Goal: Information Seeking & Learning: Learn about a topic

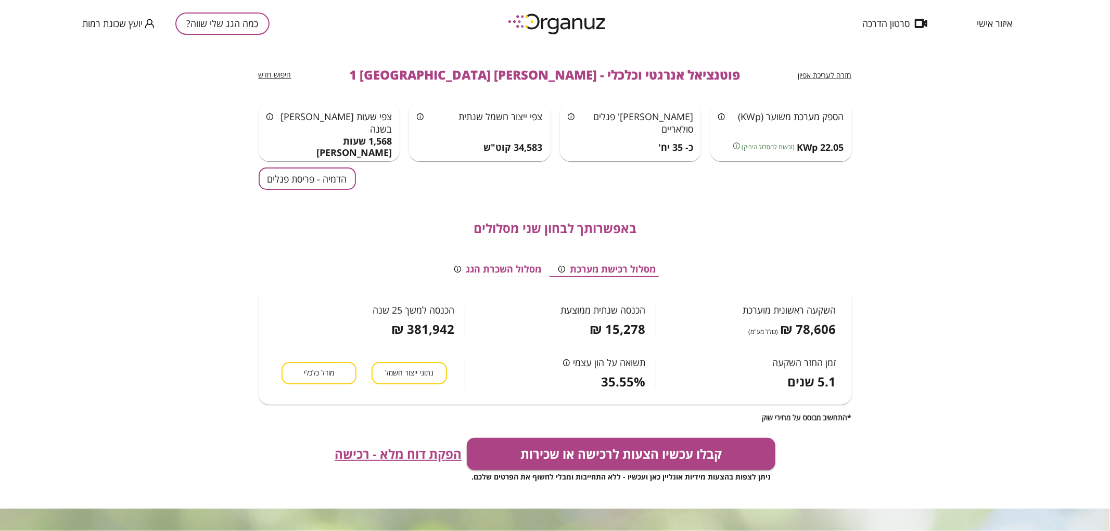
click at [258, 22] on button "כמה הגג שלי שווה?" at bounding box center [222, 23] width 94 height 22
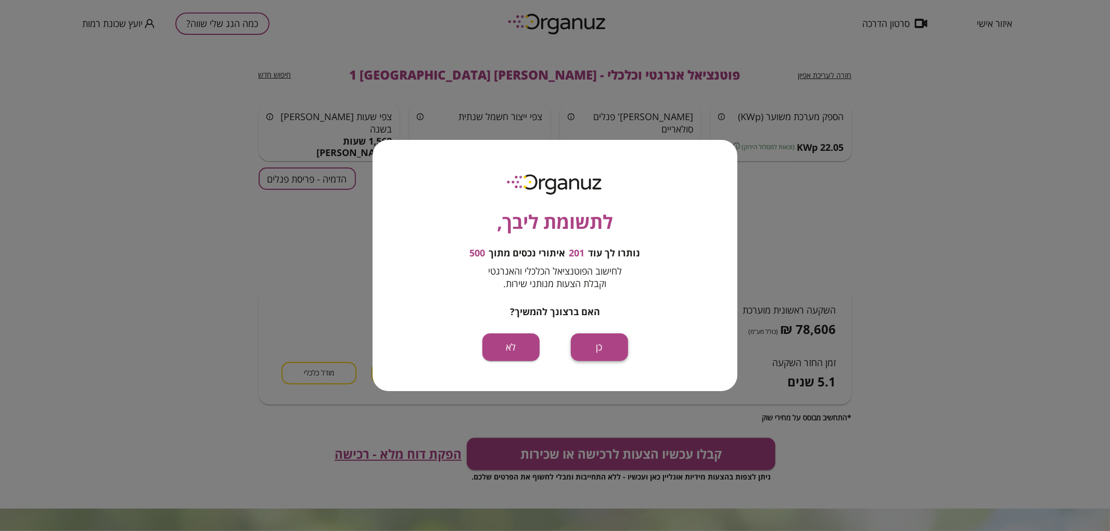
click at [618, 344] on button "כן" at bounding box center [599, 348] width 57 height 28
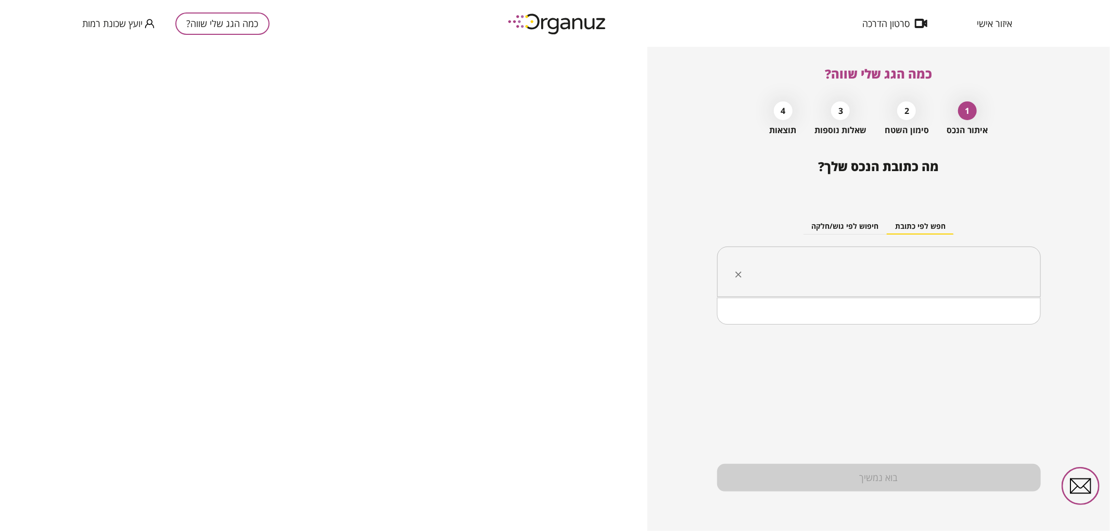
click at [841, 261] on input "text" at bounding box center [883, 272] width 291 height 26
click at [929, 335] on ul "המרד 37 [GEOGRAPHIC_DATA]" at bounding box center [879, 324] width 297 height 27
click at [939, 323] on li "המרד 37 [GEOGRAPHIC_DATA]" at bounding box center [879, 324] width 297 height 19
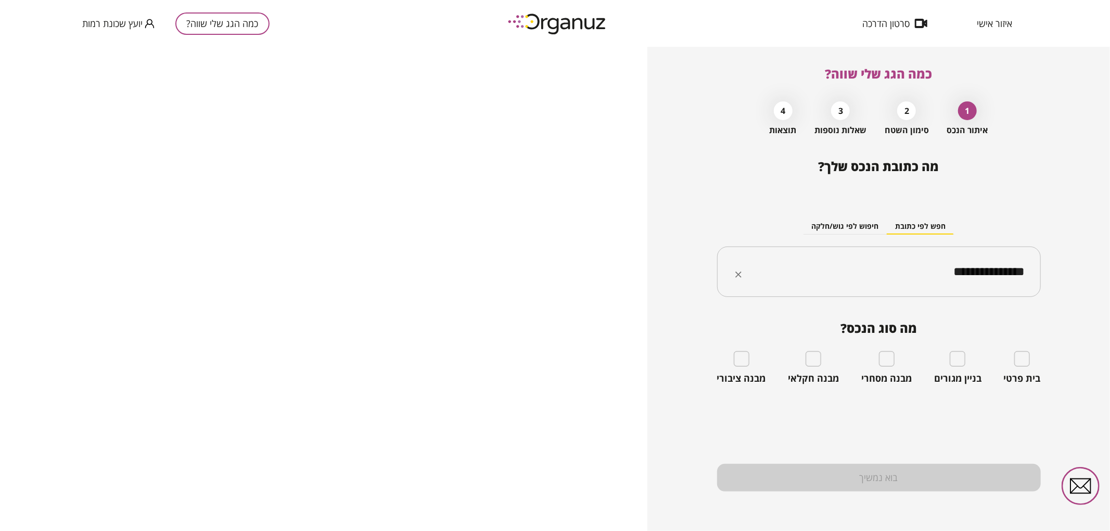
type input "**********"
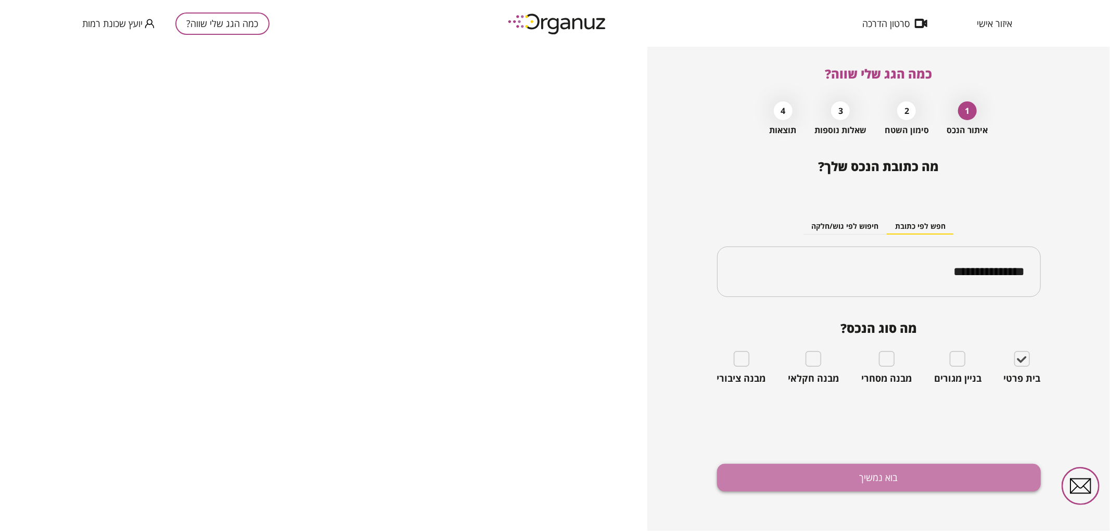
click at [938, 478] on button "בוא נמשיך" at bounding box center [879, 478] width 324 height 28
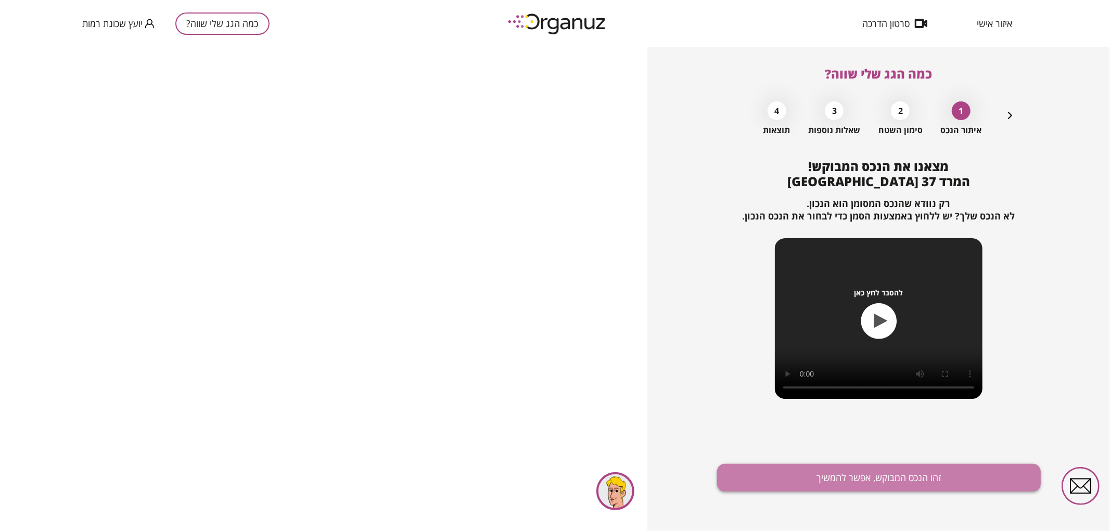
click at [760, 482] on button "זהו הנכס המבוקש, אפשר להמשיך" at bounding box center [879, 478] width 324 height 28
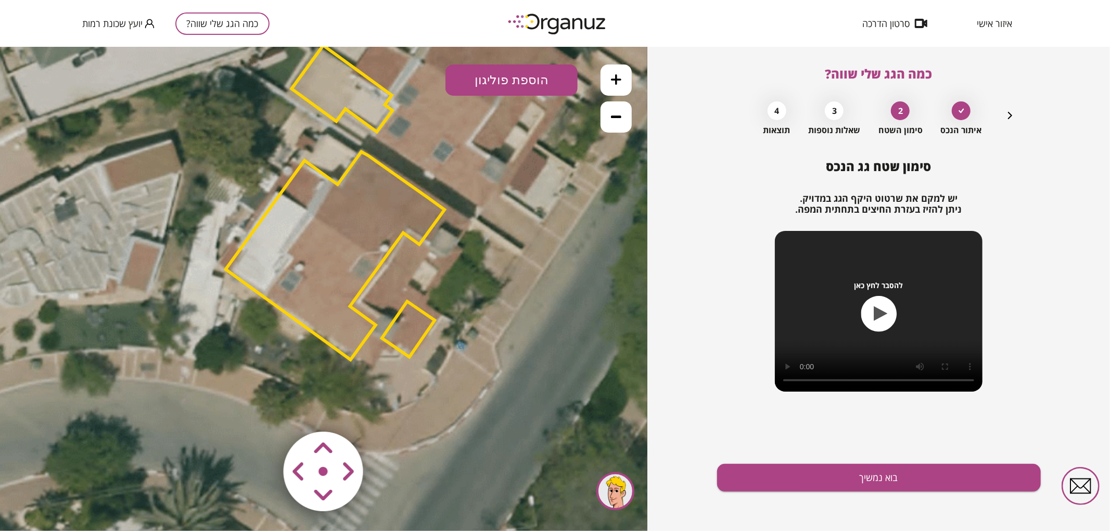
drag, startPoint x: 413, startPoint y: 269, endPoint x: 423, endPoint y: 196, distance: 73.0
click at [425, 182] on icon at bounding box center [333, 198] width 984 height 984
click at [346, 83] on polygon at bounding box center [341, 87] width 101 height 86
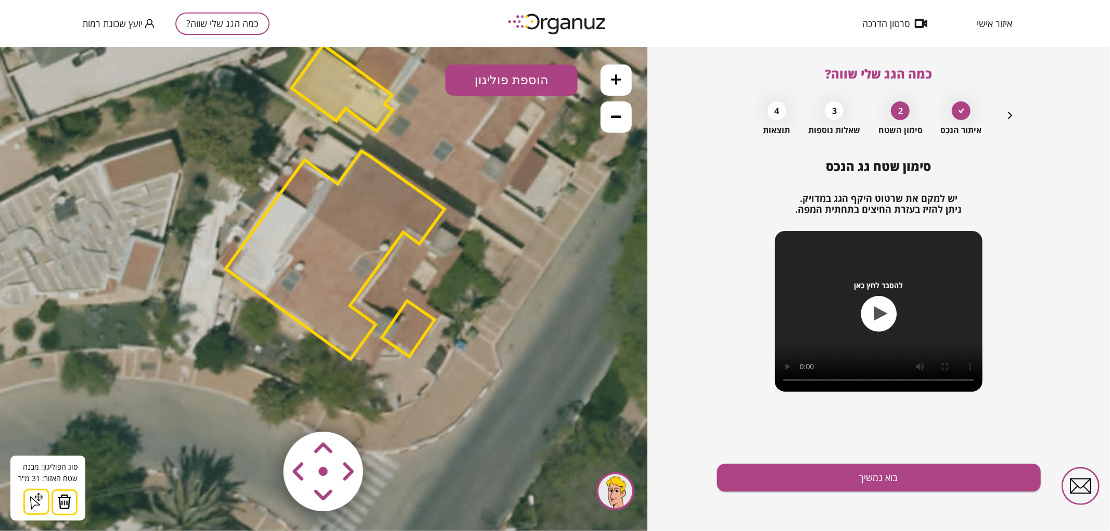
click at [71, 503] on button at bounding box center [65, 502] width 26 height 26
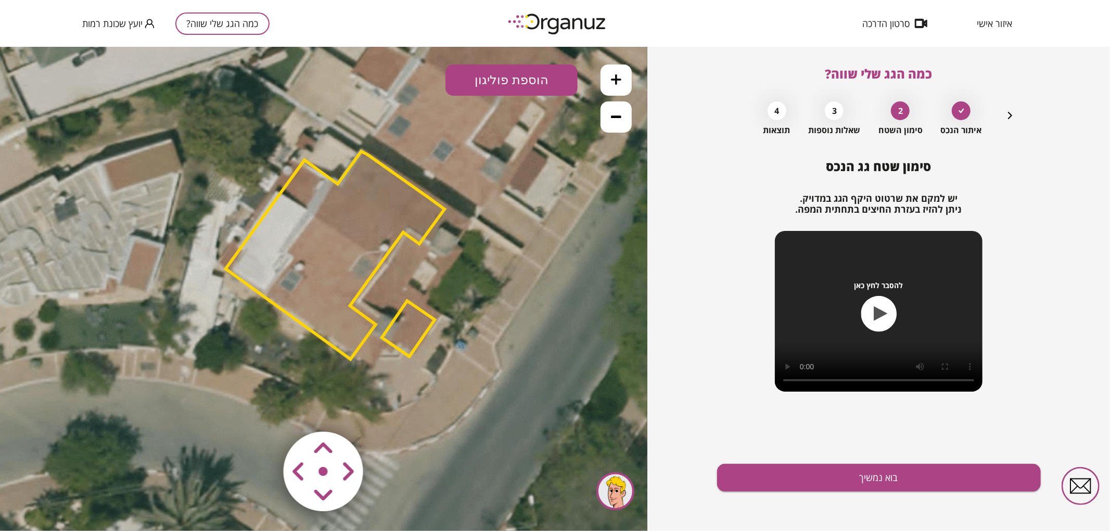
click at [415, 327] on polygon at bounding box center [408, 329] width 53 height 56
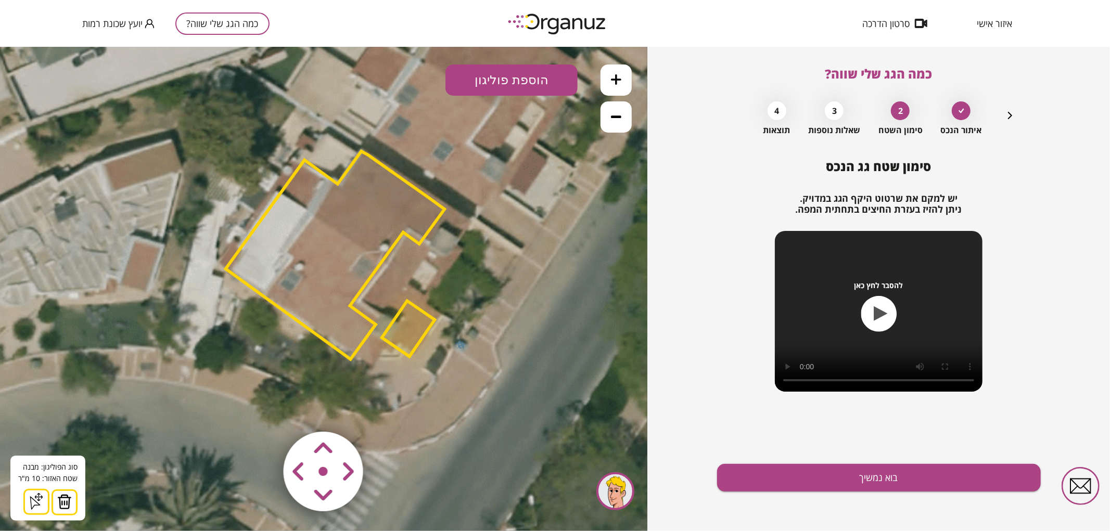
click at [63, 498] on img at bounding box center [64, 502] width 15 height 16
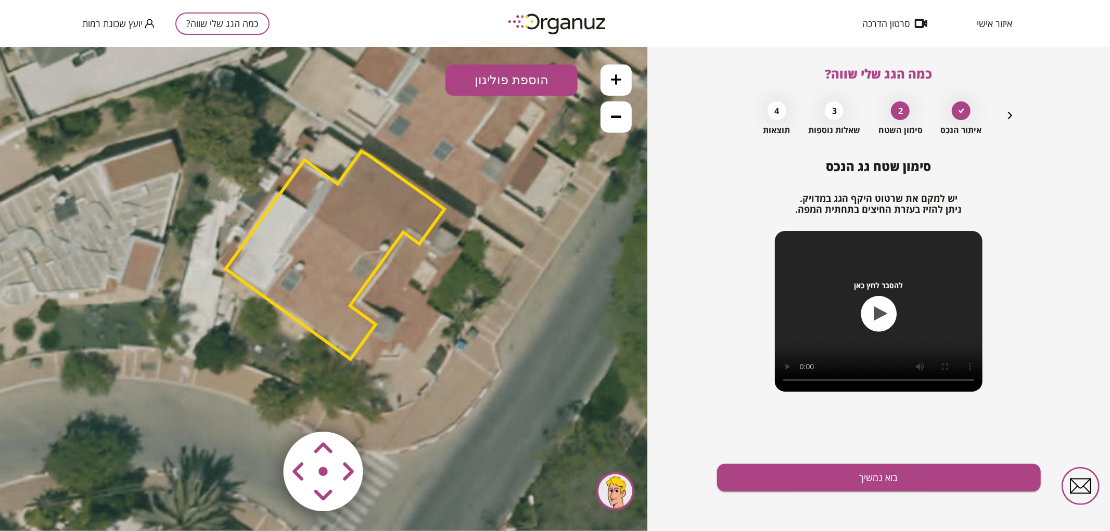
click at [304, 261] on polygon at bounding box center [335, 255] width 219 height 208
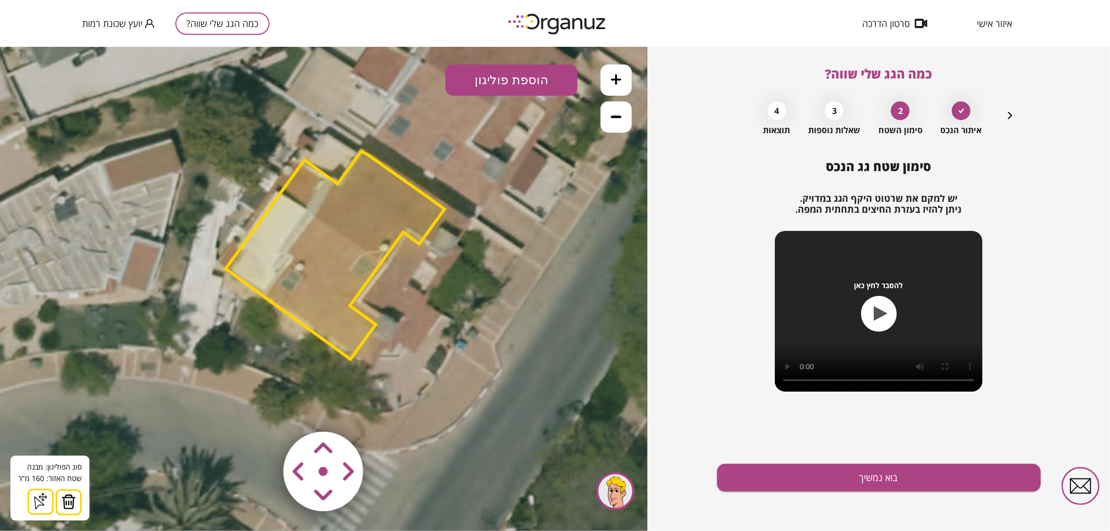
click at [66, 501] on img at bounding box center [68, 502] width 15 height 16
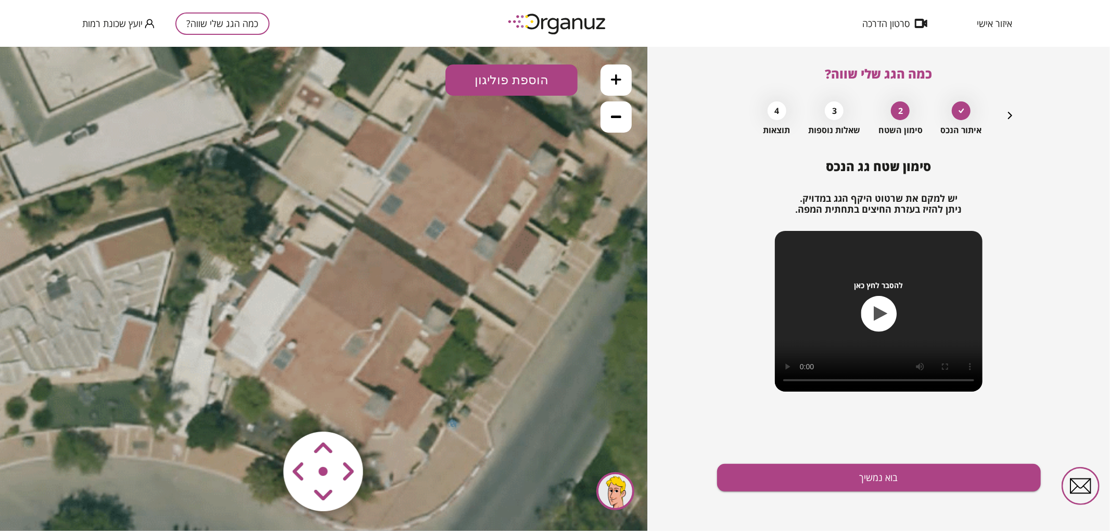
drag, startPoint x: 435, startPoint y: 234, endPoint x: 430, endPoint y: 300, distance: 65.7
click at [430, 300] on icon at bounding box center [325, 276] width 984 height 984
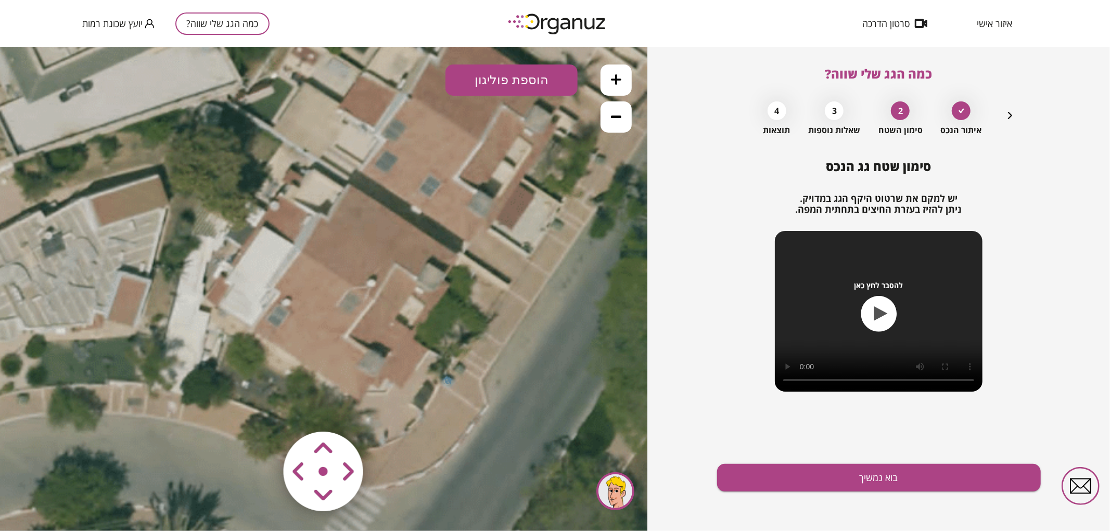
drag, startPoint x: 443, startPoint y: 275, endPoint x: 436, endPoint y: 230, distance: 46.3
click at [436, 230] on icon at bounding box center [320, 233] width 984 height 984
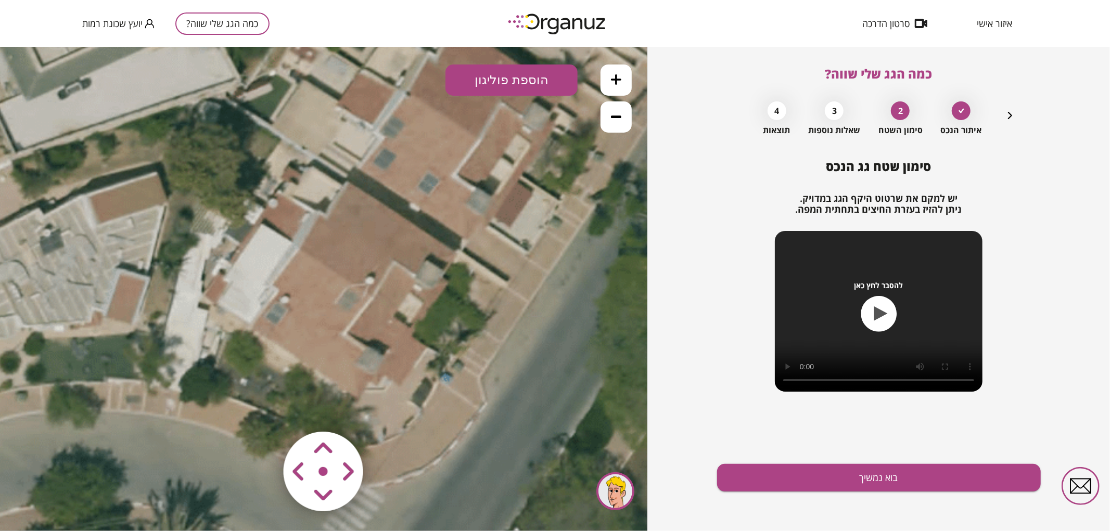
click at [492, 83] on button "הוספת פוליגון" at bounding box center [512, 79] width 132 height 31
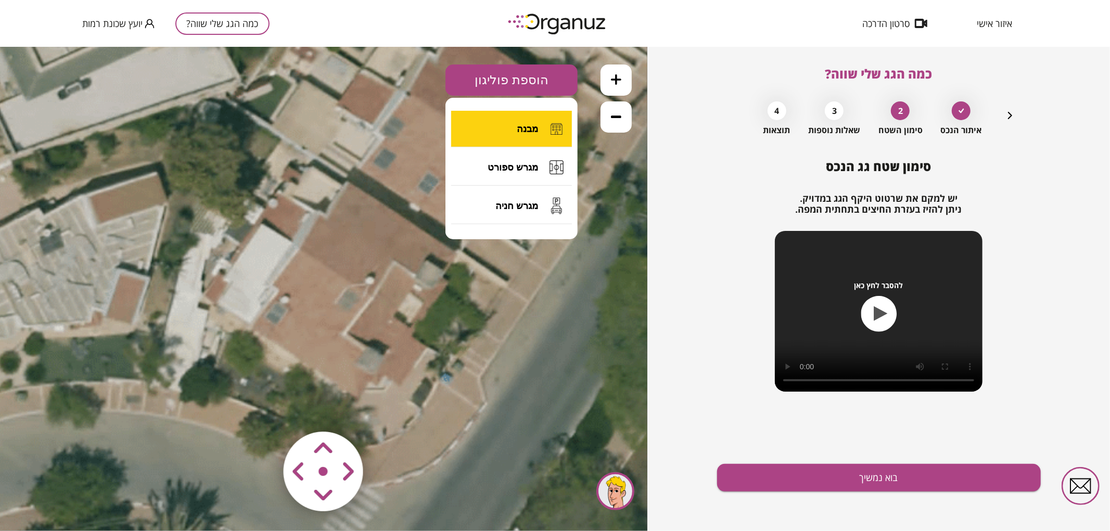
click at [511, 123] on button "מבנה" at bounding box center [511, 128] width 121 height 36
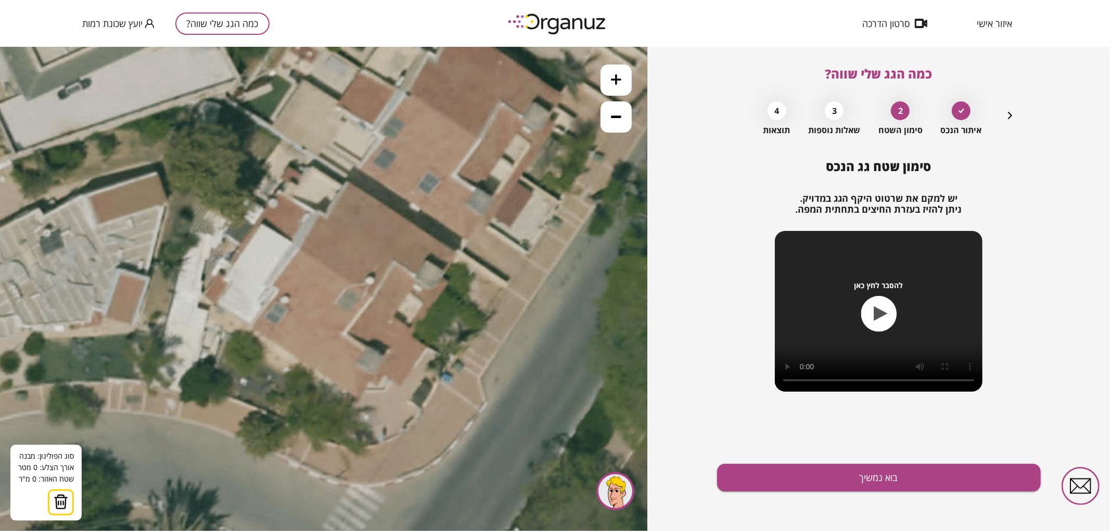
click at [428, 349] on icon at bounding box center [319, 230] width 984 height 984
click at [411, 334] on polygon at bounding box center [419, 341] width 17 height 15
click at [416, 329] on polygon at bounding box center [419, 339] width 17 height 20
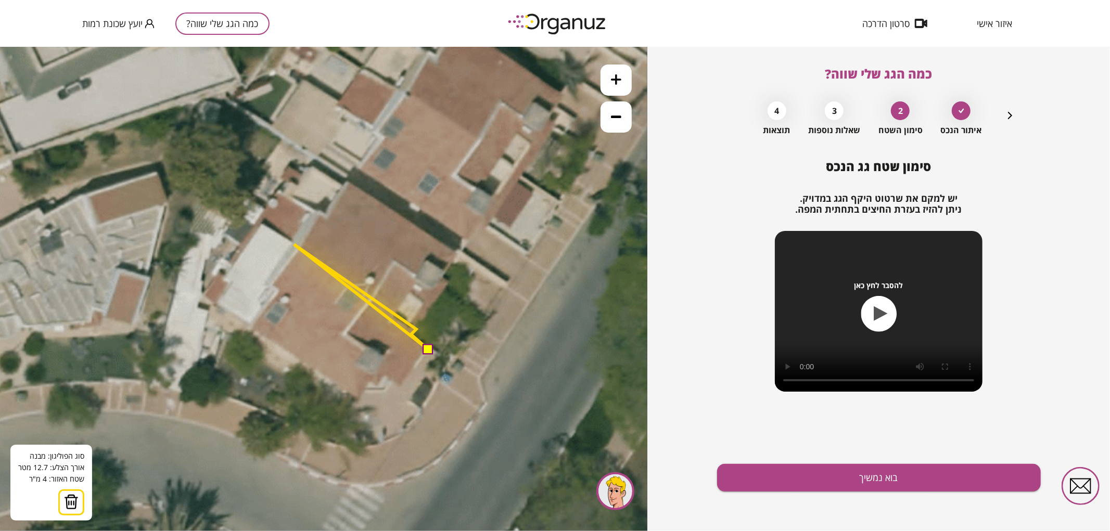
click at [294, 244] on polygon at bounding box center [361, 296] width 134 height 105
click at [256, 221] on polygon at bounding box center [342, 285] width 172 height 128
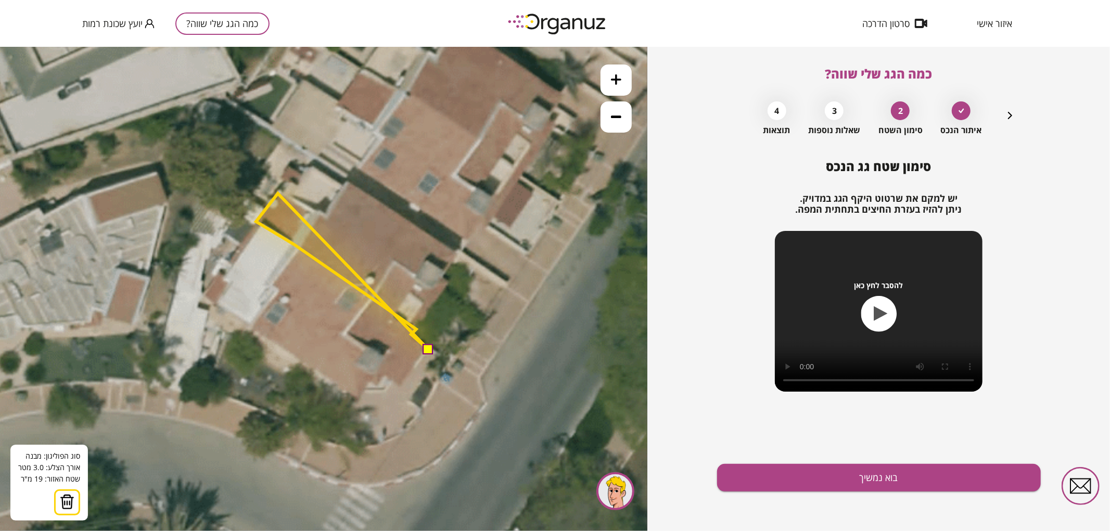
drag, startPoint x: 278, startPoint y: 193, endPoint x: 289, endPoint y: 195, distance: 11.1
click at [278, 193] on polygon at bounding box center [342, 271] width 172 height 156
click at [280, 190] on polygon at bounding box center [343, 269] width 172 height 159
click at [328, 215] on polygon at bounding box center [343, 269] width 172 height 159
click at [349, 183] on polygon at bounding box center [343, 266] width 172 height 166
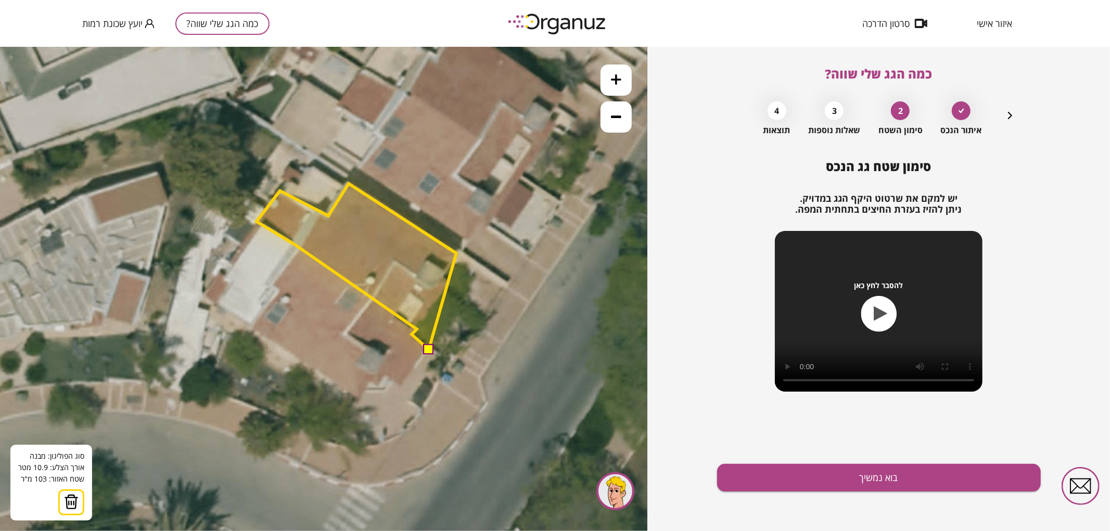
click at [456, 253] on polygon at bounding box center [357, 266] width 200 height 166
click at [441, 274] on polygon at bounding box center [357, 266] width 200 height 166
click at [450, 282] on polygon at bounding box center [357, 266] width 200 height 166
click at [412, 335] on polygon at bounding box center [357, 266] width 200 height 166
click at [429, 347] on button at bounding box center [428, 349] width 10 height 10
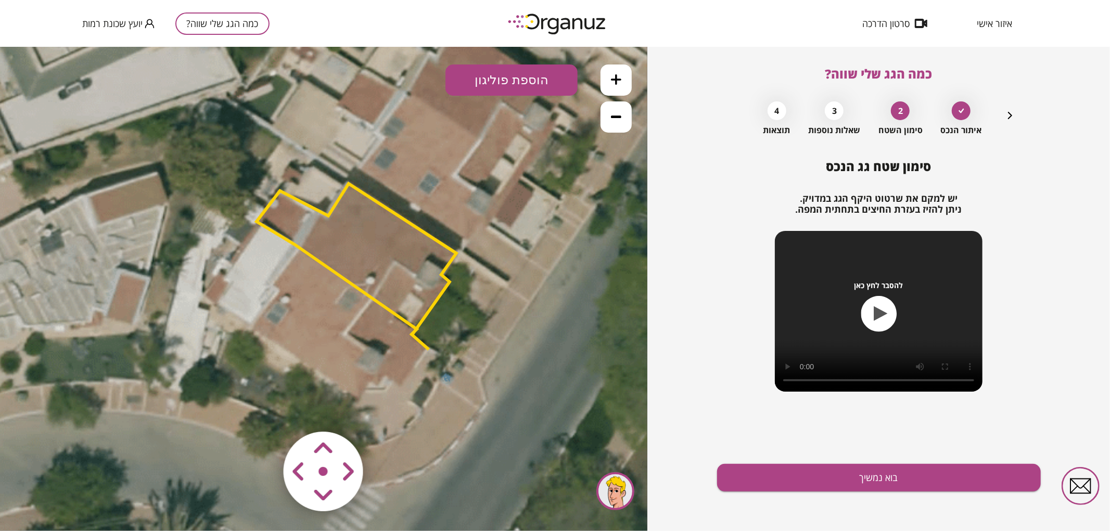
click at [431, 277] on polygon at bounding box center [357, 266] width 200 height 166
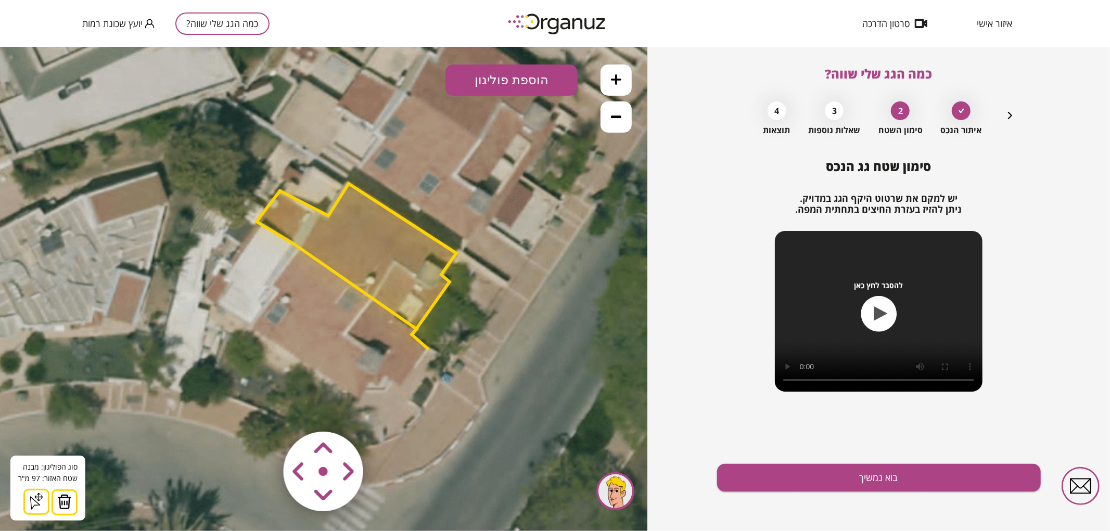
click at [612, 71] on button at bounding box center [616, 79] width 31 height 31
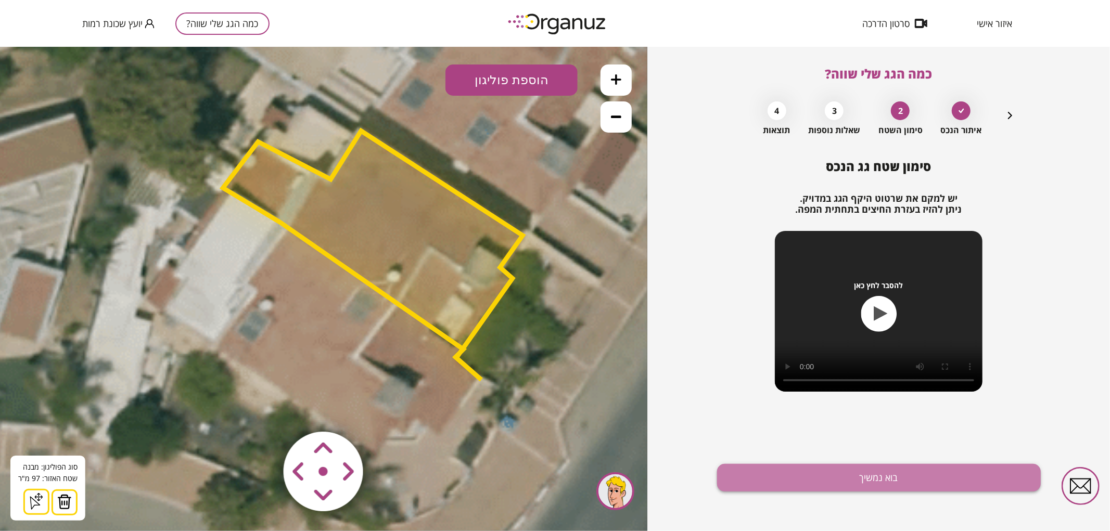
click at [781, 483] on button "בוא נמשיך" at bounding box center [879, 478] width 324 height 28
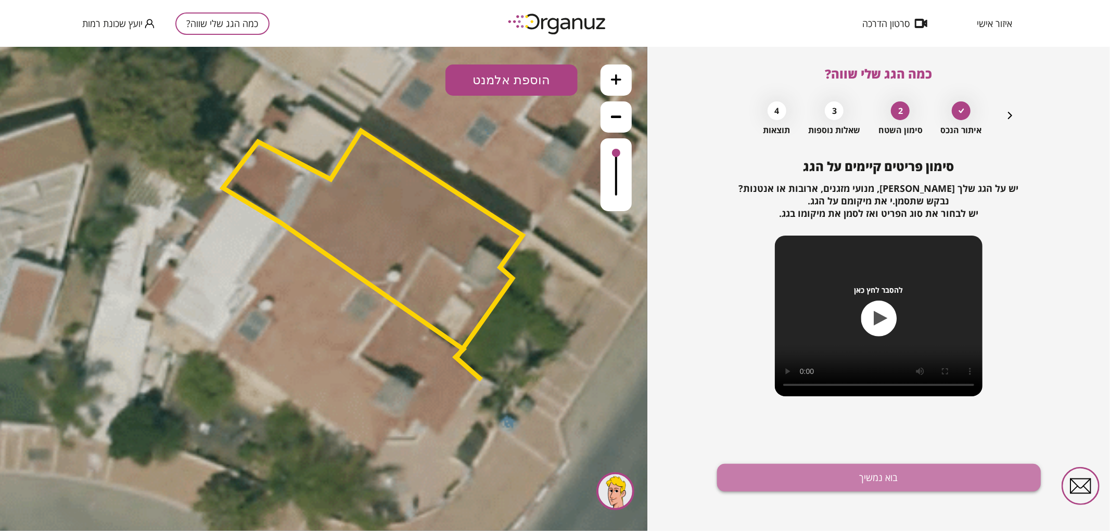
click at [759, 487] on button "בוא נמשיך" at bounding box center [879, 478] width 324 height 28
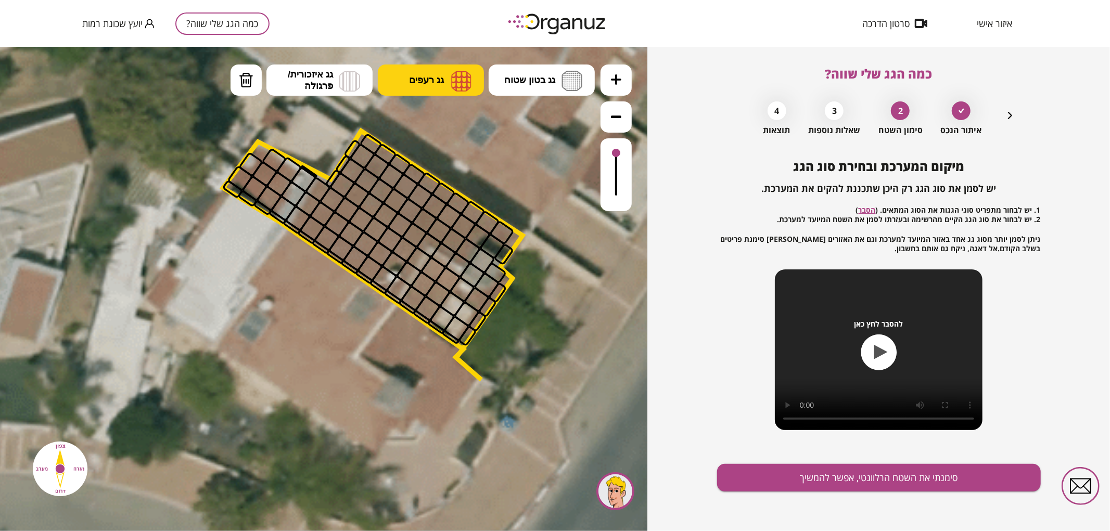
drag, startPoint x: 444, startPoint y: 79, endPoint x: 440, endPoint y: 84, distance: 6.8
click at [444, 79] on span "גג רעפים" at bounding box center [426, 79] width 35 height 11
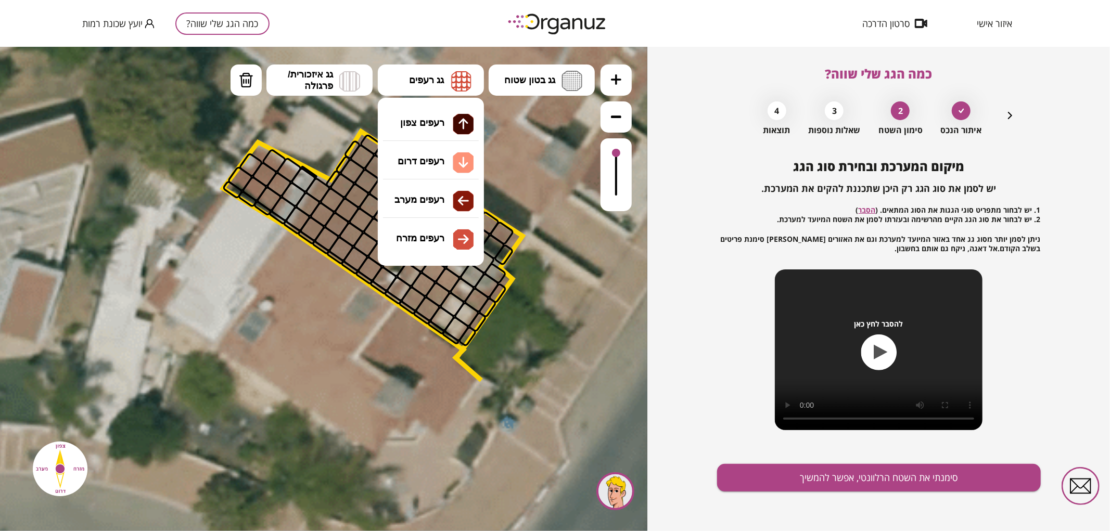
click at [434, 111] on div ".st0 { fill: #FFFFFF; } 0" at bounding box center [323, 288] width 647 height 485
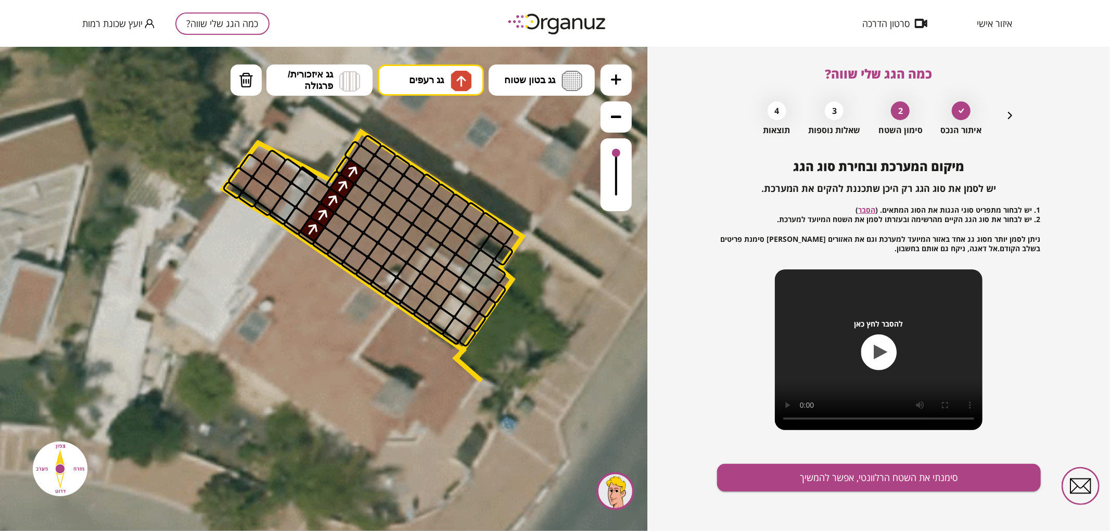
drag, startPoint x: 311, startPoint y: 227, endPoint x: 358, endPoint y: 165, distance: 77.8
click at [454, 79] on img at bounding box center [461, 80] width 21 height 21
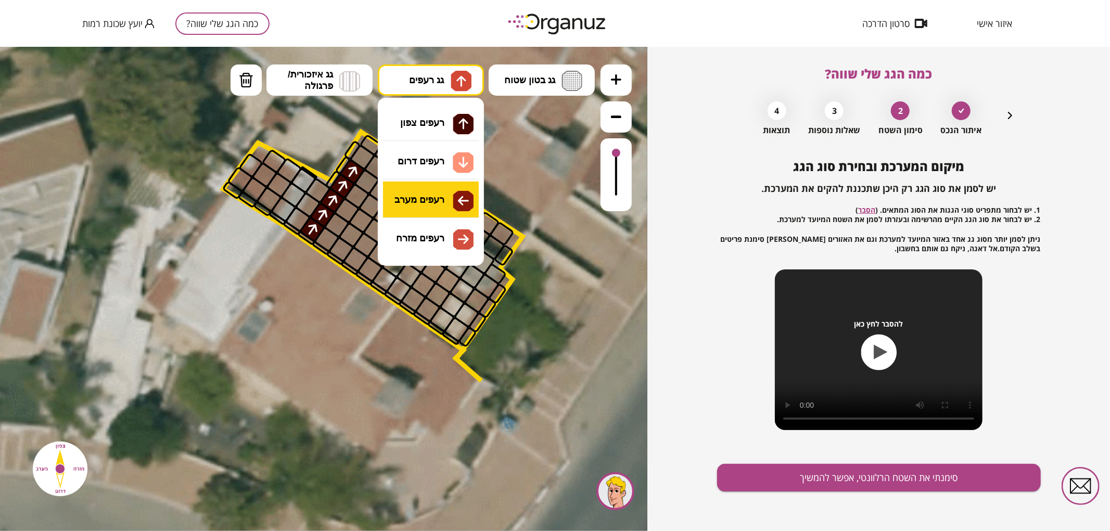
click at [449, 197] on div ".st0 { fill: #FFFFFF; } 0" at bounding box center [323, 288] width 647 height 485
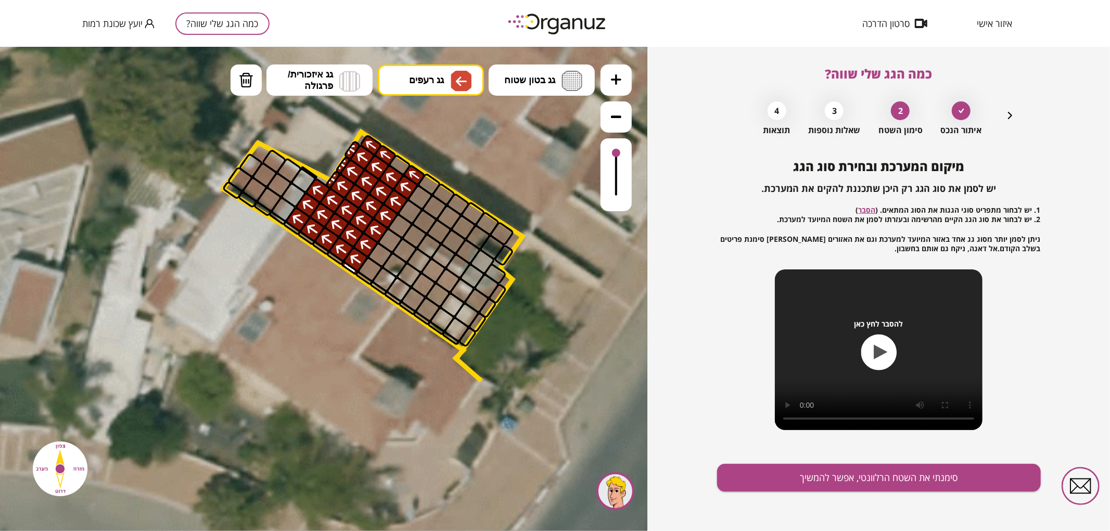
drag, startPoint x: 316, startPoint y: 232, endPoint x: 392, endPoint y: 142, distance: 117.8
click at [392, 142] on div ".st0 { fill: #FFFFFF; }" at bounding box center [317, 202] width 1476 height 1476
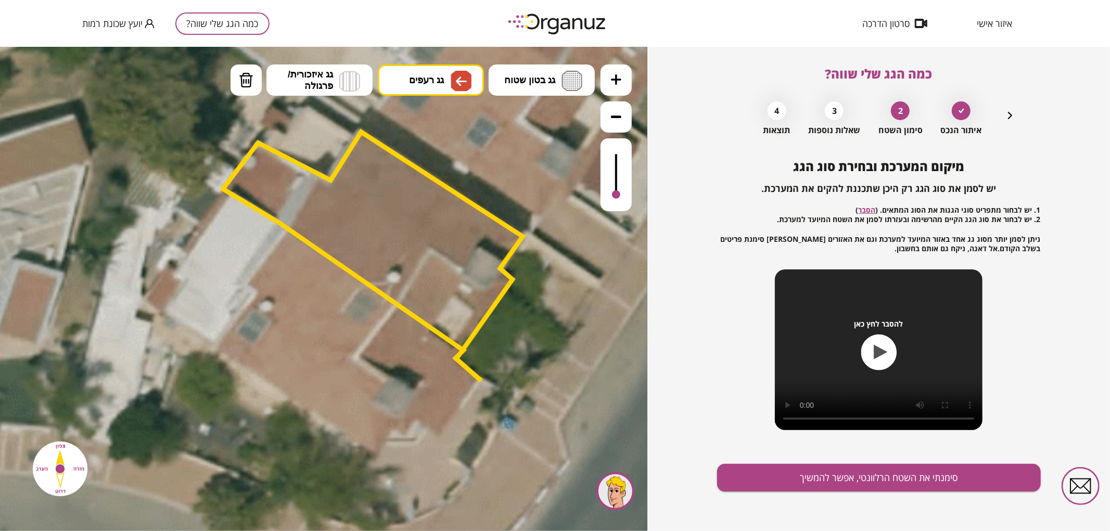
drag, startPoint x: 612, startPoint y: 148, endPoint x: 619, endPoint y: 205, distance: 57.2
click at [623, 205] on div at bounding box center [616, 174] width 31 height 73
drag, startPoint x: 617, startPoint y: 193, endPoint x: 615, endPoint y: 231, distance: 37.6
click at [618, 227] on div ".st0 { fill: #FFFFFF; } 0" at bounding box center [323, 288] width 647 height 485
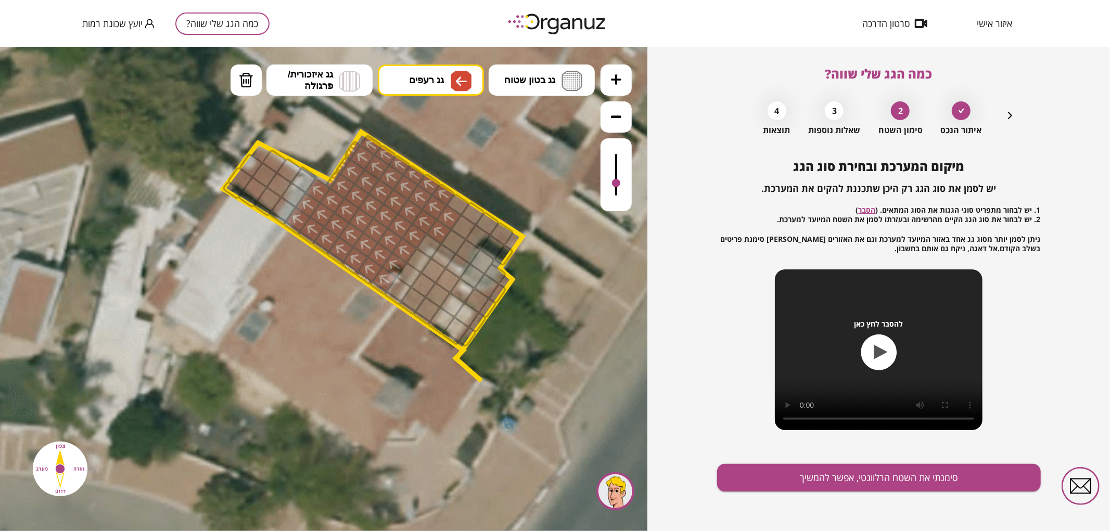
drag, startPoint x: 441, startPoint y: 192, endPoint x: 403, endPoint y: 157, distance: 51.6
click at [403, 157] on div ".st0 { fill: #FFFFFF; }" at bounding box center [317, 202] width 1476 height 1476
click at [439, 86] on button "גג רעפים" at bounding box center [431, 79] width 106 height 31
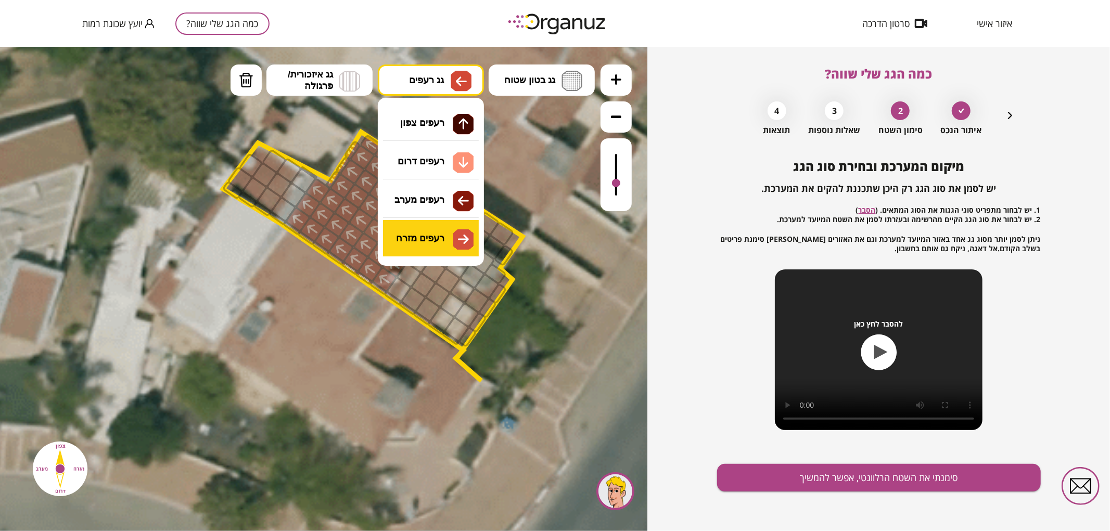
click at [434, 233] on div ".st0 { fill: #FFFFFF; } 0" at bounding box center [323, 288] width 647 height 485
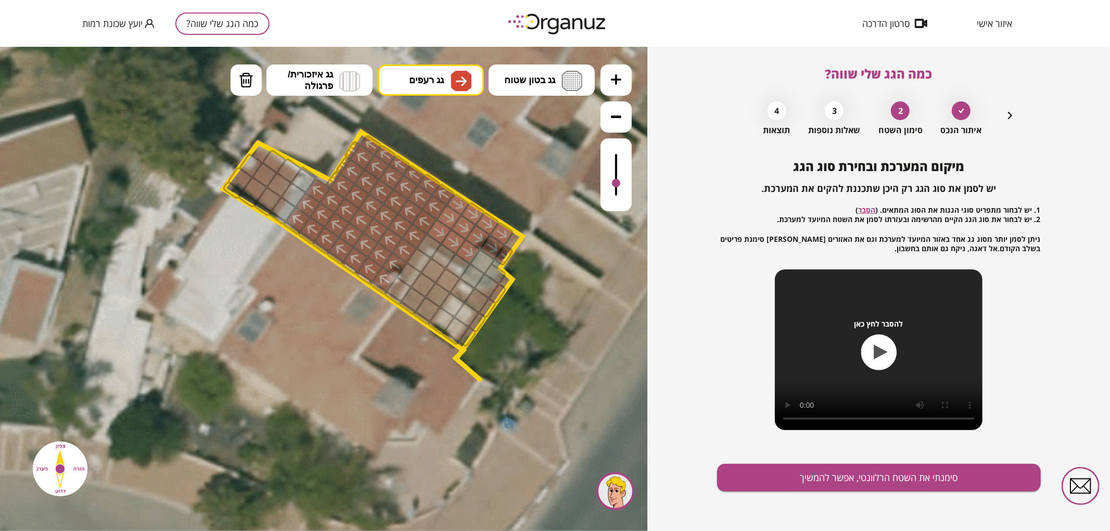
drag, startPoint x: 438, startPoint y: 235, endPoint x: 492, endPoint y: 235, distance: 54.1
drag, startPoint x: 425, startPoint y: 308, endPoint x: 420, endPoint y: 299, distance: 9.6
click at [455, 92] on button "גג רעפים" at bounding box center [431, 79] width 106 height 31
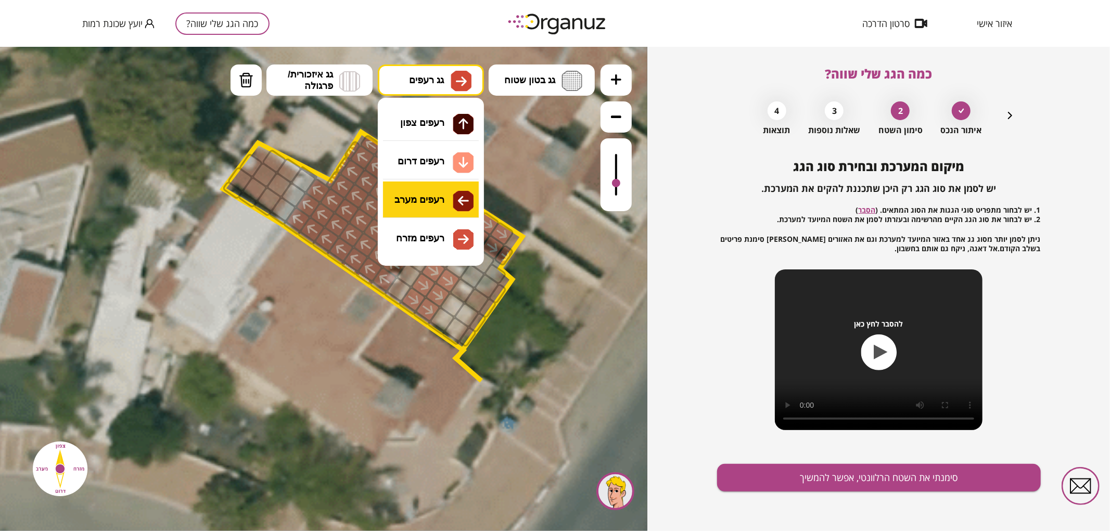
click at [421, 205] on div ".st0 { fill: #FFFFFF; } 0" at bounding box center [323, 288] width 647 height 485
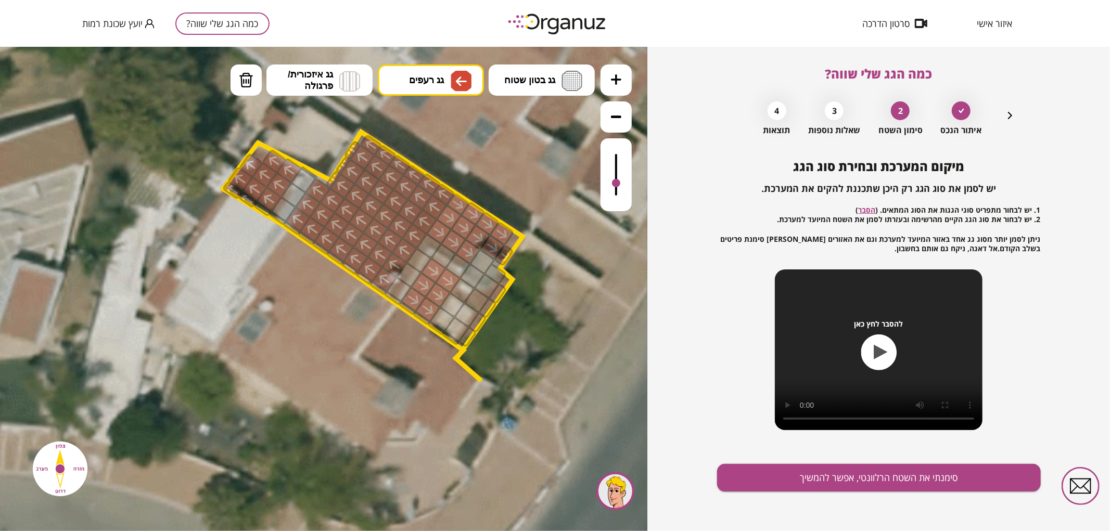
drag, startPoint x: 270, startPoint y: 205, endPoint x: 225, endPoint y: 179, distance: 51.6
click at [225, 177] on div ".st0 { fill: #FFFFFF; }" at bounding box center [317, 202] width 1476 height 1476
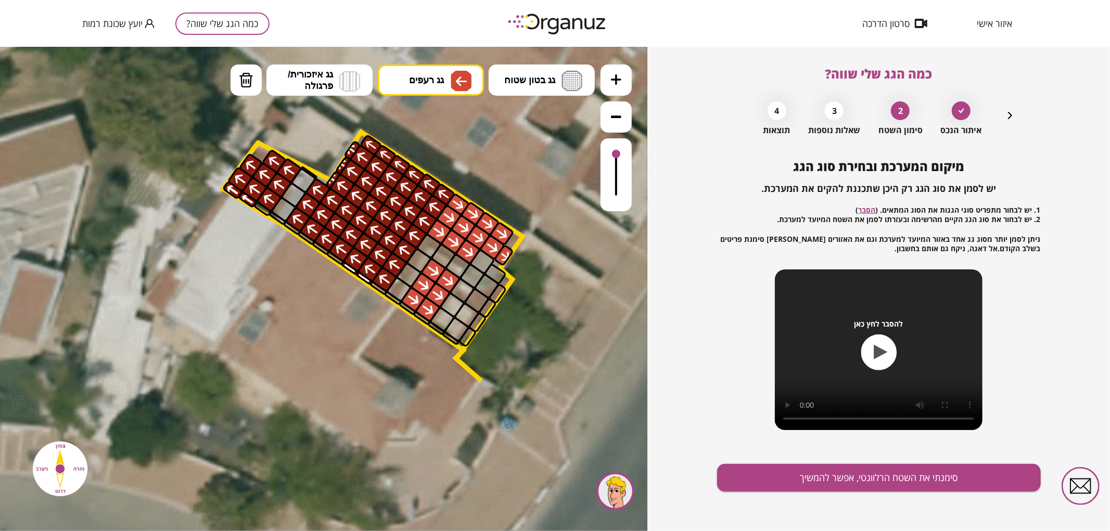
click at [620, 155] on div at bounding box center [616, 153] width 8 height 8
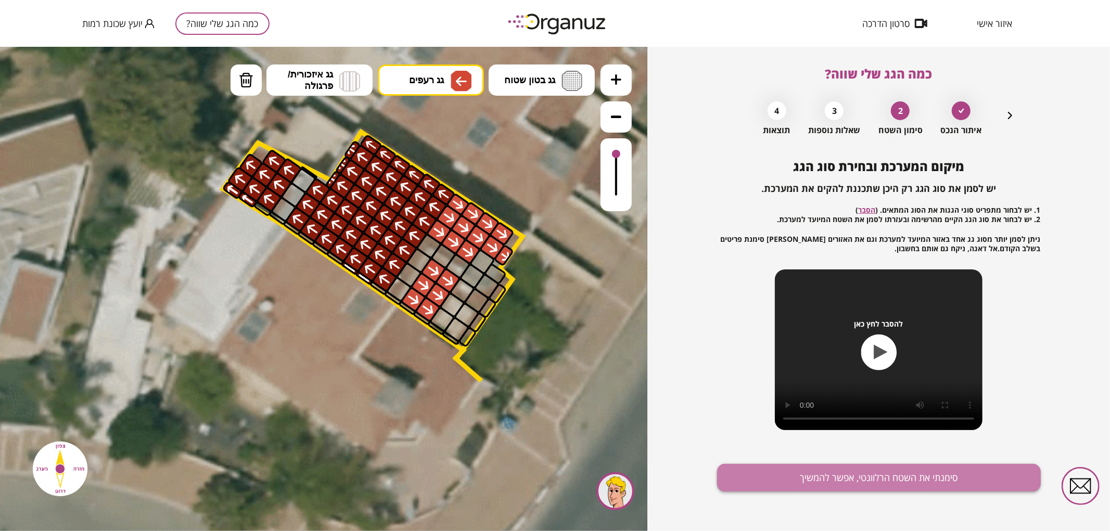
click at [813, 467] on button "סימנתי את השטח הרלוונטי, אפשר להמשיך" at bounding box center [879, 478] width 324 height 28
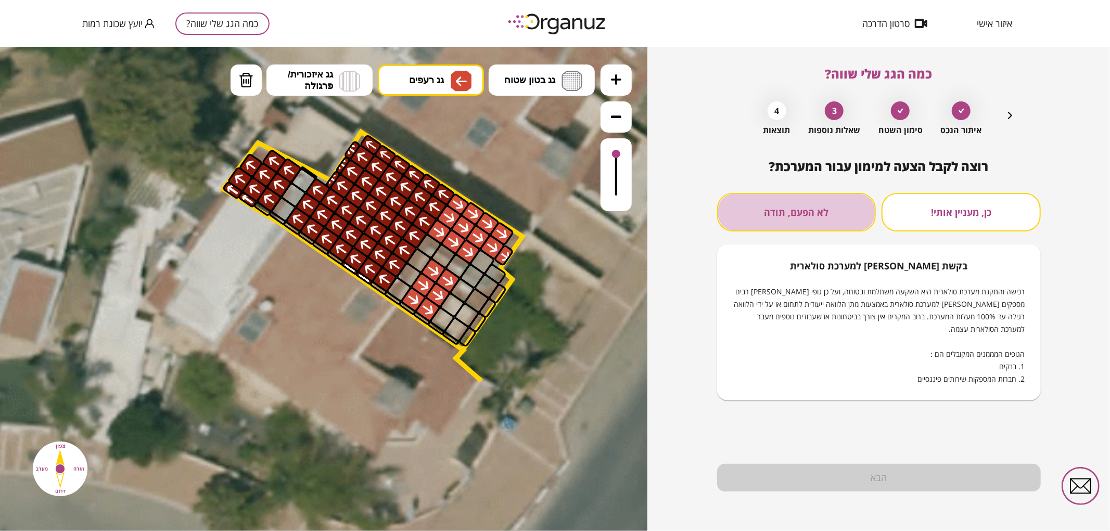
click at [816, 211] on button "לא הפעם, תודה" at bounding box center [796, 212] width 159 height 39
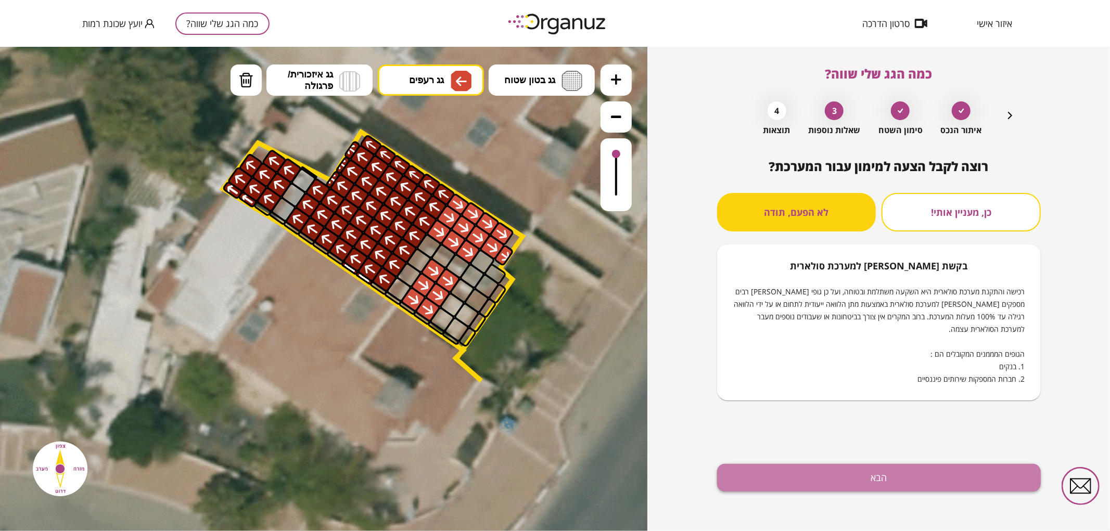
click at [846, 470] on button "הבא" at bounding box center [879, 478] width 324 height 28
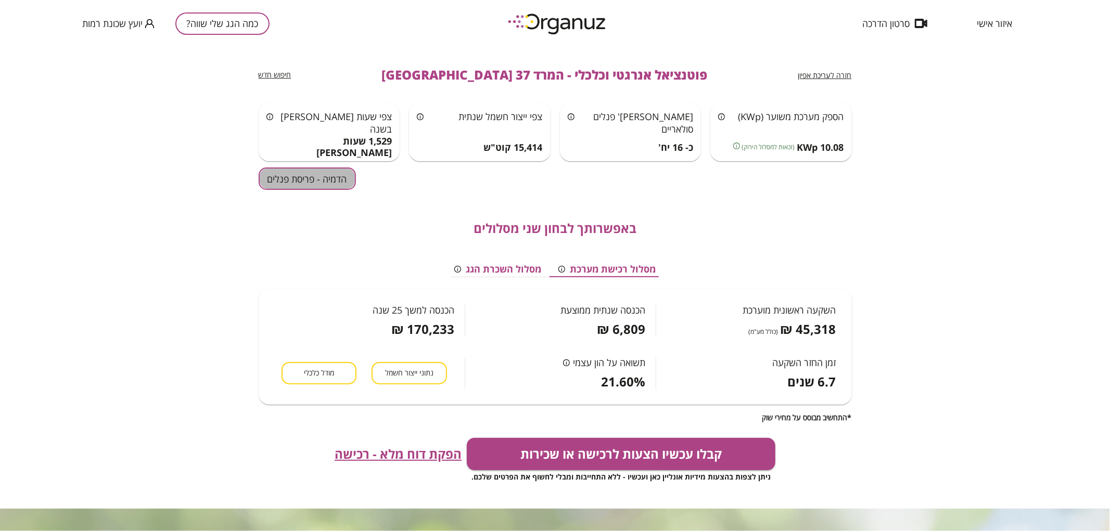
click at [337, 175] on button "הדמיה - פריסת פנלים" at bounding box center [307, 179] width 97 height 22
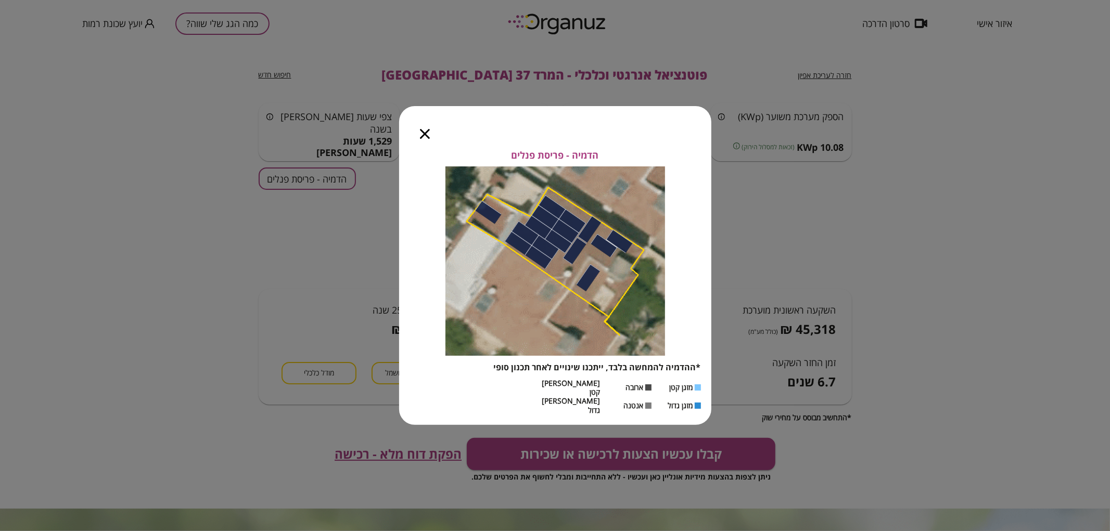
click at [425, 139] on icon "button" at bounding box center [425, 134] width 10 height 10
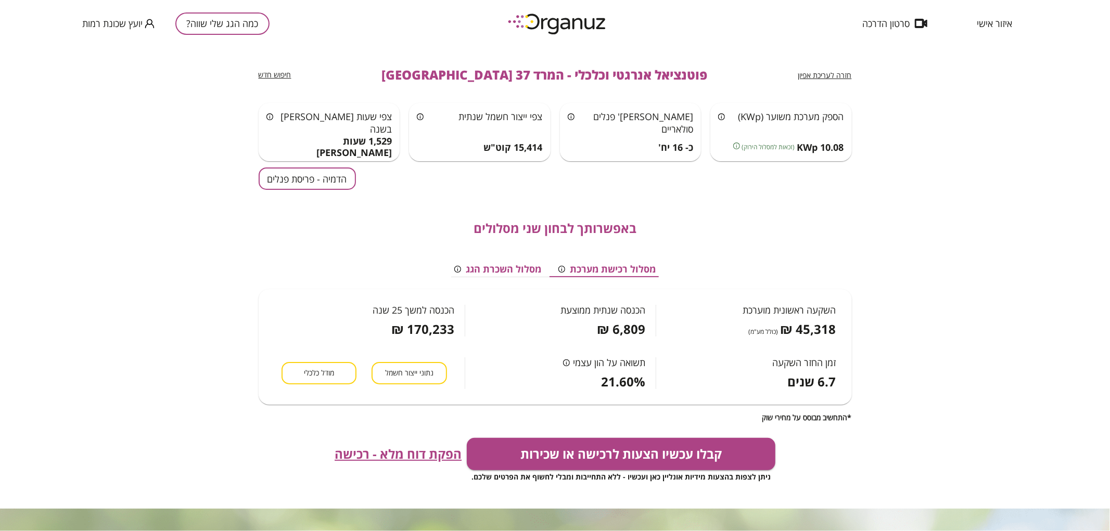
click at [232, 21] on button "כמה הגג שלי שווה?" at bounding box center [222, 23] width 94 height 22
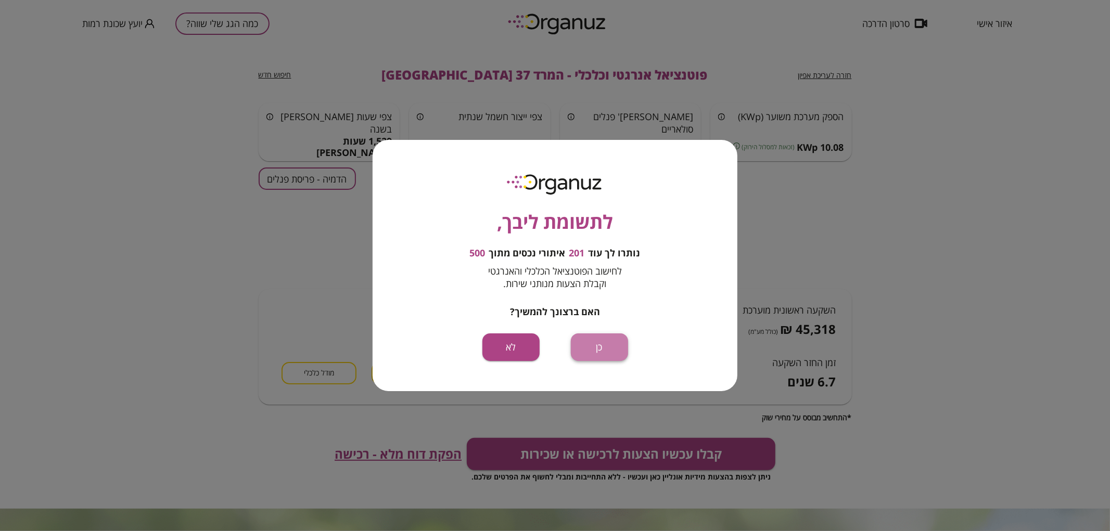
click at [604, 354] on button "כן" at bounding box center [599, 348] width 57 height 28
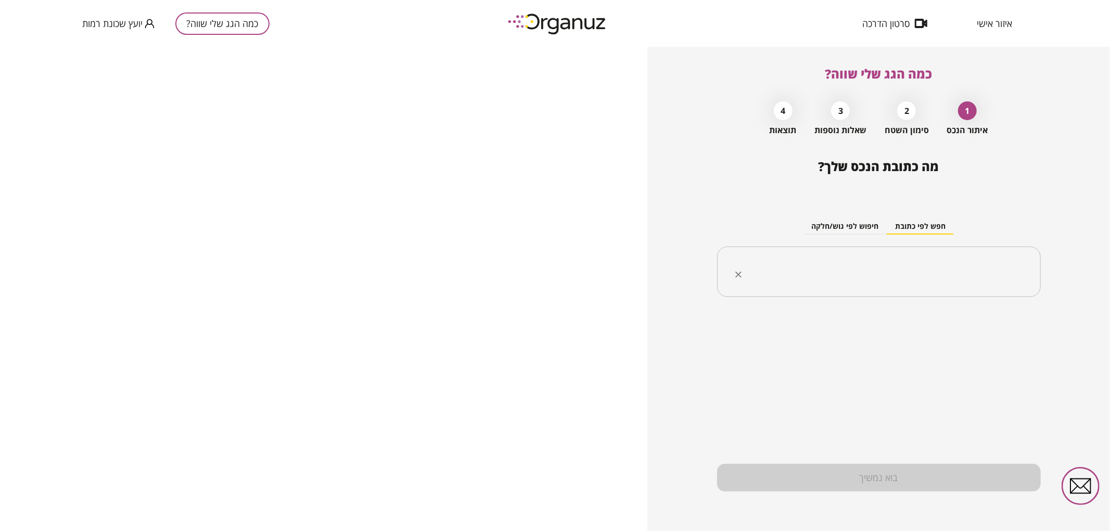
click at [915, 251] on div "​" at bounding box center [879, 272] width 324 height 51
click at [937, 321] on li "המרד 39 [GEOGRAPHIC_DATA]" at bounding box center [879, 324] width 297 height 19
type input "**********"
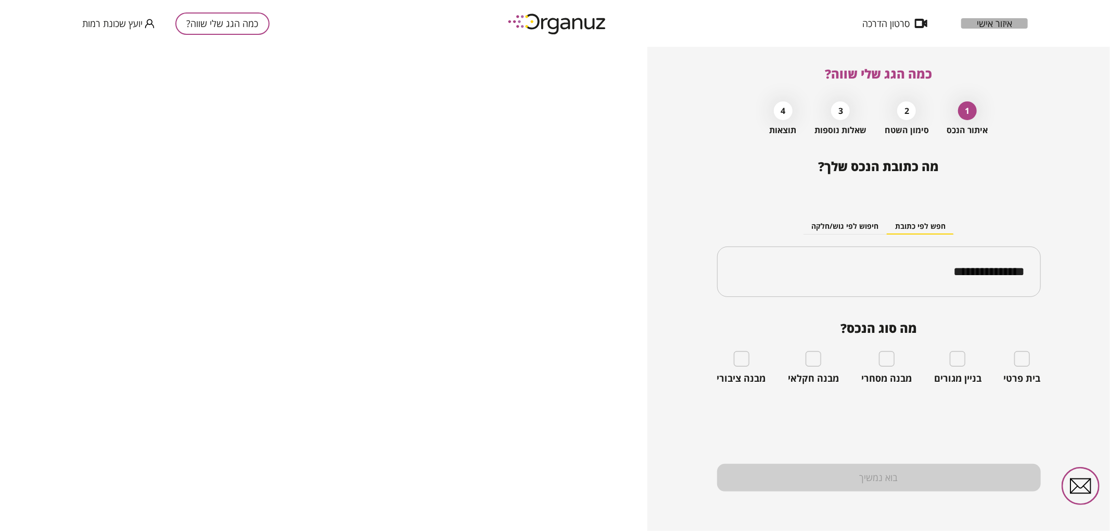
click at [1001, 23] on span "איזור אישי" at bounding box center [994, 23] width 35 height 10
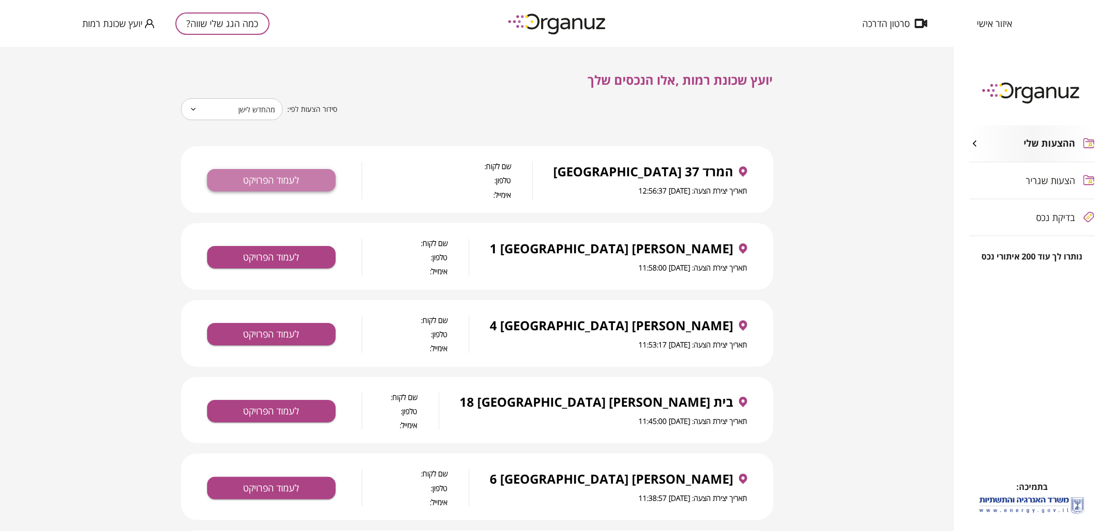
click at [246, 186] on button "לעמוד הפרויקט" at bounding box center [271, 180] width 129 height 22
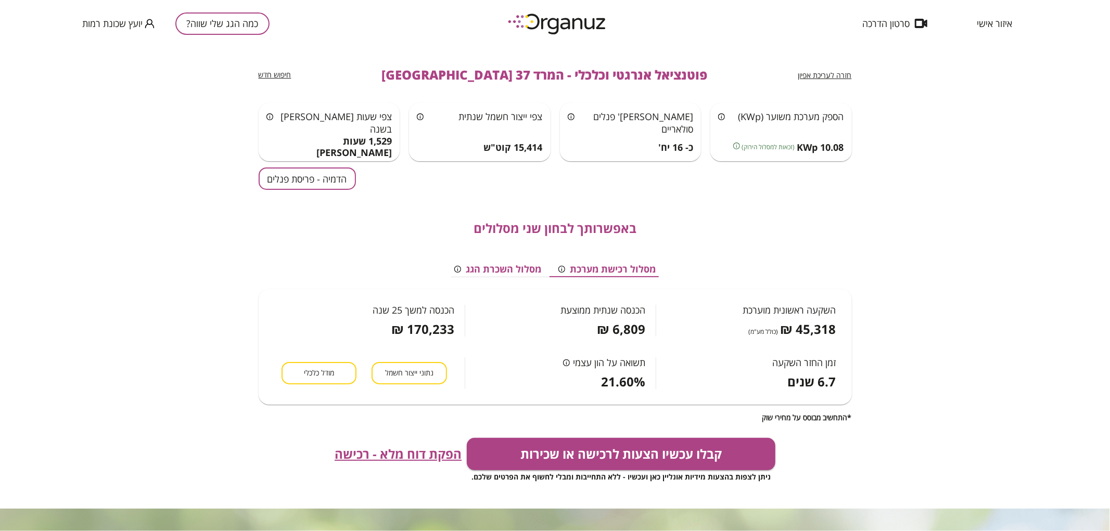
click at [823, 69] on div "חזרה לעריכת אפיון" at bounding box center [825, 75] width 54 height 12
click at [827, 75] on span "חזרה לעריכת אפיון" at bounding box center [825, 75] width 54 height 10
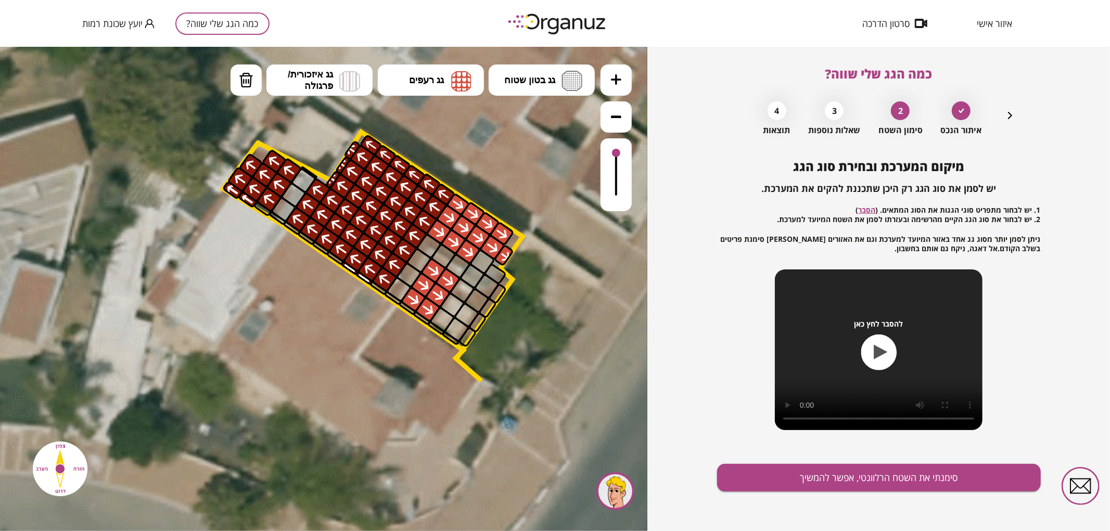
click at [1007, 115] on icon "button" at bounding box center [1010, 115] width 12 height 12
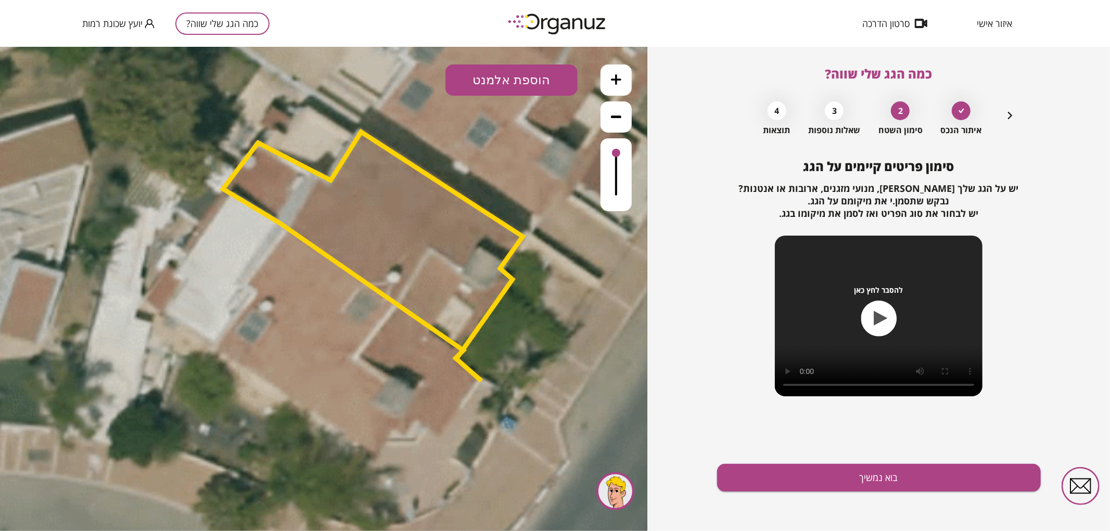
click at [1007, 115] on icon "button" at bounding box center [1010, 115] width 12 height 12
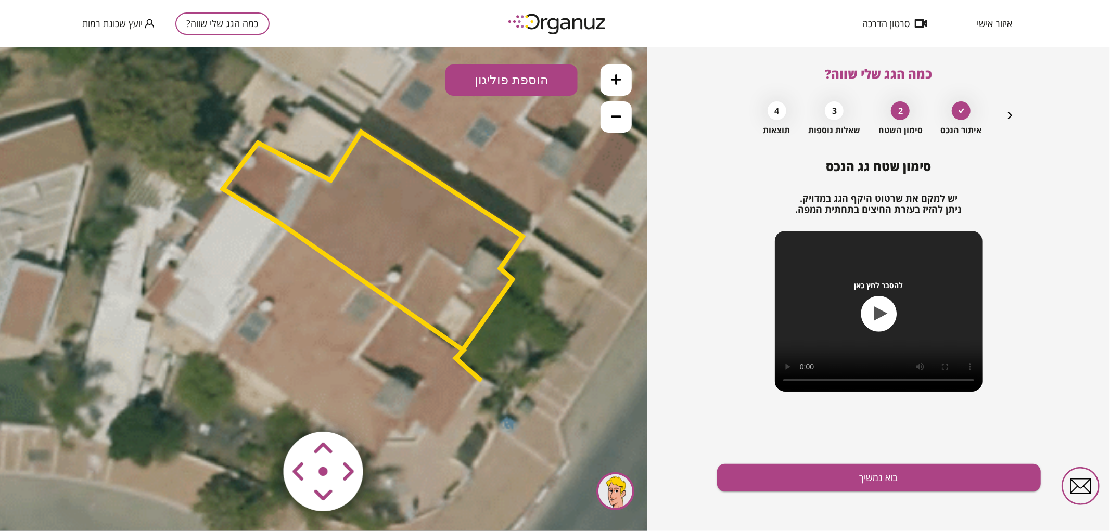
click at [467, 260] on polygon at bounding box center [373, 256] width 300 height 249
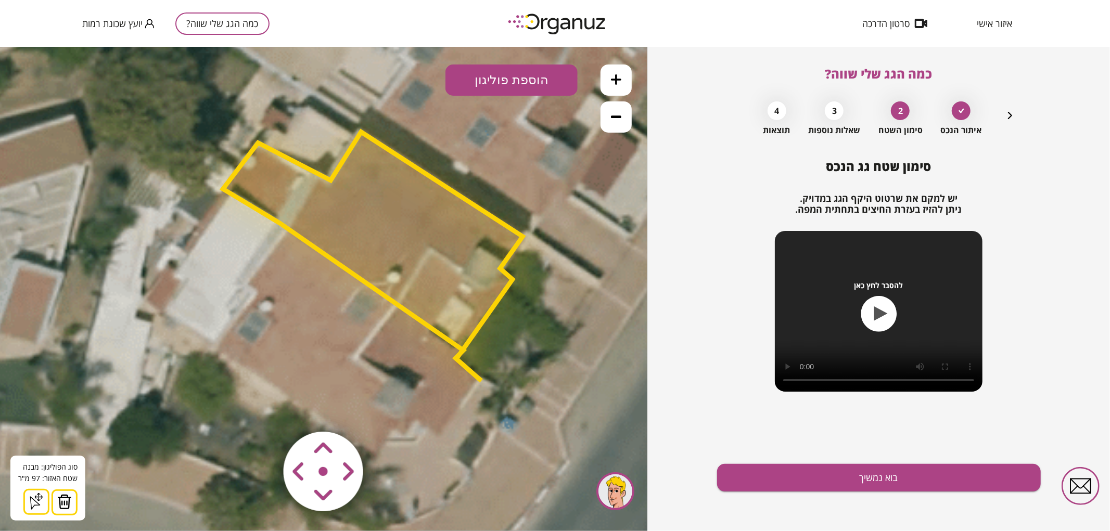
click at [61, 511] on button at bounding box center [65, 502] width 26 height 26
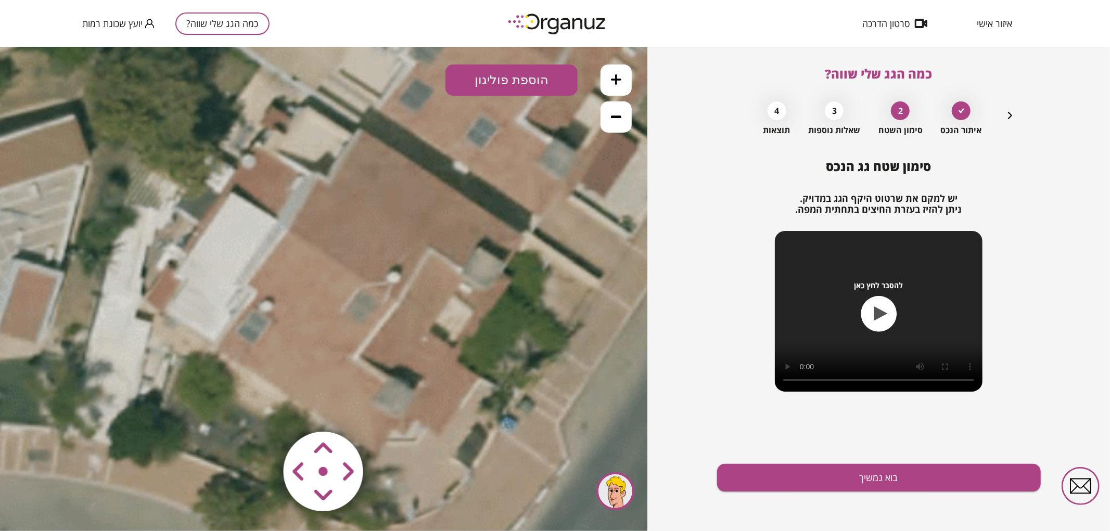
click at [526, 70] on button "הוספת פוליגון" at bounding box center [512, 79] width 132 height 31
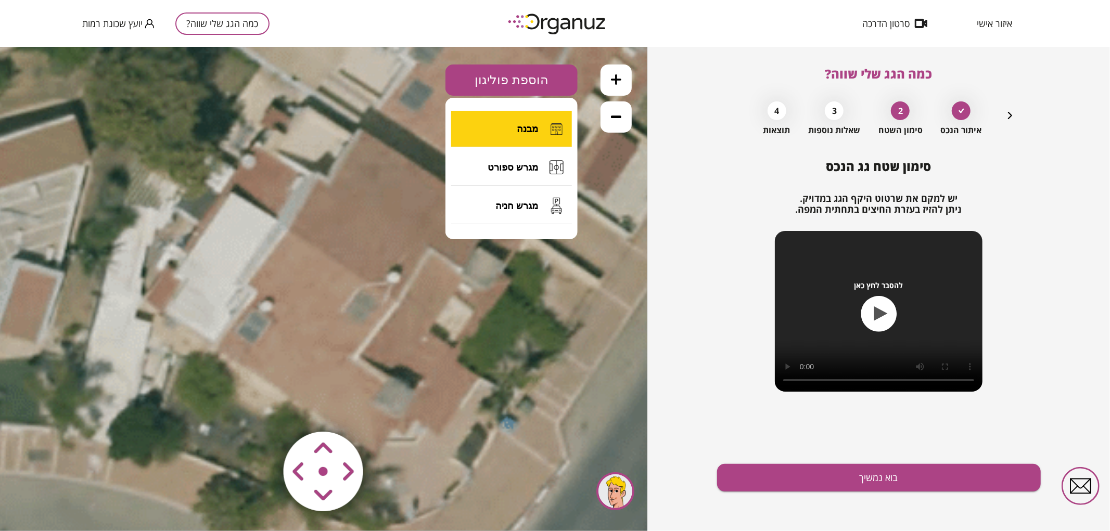
click at [517, 136] on button "מבנה" at bounding box center [511, 128] width 121 height 36
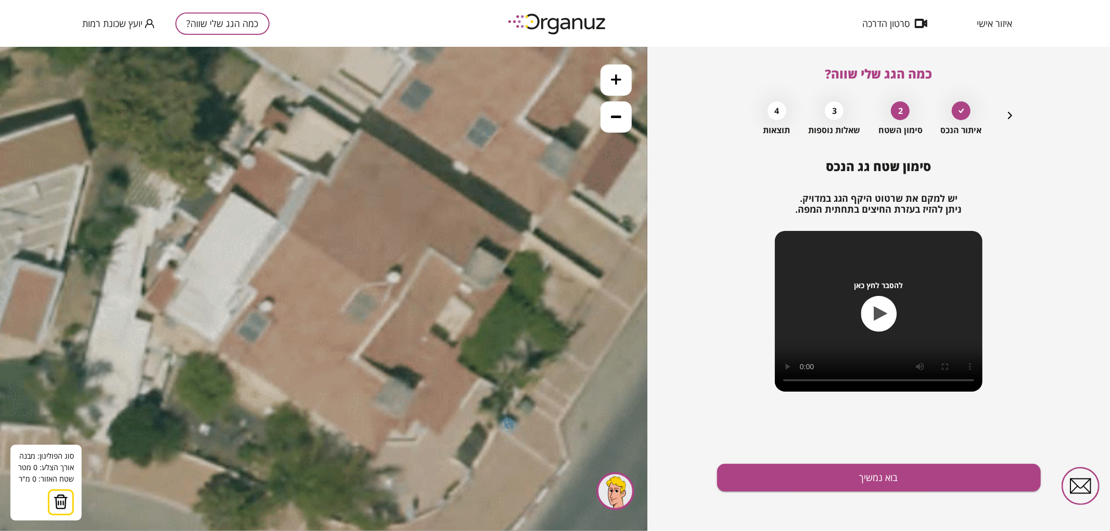
click at [480, 380] on icon at bounding box center [317, 202] width 1476 height 1476
click at [439, 435] on icon at bounding box center [317, 202] width 1476 height 1476
click at [430, 427] on polygon at bounding box center [455, 407] width 50 height 54
click at [420, 441] on polygon at bounding box center [450, 410] width 61 height 60
click at [386, 441] on polygon at bounding box center [433, 410] width 95 height 60
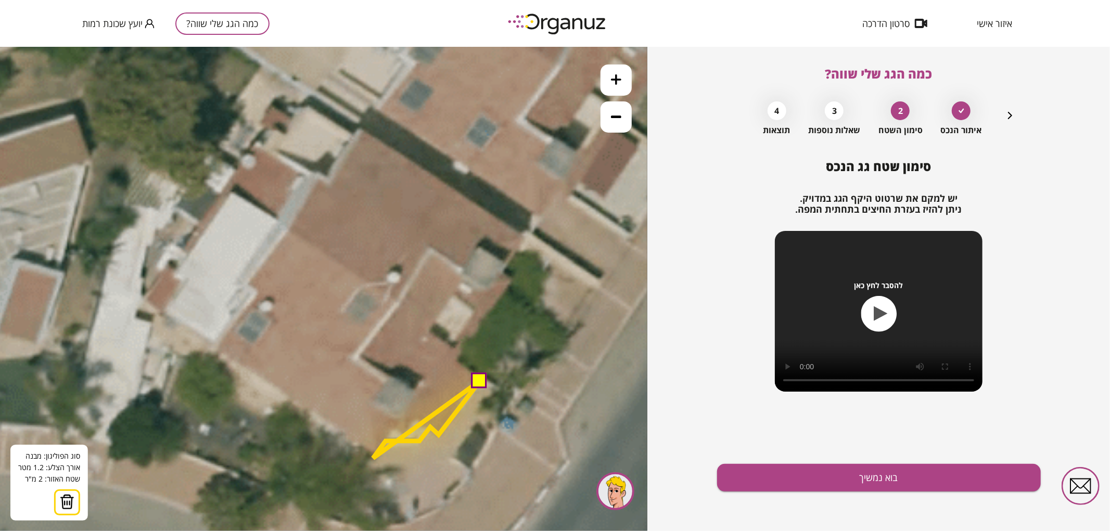
click at [373, 458] on polygon at bounding box center [426, 419] width 107 height 78
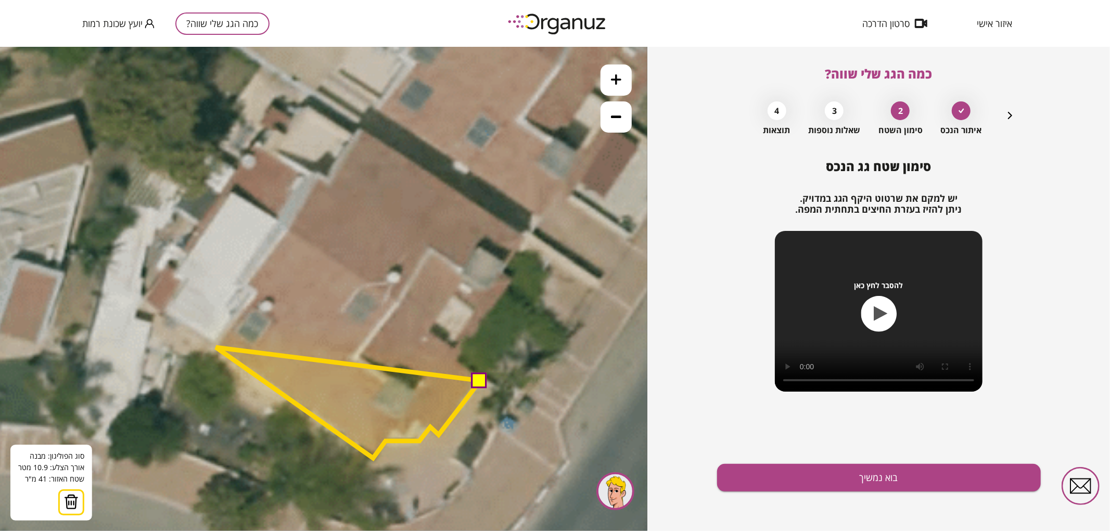
click at [216, 347] on polygon at bounding box center [348, 402] width 264 height 111
click at [219, 344] on polygon at bounding box center [348, 401] width 264 height 114
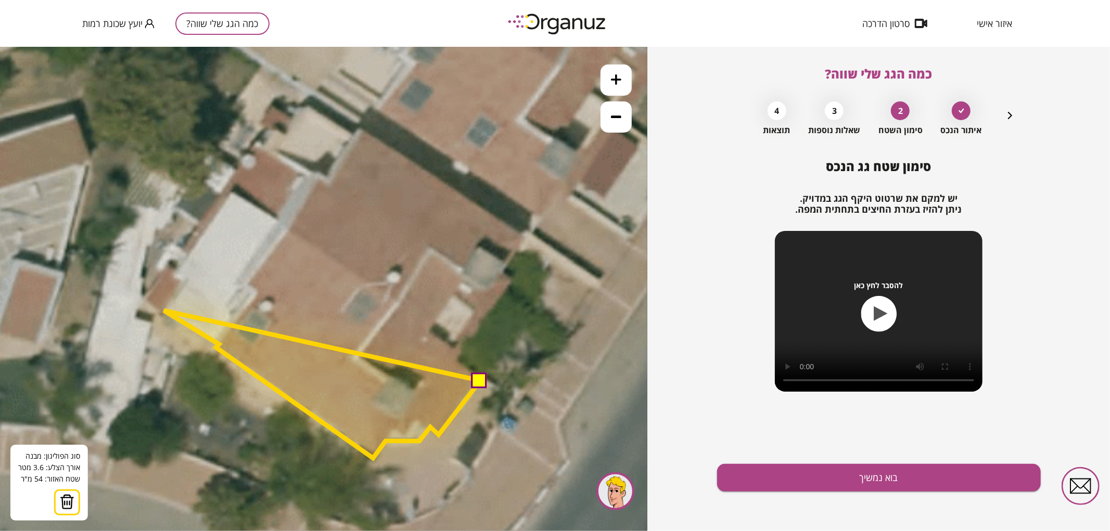
click at [164, 310] on polygon at bounding box center [322, 384] width 316 height 148
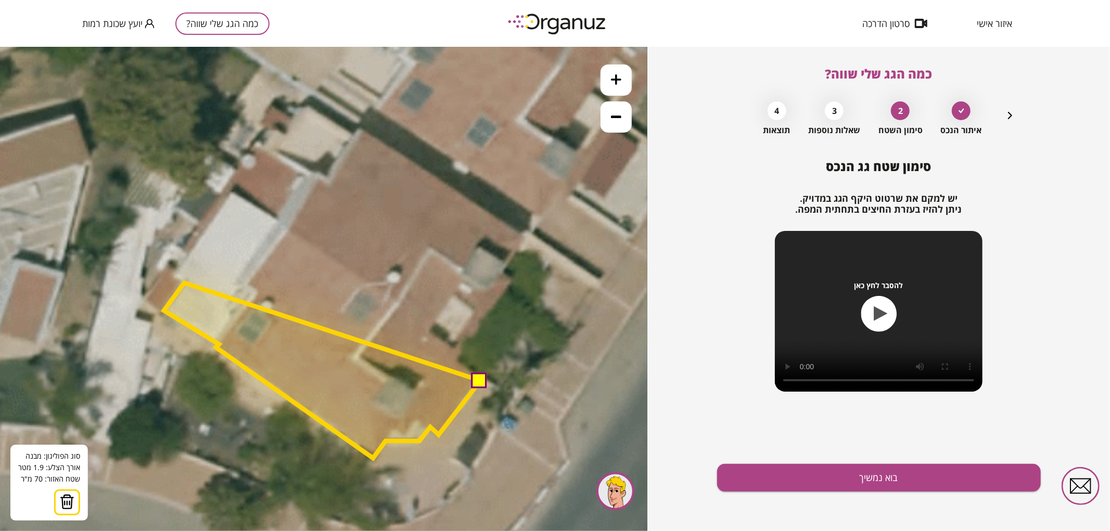
click at [184, 283] on polygon at bounding box center [322, 370] width 316 height 175
click at [175, 276] on polygon at bounding box center [322, 367] width 316 height 182
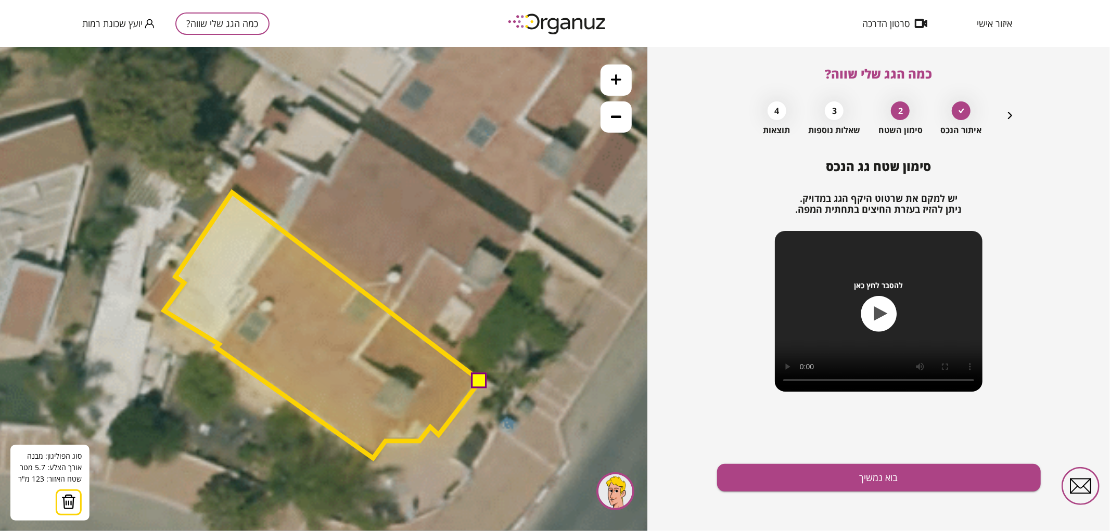
click at [232, 192] on polygon at bounding box center [322, 325] width 316 height 266
click at [480, 383] on button at bounding box center [480, 380] width 16 height 16
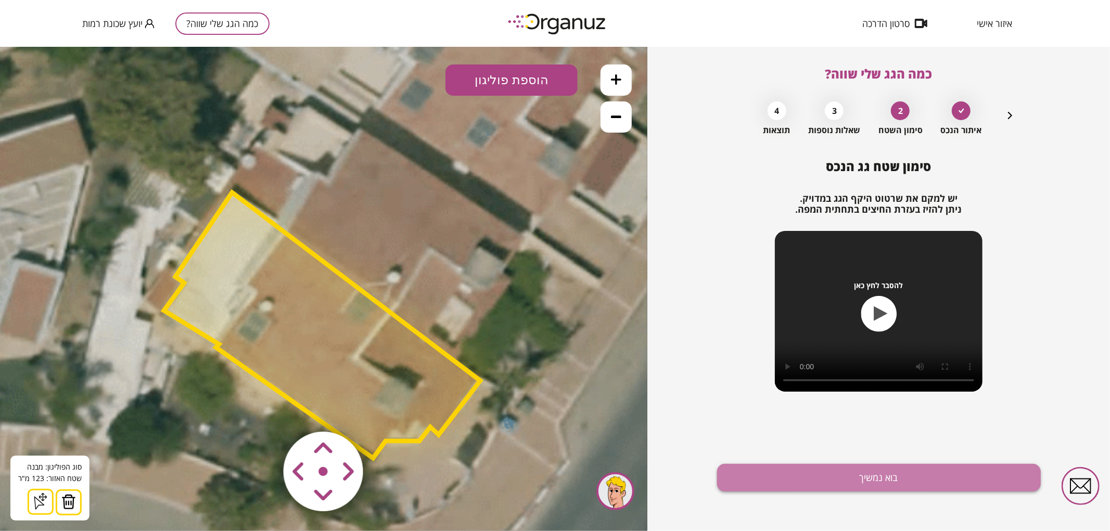
click at [856, 478] on button "בוא נמשיך" at bounding box center [879, 478] width 324 height 28
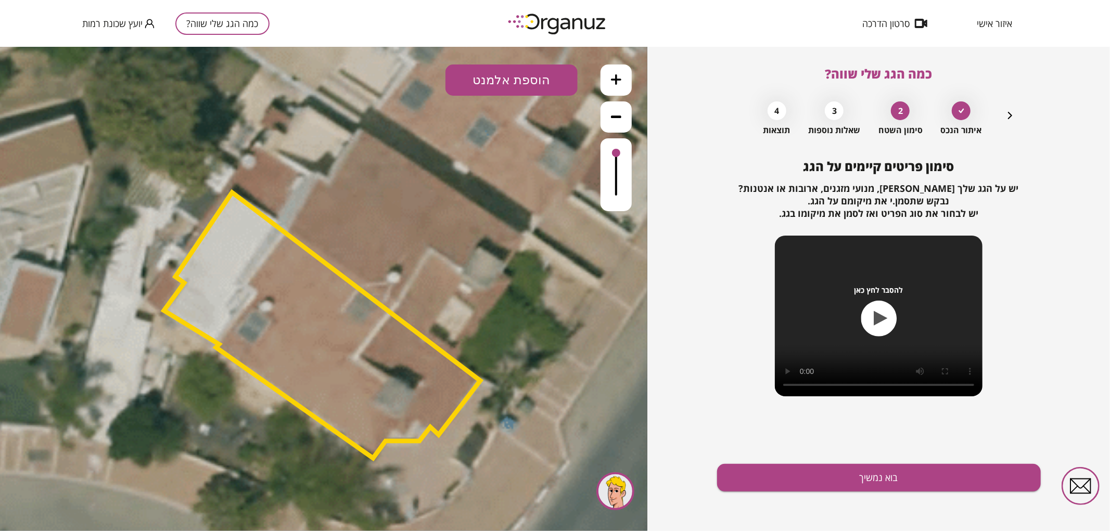
click at [513, 85] on button "הוספת אלמנט" at bounding box center [512, 79] width 132 height 31
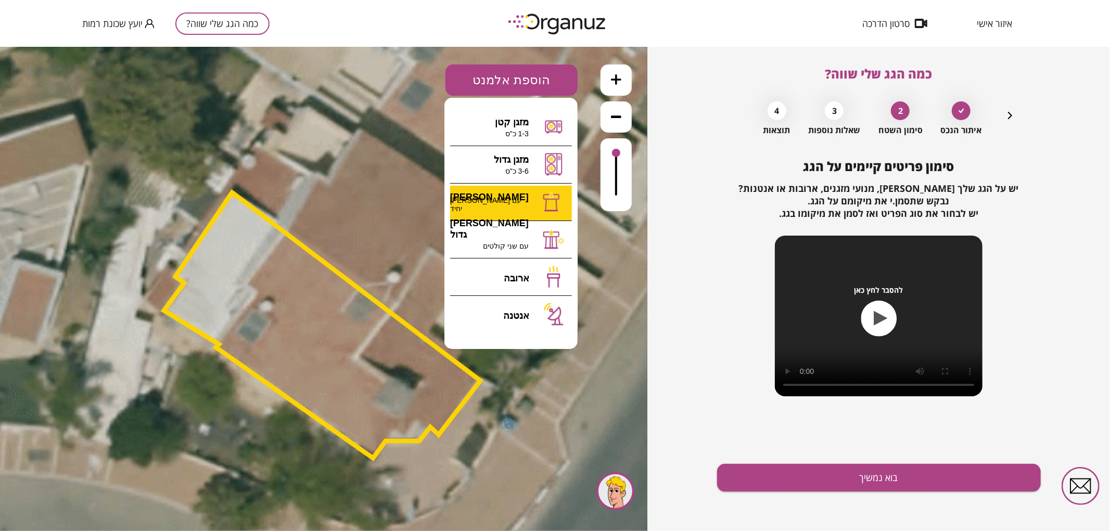
click at [517, 206] on div ".st0 { fill: #FFFFFF; } א" at bounding box center [323, 288] width 647 height 485
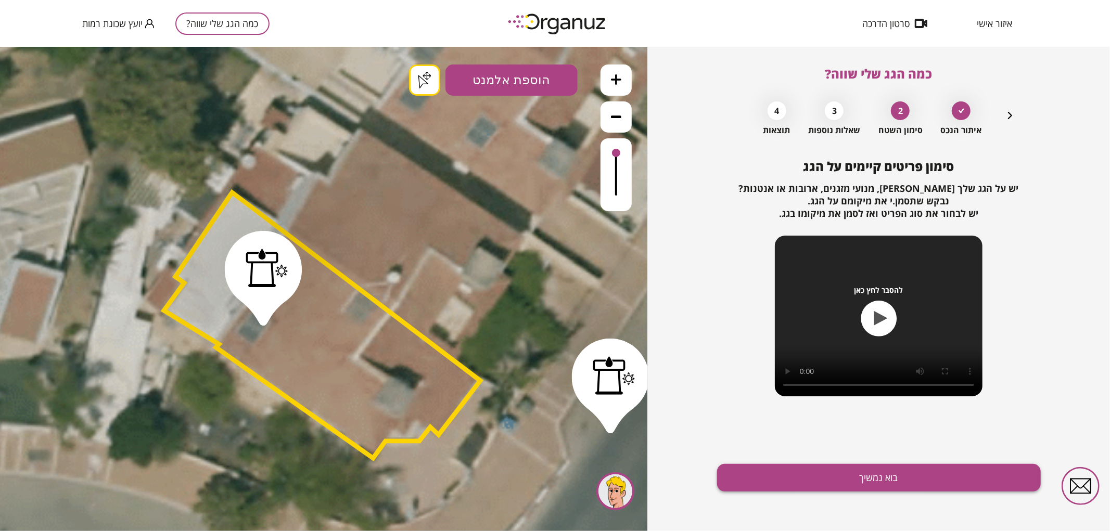
click at [877, 488] on button "בוא נמשיך" at bounding box center [879, 478] width 324 height 28
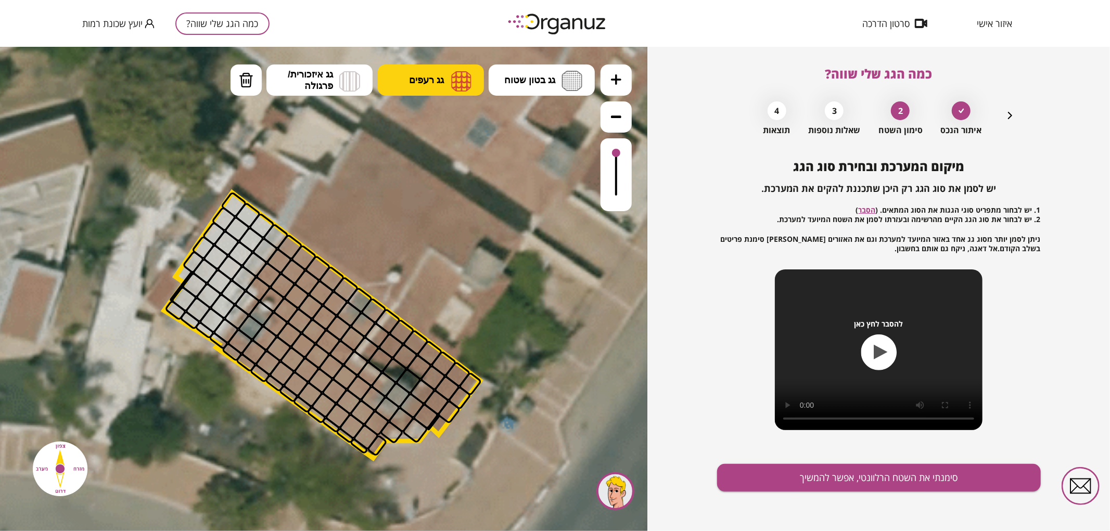
click at [438, 92] on button "גג רעפים" at bounding box center [431, 79] width 106 height 31
click at [438, 115] on div ".st0 { fill: #FFFFFF; } .st0 { fill: #FFFFFF; }" at bounding box center [323, 288] width 647 height 485
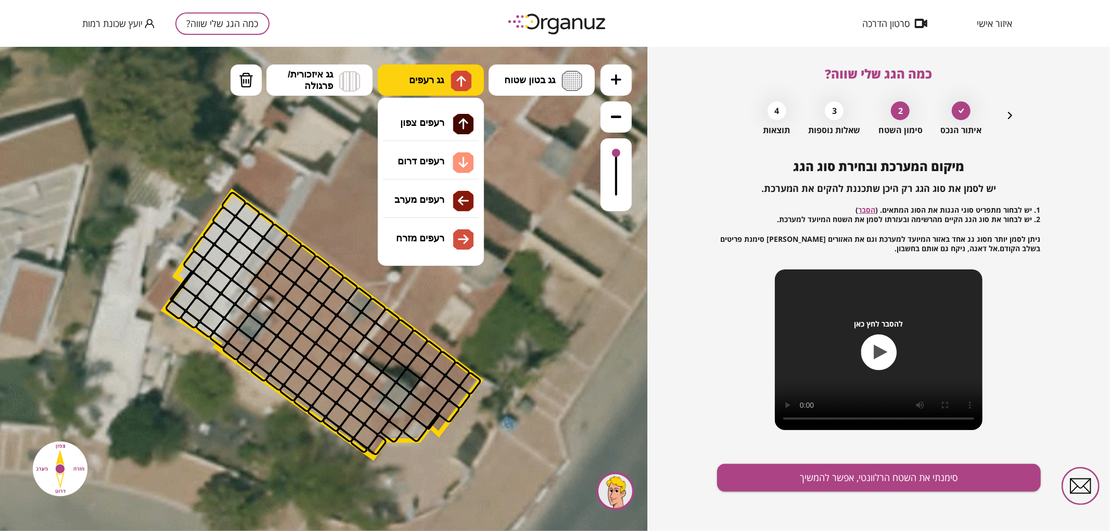
click at [430, 84] on span "גג רעפים" at bounding box center [426, 79] width 35 height 11
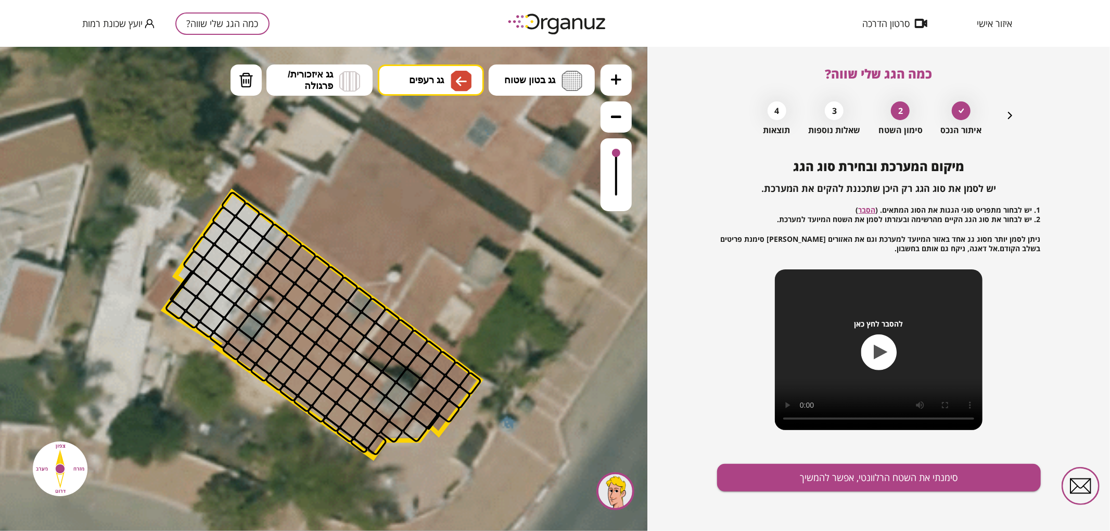
click at [435, 196] on div ".st0 { fill: #FFFFFF; } .st0 { fill: #FFFFFF; }" at bounding box center [323, 288] width 647 height 485
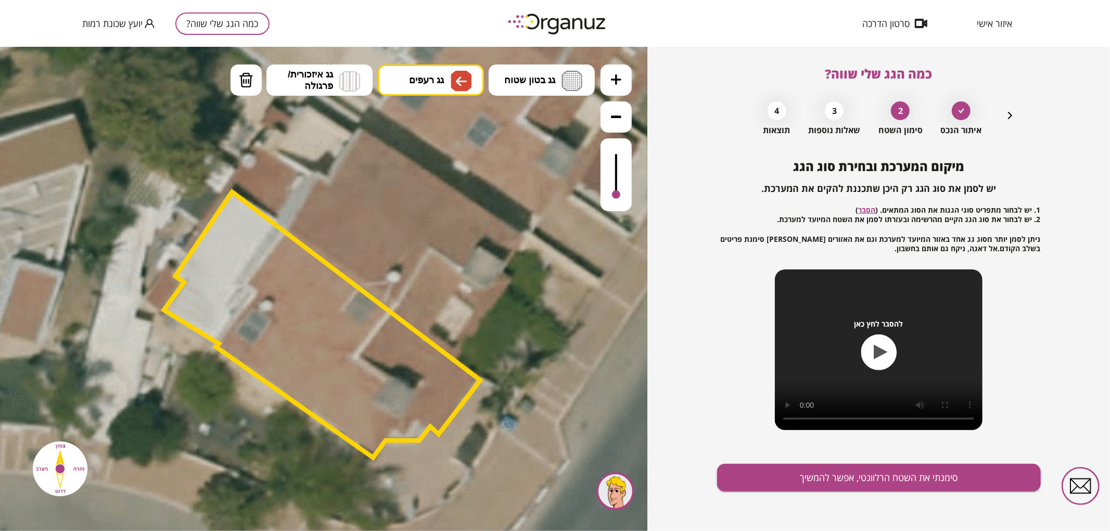
drag, startPoint x: 614, startPoint y: 154, endPoint x: 615, endPoint y: 205, distance: 51.0
click at [615, 205] on div at bounding box center [616, 174] width 31 height 73
drag, startPoint x: 311, startPoint y: 403, endPoint x: 378, endPoint y: 305, distance: 118.8
click at [617, 189] on div at bounding box center [616, 188] width 8 height 8
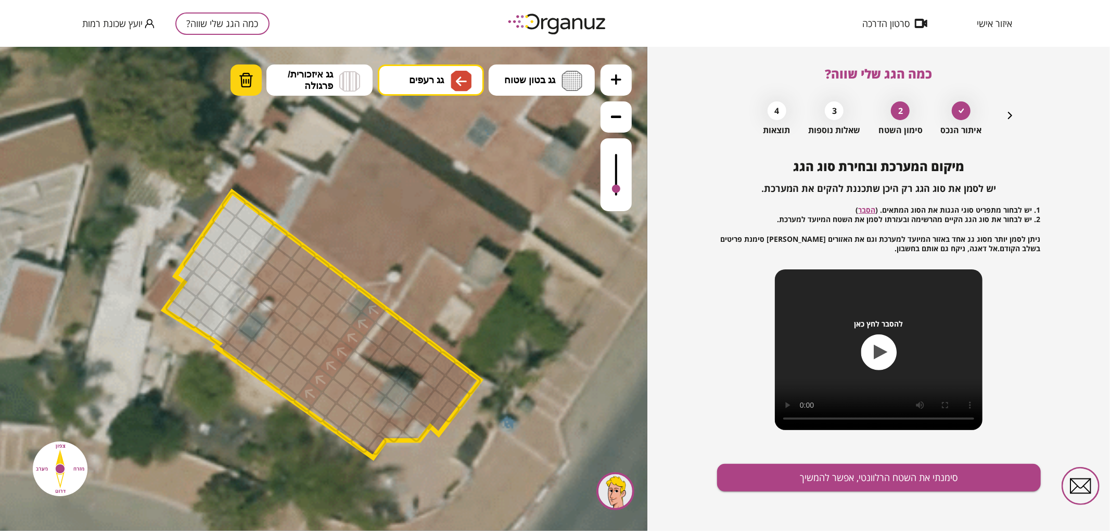
click at [247, 90] on button "מחיקה" at bounding box center [246, 79] width 31 height 31
drag, startPoint x: 376, startPoint y: 308, endPoint x: 373, endPoint y: 321, distance: 13.5
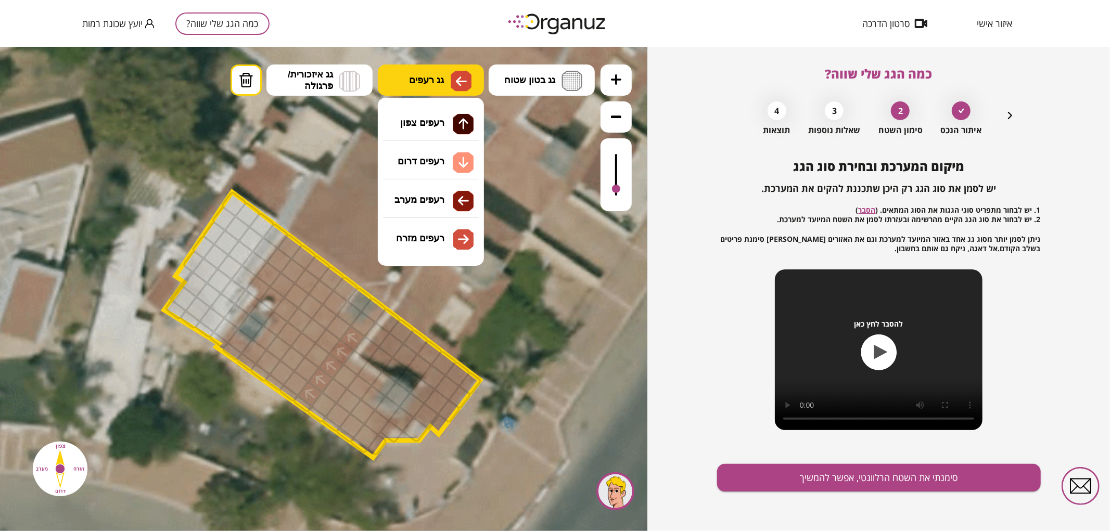
click at [434, 78] on span "גג רעפים" at bounding box center [426, 79] width 35 height 11
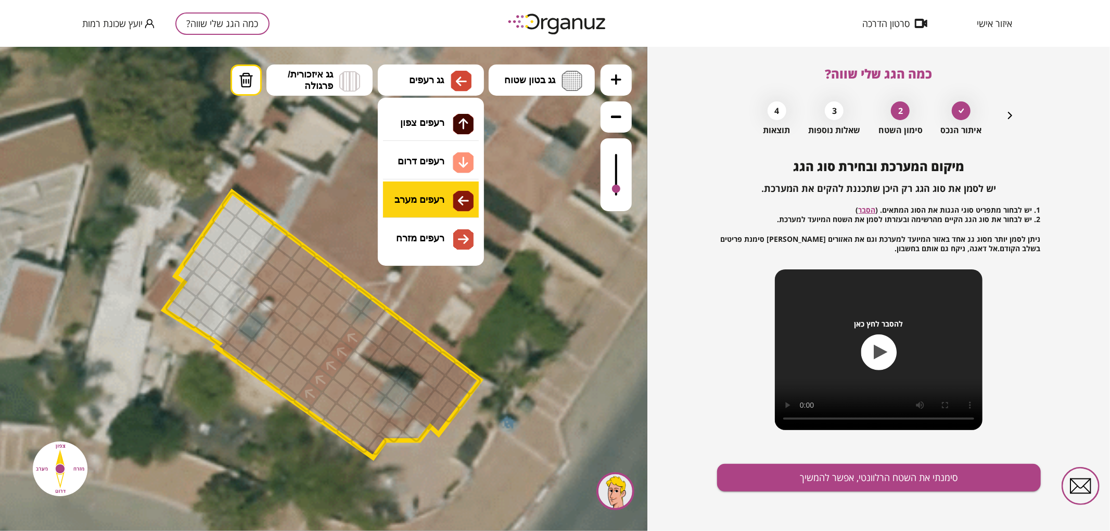
click at [443, 200] on div ".st0 { fill: #FFFFFF; } .st0 { fill: #FFFFFF; }" at bounding box center [323, 288] width 647 height 485
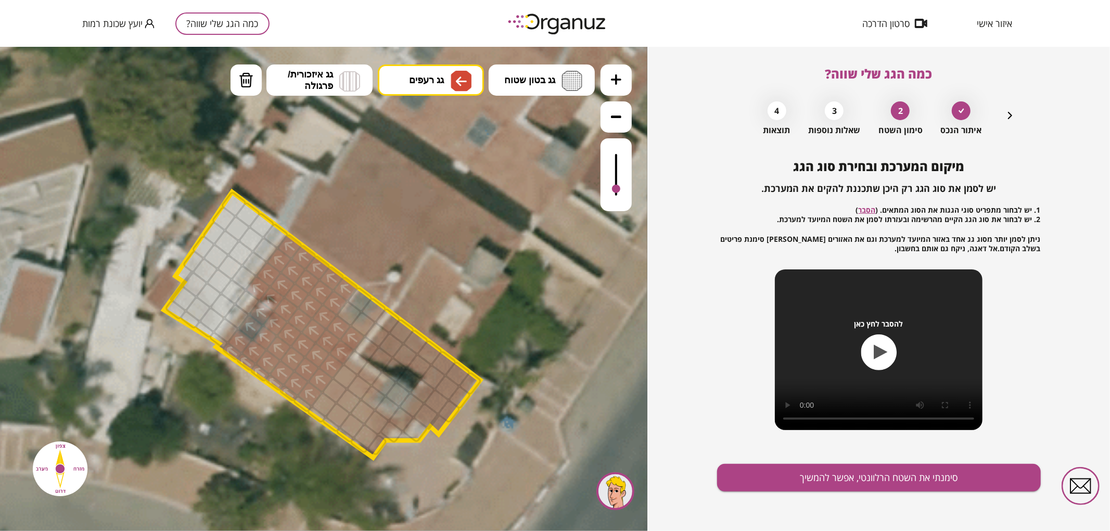
drag, startPoint x: 293, startPoint y: 391, endPoint x: 225, endPoint y: 351, distance: 78.5
click at [305, 69] on span "גג איזכורית/ פרגולה" at bounding box center [310, 79] width 45 height 23
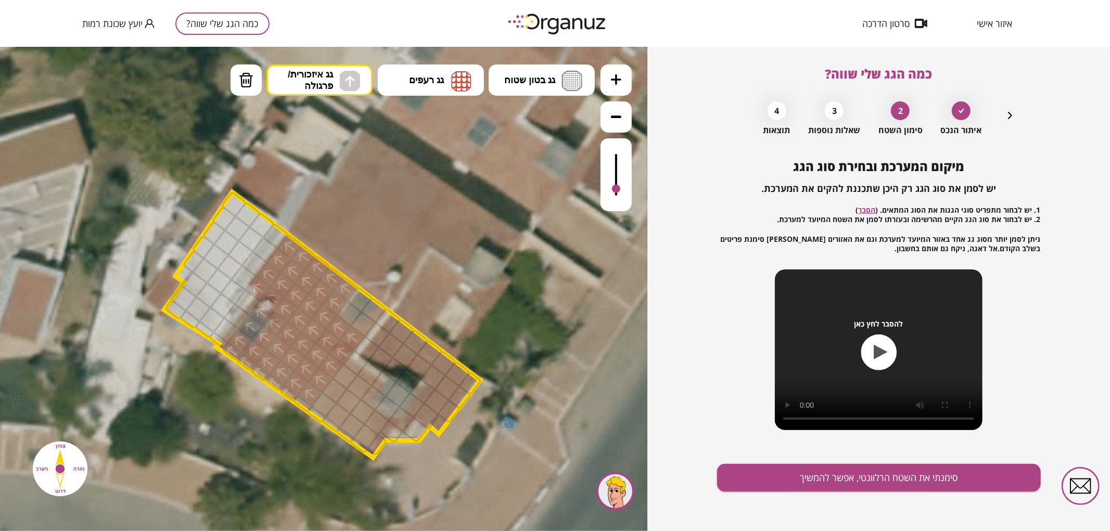
click at [323, 107] on div ".st0 { fill: #FFFFFF; } .st0 { fill: #FFFFFF; }" at bounding box center [323, 288] width 647 height 485
click at [318, 84] on span "גג איזכורית/ פרגולה" at bounding box center [310, 79] width 45 height 23
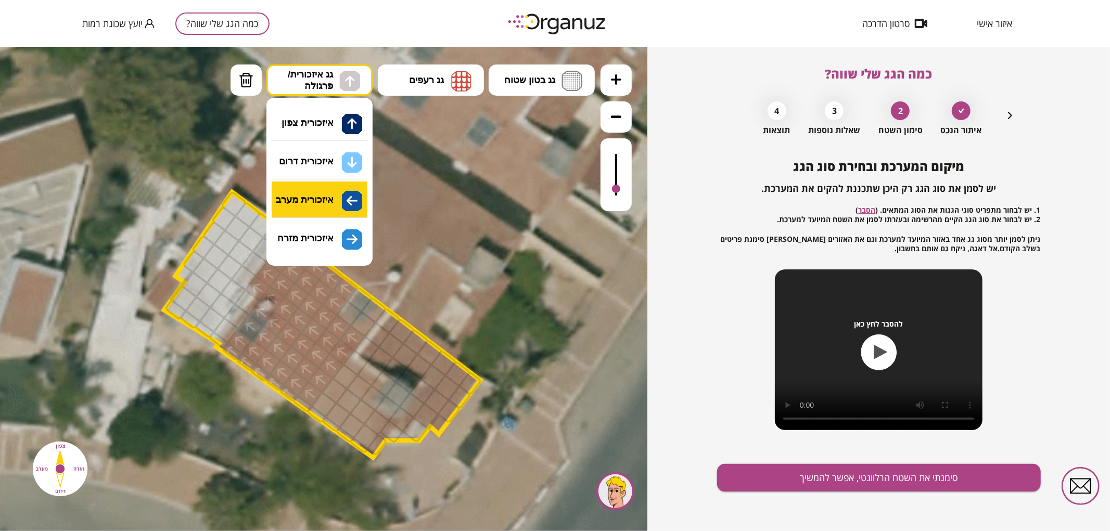
click at [299, 198] on div ".st0 { fill: #FFFFFF; } .st0 { fill: #FFFFFF; }" at bounding box center [323, 288] width 647 height 485
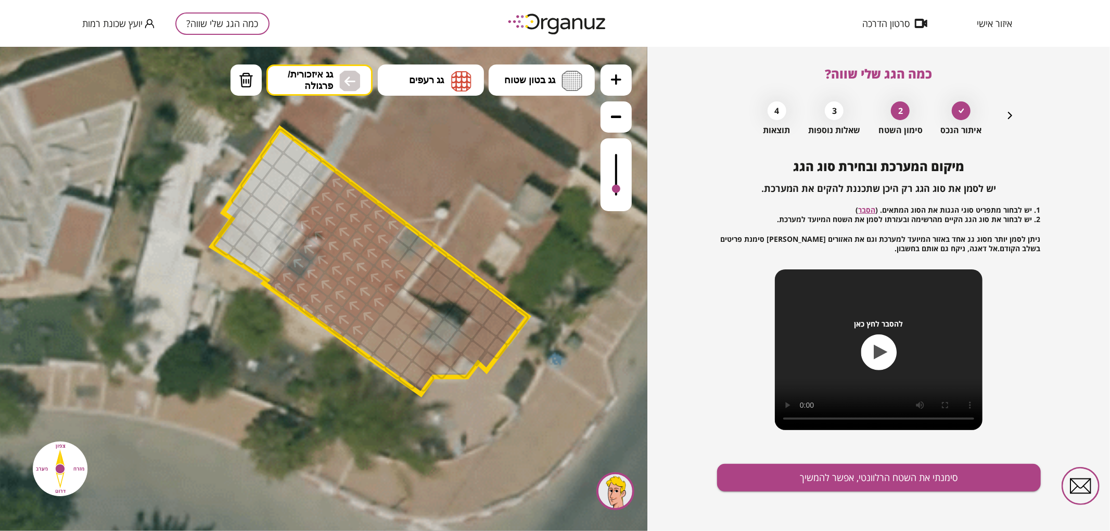
drag, startPoint x: 184, startPoint y: 271, endPoint x: 232, endPoint y: 208, distance: 79.1
click at [232, 208] on polygon at bounding box center [370, 261] width 316 height 266
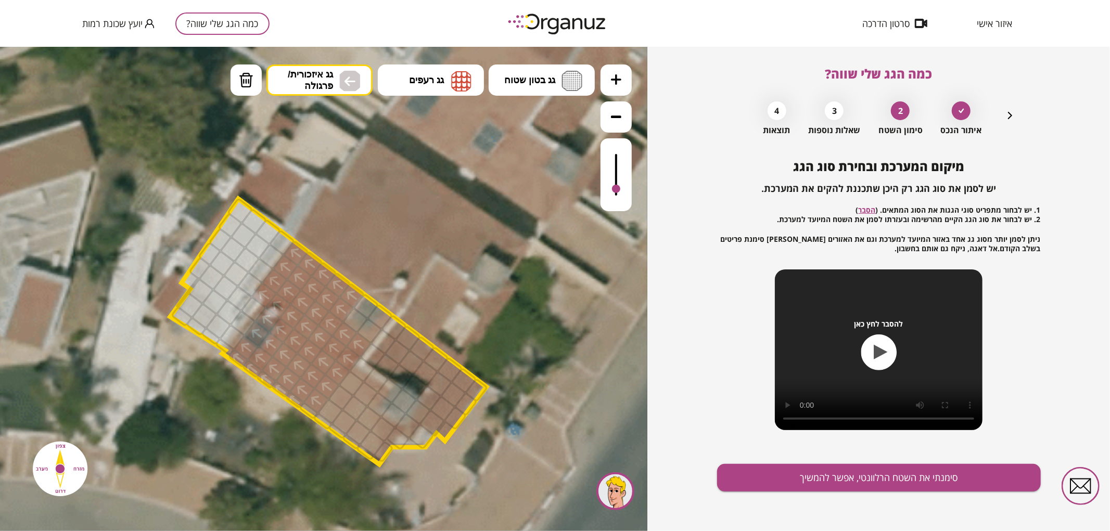
drag, startPoint x: 233, startPoint y: 211, endPoint x: 192, endPoint y: 282, distance: 81.7
click at [192, 282] on polygon at bounding box center [328, 331] width 316 height 266
drag, startPoint x: 194, startPoint y: 274, endPoint x: 290, endPoint y: 233, distance: 104.2
click at [290, 233] on div ".st0 { fill: #FFFFFF; } .st0 { fill: #FFFFFF; }" at bounding box center [323, 208] width 1476 height 1476
drag, startPoint x: 246, startPoint y: 314, endPoint x: 232, endPoint y: 336, distance: 26.3
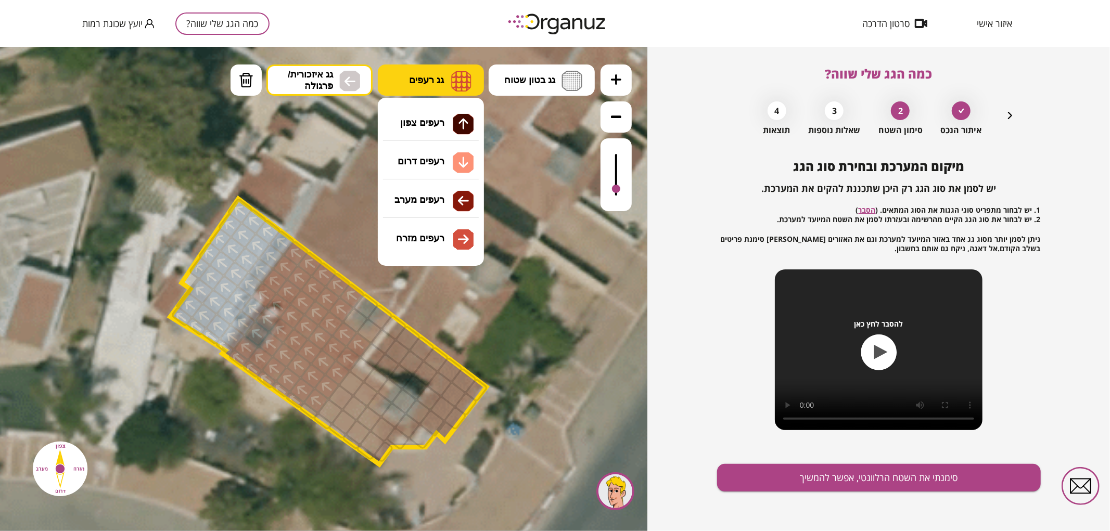
click at [452, 81] on img at bounding box center [461, 80] width 20 height 21
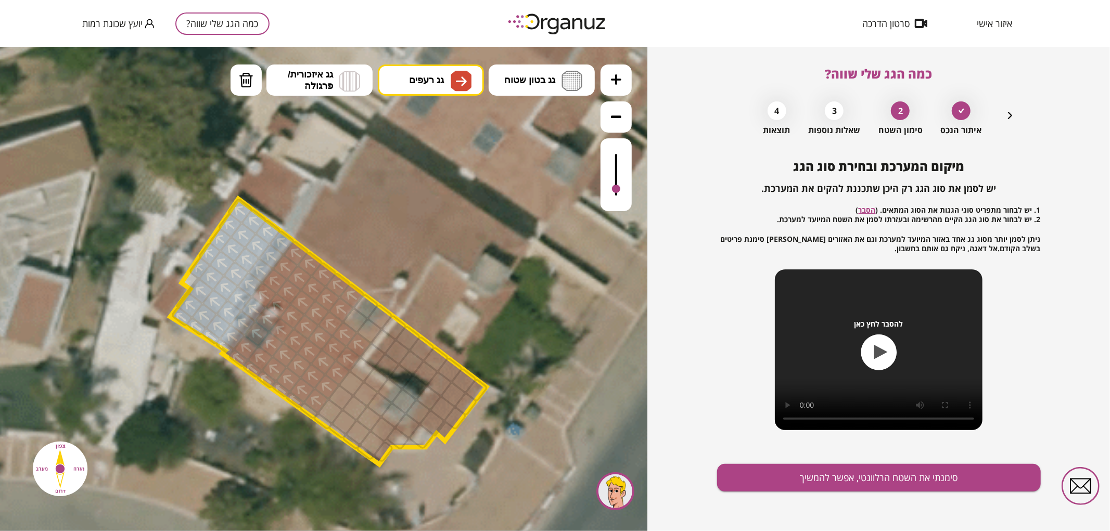
click at [441, 239] on div ".st0 { fill: #FFFFFF; } .st0 { fill: #FFFFFF; }" at bounding box center [323, 288] width 647 height 485
drag, startPoint x: 330, startPoint y: 417, endPoint x: 422, endPoint y: 382, distance: 98.9
click at [233, 79] on button "מחיקה" at bounding box center [246, 79] width 31 height 31
click at [364, 366] on div at bounding box center [362, 369] width 27 height 27
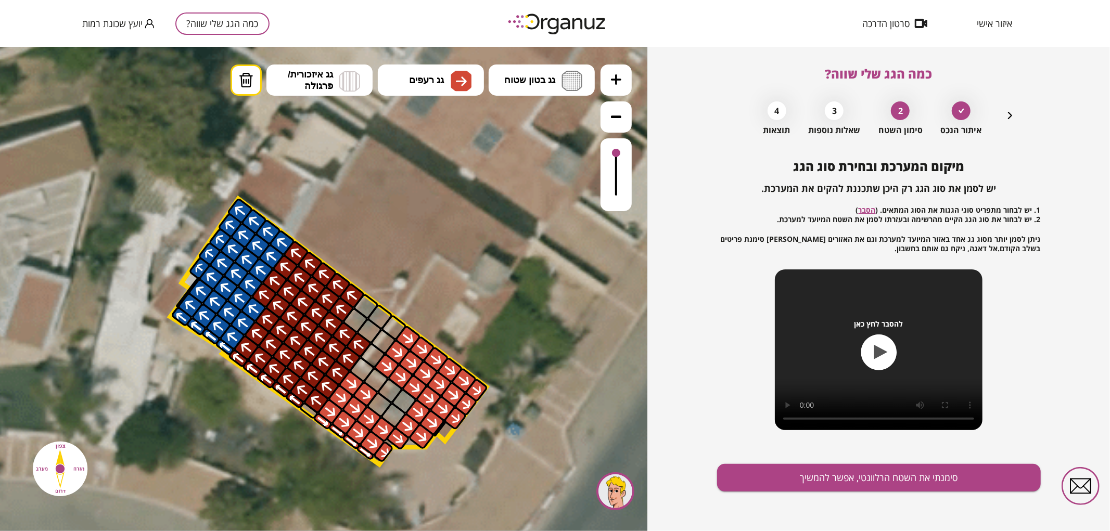
drag, startPoint x: 615, startPoint y: 184, endPoint x: 617, endPoint y: 129, distance: 55.7
click at [616, 130] on div at bounding box center [616, 137] width 31 height 147
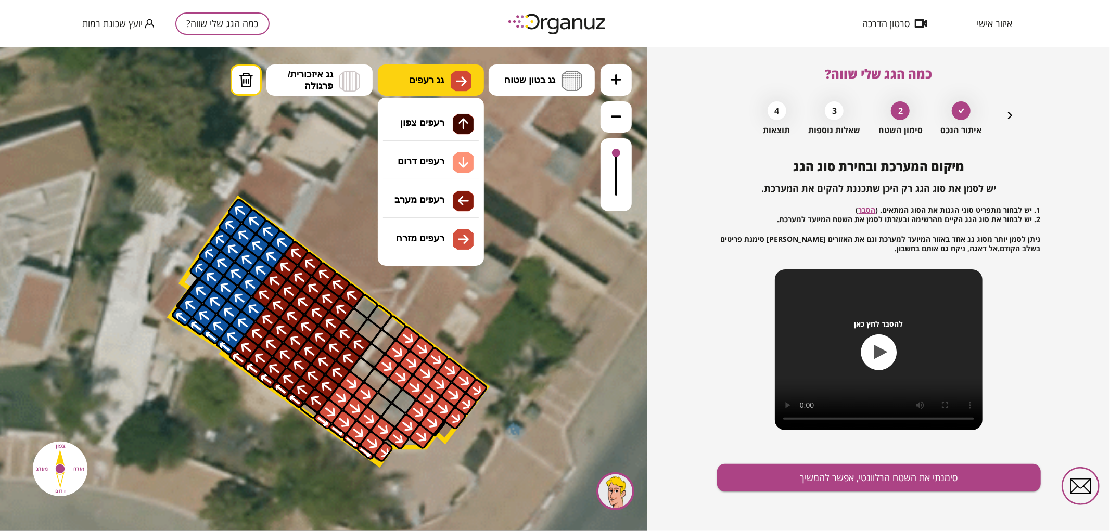
click at [461, 85] on img at bounding box center [461, 80] width 11 height 12
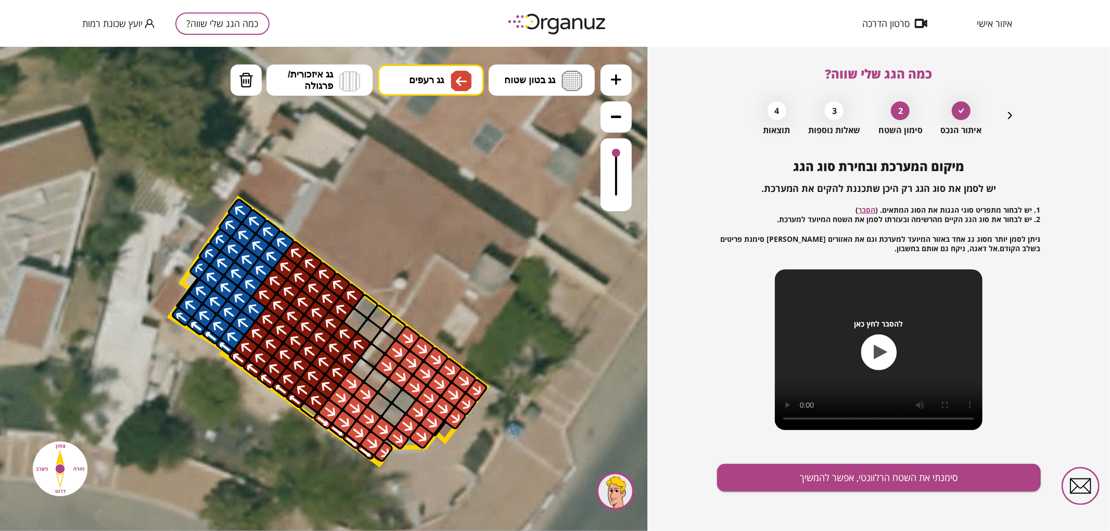
click at [447, 200] on div ".st0 { fill: #FFFFFF; } .st0 { fill: #FFFFFF; }" at bounding box center [323, 288] width 647 height 485
click at [306, 417] on div ".st0 { fill: #FFFFFF; } .st0 { fill: #FFFFFF; }" at bounding box center [323, 208] width 1476 height 1476
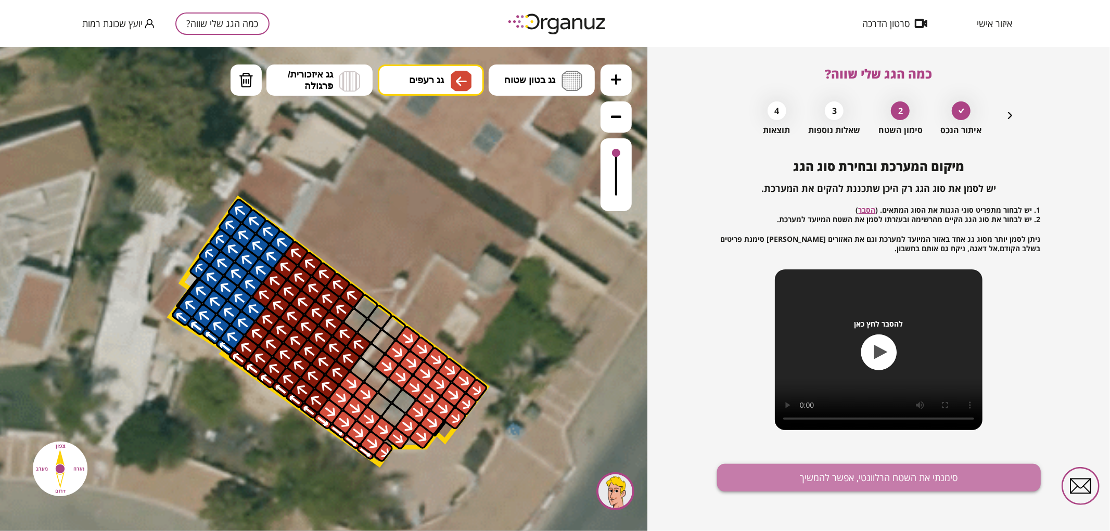
click at [795, 468] on button "סימנתי את השטח הרלוונטי, אפשר להמשיך" at bounding box center [879, 478] width 324 height 28
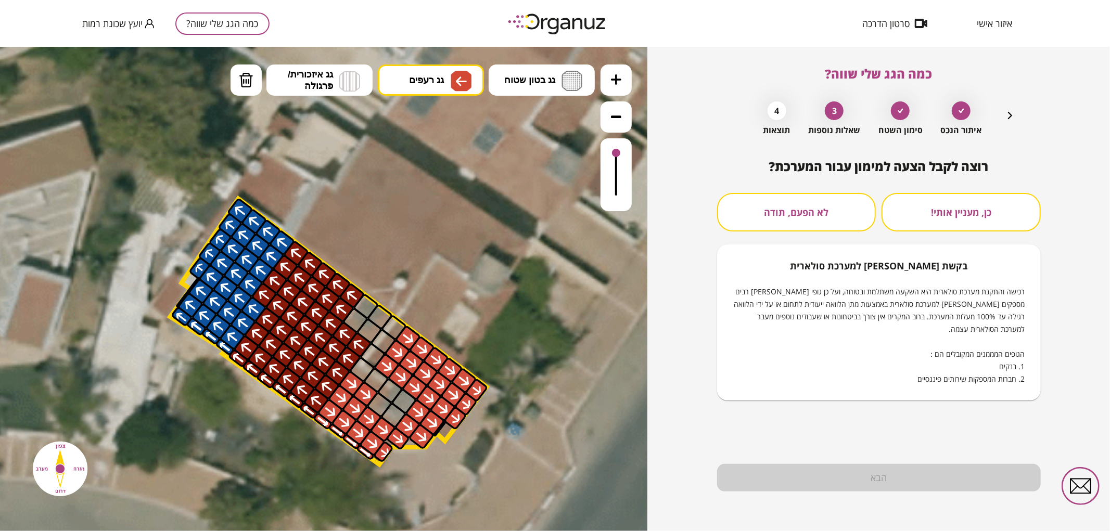
click at [781, 205] on button "לא הפעם, תודה" at bounding box center [796, 212] width 159 height 39
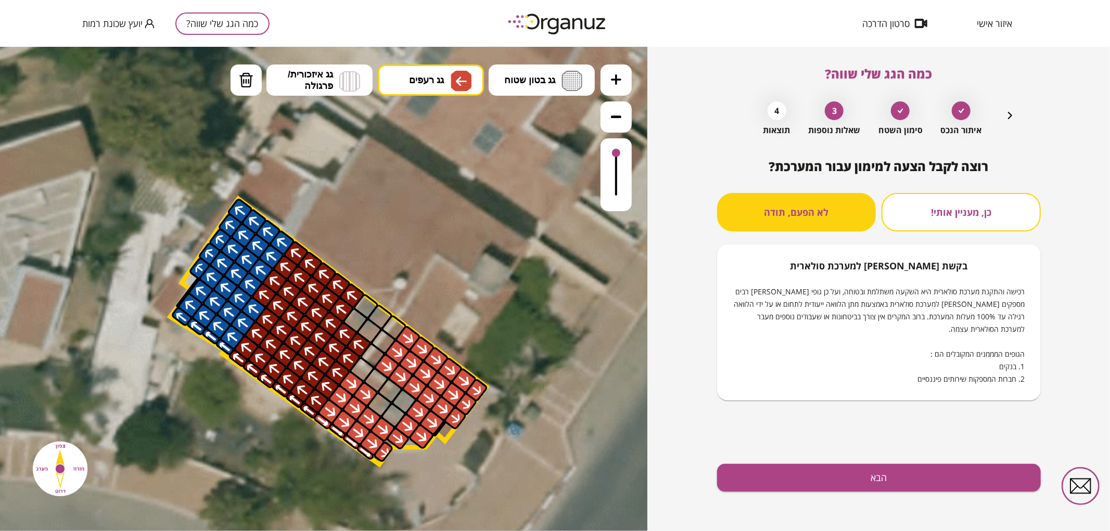
click at [1012, 123] on div "איתור הנכס סימון השטח 3 שאלות נוספות 4 תוצאות" at bounding box center [879, 115] width 275 height 39
click at [1006, 115] on icon "button" at bounding box center [1010, 115] width 12 height 12
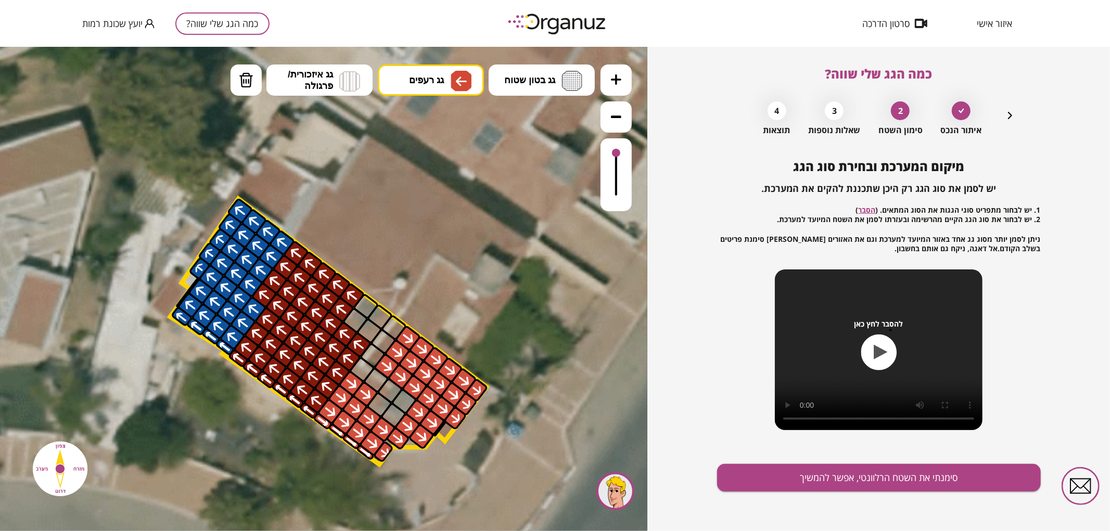
click at [1006, 115] on icon "button" at bounding box center [1010, 115] width 12 height 12
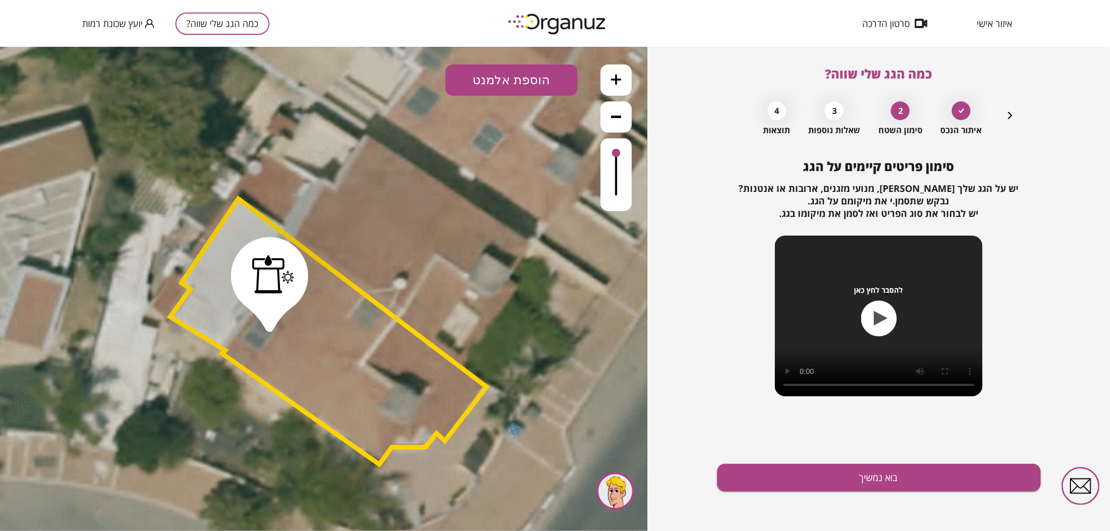
click at [1014, 116] on icon "button" at bounding box center [1010, 115] width 12 height 12
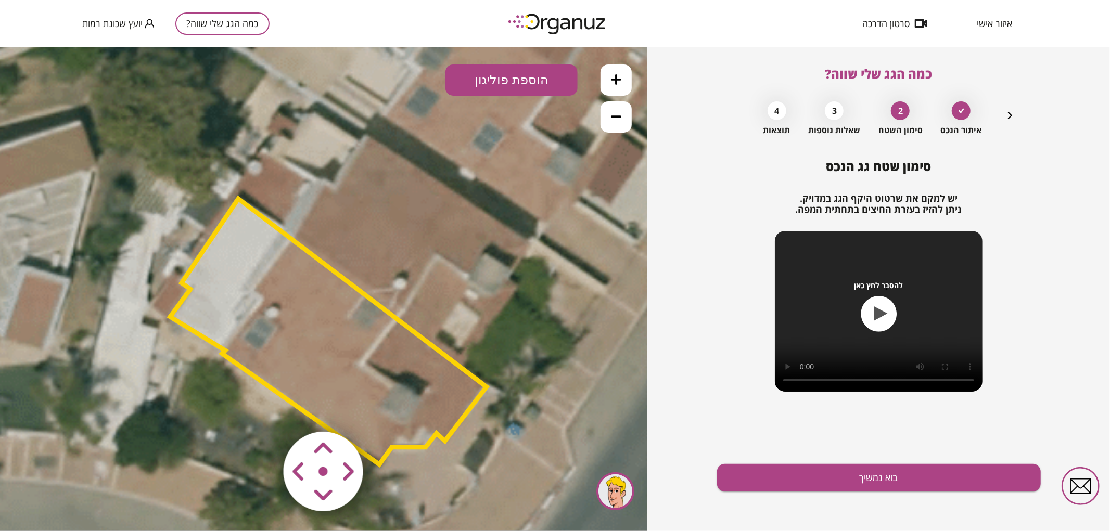
click at [365, 331] on polygon at bounding box center [328, 331] width 316 height 266
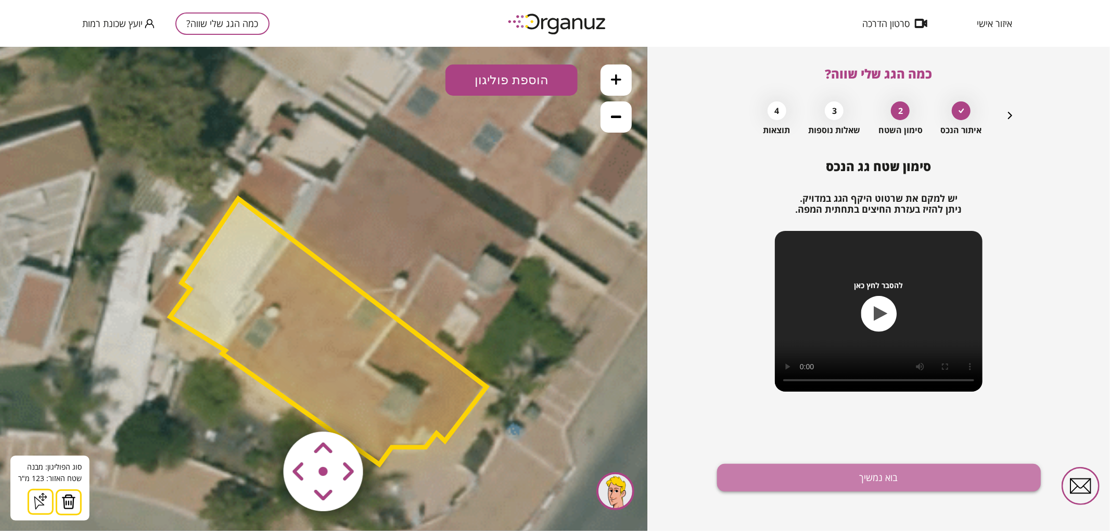
click at [899, 480] on button "בוא נמשיך" at bounding box center [879, 478] width 324 height 28
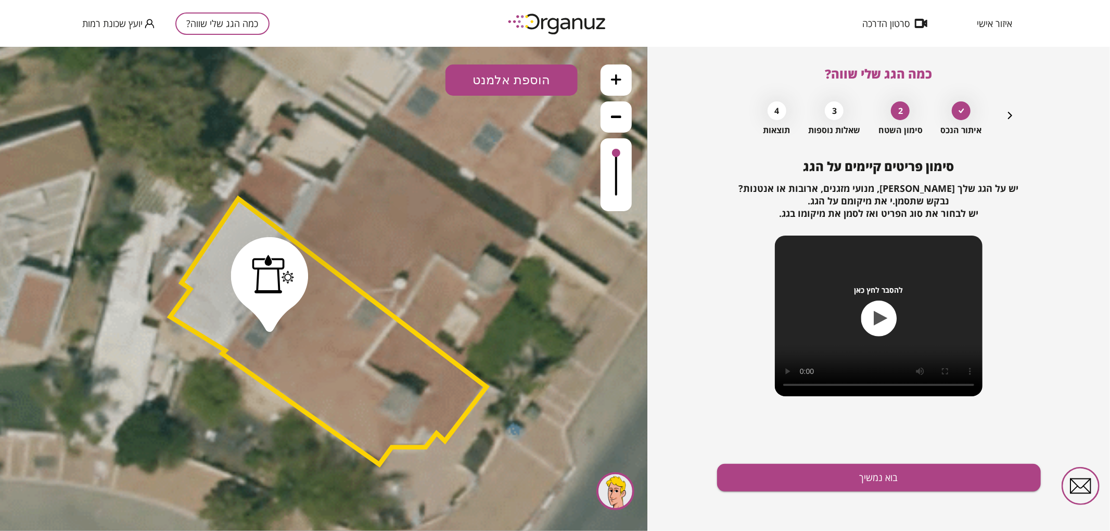
click at [899, 480] on button "בוא נמשיך" at bounding box center [879, 478] width 324 height 28
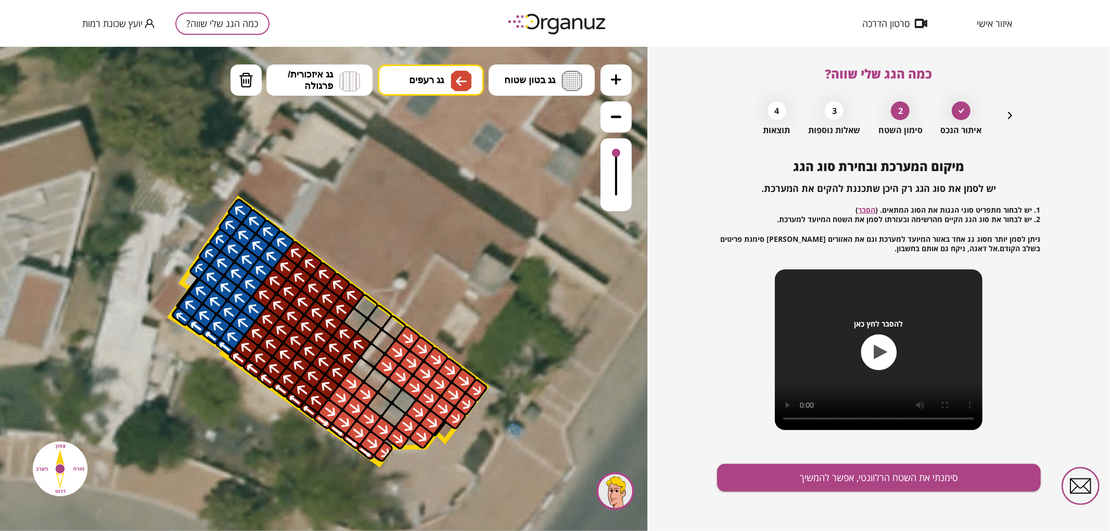
click at [899, 480] on button "סימנתי את השטח הרלוונטי, אפשר להמשיך" at bounding box center [879, 478] width 324 height 28
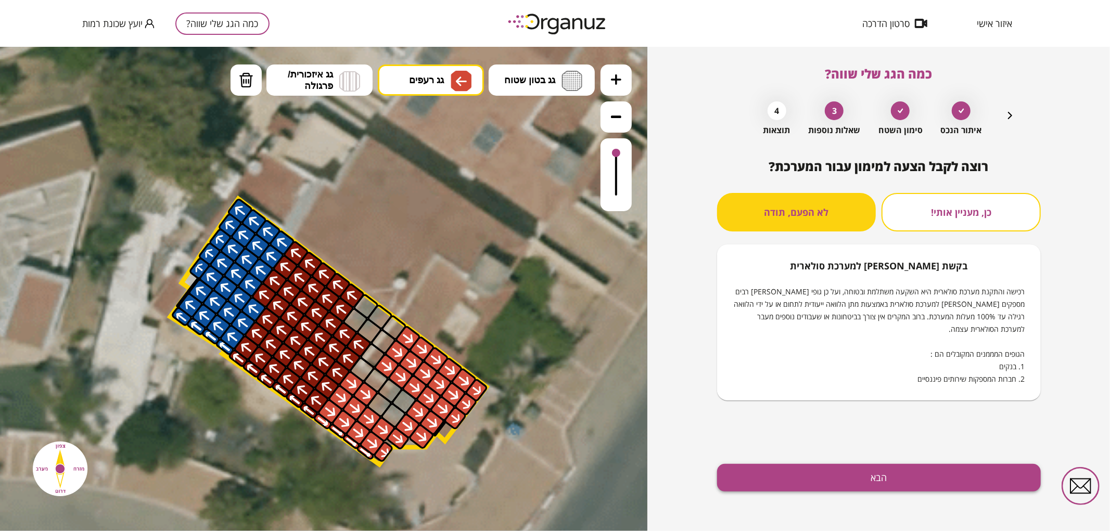
click at [842, 476] on button "הבא" at bounding box center [879, 478] width 324 height 28
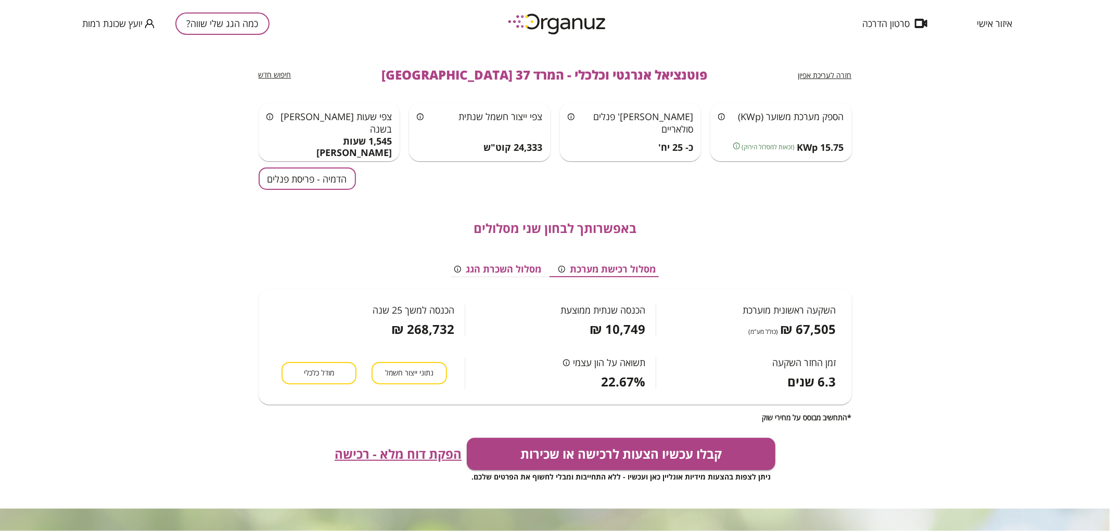
click at [315, 188] on button "הדמיה - פריסת פנלים" at bounding box center [307, 179] width 97 height 22
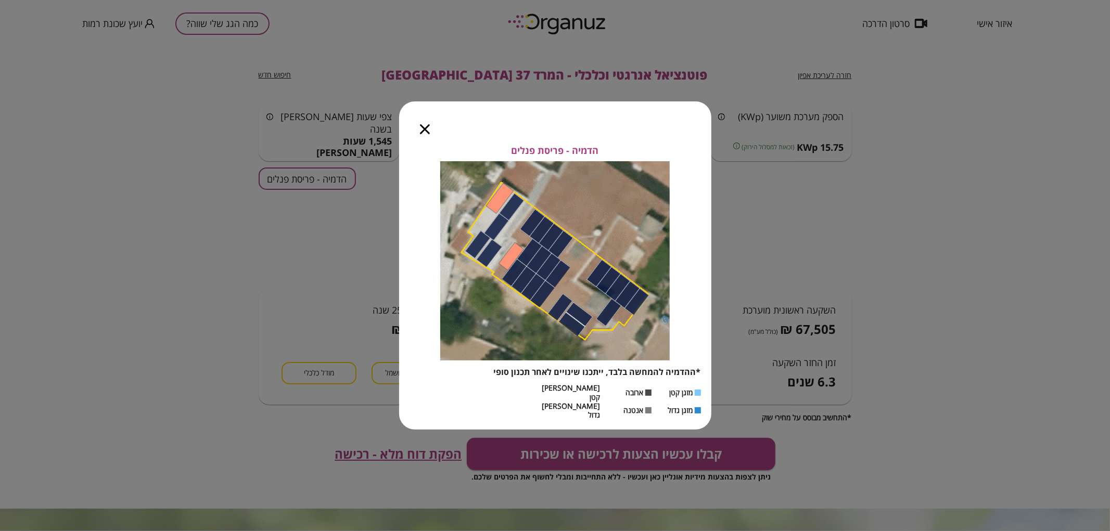
click at [419, 134] on div at bounding box center [425, 123] width 52 height 44
click at [427, 134] on icon "button" at bounding box center [425, 129] width 10 height 10
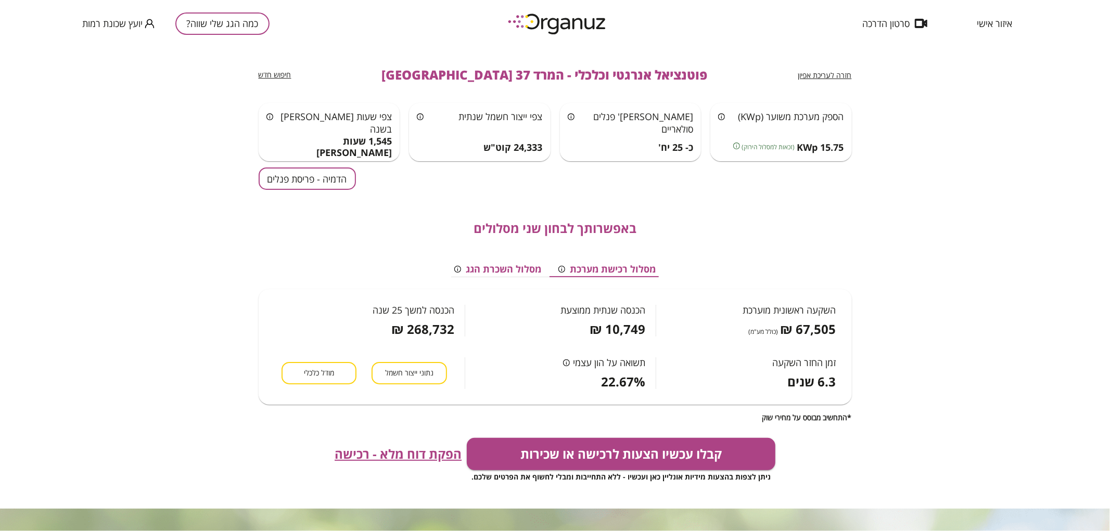
click at [847, 71] on span "חזרה לעריכת אפיון" at bounding box center [825, 75] width 54 height 10
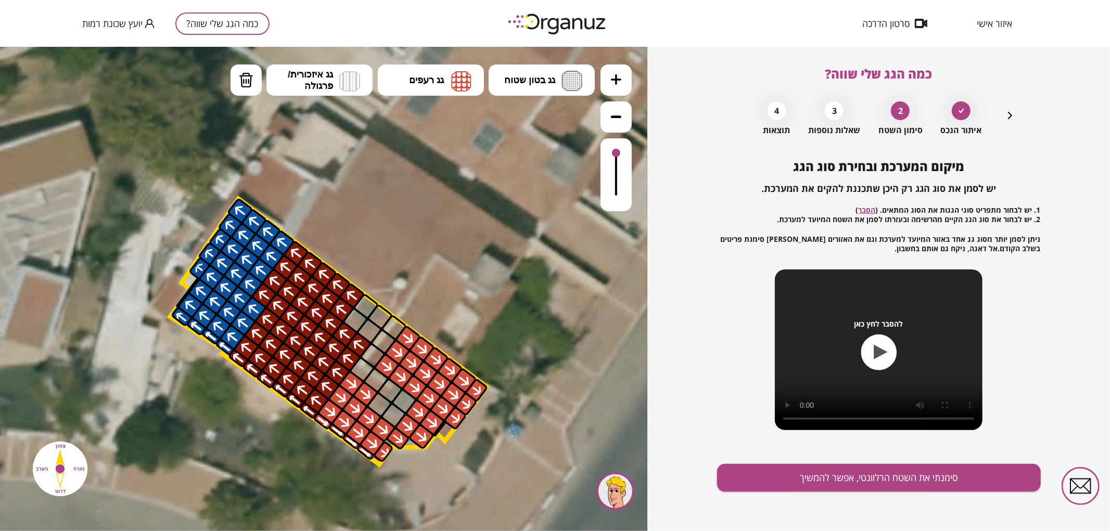
click at [1008, 118] on icon "button" at bounding box center [1010, 115] width 12 height 12
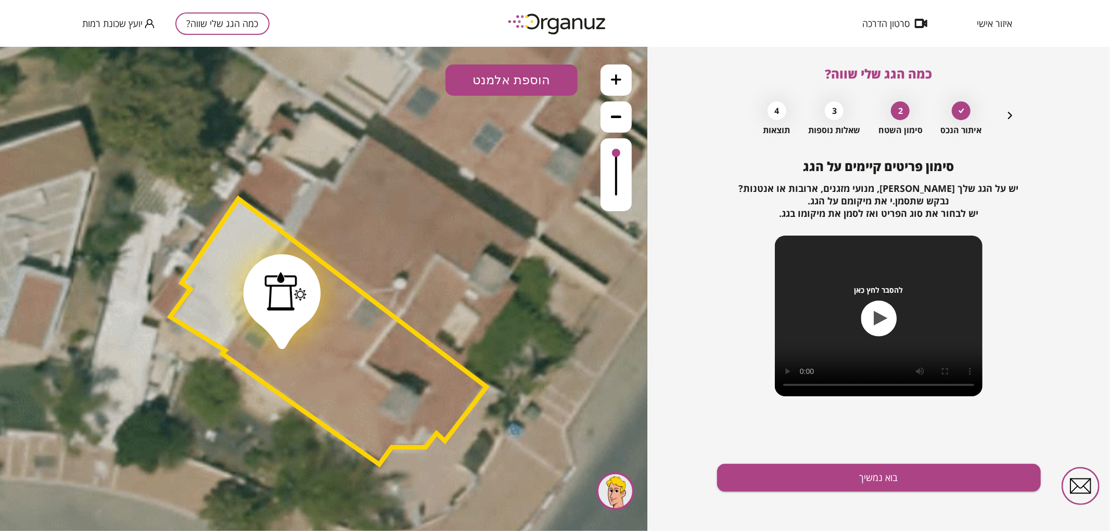
drag, startPoint x: 269, startPoint y: 279, endPoint x: 282, endPoint y: 297, distance: 21.2
click at [282, 297] on div at bounding box center [285, 291] width 42 height 39
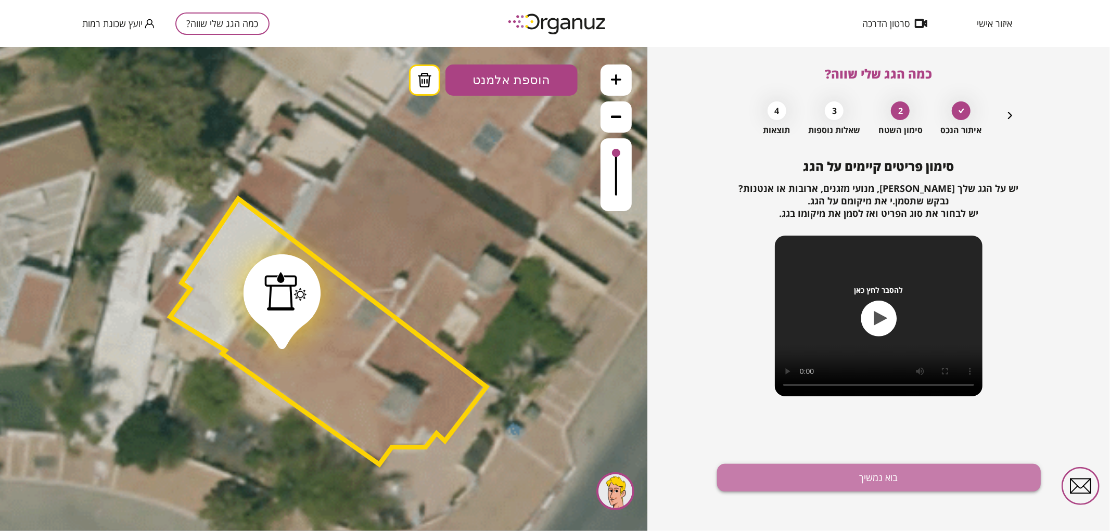
click at [777, 465] on button "בוא נמשיך" at bounding box center [879, 478] width 324 height 28
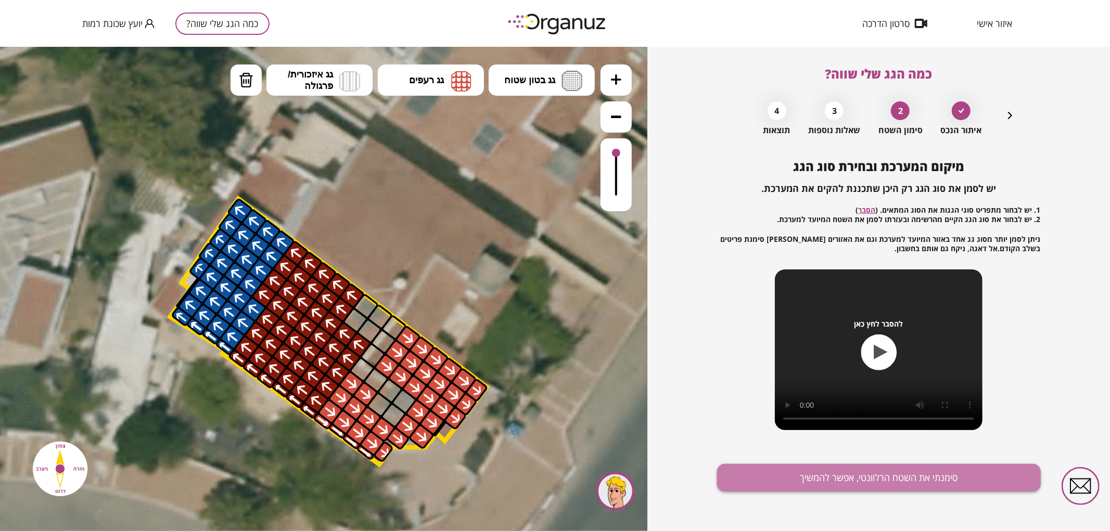
click at [794, 477] on button "סימנתי את השטח הרלוונטי, אפשר להמשיך" at bounding box center [879, 478] width 324 height 28
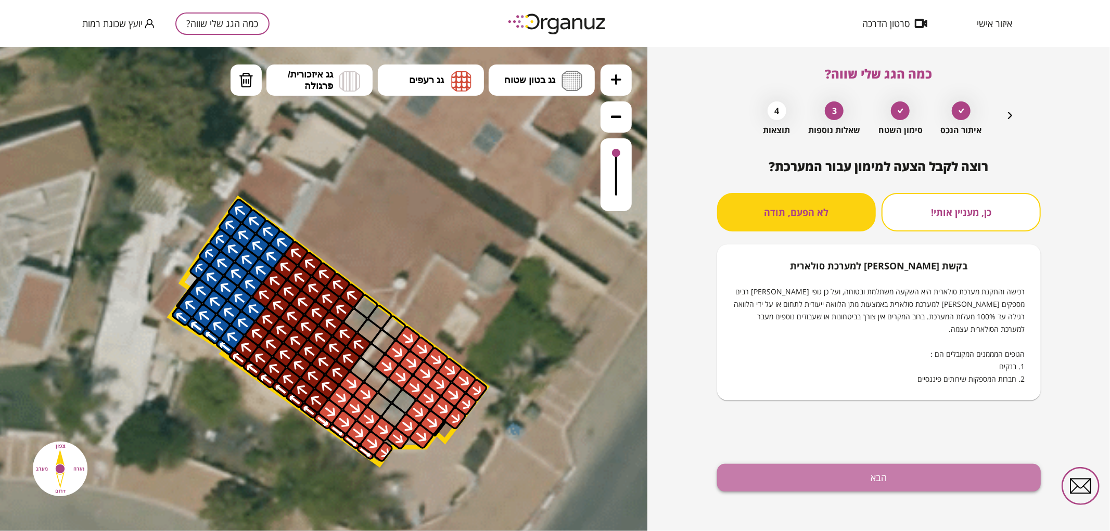
click at [794, 477] on button "הבא" at bounding box center [879, 478] width 324 height 28
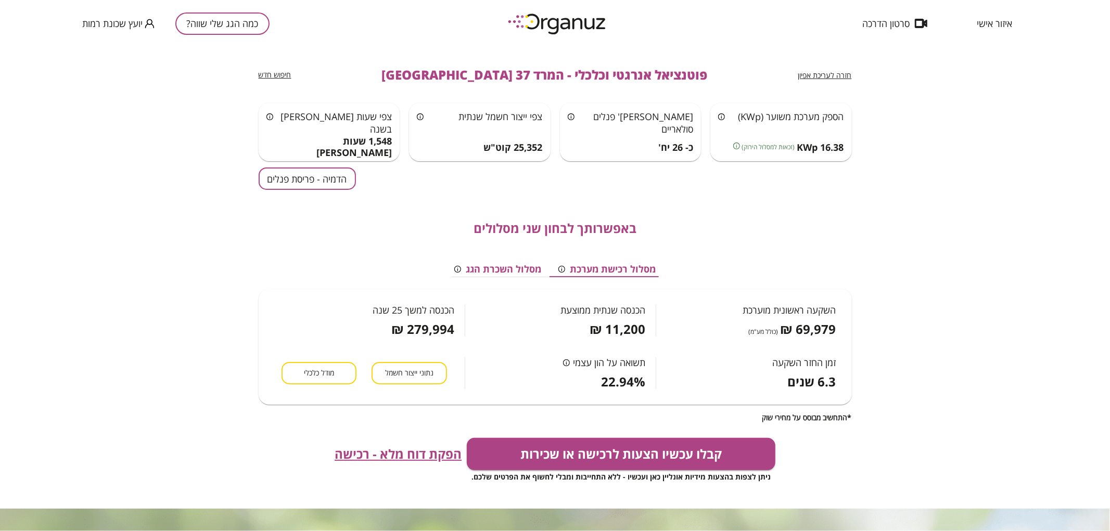
click at [334, 183] on button "הדמיה - פריסת פנלים" at bounding box center [307, 179] width 97 height 22
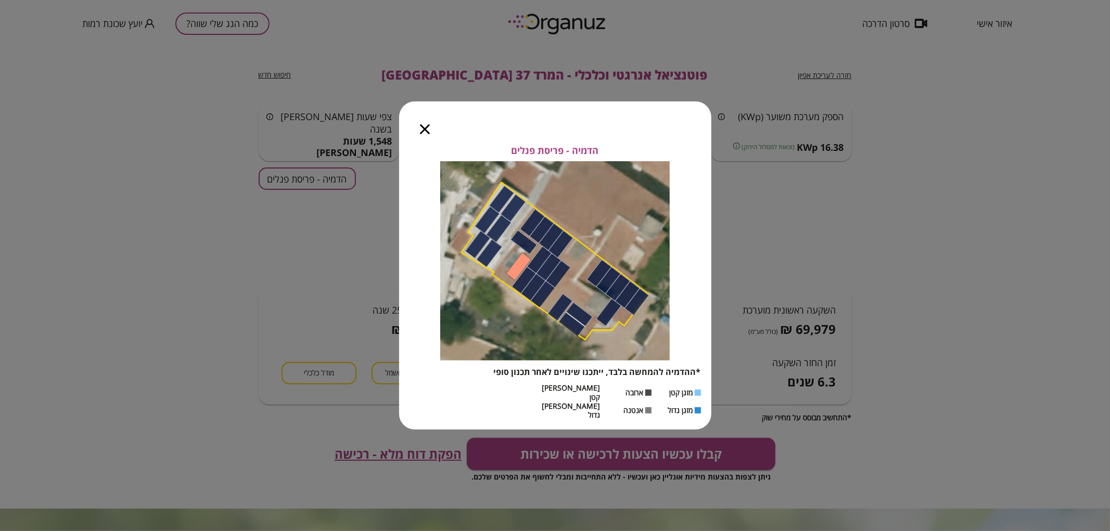
click at [422, 134] on icon "button" at bounding box center [425, 129] width 10 height 10
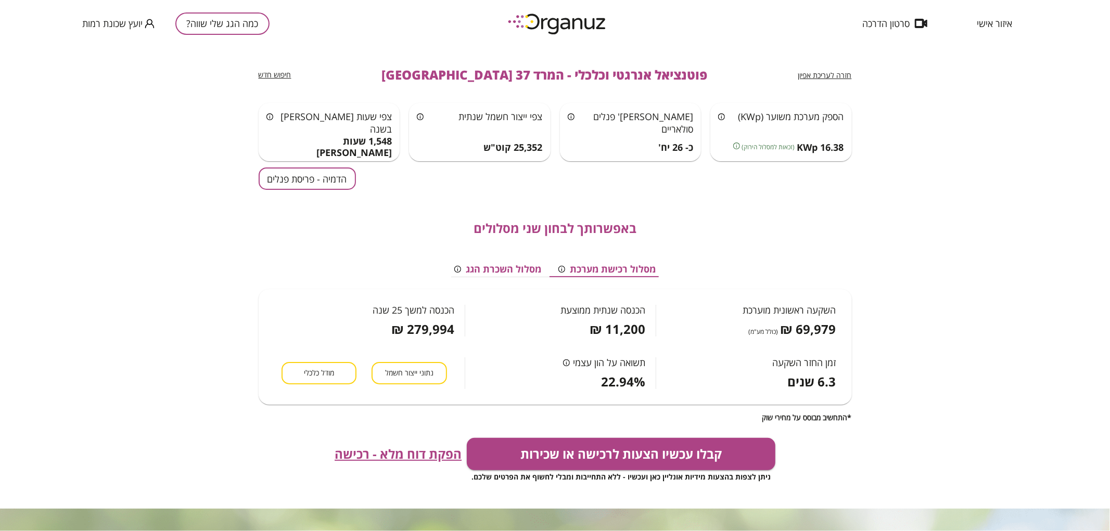
click at [227, 23] on button "כמה הגג שלי שווה?" at bounding box center [222, 23] width 94 height 22
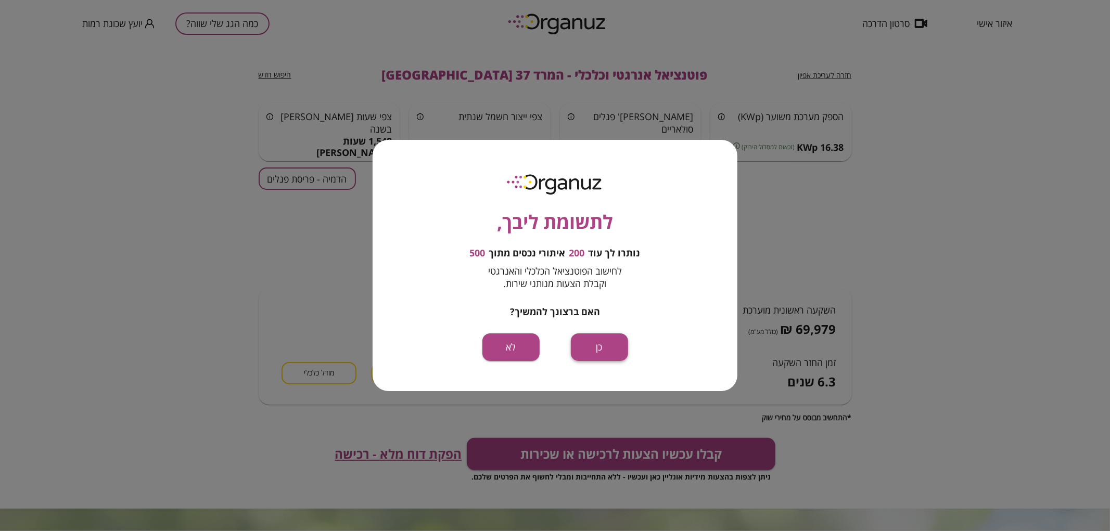
click at [584, 334] on button "כן" at bounding box center [599, 348] width 57 height 28
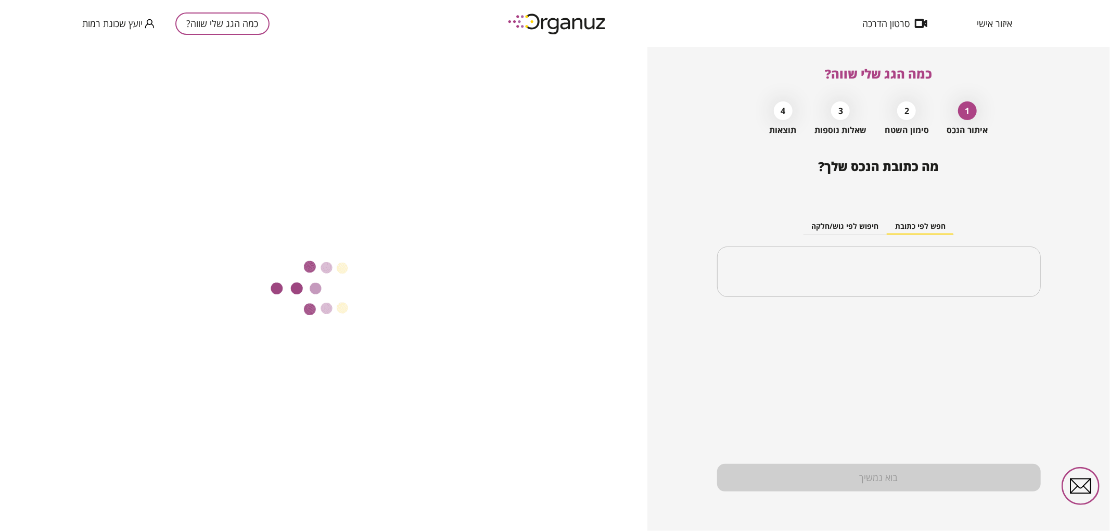
click at [868, 288] on div "​" at bounding box center [879, 272] width 324 height 51
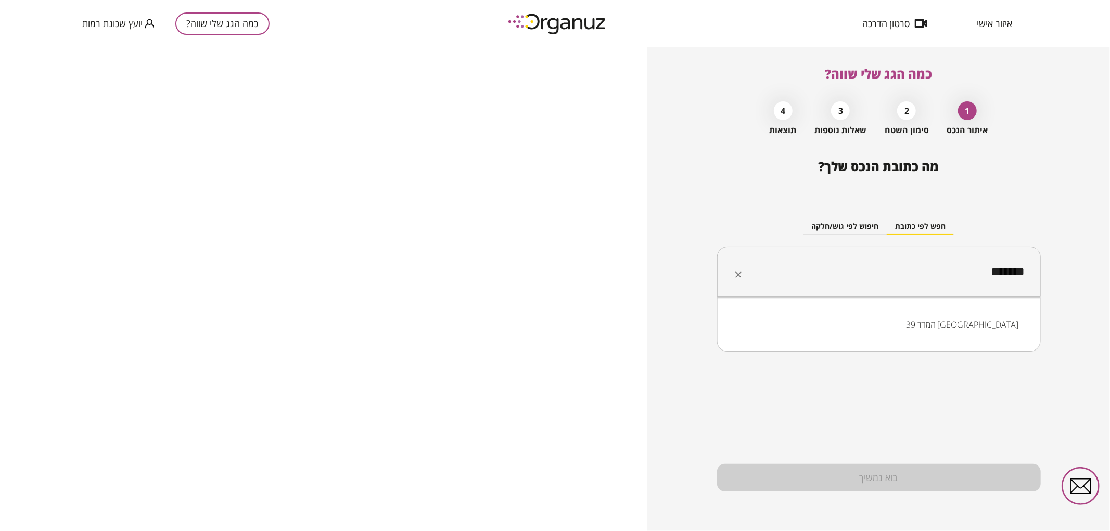
click at [901, 321] on li "המרד 39 [GEOGRAPHIC_DATA]" at bounding box center [879, 324] width 297 height 19
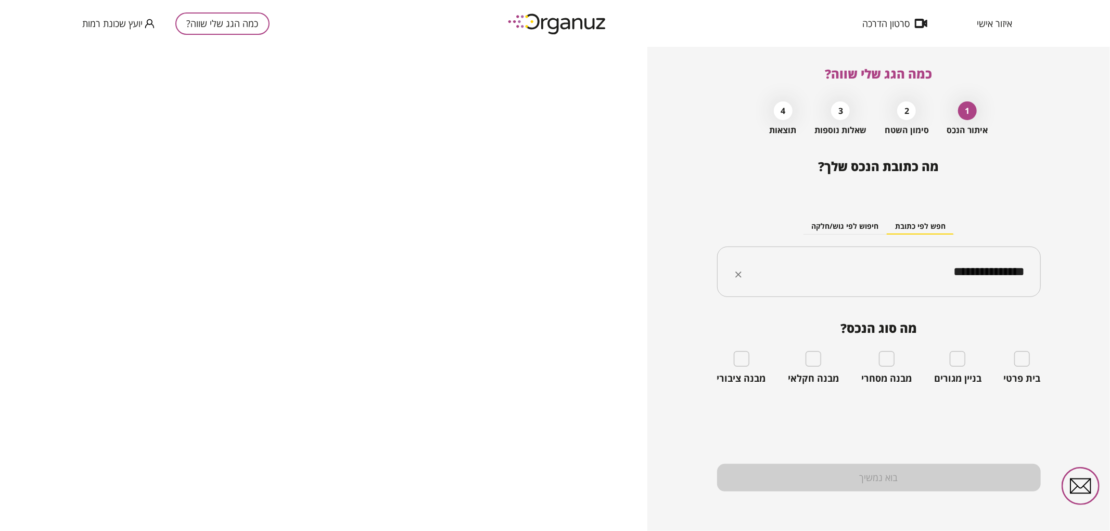
type input "**********"
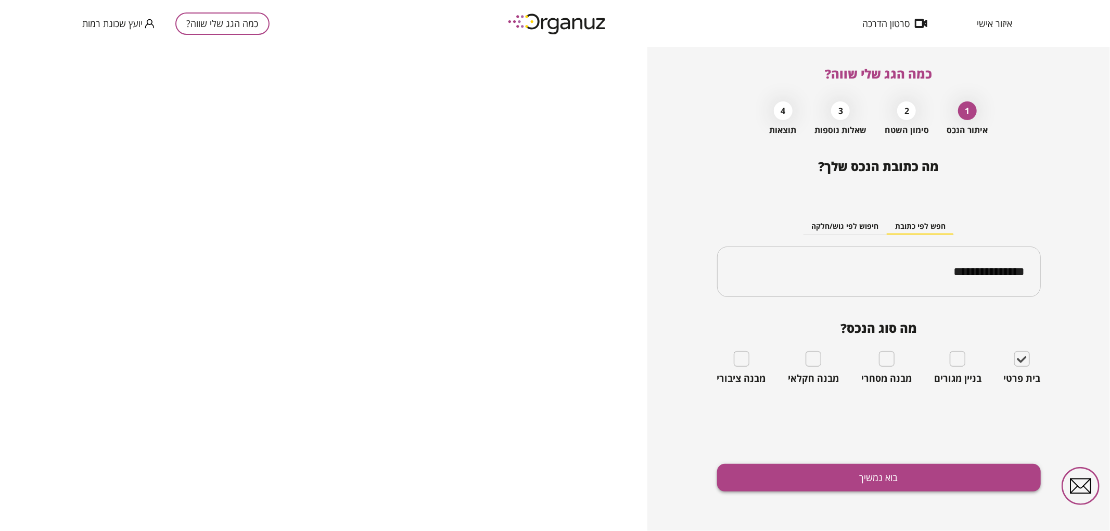
drag, startPoint x: 977, startPoint y: 508, endPoint x: 970, endPoint y: 488, distance: 21.6
click at [977, 503] on div "**********" at bounding box center [879, 345] width 324 height 372
click at [964, 480] on button "בוא נמשיך" at bounding box center [879, 478] width 324 height 28
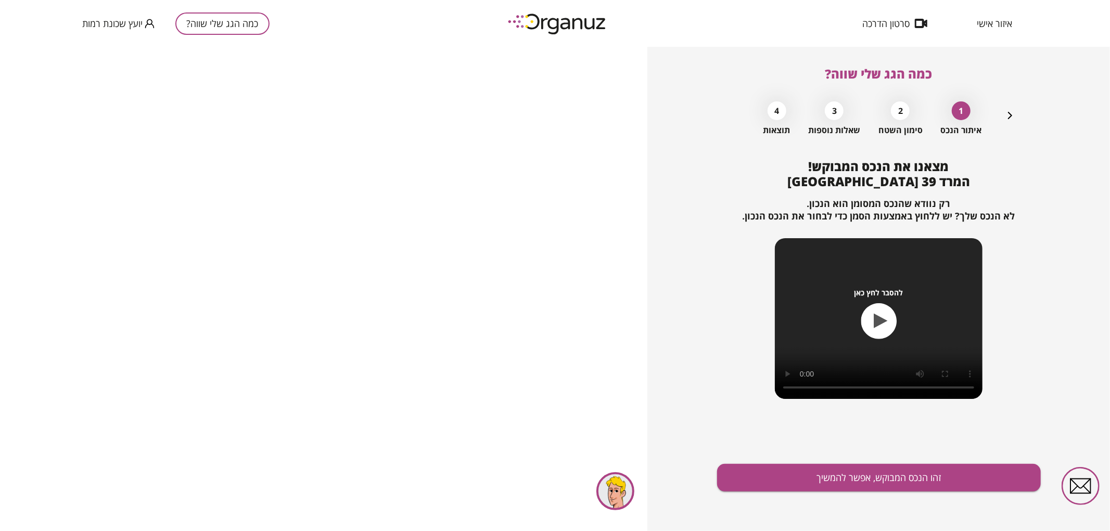
click at [803, 461] on div "מצאנו את הנכס המבוקש! המרד 39 באר שבע רק נוודא שהנכס המסומן הוא הנכון. לא הנכס …" at bounding box center [879, 345] width 324 height 372
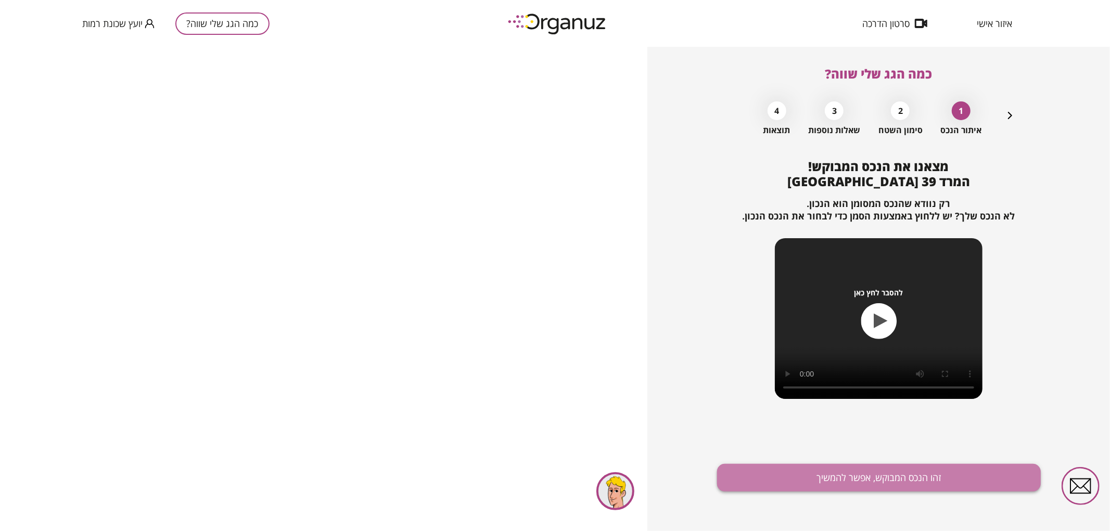
click at [922, 471] on button "זהו הנכס המבוקש, אפשר להמשיך" at bounding box center [879, 478] width 324 height 28
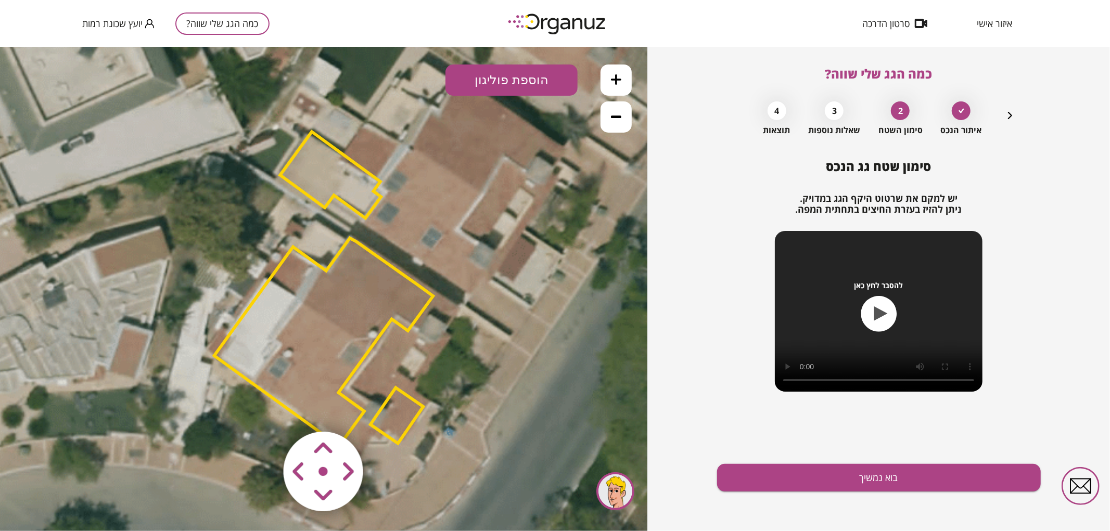
click at [309, 169] on polygon at bounding box center [330, 174] width 101 height 86
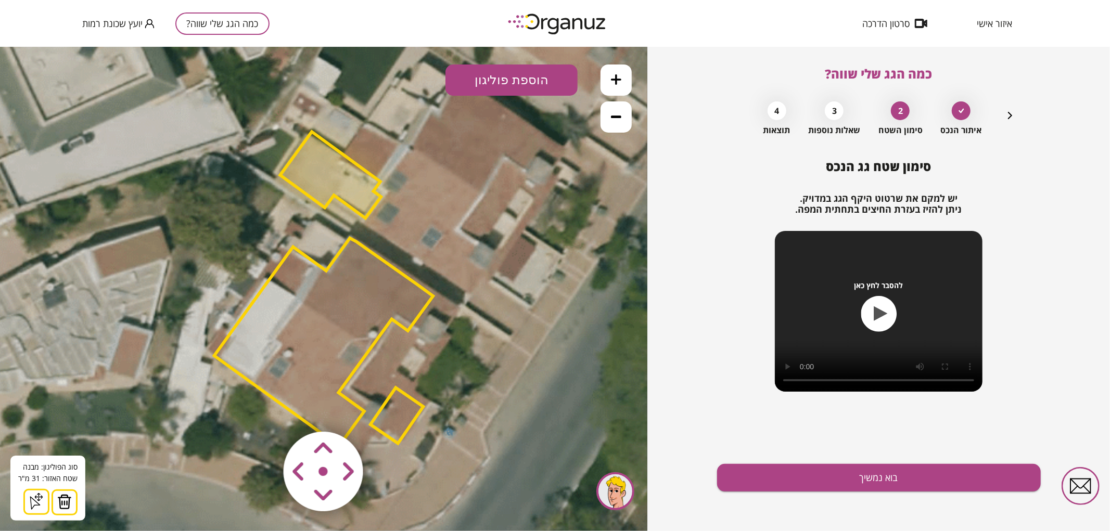
click at [73, 499] on button at bounding box center [65, 502] width 26 height 26
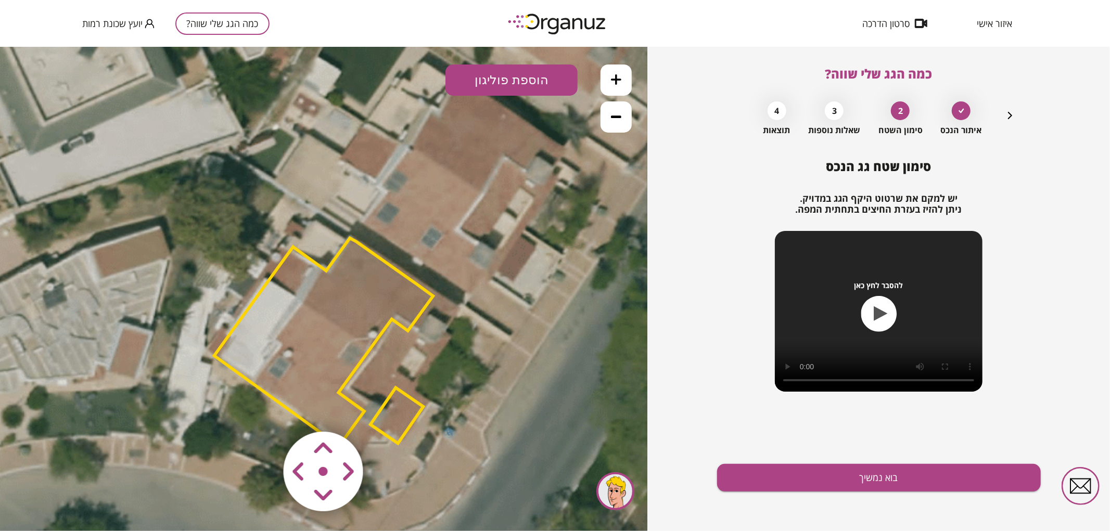
click at [316, 337] on polygon at bounding box center [323, 342] width 219 height 208
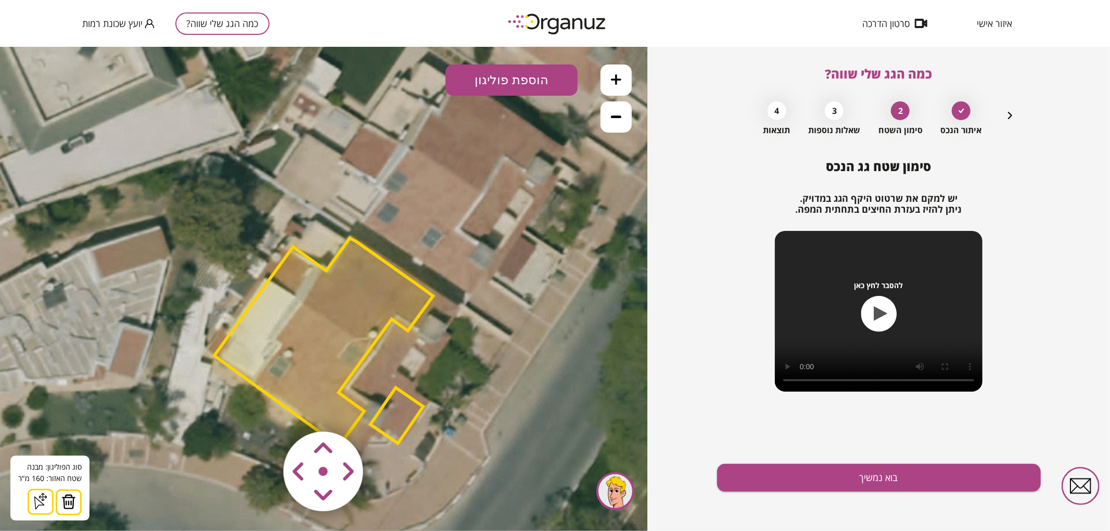
click at [63, 497] on img at bounding box center [68, 502] width 15 height 16
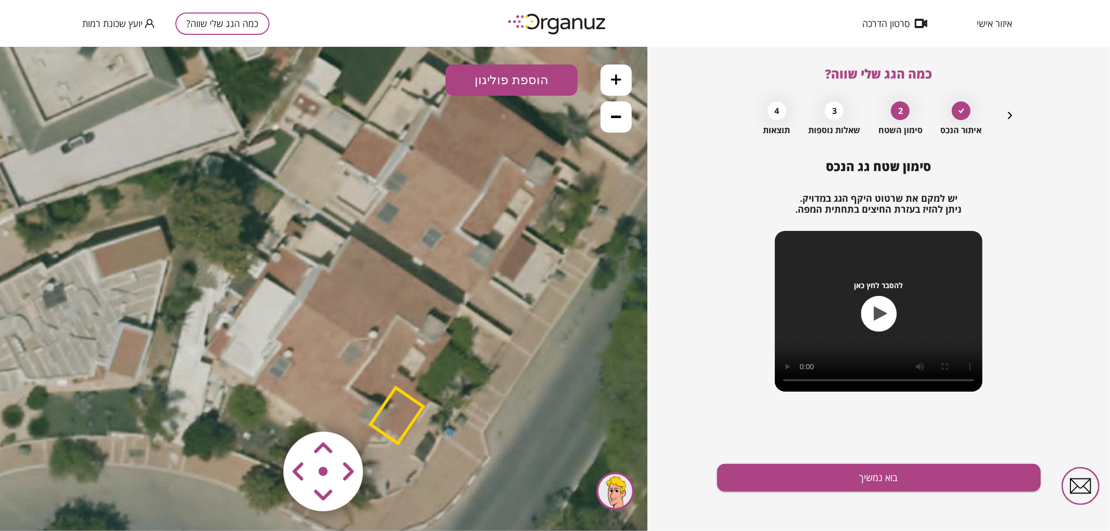
click at [394, 417] on polygon at bounding box center [397, 416] width 53 height 56
click at [396, 430] on polygon at bounding box center [397, 415] width 53 height 56
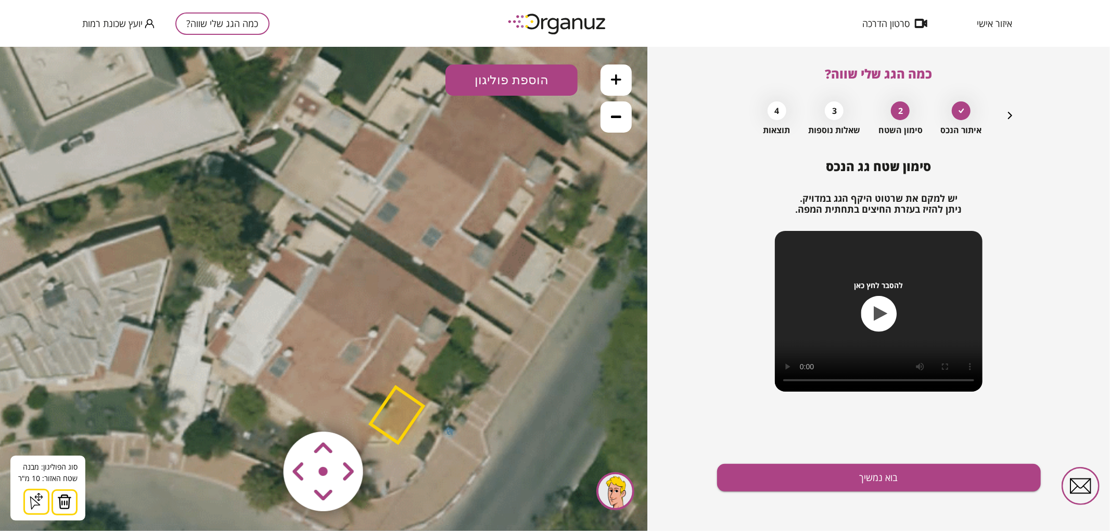
click at [68, 497] on img at bounding box center [64, 502] width 15 height 16
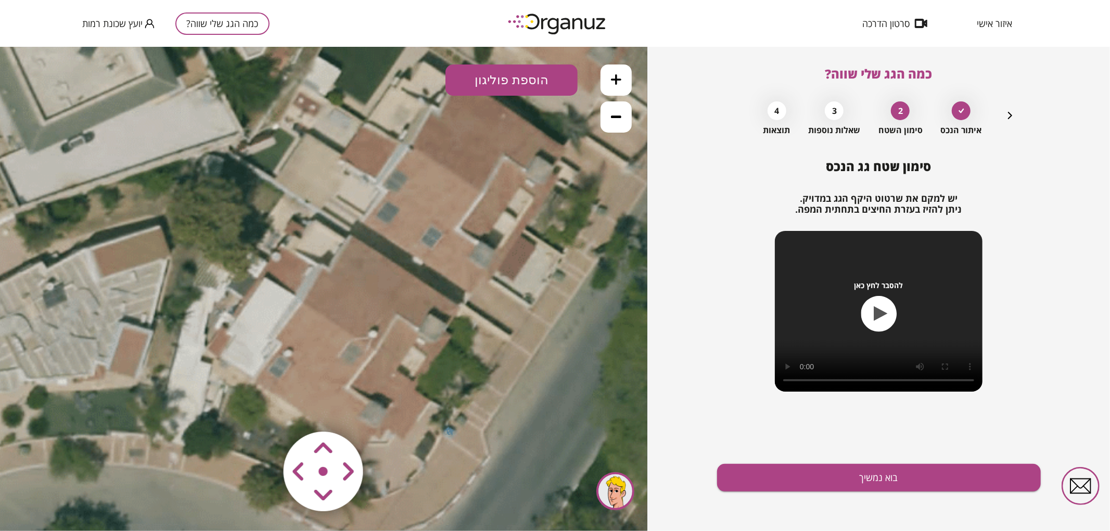
click at [503, 93] on button "הוספת פוליגון" at bounding box center [512, 79] width 132 height 31
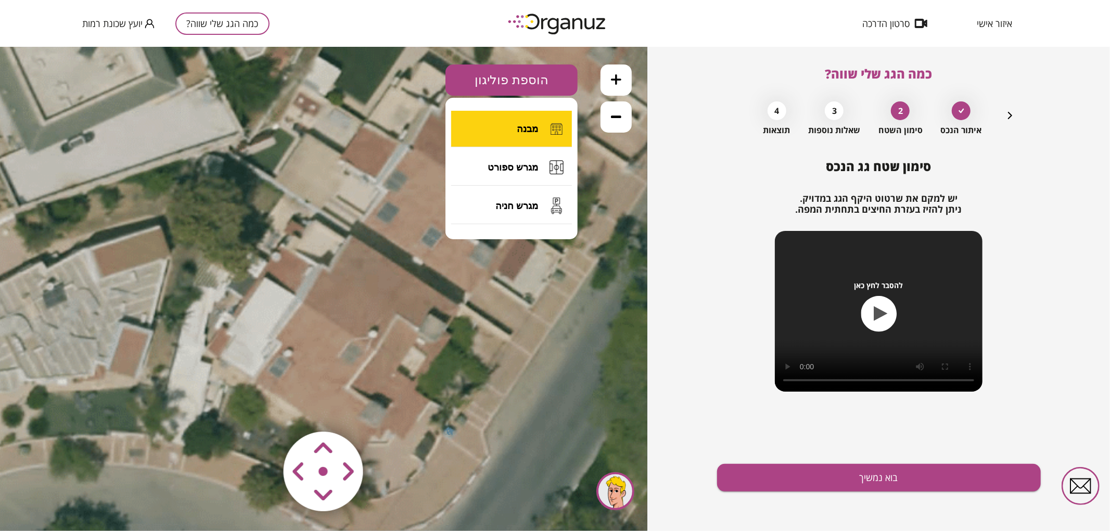
click at [489, 141] on button "מבנה" at bounding box center [511, 128] width 121 height 36
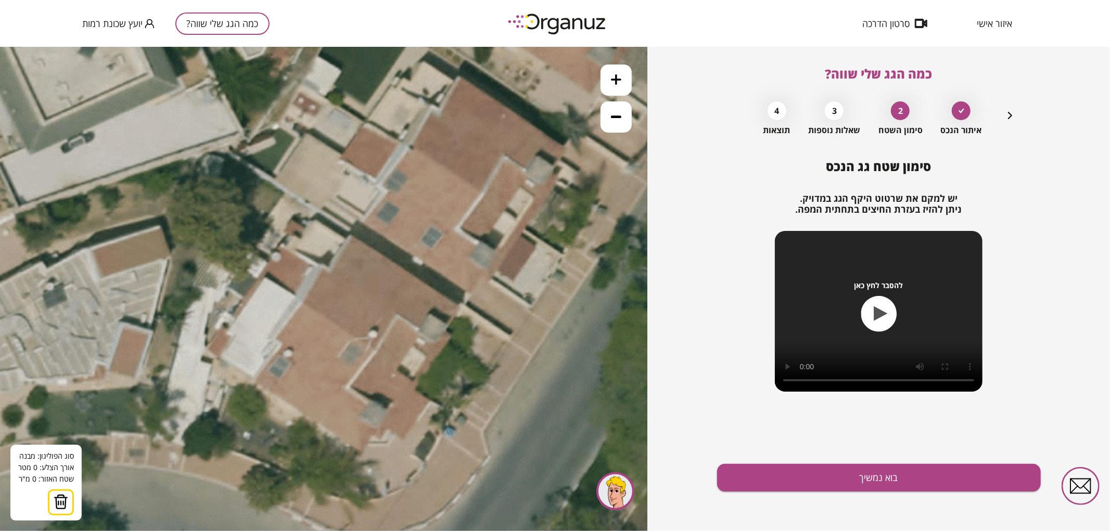
click at [259, 276] on icon at bounding box center [322, 284] width 984 height 984
click at [417, 385] on icon at bounding box center [322, 284] width 984 height 984
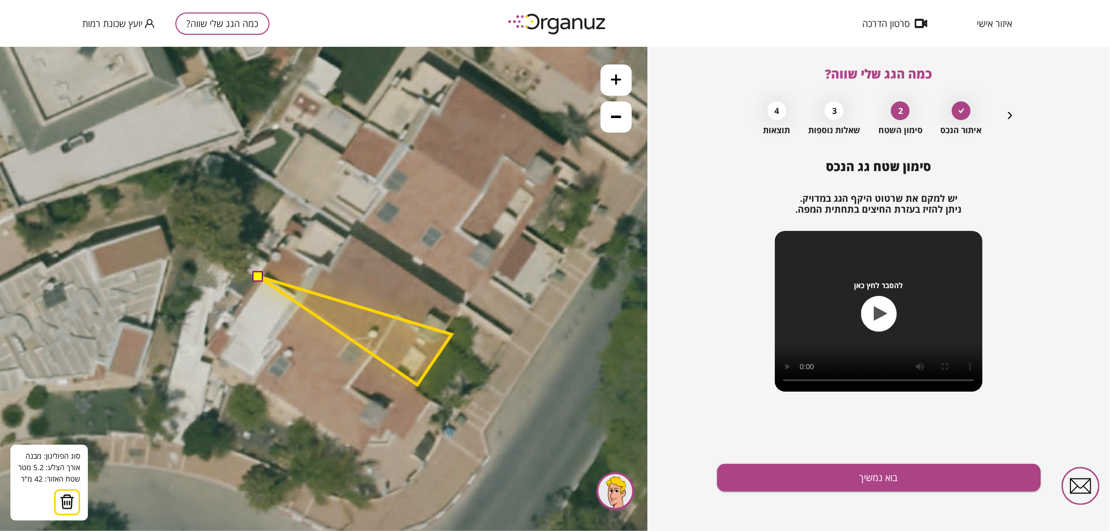
click at [452, 334] on polygon at bounding box center [355, 330] width 193 height 108
click at [446, 331] on polygon at bounding box center [355, 330] width 193 height 108
click at [462, 307] on polygon at bounding box center [361, 330] width 204 height 108
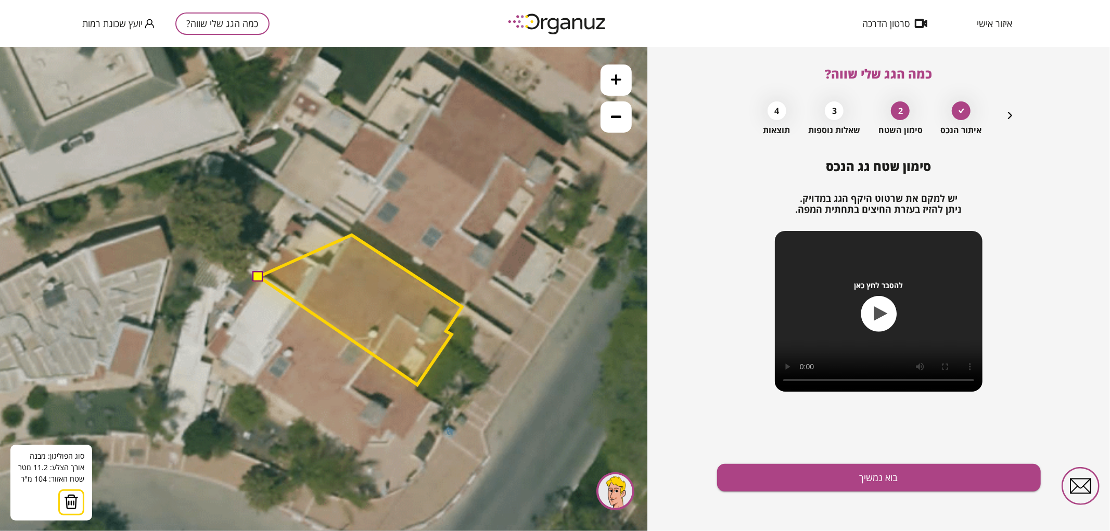
click at [352, 235] on polygon at bounding box center [361, 310] width 204 height 150
click at [331, 270] on polygon at bounding box center [361, 310] width 204 height 150
click at [283, 243] on polygon at bounding box center [361, 310] width 204 height 150
click at [257, 276] on button at bounding box center [258, 276] width 10 height 10
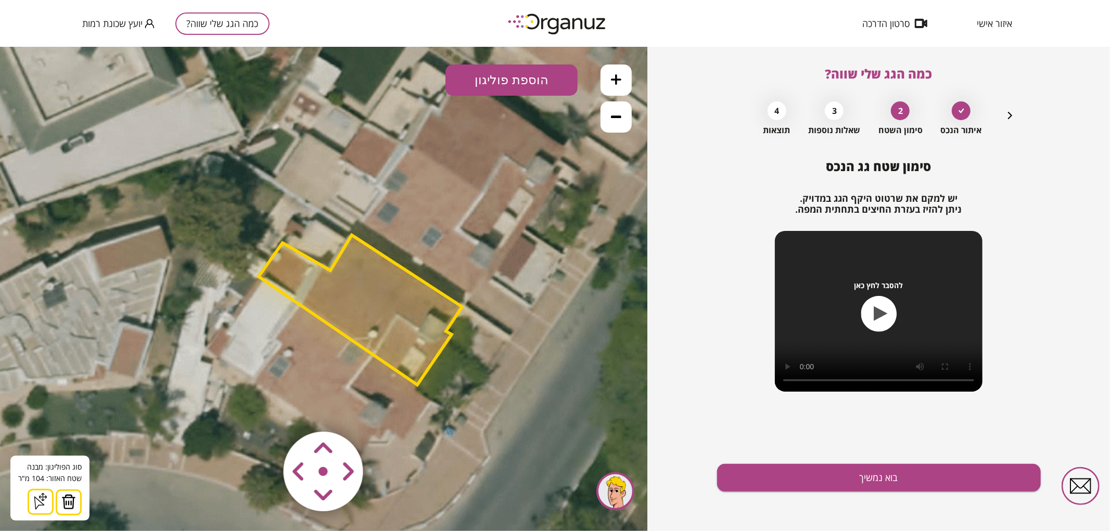
click at [621, 74] on icon at bounding box center [616, 79] width 10 height 10
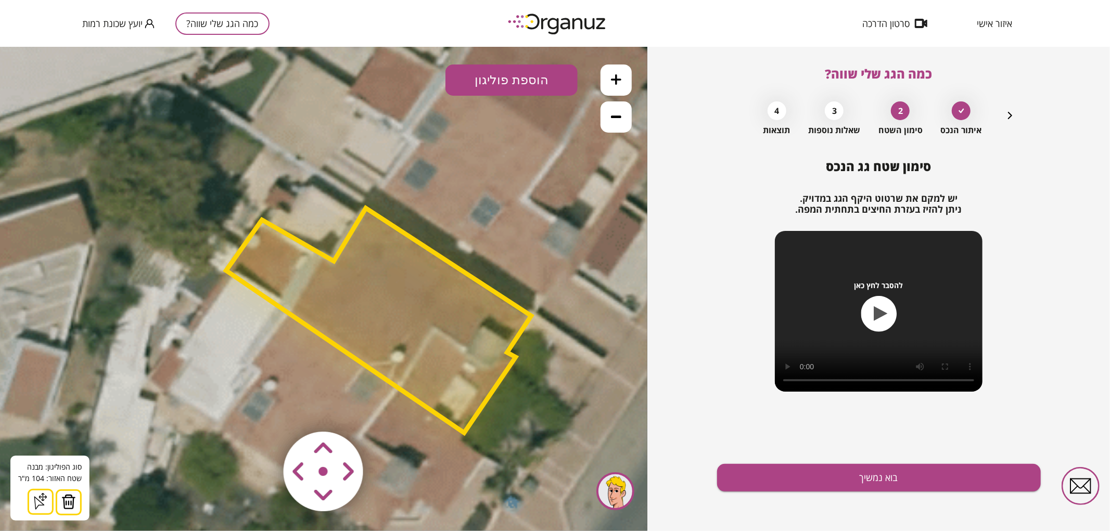
click at [409, 327] on polygon at bounding box center [379, 320] width 306 height 225
click at [780, 473] on button "בוא נמשיך" at bounding box center [879, 478] width 324 height 28
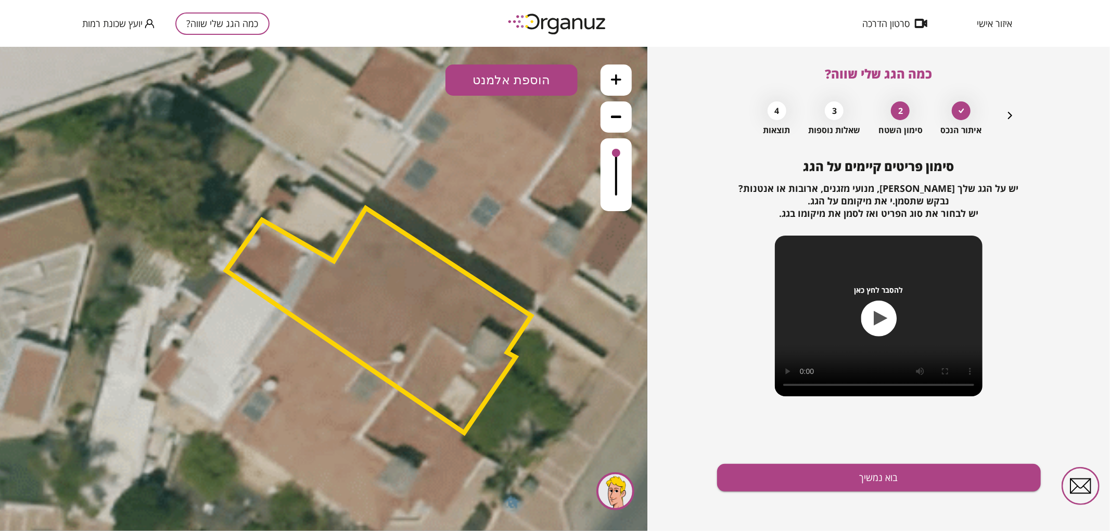
click at [566, 66] on button "הוספת אלמנט" at bounding box center [512, 79] width 132 height 31
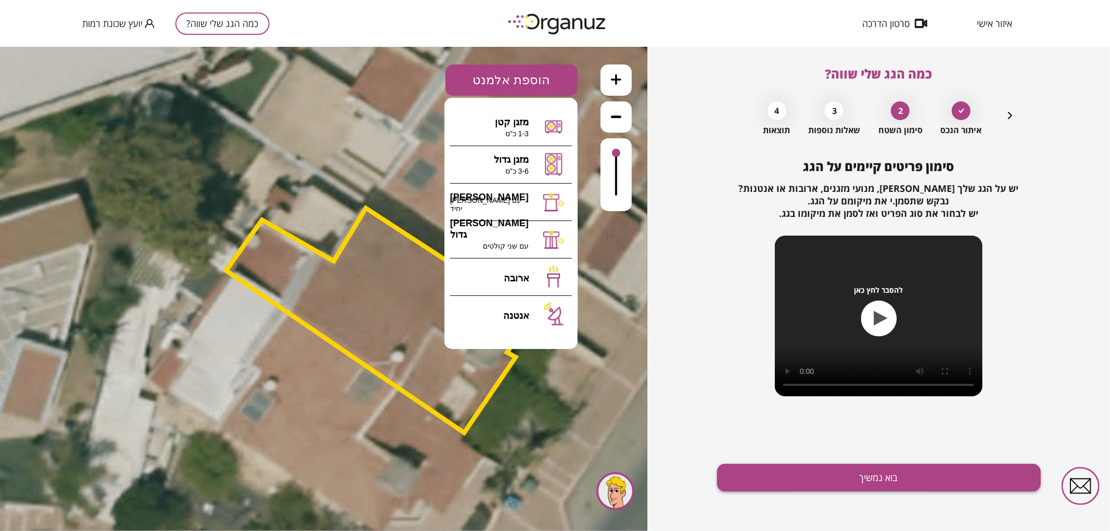
click at [780, 481] on button "בוא נמשיך" at bounding box center [879, 478] width 324 height 28
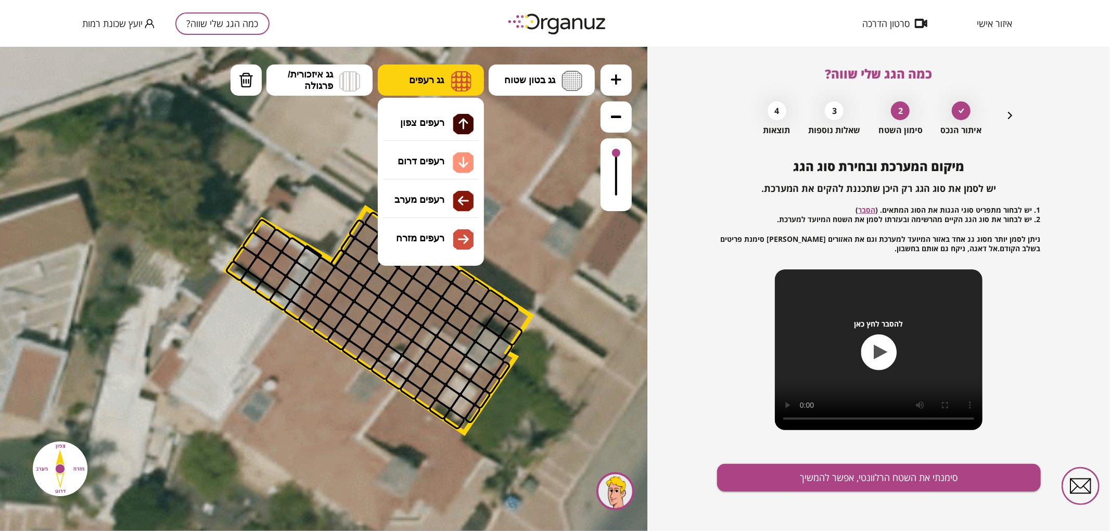
click at [463, 88] on img at bounding box center [461, 80] width 20 height 21
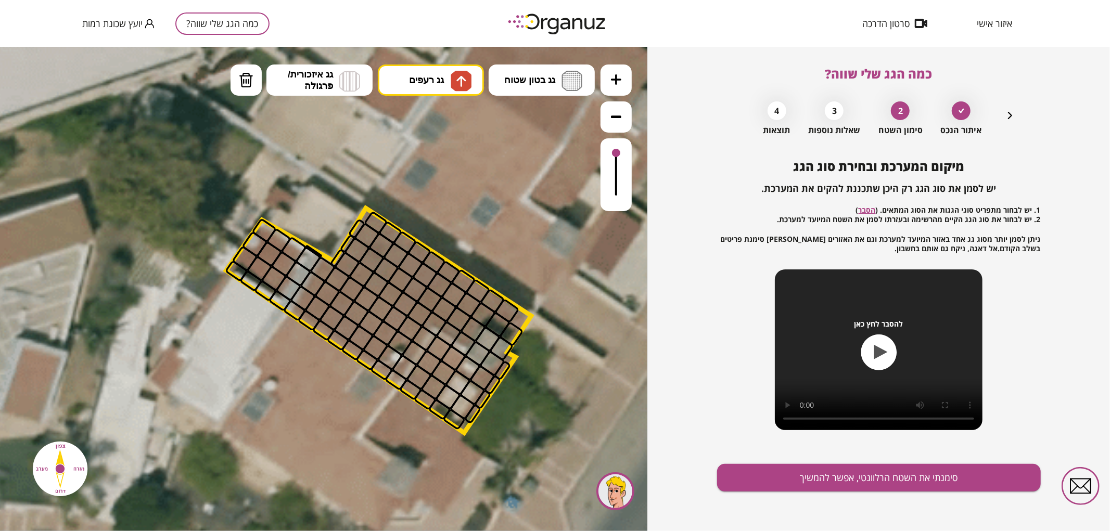
click at [454, 115] on div ".st0 { fill: #FFFFFF; } 0" at bounding box center [323, 288] width 647 height 485
click at [447, 81] on button "גג רעפים" at bounding box center [431, 79] width 106 height 31
drag, startPoint x: 446, startPoint y: 198, endPoint x: 361, endPoint y: 244, distance: 96.0
click at [445, 198] on div ".st0 { fill: #FFFFFF; } 0" at bounding box center [323, 288] width 647 height 485
drag, startPoint x: 267, startPoint y: 278, endPoint x: 263, endPoint y: 252, distance: 26.8
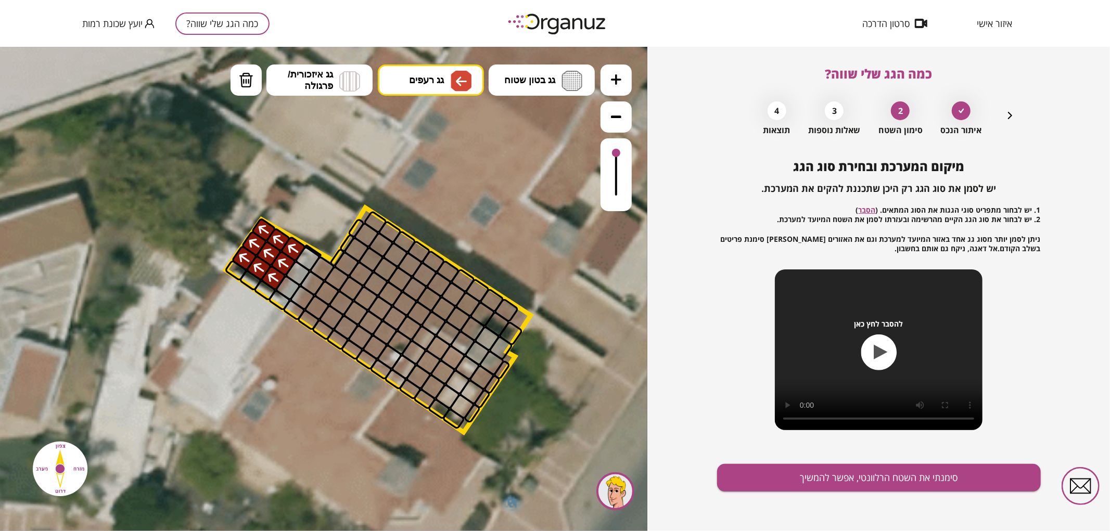
drag, startPoint x: 300, startPoint y: 304, endPoint x: 446, endPoint y: 228, distance: 163.9
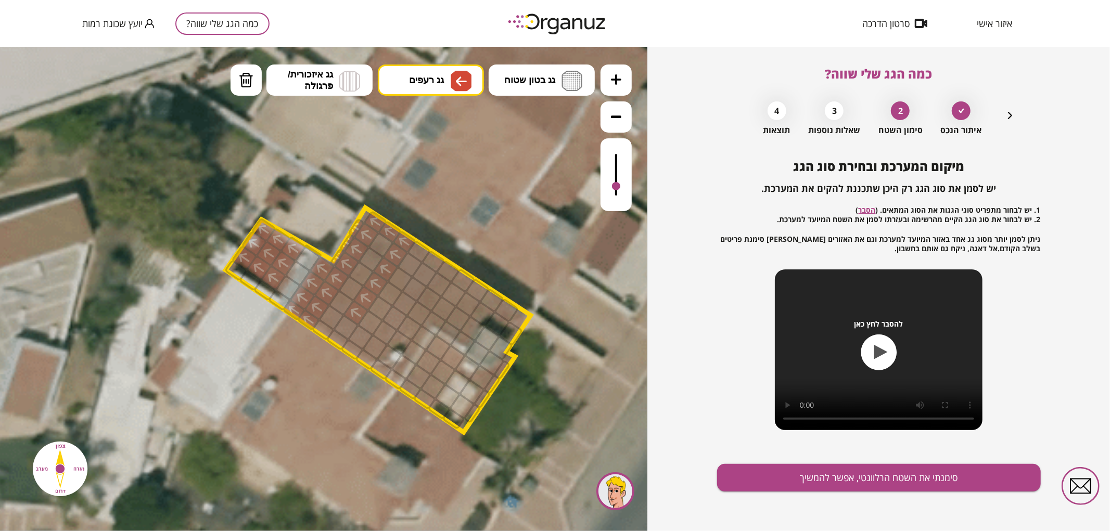
drag, startPoint x: 616, startPoint y: 153, endPoint x: 621, endPoint y: 187, distance: 34.7
click at [621, 187] on div at bounding box center [616, 174] width 31 height 73
drag, startPoint x: 451, startPoint y: 270, endPoint x: 388, endPoint y: 281, distance: 63.4
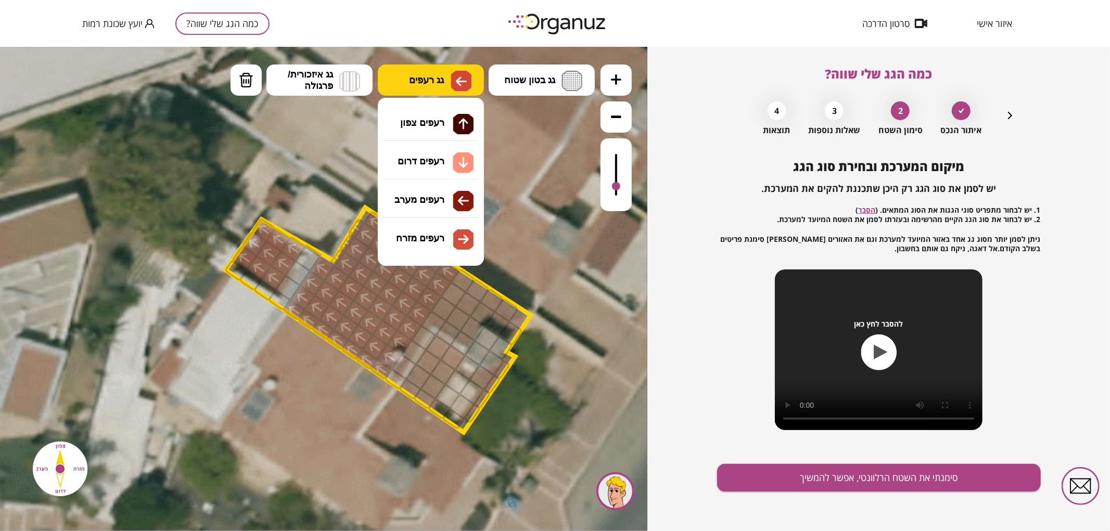
click at [440, 85] on span "גג רעפים" at bounding box center [426, 79] width 35 height 11
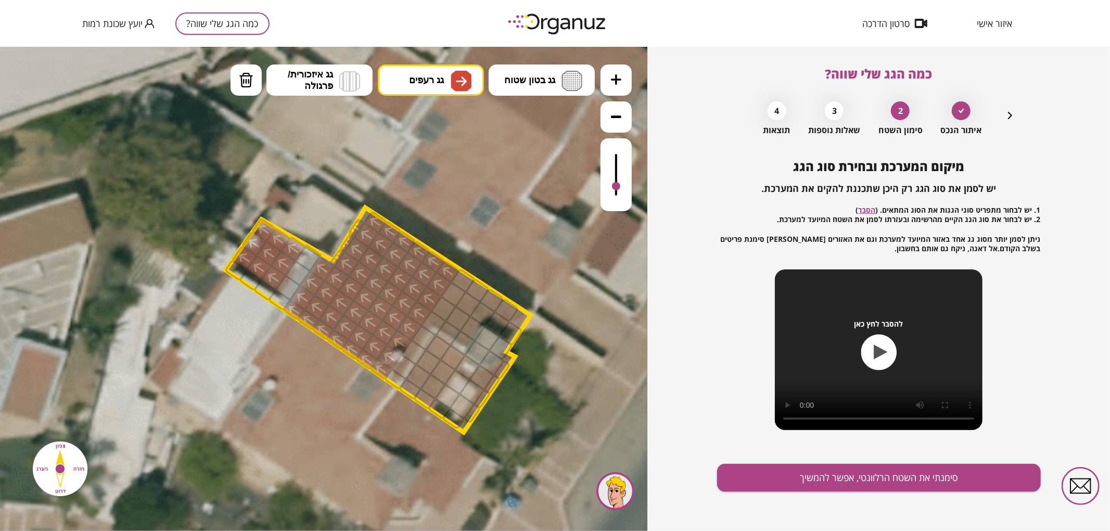
click at [438, 232] on div ".st0 { fill: #FFFFFF; } 0" at bounding box center [323, 288] width 647 height 485
drag, startPoint x: 453, startPoint y: 300, endPoint x: 467, endPoint y: 324, distance: 28.0
drag, startPoint x: 408, startPoint y: 391, endPoint x: 427, endPoint y: 393, distance: 18.9
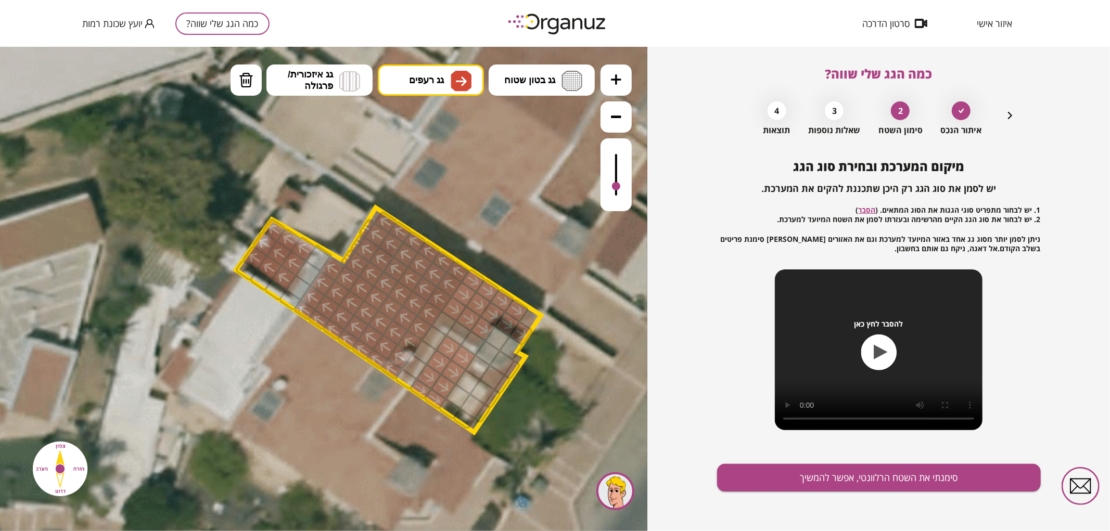
drag, startPoint x: 518, startPoint y: 317, endPoint x: 542, endPoint y: 313, distance: 24.3
click at [538, 315] on polygon at bounding box center [388, 319] width 305 height 225
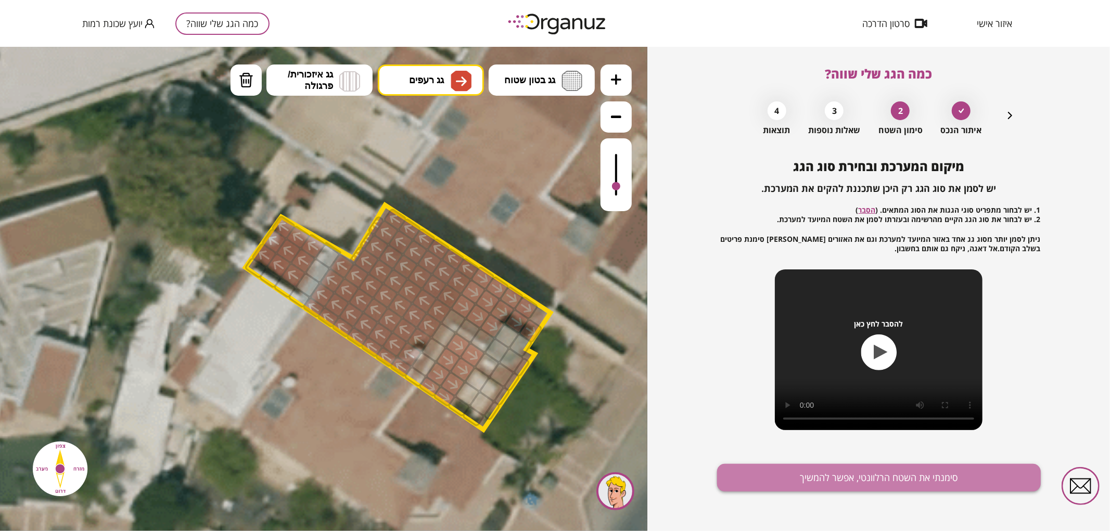
click at [838, 485] on button "סימנתי את השטח הרלוונטי, אפשר להמשיך" at bounding box center [879, 478] width 324 height 28
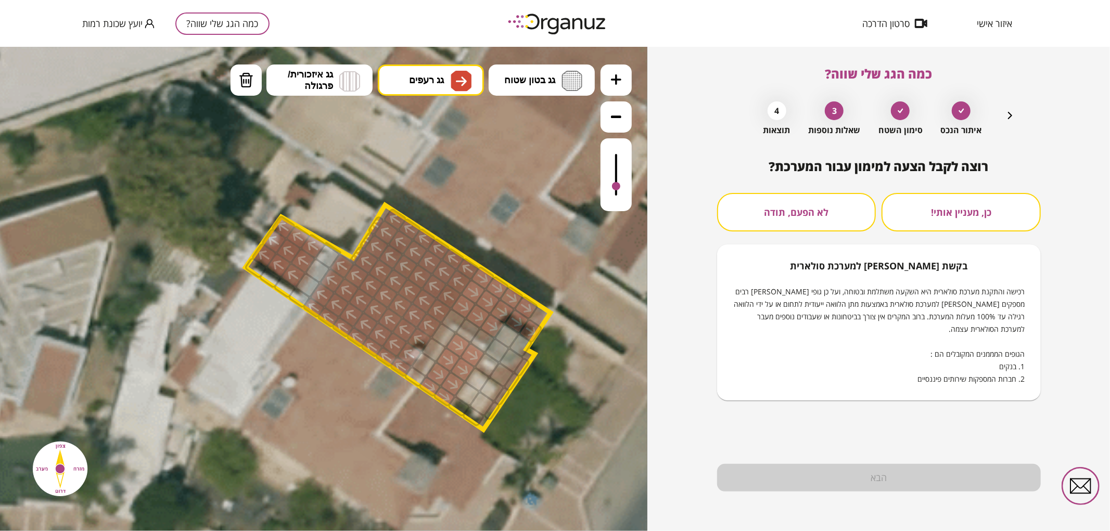
click at [839, 217] on button "לא הפעם, תודה" at bounding box center [796, 212] width 159 height 39
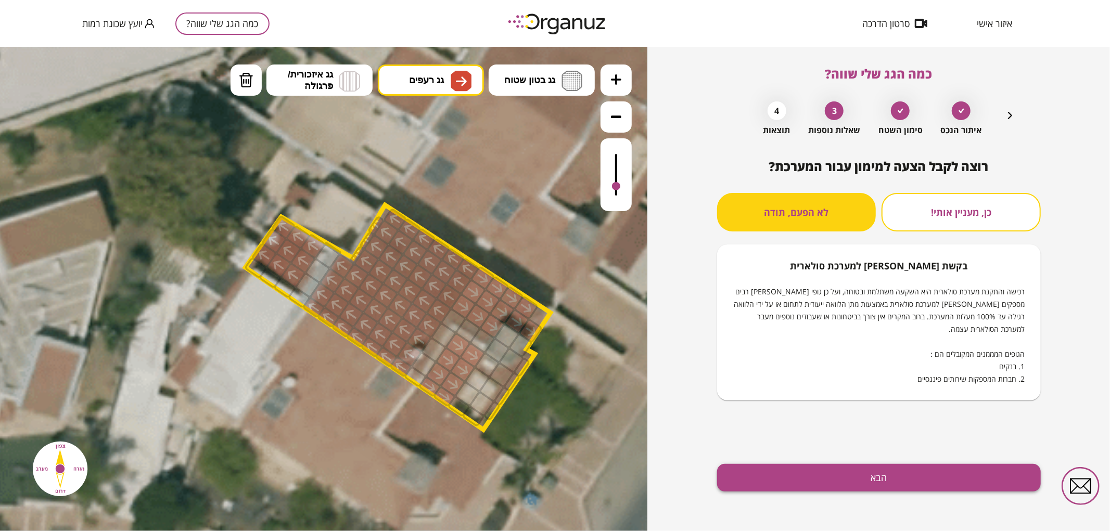
click at [850, 469] on button "הבא" at bounding box center [879, 478] width 324 height 28
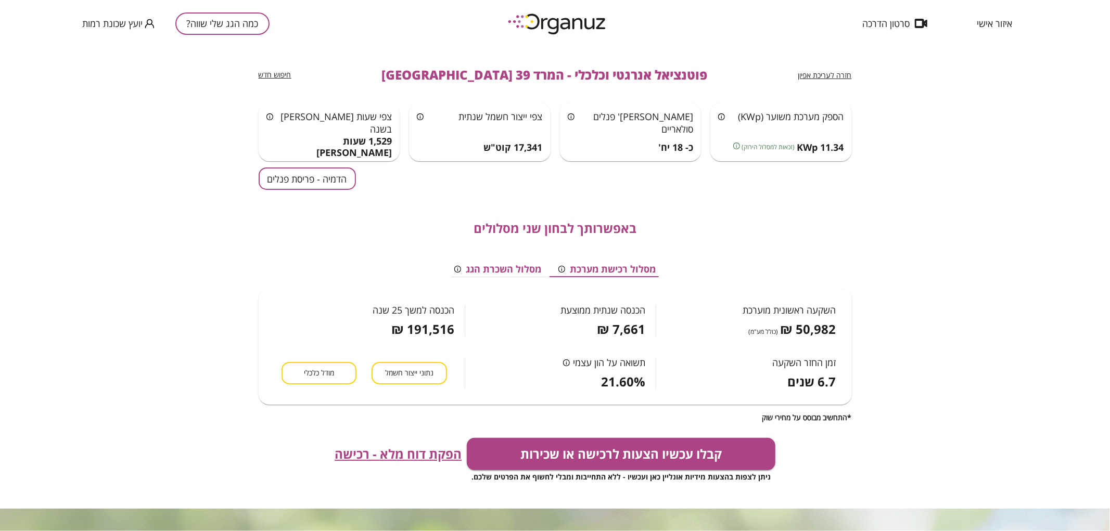
click at [337, 172] on button "הדמיה - פריסת פנלים" at bounding box center [307, 179] width 97 height 22
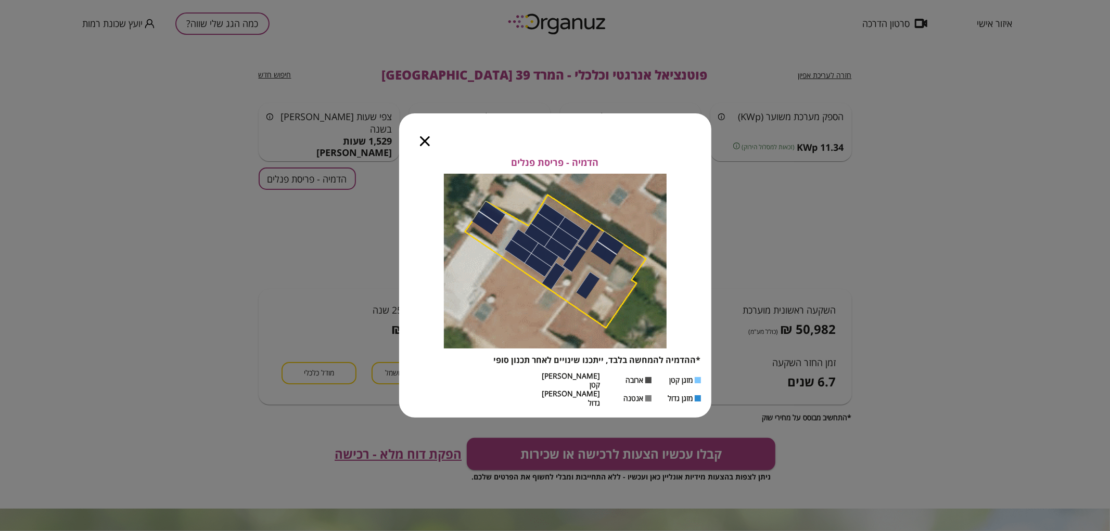
click at [428, 146] on icon "button" at bounding box center [425, 141] width 10 height 10
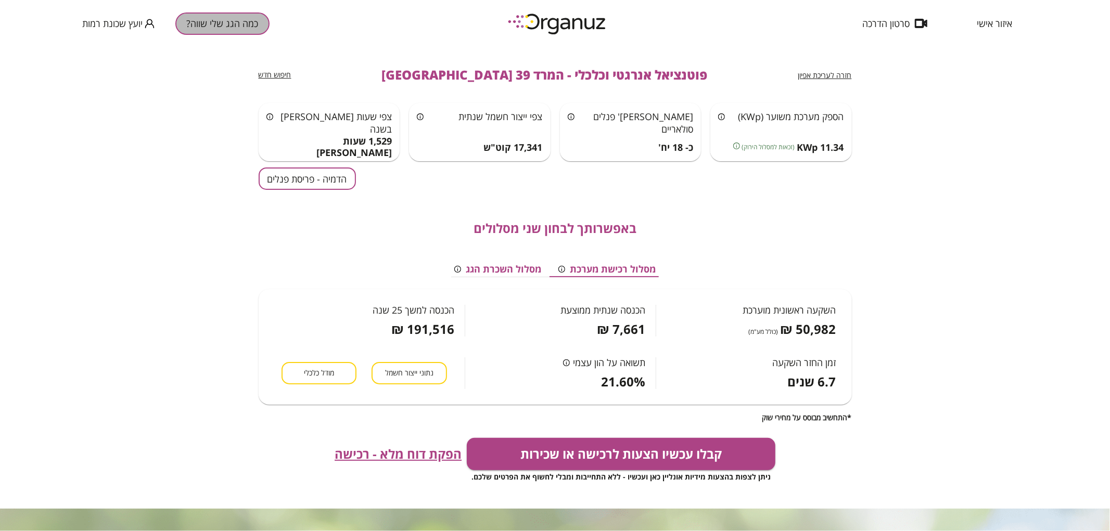
click at [206, 22] on button "כמה הגג שלי שווה?" at bounding box center [222, 23] width 94 height 22
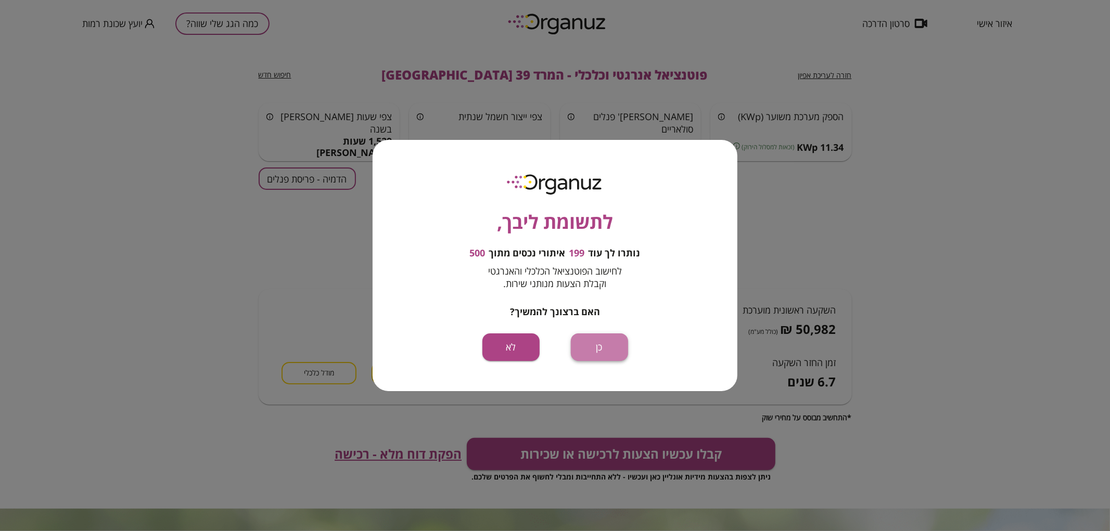
click at [603, 355] on button "כן" at bounding box center [599, 348] width 57 height 28
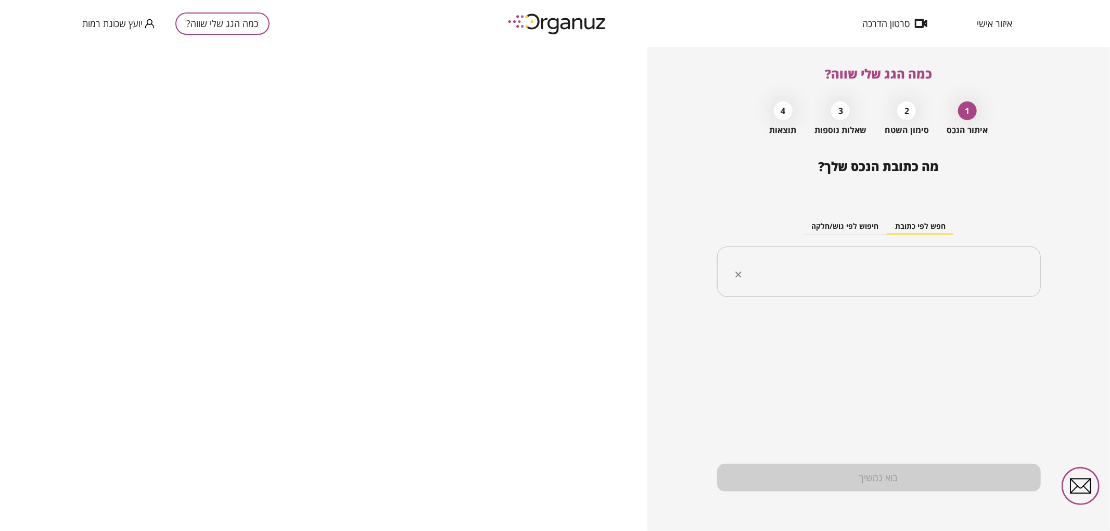
click at [847, 273] on input "text" at bounding box center [883, 272] width 291 height 26
click at [874, 316] on li "המרד 41 [GEOGRAPHIC_DATA]" at bounding box center [879, 324] width 297 height 19
type input "**********"
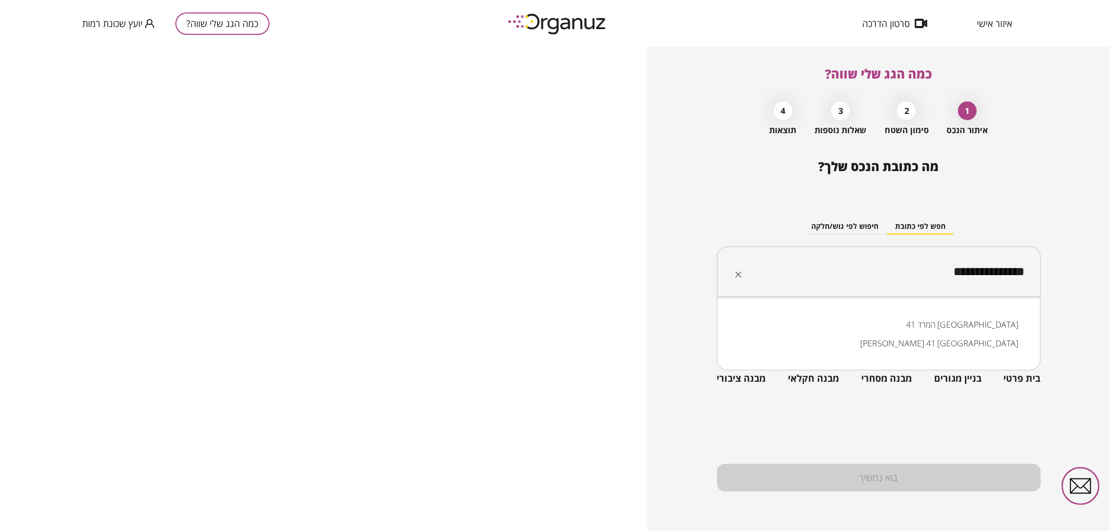
drag, startPoint x: 933, startPoint y: 279, endPoint x: 917, endPoint y: 233, distance: 49.5
click at [917, 233] on div "**********" at bounding box center [879, 249] width 324 height 113
click at [1063, 282] on div "**********" at bounding box center [878, 289] width 463 height 485
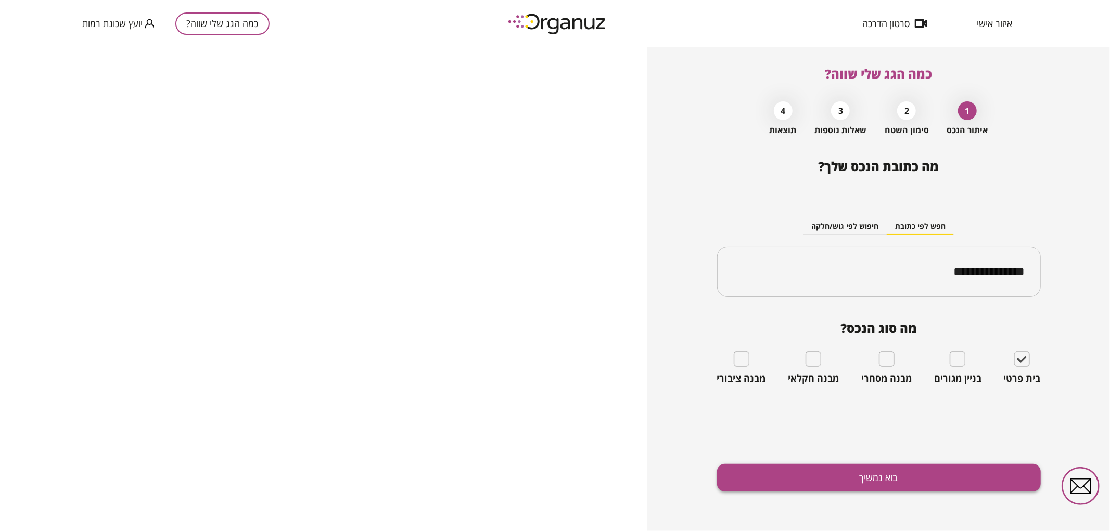
click at [865, 471] on button "בוא נמשיך" at bounding box center [879, 478] width 324 height 28
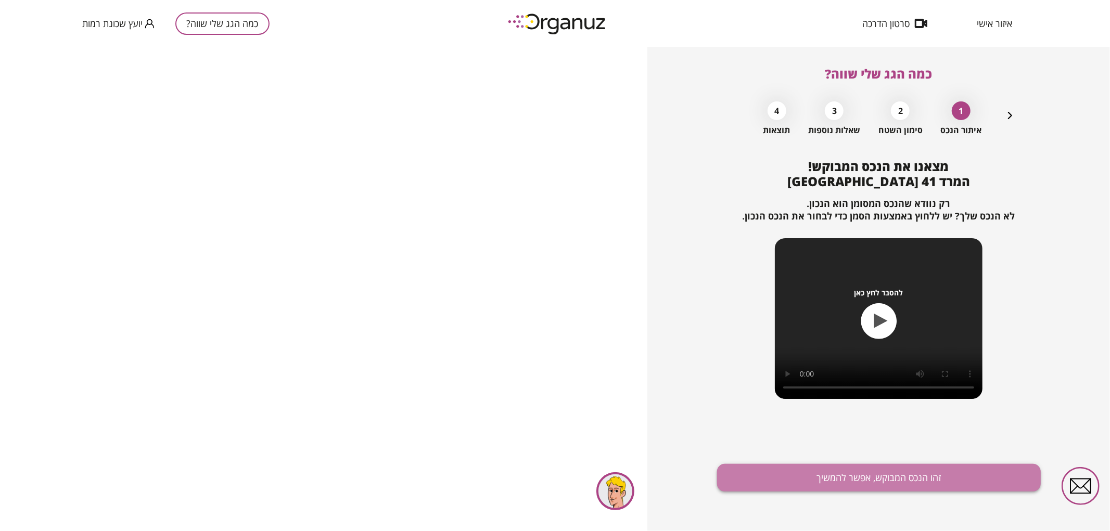
click at [835, 473] on button "זהו הנכס המבוקש, אפשר להמשיך" at bounding box center [879, 478] width 324 height 28
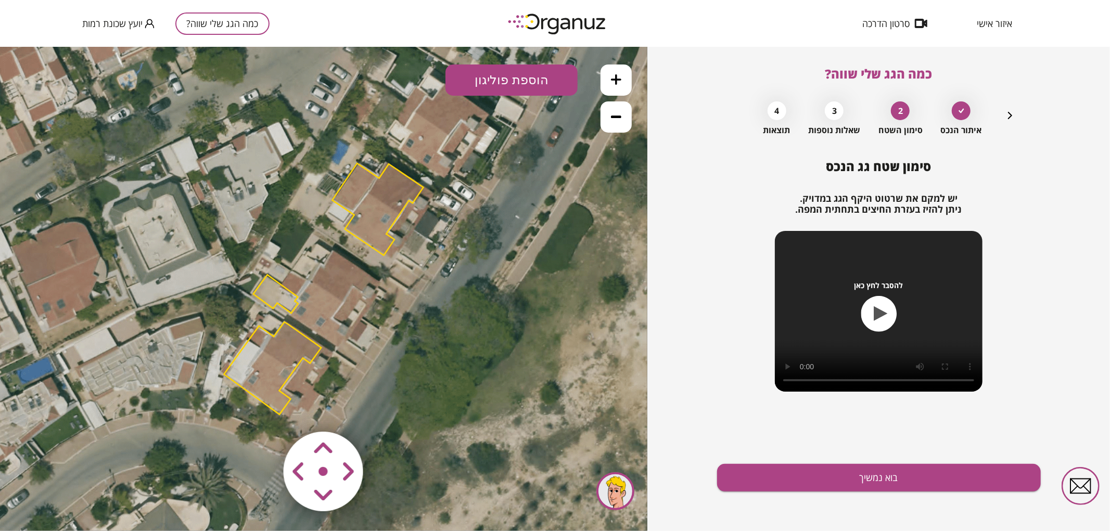
click at [277, 387] on polygon at bounding box center [272, 368] width 97 height 93
click at [278, 374] on polygon at bounding box center [272, 367] width 97 height 93
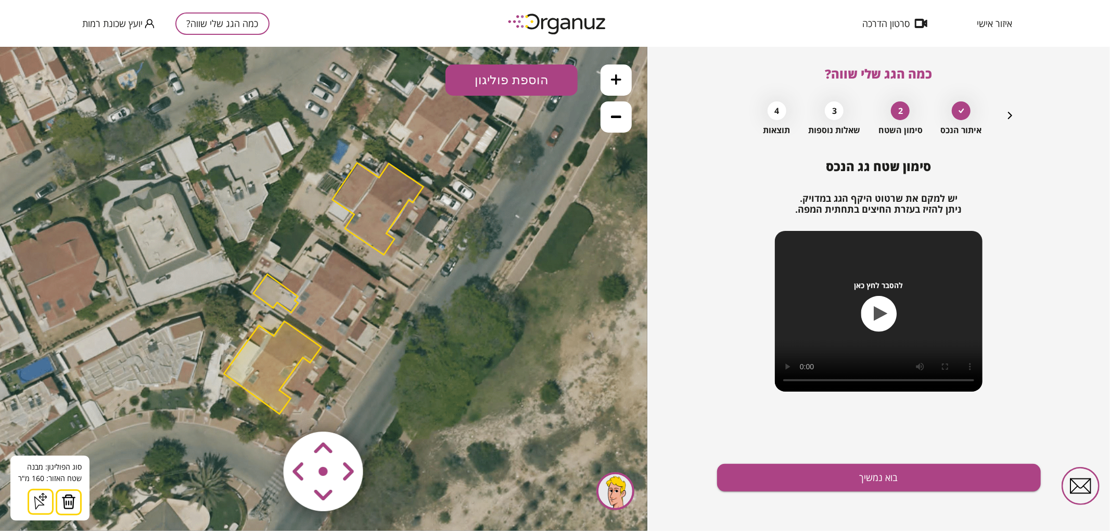
click at [66, 510] on button at bounding box center [69, 502] width 26 height 26
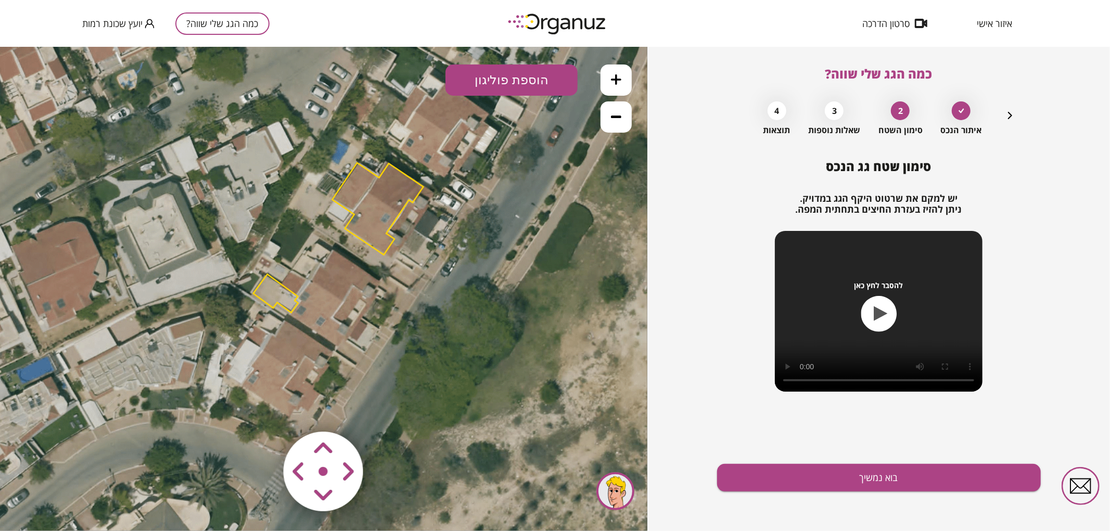
click at [279, 297] on polygon at bounding box center [275, 293] width 45 height 39
click at [66, 501] on img at bounding box center [64, 502] width 15 height 16
click at [621, 74] on icon at bounding box center [616, 79] width 10 height 10
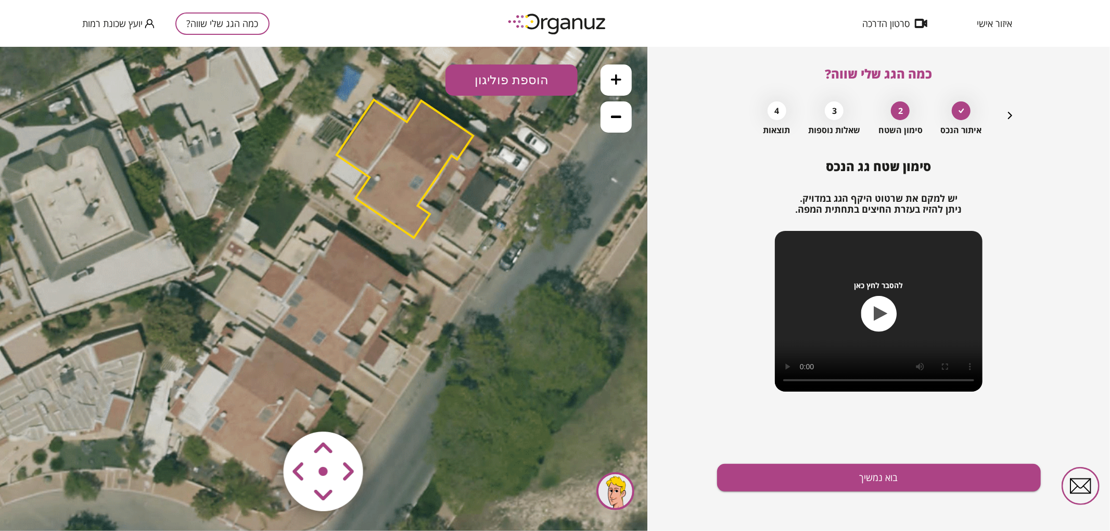
click at [621, 74] on icon at bounding box center [616, 79] width 10 height 10
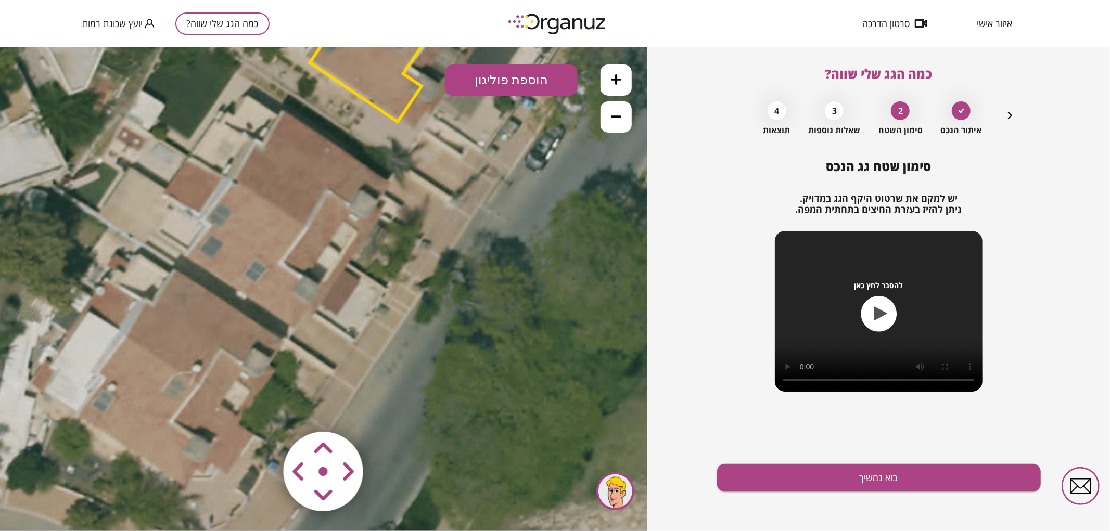
drag, startPoint x: 525, startPoint y: 303, endPoint x: 462, endPoint y: 213, distance: 110.0
click at [462, 213] on icon at bounding box center [262, 195] width 1722 height 1722
click at [488, 94] on button "הוספת פוליגון" at bounding box center [512, 79] width 132 height 31
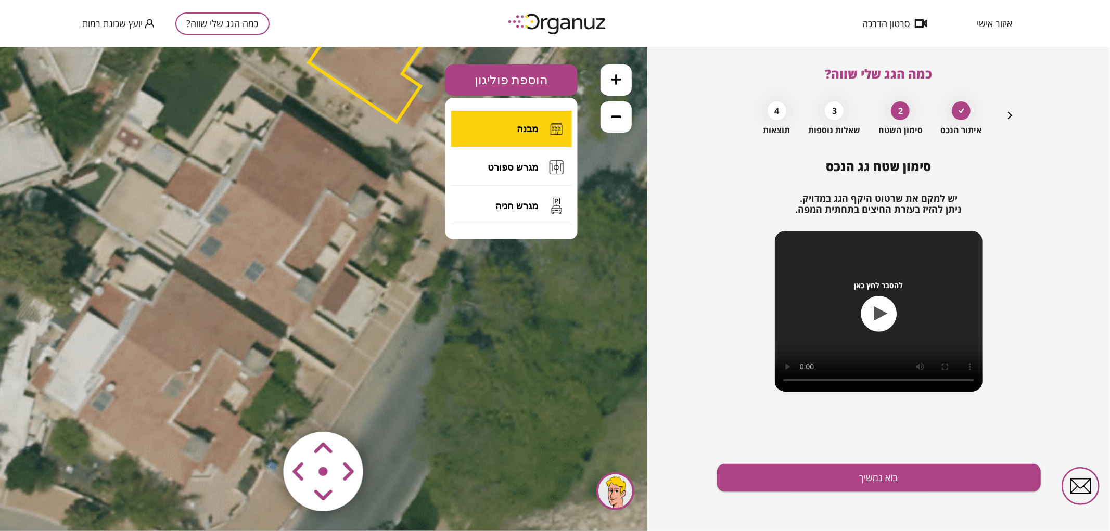
click at [507, 131] on button "מבנה" at bounding box center [511, 128] width 121 height 36
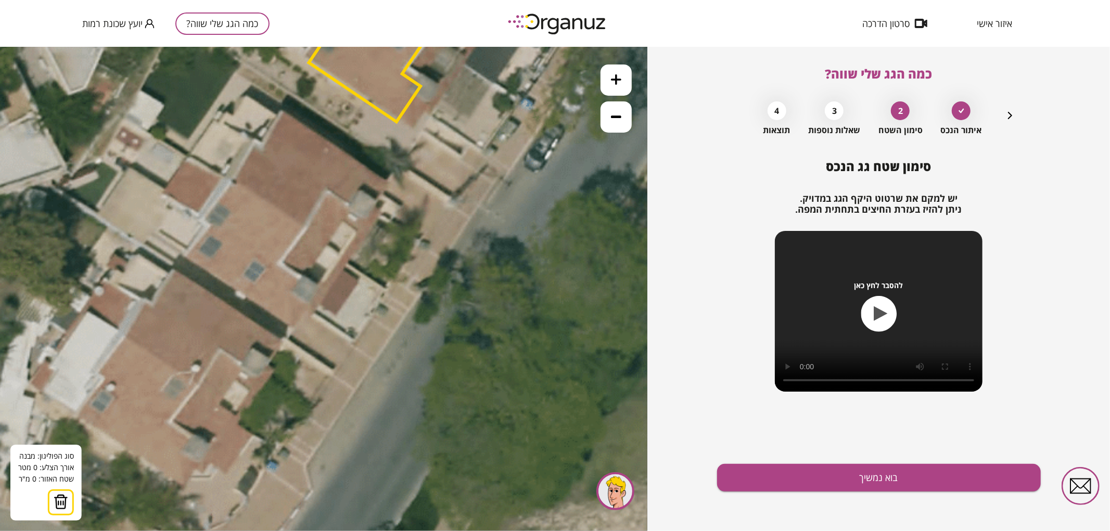
click at [347, 262] on icon at bounding box center [261, 195] width 1722 height 1722
click at [233, 180] on polygon at bounding box center [290, 221] width 114 height 82
click at [188, 156] on polygon at bounding box center [267, 209] width 159 height 106
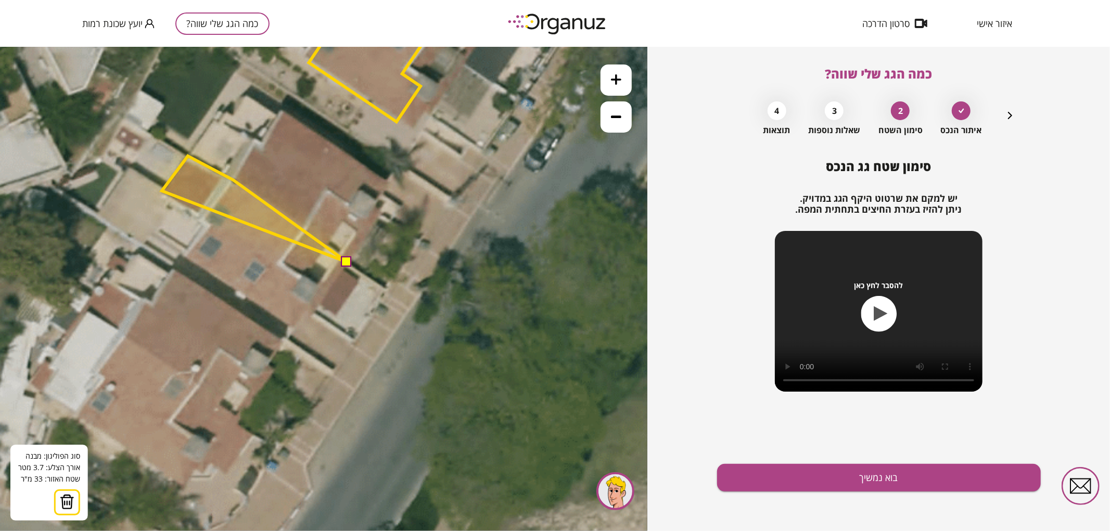
drag, startPoint x: 162, startPoint y: 190, endPoint x: 170, endPoint y: 197, distance: 10.3
click at [163, 190] on polygon at bounding box center [254, 209] width 185 height 106
click at [163, 193] on polygon at bounding box center [255, 209] width 185 height 106
click at [211, 225] on polygon at bounding box center [255, 209] width 185 height 106
click at [186, 257] on polygon at bounding box center [255, 209] width 185 height 106
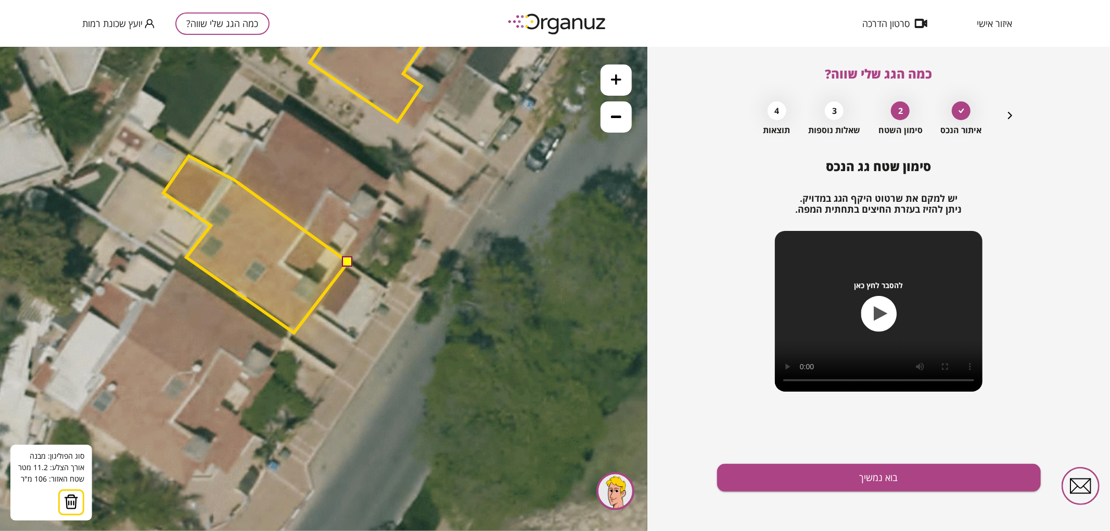
click at [294, 333] on polygon at bounding box center [255, 244] width 185 height 177
click at [350, 257] on button at bounding box center [347, 261] width 10 height 10
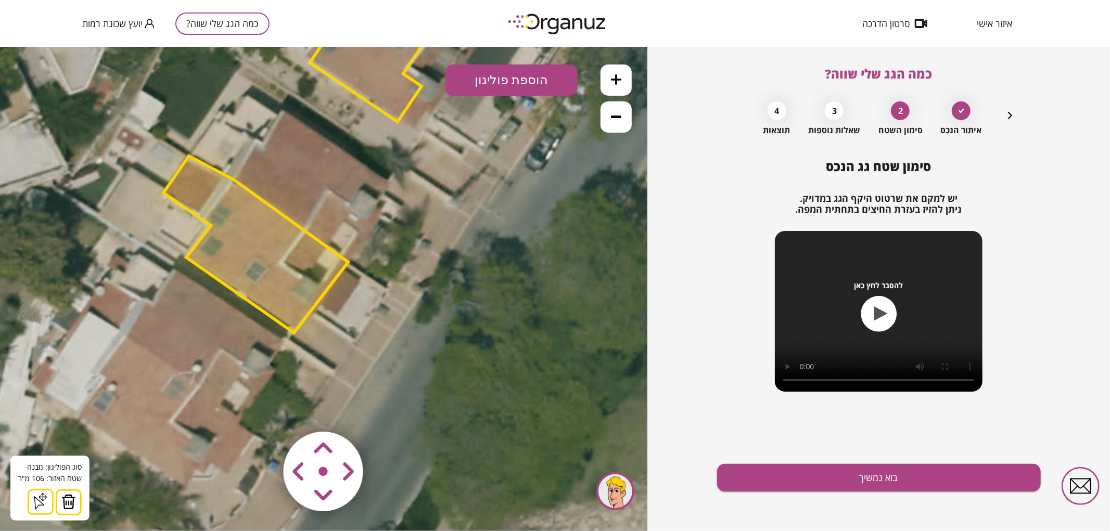
click at [301, 288] on polygon at bounding box center [255, 244] width 185 height 177
click at [925, 481] on button "בוא נמשיך" at bounding box center [879, 478] width 324 height 28
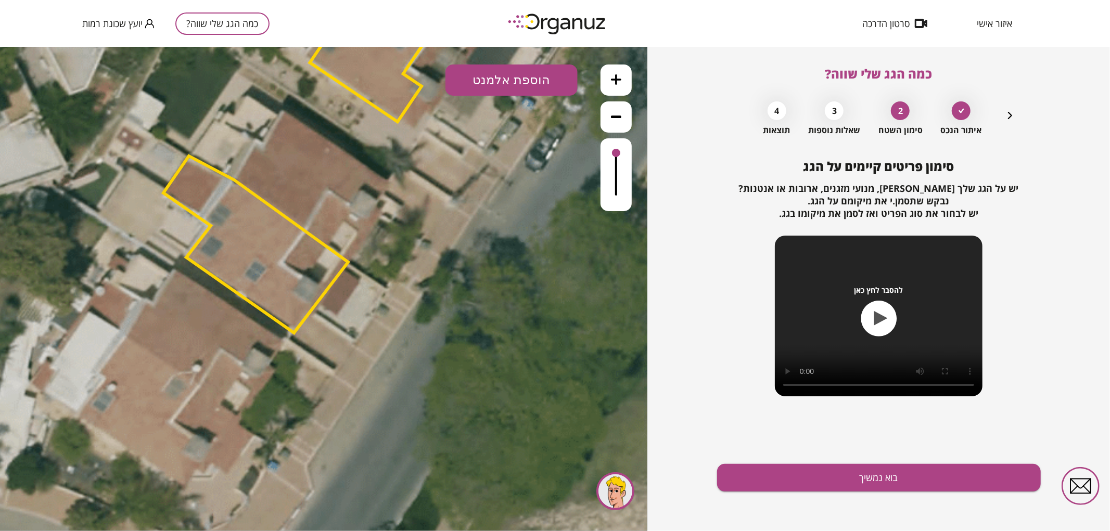
drag, startPoint x: 561, startPoint y: 78, endPoint x: 562, endPoint y: 91, distance: 13.1
click at [561, 78] on button "הוספת אלמנט" at bounding box center [512, 79] width 132 height 31
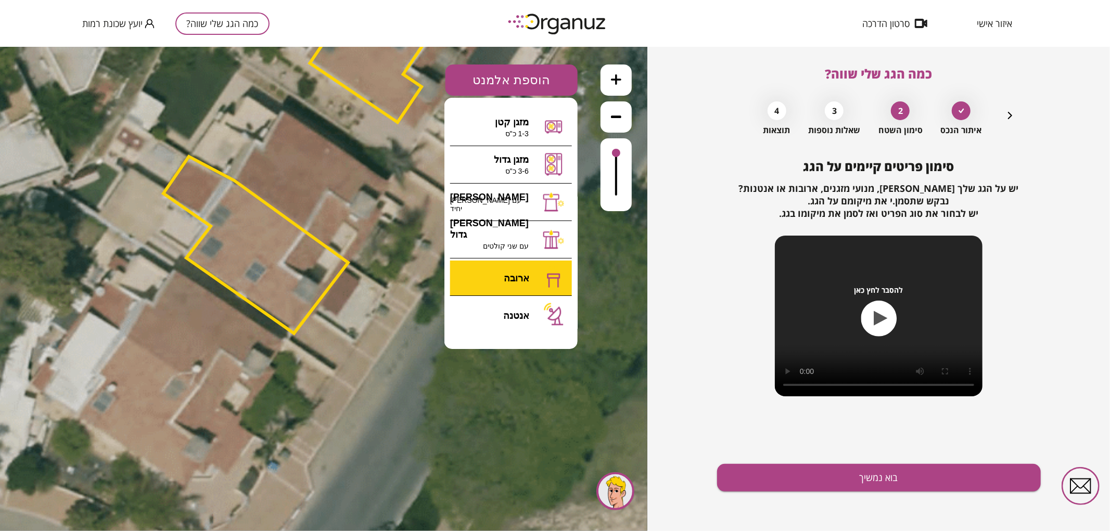
click at [518, 268] on div ".st0 { fill: #FFFFFF; } 0" at bounding box center [323, 288] width 647 height 485
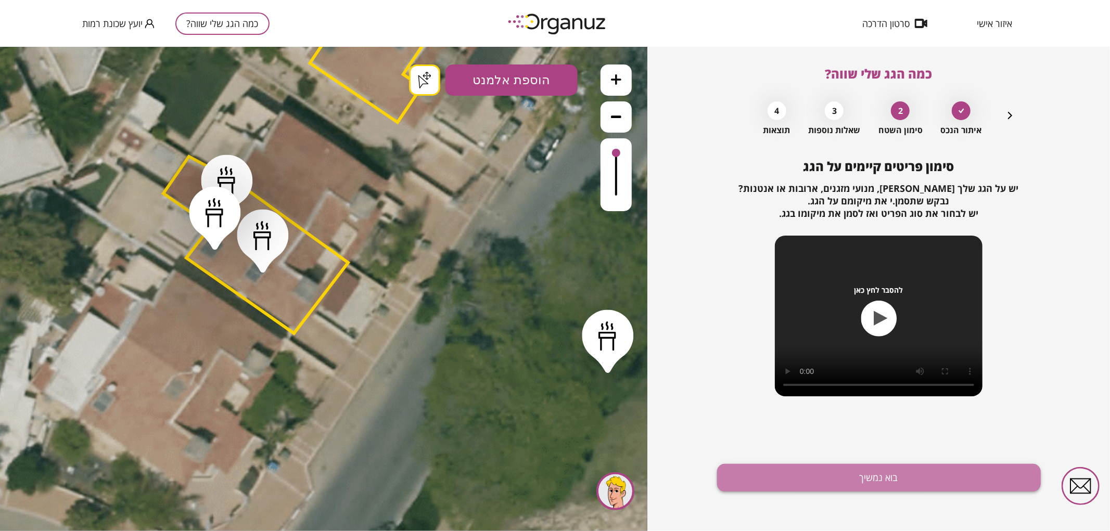
click at [899, 476] on button "בוא נמשיך" at bounding box center [879, 478] width 324 height 28
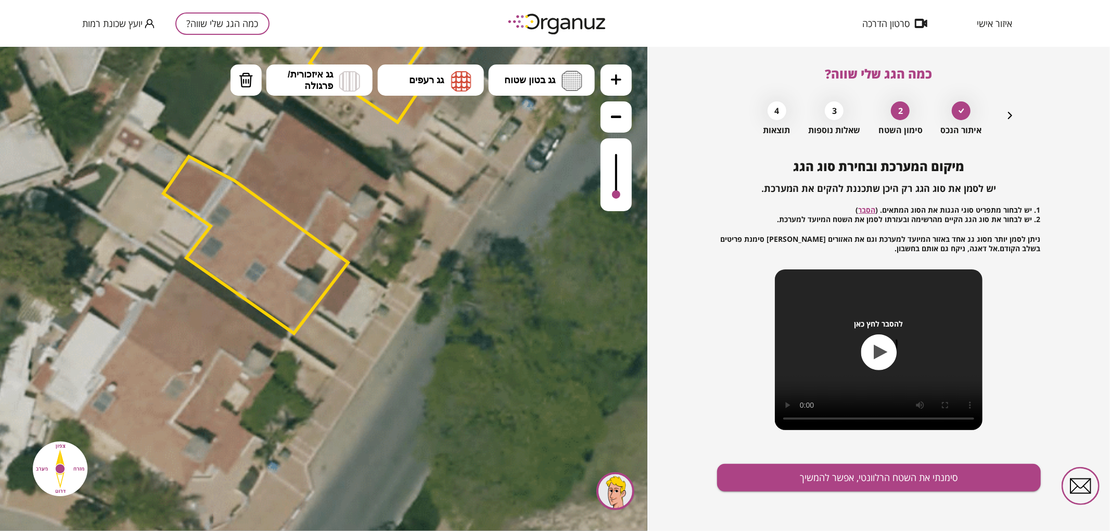
drag, startPoint x: 618, startPoint y: 155, endPoint x: 626, endPoint y: 211, distance: 56.8
click at [626, 211] on div ".st0 { fill: #FFFFFF; } .st0 { fill: #FFFFFF; }" at bounding box center [323, 288] width 647 height 485
click at [478, 83] on button "גג רעפים" at bounding box center [431, 79] width 106 height 31
click at [463, 124] on div ".st0 { fill: #FFFFFF; } .st0 { fill: #FFFFFF; }" at bounding box center [323, 288] width 647 height 485
drag, startPoint x: 452, startPoint y: 83, endPoint x: 456, endPoint y: 102, distance: 19.3
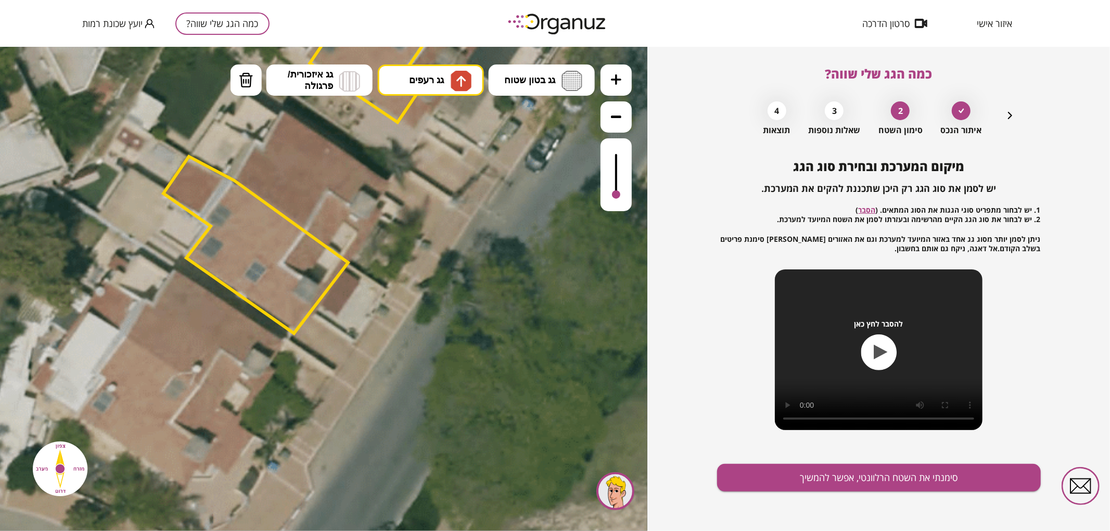
click at [453, 83] on img at bounding box center [461, 80] width 21 height 21
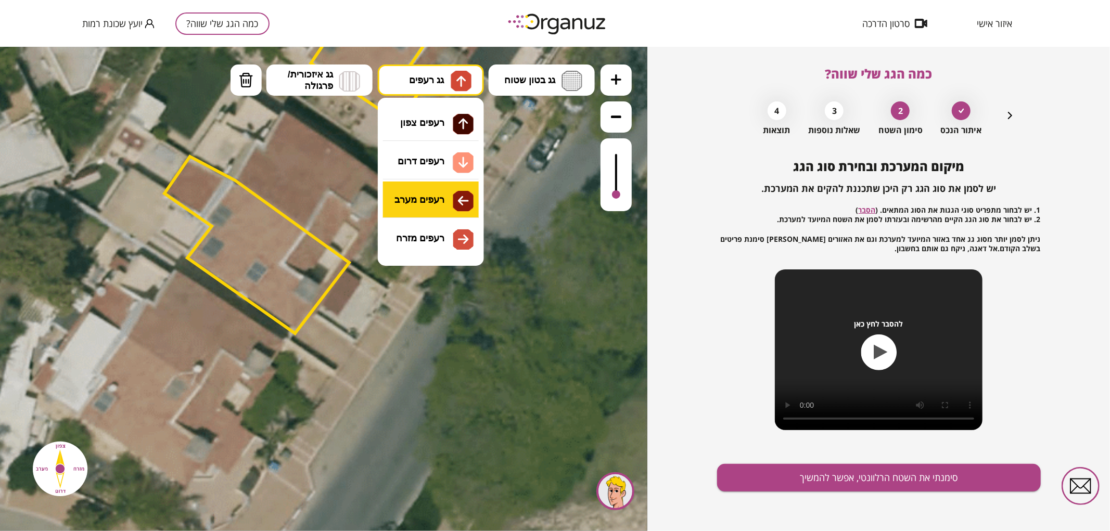
click at [438, 206] on div ".st0 { fill: #FFFFFF; } .st0 { fill: #FFFFFF; }" at bounding box center [323, 288] width 647 height 485
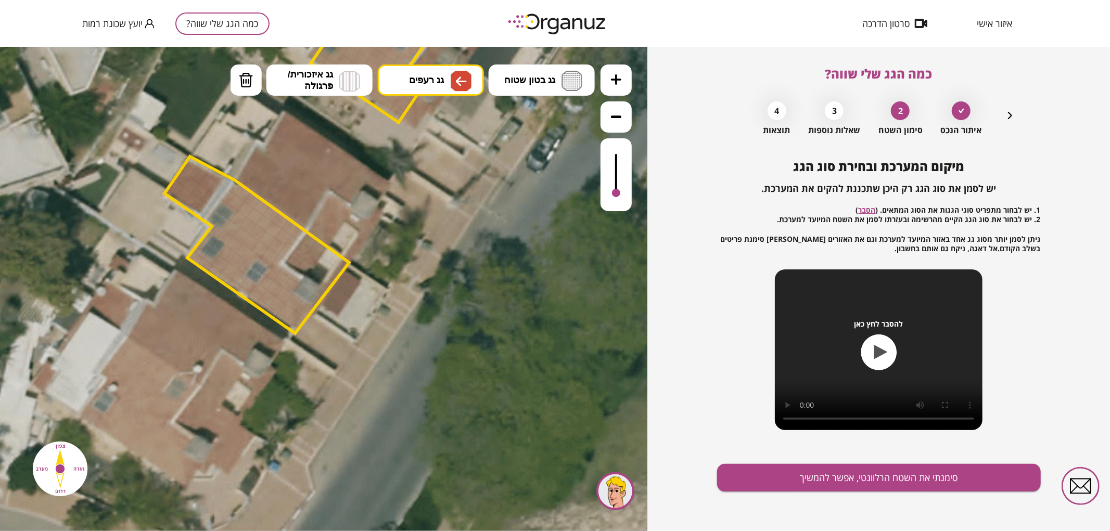
click at [615, 194] on div at bounding box center [616, 192] width 8 height 8
drag, startPoint x: 174, startPoint y: 194, endPoint x: 195, endPoint y: 176, distance: 27.3
drag, startPoint x: 217, startPoint y: 220, endPoint x: 250, endPoint y: 204, distance: 36.3
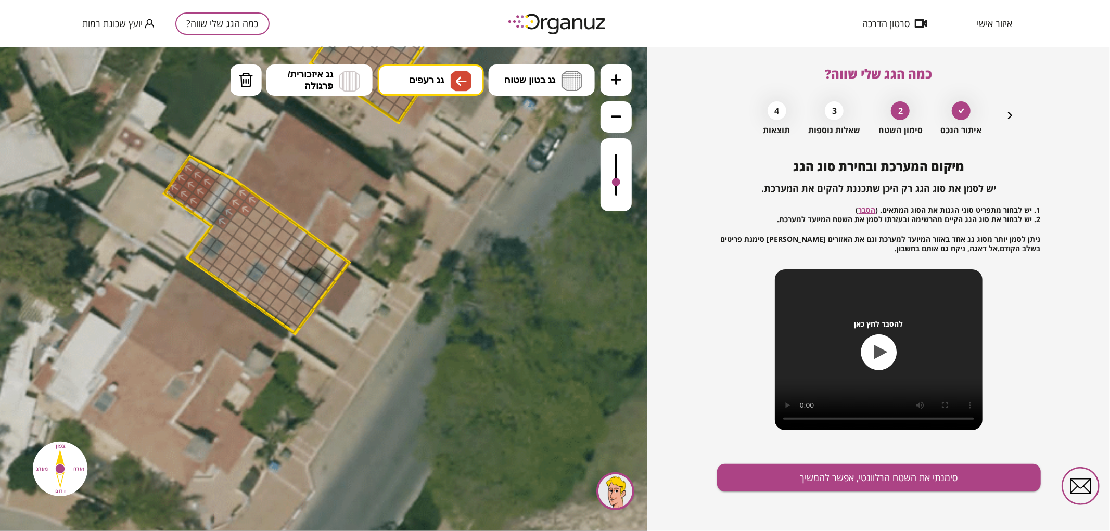
click at [628, 183] on div at bounding box center [616, 174] width 31 height 73
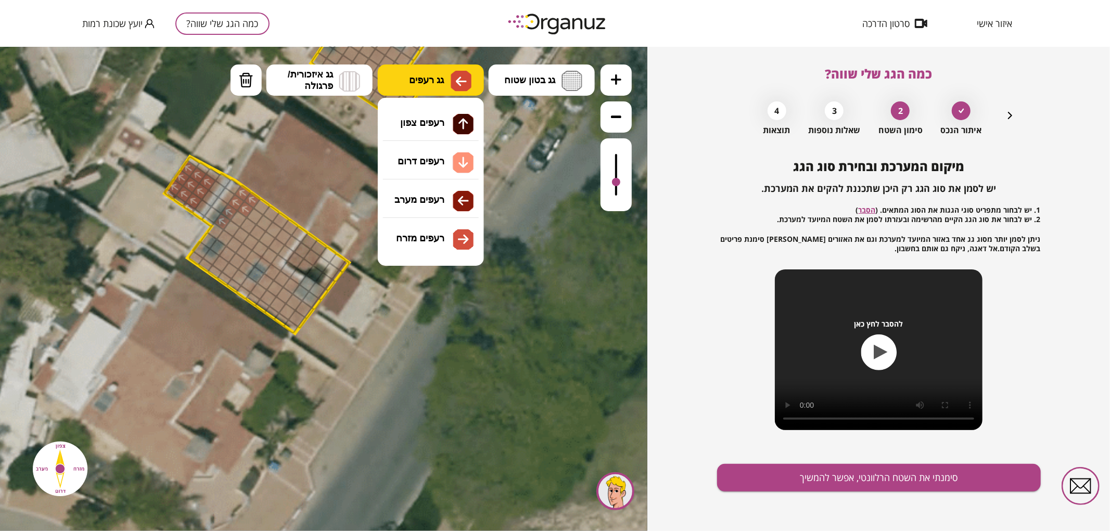
click at [469, 83] on img at bounding box center [461, 80] width 21 height 21
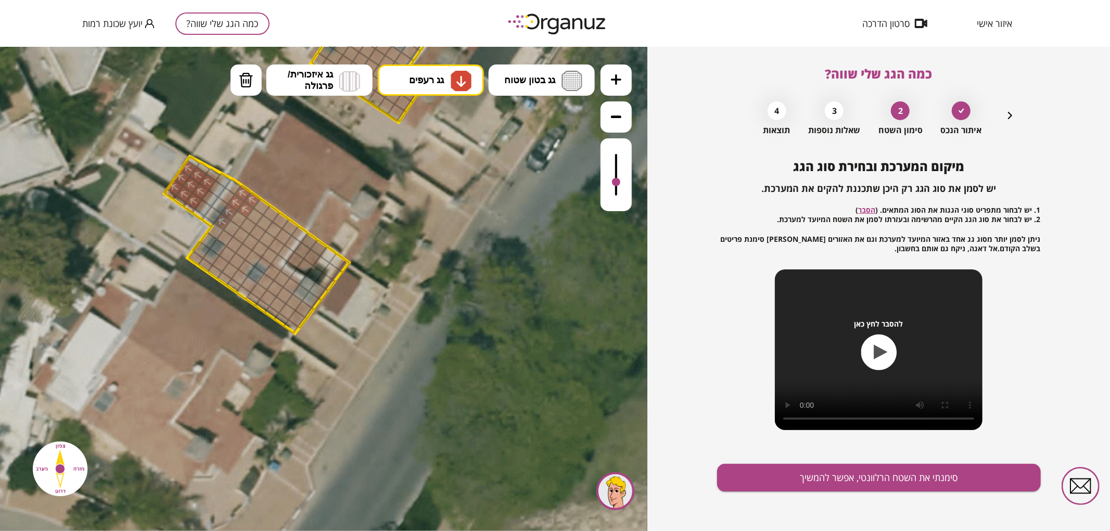
click at [436, 156] on div ".st0 { fill: #FFFFFF; } .st0 { fill: #FFFFFF; }" at bounding box center [323, 288] width 647 height 485
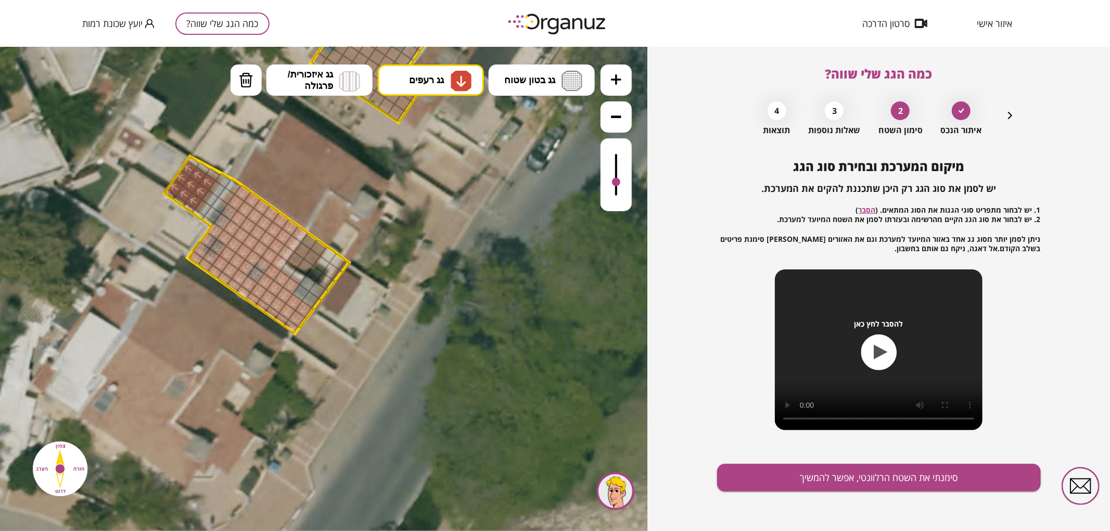
drag, startPoint x: 244, startPoint y: 213, endPoint x: 262, endPoint y: 228, distance: 23.7
click at [247, 86] on img at bounding box center [246, 80] width 15 height 16
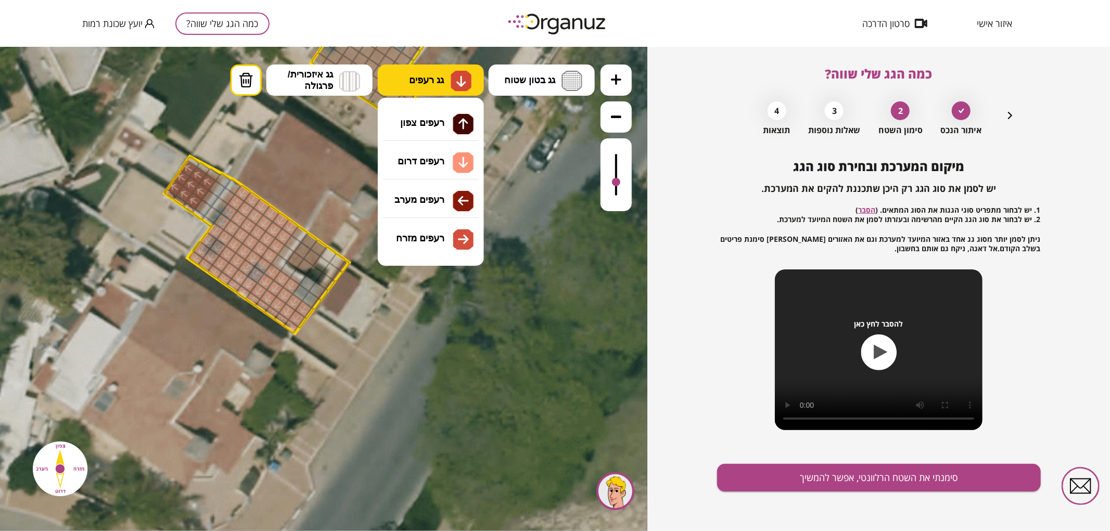
click at [438, 70] on button "גג רעפים" at bounding box center [431, 79] width 106 height 31
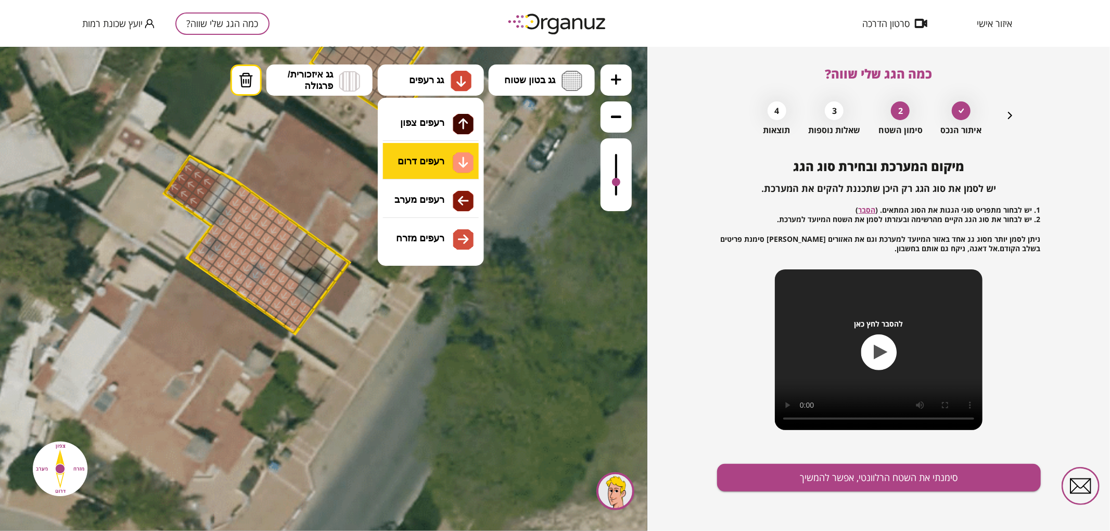
click at [434, 165] on div ".st0 { fill: #FFFFFF; } .st0 { fill: #FFFFFF; }" at bounding box center [323, 288] width 647 height 485
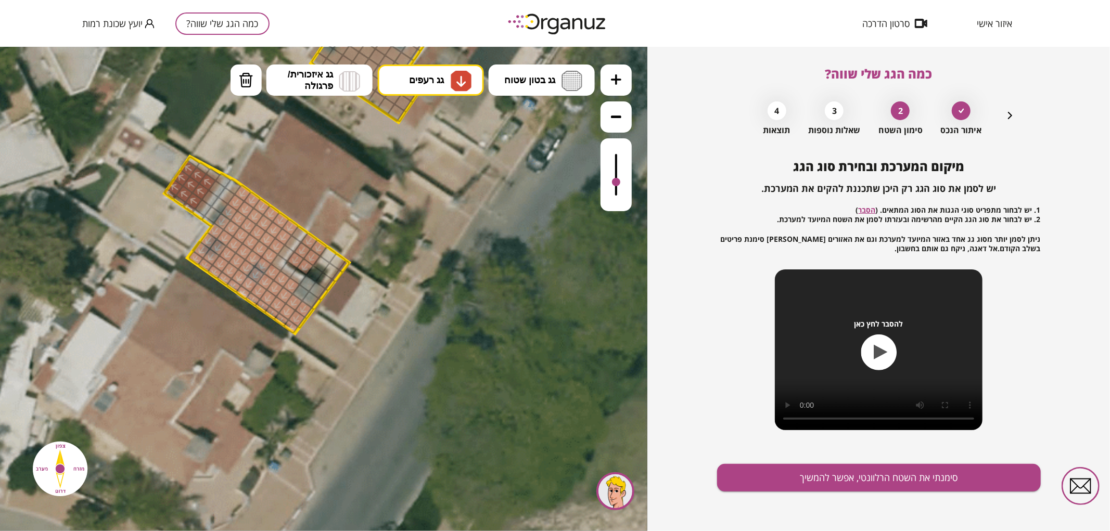
drag, startPoint x: 297, startPoint y: 258, endPoint x: 334, endPoint y: 239, distance: 41.9
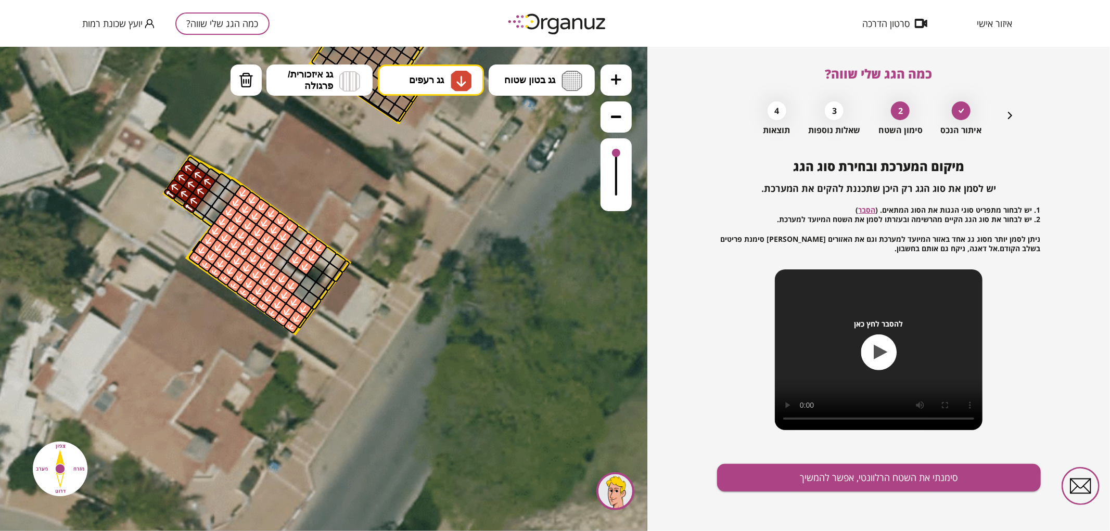
drag, startPoint x: 616, startPoint y: 178, endPoint x: 631, endPoint y: 121, distance: 58.7
click at [631, 121] on div at bounding box center [616, 137] width 31 height 147
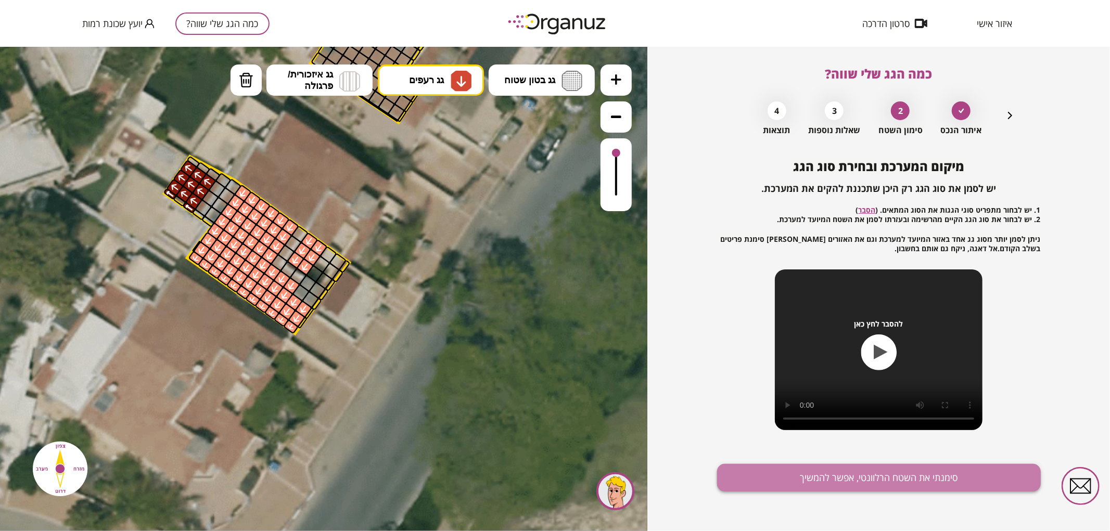
click at [855, 486] on button "סימנתי את השטח הרלוונטי, אפשר להמשיך" at bounding box center [879, 478] width 324 height 28
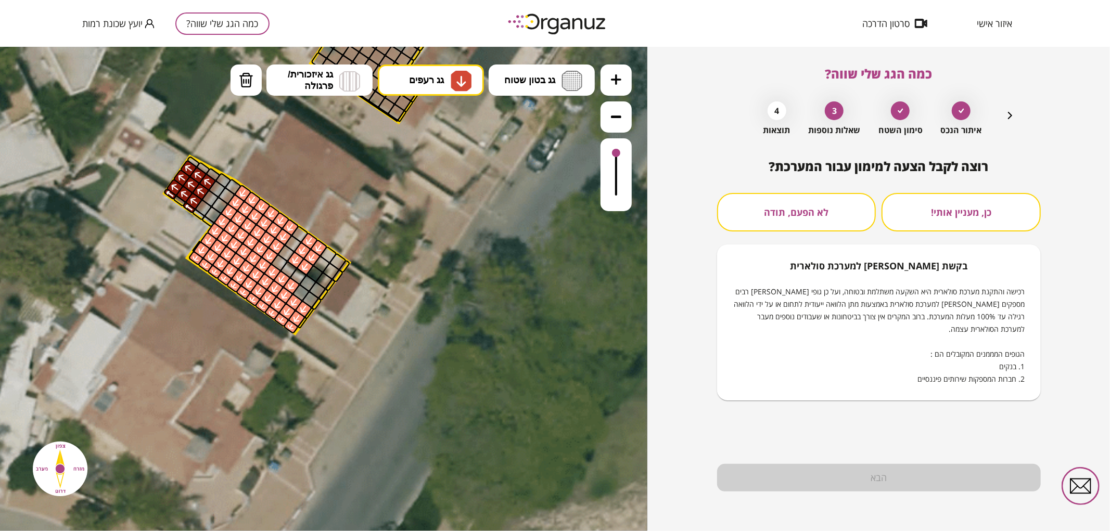
click at [820, 224] on button "לא הפעם, תודה" at bounding box center [796, 212] width 159 height 39
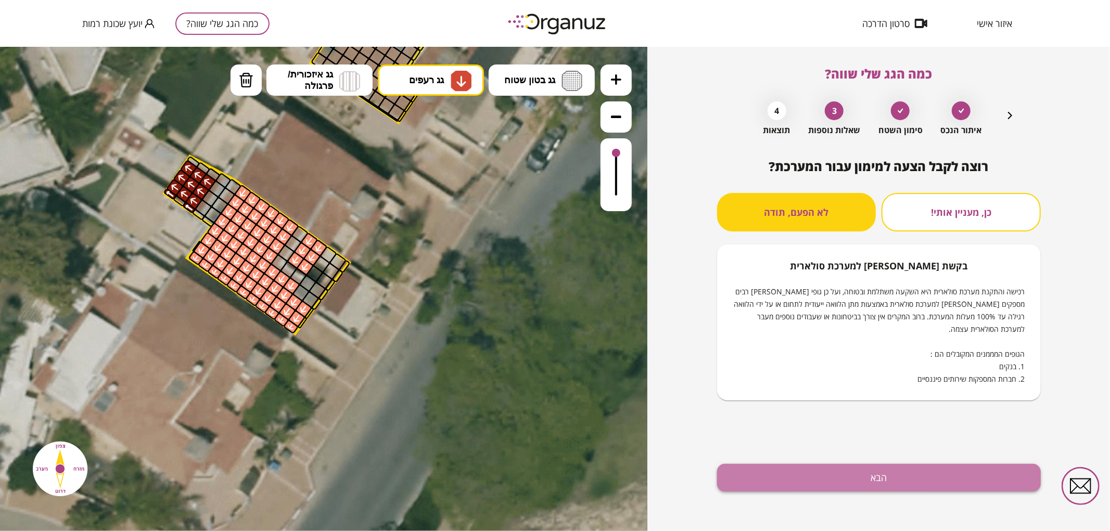
click at [898, 484] on button "הבא" at bounding box center [879, 478] width 324 height 28
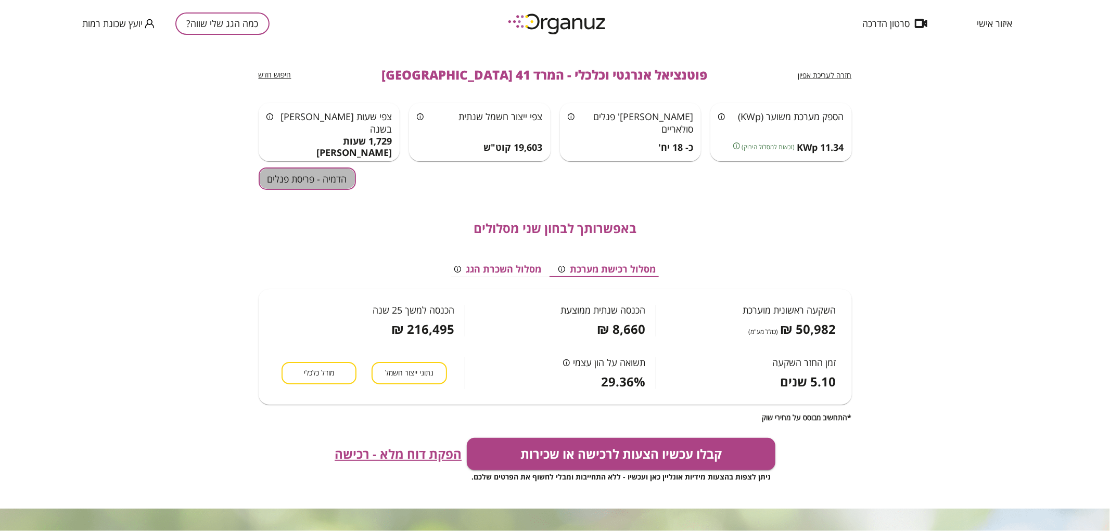
click at [335, 183] on button "הדמיה - פריסת פנלים" at bounding box center [307, 179] width 97 height 22
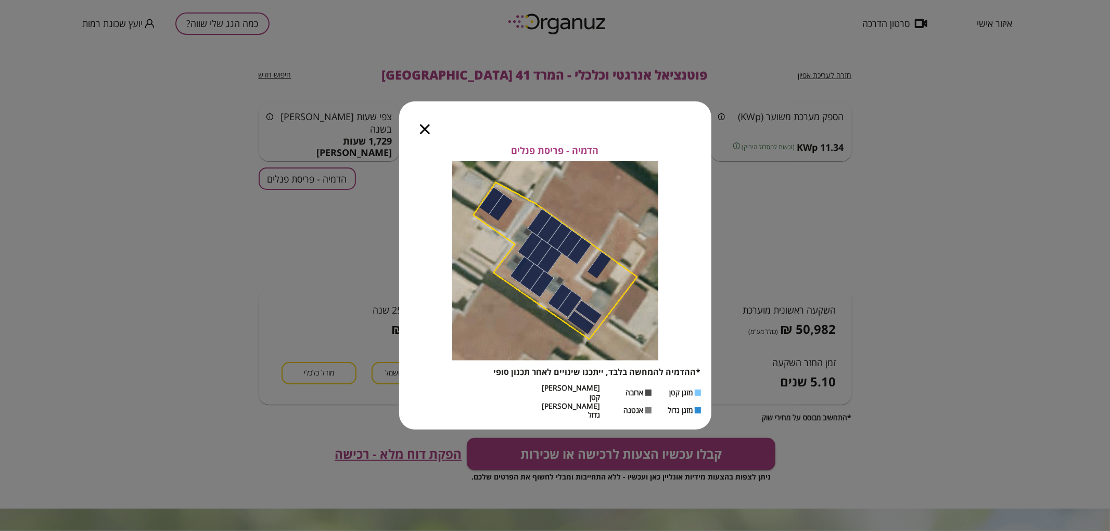
click at [424, 134] on icon "button" at bounding box center [425, 129] width 10 height 10
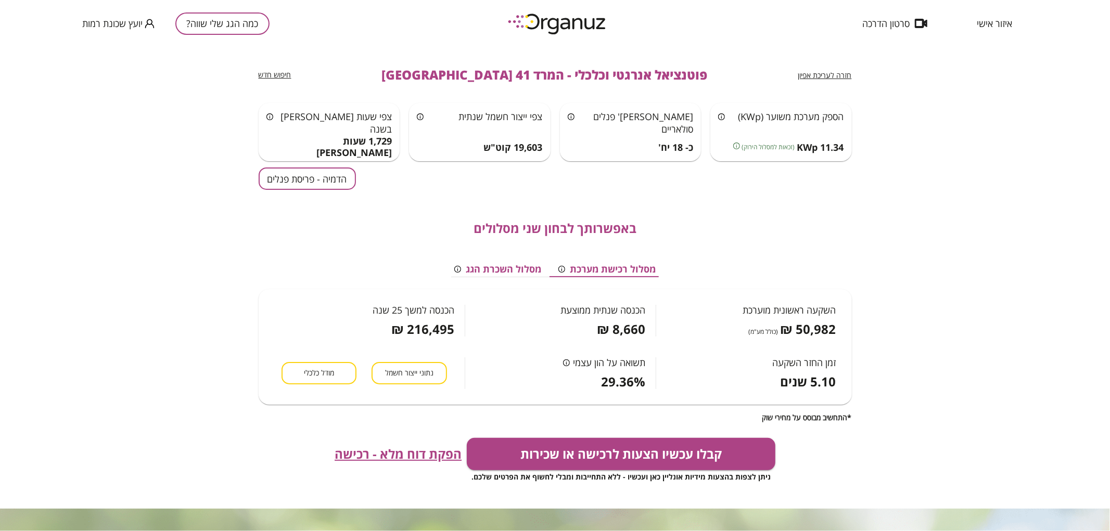
click at [231, 29] on button "כמה הגג שלי שווה?" at bounding box center [222, 23] width 94 height 22
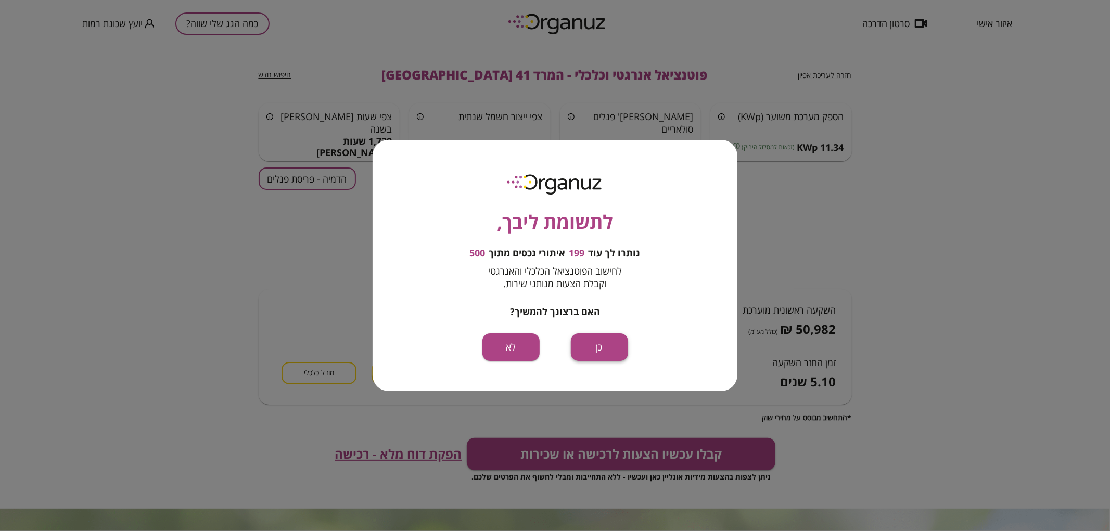
click at [604, 339] on button "כן" at bounding box center [599, 348] width 57 height 28
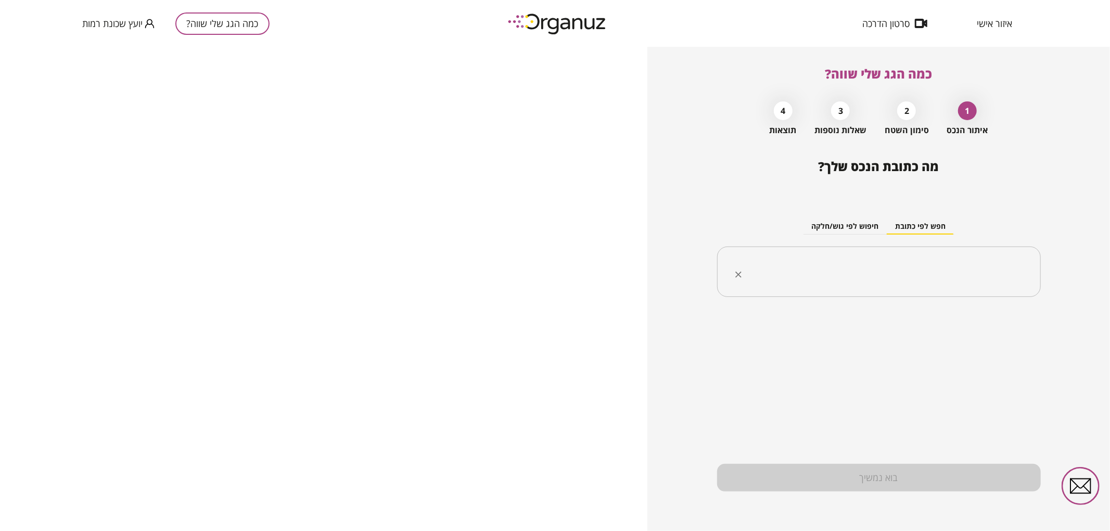
click at [838, 278] on input "text" at bounding box center [883, 272] width 291 height 26
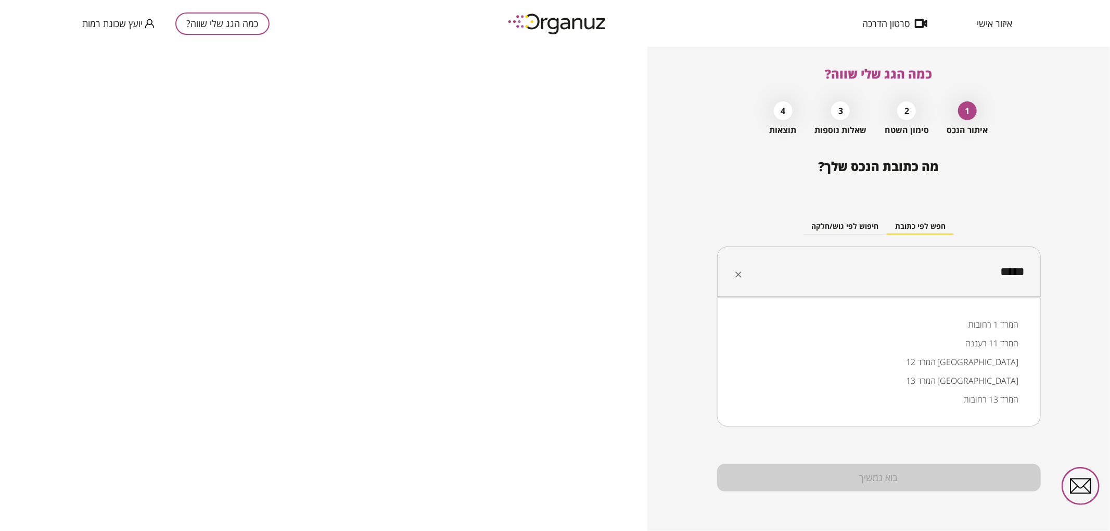
type input "******"
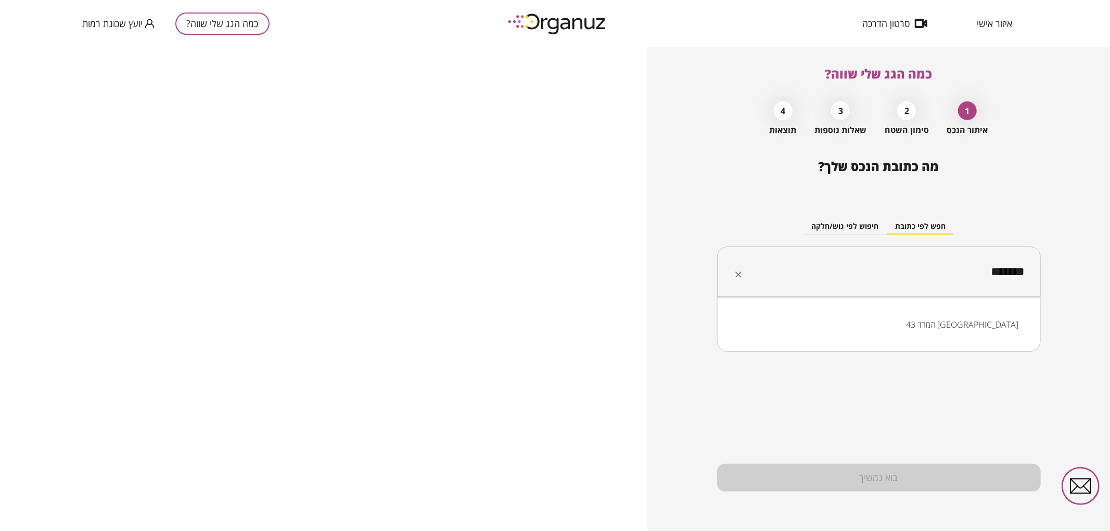
click at [874, 326] on li "המרד 43 [GEOGRAPHIC_DATA]" at bounding box center [879, 324] width 297 height 19
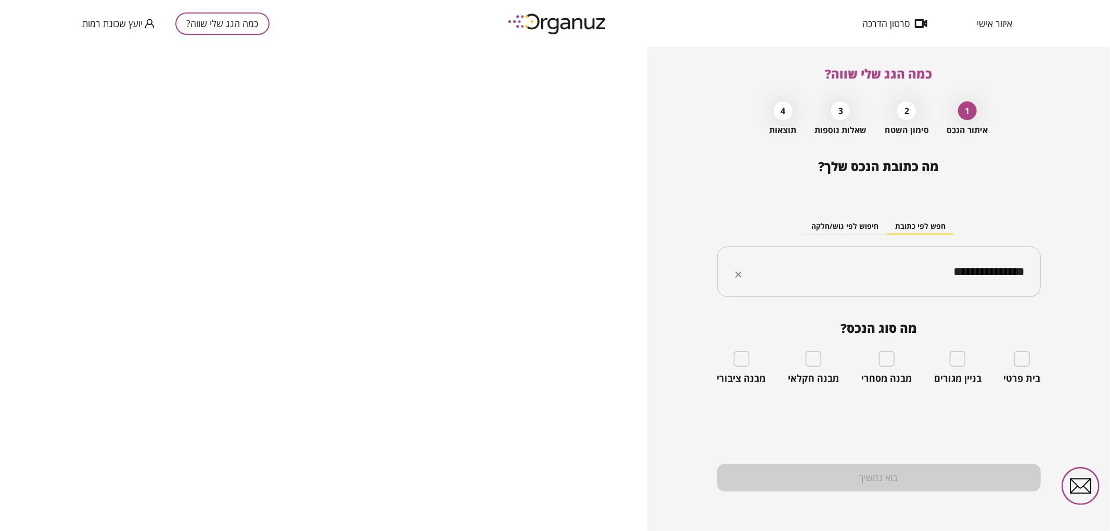
type input "**********"
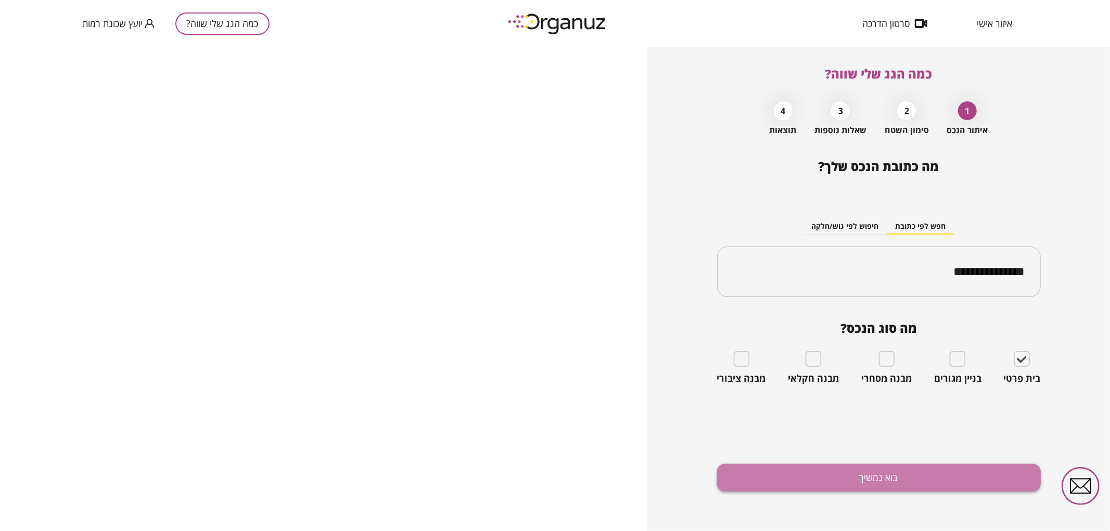
click at [981, 481] on button "בוא נמשיך" at bounding box center [879, 478] width 324 height 28
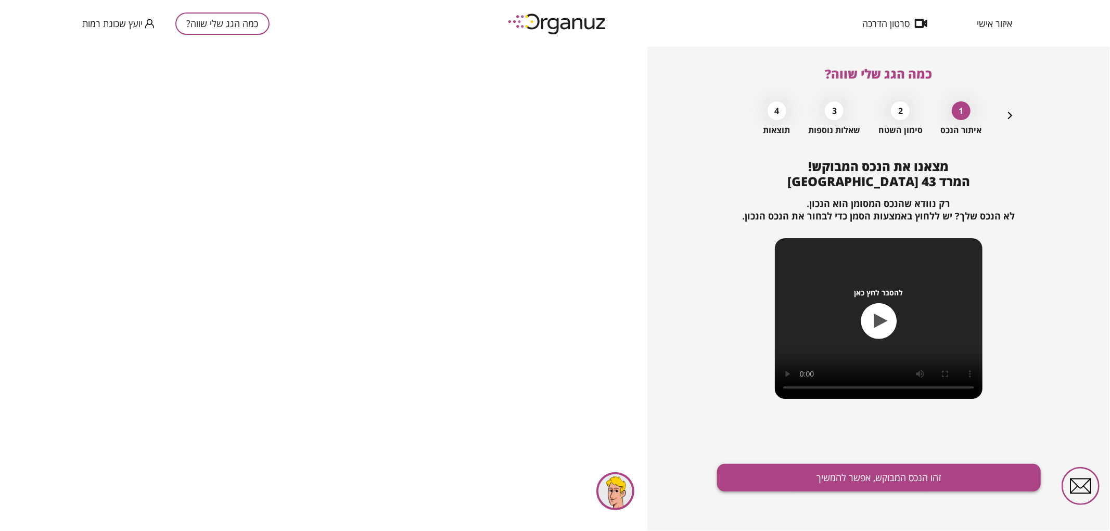
click at [813, 479] on button "זהו הנכס המבוקש, אפשר להמשיך" at bounding box center [879, 478] width 324 height 28
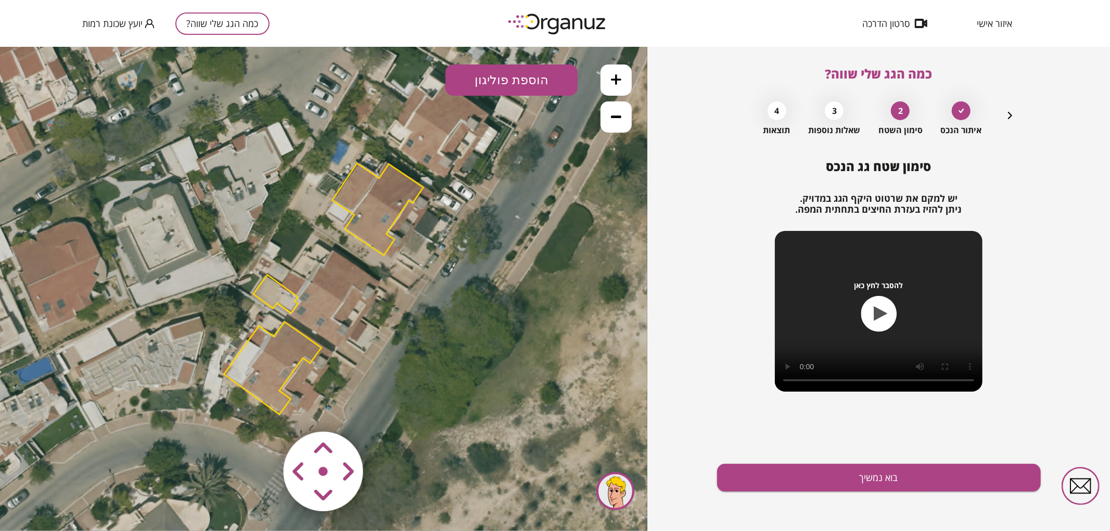
click at [277, 300] on polygon at bounding box center [275, 293] width 45 height 39
click at [68, 503] on img at bounding box center [64, 502] width 15 height 16
click at [284, 363] on polygon at bounding box center [272, 368] width 97 height 93
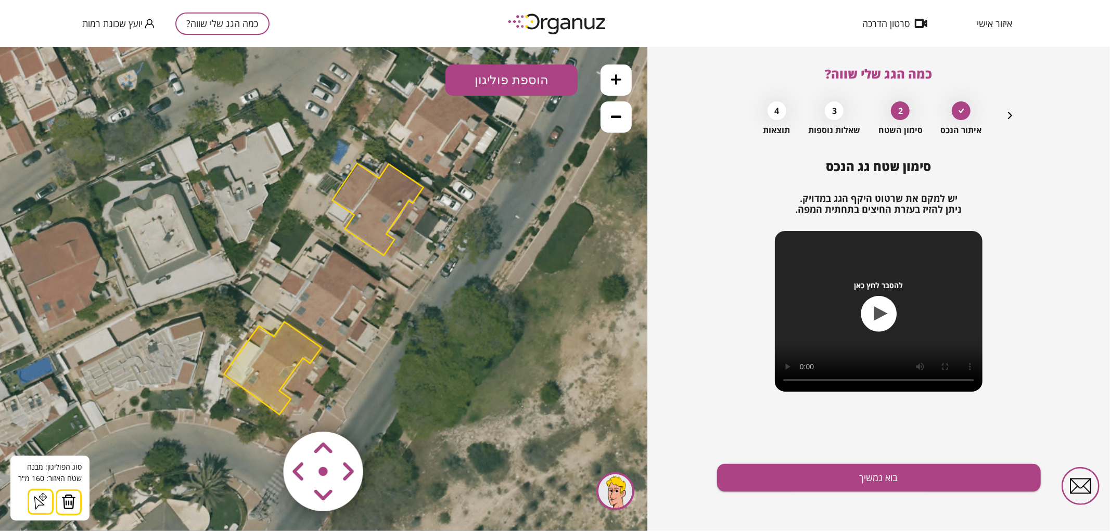
drag, startPoint x: 71, startPoint y: 501, endPoint x: 142, endPoint y: 409, distance: 115.8
click at [70, 501] on img at bounding box center [68, 502] width 15 height 16
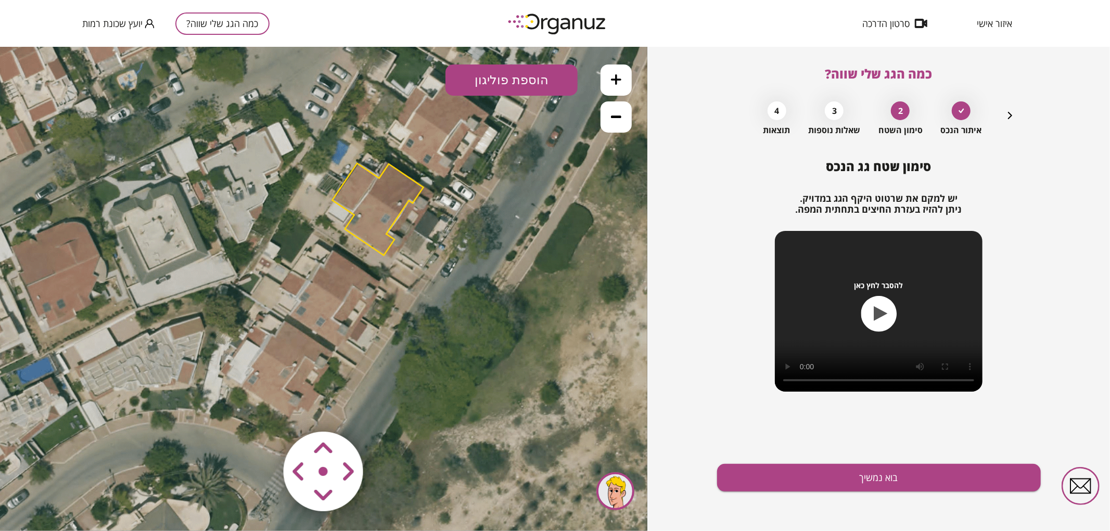
click at [616, 71] on button at bounding box center [616, 79] width 31 height 31
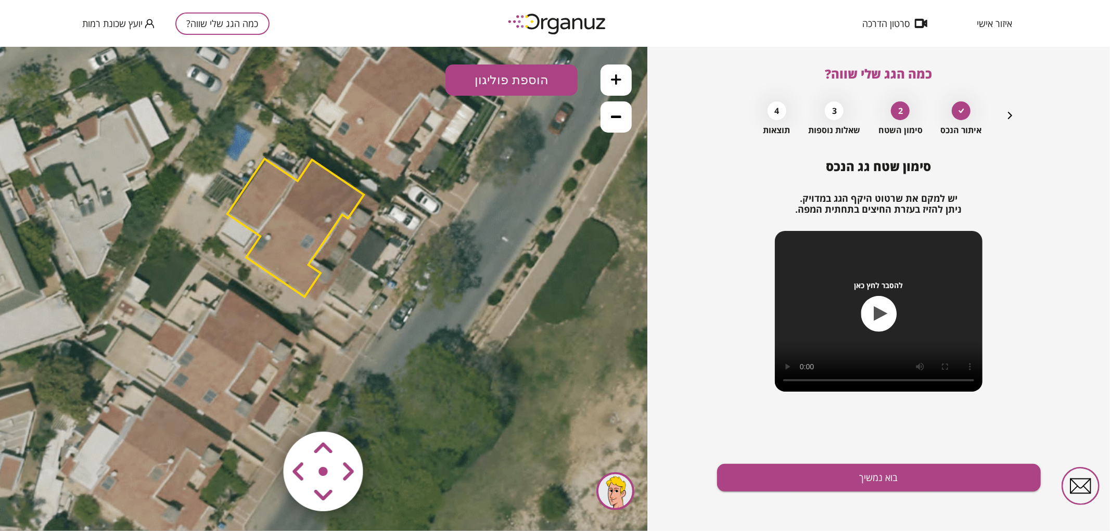
drag, startPoint x: 519, startPoint y: 260, endPoint x: 408, endPoint y: 330, distance: 131.9
click at [410, 318] on icon at bounding box center [215, 346] width 1148 height 1148
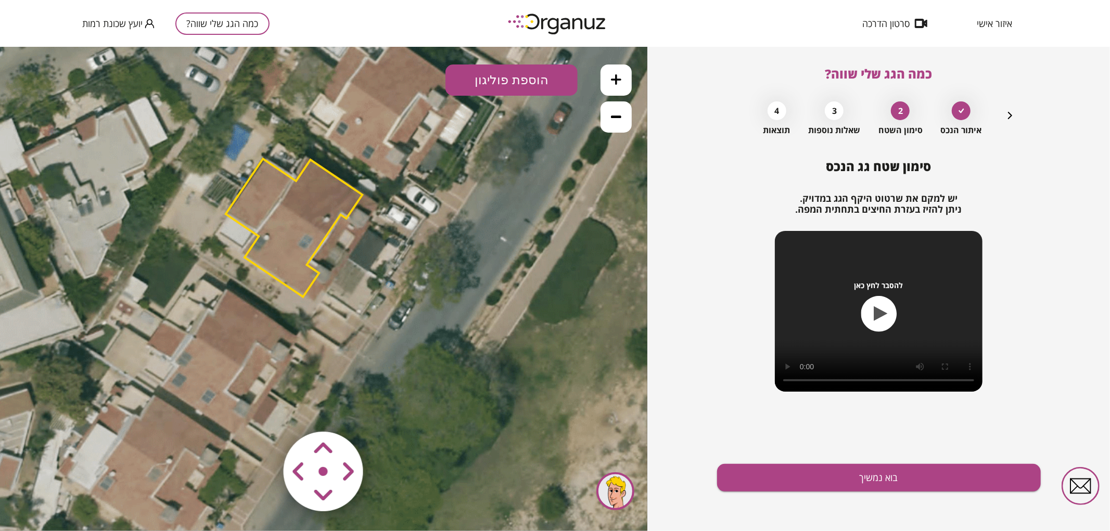
click at [506, 86] on button "הוספת פוליגון" at bounding box center [512, 79] width 132 height 31
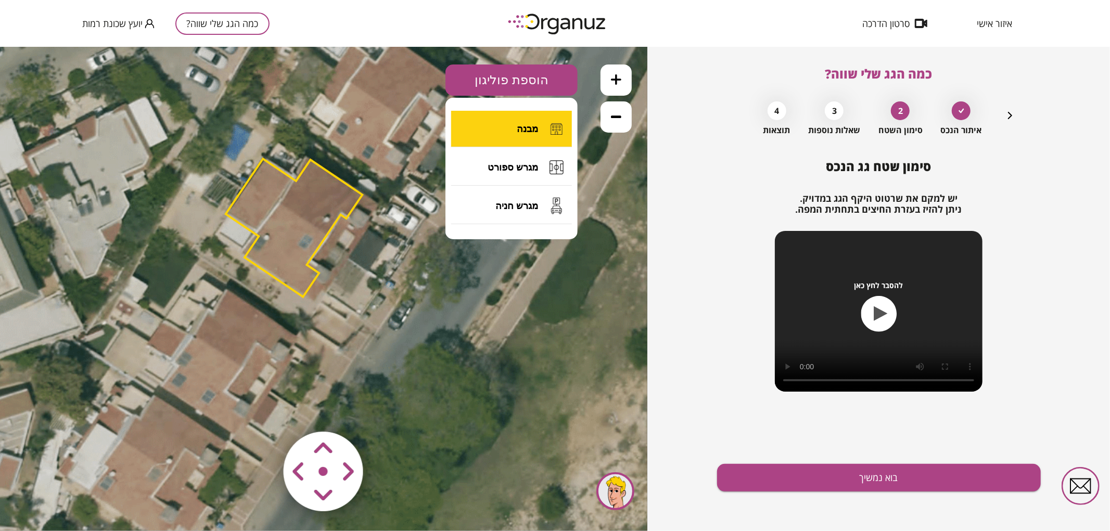
click at [519, 134] on button "מבנה" at bounding box center [511, 128] width 121 height 36
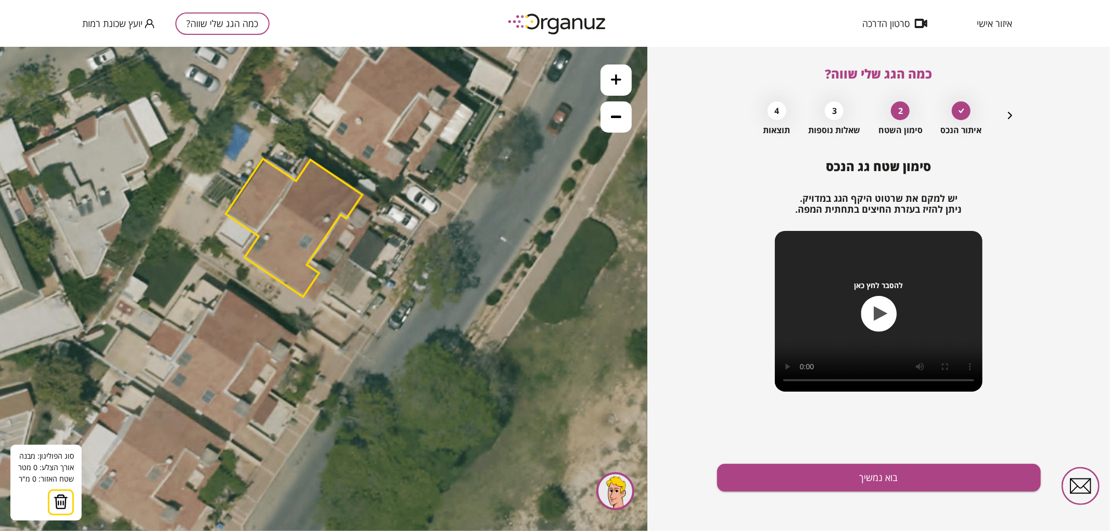
click at [271, 388] on icon at bounding box center [213, 346] width 1148 height 1148
click at [165, 319] on polygon at bounding box center [218, 353] width 106 height 69
click at [181, 294] on polygon at bounding box center [218, 341] width 106 height 94
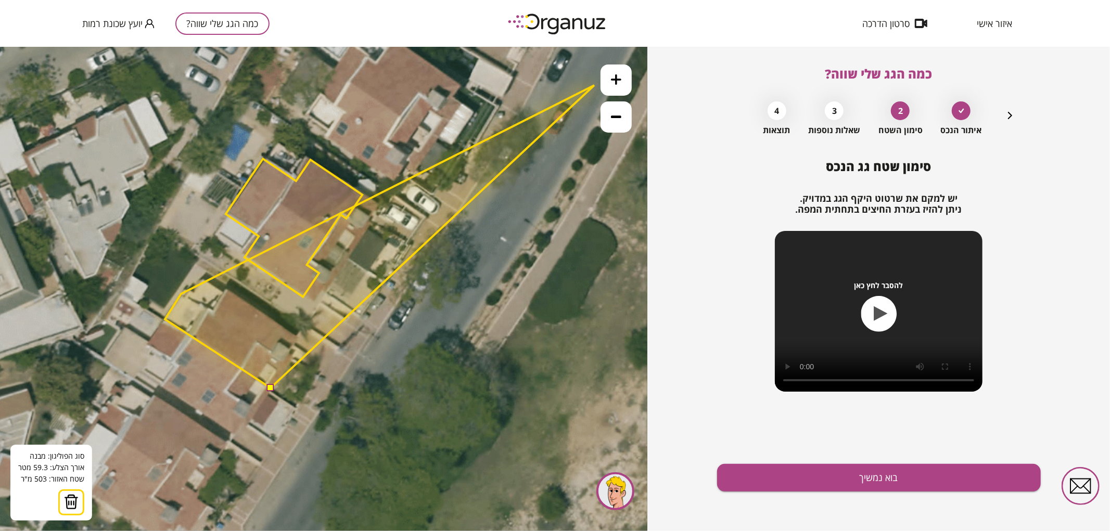
click at [620, 81] on icon at bounding box center [616, 79] width 10 height 10
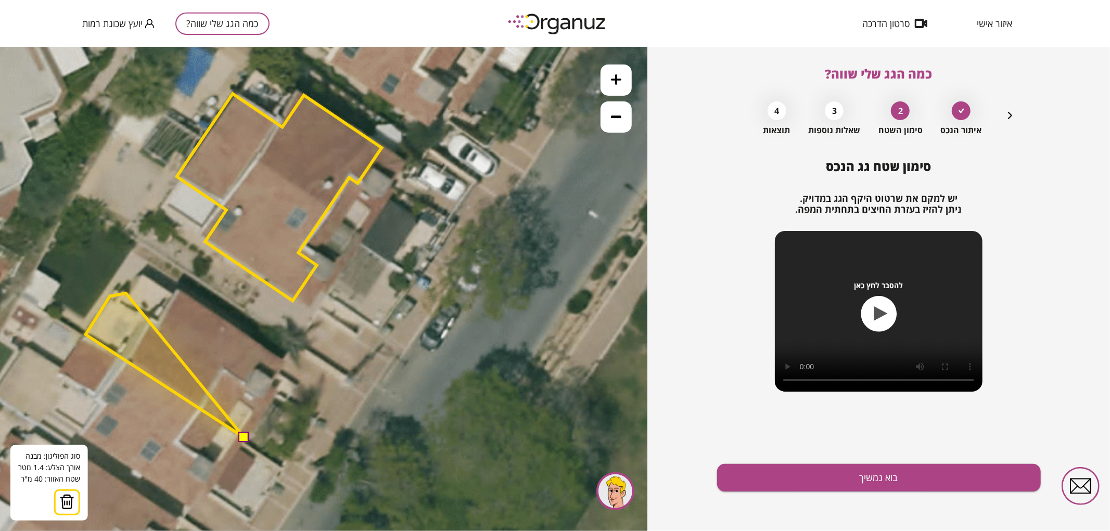
drag, startPoint x: 126, startPoint y: 293, endPoint x: 135, endPoint y: 283, distance: 13.6
click at [126, 293] on polygon at bounding box center [165, 365] width 159 height 144
click at [129, 291] on polygon at bounding box center [165, 364] width 159 height 146
click at [142, 275] on polygon at bounding box center [165, 356] width 159 height 162
click at [172, 293] on polygon at bounding box center [165, 356] width 159 height 162
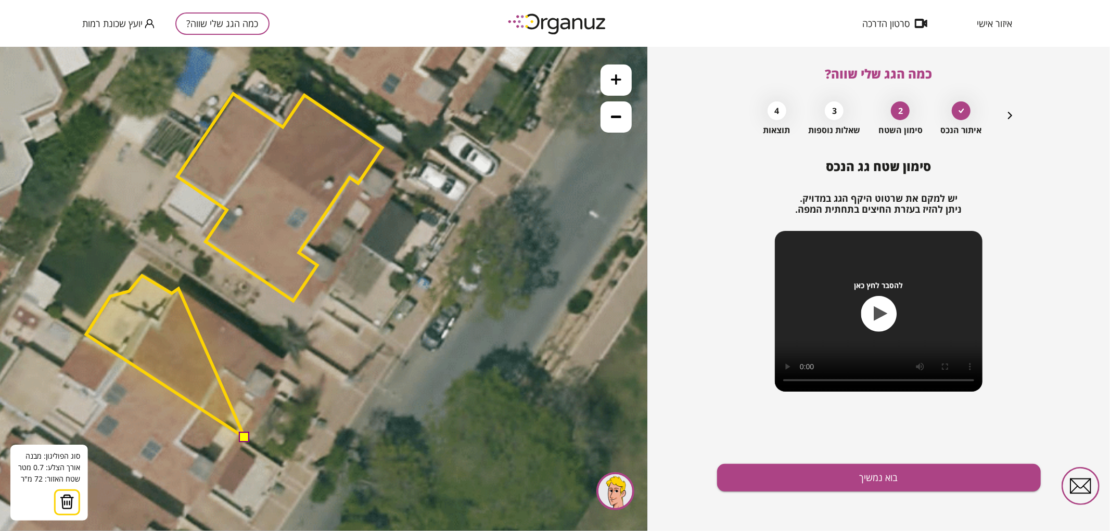
click at [179, 288] on polygon at bounding box center [165, 356] width 159 height 162
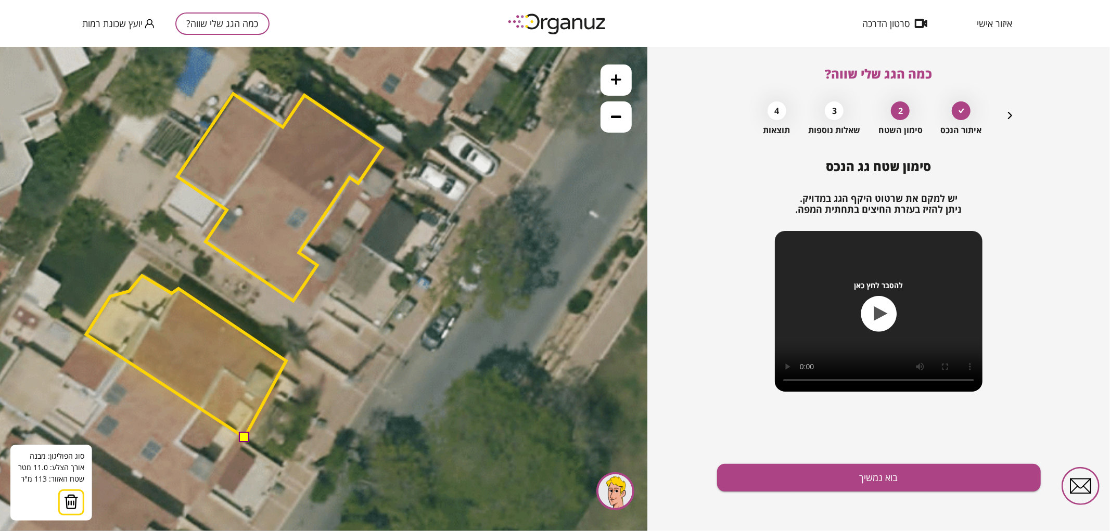
click at [286, 361] on polygon at bounding box center [186, 356] width 200 height 162
click at [279, 371] on polygon at bounding box center [186, 356] width 200 height 162
click at [289, 377] on polygon at bounding box center [188, 356] width 204 height 162
click at [246, 440] on button at bounding box center [244, 436] width 10 height 10
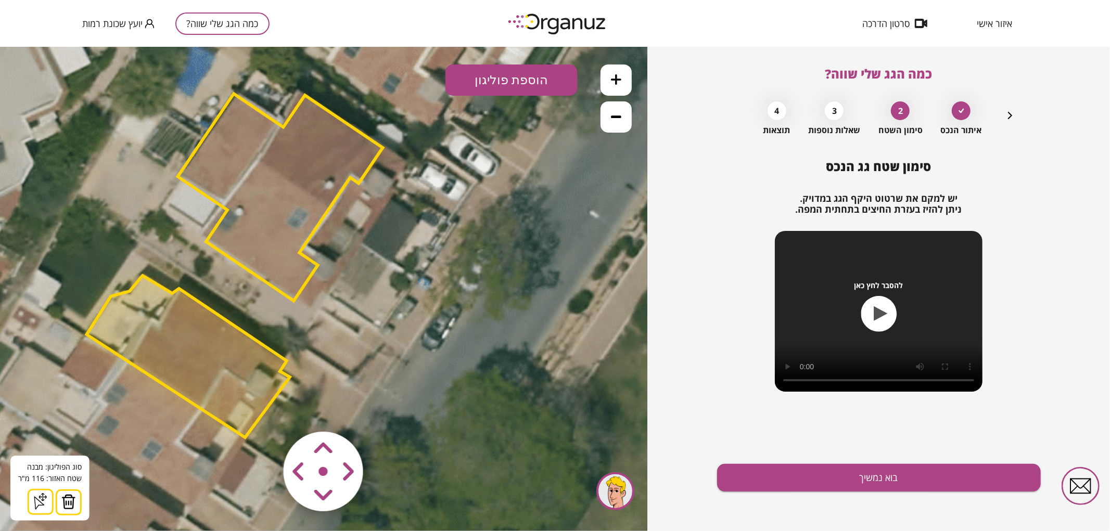
click at [477, 85] on button "הוספת פוליגון" at bounding box center [512, 79] width 132 height 31
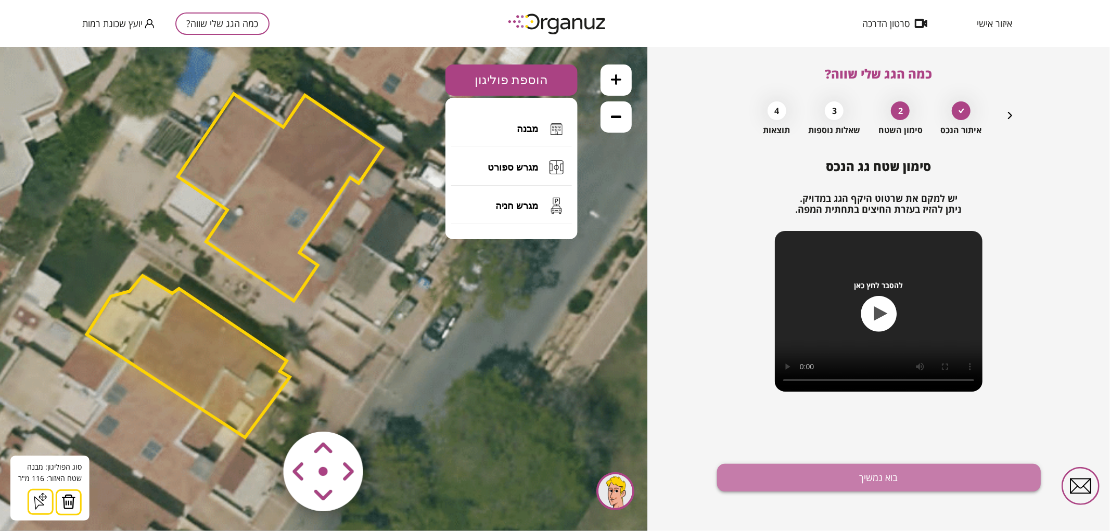
click at [773, 478] on button "בוא נמשיך" at bounding box center [879, 478] width 324 height 28
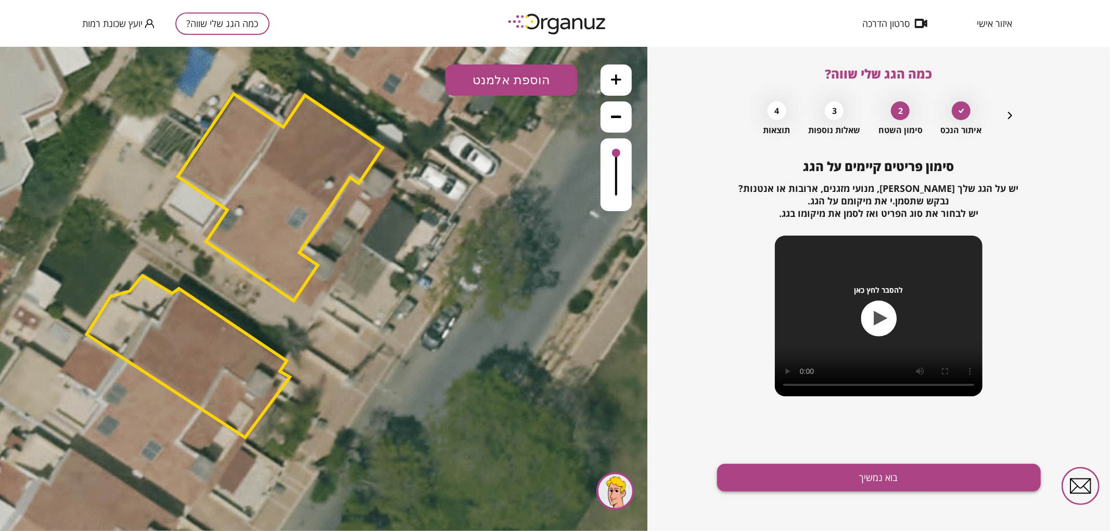
click at [810, 479] on button "בוא נמשיך" at bounding box center [879, 478] width 324 height 28
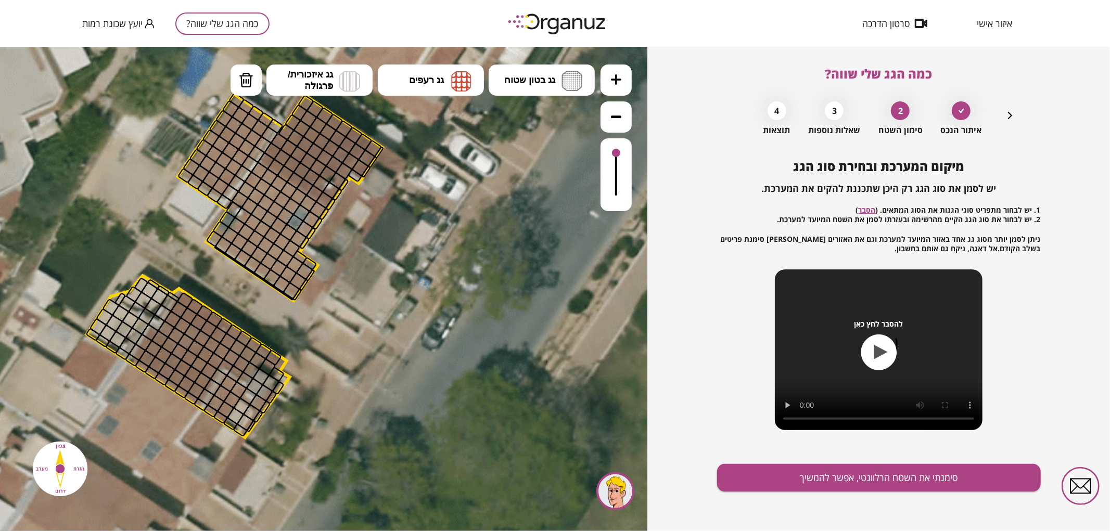
click at [1002, 113] on div "איתור הנכס 2 סימון השטח 3 שאלות נוספות 4 תוצאות" at bounding box center [879, 115] width 275 height 39
click at [1010, 115] on icon "button" at bounding box center [1010, 115] width 4 height 7
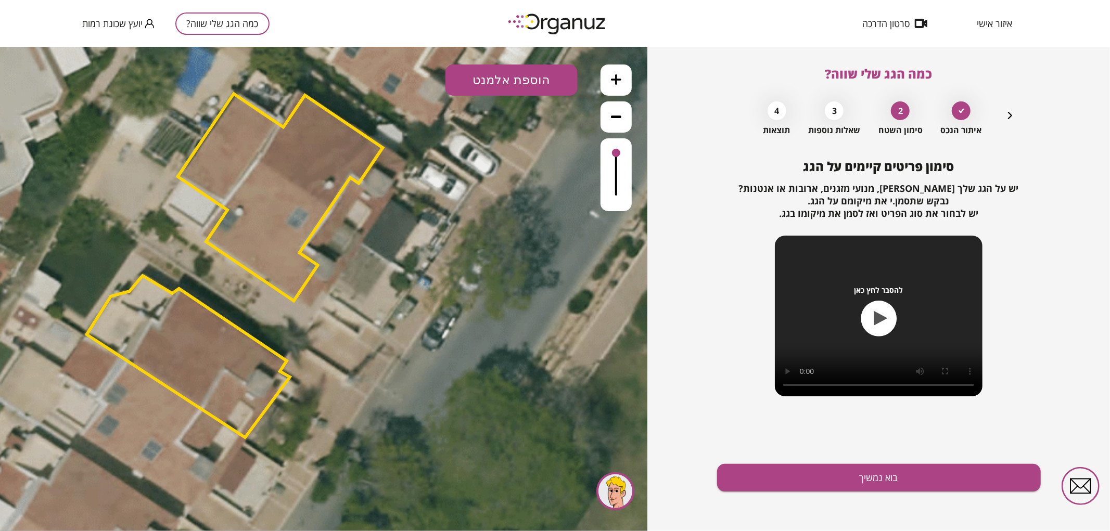
click at [1010, 115] on icon "button" at bounding box center [1010, 115] width 4 height 7
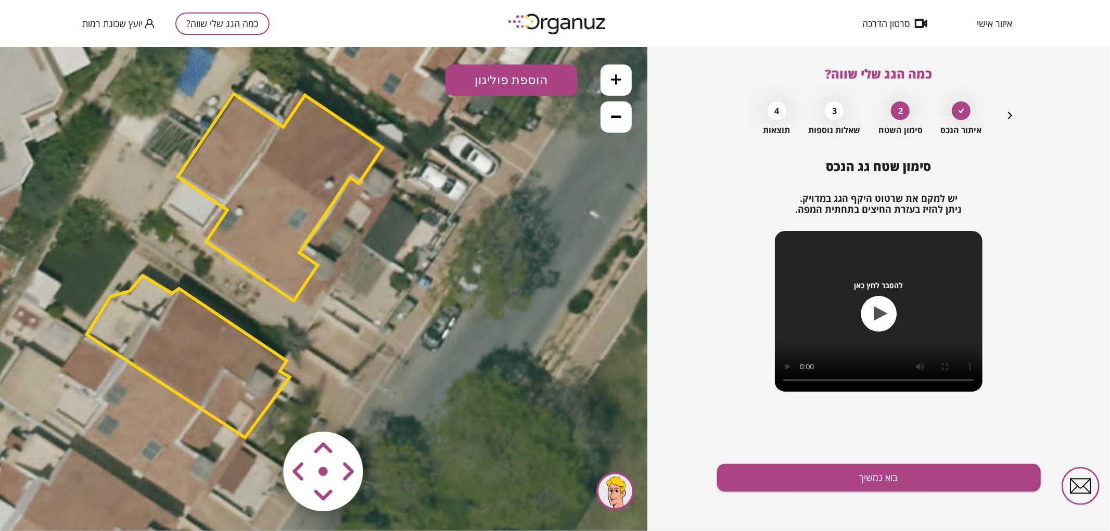
click at [185, 335] on polygon at bounding box center [189, 356] width 204 height 162
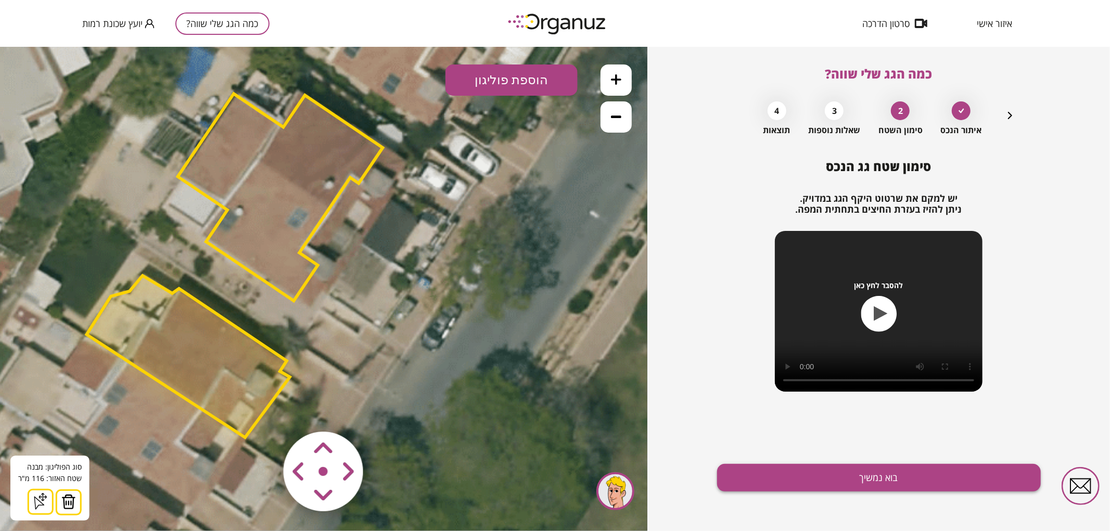
click at [820, 483] on button "בוא נמשיך" at bounding box center [879, 478] width 324 height 28
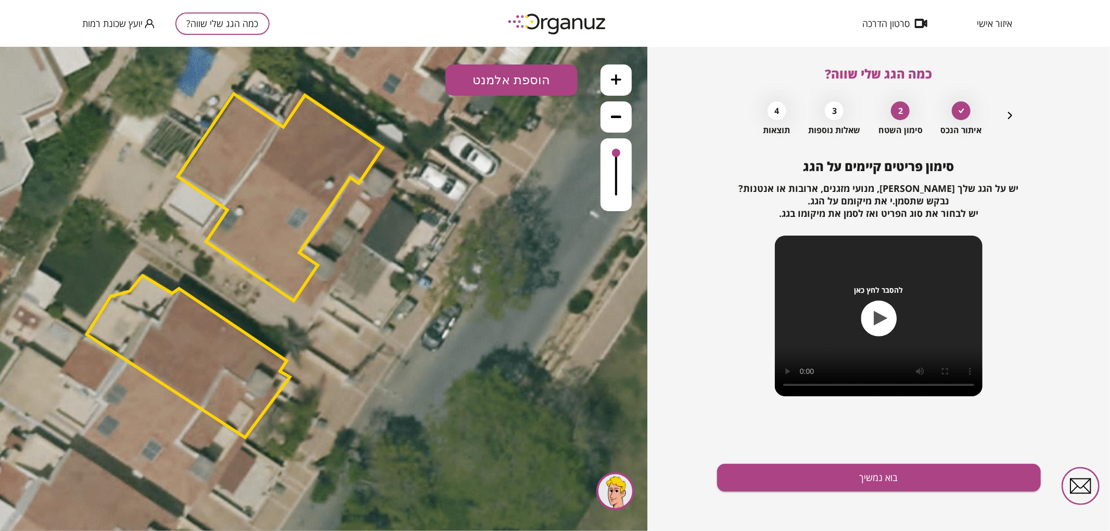
click at [504, 71] on button "הוספת אלמנט" at bounding box center [512, 79] width 132 height 31
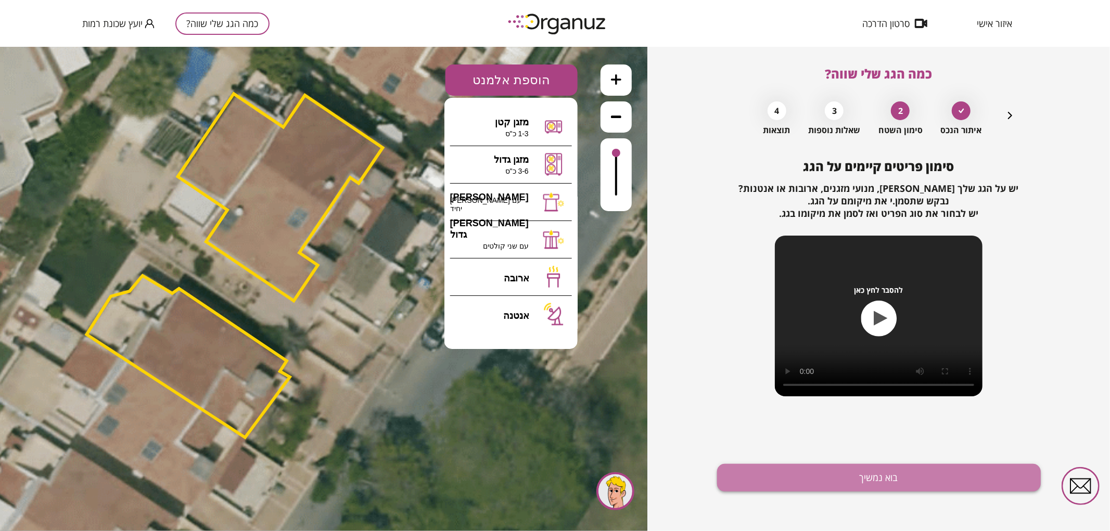
click at [839, 485] on button "בוא נמשיך" at bounding box center [879, 478] width 324 height 28
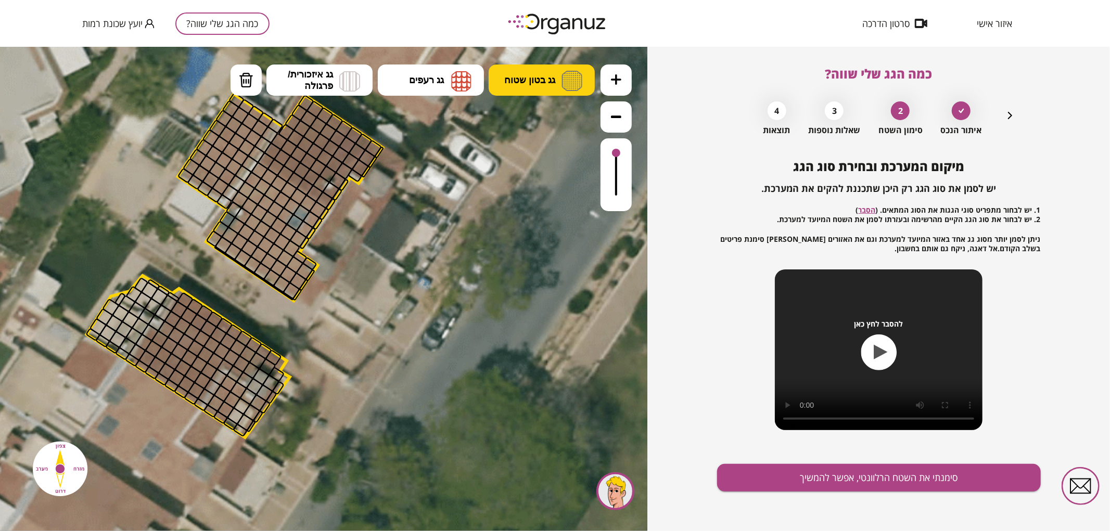
click at [538, 87] on button "גג בטון שטוח" at bounding box center [542, 79] width 106 height 31
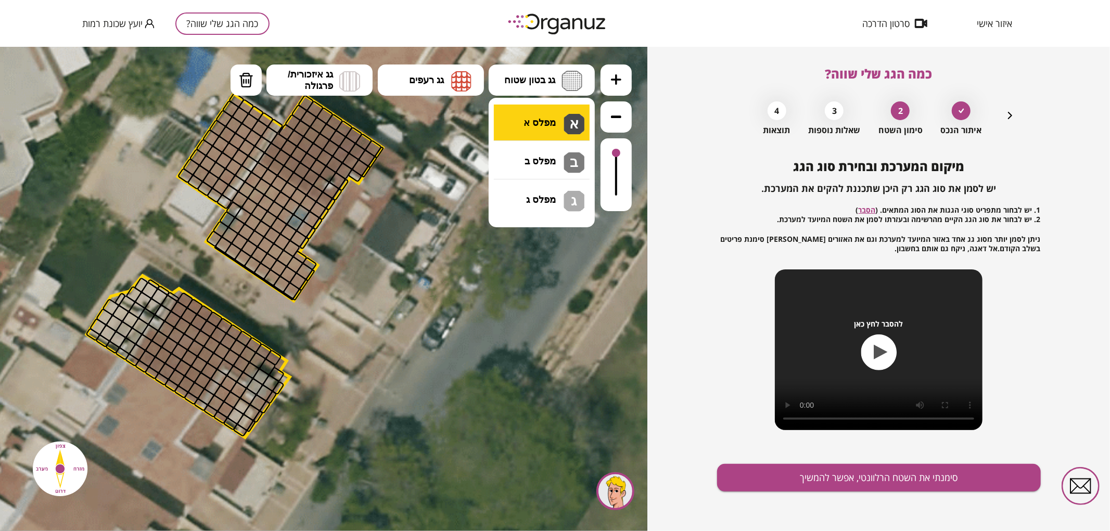
click at [564, 117] on div ".st0 { fill: #FFFFFF; } 0" at bounding box center [323, 288] width 647 height 485
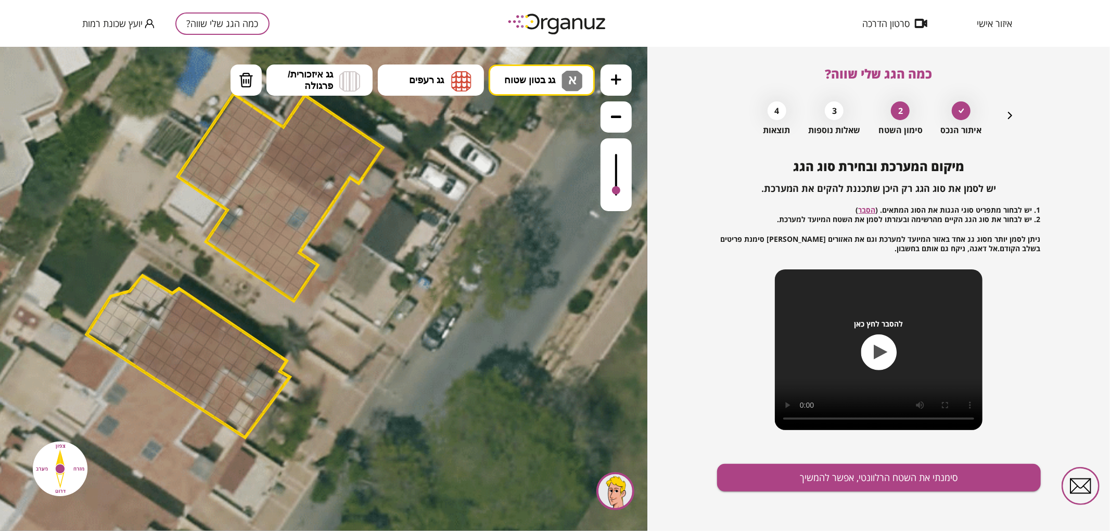
drag, startPoint x: 617, startPoint y: 153, endPoint x: 626, endPoint y: 191, distance: 39.1
click at [626, 191] on div at bounding box center [616, 174] width 31 height 73
drag, startPoint x: 116, startPoint y: 338, endPoint x: 93, endPoint y: 332, distance: 24.4
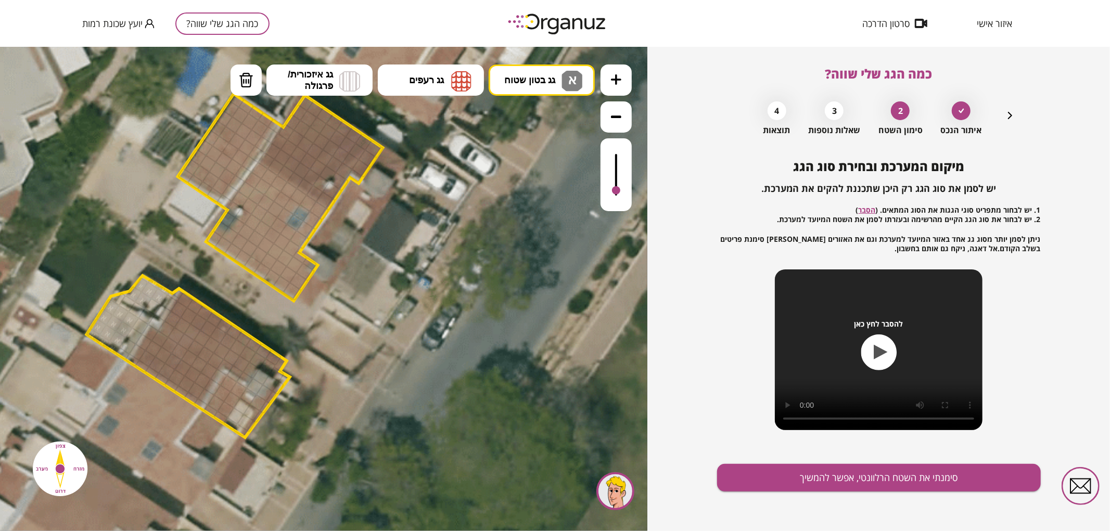
drag, startPoint x: 136, startPoint y: 294, endPoint x: 159, endPoint y: 295, distance: 23.4
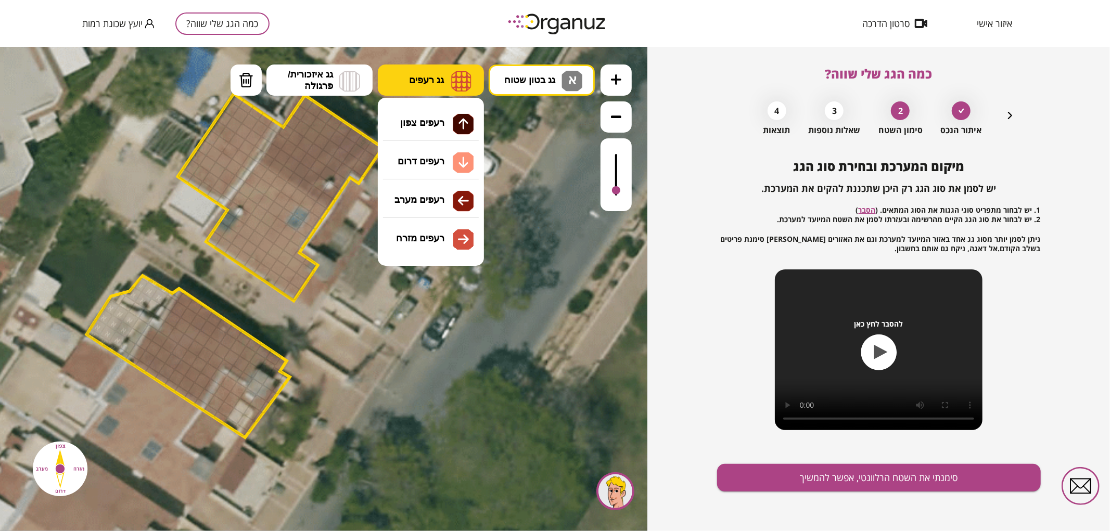
click at [450, 68] on button "גג רעפים" at bounding box center [431, 79] width 106 height 31
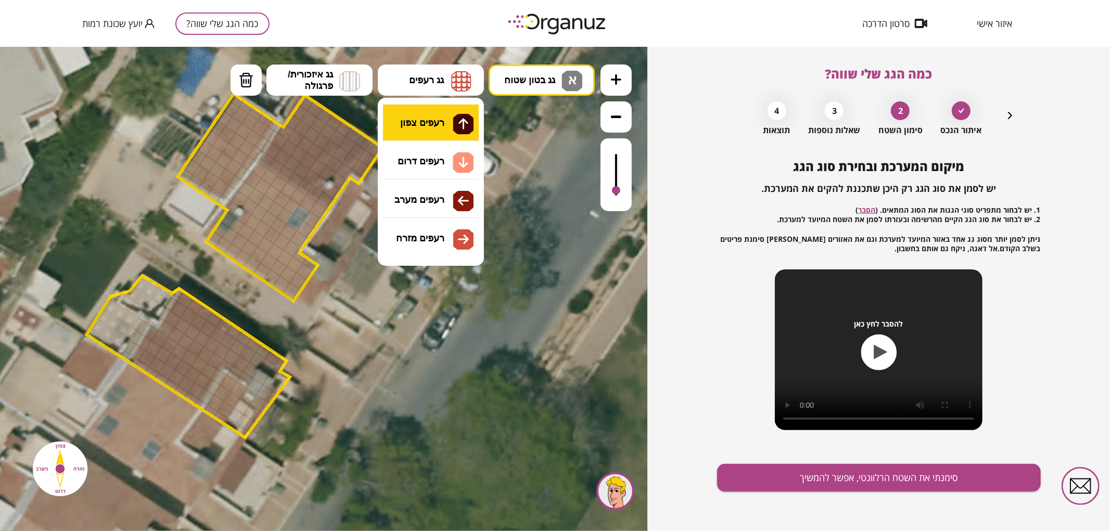
click at [446, 129] on div ".st0 { fill: #FFFFFF; } 0" at bounding box center [323, 288] width 647 height 485
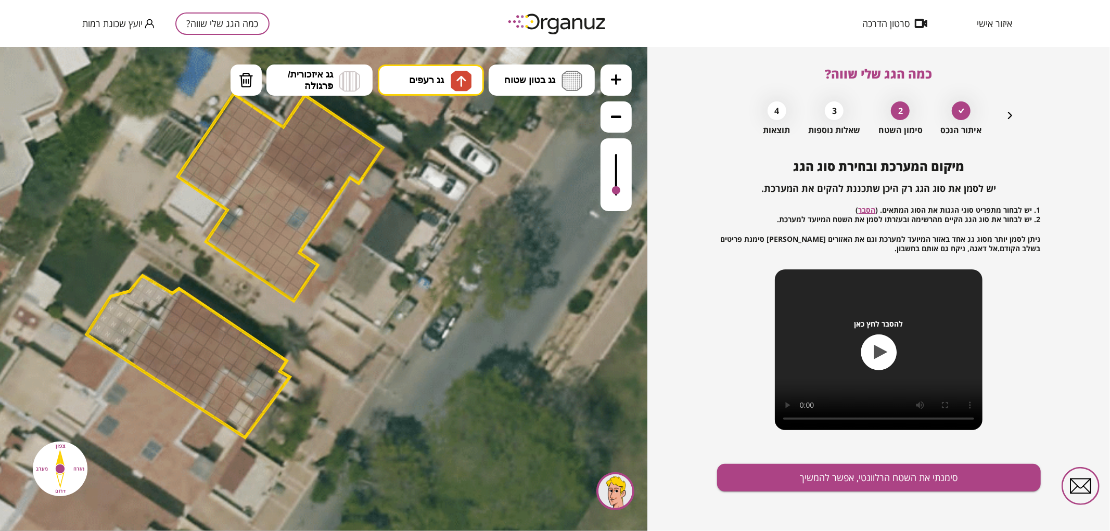
click at [165, 378] on div at bounding box center [161, 379] width 15 height 14
drag, startPoint x: 157, startPoint y: 372, endPoint x: 248, endPoint y: 368, distance: 91.2
drag, startPoint x: 210, startPoint y: 408, endPoint x: 224, endPoint y: 416, distance: 16.1
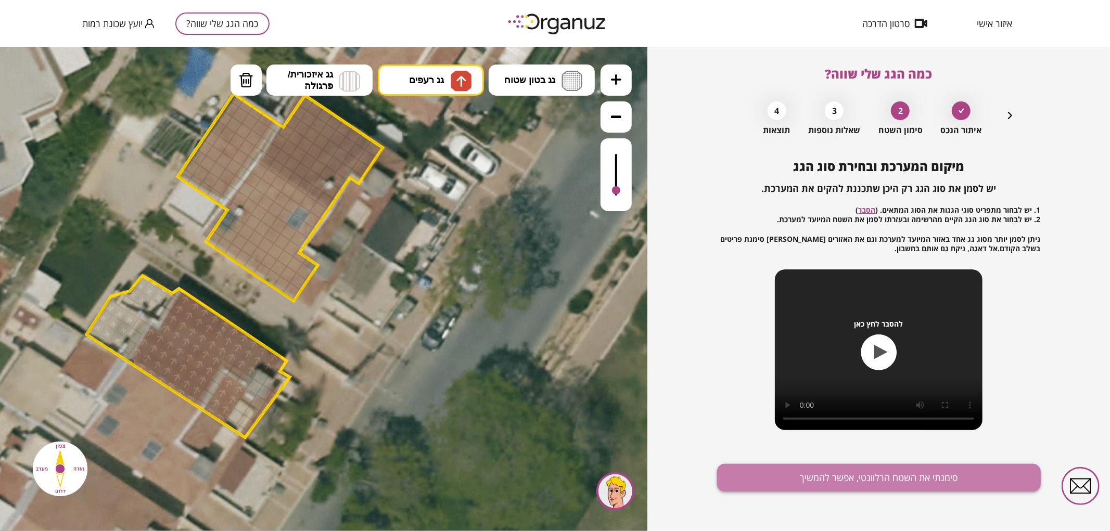
click at [787, 475] on button "סימנתי את השטח הרלוונטי, אפשר להמשיך" at bounding box center [879, 478] width 324 height 28
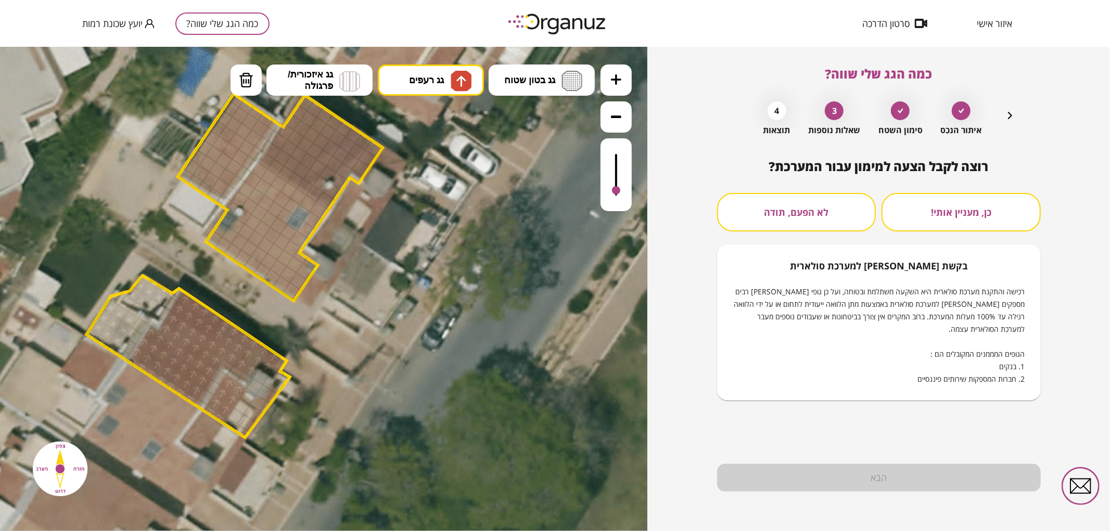
drag, startPoint x: 616, startPoint y: 185, endPoint x: 618, endPoint y: 159, distance: 26.1
click at [618, 159] on div at bounding box center [323, 289] width 647 height 485
drag, startPoint x: 616, startPoint y: 185, endPoint x: 621, endPoint y: 159, distance: 26.5
click at [621, 159] on div at bounding box center [323, 289] width 647 height 485
click at [618, 193] on div at bounding box center [323, 289] width 647 height 485
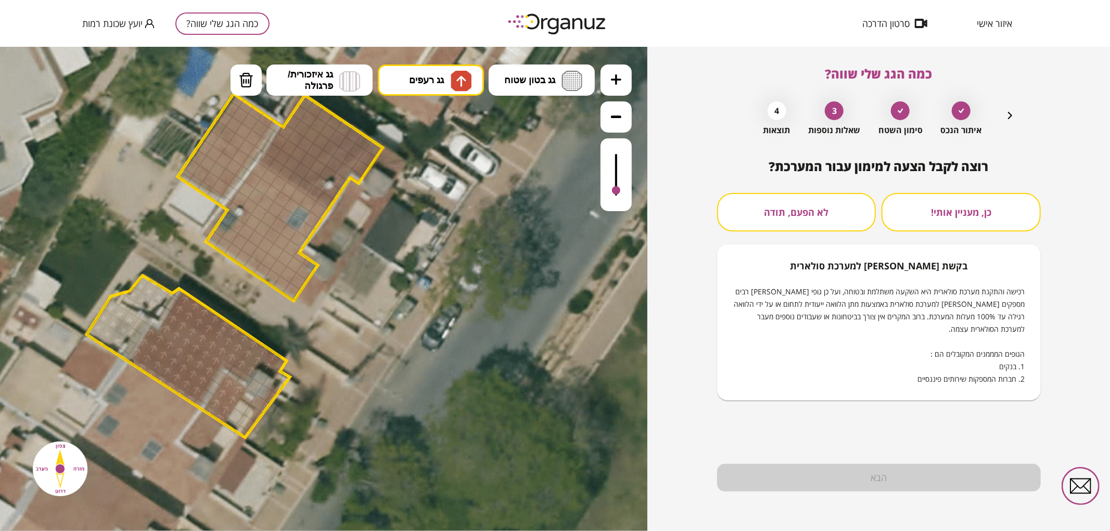
click at [755, 219] on button "לא הפעם, תודה" at bounding box center [796, 212] width 159 height 39
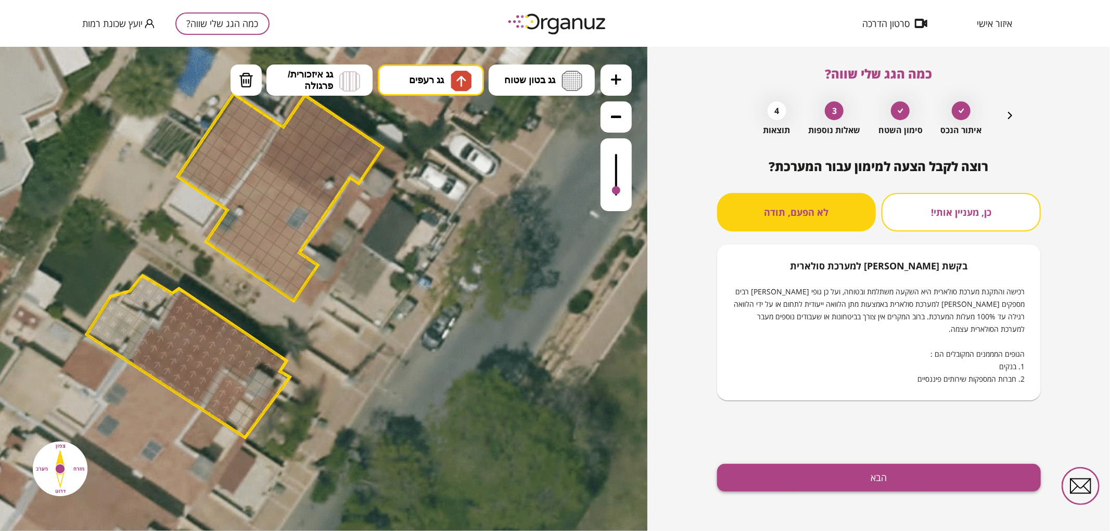
click at [868, 479] on button "הבא" at bounding box center [879, 478] width 324 height 28
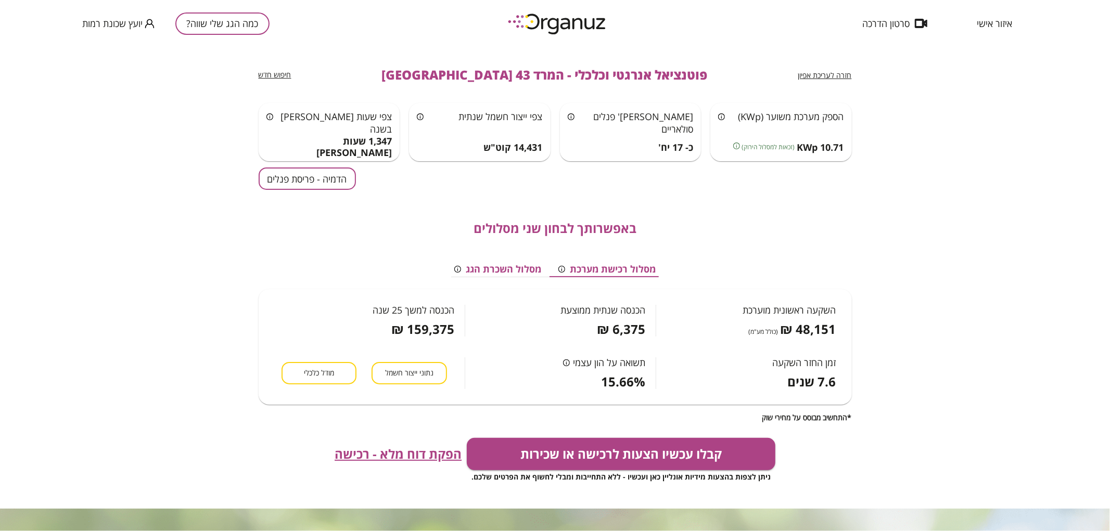
click at [334, 179] on button "הדמיה - פריסת פנלים" at bounding box center [307, 179] width 97 height 22
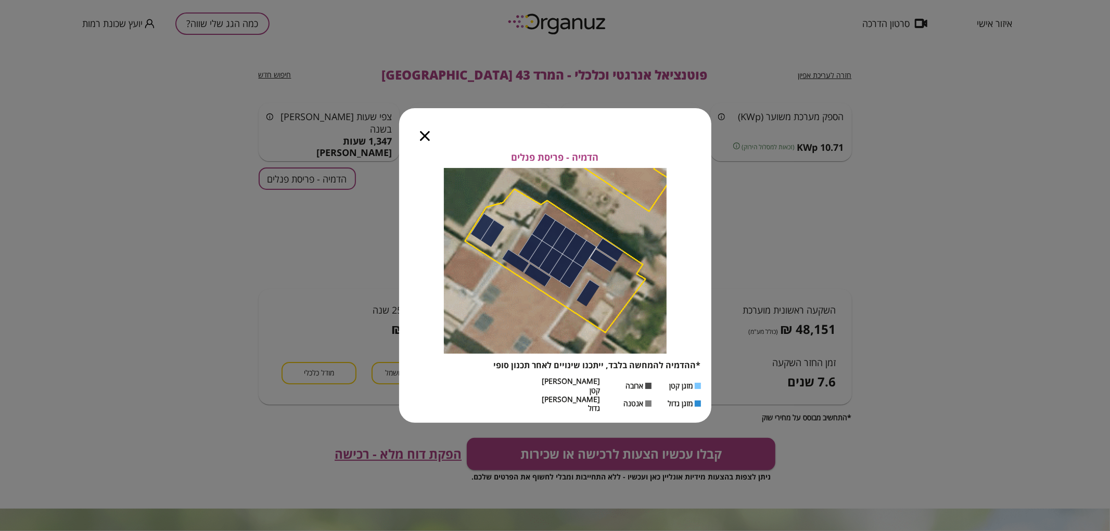
click at [425, 141] on icon "button" at bounding box center [425, 136] width 10 height 10
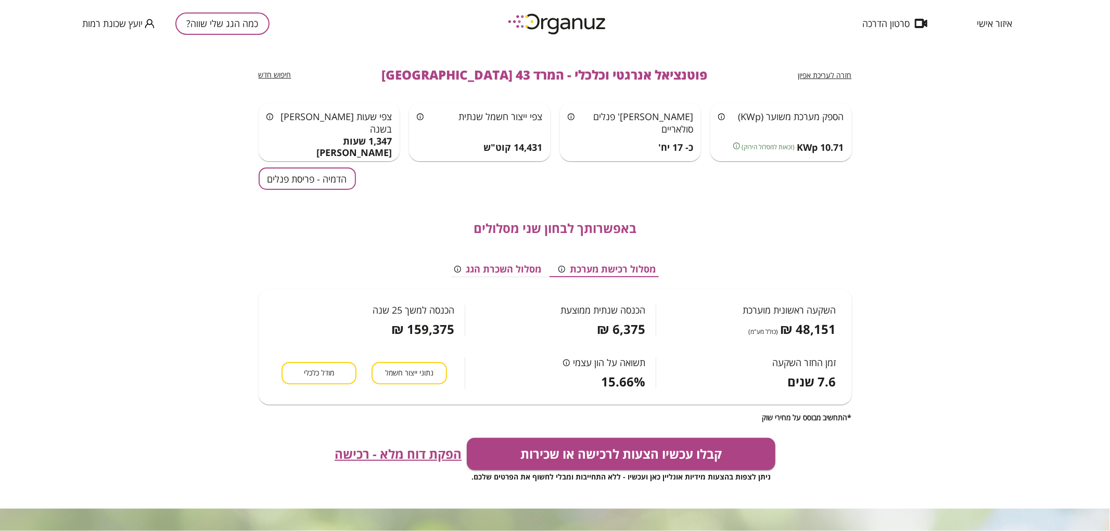
click at [311, 194] on div "באפשרותך לבחון שני מסלולים מסלול רכישת מערכת מסלול השכרת הגג השקעה ראשונית מוער…" at bounding box center [555, 306] width 593 height 232
click at [309, 187] on button "הדמיה - פריסת פנלים" at bounding box center [307, 179] width 97 height 22
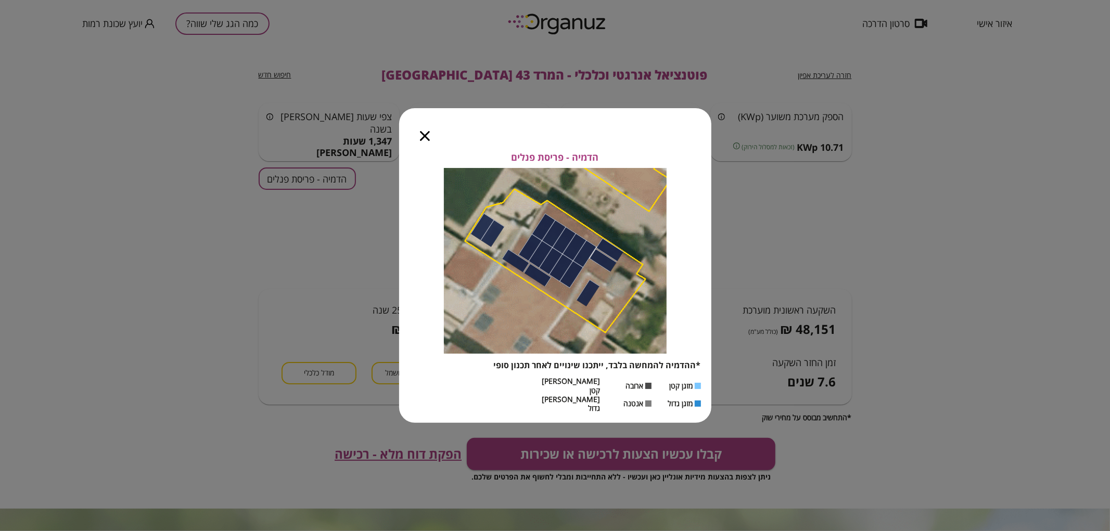
click at [418, 145] on div at bounding box center [425, 130] width 52 height 44
drag, startPoint x: 427, startPoint y: 146, endPoint x: 424, endPoint y: 139, distance: 7.9
click at [427, 141] on icon "button" at bounding box center [425, 136] width 10 height 10
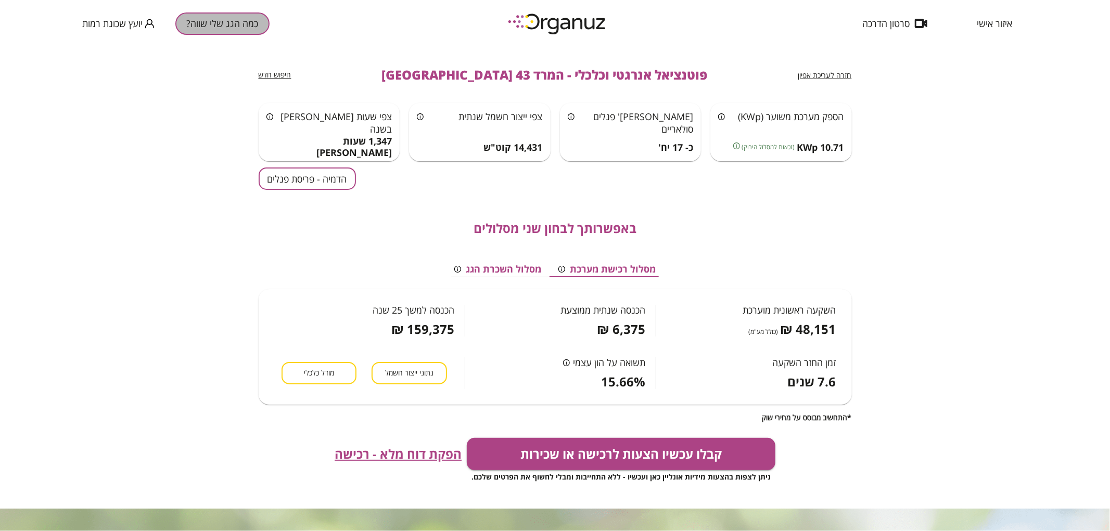
click at [256, 24] on button "כמה הגג שלי שווה?" at bounding box center [222, 23] width 94 height 22
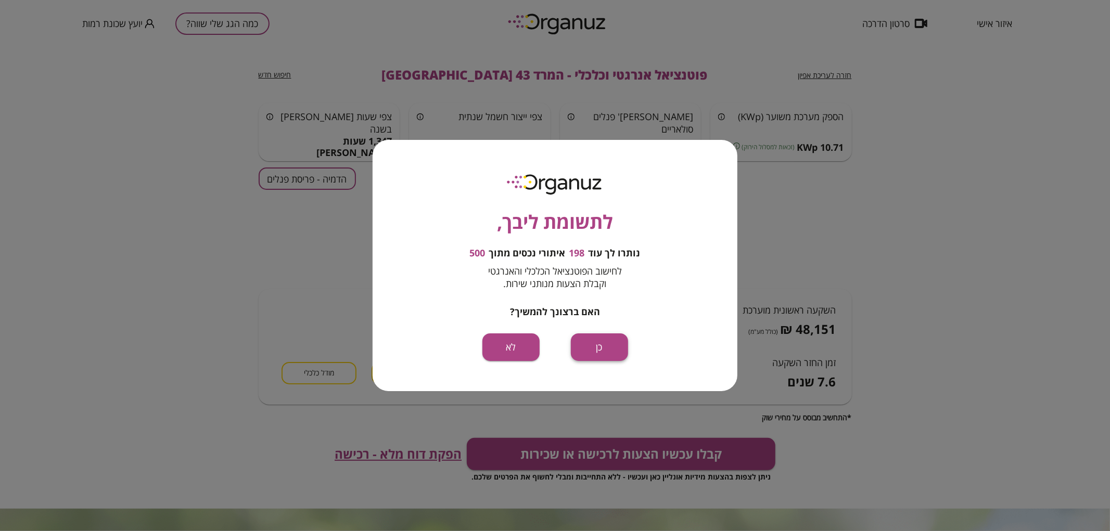
click at [591, 347] on button "כן" at bounding box center [599, 348] width 57 height 28
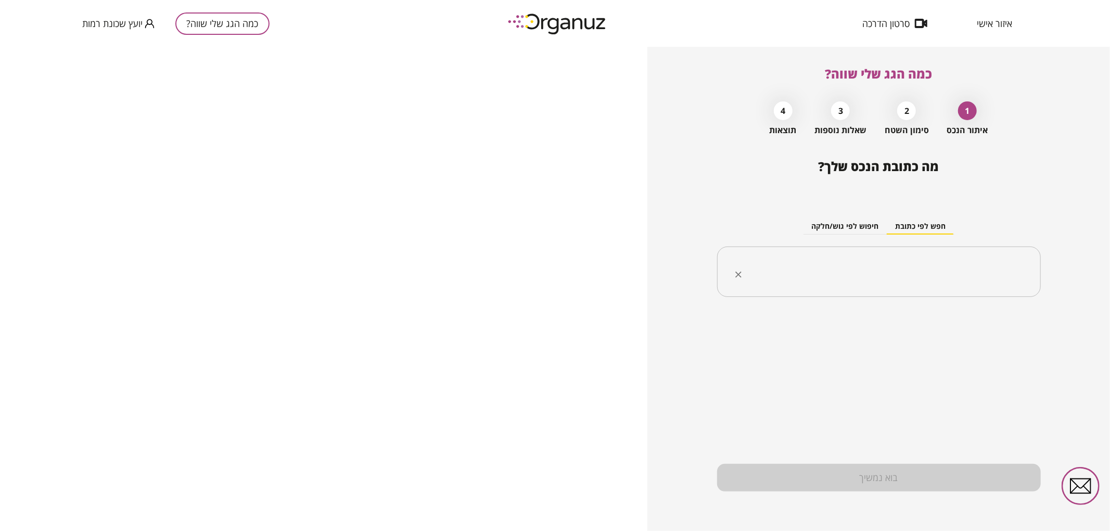
click at [841, 283] on input "text" at bounding box center [883, 272] width 291 height 26
click at [993, 285] on div "******** ​" at bounding box center [879, 272] width 324 height 51
click at [937, 260] on input "********" at bounding box center [883, 272] width 291 height 26
click at [958, 330] on li "[PERSON_NAME] 51 [GEOGRAPHIC_DATA]" at bounding box center [879, 324] width 297 height 19
type input "**********"
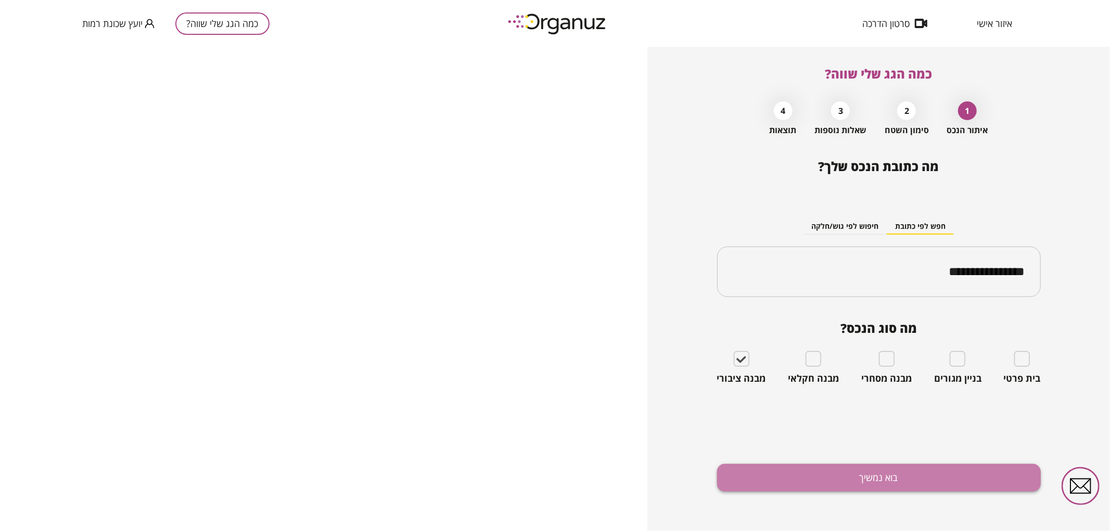
click at [916, 479] on button "בוא נמשיך" at bounding box center [879, 478] width 324 height 28
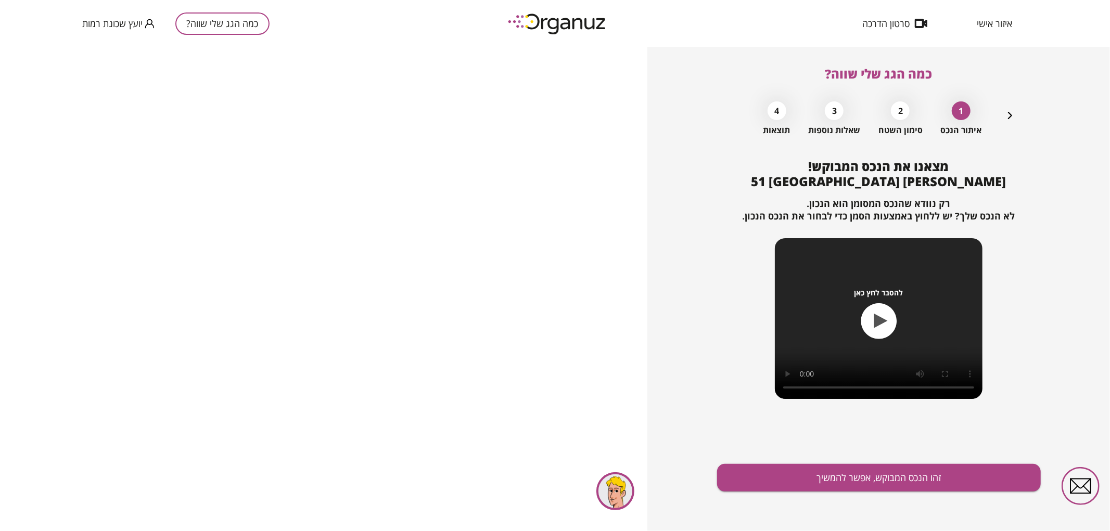
click at [916, 479] on button "זהו הנכס המבוקש, אפשר להמשיך" at bounding box center [879, 478] width 324 height 28
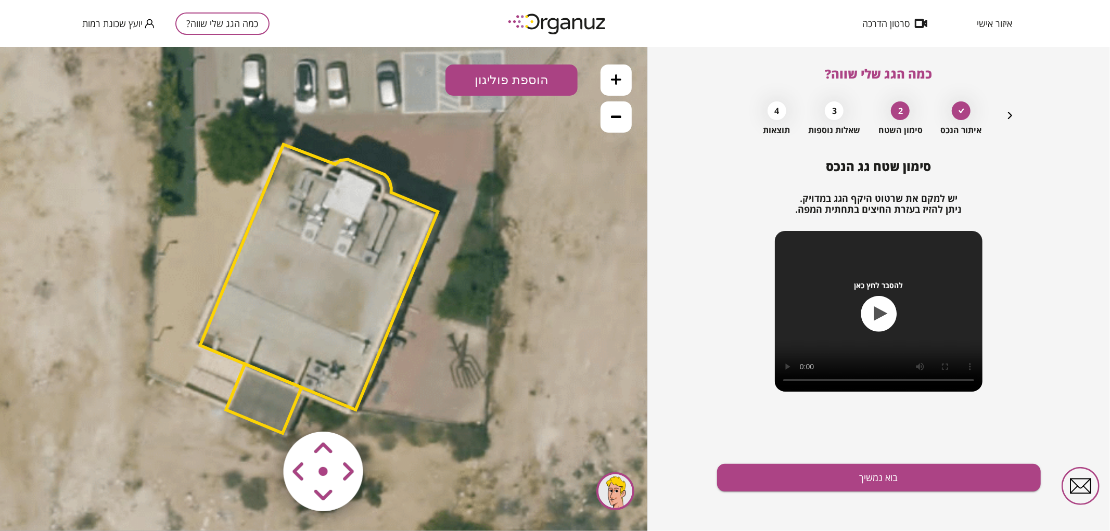
click at [262, 410] on area at bounding box center [262, 410] width 0 height 0
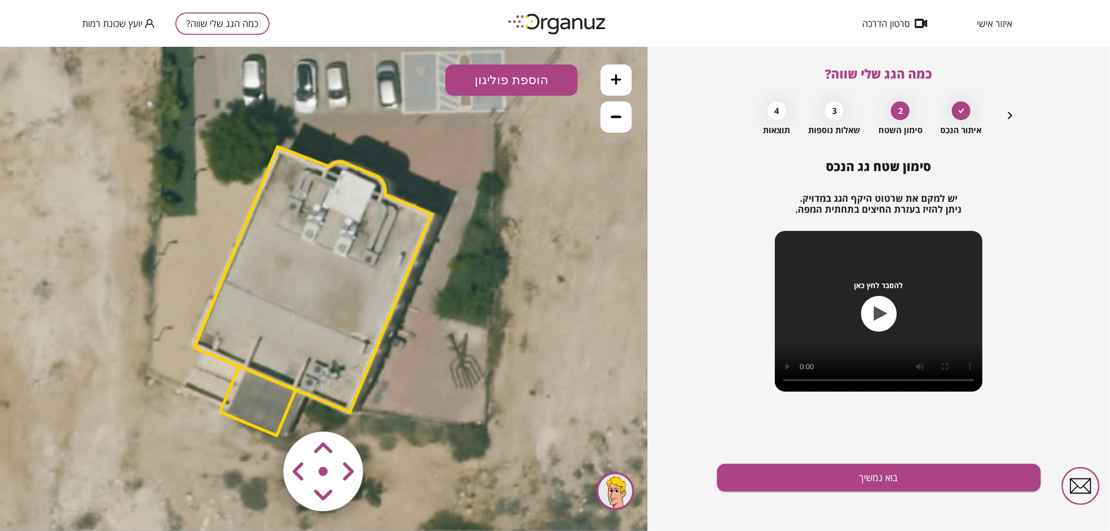
click at [262, 410] on area at bounding box center [262, 410] width 0 height 0
click at [349, 307] on polygon at bounding box center [313, 278] width 238 height 265
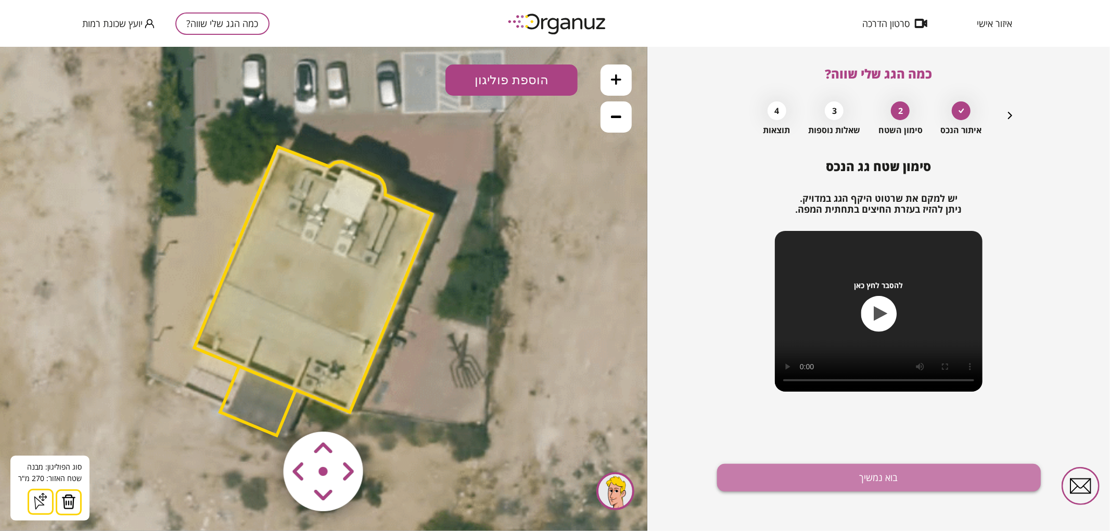
click at [757, 481] on button "בוא נמשיך" at bounding box center [879, 478] width 324 height 28
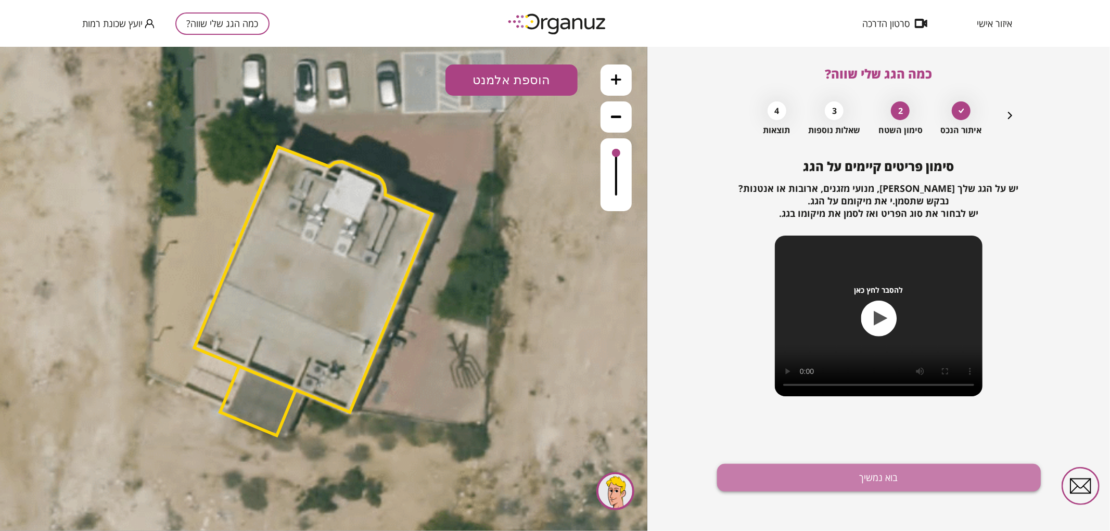
click at [764, 471] on button "בוא נמשיך" at bounding box center [879, 478] width 324 height 28
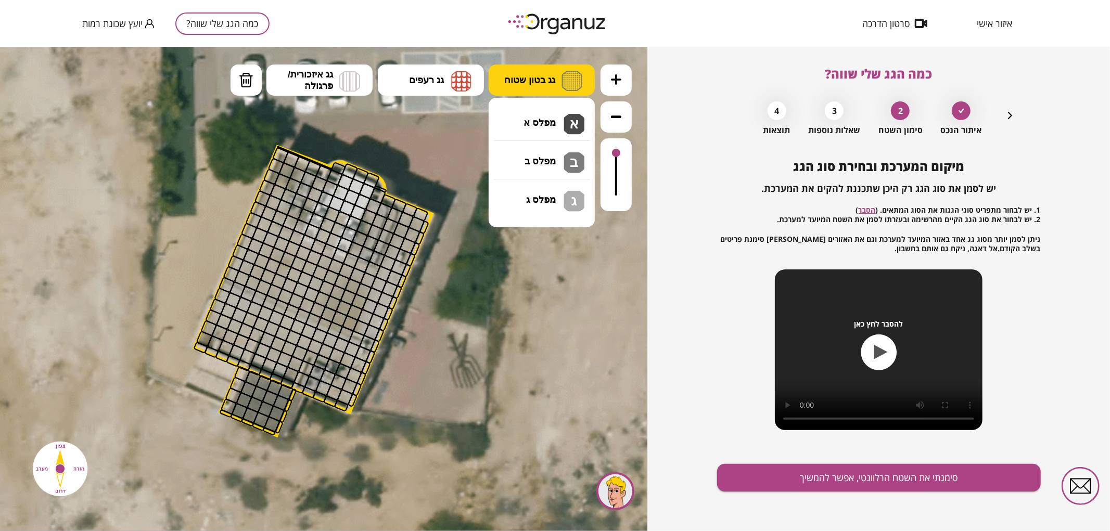
click at [544, 80] on span "גג בטון שטוח" at bounding box center [529, 79] width 51 height 11
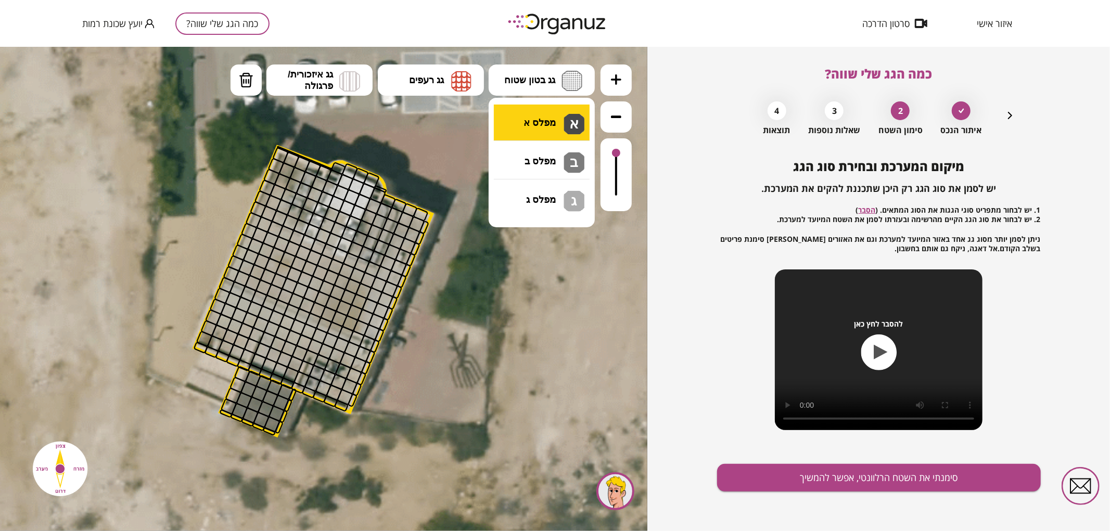
click at [549, 121] on div ".st0 { fill: #FFFFFF; } 0" at bounding box center [323, 288] width 647 height 485
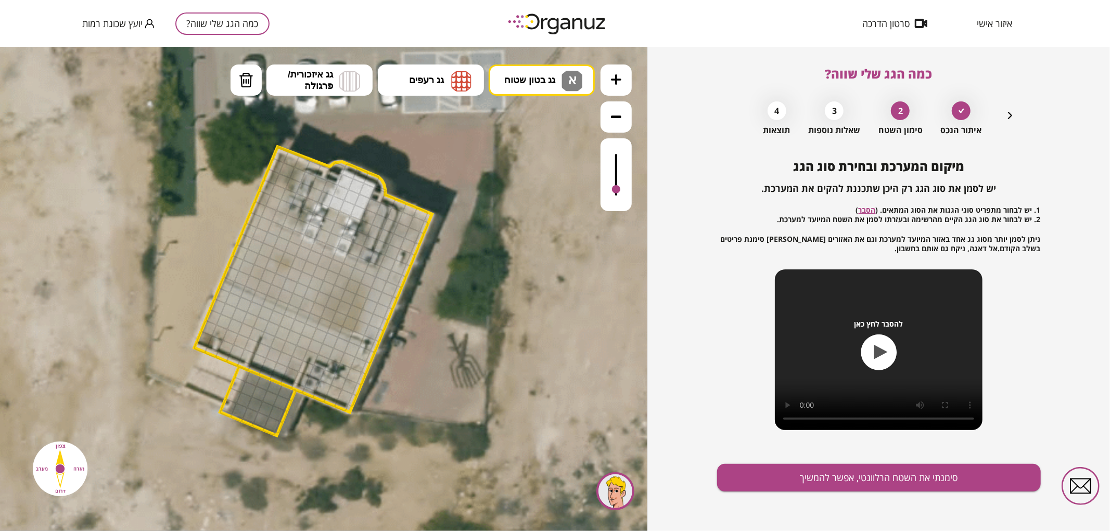
drag, startPoint x: 615, startPoint y: 149, endPoint x: 616, endPoint y: 190, distance: 41.1
click at [616, 190] on div at bounding box center [616, 189] width 8 height 8
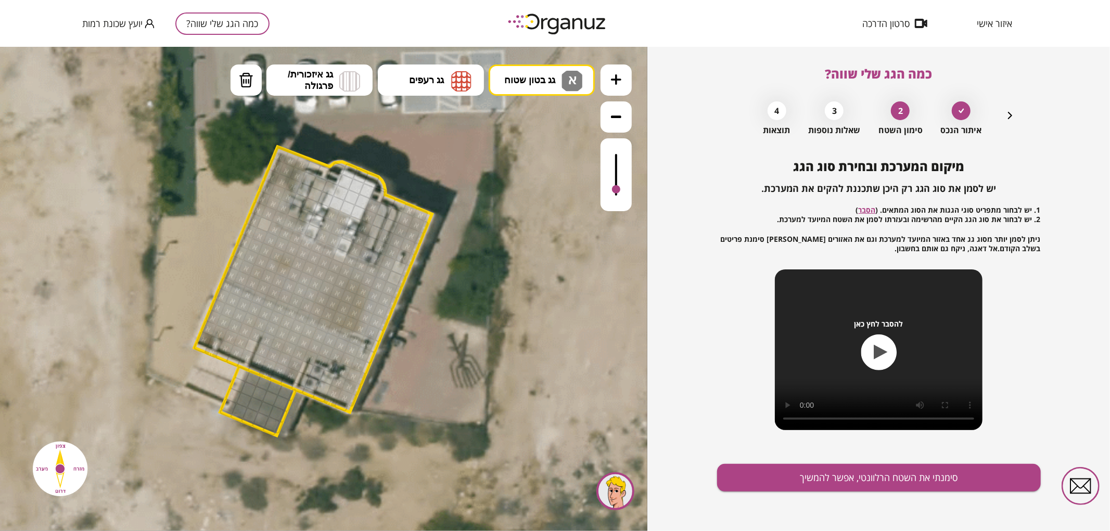
drag, startPoint x: 245, startPoint y: 354, endPoint x: 262, endPoint y: 229, distance: 126.5
click at [247, 80] on img at bounding box center [246, 80] width 15 height 16
click at [246, 352] on div at bounding box center [247, 357] width 17 height 17
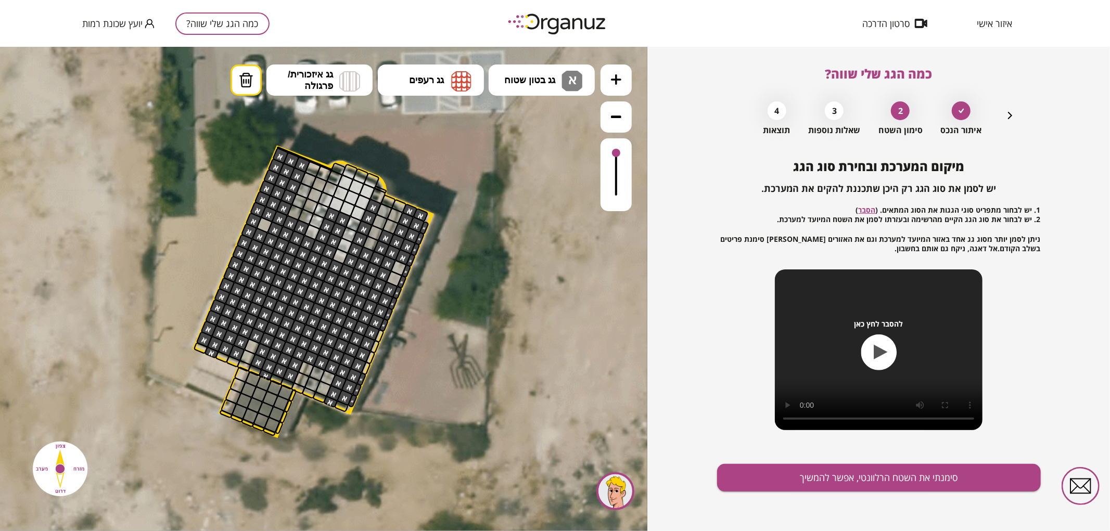
drag, startPoint x: 612, startPoint y: 183, endPoint x: 609, endPoint y: 138, distance: 44.3
click at [609, 138] on div at bounding box center [616, 174] width 31 height 73
click at [571, 88] on img at bounding box center [572, 80] width 21 height 21
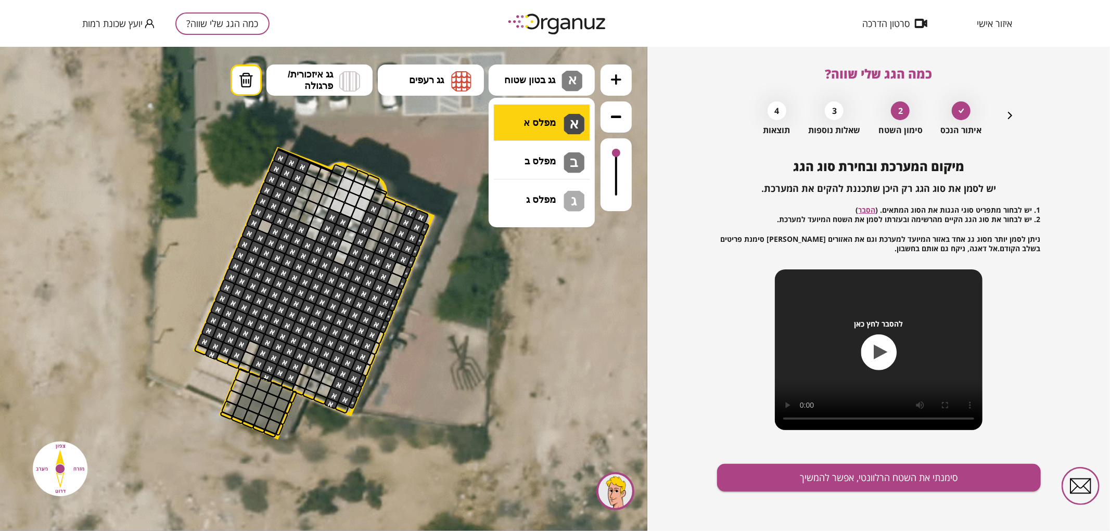
click at [544, 126] on div ".st0 { fill: #FFFFFF; } 0" at bounding box center [323, 288] width 647 height 485
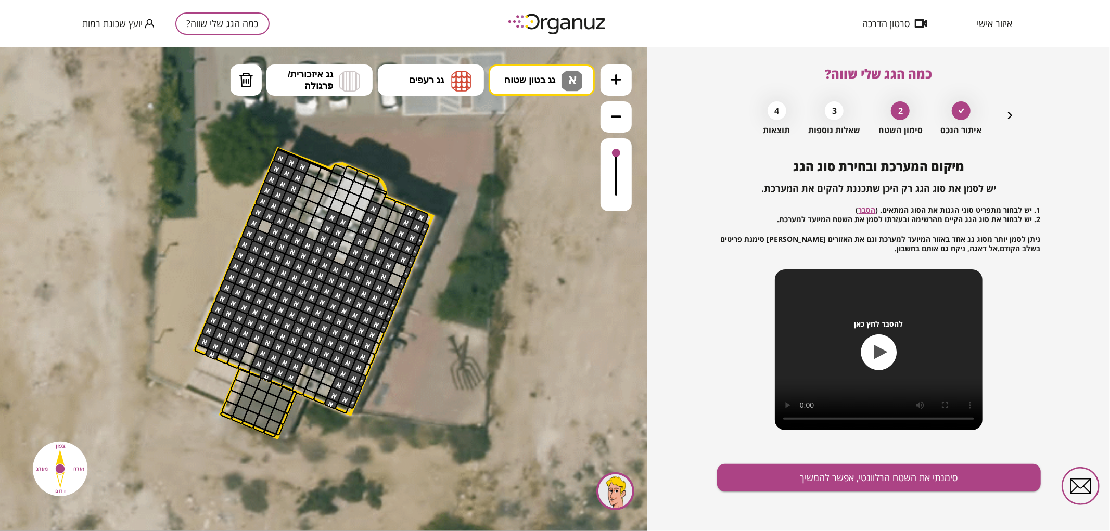
click at [262, 229] on div at bounding box center [265, 226] width 17 height 17
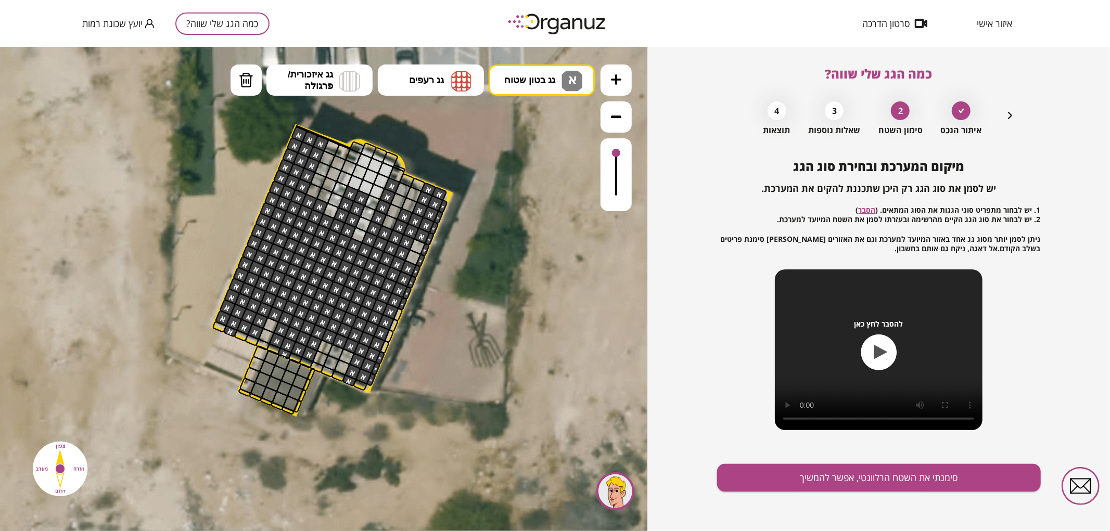
drag, startPoint x: 374, startPoint y: 373, endPoint x: 388, endPoint y: 351, distance: 26.0
click at [388, 351] on icon at bounding box center [344, 268] width 879 height 879
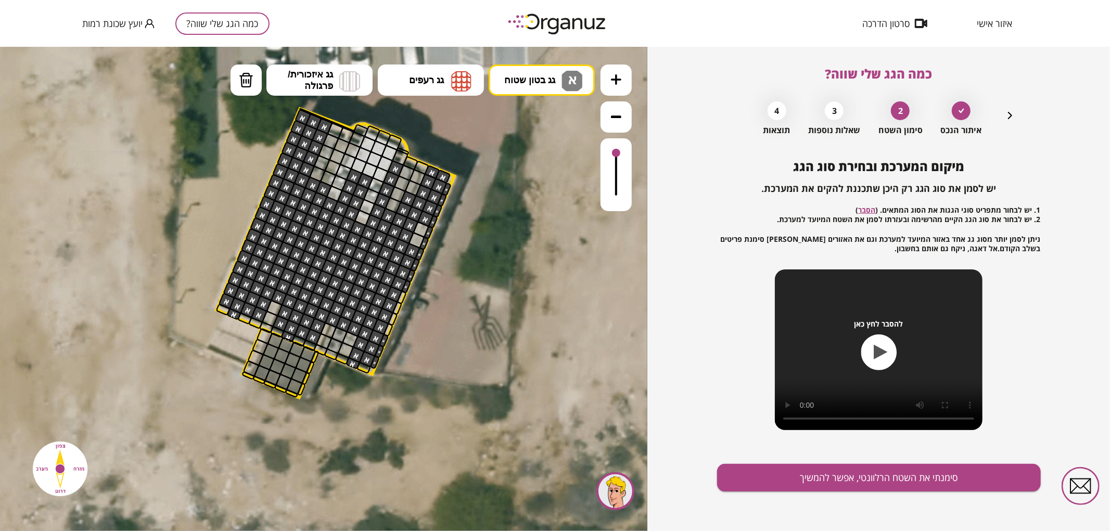
drag, startPoint x: 386, startPoint y: 353, endPoint x: 388, endPoint y: 341, distance: 12.2
click at [388, 341] on icon at bounding box center [348, 251] width 879 height 879
drag, startPoint x: 386, startPoint y: 336, endPoint x: 482, endPoint y: 243, distance: 134.4
click at [434, 266] on div ".st0 { fill: #FFFFFF; }" at bounding box center [348, 251] width 879 height 879
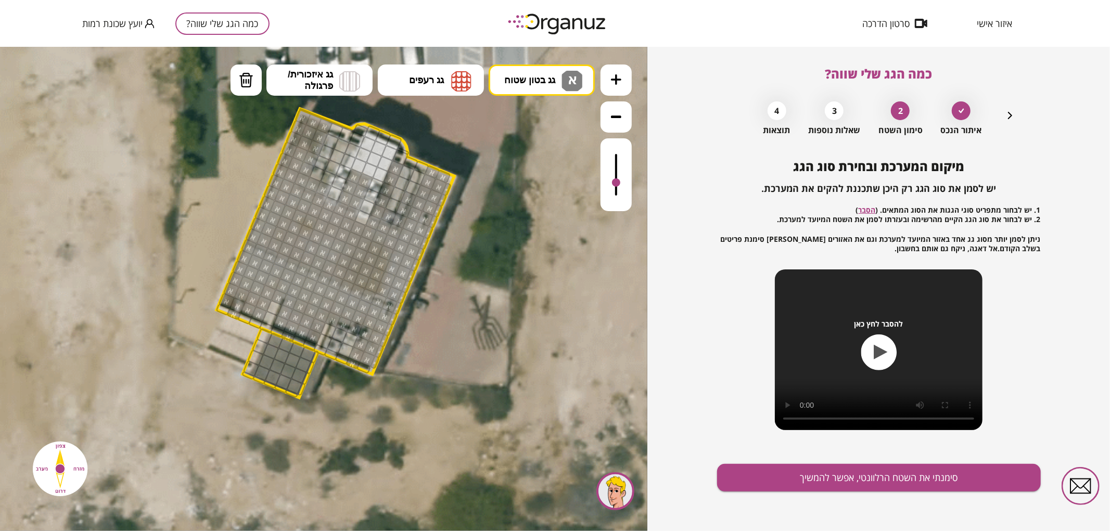
drag, startPoint x: 615, startPoint y: 155, endPoint x: 626, endPoint y: 183, distance: 30.8
click at [626, 183] on div at bounding box center [616, 174] width 31 height 73
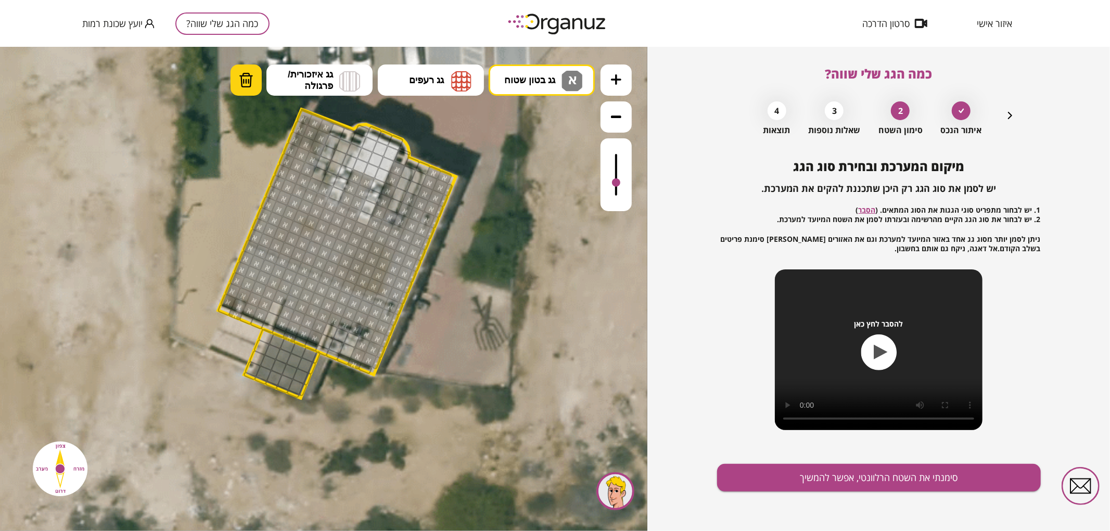
drag, startPoint x: 250, startPoint y: 71, endPoint x: 264, endPoint y: 113, distance: 43.9
click at [250, 72] on button "מחיקה" at bounding box center [246, 79] width 31 height 31
drag, startPoint x: 393, startPoint y: 220, endPoint x: 406, endPoint y: 227, distance: 14.5
click at [406, 227] on div at bounding box center [411, 226] width 17 height 17
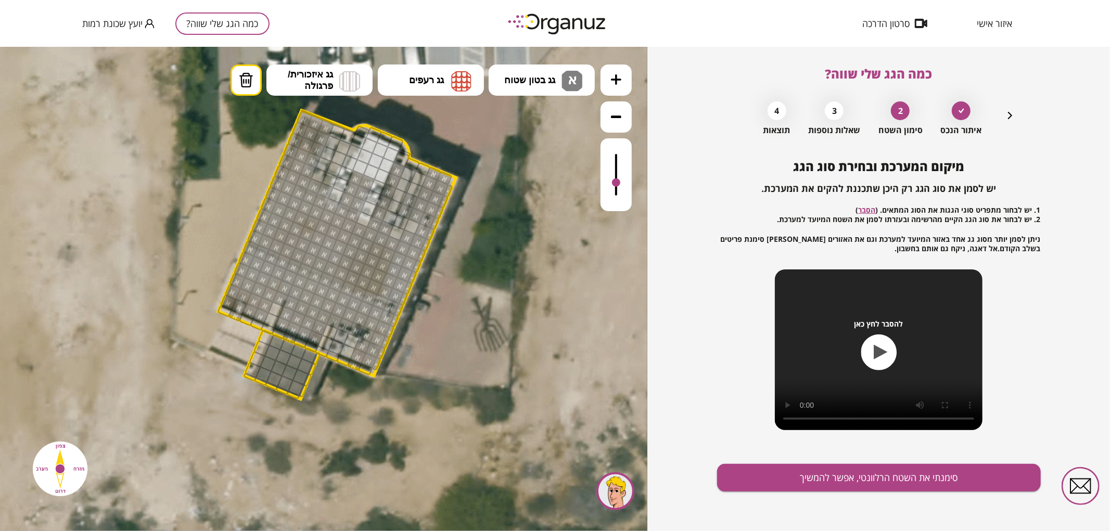
click at [399, 230] on div at bounding box center [396, 232] width 17 height 17
click at [389, 230] on div at bounding box center [385, 228] width 17 height 17
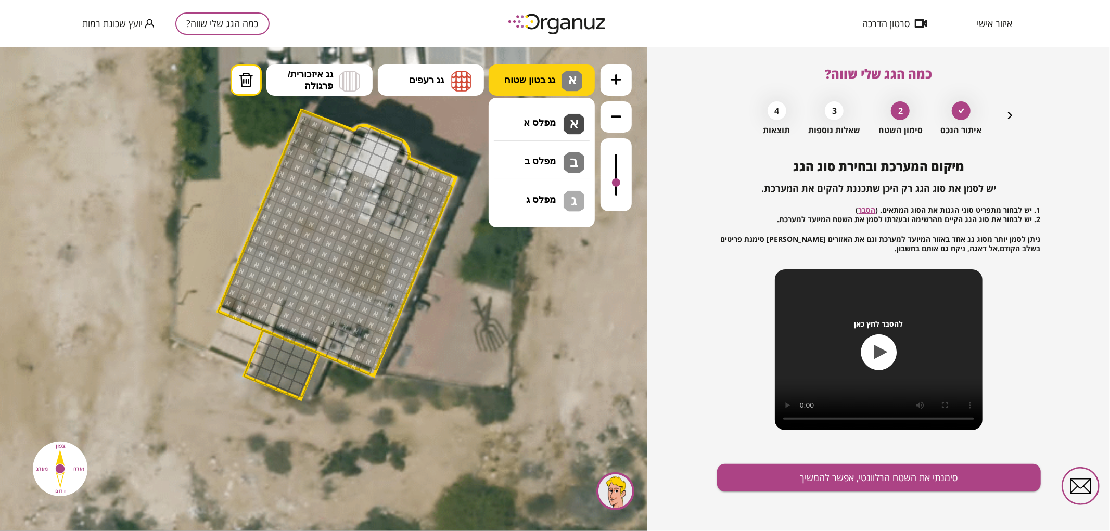
click at [548, 93] on button "גג בטון שטוח א א" at bounding box center [542, 79] width 106 height 31
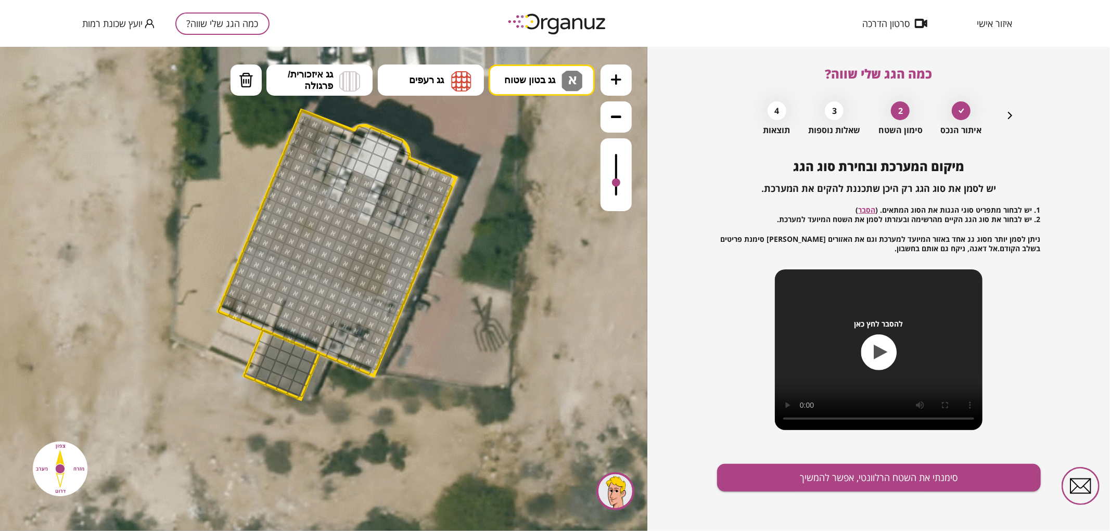
click at [549, 135] on div ".st0 { fill: #FFFFFF; } 0" at bounding box center [323, 288] width 647 height 485
click at [411, 221] on div at bounding box center [411, 226] width 17 height 17
drag, startPoint x: 258, startPoint y: 83, endPoint x: 287, endPoint y: 112, distance: 41.6
click at [257, 83] on button "מחיקה" at bounding box center [246, 79] width 31 height 31
click at [404, 208] on div at bounding box center [405, 210] width 17 height 17
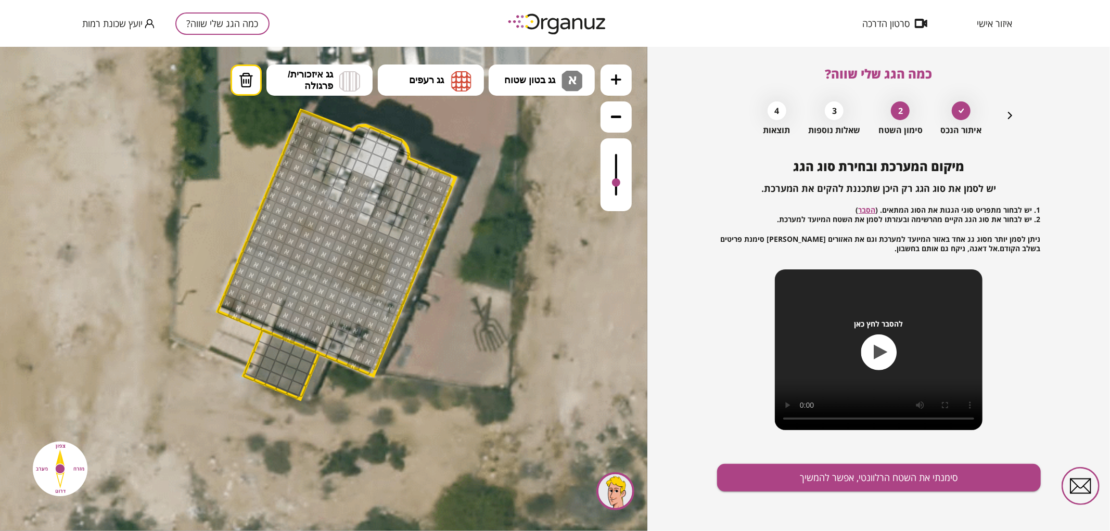
click at [413, 199] on div at bounding box center [409, 200] width 17 height 17
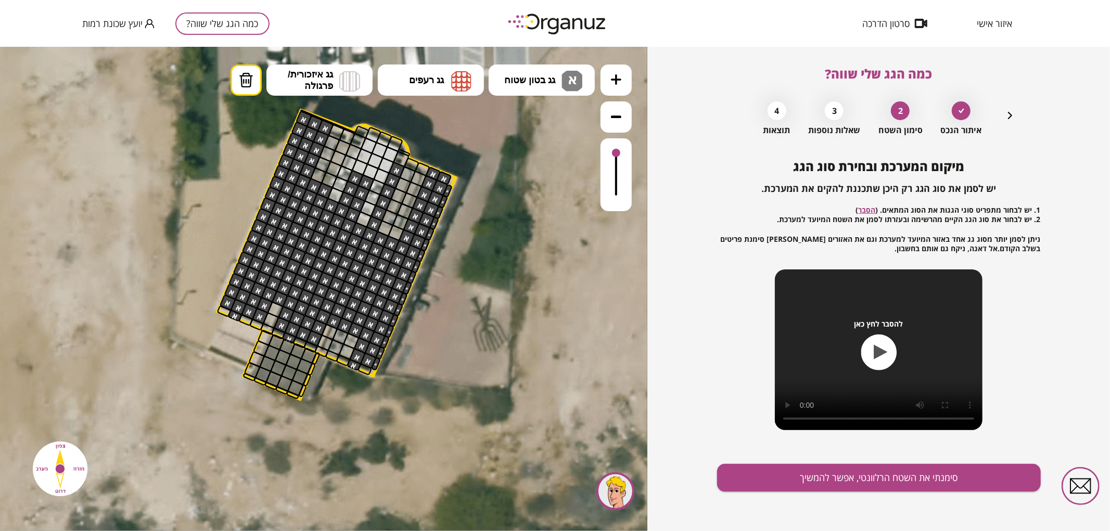
click at [621, 144] on div at bounding box center [616, 174] width 31 height 73
click at [831, 493] on div "מיקום המערכת ובחירת סוג הגג יש לסמן את סוג הגג רק היכן שתכננת להקים את המערכת. …" at bounding box center [879, 345] width 324 height 372
click at [830, 488] on button "סימנתי את השטח הרלוונטי, אפשר להמשיך" at bounding box center [879, 478] width 324 height 28
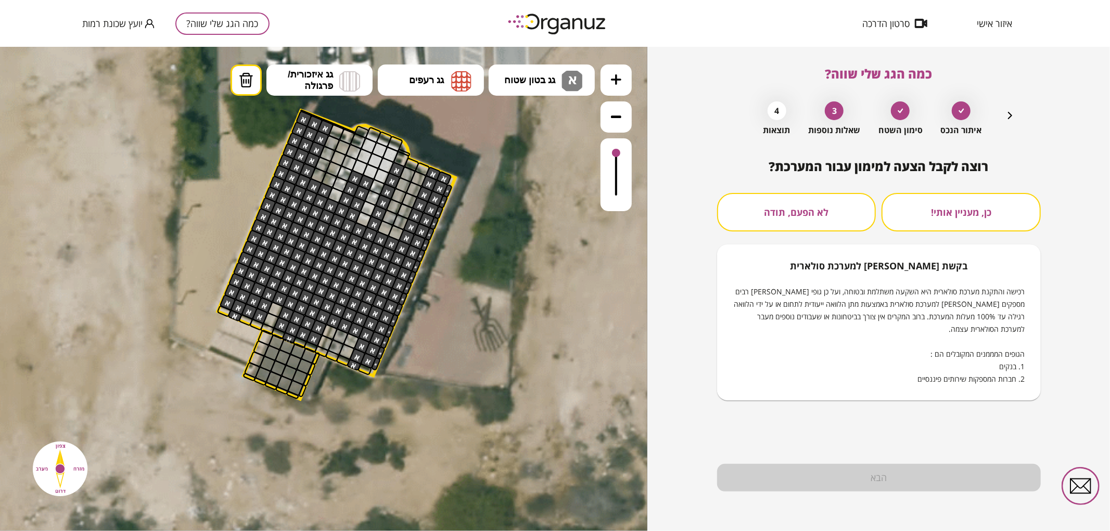
click at [797, 210] on button "לא הפעם, תודה" at bounding box center [796, 212] width 159 height 39
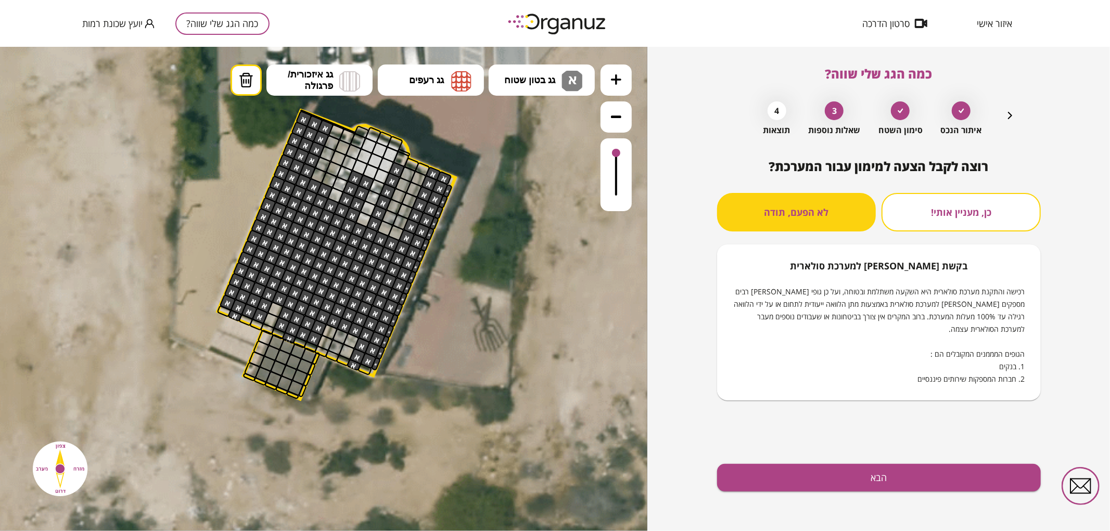
click at [809, 498] on div "רוצה לקבל הצעה למימון עבור המערכת? כן, מעניין אותי! לא הפעם, תודה בקשת [PERSON_…" at bounding box center [879, 345] width 324 height 372
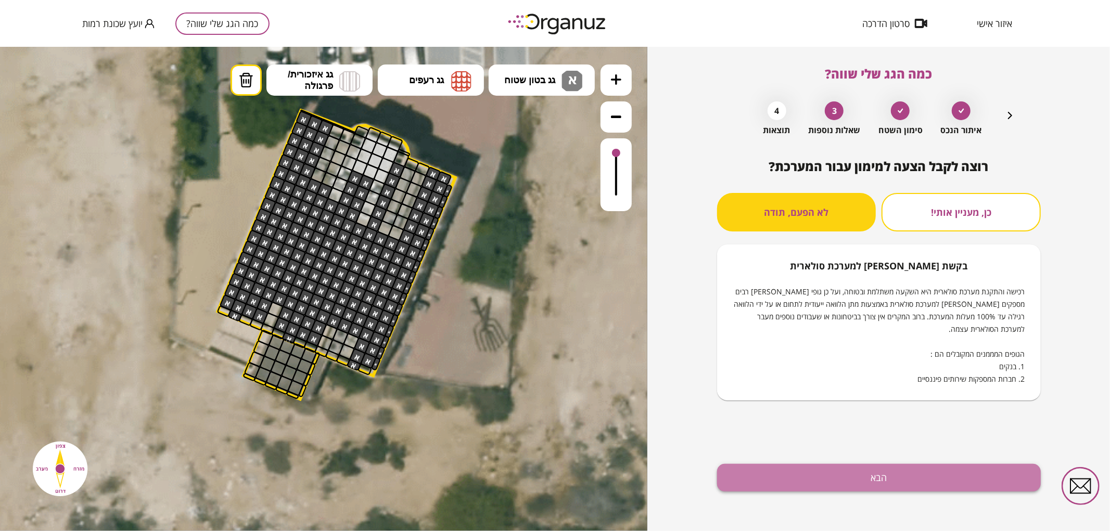
click at [805, 485] on button "הבא" at bounding box center [879, 478] width 324 height 28
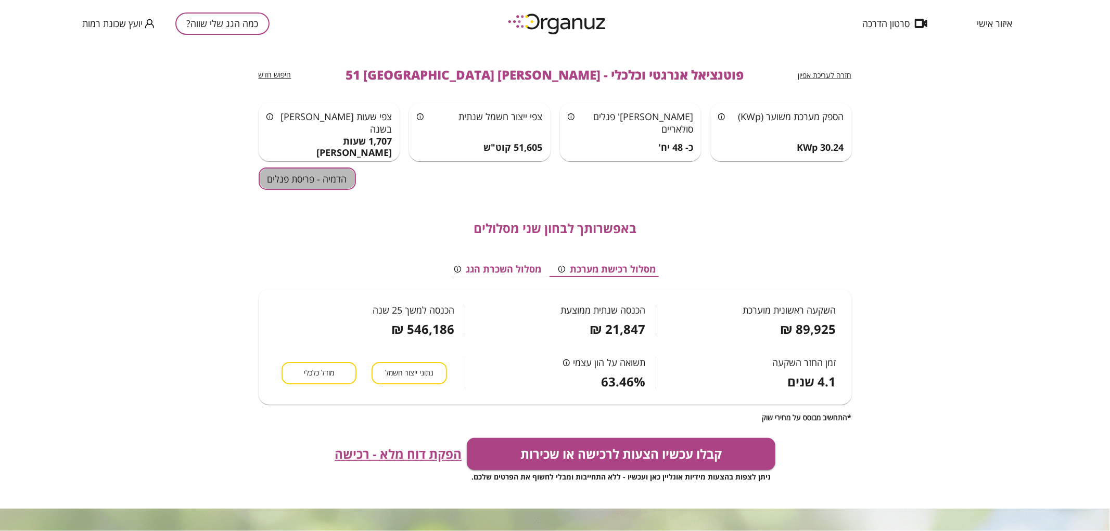
click at [326, 174] on button "הדמיה - פריסת פנלים" at bounding box center [307, 179] width 97 height 22
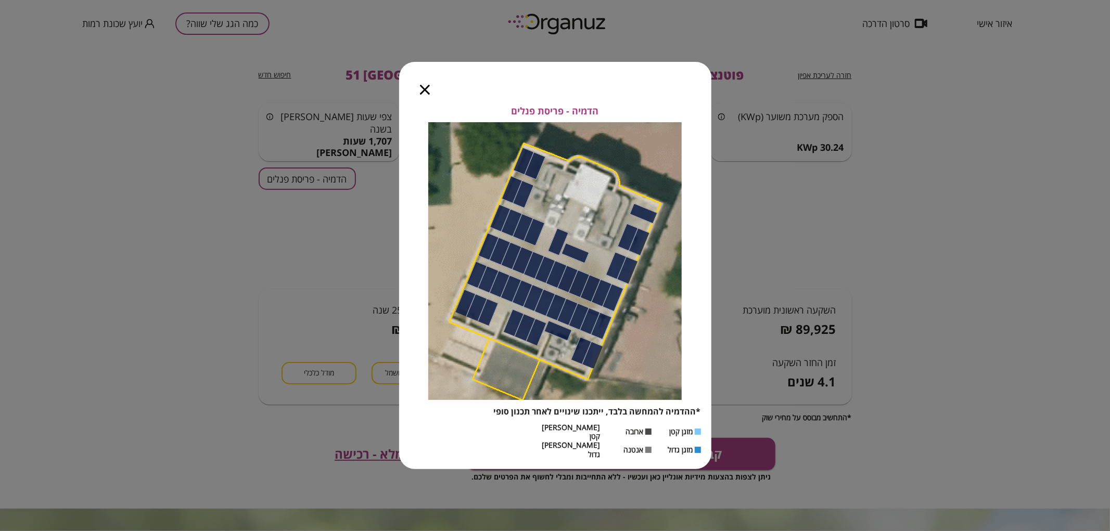
click at [422, 95] on icon "button" at bounding box center [425, 90] width 10 height 10
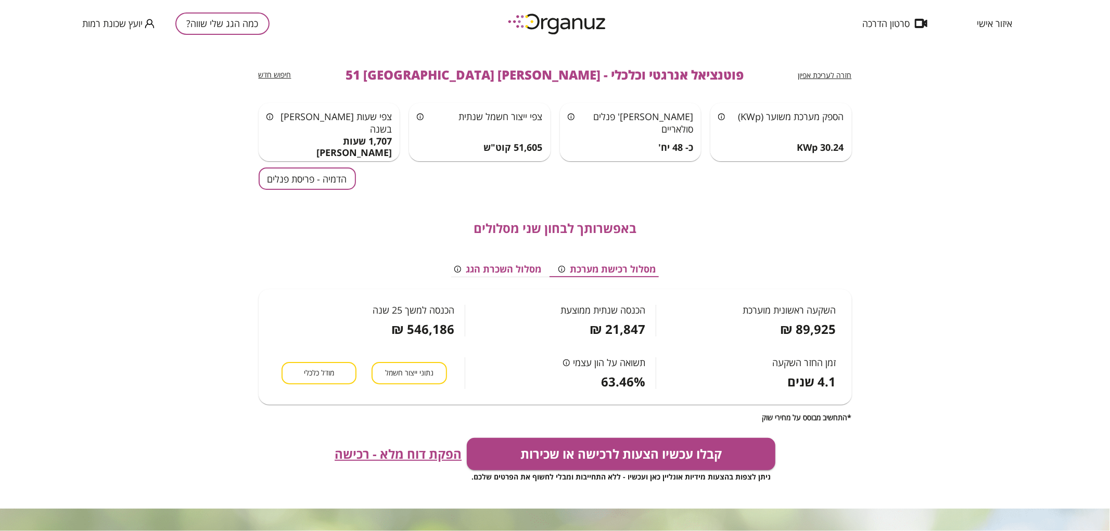
click at [239, 13] on button "כמה הגג שלי שווה?" at bounding box center [222, 23] width 94 height 22
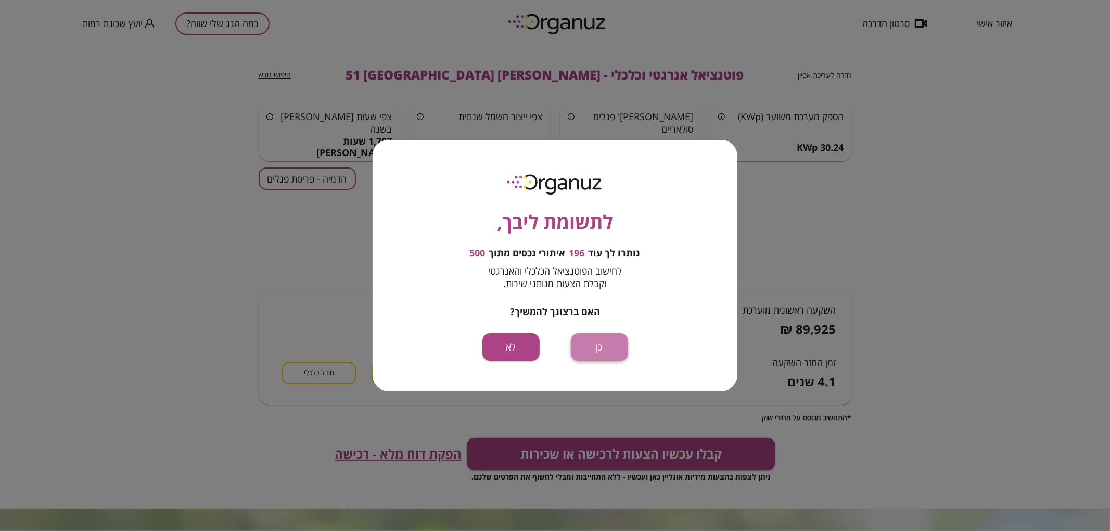
click at [607, 341] on button "כן" at bounding box center [599, 348] width 57 height 28
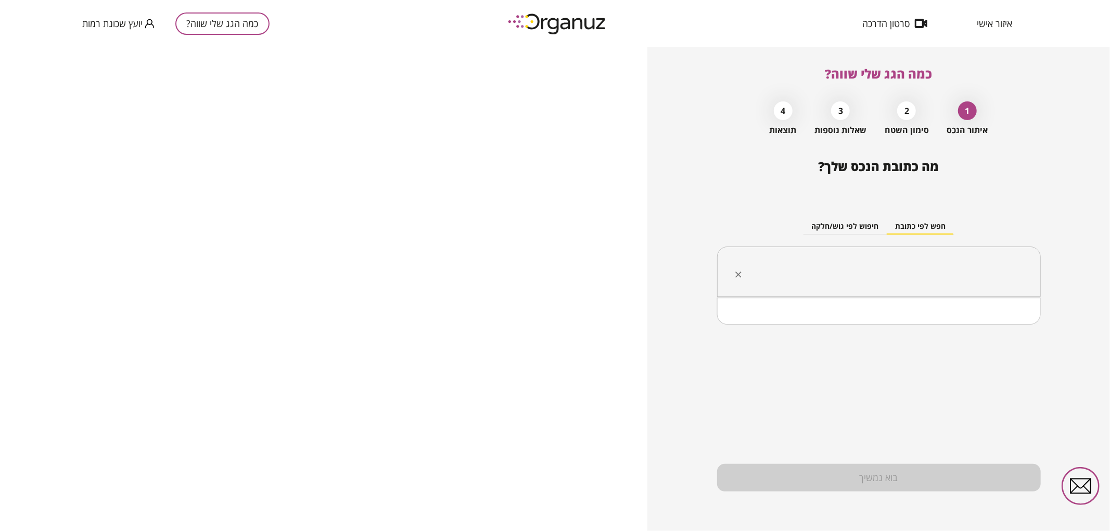
click at [961, 265] on input "text" at bounding box center [883, 272] width 291 height 26
click at [977, 327] on li "המרד 57 [GEOGRAPHIC_DATA]" at bounding box center [879, 324] width 297 height 19
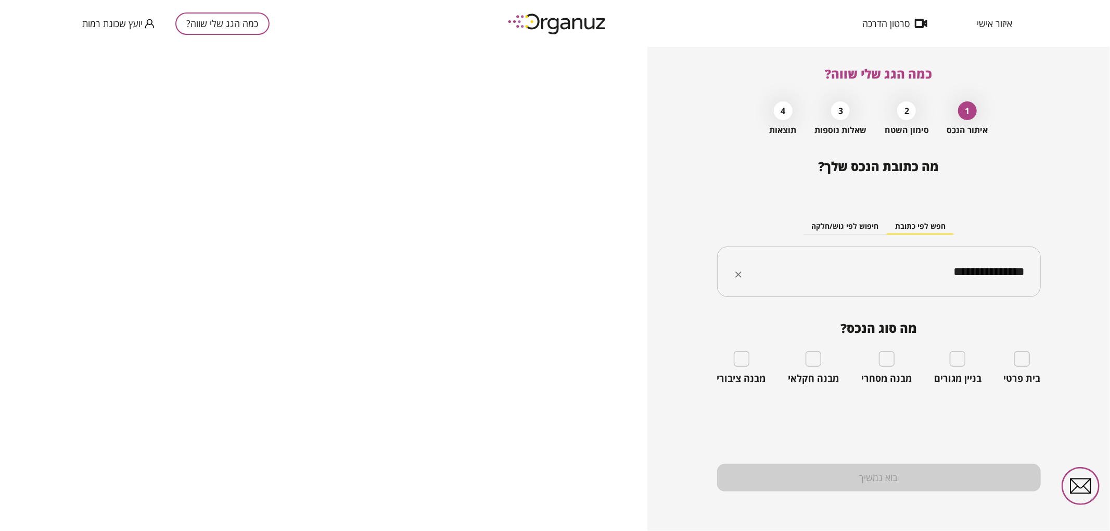
type input "**********"
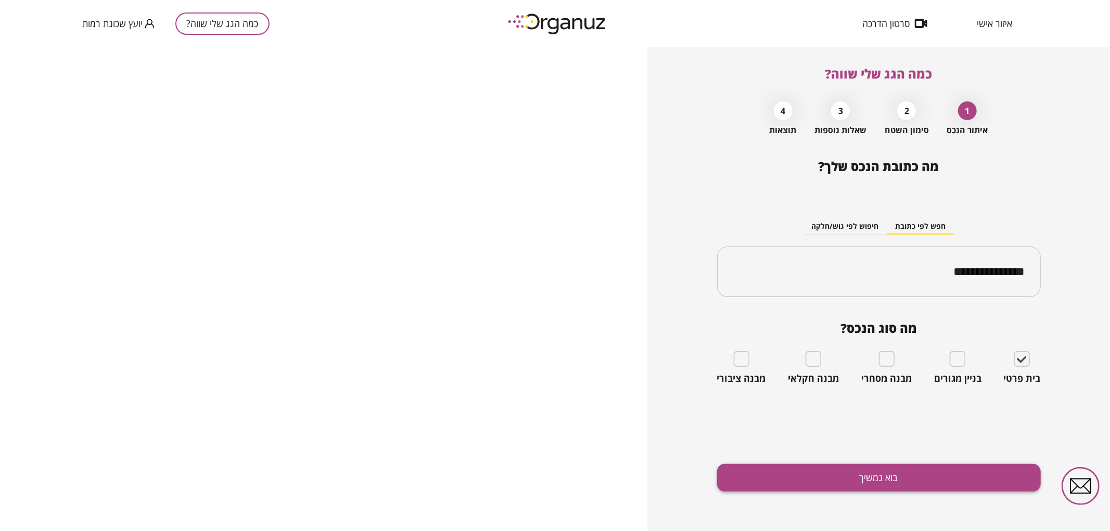
click at [894, 483] on button "בוא נמשיך" at bounding box center [879, 478] width 324 height 28
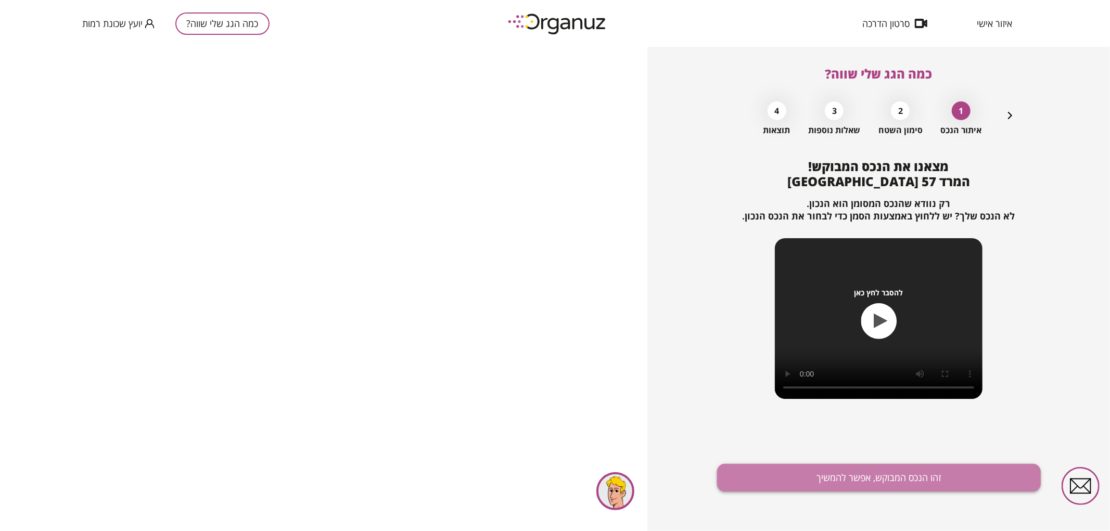
click at [893, 488] on button "זהו הנכס המבוקש, אפשר להמשיך" at bounding box center [879, 478] width 324 height 28
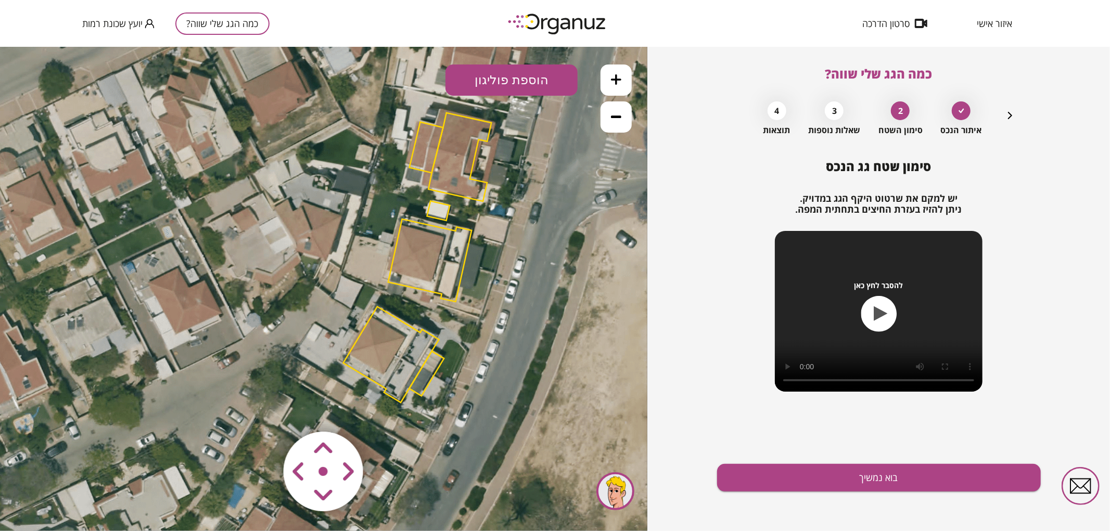
drag, startPoint x: 367, startPoint y: 242, endPoint x: 469, endPoint y: 229, distance: 103.4
click at [465, 204] on icon at bounding box center [418, 257] width 890 height 890
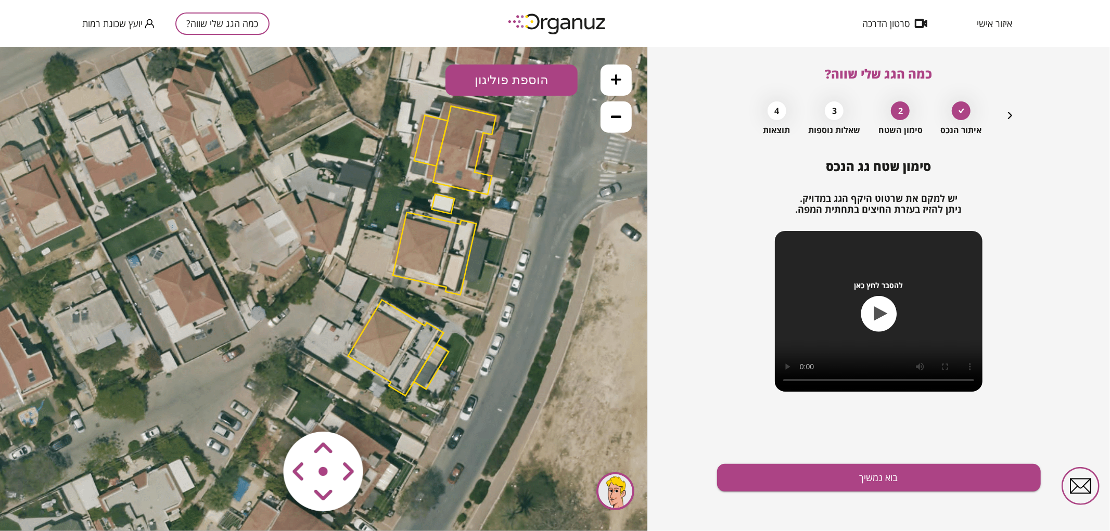
click at [615, 74] on icon at bounding box center [616, 79] width 10 height 10
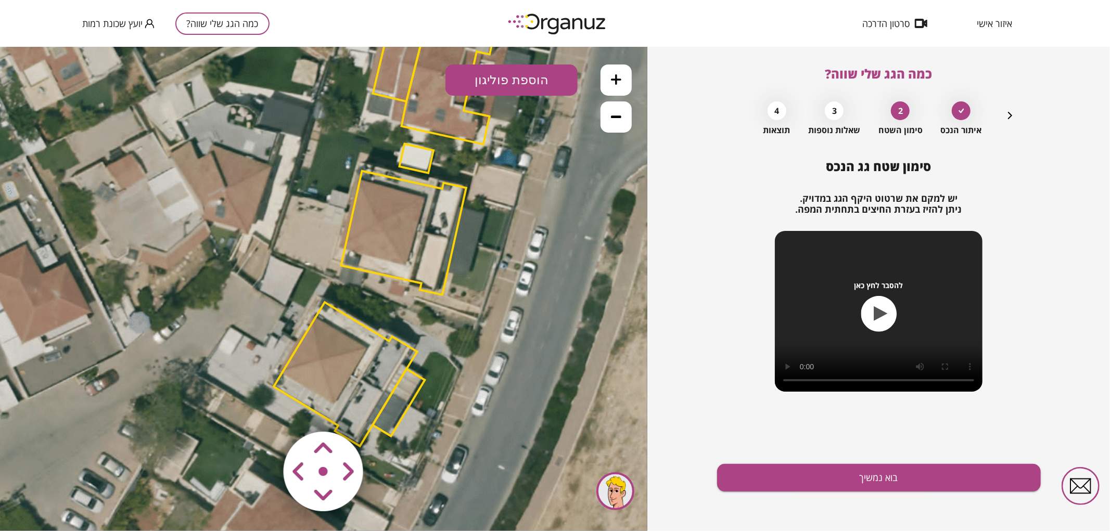
drag, startPoint x: 550, startPoint y: 234, endPoint x: 466, endPoint y: 231, distance: 83.3
click at [466, 231] on icon at bounding box center [385, 228] width 1335 height 1335
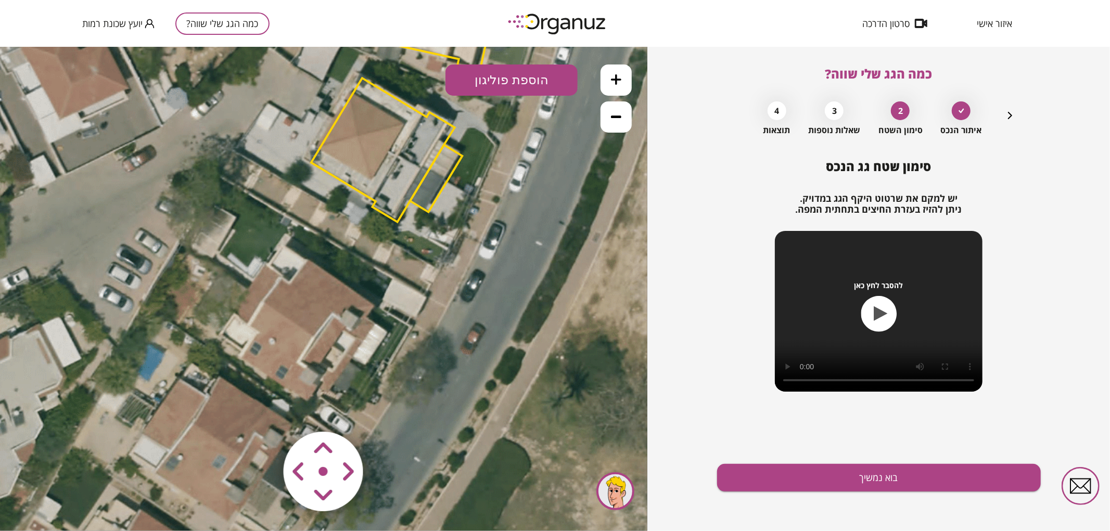
drag, startPoint x: 448, startPoint y: 227, endPoint x: 490, endPoint y: 48, distance: 183.4
click at [487, 46] on html ".st0 { fill: #FFFFFF; }" at bounding box center [323, 46] width 647 height 0
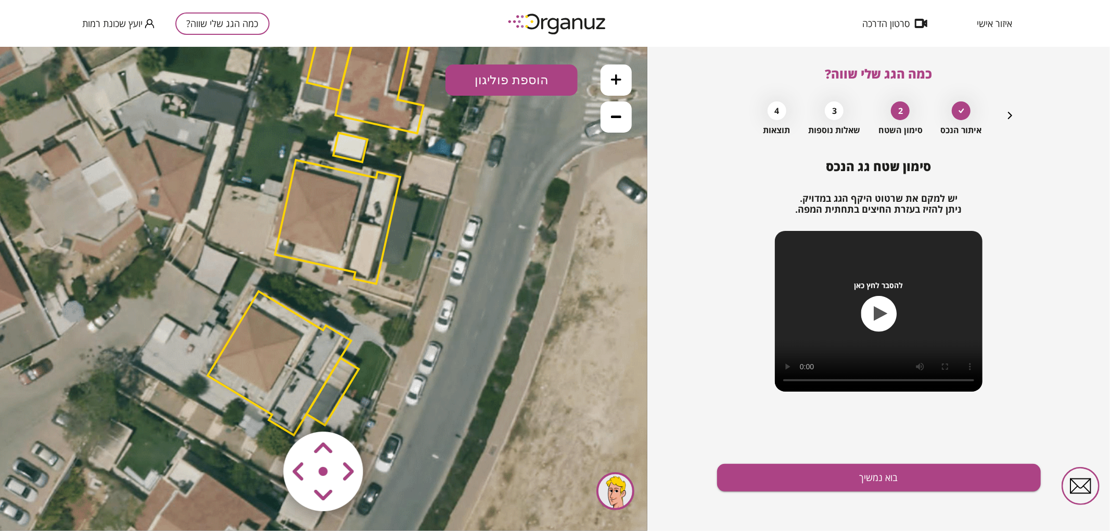
click at [262, 410] on area at bounding box center [262, 410] width 0 height 0
click at [317, 244] on polygon at bounding box center [337, 220] width 125 height 124
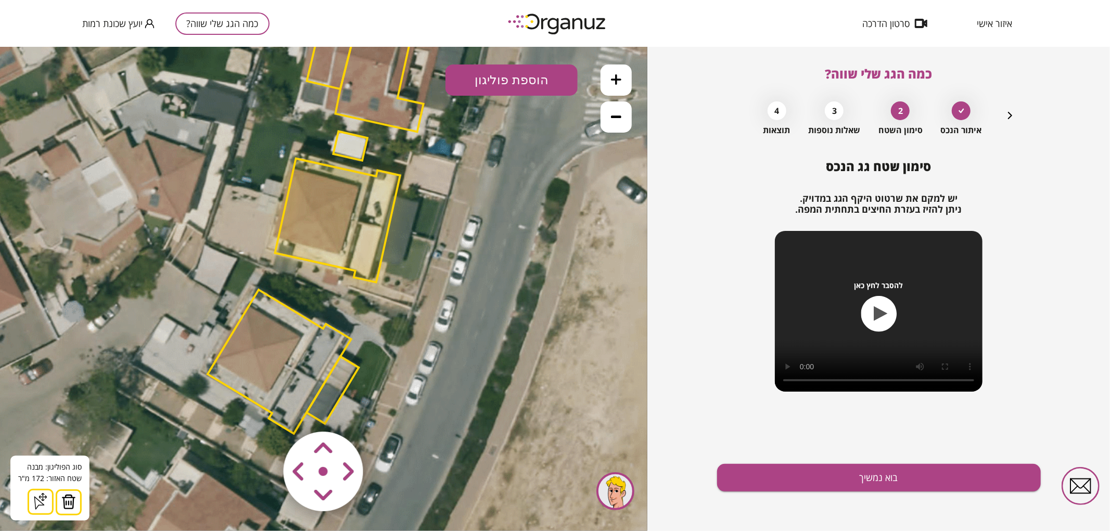
click at [66, 503] on img at bounding box center [68, 502] width 15 height 16
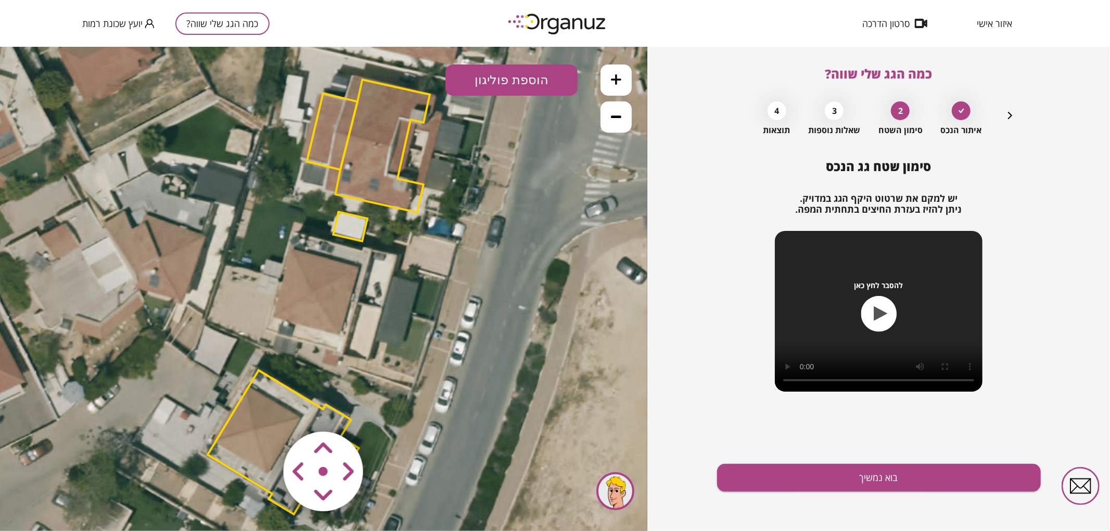
drag, startPoint x: 281, startPoint y: 289, endPoint x: 282, endPoint y: 359, distance: 69.8
click at [282, 359] on icon at bounding box center [319, 297] width 1335 height 1335
click at [617, 86] on button at bounding box center [616, 79] width 31 height 31
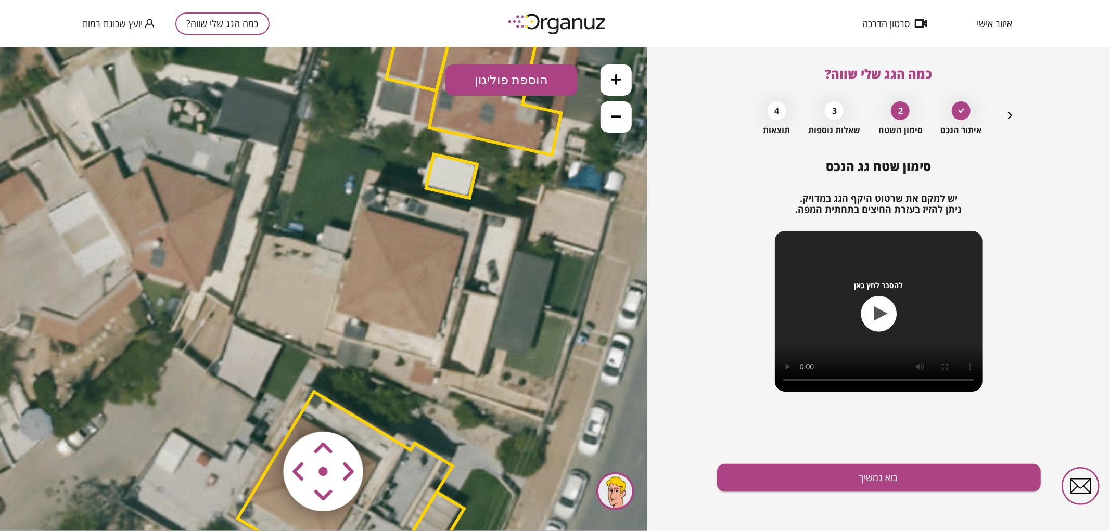
drag, startPoint x: 434, startPoint y: 293, endPoint x: 522, endPoint y: 273, distance: 90.0
click at [522, 273] on icon at bounding box center [405, 283] width 2003 height 2003
click at [491, 81] on button "הוספת פוליגון" at bounding box center [512, 79] width 132 height 31
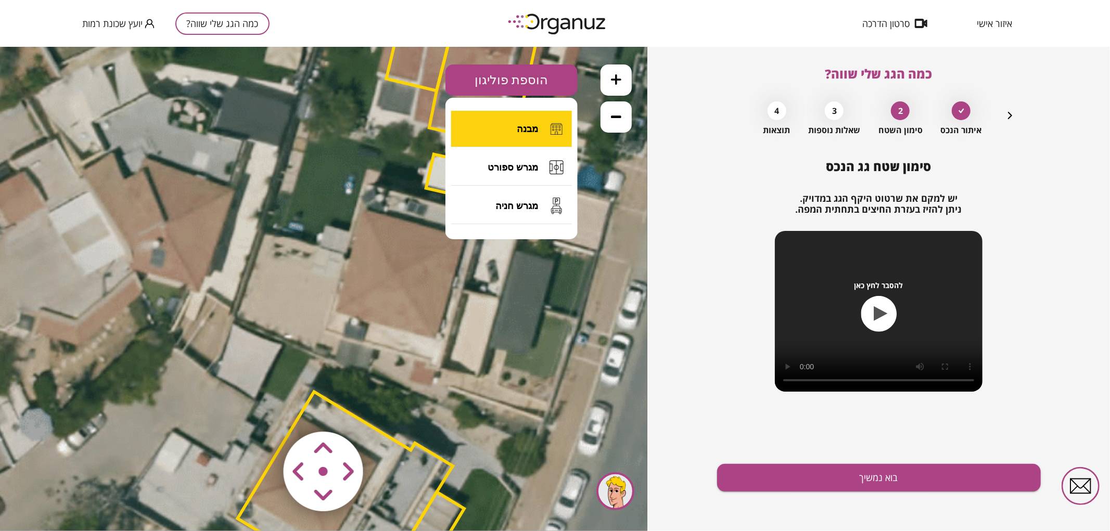
click at [488, 130] on button "מבנה" at bounding box center [511, 128] width 121 height 36
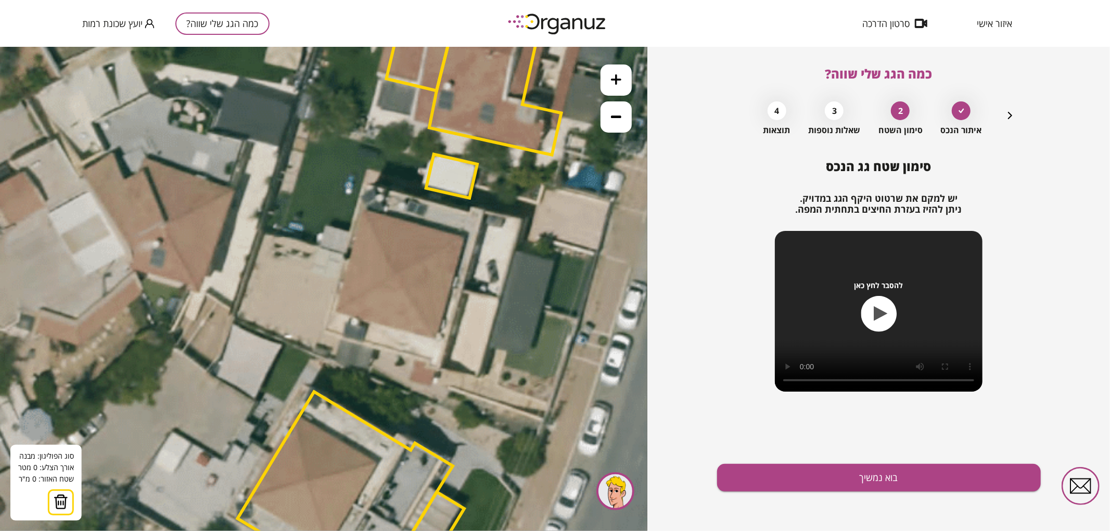
click at [541, 308] on icon at bounding box center [405, 283] width 2003 height 2003
click at [464, 289] on polygon at bounding box center [503, 298] width 78 height 19
click at [348, 258] on polygon at bounding box center [445, 283] width 194 height 50
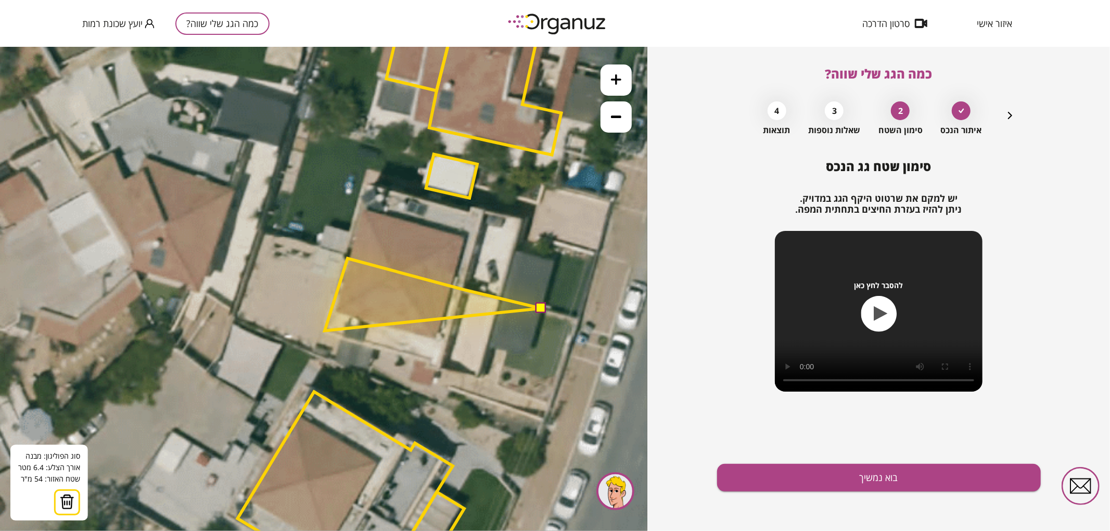
click at [325, 331] on polygon at bounding box center [433, 294] width 217 height 72
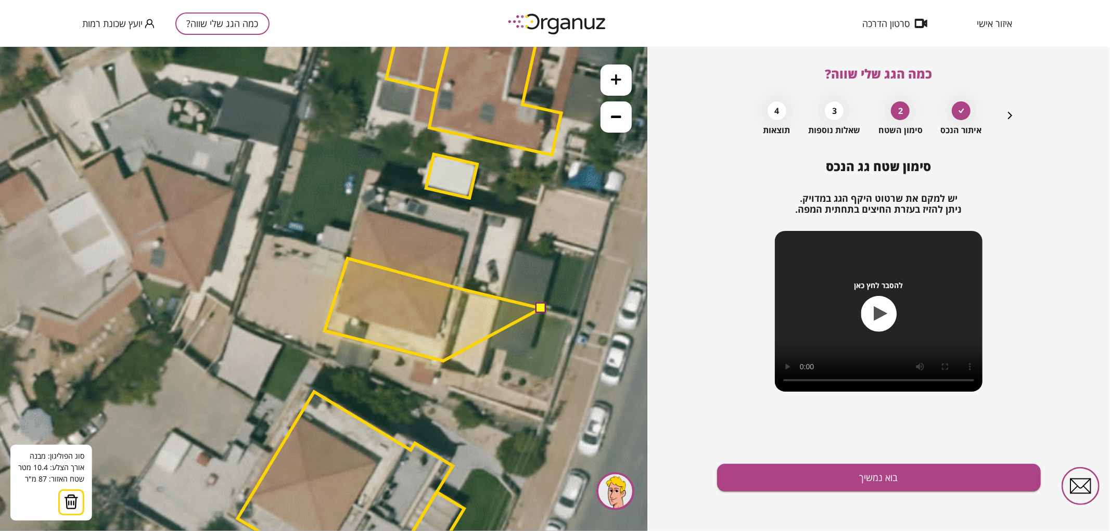
click at [443, 361] on polygon at bounding box center [433, 309] width 217 height 103
click at [441, 367] on polygon at bounding box center [433, 312] width 217 height 109
click at [477, 375] on polygon at bounding box center [433, 316] width 217 height 117
click at [487, 347] on polygon at bounding box center [433, 316] width 217 height 117
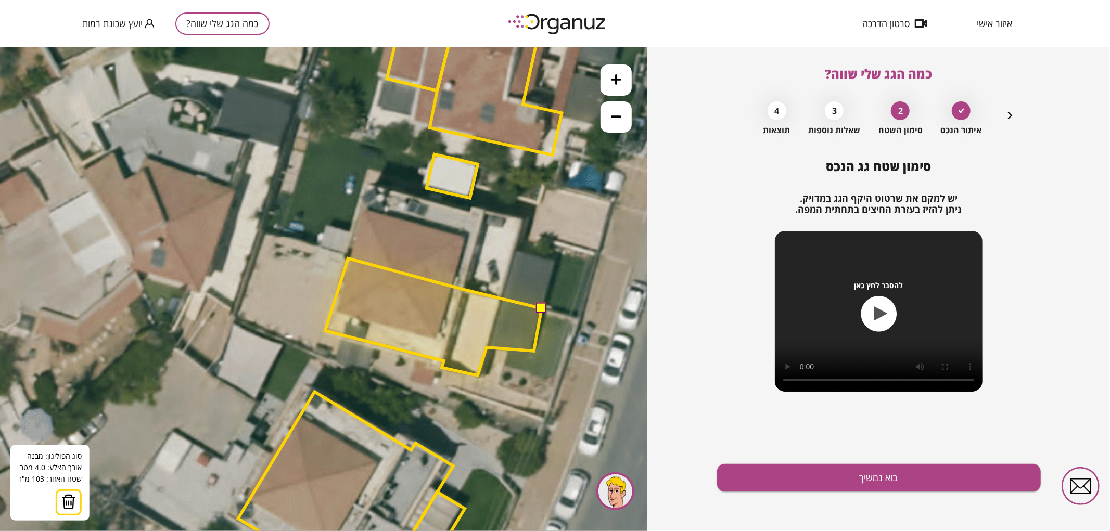
click at [534, 351] on polygon at bounding box center [433, 316] width 217 height 117
click at [543, 307] on button at bounding box center [541, 307] width 10 height 10
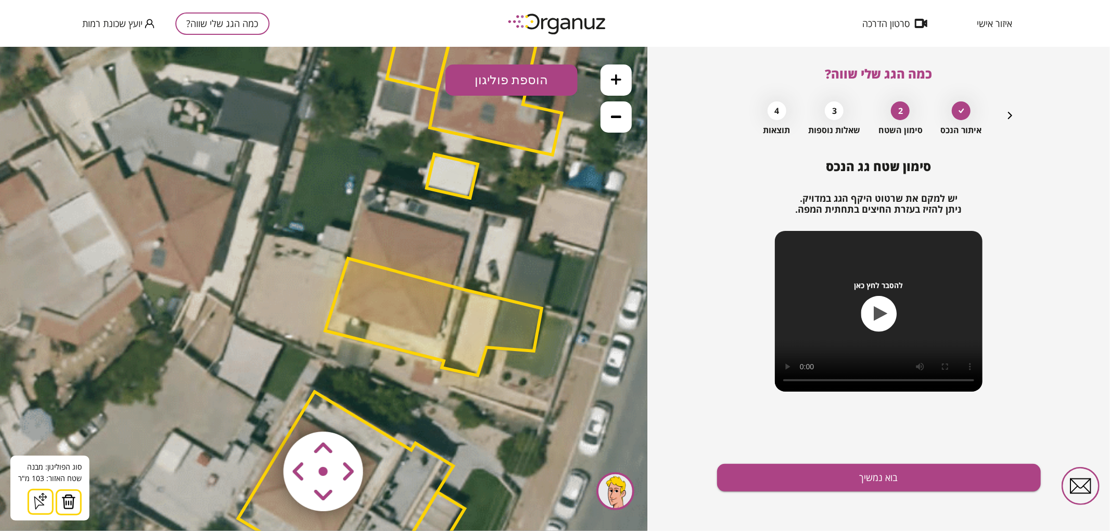
click at [524, 70] on button "הוספת פוליגון" at bounding box center [512, 79] width 132 height 31
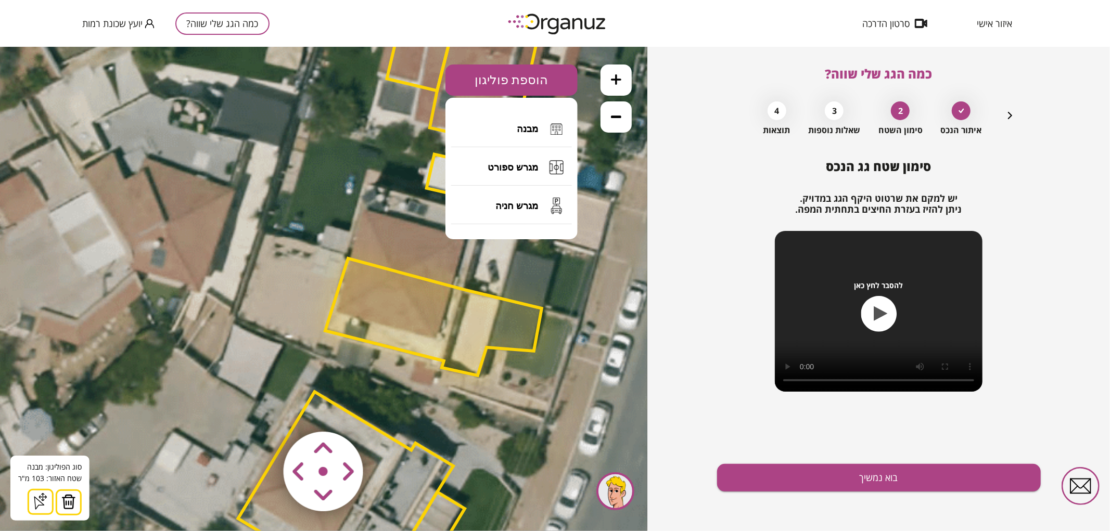
click at [488, 340] on polygon at bounding box center [433, 316] width 217 height 117
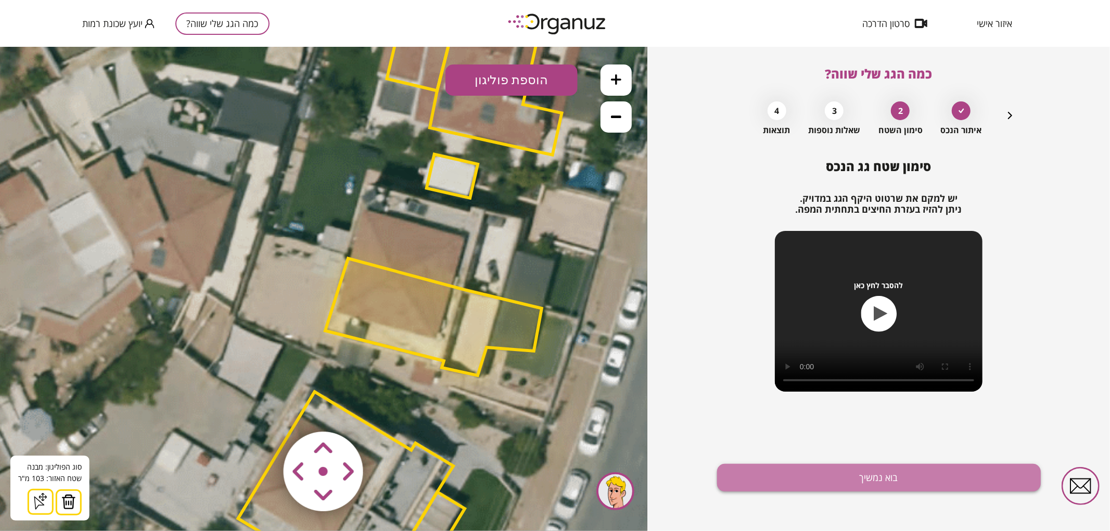
click at [849, 474] on button "בוא נמשיך" at bounding box center [879, 478] width 324 height 28
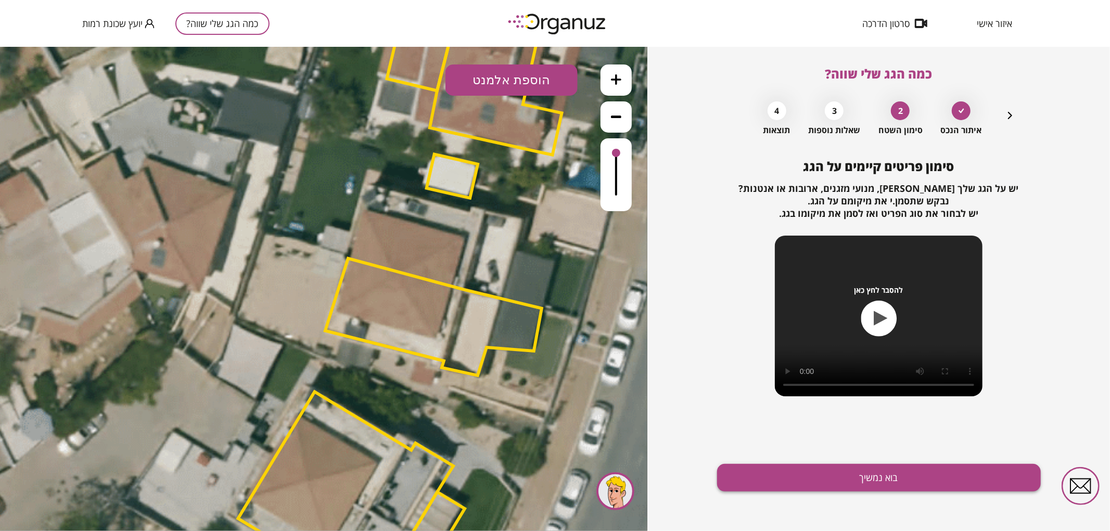
click at [788, 465] on button "בוא נמשיך" at bounding box center [879, 478] width 324 height 28
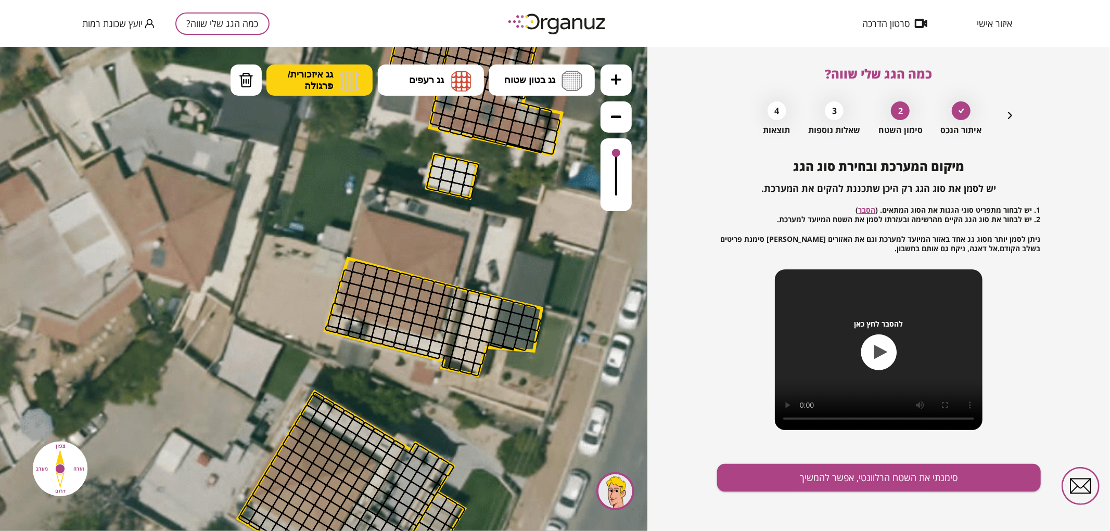
click at [346, 88] on img at bounding box center [349, 80] width 21 height 21
click at [340, 240] on div ".st0 { fill: #FFFFFF; } 0" at bounding box center [323, 288] width 647 height 485
click at [519, 319] on div at bounding box center [515, 319] width 16 height 16
drag, startPoint x: 506, startPoint y: 307, endPoint x: 539, endPoint y: 294, distance: 35.1
click at [539, 294] on div ".st0 { fill: #FFFFFF; }" at bounding box center [406, 283] width 2003 height 2003
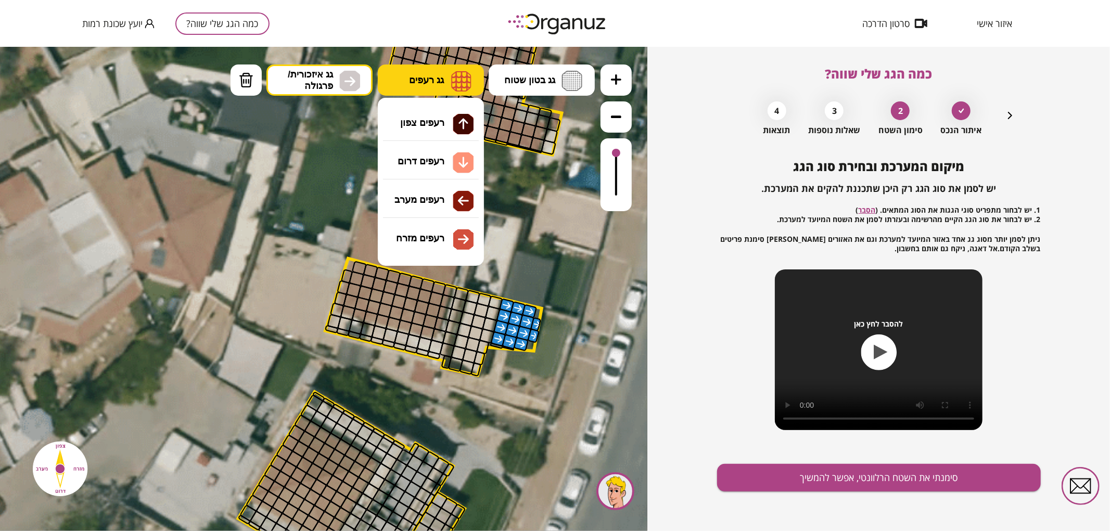
click at [438, 87] on button "גג רעפים" at bounding box center [431, 79] width 106 height 31
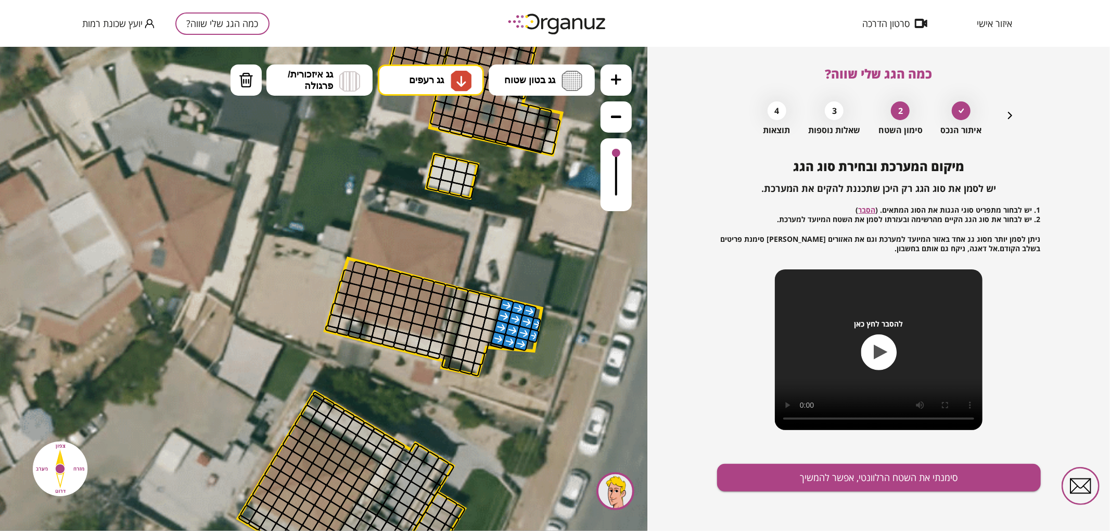
click at [427, 159] on div ".st0 { fill: #FFFFFF; } 0" at bounding box center [323, 288] width 647 height 485
drag, startPoint x: 359, startPoint y: 312, endPoint x: 402, endPoint y: 291, distance: 48.2
click at [430, 89] on button "גג רעפים" at bounding box center [431, 79] width 106 height 31
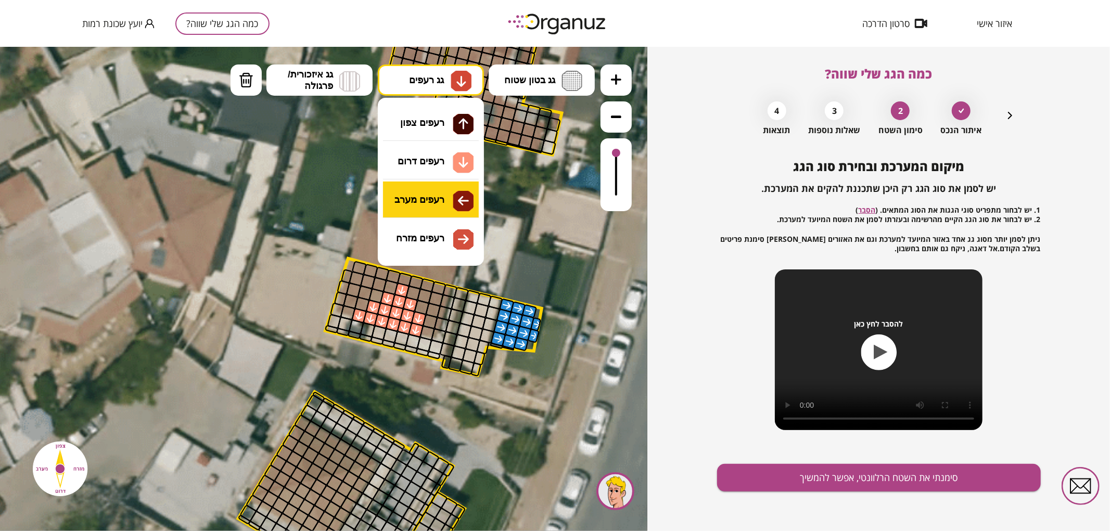
click at [427, 199] on div ".st0 { fill: #FFFFFF; } 0" at bounding box center [323, 288] width 647 height 485
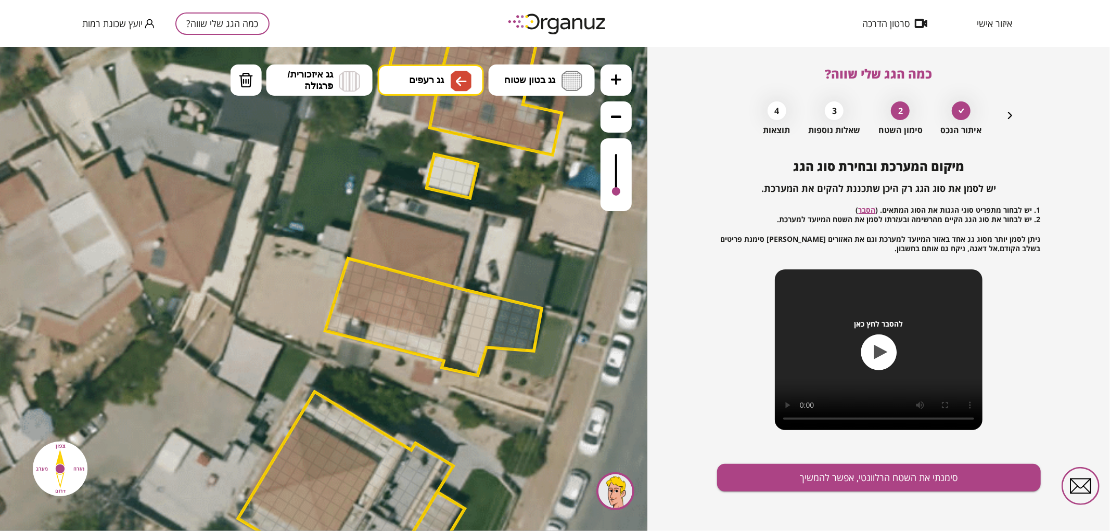
drag, startPoint x: 616, startPoint y: 154, endPoint x: 609, endPoint y: 192, distance: 39.0
click at [609, 192] on div at bounding box center [616, 174] width 31 height 73
click at [459, 88] on img at bounding box center [461, 80] width 21 height 21
click at [449, 172] on div ".st0 { fill: #FFFFFF; } 0" at bounding box center [323, 288] width 647 height 485
click at [377, 299] on div at bounding box center [376, 296] width 16 height 16
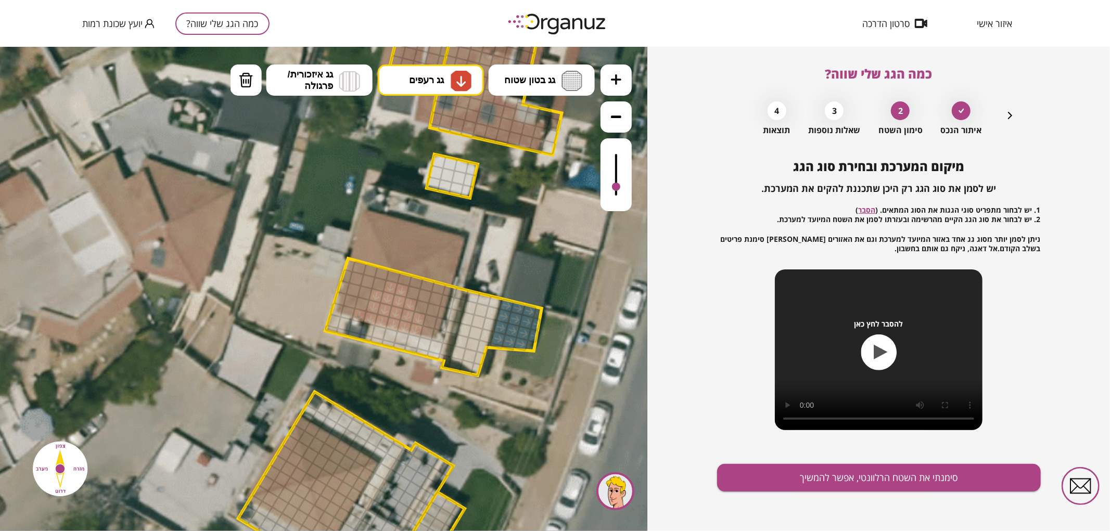
click at [392, 287] on div at bounding box center [391, 287] width 16 height 16
click at [365, 304] on div at bounding box center [362, 304] width 16 height 16
click at [351, 311] on div at bounding box center [348, 312] width 16 height 16
click at [452, 86] on img at bounding box center [461, 80] width 21 height 21
click at [430, 167] on div ".st0 { fill: #FFFFFF; } 0" at bounding box center [323, 288] width 647 height 485
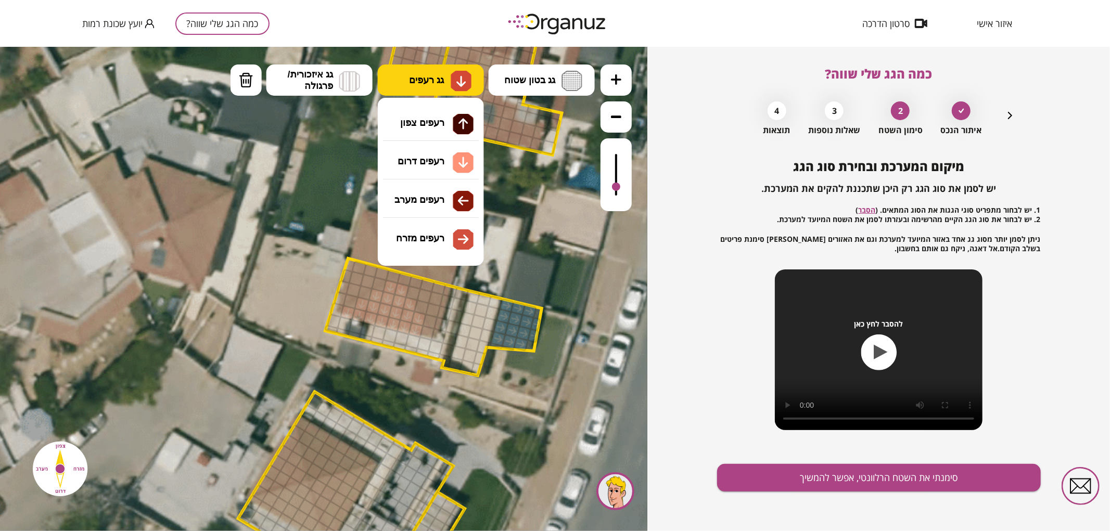
click at [443, 70] on button "גג רעפים" at bounding box center [431, 79] width 106 height 31
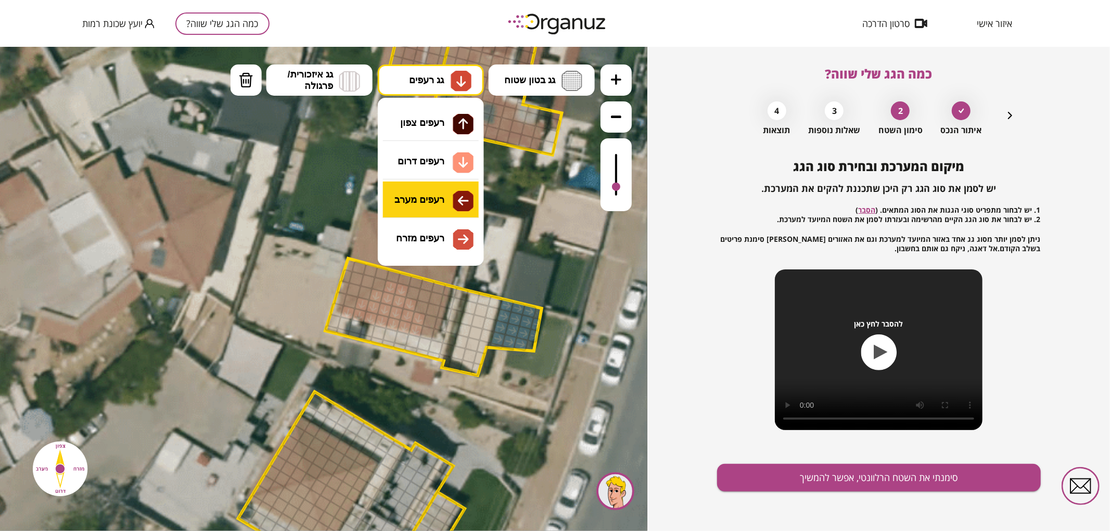
click at [442, 201] on div ".st0 { fill: #FFFFFF; } 0" at bounding box center [323, 288] width 647 height 485
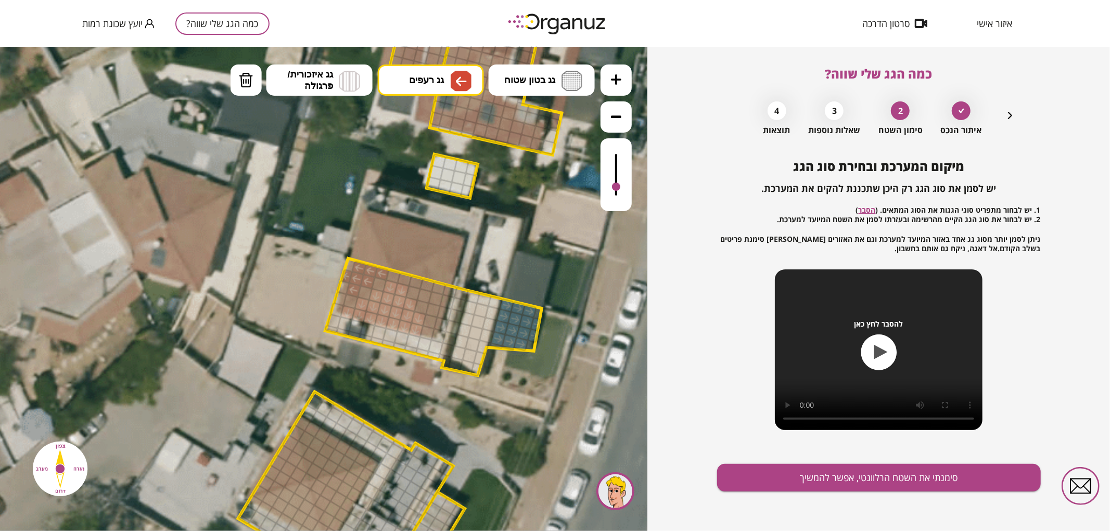
drag, startPoint x: 349, startPoint y: 290, endPoint x: 384, endPoint y: 272, distance: 39.3
click at [380, 282] on div at bounding box center [380, 284] width 16 height 16
click at [365, 289] on div at bounding box center [365, 293] width 16 height 16
click at [349, 298] on div at bounding box center [351, 302] width 16 height 16
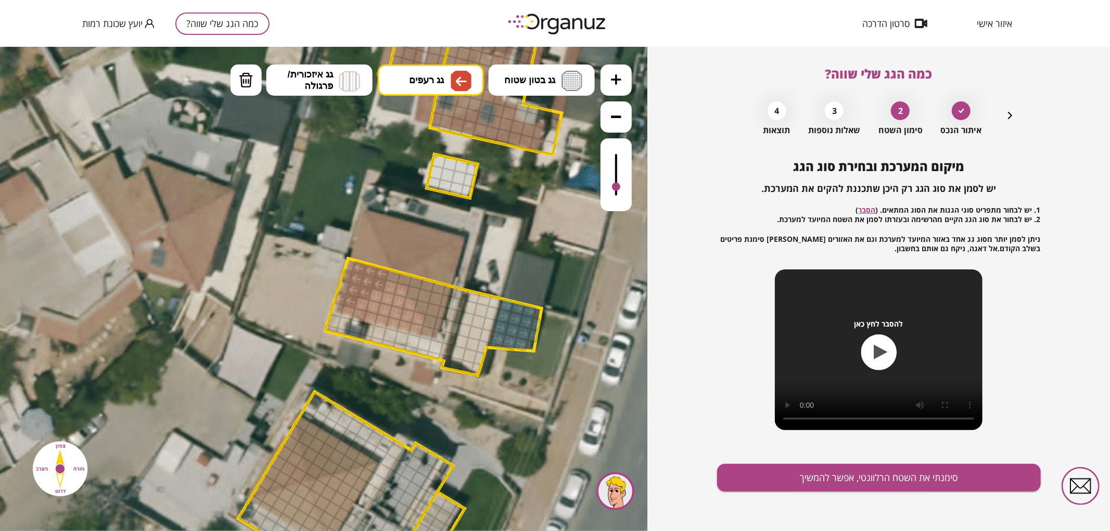
drag, startPoint x: 341, startPoint y: 300, endPoint x: 344, endPoint y: 289, distance: 11.4
click at [341, 298] on div at bounding box center [341, 298] width 14 height 15
click at [345, 288] on div at bounding box center [344, 286] width 14 height 15
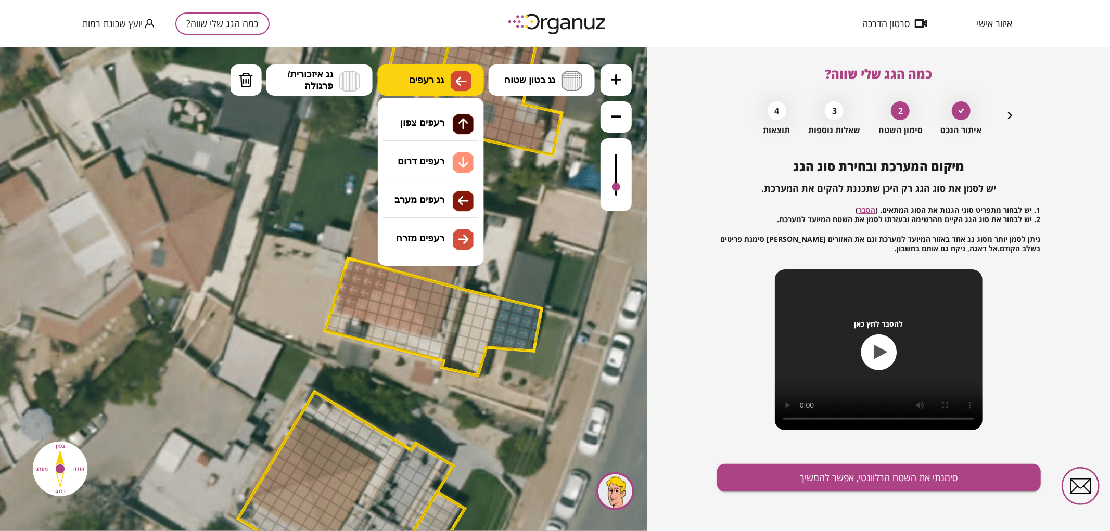
click at [462, 80] on img at bounding box center [461, 80] width 11 height 12
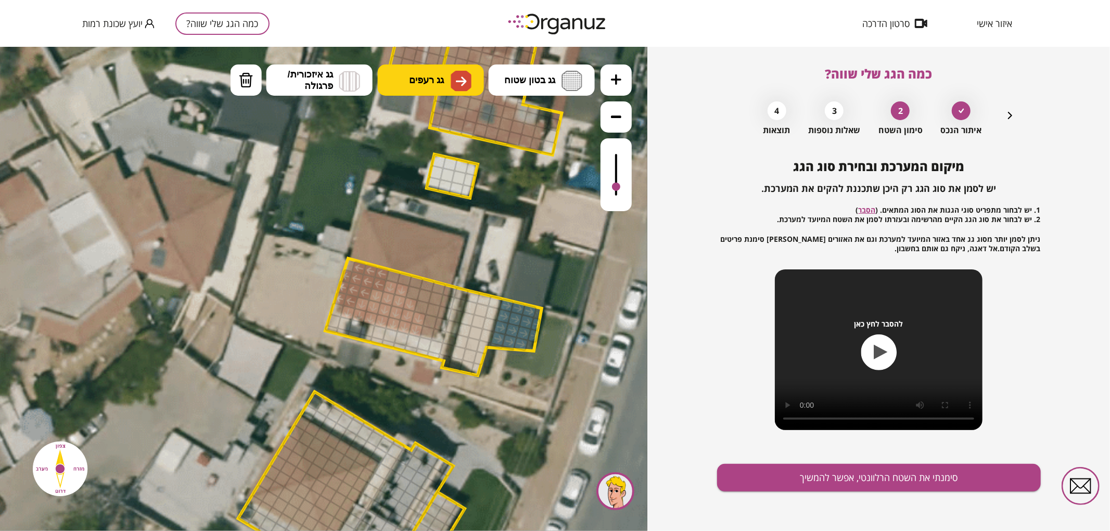
click at [443, 242] on div ".st0 { fill: #FFFFFF; } 0" at bounding box center [323, 288] width 647 height 485
drag, startPoint x: 436, startPoint y: 325, endPoint x: 431, endPoint y: 286, distance: 39.8
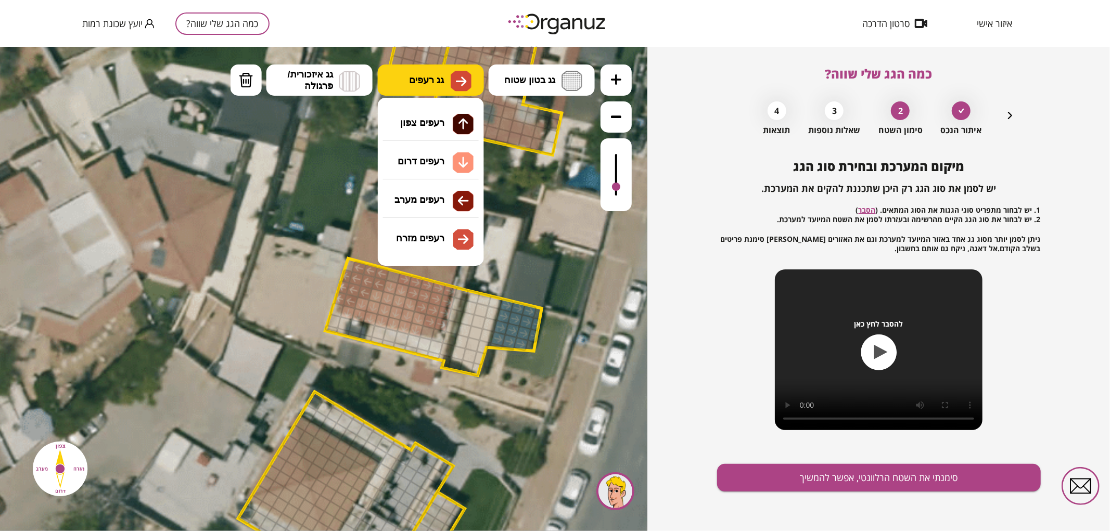
click at [457, 78] on img at bounding box center [461, 80] width 11 height 12
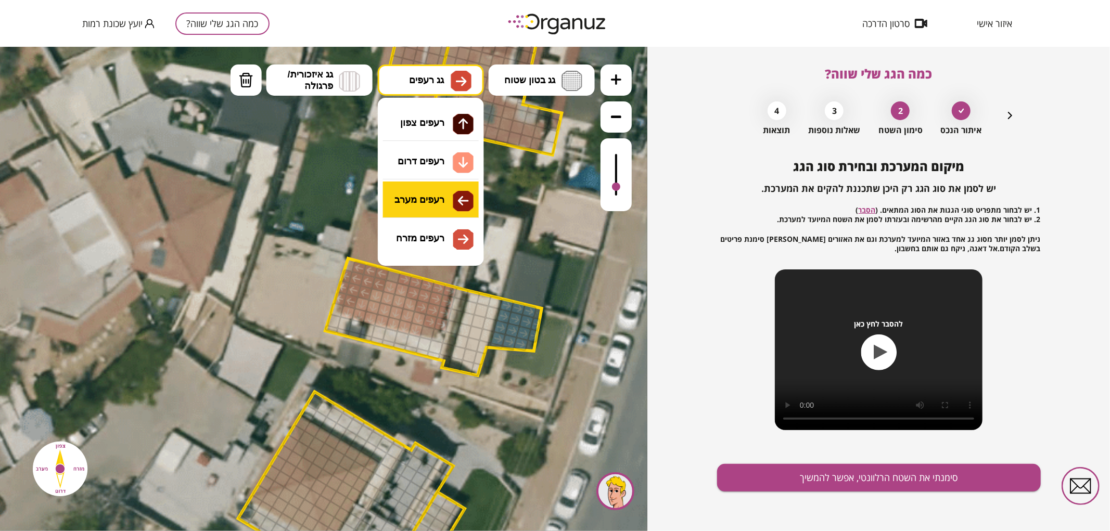
click at [445, 210] on div ".st0 { fill: #FFFFFF; } 0" at bounding box center [323, 288] width 647 height 485
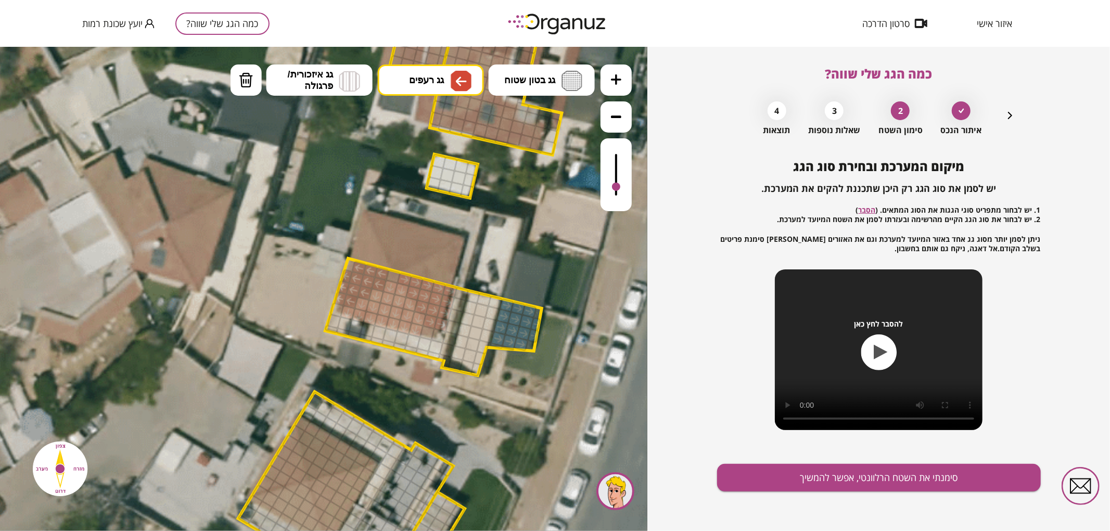
click at [397, 278] on div at bounding box center [394, 276] width 16 height 15
drag, startPoint x: 361, startPoint y: 268, endPoint x: 340, endPoint y: 266, distance: 20.4
click at [340, 266] on div ".st0 { fill: #FFFFFF; }" at bounding box center [406, 283] width 2003 height 2003
click at [529, 89] on button "גג בטון שטוח" at bounding box center [542, 79] width 106 height 31
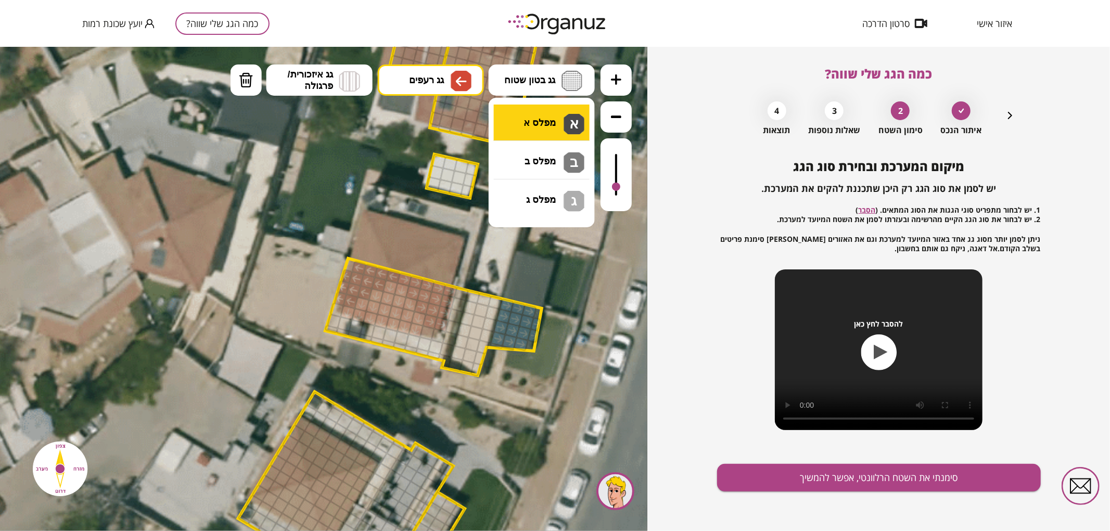
click at [529, 123] on div ".st0 { fill: #FFFFFF; } 0" at bounding box center [323, 288] width 647 height 485
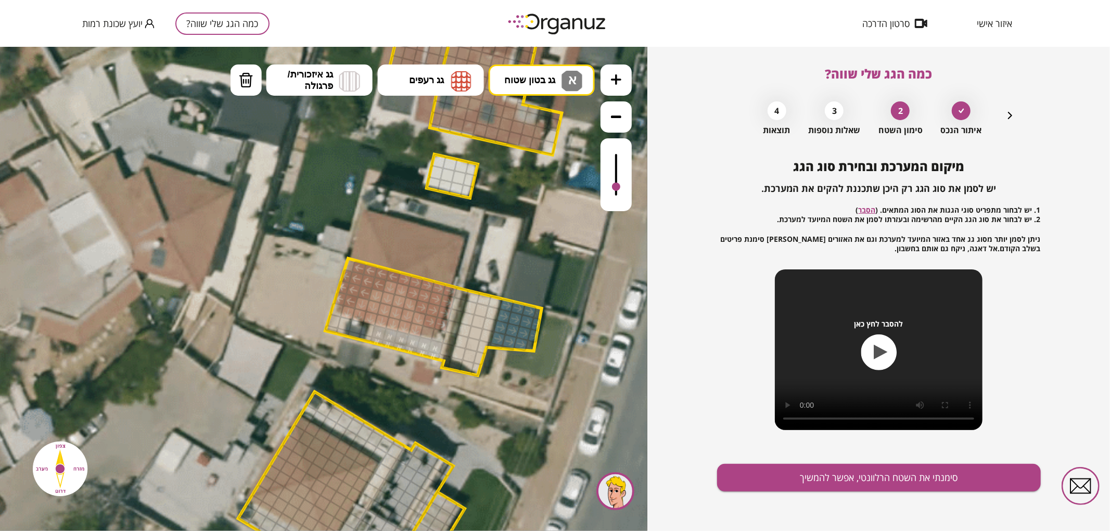
drag, startPoint x: 434, startPoint y: 351, endPoint x: 374, endPoint y: 341, distance: 61.2
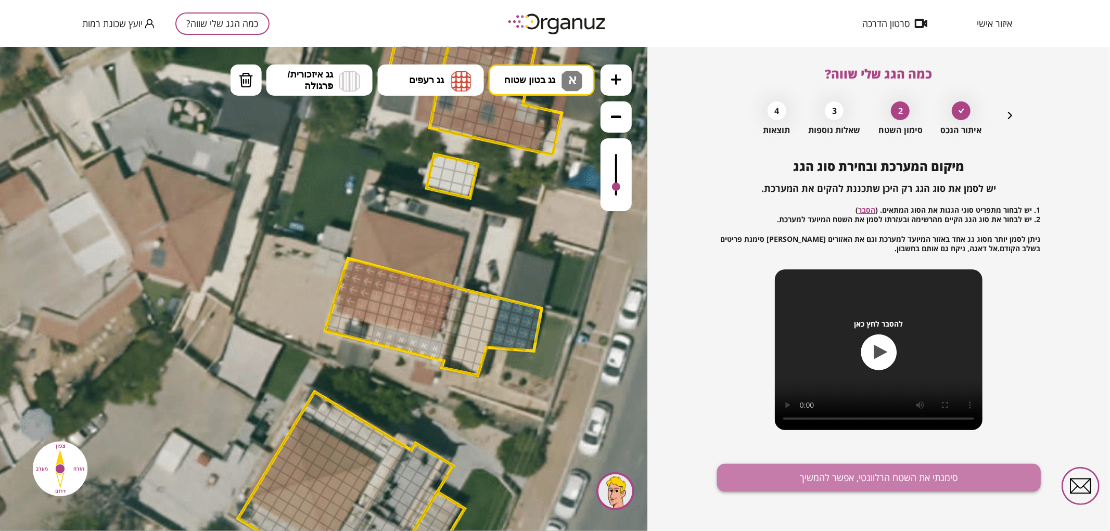
click at [946, 474] on button "סימנתי את השטח הרלוונטי, אפשר להמשיך" at bounding box center [879, 478] width 324 height 28
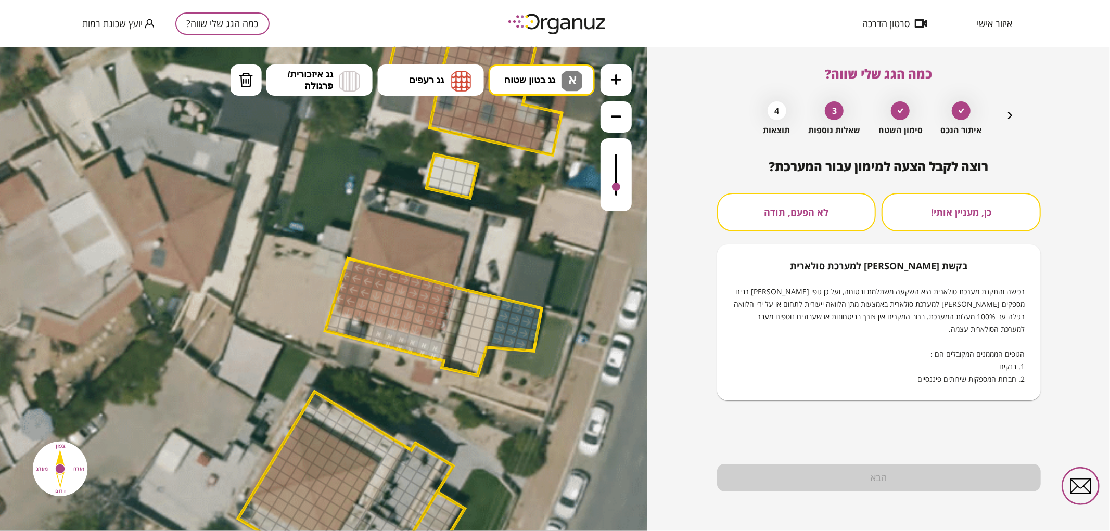
click at [835, 216] on button "לא הפעם, תודה" at bounding box center [796, 212] width 159 height 39
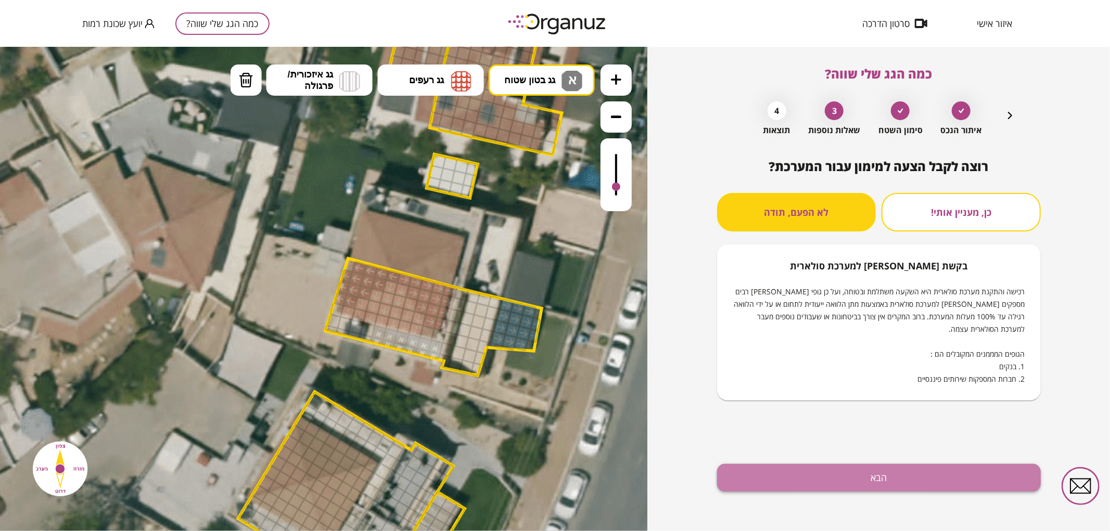
click at [876, 466] on button "הבא" at bounding box center [879, 478] width 324 height 28
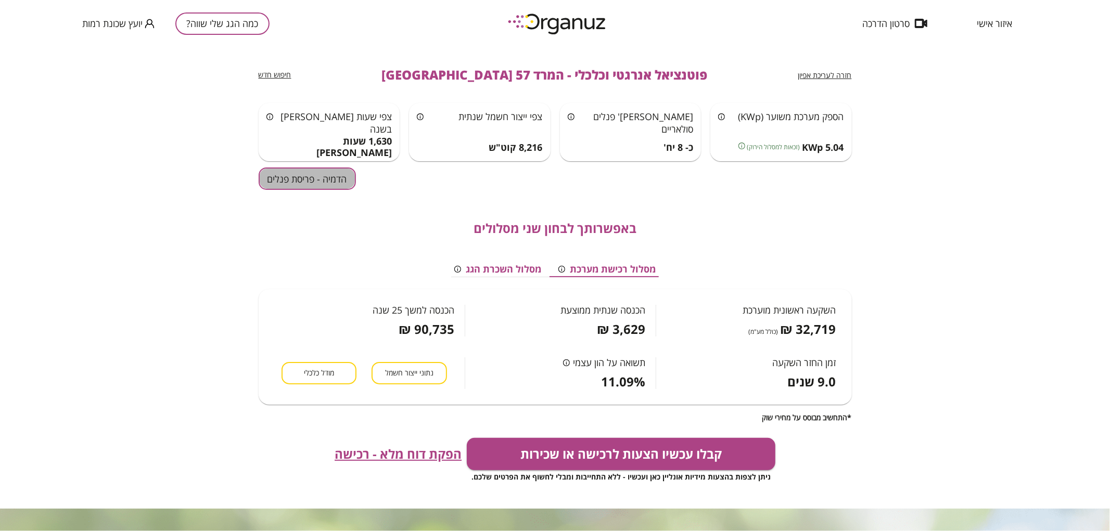
click at [328, 181] on button "הדמיה - פריסת פנלים" at bounding box center [307, 179] width 97 height 22
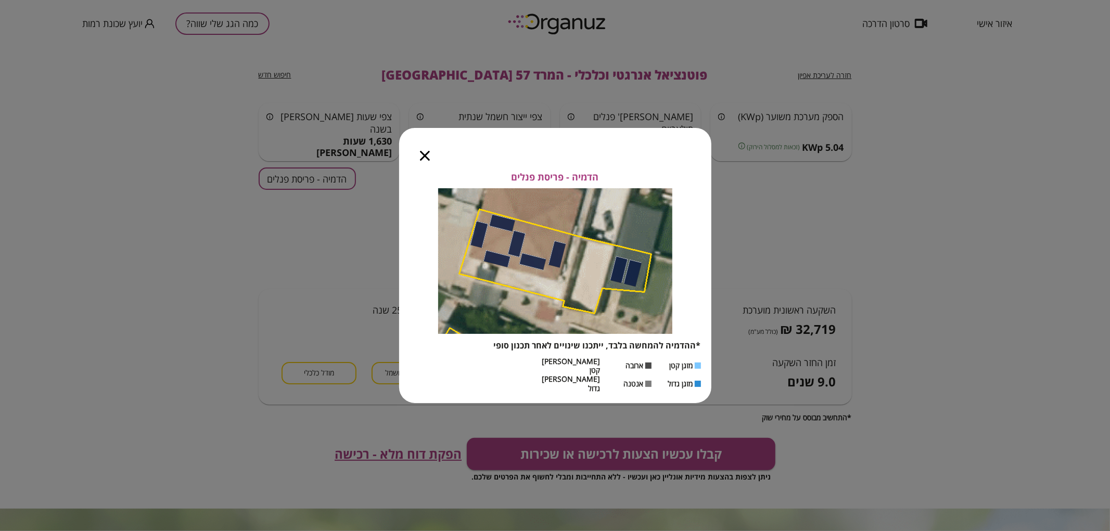
click at [424, 161] on icon "button" at bounding box center [425, 156] width 10 height 10
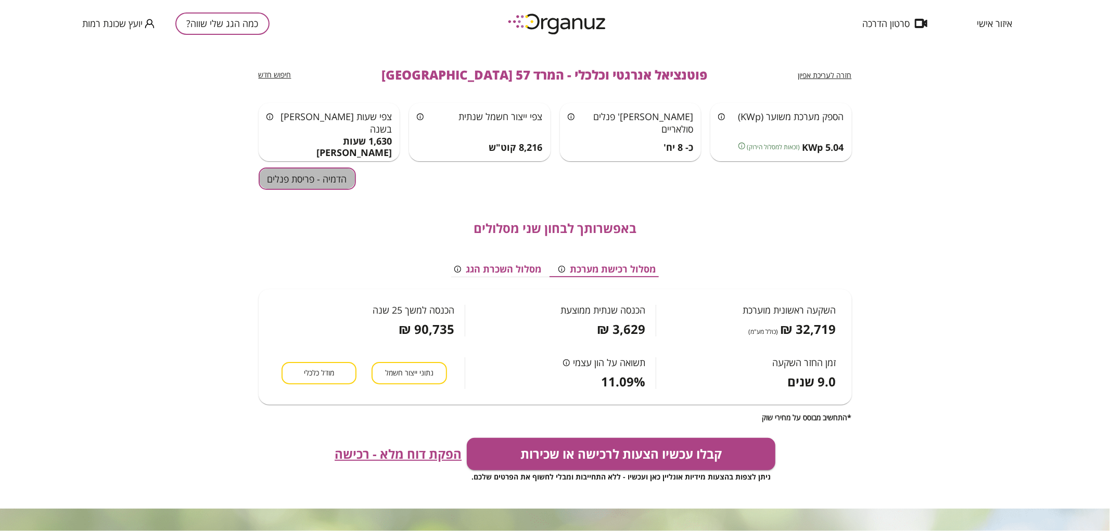
click at [324, 185] on button "הדמיה - פריסת פנלים" at bounding box center [307, 179] width 97 height 22
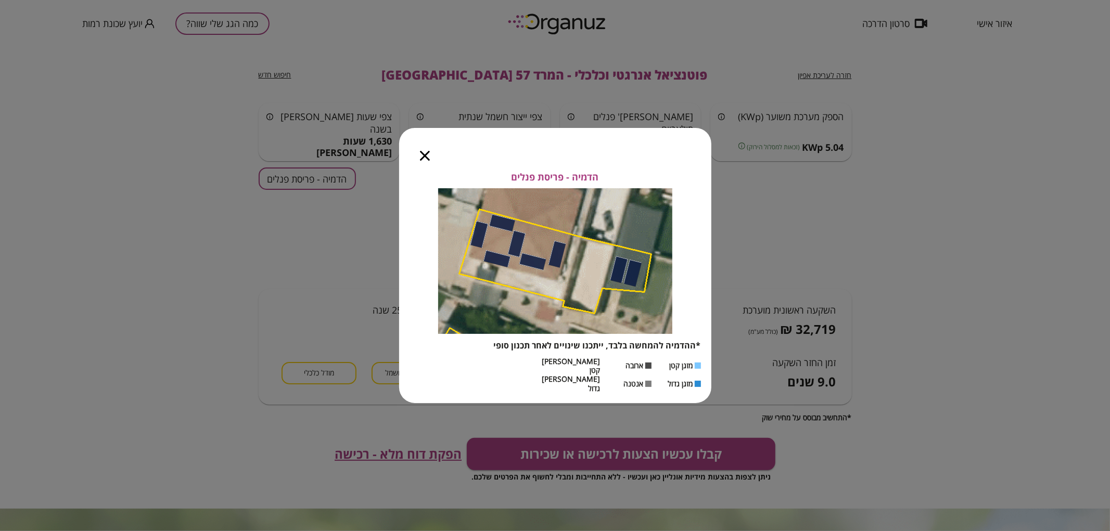
click at [412, 172] on div at bounding box center [425, 150] width 52 height 44
click at [424, 161] on icon "button" at bounding box center [425, 156] width 10 height 10
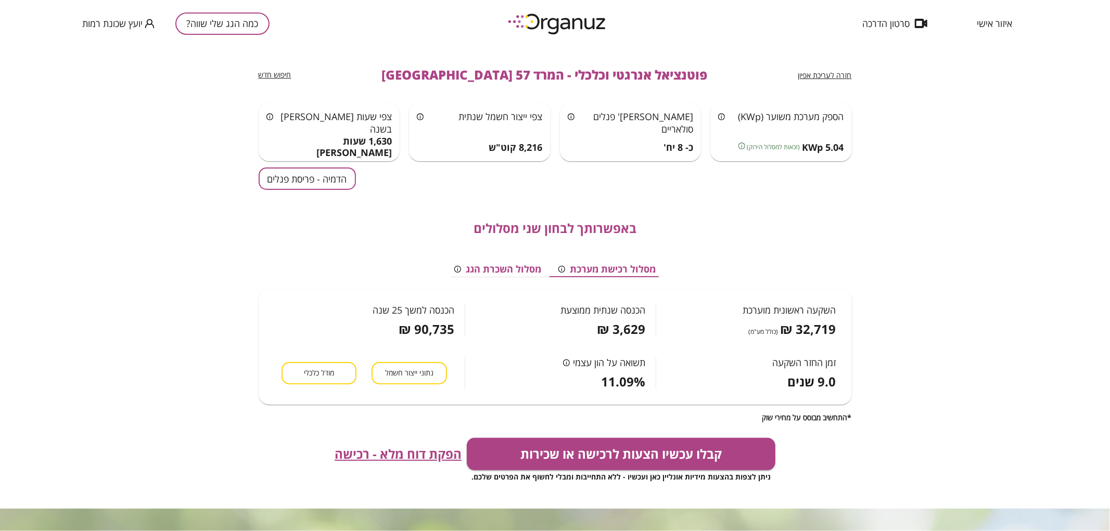
click at [257, 25] on button "כמה הגג שלי שווה?" at bounding box center [222, 23] width 94 height 22
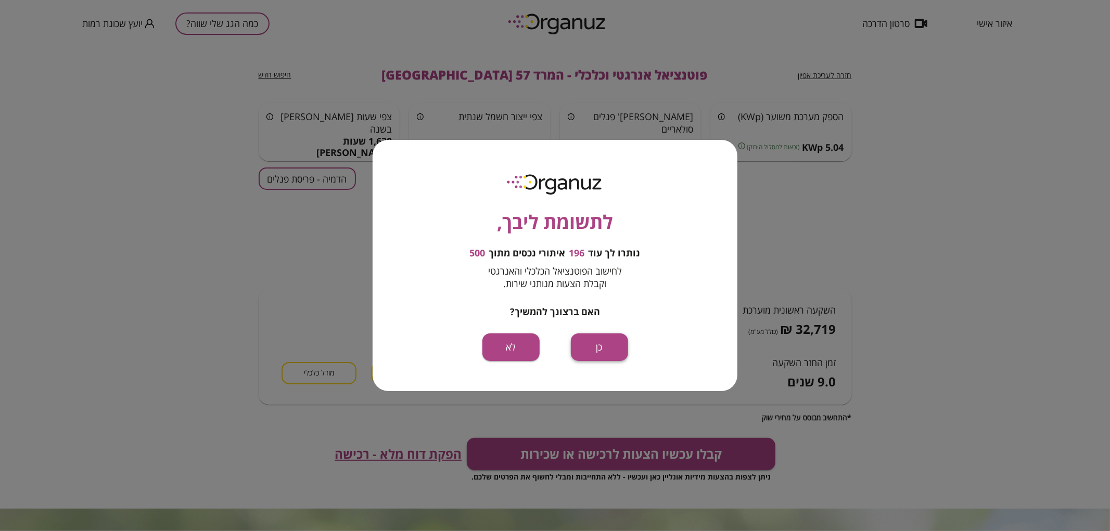
click at [592, 339] on button "כן" at bounding box center [599, 348] width 57 height 28
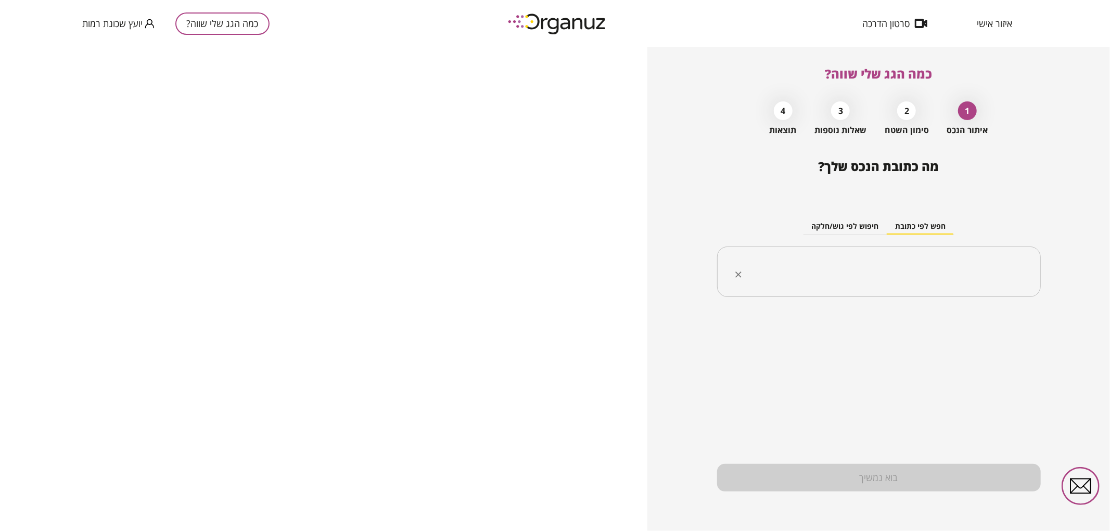
click at [1000, 288] on div "​" at bounding box center [879, 272] width 324 height 51
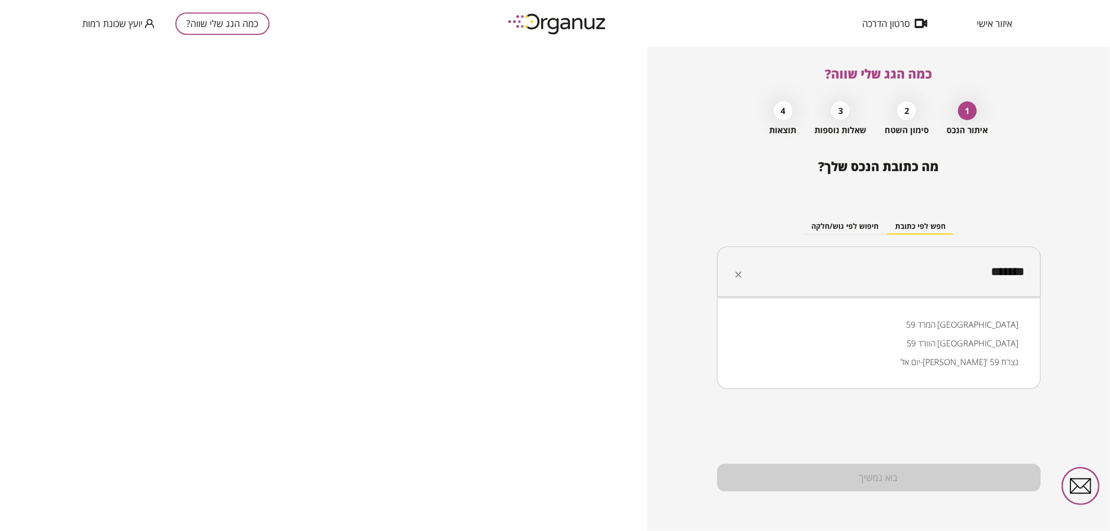
click at [1012, 321] on li "המרד 59 [GEOGRAPHIC_DATA]" at bounding box center [879, 324] width 297 height 19
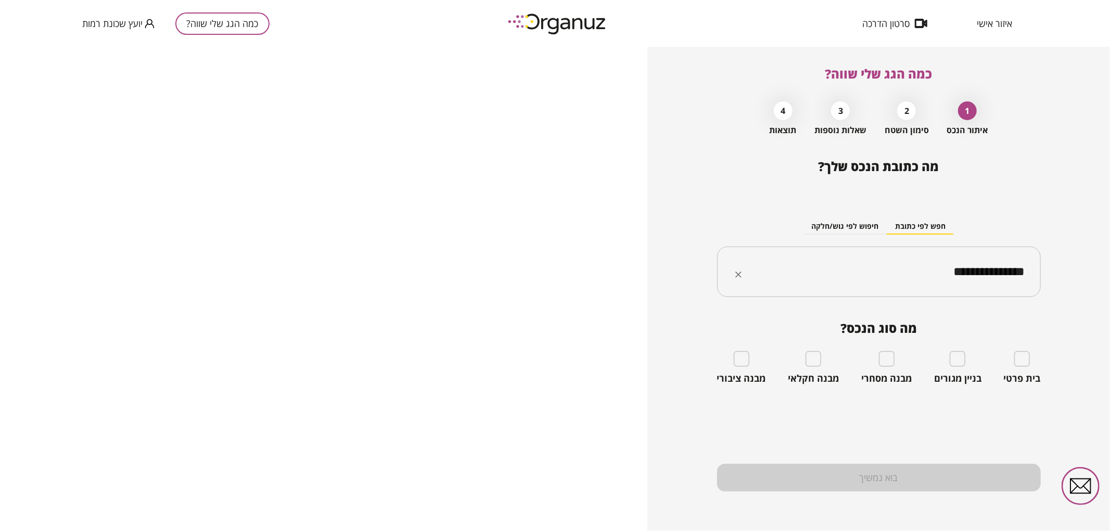
type input "**********"
click at [1026, 372] on div "בית פרטי" at bounding box center [1022, 367] width 37 height 33
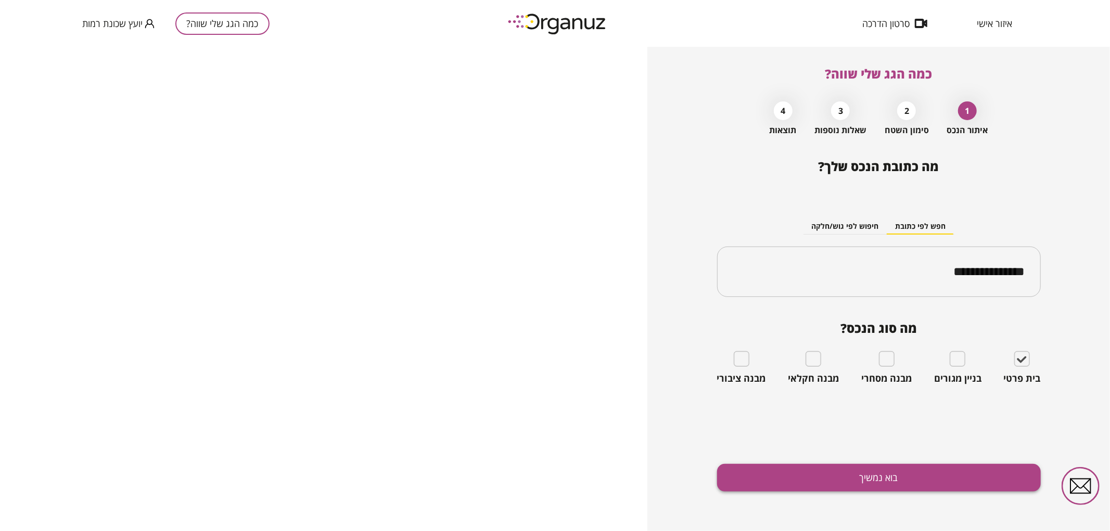
click at [997, 475] on button "בוא נמשיך" at bounding box center [879, 478] width 324 height 28
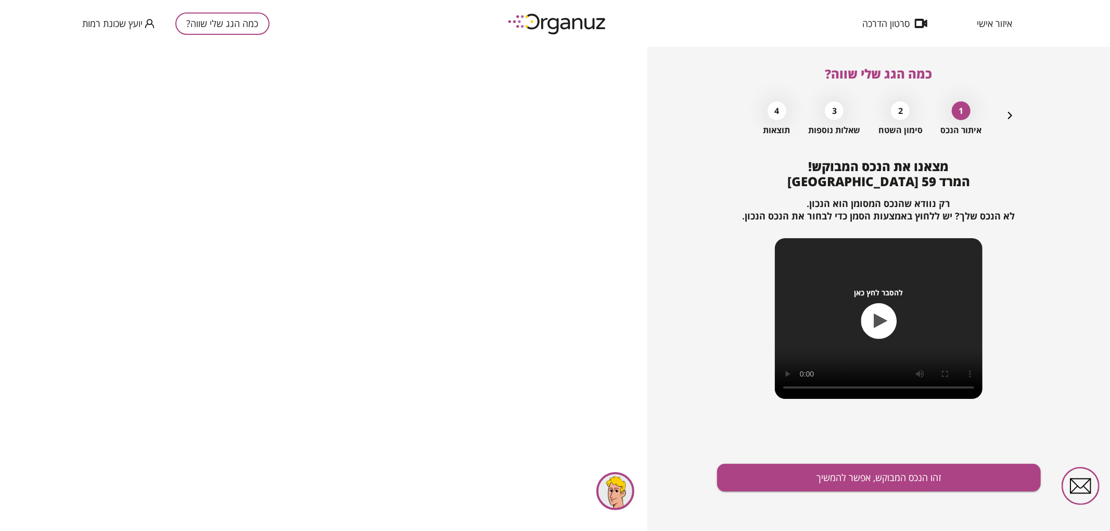
click at [945, 498] on div "מצאנו את הנכס המבוקש! המרד 59 באר שבע רק נוודא שהנכס המסומן הוא הנכון. לא הנכס …" at bounding box center [879, 345] width 324 height 372
click at [939, 476] on button "זהו הנכס המבוקש, אפשר להמשיך" at bounding box center [879, 478] width 324 height 28
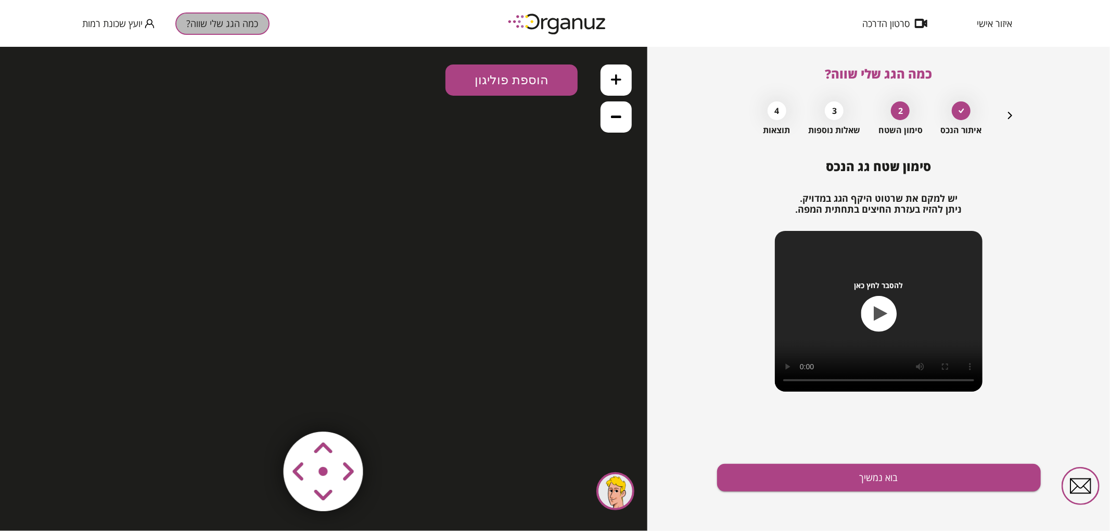
click at [237, 22] on button "כמה הגג שלי שווה?" at bounding box center [222, 23] width 94 height 22
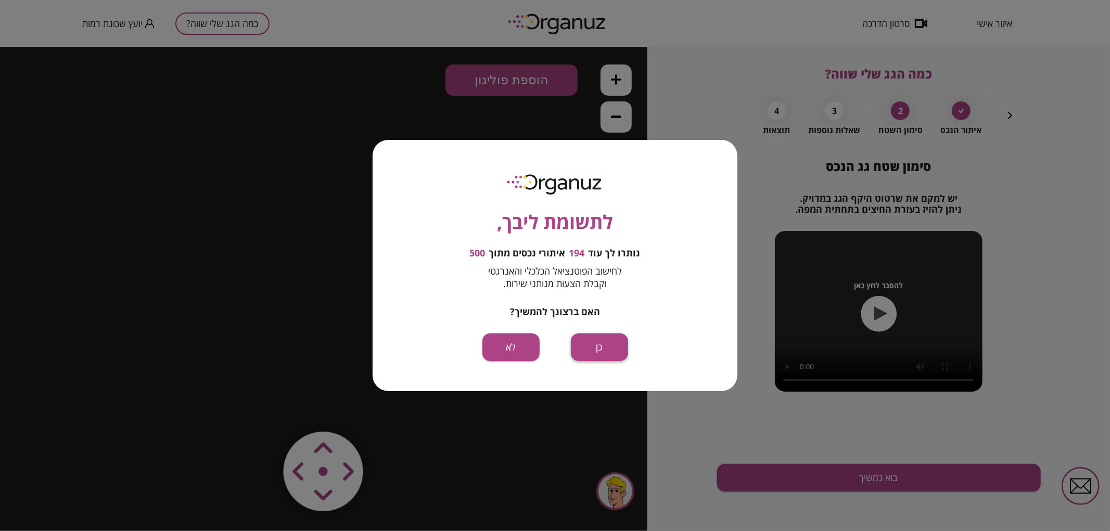
click at [590, 352] on button "כן" at bounding box center [599, 348] width 57 height 28
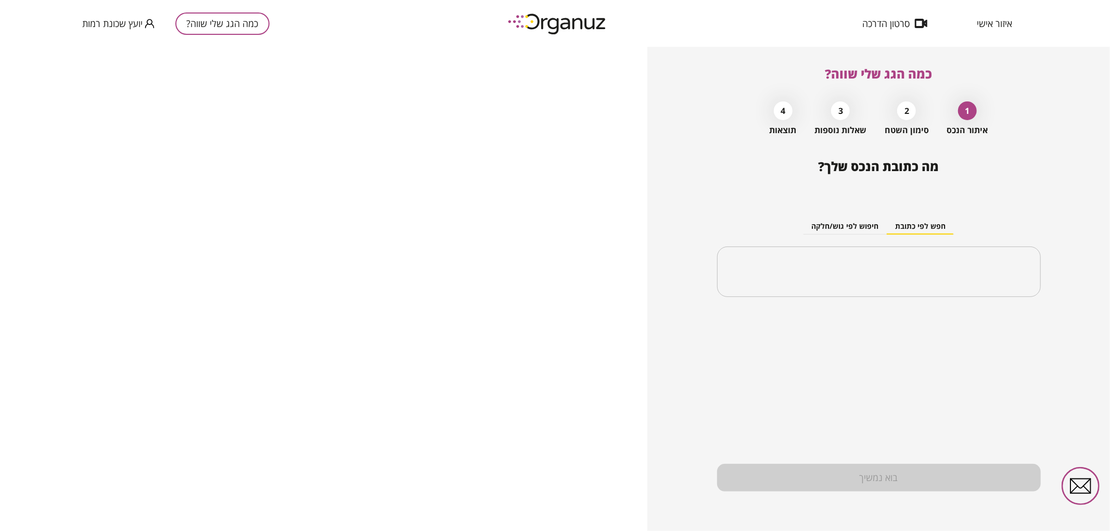
click at [826, 304] on div "חפש לפי כתובת חיפוש לפי גוש/חלקה ​" at bounding box center [879, 249] width 324 height 113
click at [826, 298] on div "חפש לפי כתובת חיפוש לפי גוש/חלקה ​" at bounding box center [879, 249] width 324 height 113
click at [828, 284] on input "text" at bounding box center [883, 272] width 291 height 26
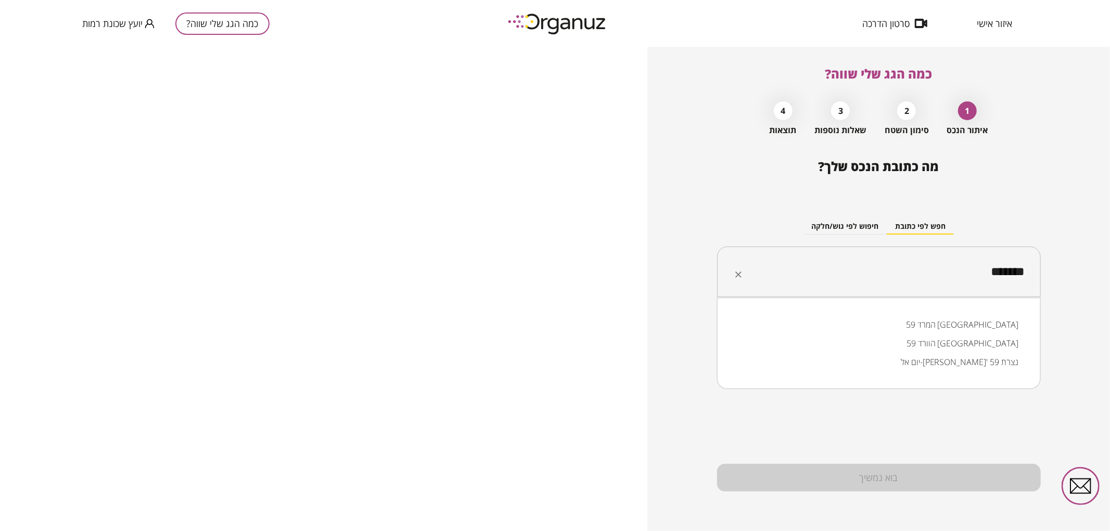
click at [882, 319] on li "המרד 59 [GEOGRAPHIC_DATA]" at bounding box center [879, 324] width 297 height 19
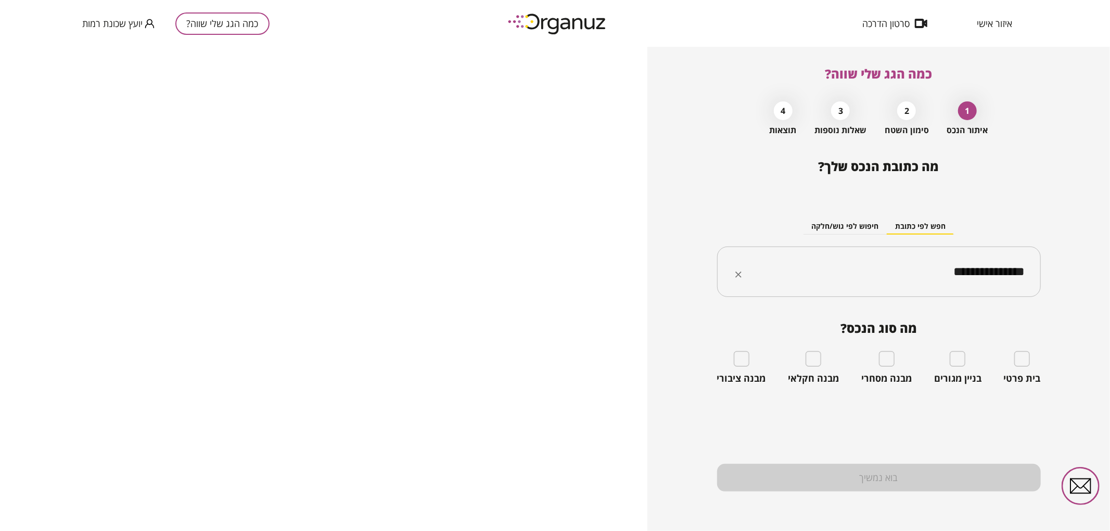
type input "**********"
click at [1032, 370] on div "בית פרטי" at bounding box center [1022, 367] width 37 height 33
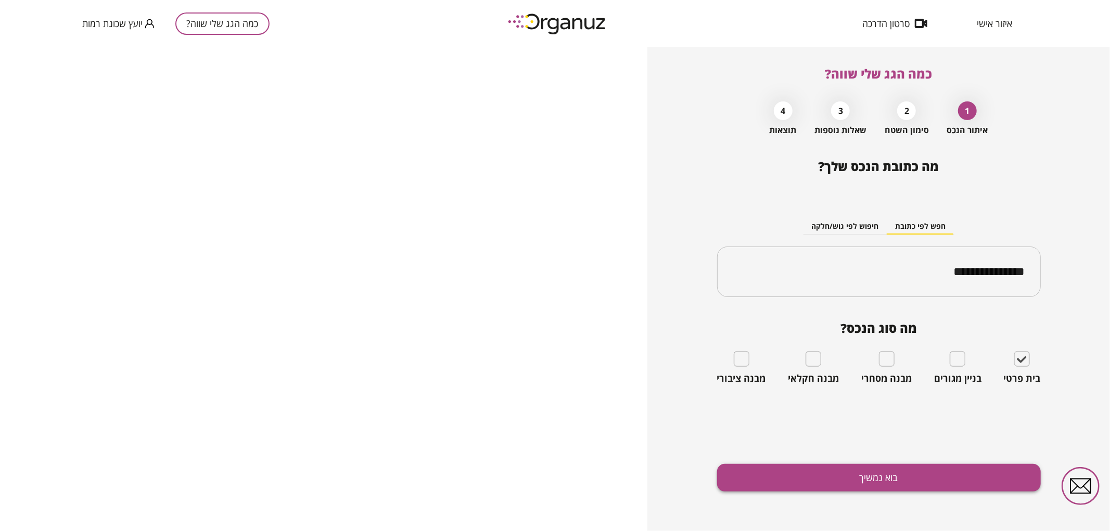
click at [951, 485] on button "בוא נמשיך" at bounding box center [879, 478] width 324 height 28
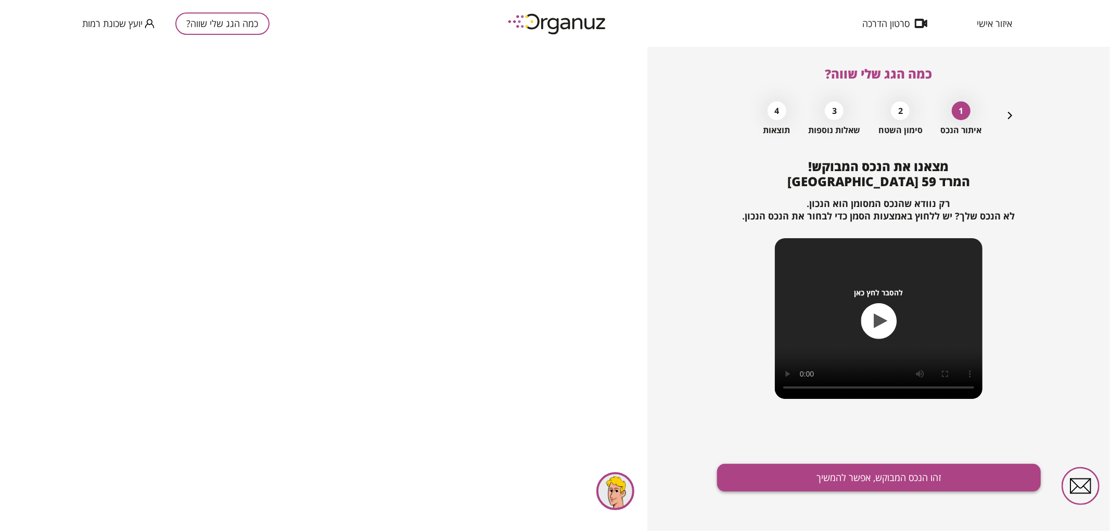
click at [901, 470] on button "זהו הנכס המבוקש, אפשר להמשיך" at bounding box center [879, 478] width 324 height 28
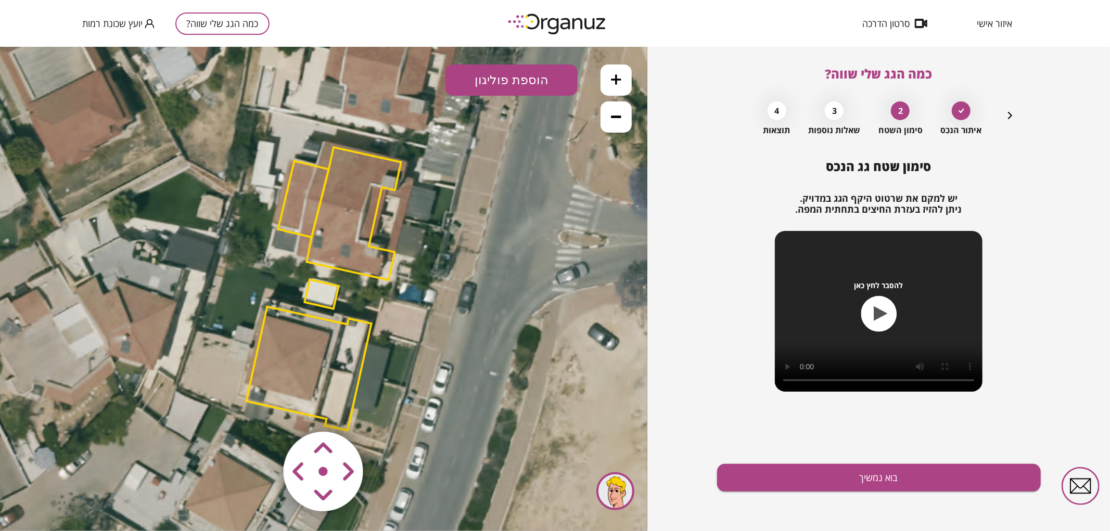
click at [295, 358] on polygon at bounding box center [308, 369] width 125 height 124
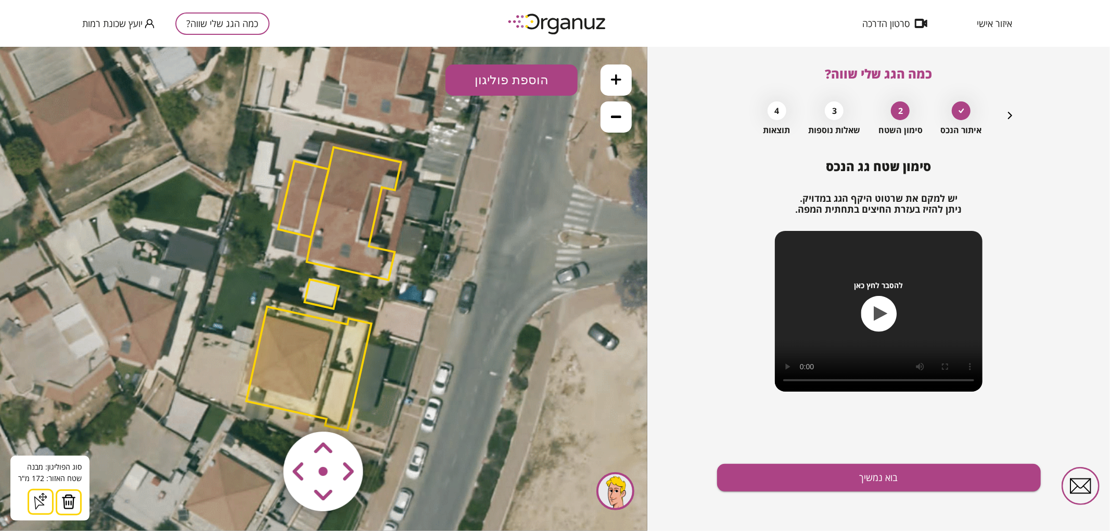
click at [59, 501] on button at bounding box center [69, 502] width 26 height 26
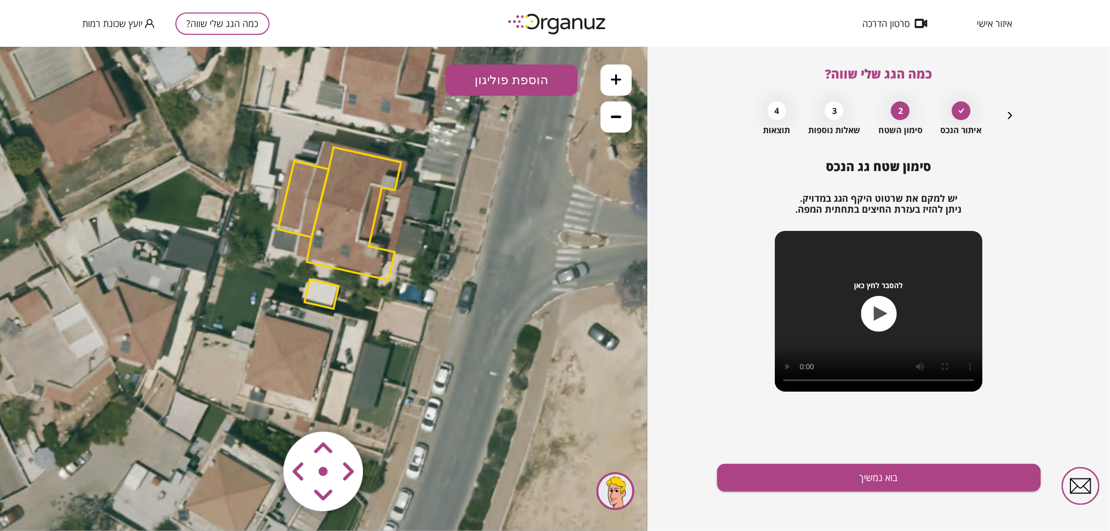
click at [618, 74] on icon at bounding box center [616, 79] width 10 height 10
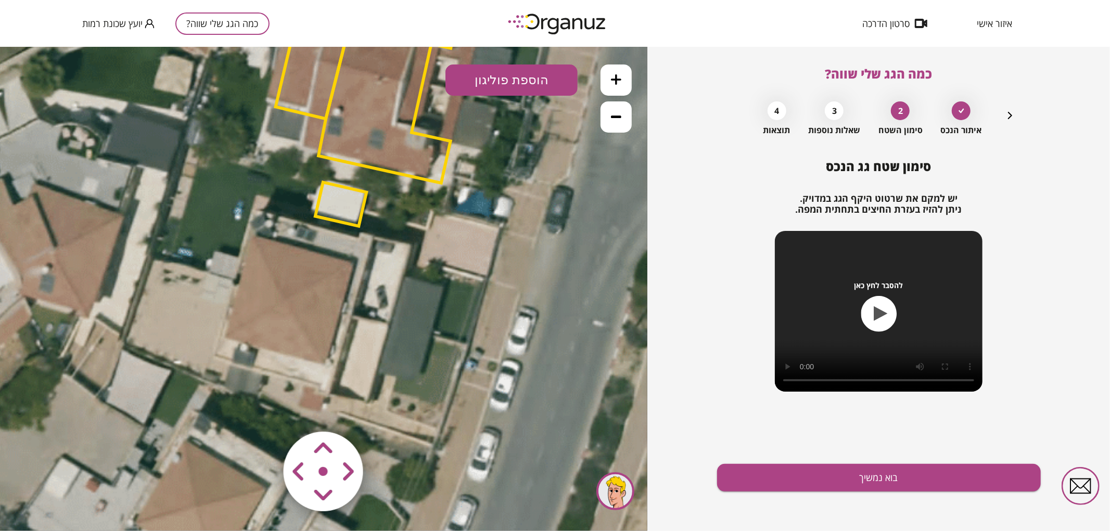
drag, startPoint x: 522, startPoint y: 302, endPoint x: 542, endPoint y: 236, distance: 69.6
click at [542, 236] on icon at bounding box center [348, 192] width 1300 height 1300
click at [529, 71] on button "הוספת פוליגון" at bounding box center [512, 79] width 132 height 31
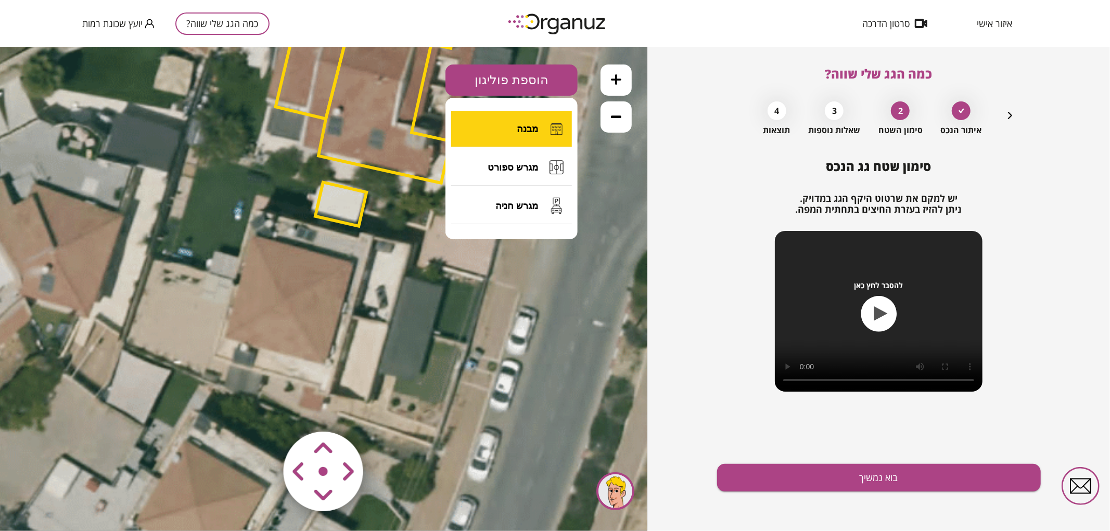
click at [535, 125] on span "מבנה" at bounding box center [527, 128] width 21 height 11
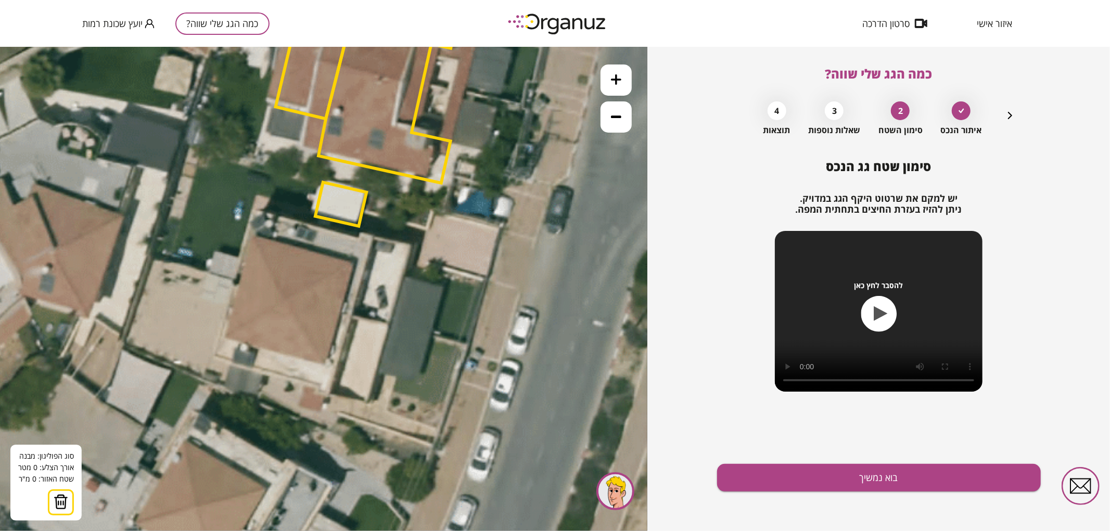
click at [431, 330] on icon at bounding box center [348, 192] width 1300 height 1300
click at [352, 315] on polygon at bounding box center [391, 322] width 79 height 15
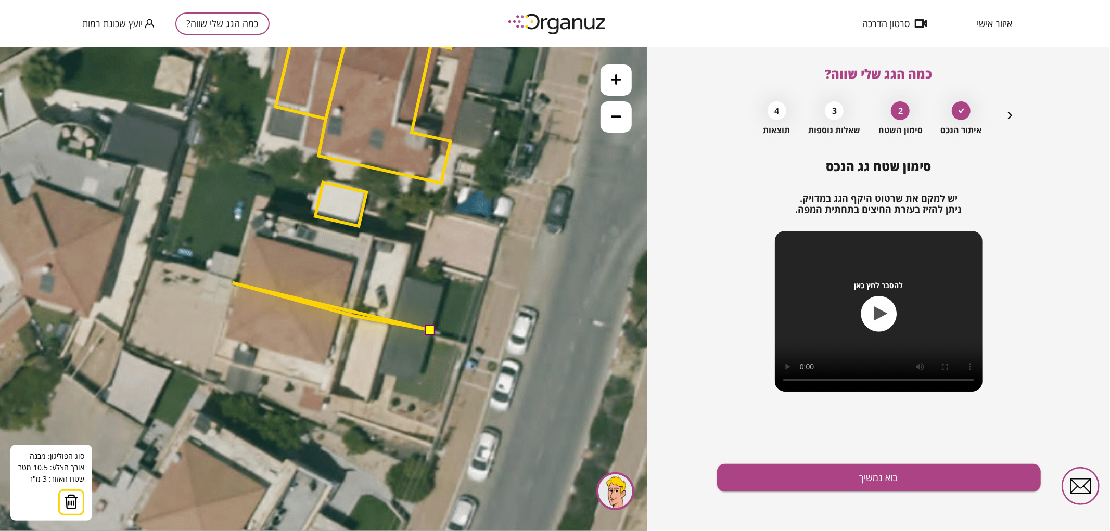
click at [233, 283] on polygon at bounding box center [332, 306] width 198 height 47
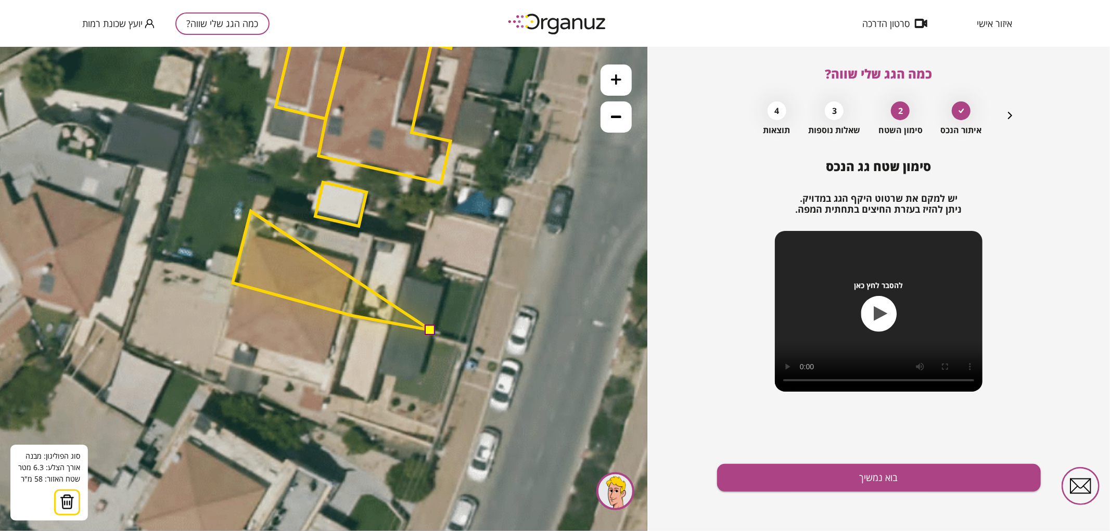
click at [251, 211] on polygon at bounding box center [332, 270] width 198 height 119
click at [359, 238] on polygon at bounding box center [332, 270] width 198 height 119
click at [361, 234] on polygon at bounding box center [332, 270] width 198 height 119
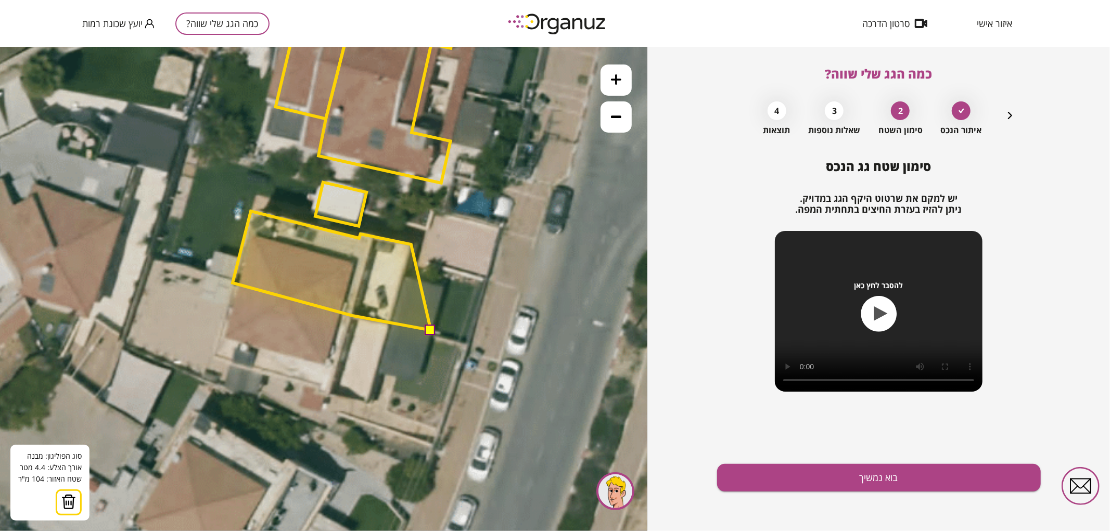
click at [411, 244] on polygon at bounding box center [332, 270] width 198 height 119
click at [404, 276] on polygon at bounding box center [332, 270] width 198 height 119
click at [443, 286] on polygon at bounding box center [338, 270] width 210 height 119
click at [429, 330] on button at bounding box center [430, 329] width 10 height 10
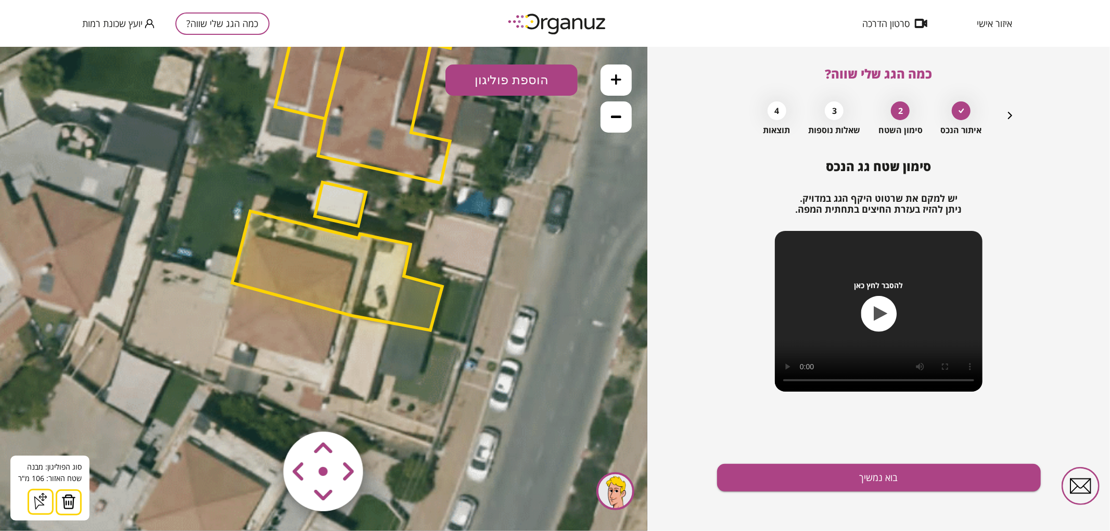
click at [375, 282] on polygon at bounding box center [337, 270] width 210 height 119
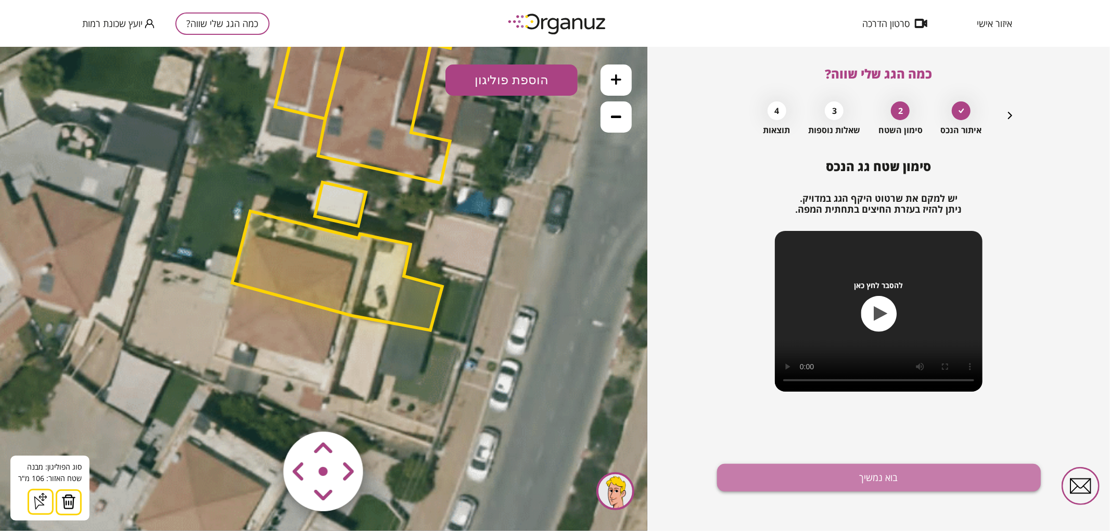
click at [952, 481] on button "בוא נמשיך" at bounding box center [879, 478] width 324 height 28
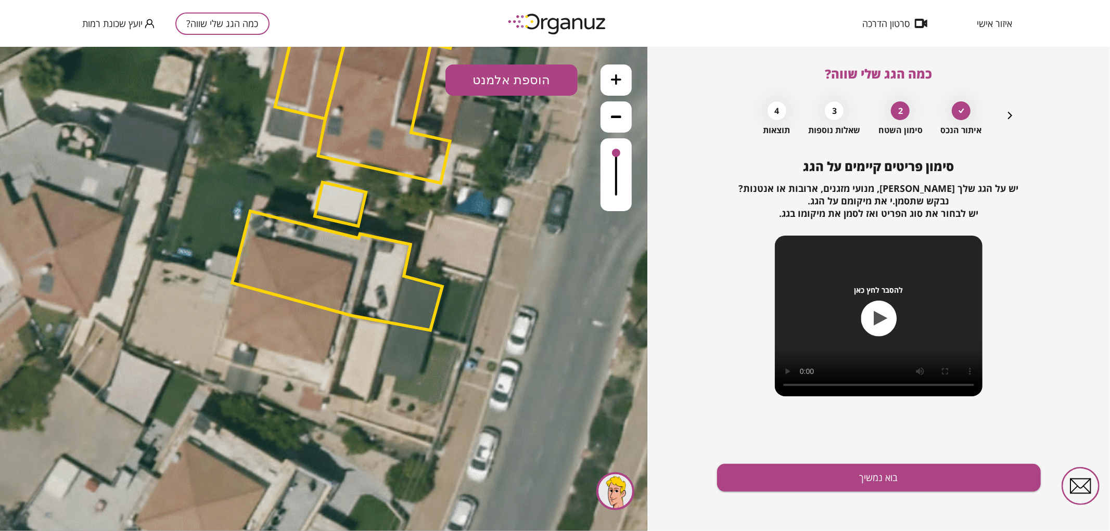
click at [952, 481] on button "בוא נמשיך" at bounding box center [879, 478] width 324 height 28
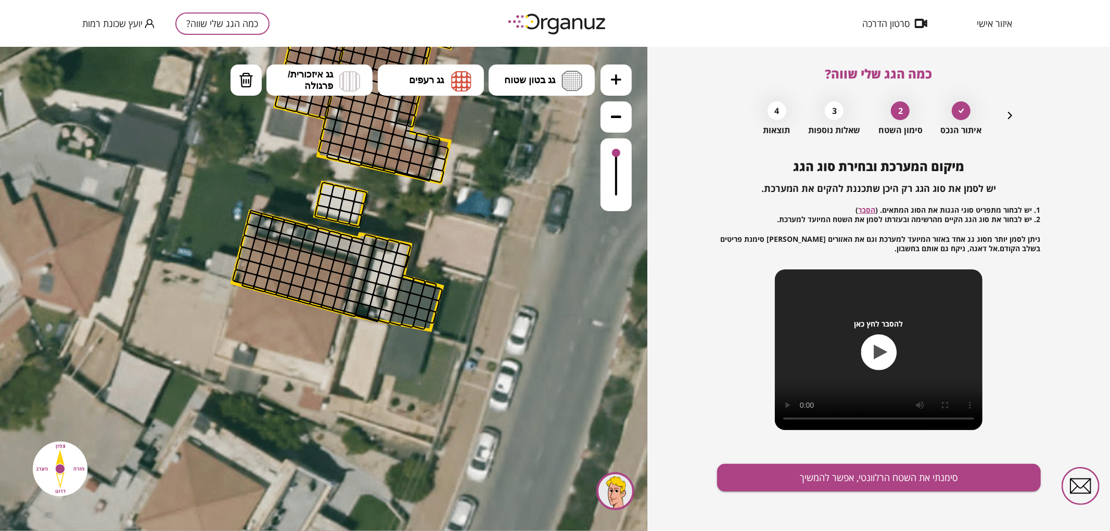
click at [617, 81] on icon at bounding box center [616, 79] width 10 height 10
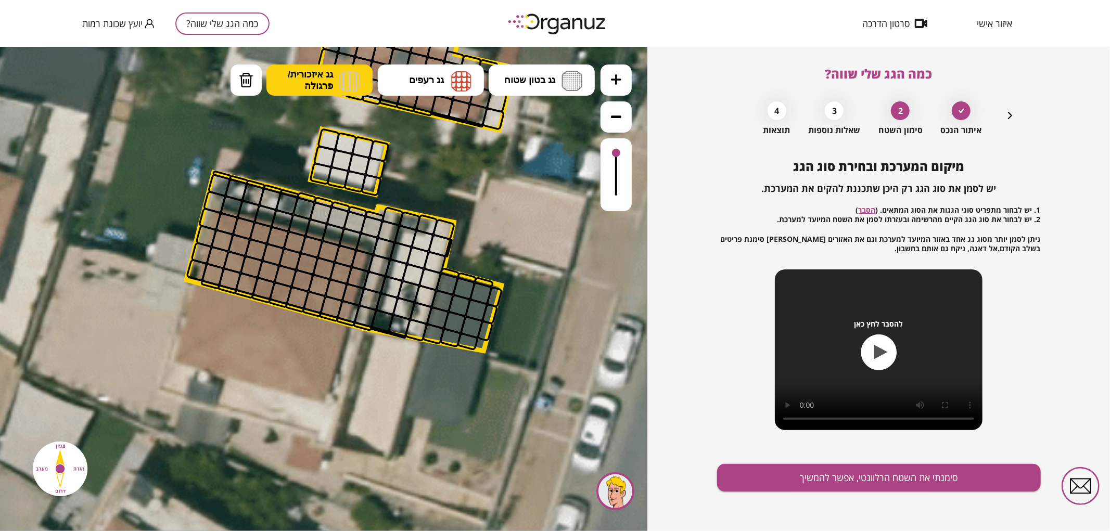
click at [311, 83] on span "גג איזכורית/ פרגולה" at bounding box center [310, 79] width 45 height 23
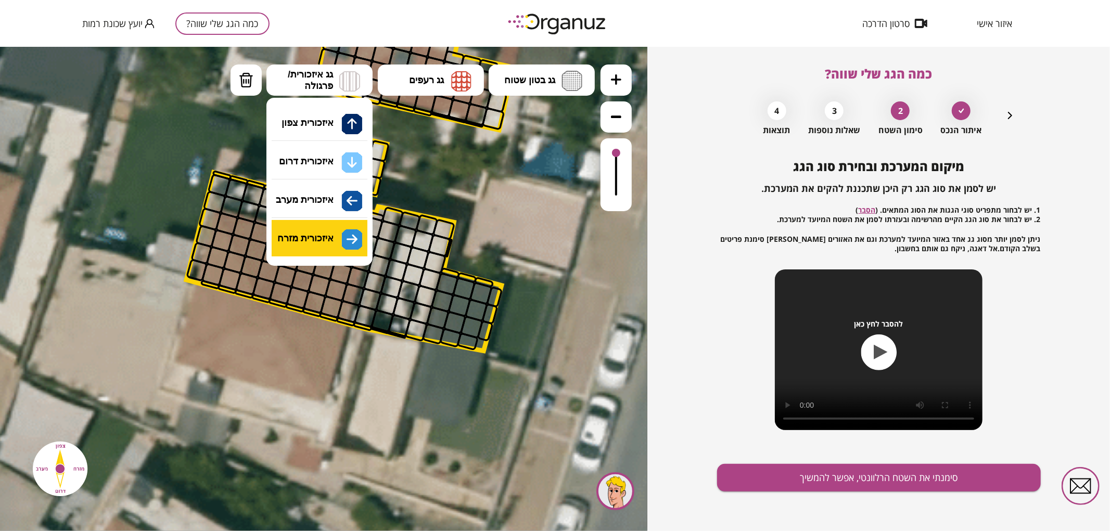
click at [326, 239] on div ".st0 { fill: #FFFFFF; } 0" at bounding box center [323, 288] width 647 height 485
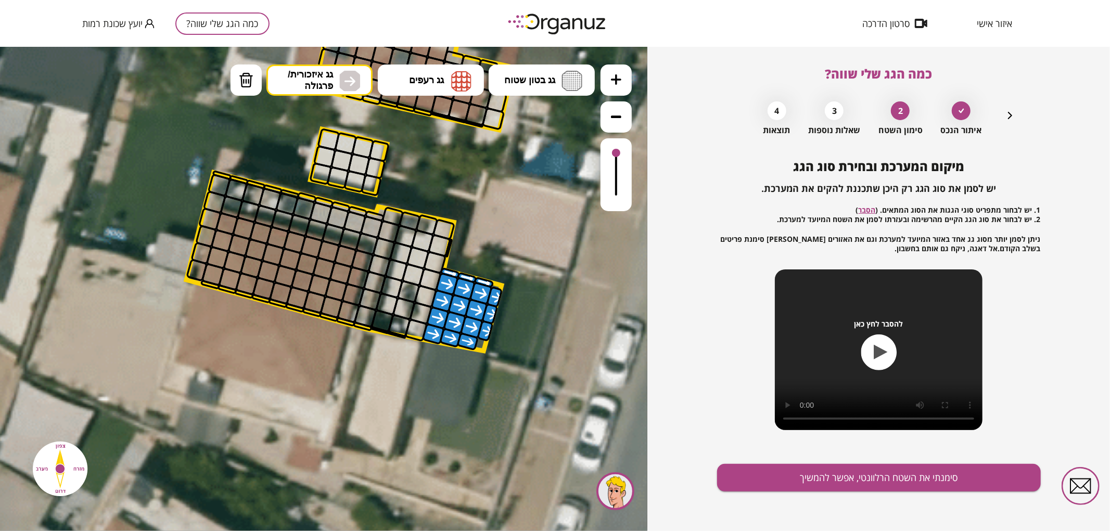
drag, startPoint x: 438, startPoint y: 333, endPoint x: 486, endPoint y: 304, distance: 56.2
click at [443, 83] on span "גג רעפים" at bounding box center [426, 79] width 35 height 11
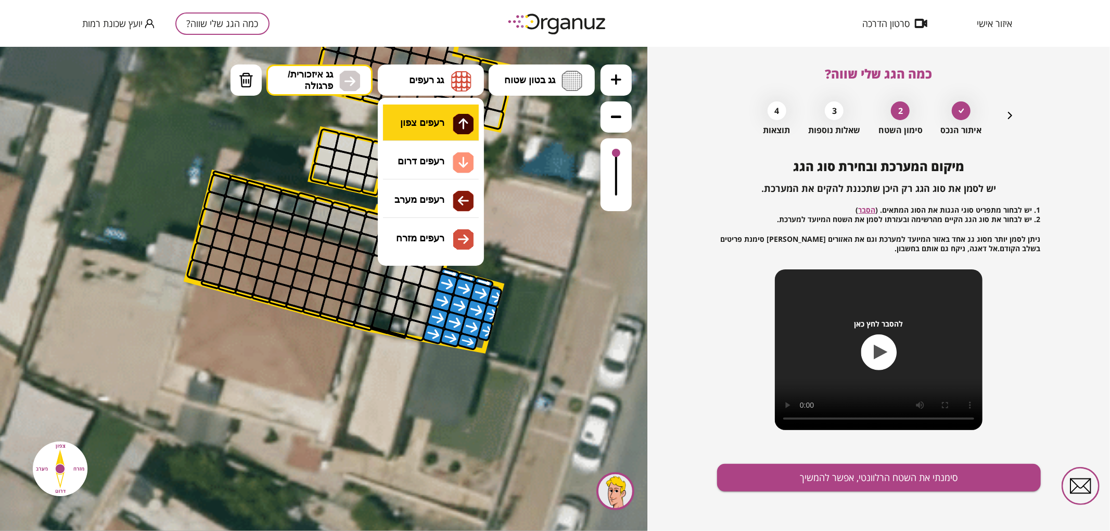
click at [454, 119] on div ".st0 { fill: #FFFFFF; } 0" at bounding box center [323, 288] width 647 height 485
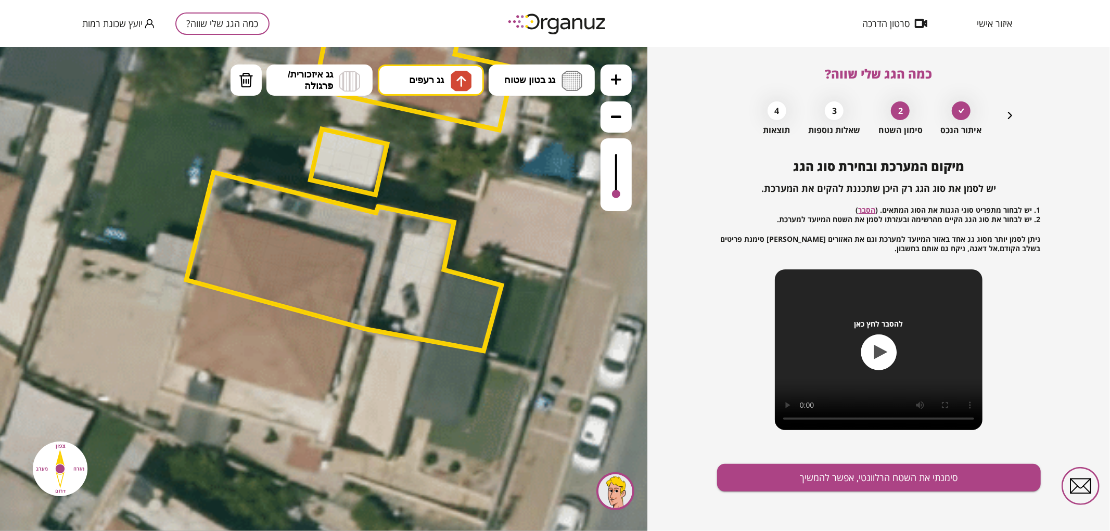
drag, startPoint x: 616, startPoint y: 157, endPoint x: 622, endPoint y: 195, distance: 38.0
click at [622, 195] on div at bounding box center [616, 174] width 31 height 73
click at [618, 191] on div at bounding box center [616, 190] width 8 height 8
drag, startPoint x: 268, startPoint y: 283, endPoint x: 272, endPoint y: 252, distance: 30.4
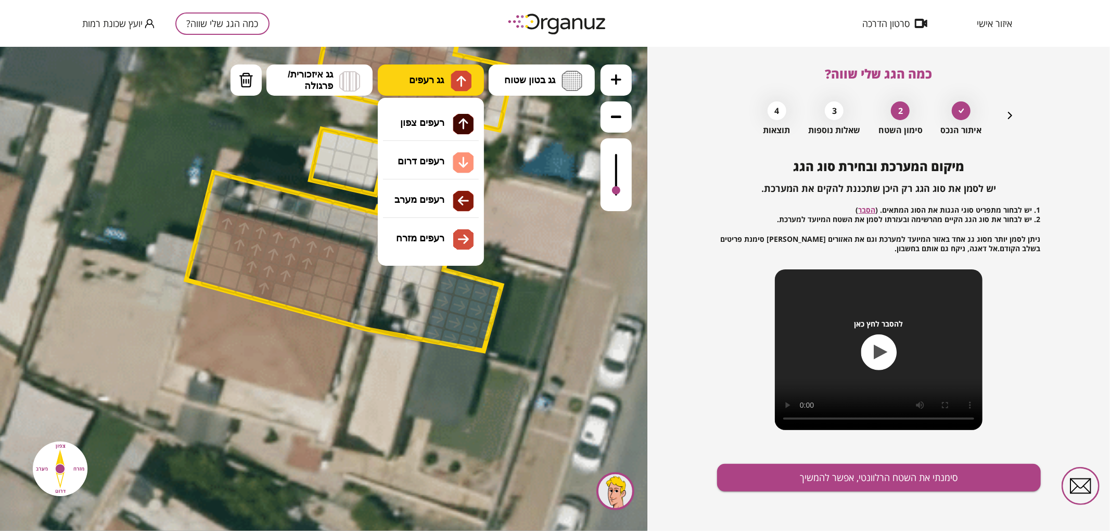
click at [407, 84] on button "גג רעפים" at bounding box center [431, 79] width 106 height 31
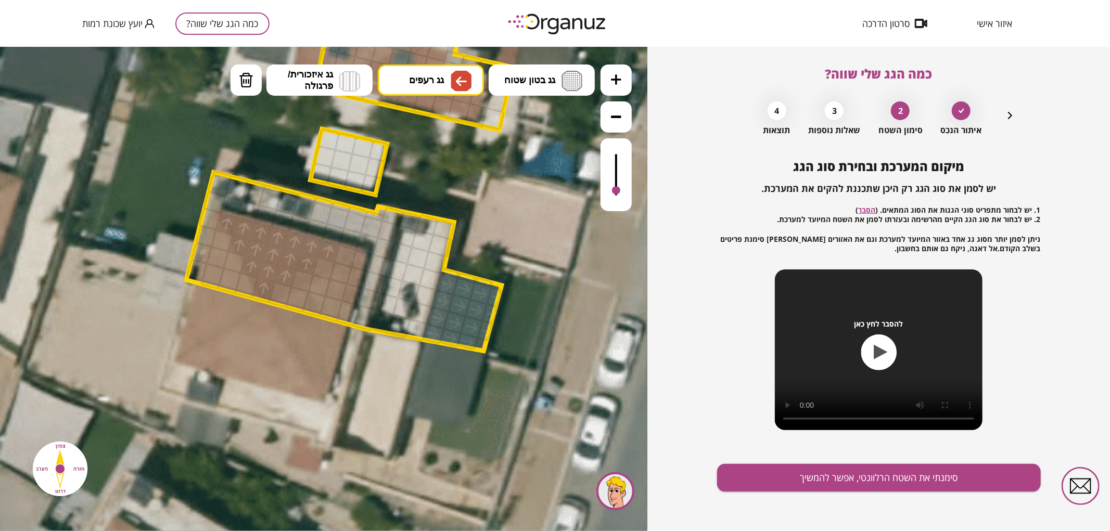
click at [433, 201] on div ".st0 { fill: #FFFFFF; } 0" at bounding box center [323, 288] width 647 height 485
drag, startPoint x: 243, startPoint y: 288, endPoint x: 230, endPoint y: 260, distance: 30.8
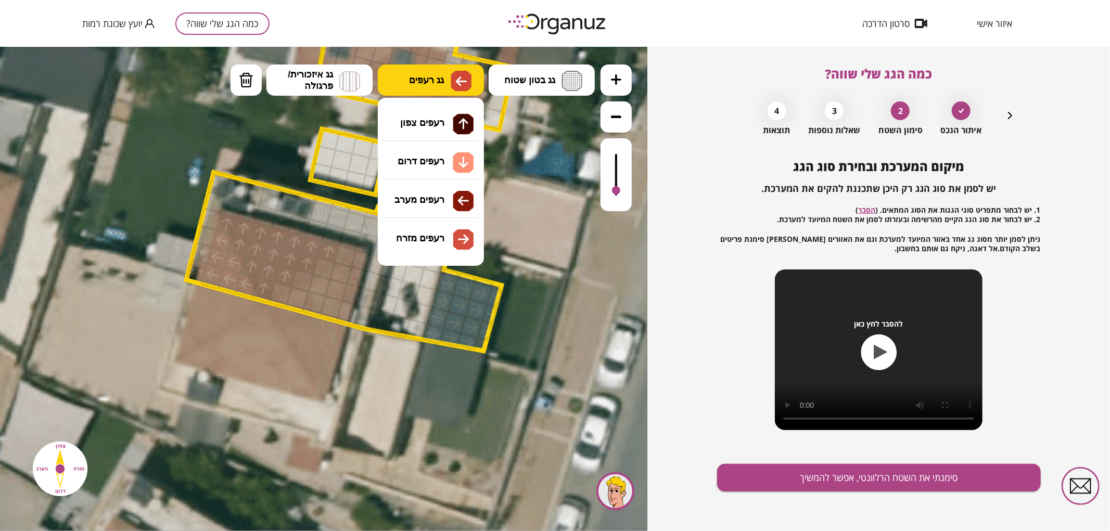
click at [444, 81] on span "גג רעפים" at bounding box center [426, 79] width 35 height 11
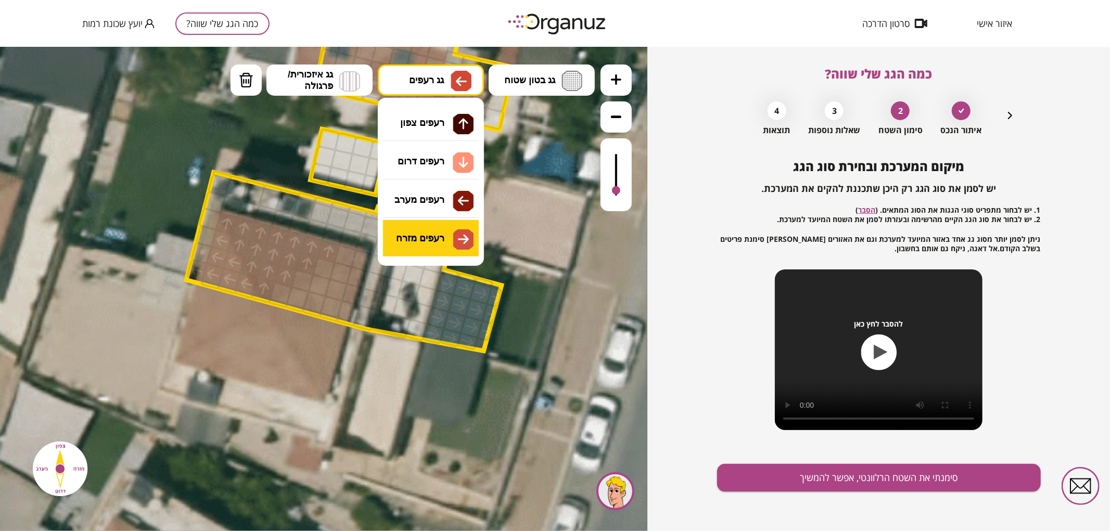
click at [443, 236] on div ".st0 { fill: #FFFFFF; } 0" at bounding box center [323, 288] width 647 height 485
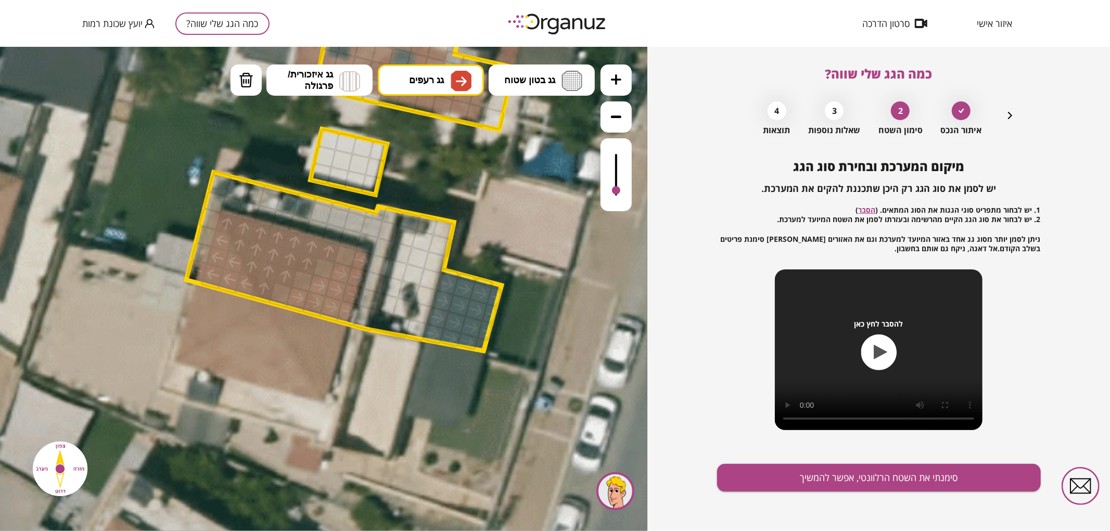
drag, startPoint x: 296, startPoint y: 296, endPoint x: 321, endPoint y: 291, distance: 25.4
click at [436, 84] on span "גג רעפים" at bounding box center [426, 79] width 35 height 11
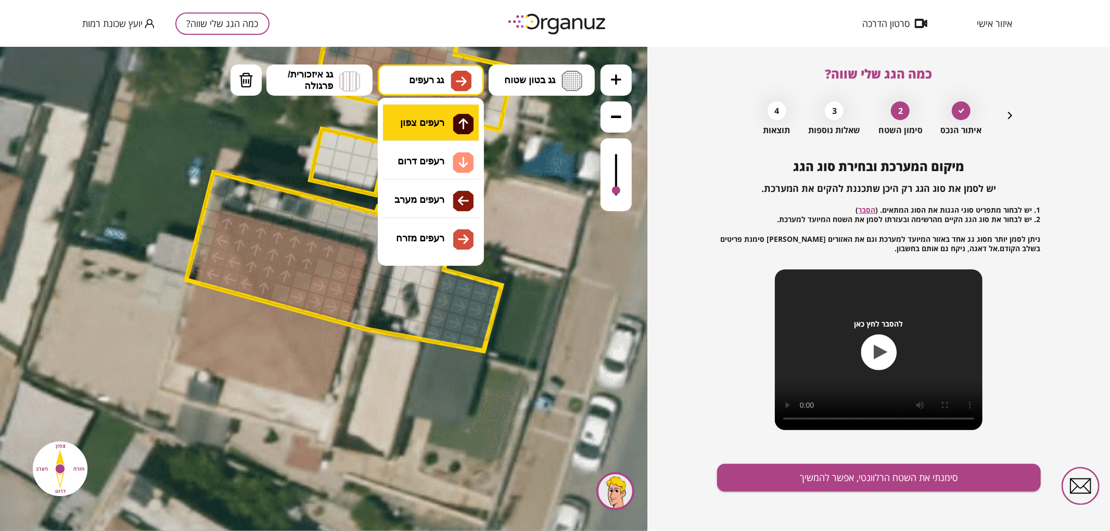
click at [441, 120] on div ".st0 { fill: #FFFFFF; } 0" at bounding box center [323, 288] width 647 height 485
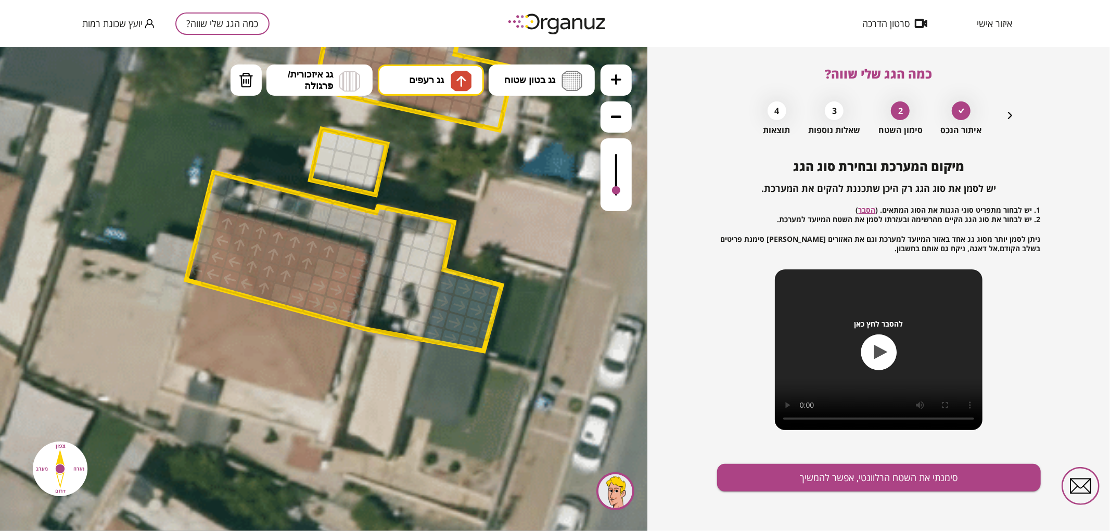
click at [288, 293] on div at bounding box center [281, 293] width 24 height 24
click at [295, 282] on div at bounding box center [302, 281] width 24 height 24
click at [325, 269] on div at bounding box center [324, 269] width 24 height 24
click at [340, 255] on div at bounding box center [346, 256] width 24 height 24
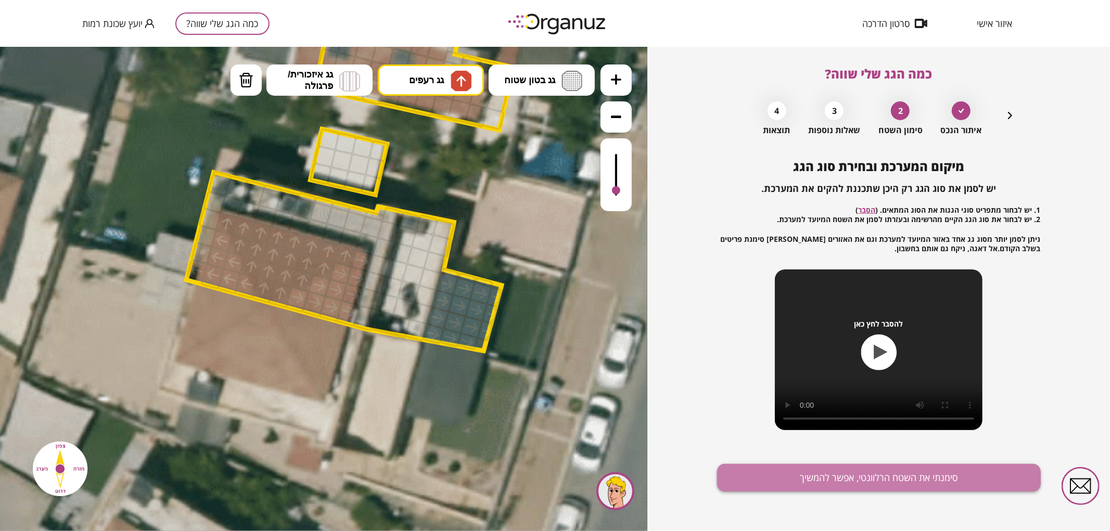
click at [792, 470] on button "סימנתי את השטח הרלוונטי, אפשר להמשיך" at bounding box center [879, 478] width 324 height 28
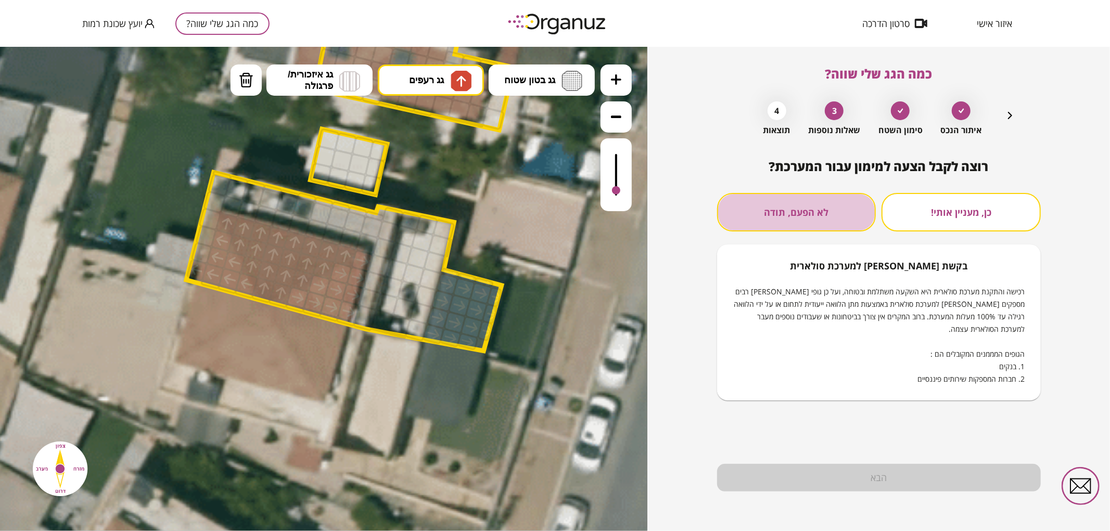
drag, startPoint x: 791, startPoint y: 212, endPoint x: 809, endPoint y: 336, distance: 125.1
click at [792, 212] on button "לא הפעם, תודה" at bounding box center [796, 212] width 159 height 39
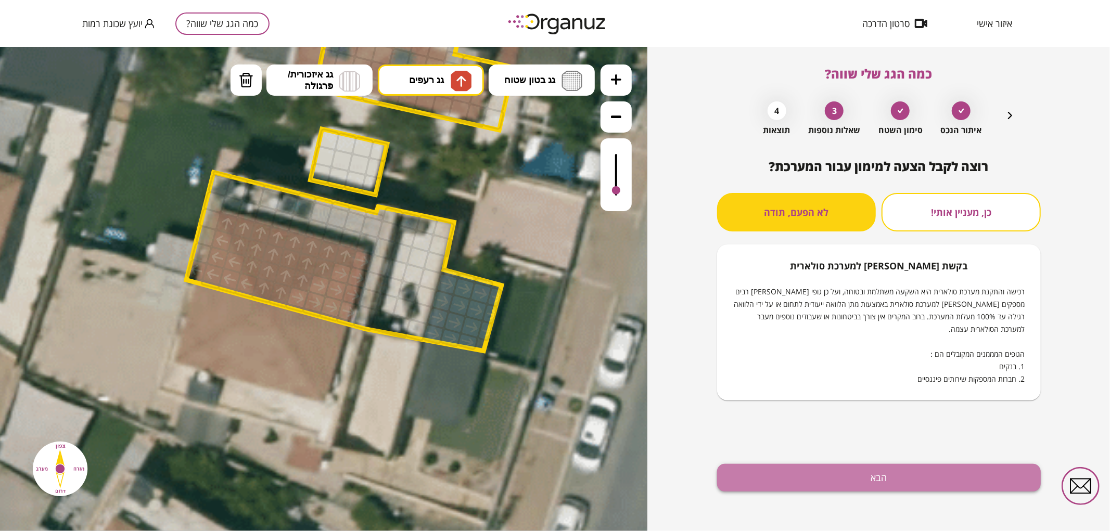
click at [818, 485] on button "הבא" at bounding box center [879, 478] width 324 height 28
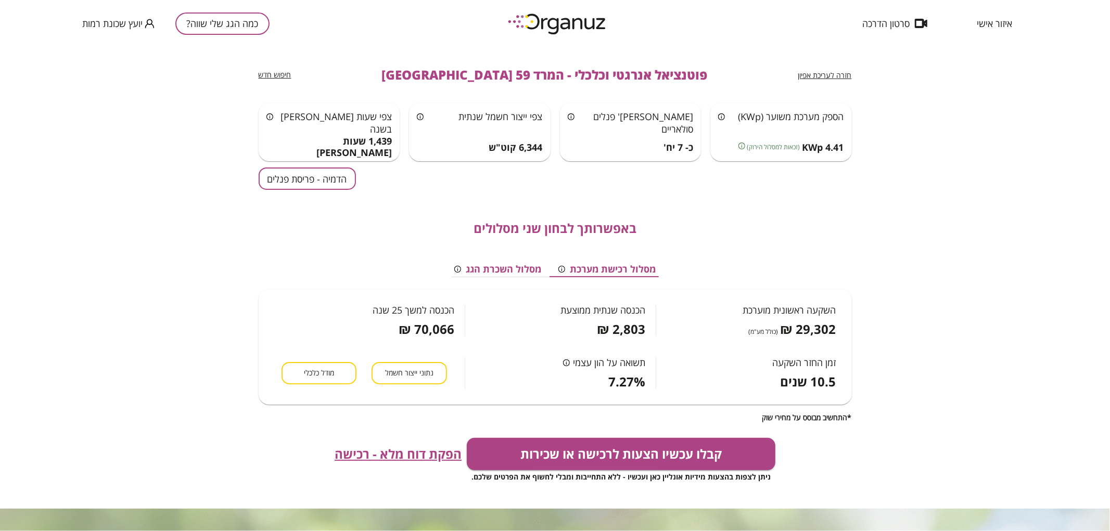
click at [345, 183] on button "הדמיה - פריסת פנלים" at bounding box center [307, 179] width 97 height 22
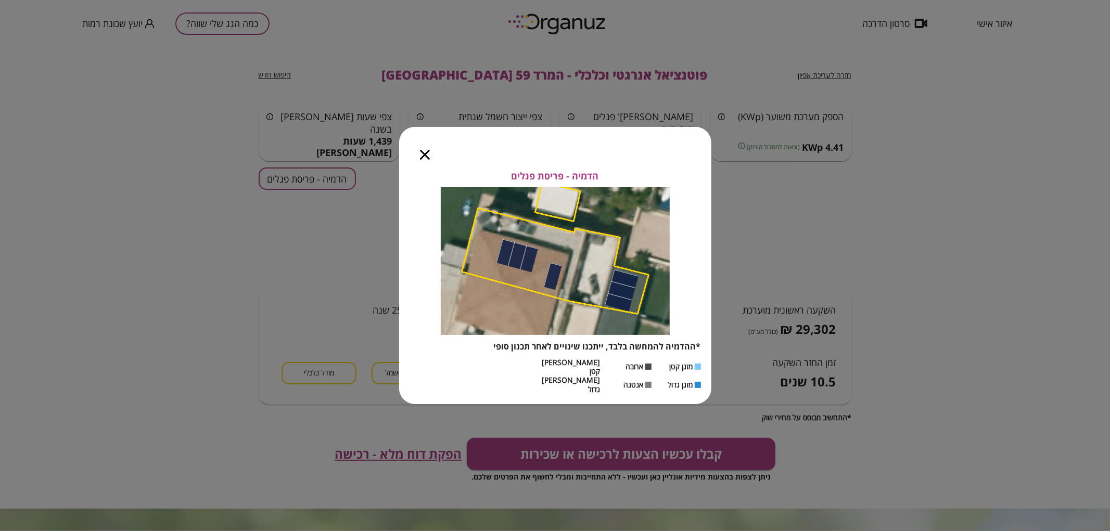
click at [424, 160] on icon "button" at bounding box center [425, 155] width 10 height 10
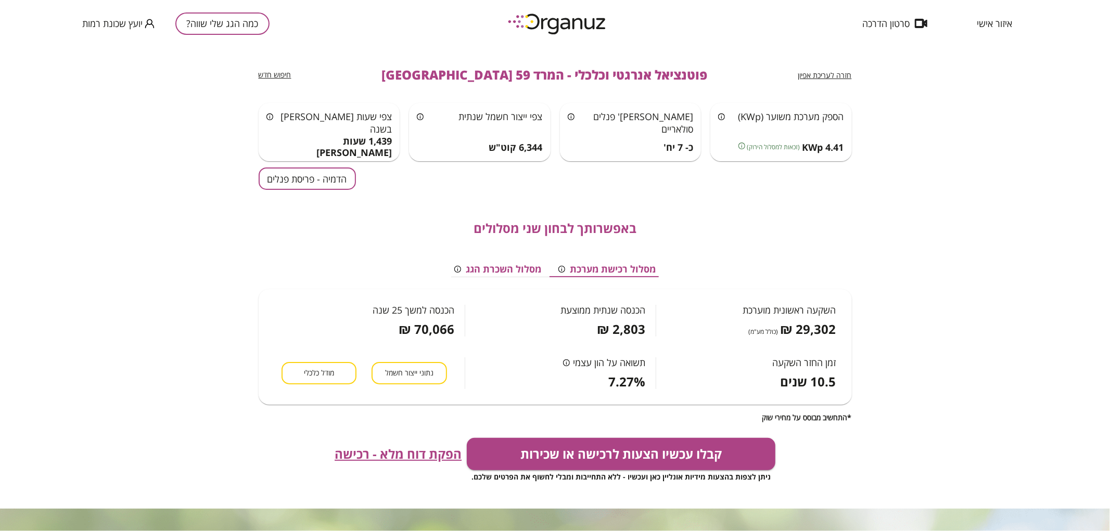
click at [202, 21] on button "כמה הגג שלי שווה?" at bounding box center [222, 23] width 94 height 22
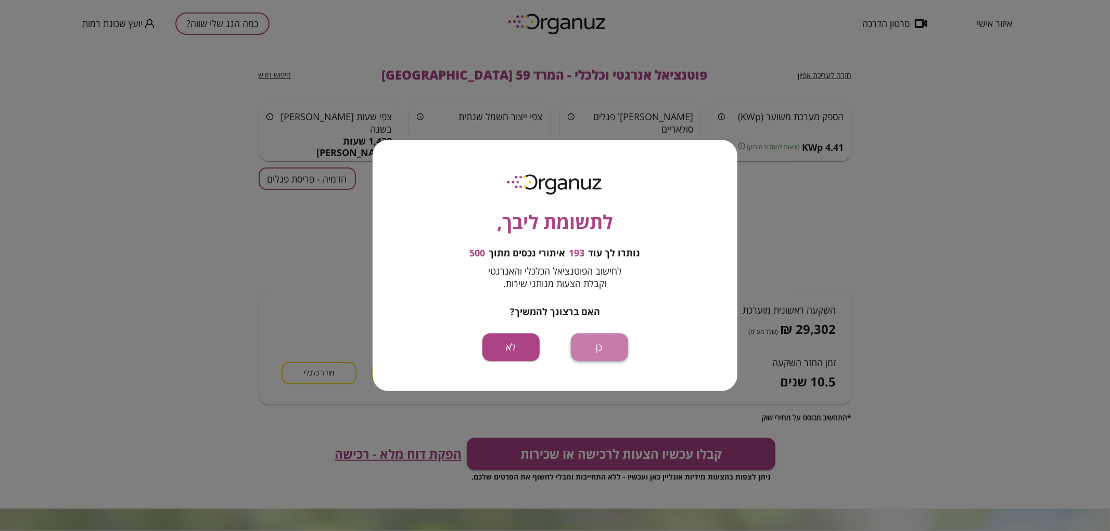
click at [590, 342] on button "כן" at bounding box center [599, 348] width 57 height 28
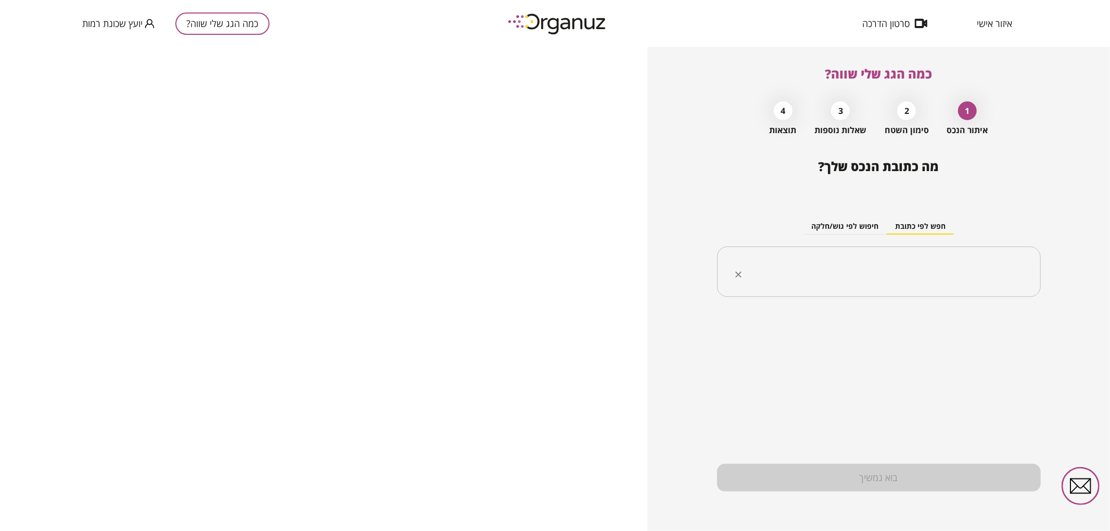
click at [798, 273] on input "text" at bounding box center [883, 272] width 291 height 26
click at [860, 321] on li "המרד 61 [GEOGRAPHIC_DATA]" at bounding box center [879, 324] width 297 height 19
type input "**********"
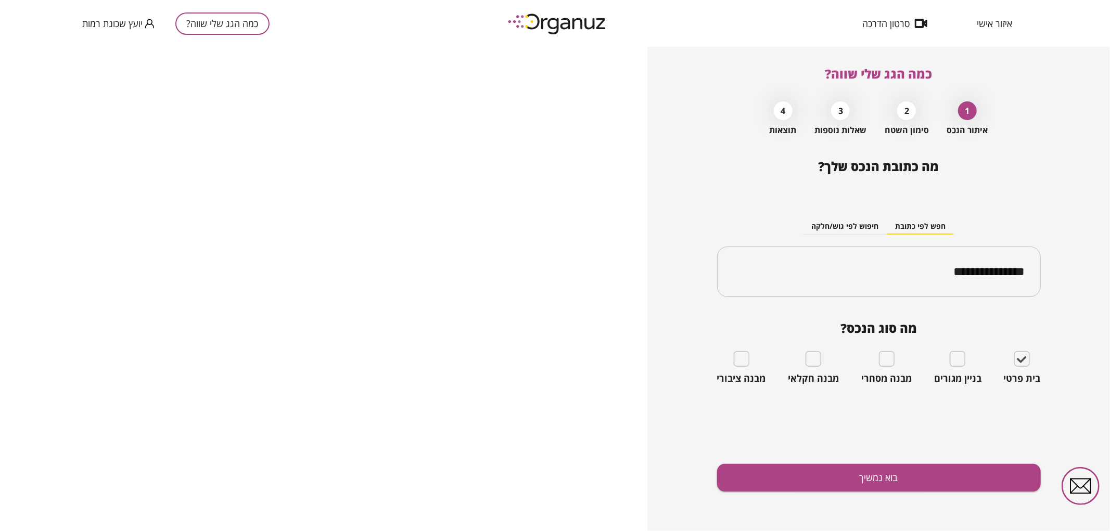
click at [948, 463] on div "**********" at bounding box center [879, 345] width 324 height 372
click at [946, 466] on button "בוא נמשיך" at bounding box center [879, 478] width 324 height 28
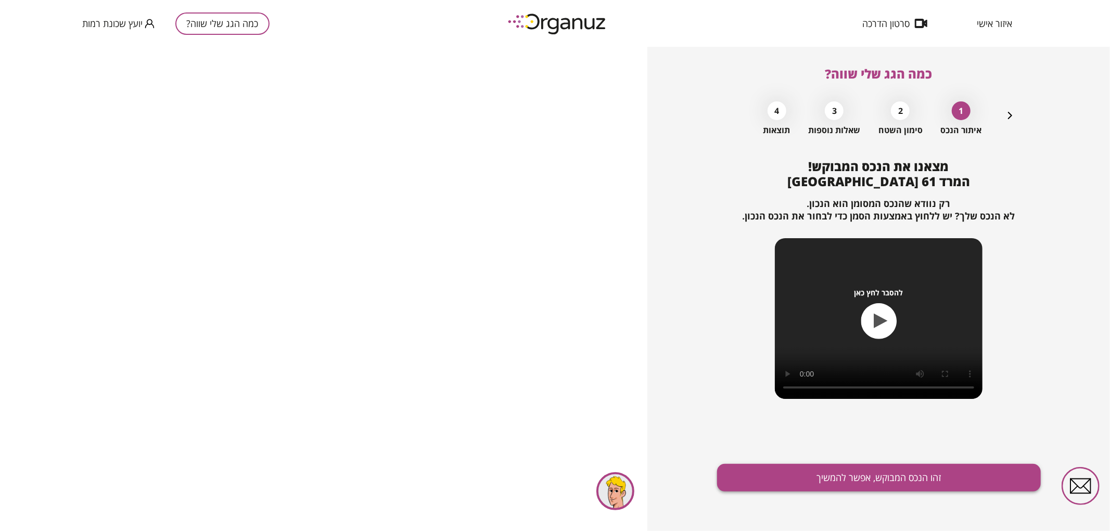
click at [909, 479] on button "זהו הנכס המבוקש, אפשר להמשיך" at bounding box center [879, 478] width 324 height 28
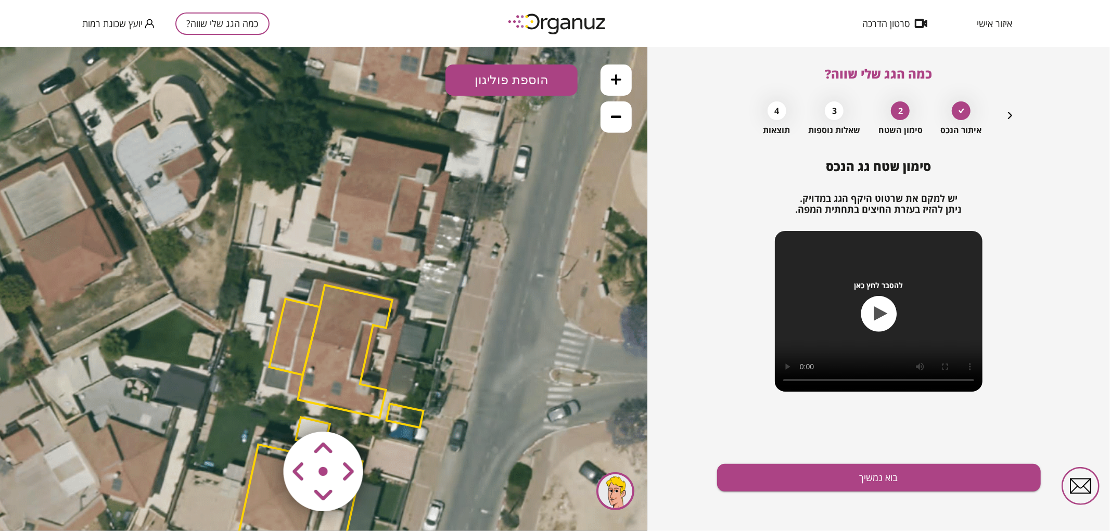
drag, startPoint x: 433, startPoint y: 313, endPoint x: 451, endPoint y: 404, distance: 92.8
click at [451, 404] on icon at bounding box center [333, 424] width 867 height 867
click at [335, 354] on polygon at bounding box center [345, 351] width 94 height 133
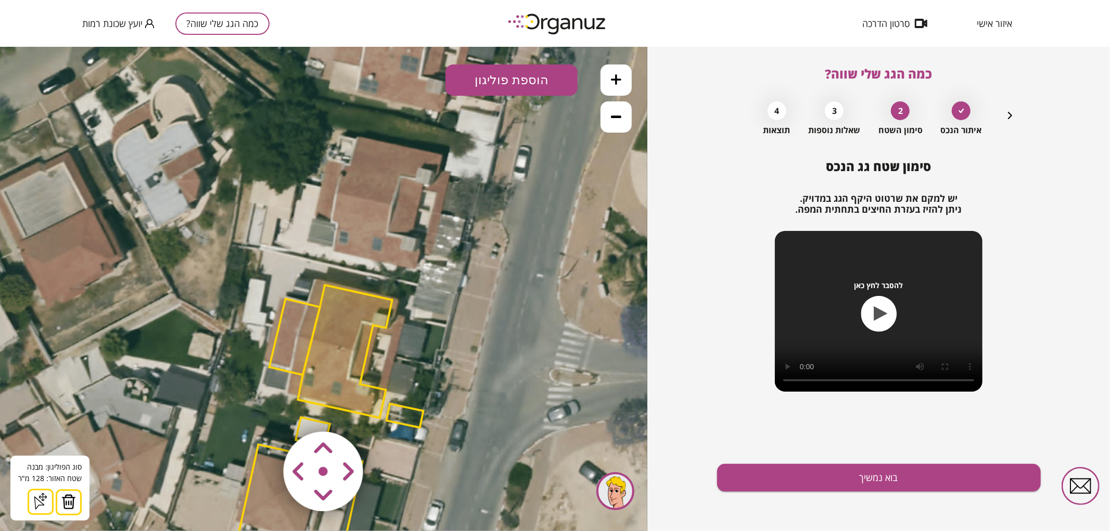
click at [71, 500] on img at bounding box center [68, 502] width 15 height 16
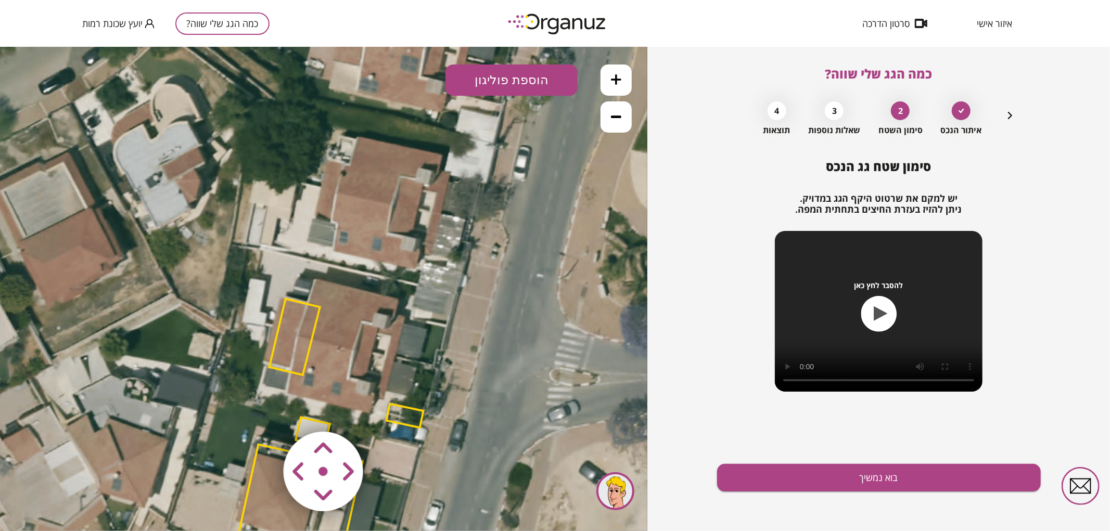
click at [289, 338] on polygon at bounding box center [295, 337] width 50 height 76
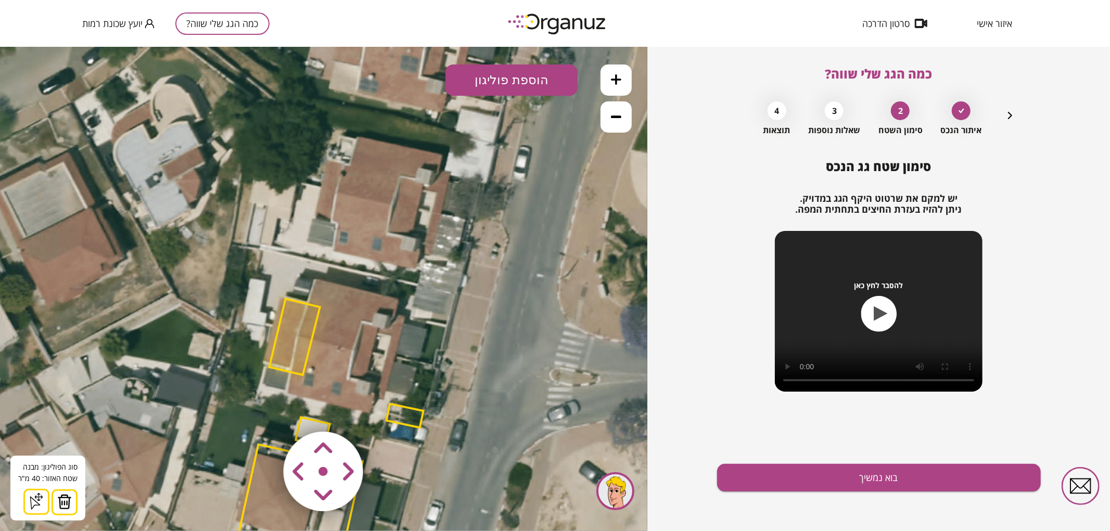
click at [61, 498] on img at bounding box center [64, 502] width 15 height 16
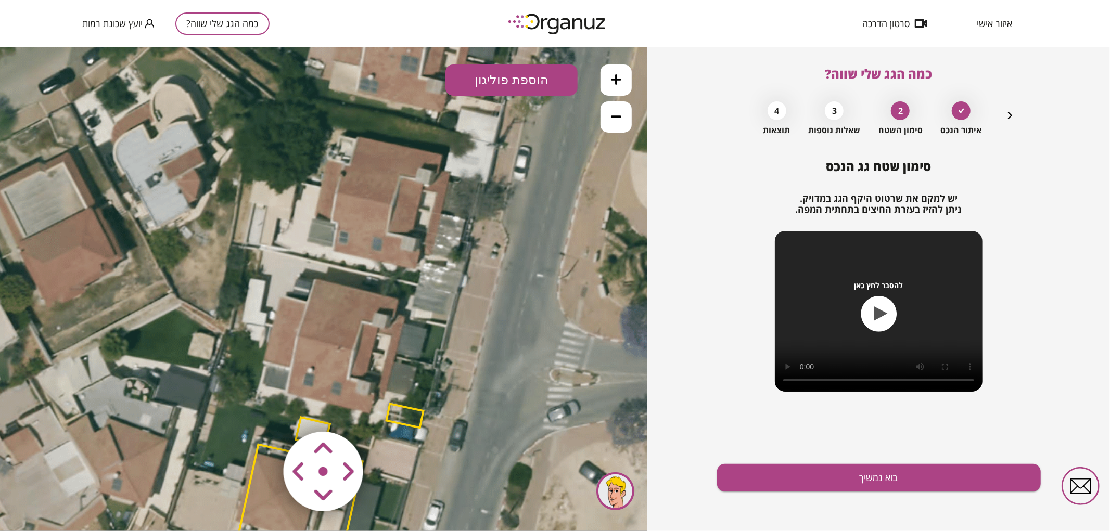
click at [414, 408] on polygon at bounding box center [405, 416] width 37 height 24
click at [59, 500] on img at bounding box center [60, 502] width 15 height 16
click at [615, 86] on button at bounding box center [616, 79] width 31 height 31
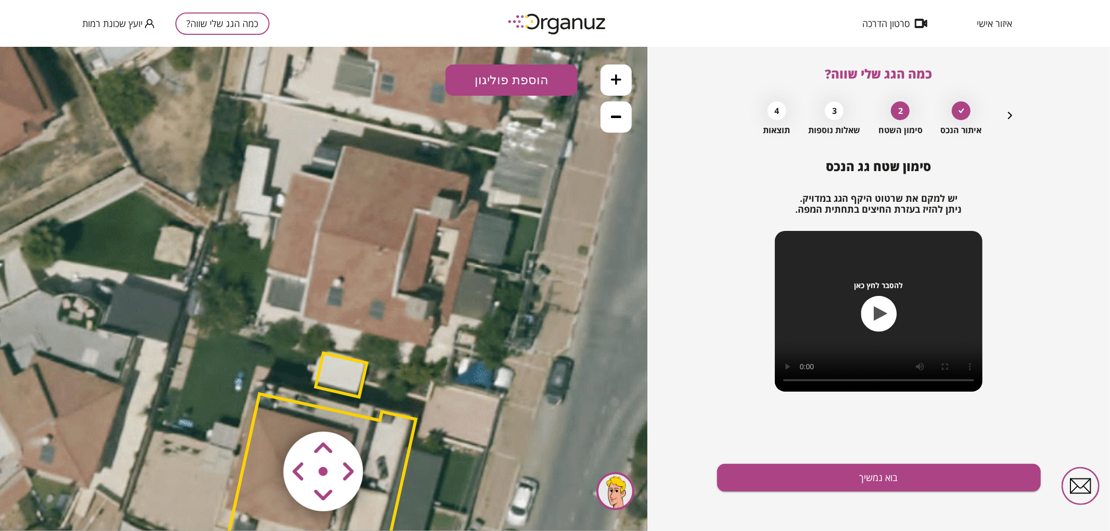
drag, startPoint x: 522, startPoint y: 347, endPoint x: 559, endPoint y: 204, distance: 148.0
click at [559, 204] on icon at bounding box center [371, 363] width 1300 height 1300
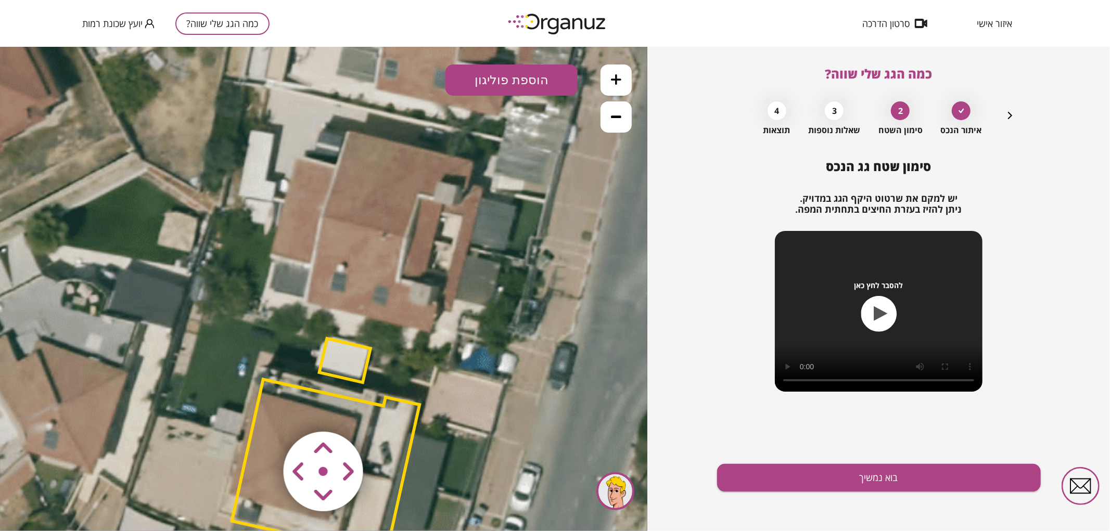
click at [553, 88] on button "הוספת פוליגון" at bounding box center [512, 79] width 132 height 31
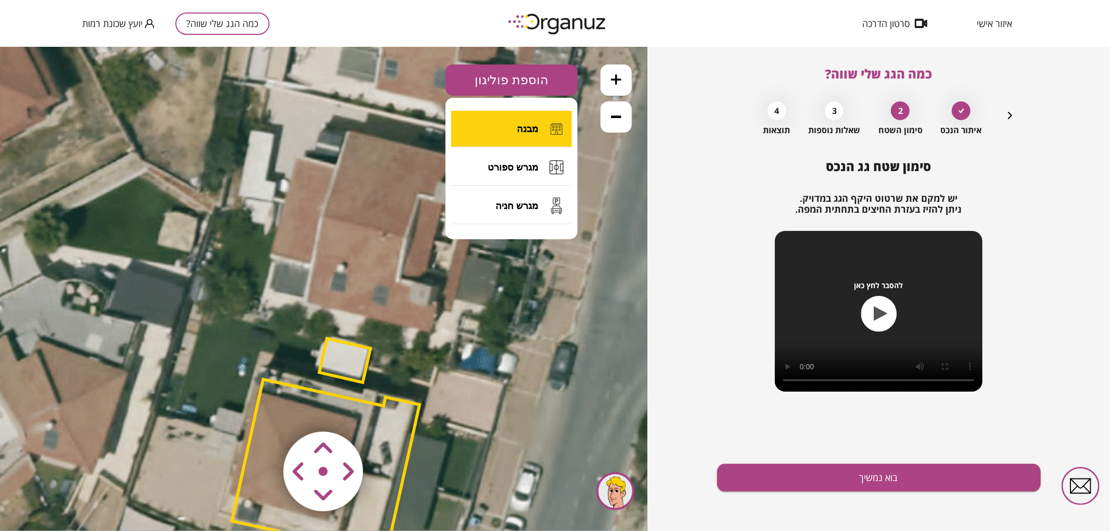
click at [550, 113] on button "מבנה" at bounding box center [511, 128] width 121 height 36
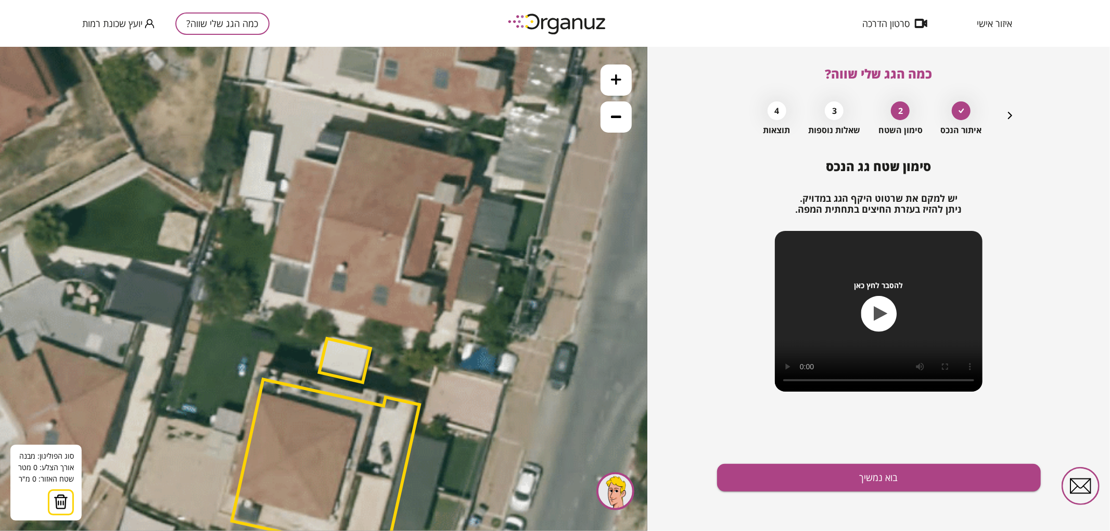
click at [283, 206] on icon at bounding box center [375, 349] width 1300 height 1300
click at [467, 252] on icon at bounding box center [375, 349] width 1300 height 1300
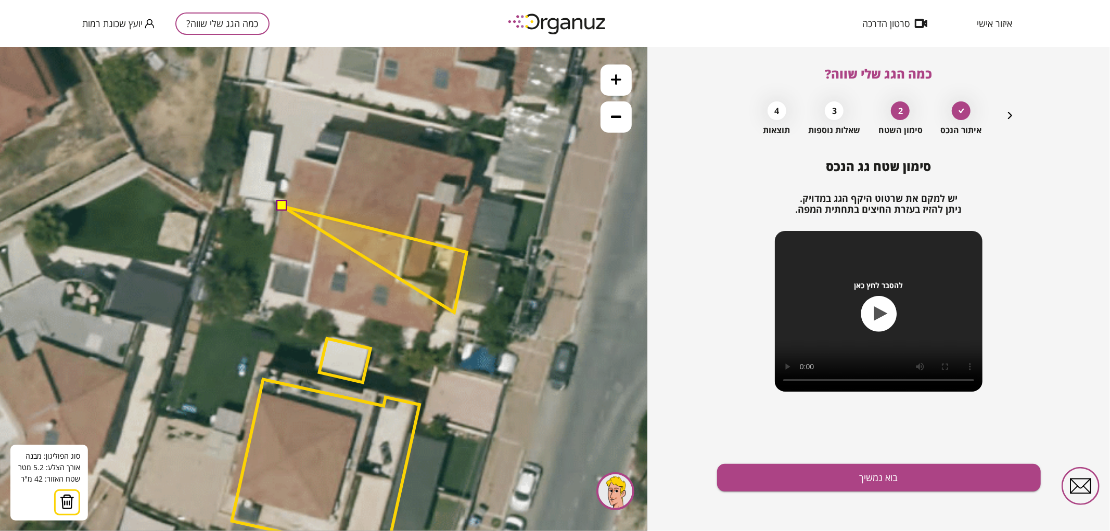
click at [454, 312] on polygon at bounding box center [375, 259] width 184 height 106
click at [438, 309] on polygon at bounding box center [375, 259] width 184 height 106
click at [434, 334] on polygon at bounding box center [375, 270] width 184 height 128
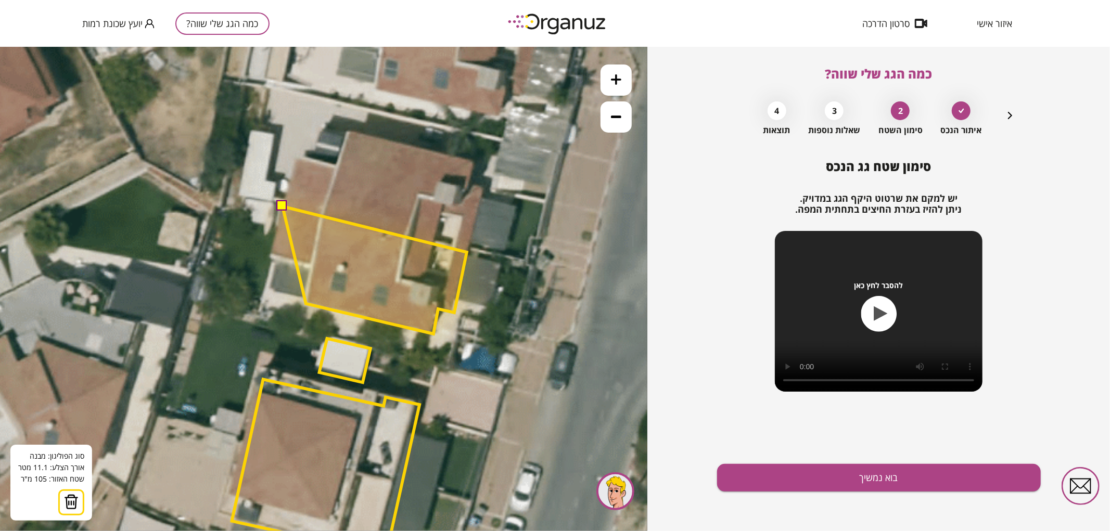
click at [306, 303] on polygon at bounding box center [375, 270] width 184 height 128
click at [311, 266] on polygon at bounding box center [375, 270] width 184 height 128
click at [271, 258] on polygon at bounding box center [369, 270] width 196 height 128
click at [281, 207] on button at bounding box center [282, 205] width 10 height 10
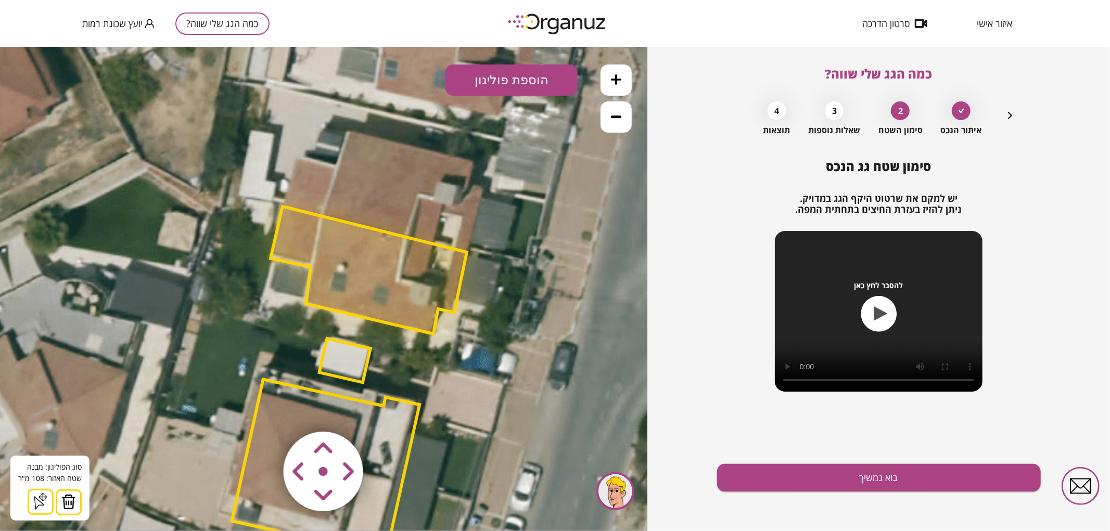
click at [354, 267] on polygon at bounding box center [369, 270] width 196 height 128
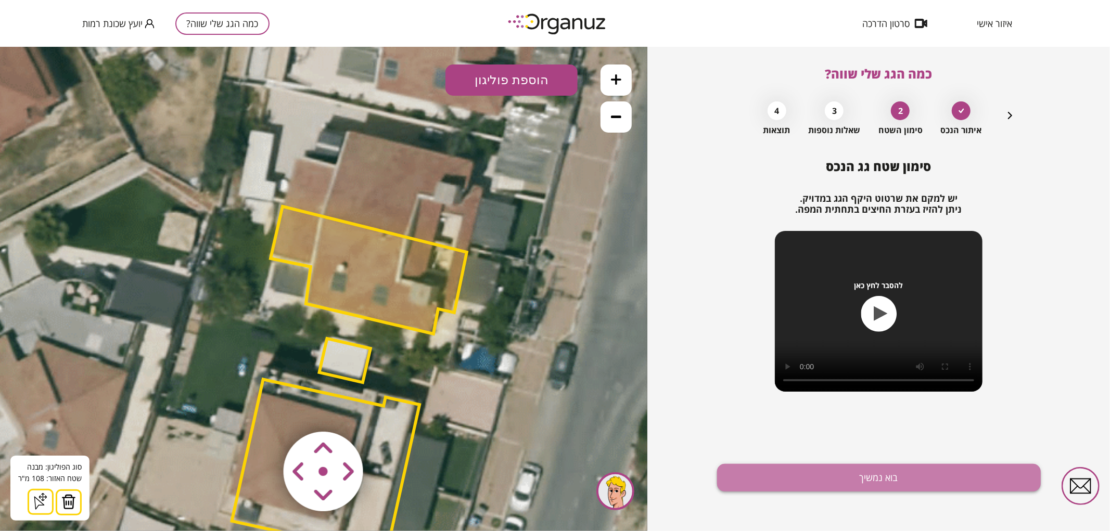
click at [767, 479] on button "בוא נמשיך" at bounding box center [879, 478] width 324 height 28
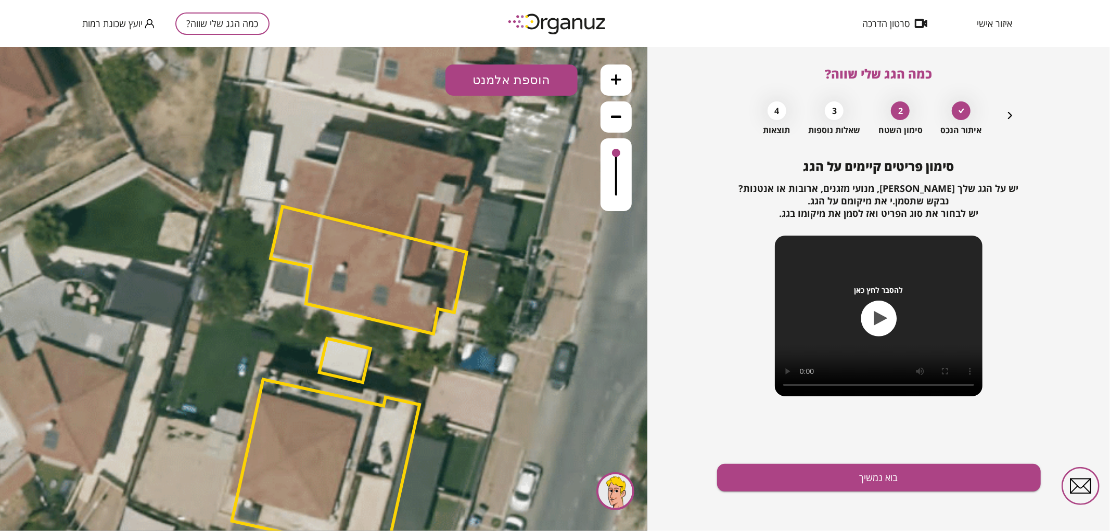
click at [526, 86] on button "הוספת אלמנט" at bounding box center [512, 79] width 132 height 31
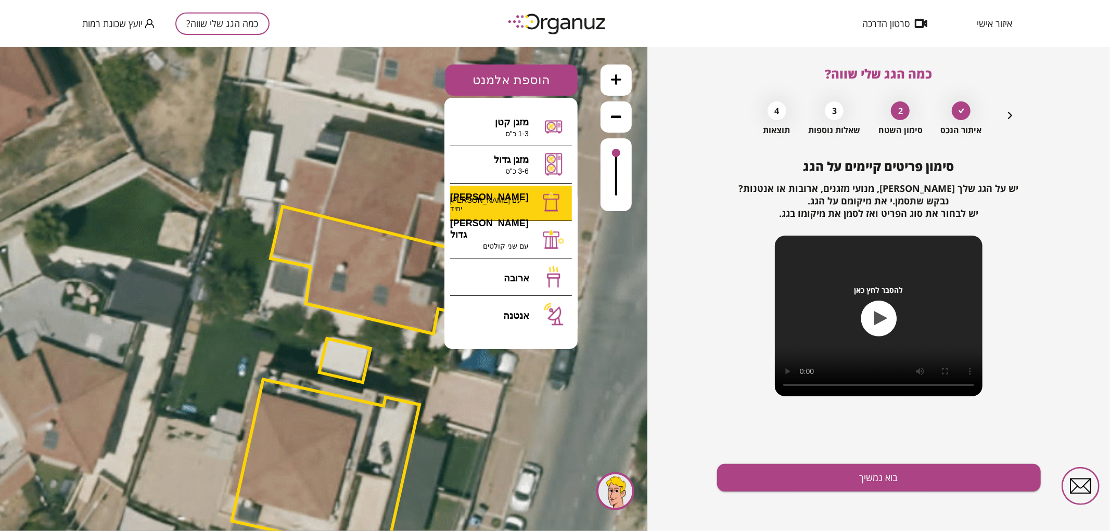
click at [515, 208] on div ".st0 { fill: #FFFFFF; } 0" at bounding box center [323, 288] width 647 height 485
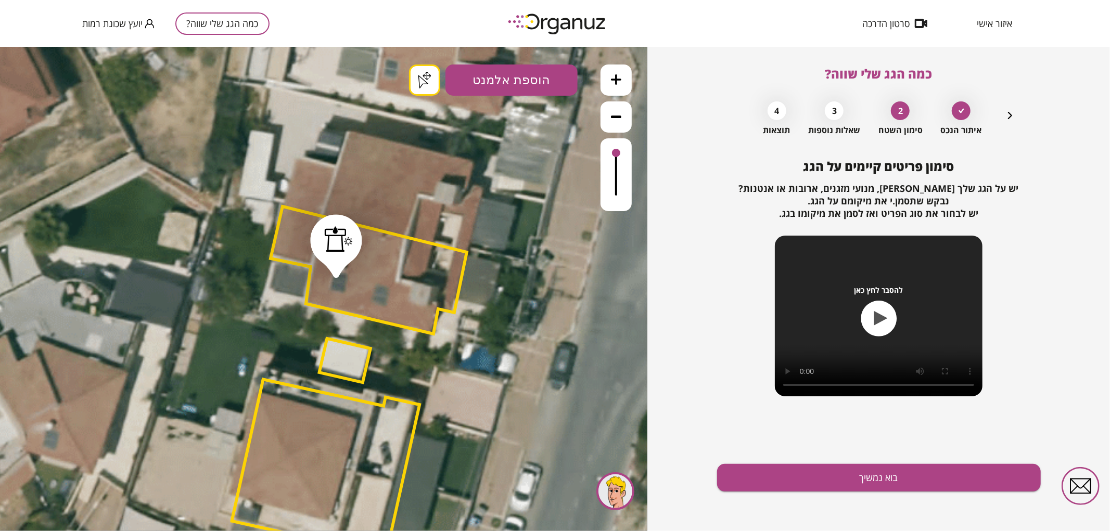
click at [502, 83] on button "הוספת אלמנט" at bounding box center [512, 79] width 132 height 31
click at [532, 273] on div ".st0 { fill: #FFFFFF; } .st0 { fill: #FFFFFF; }" at bounding box center [323, 288] width 647 height 485
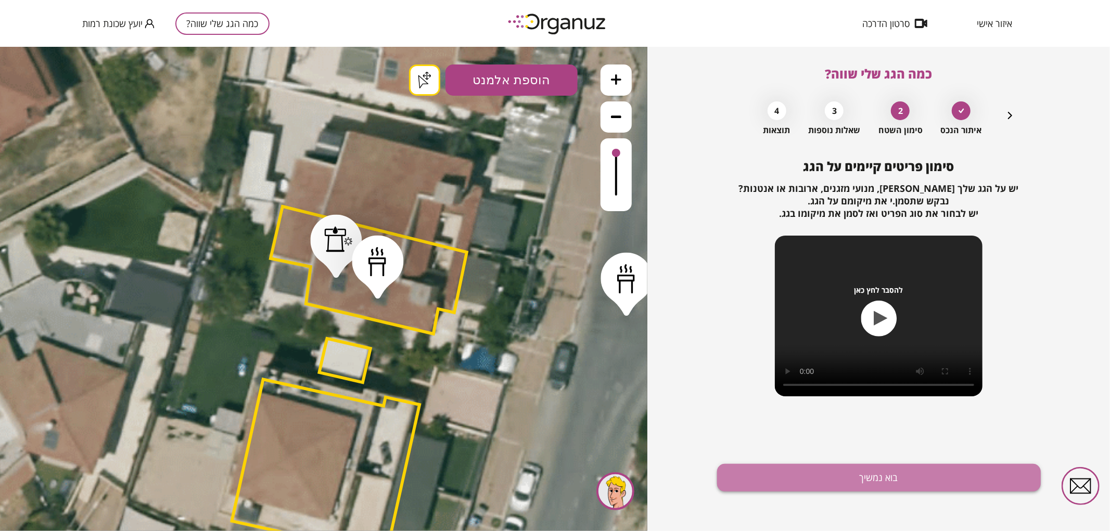
click at [855, 480] on button "בוא נמשיך" at bounding box center [879, 478] width 324 height 28
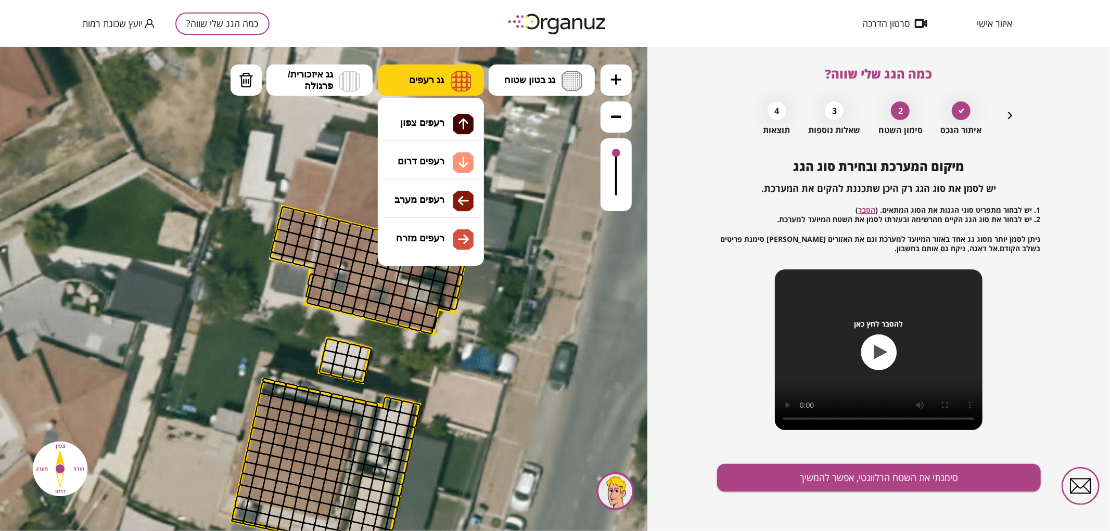
click at [427, 75] on span "גג רעפים" at bounding box center [426, 79] width 35 height 11
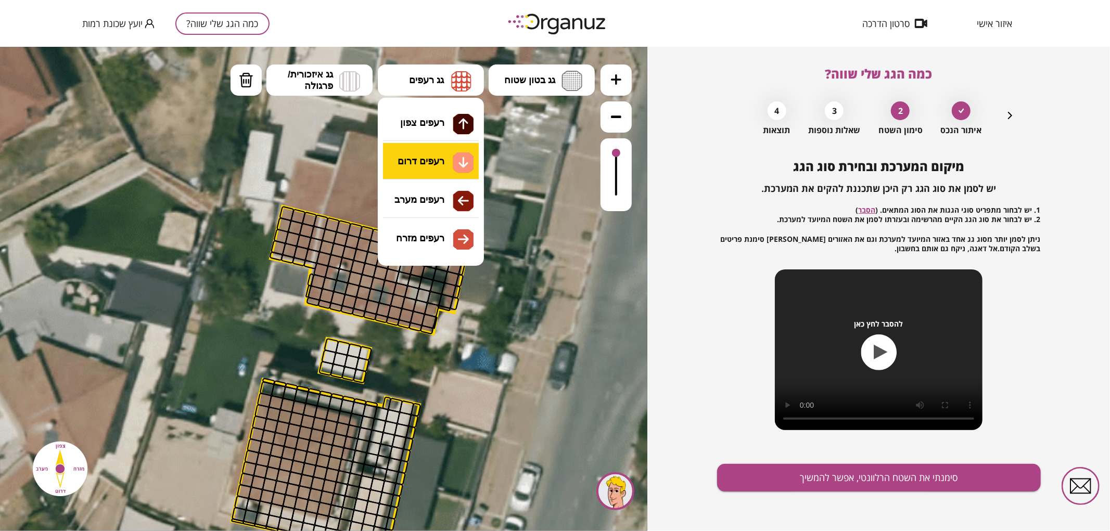
click at [441, 161] on div ".st0 { fill: #FFFFFF; } .st0 { fill: #FFFFFF; }" at bounding box center [323, 288] width 647 height 485
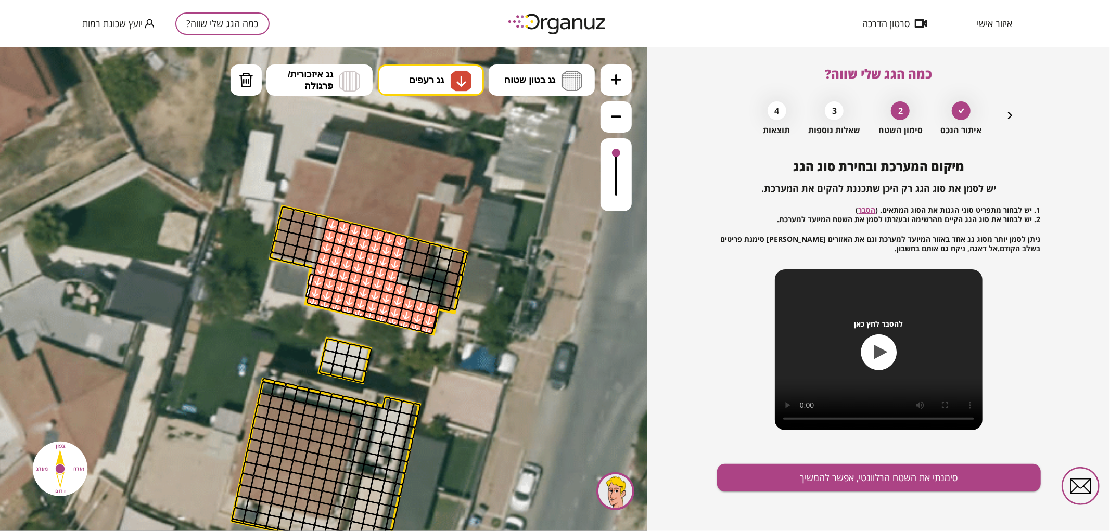
drag, startPoint x: 329, startPoint y: 225, endPoint x: 373, endPoint y: 234, distance: 44.1
drag, startPoint x: 301, startPoint y: 255, endPoint x: 297, endPoint y: 215, distance: 39.2
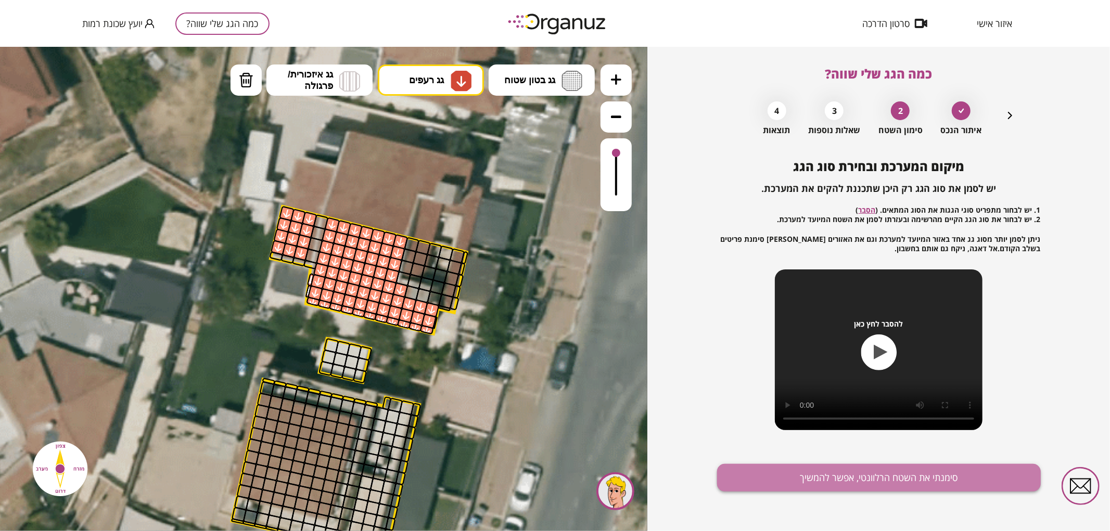
click at [815, 475] on button "סימנתי את השטח הרלוונטי, אפשר להמשיך" at bounding box center [879, 478] width 324 height 28
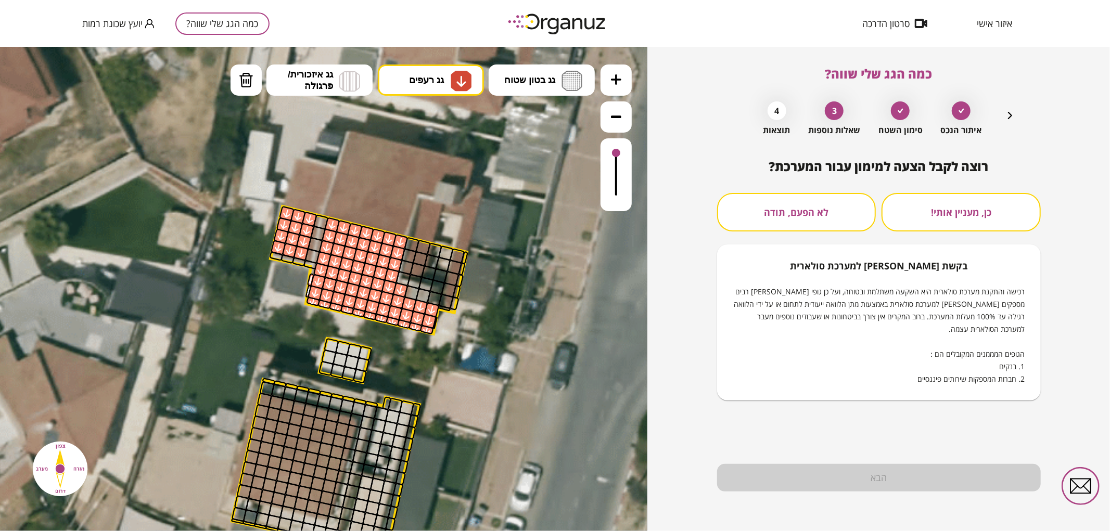
click at [861, 195] on button "לא הפעם, תודה" at bounding box center [796, 212] width 159 height 39
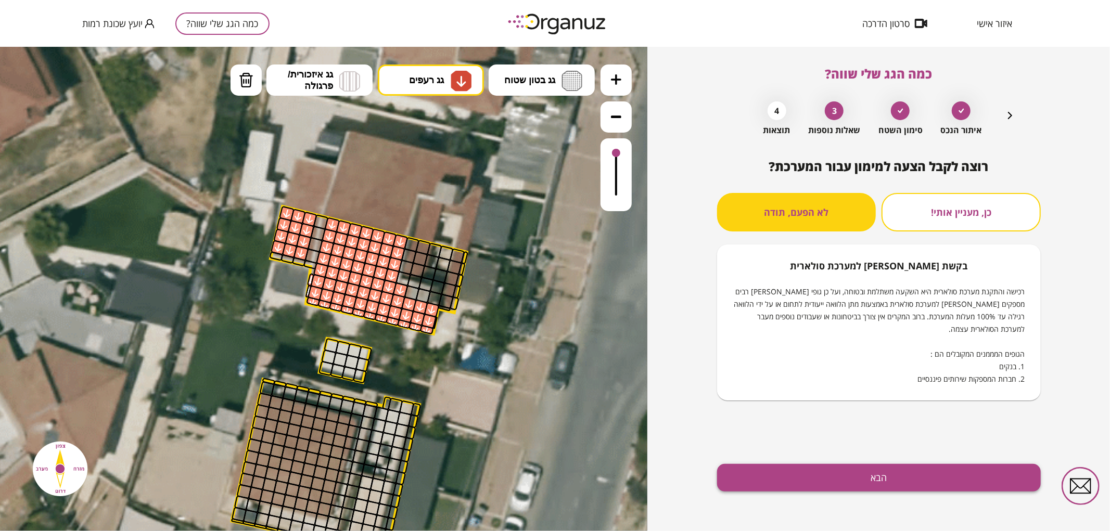
click at [870, 472] on button "הבא" at bounding box center [879, 478] width 324 height 28
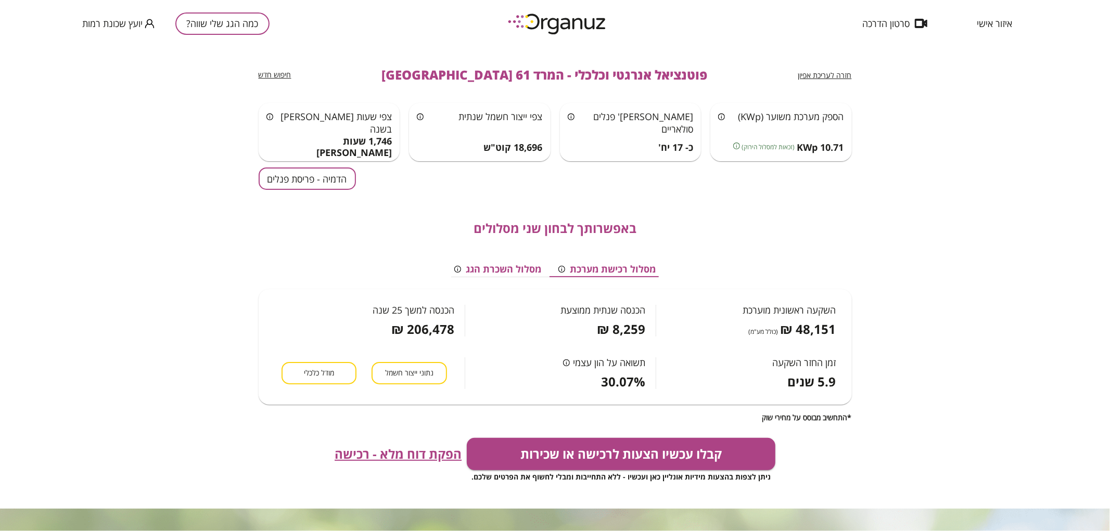
click at [287, 183] on button "הדמיה - פריסת פנלים" at bounding box center [307, 179] width 97 height 22
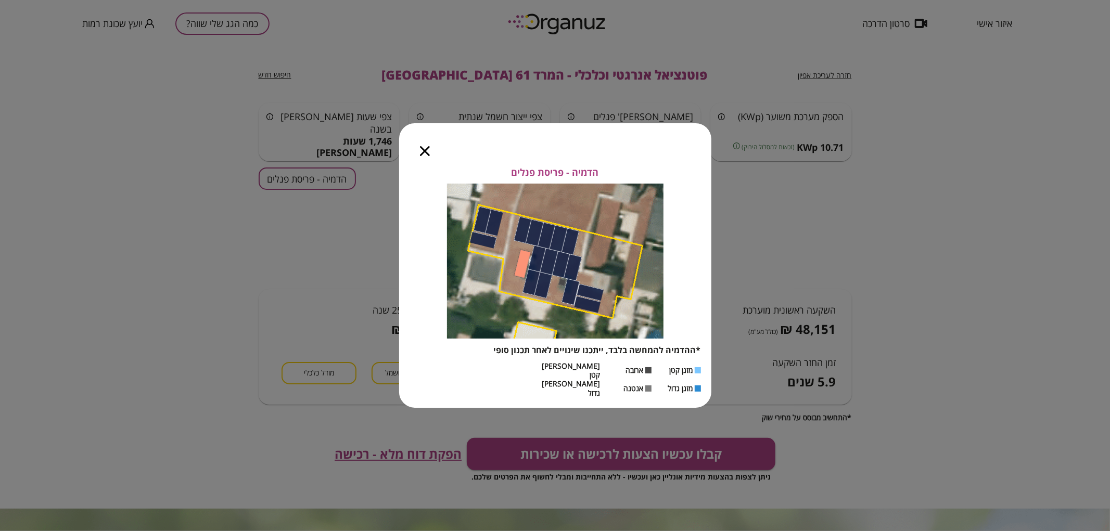
click at [422, 156] on icon "button" at bounding box center [425, 151] width 10 height 10
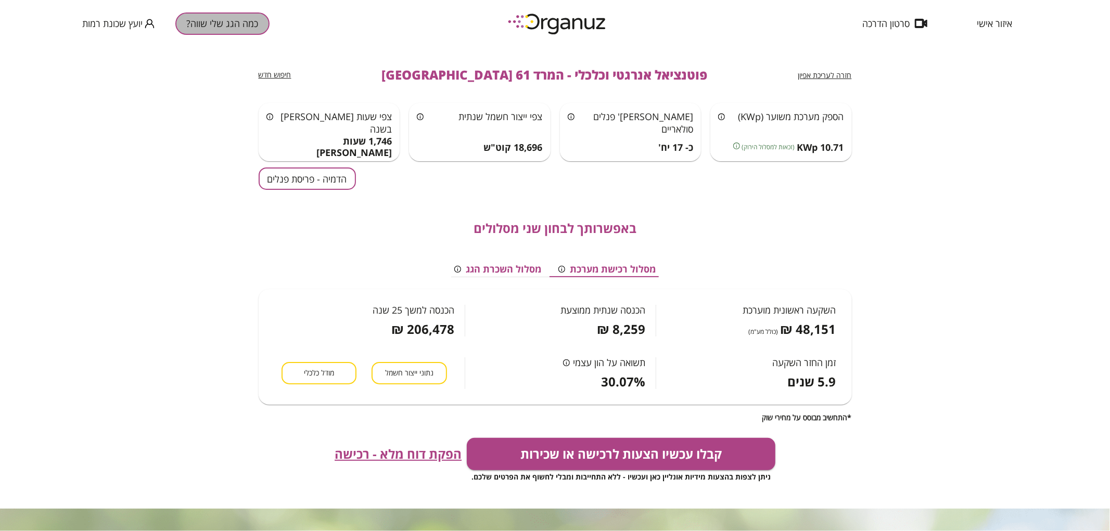
click at [219, 27] on button "כמה הגג שלי שווה?" at bounding box center [222, 23] width 94 height 22
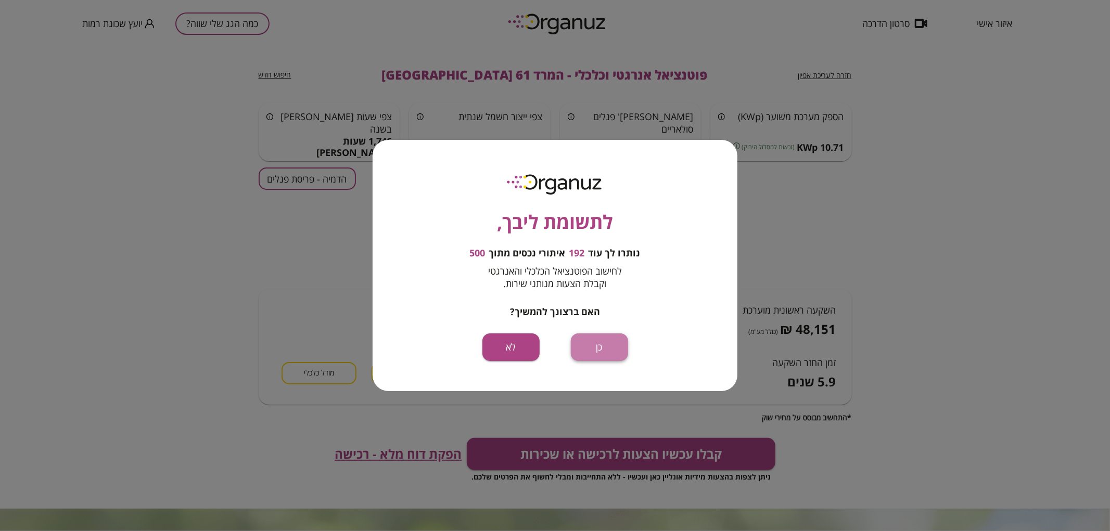
click at [605, 344] on button "כן" at bounding box center [599, 348] width 57 height 28
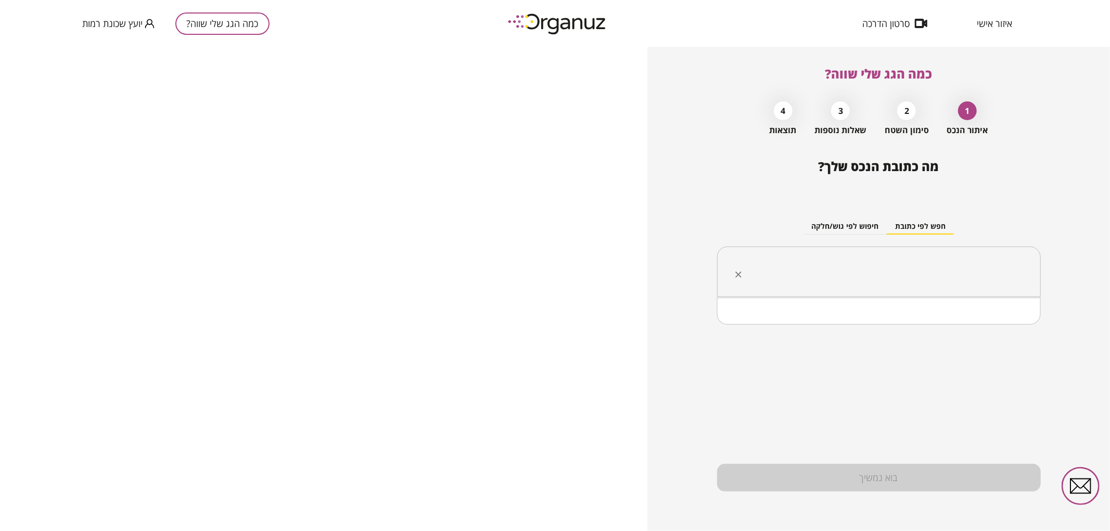
click at [943, 271] on input "text" at bounding box center [883, 272] width 291 height 26
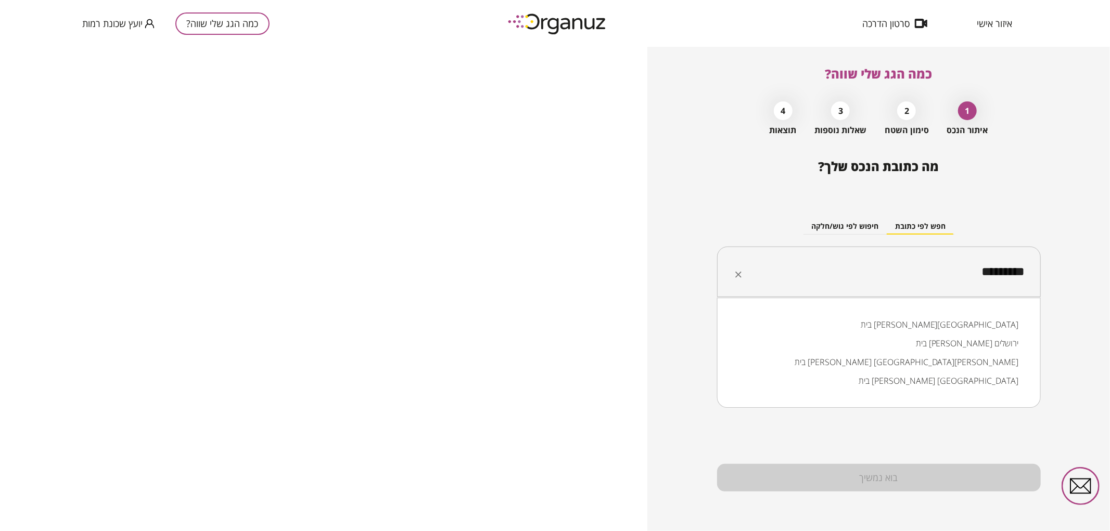
click at [971, 329] on li "בית [PERSON_NAME][GEOGRAPHIC_DATA]" at bounding box center [879, 324] width 297 height 19
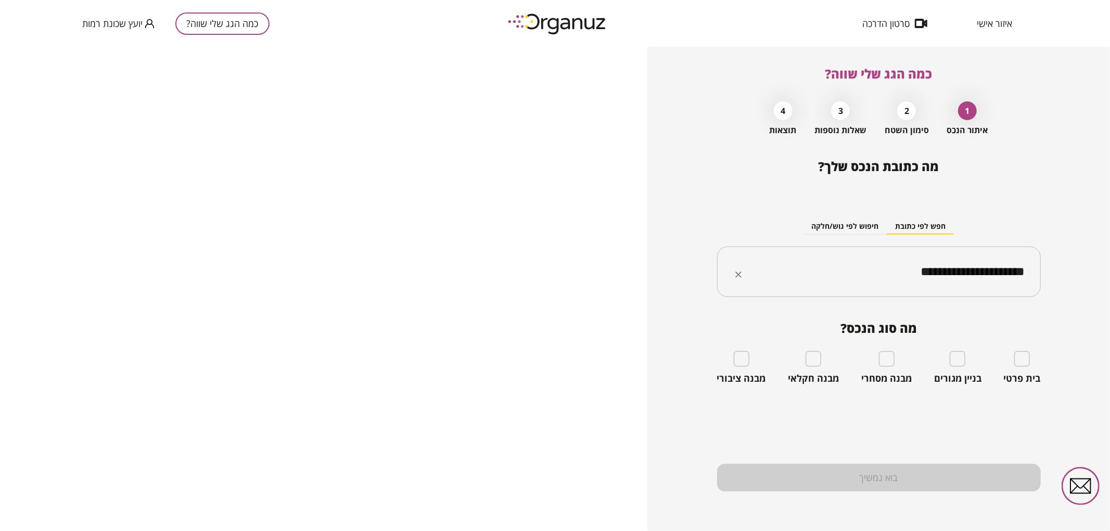
click at [952, 270] on input "**********" at bounding box center [883, 272] width 291 height 26
click at [973, 333] on li "בית [PERSON_NAME] 19 [GEOGRAPHIC_DATA]" at bounding box center [879, 324] width 297 height 19
type input "**********"
click at [933, 299] on div "**********" at bounding box center [879, 249] width 324 height 113
click at [920, 279] on input "**********" at bounding box center [883, 272] width 291 height 26
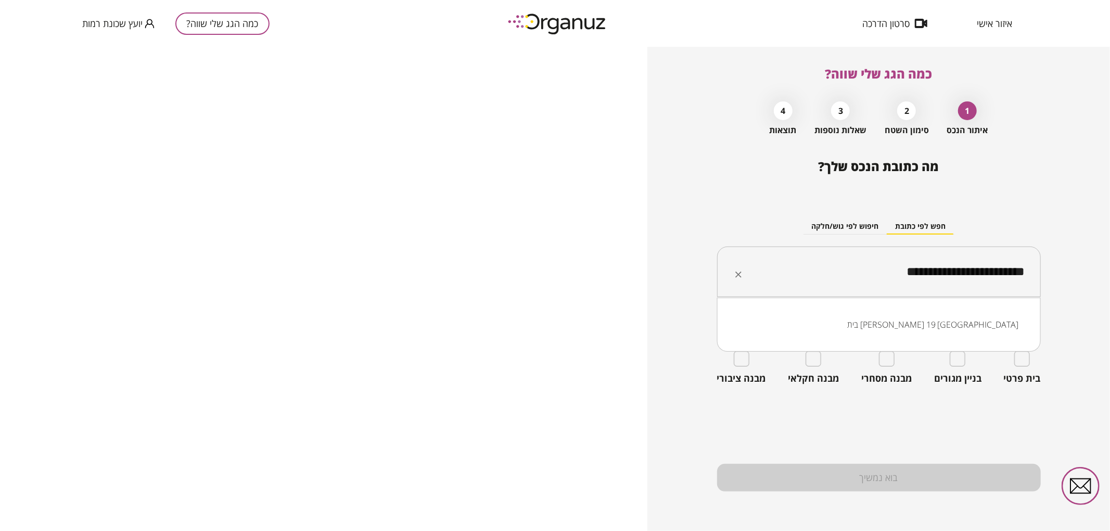
click at [955, 328] on li "בית [PERSON_NAME] 19 [GEOGRAPHIC_DATA]" at bounding box center [879, 324] width 297 height 19
click at [1031, 360] on div "בית פרטי" at bounding box center [1022, 367] width 37 height 33
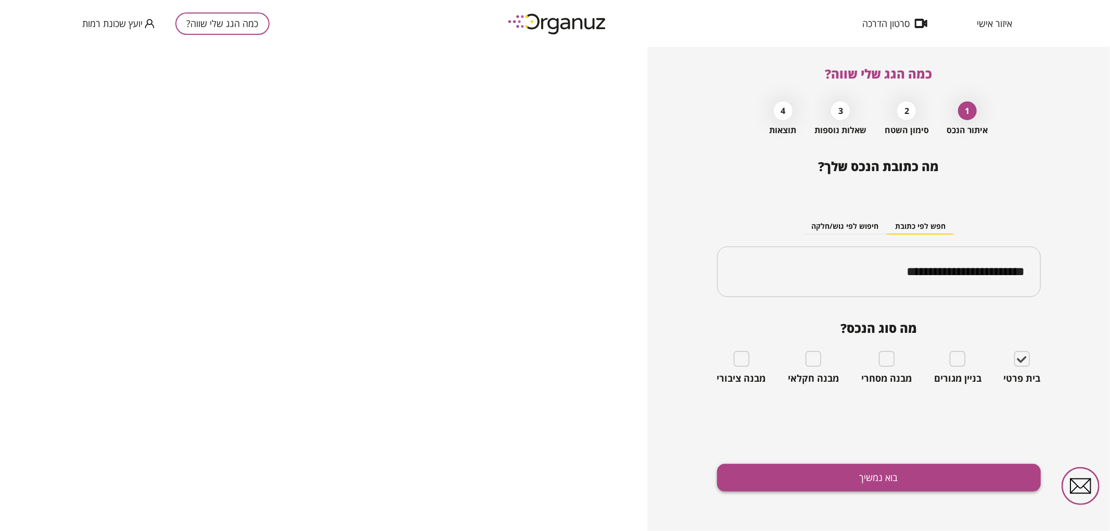
click at [901, 475] on button "בוא נמשיך" at bounding box center [879, 478] width 324 height 28
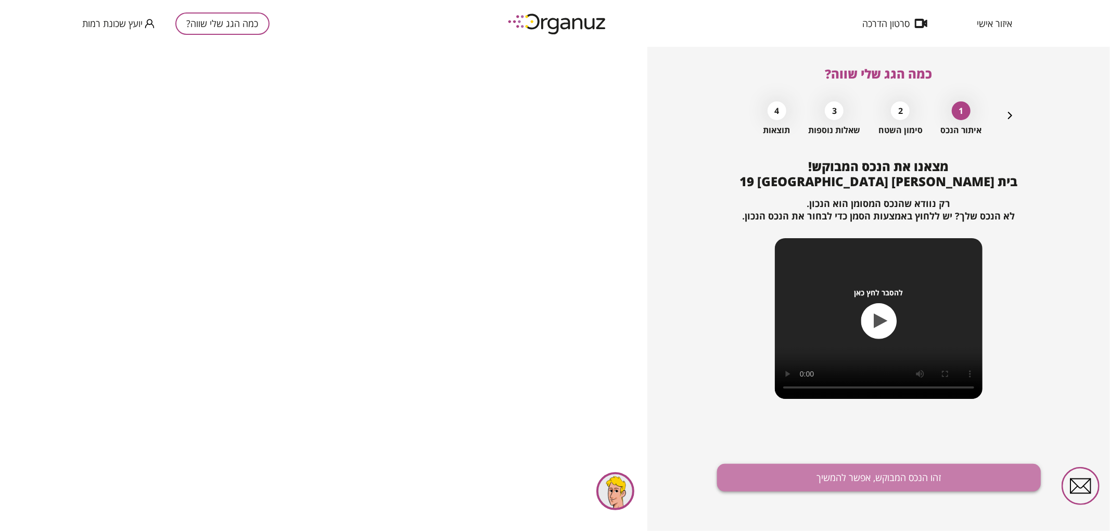
click at [811, 466] on button "זהו הנכס המבוקש, אפשר להמשיך" at bounding box center [879, 478] width 324 height 28
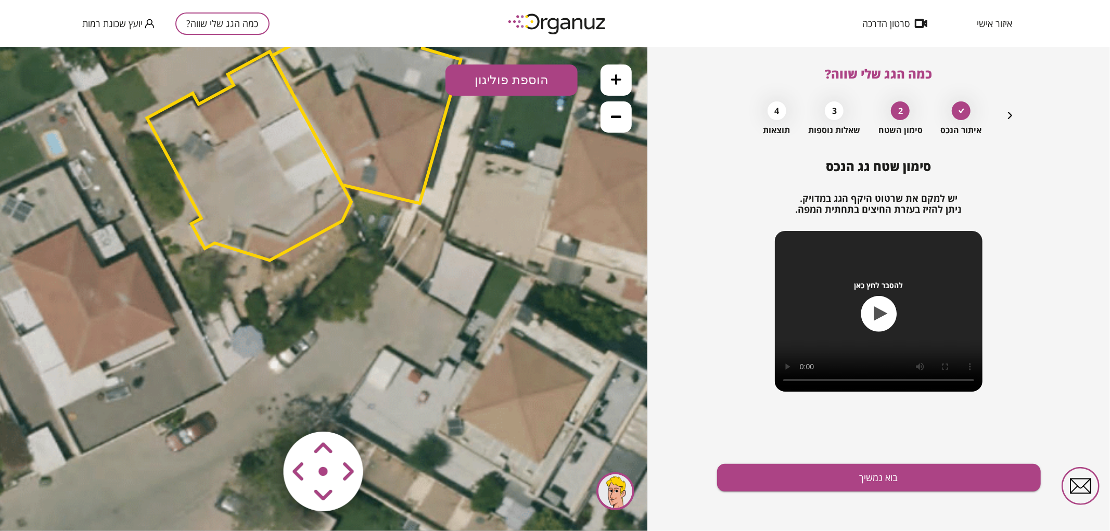
drag, startPoint x: 519, startPoint y: 344, endPoint x: 499, endPoint y: 187, distance: 157.5
click at [499, 187] on icon at bounding box center [301, 130] width 984 height 984
click at [622, 129] on button at bounding box center [616, 116] width 31 height 31
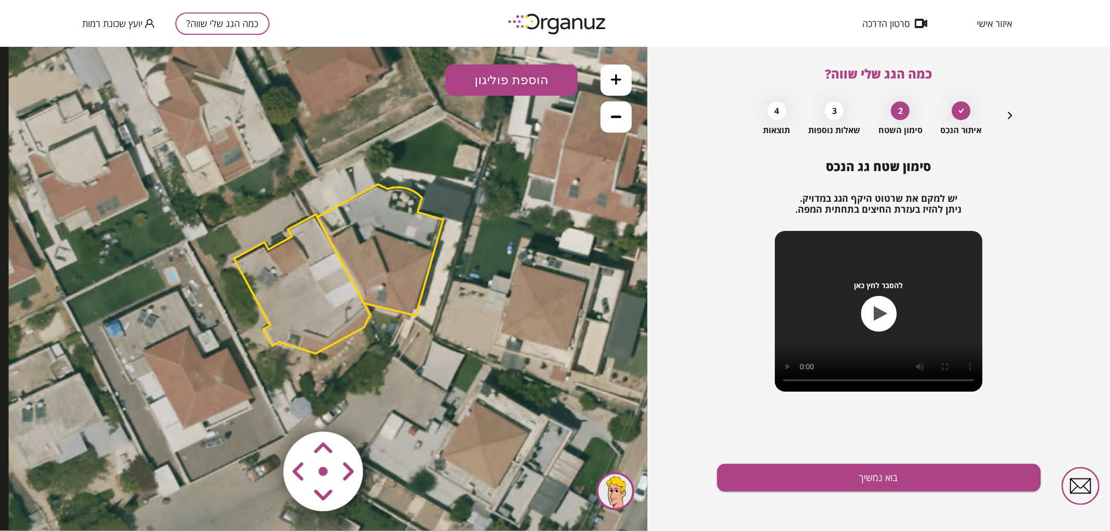
drag, startPoint x: 521, startPoint y: 221, endPoint x: 547, endPoint y: 308, distance: 90.1
click at [550, 303] on icon at bounding box center [337, 267] width 656 height 656
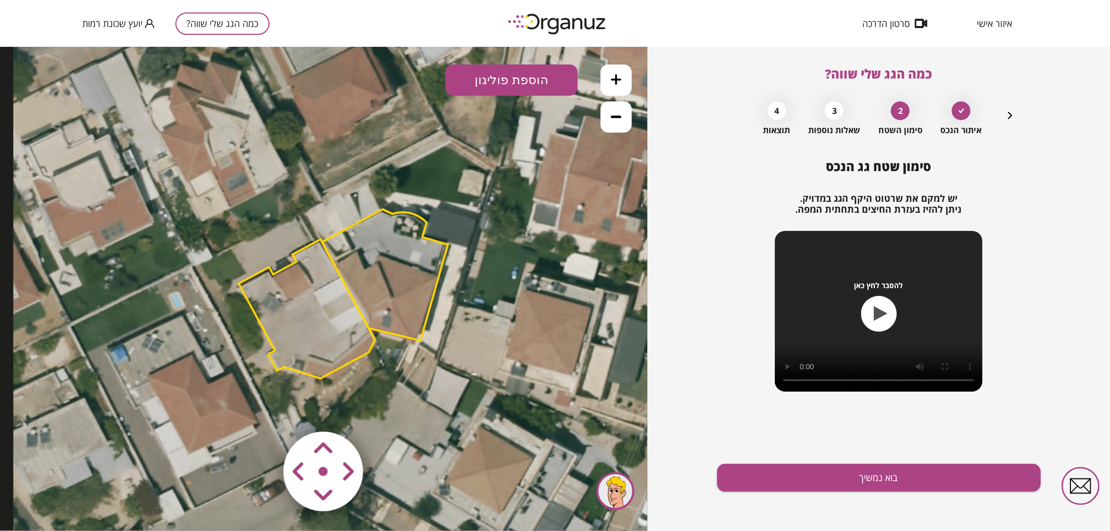
click at [424, 285] on polygon at bounding box center [385, 274] width 126 height 131
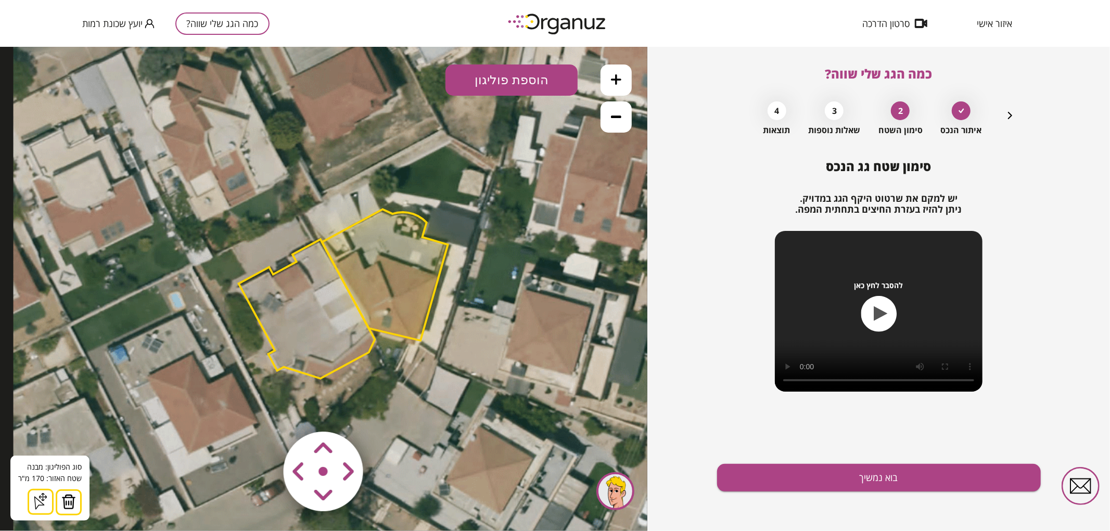
click at [74, 494] on img at bounding box center [68, 502] width 15 height 16
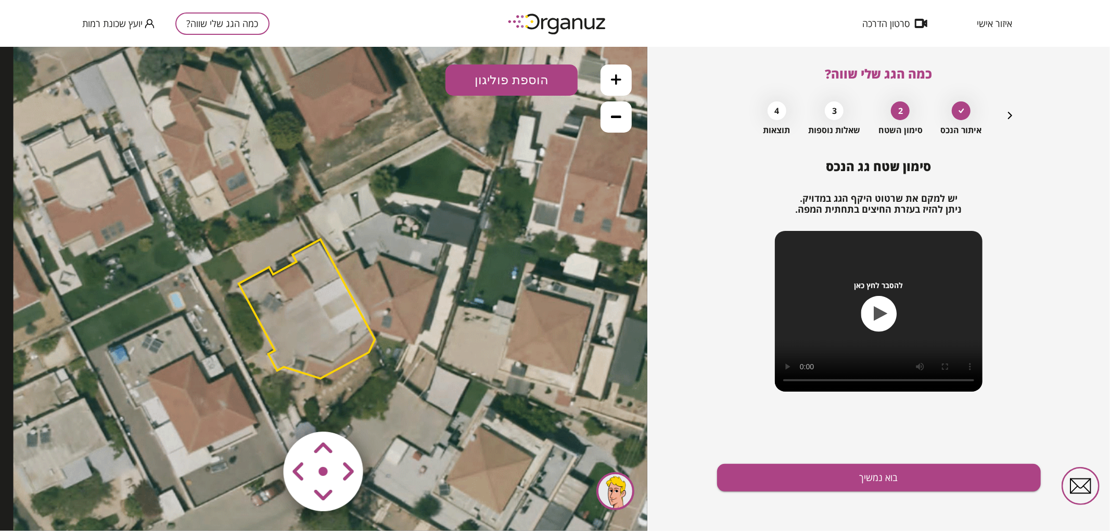
click at [312, 347] on polygon at bounding box center [307, 308] width 136 height 139
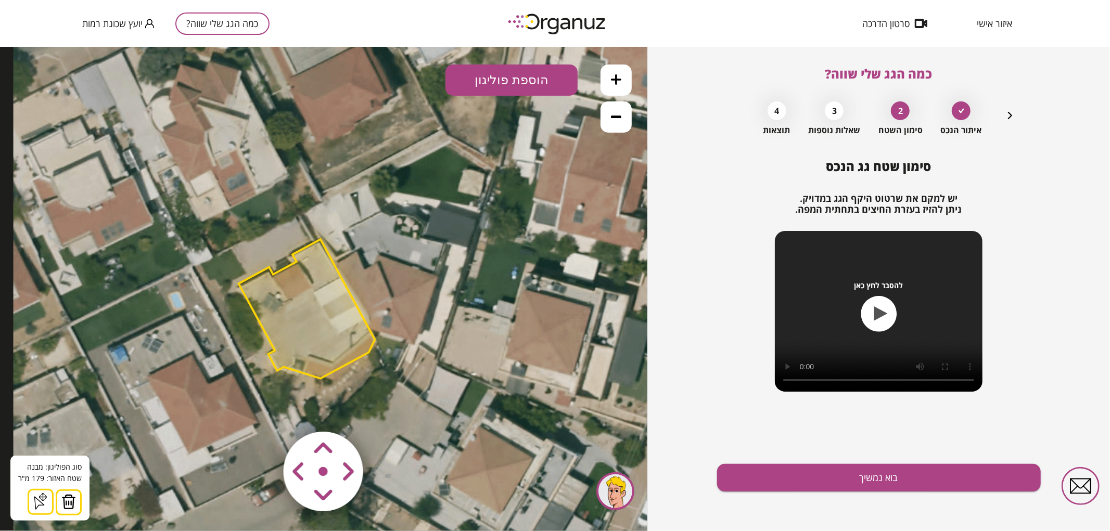
click at [613, 84] on icon at bounding box center [616, 79] width 10 height 10
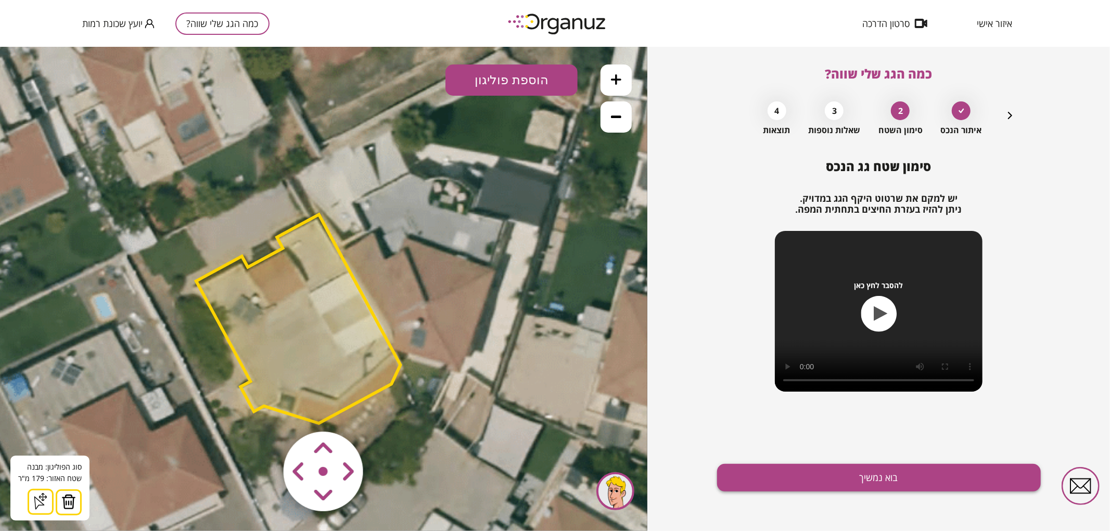
click at [814, 478] on button "בוא נמשיך" at bounding box center [879, 478] width 324 height 28
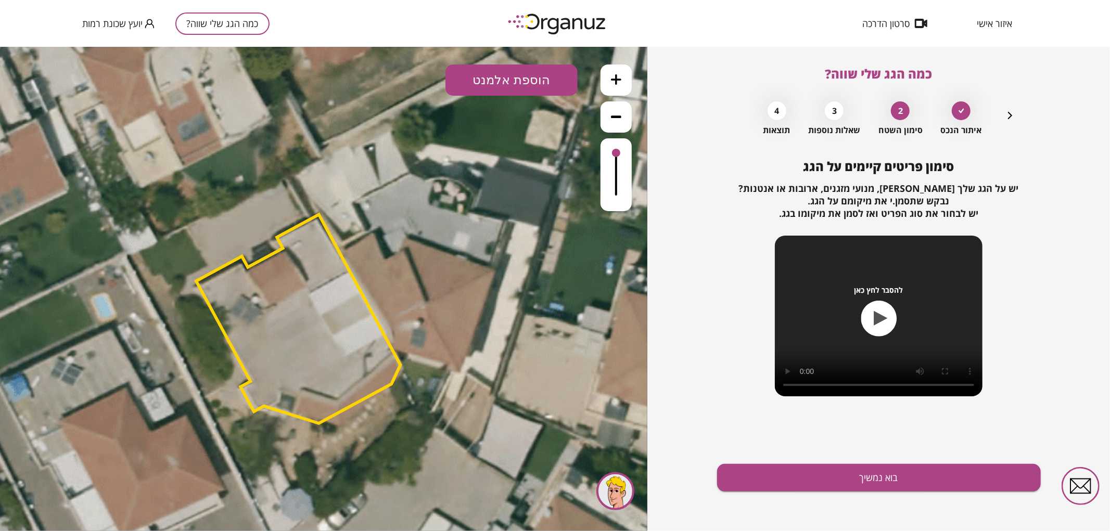
click at [529, 68] on button "הוספת אלמנט" at bounding box center [512, 79] width 132 height 31
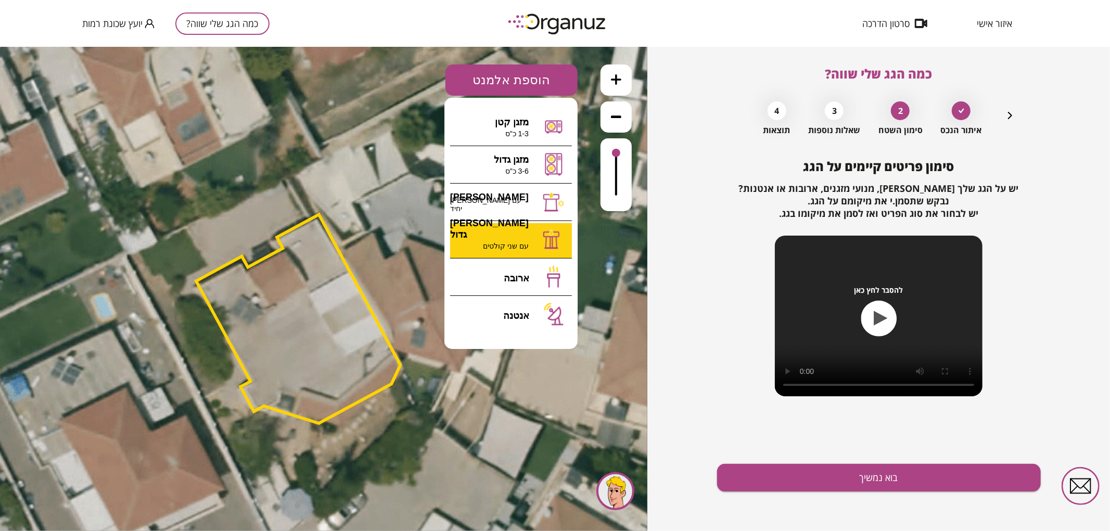
click at [503, 240] on div ".st0 { fill: #FFFFFF; } 0" at bounding box center [323, 288] width 647 height 485
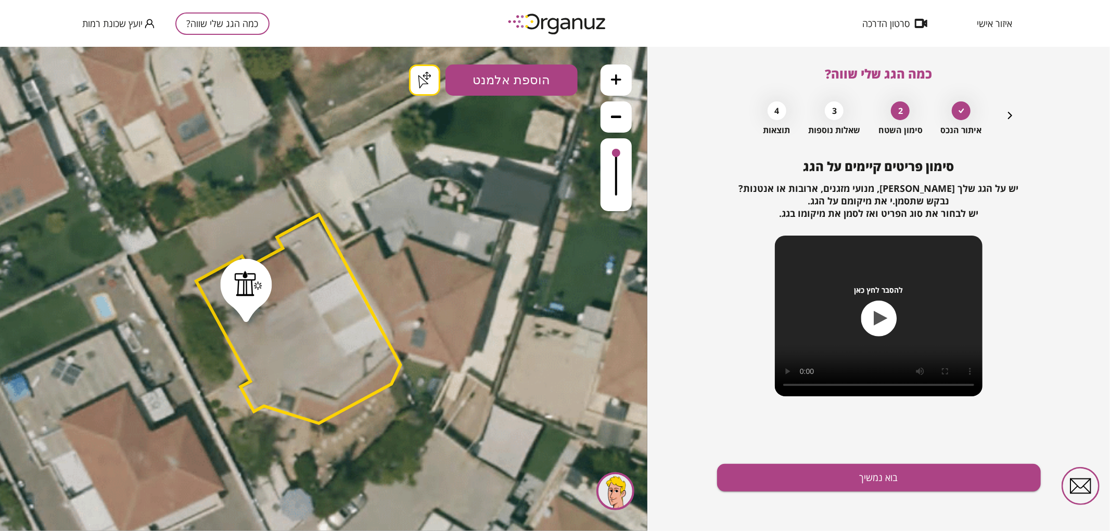
click at [879, 492] on div "סימון פריטים קיימים על הגג יש על הגג שלך [PERSON_NAME], מנועי מזגנים, ארובות או…" at bounding box center [879, 345] width 324 height 372
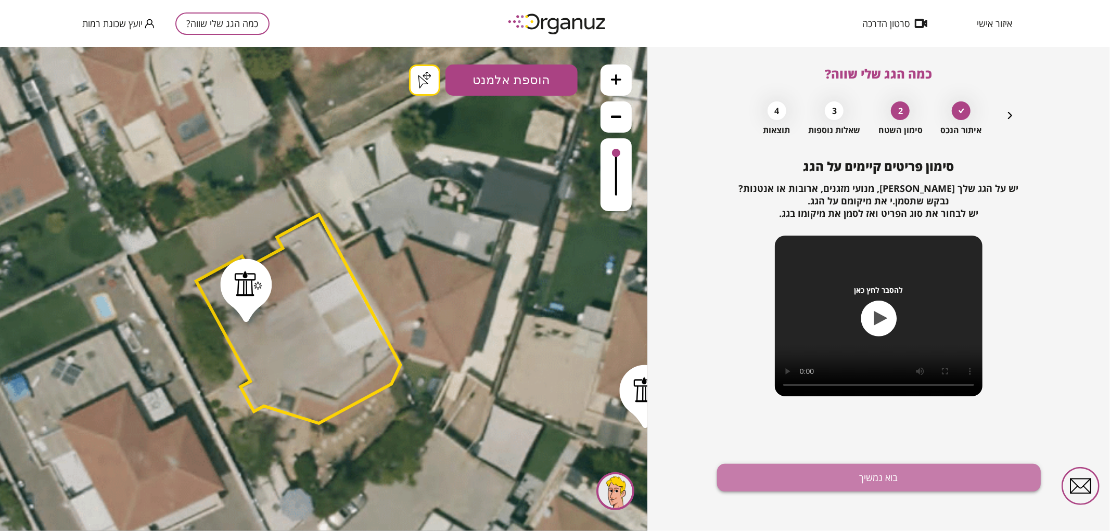
click at [781, 476] on button "בוא נמשיך" at bounding box center [879, 478] width 324 height 28
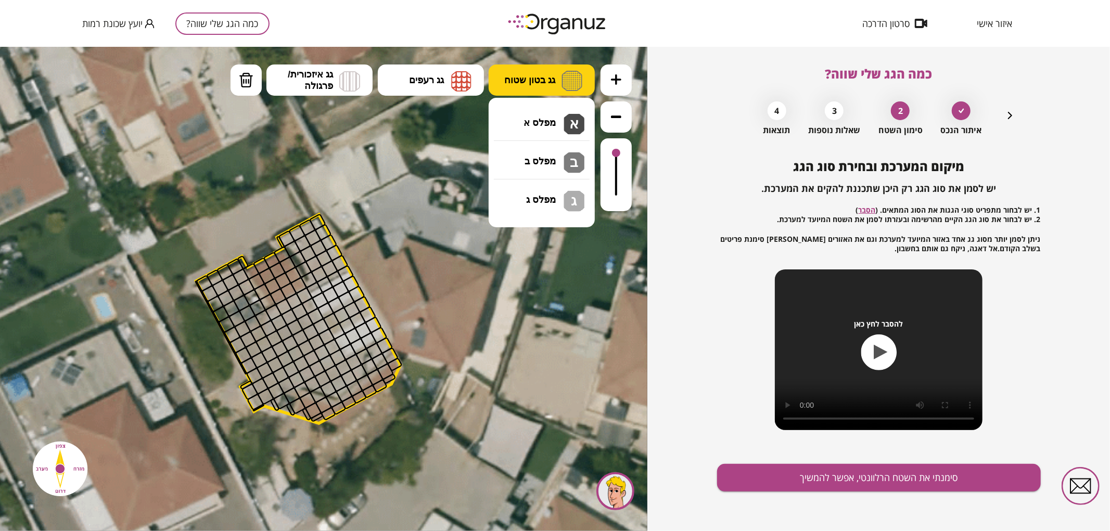
click at [543, 85] on button "גג בטון שטוח" at bounding box center [542, 79] width 106 height 31
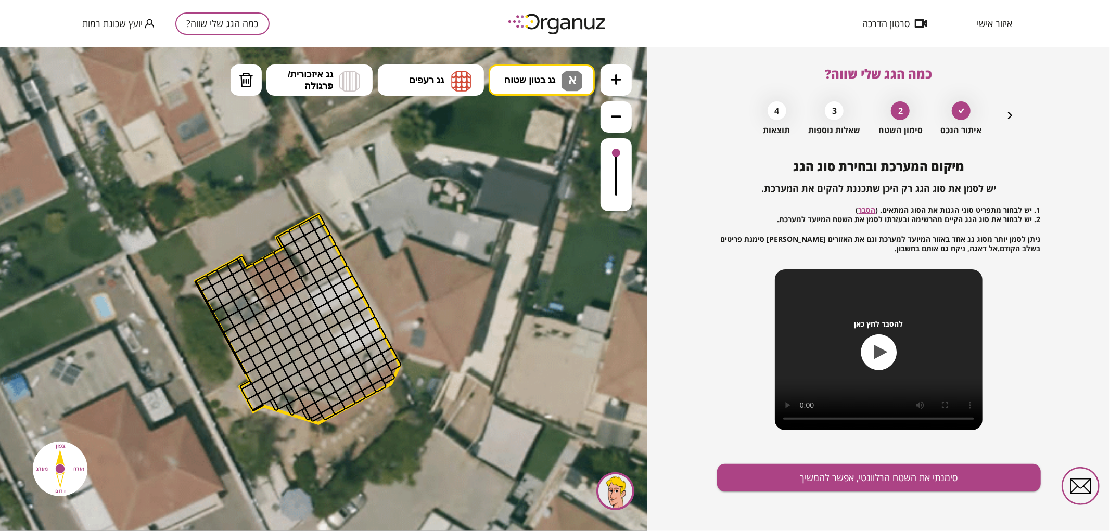
click at [540, 121] on div ".st0 { fill: #FFFFFF; } .st0 { fill: #FFFFFF; }" at bounding box center [323, 288] width 647 height 485
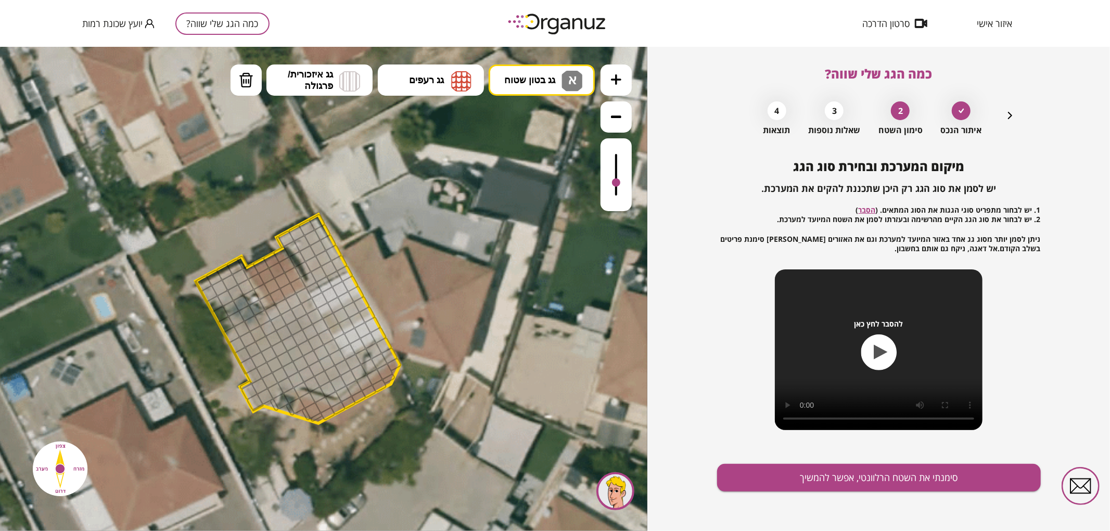
drag, startPoint x: 619, startPoint y: 153, endPoint x: 622, endPoint y: 188, distance: 35.5
click at [622, 188] on div at bounding box center [616, 174] width 31 height 73
drag, startPoint x: 207, startPoint y: 295, endPoint x: 319, endPoint y: 357, distance: 128.2
drag, startPoint x: 314, startPoint y: 273, endPoint x: 314, endPoint y: 227, distance: 45.3
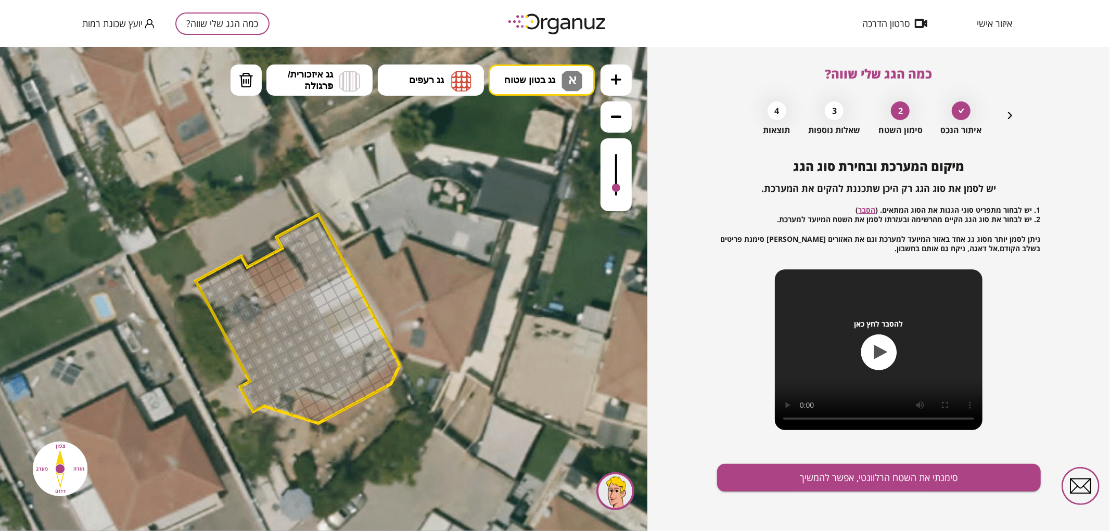
click at [250, 88] on button "מחיקה" at bounding box center [246, 79] width 31 height 31
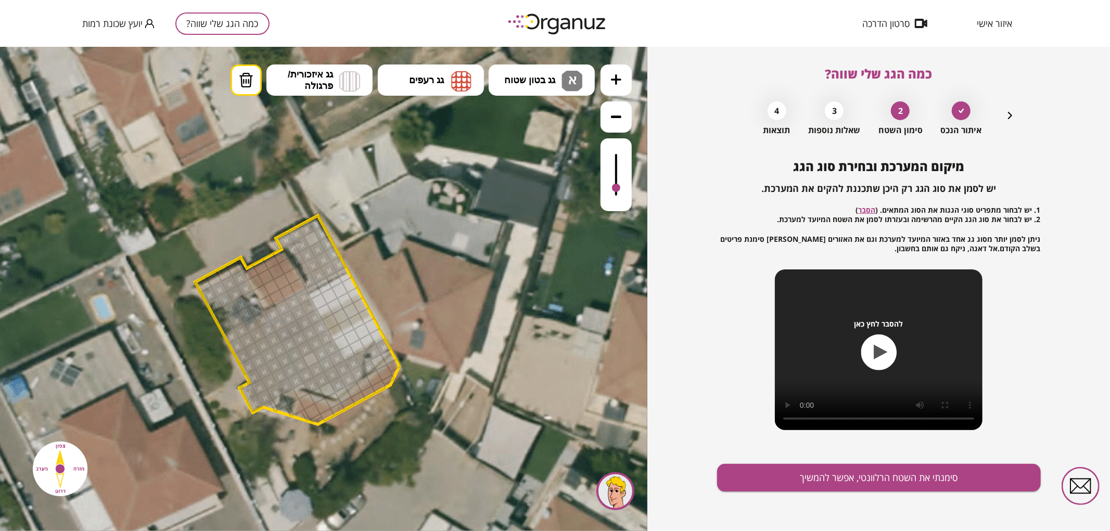
click at [263, 298] on div at bounding box center [267, 303] width 18 height 18
click at [524, 80] on span "גג בטון שטוח" at bounding box center [529, 79] width 51 height 11
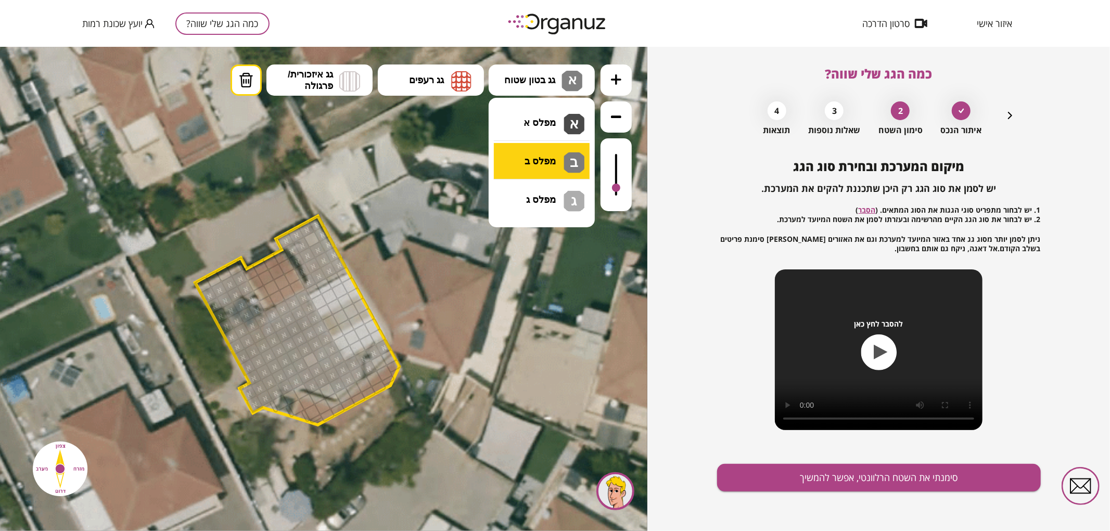
click at [533, 162] on div ".st0 { fill: #FFFFFF; } .st0 { fill: #FFFFFF; }" at bounding box center [323, 288] width 647 height 485
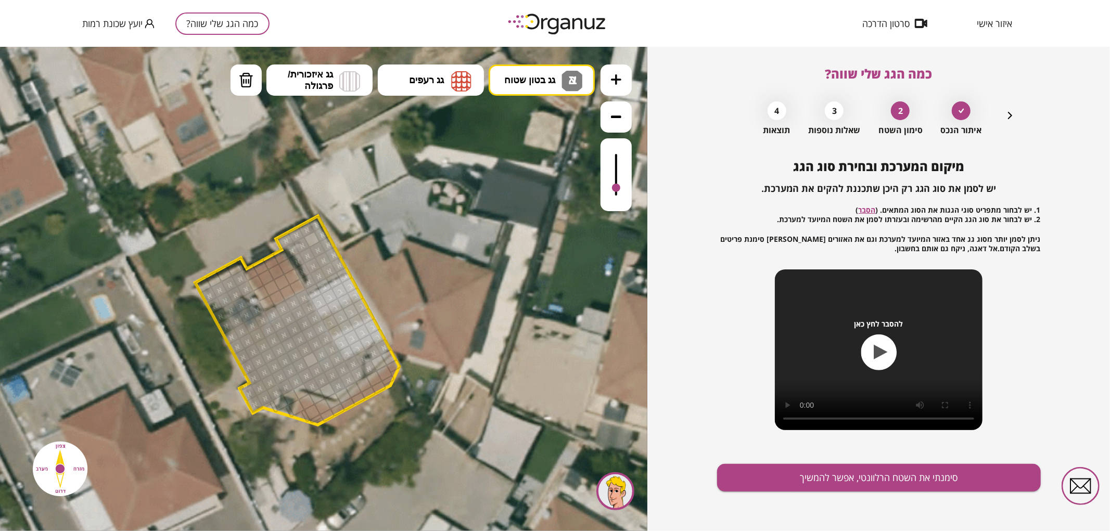
drag, startPoint x: 348, startPoint y: 347, endPoint x: 380, endPoint y: 324, distance: 39.9
click at [379, 324] on div ".st0 { fill: #FFFFFF; } .st0 { fill: #FFFFFF; }" at bounding box center [349, 295] width 984 height 984
click at [529, 78] on span "גג בטון שטוח" at bounding box center [529, 79] width 51 height 11
click at [540, 135] on div ".st0 { fill: #FFFFFF; } .st0 { fill: #FFFFFF; }" at bounding box center [323, 288] width 647 height 485
click at [309, 360] on div at bounding box center [311, 360] width 18 height 18
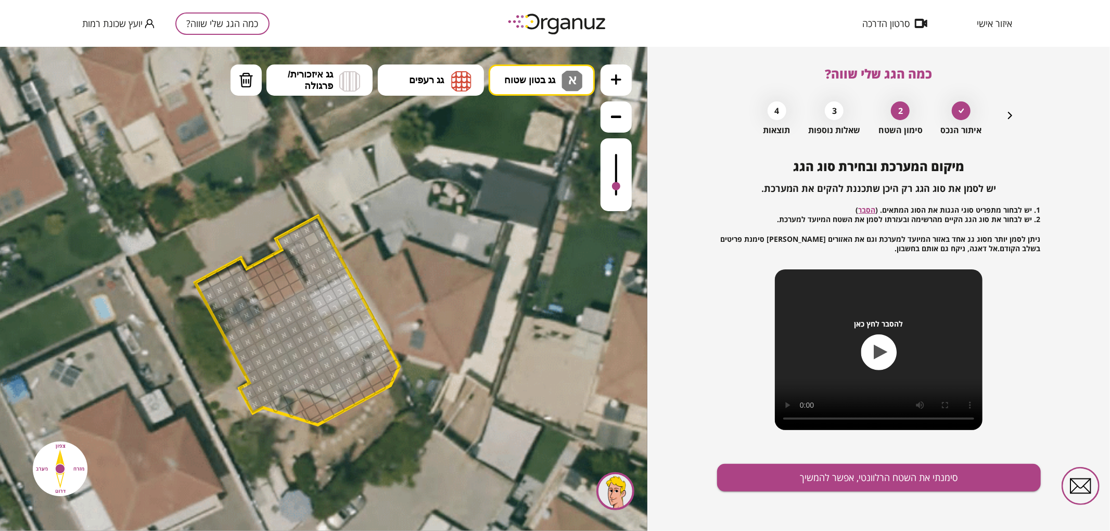
drag, startPoint x: 615, startPoint y: 186, endPoint x: 624, endPoint y: 187, distance: 8.4
click at [624, 187] on div at bounding box center [616, 174] width 31 height 73
click at [441, 85] on button "גג רעפים" at bounding box center [431, 79] width 106 height 31
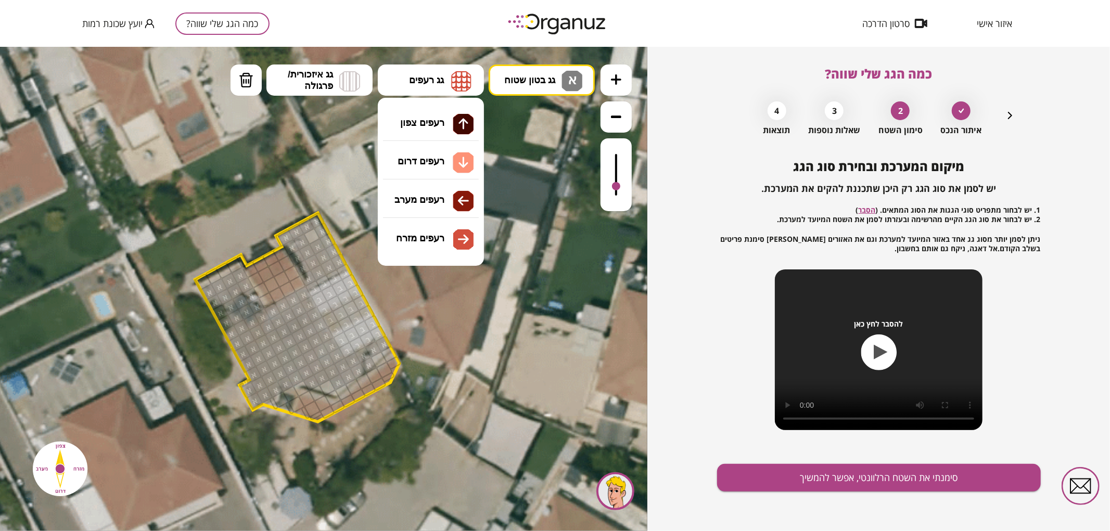
click at [439, 110] on div ".st0 { fill: #FFFFFF; } .st0 { fill: #FFFFFF; }" at bounding box center [323, 288] width 647 height 485
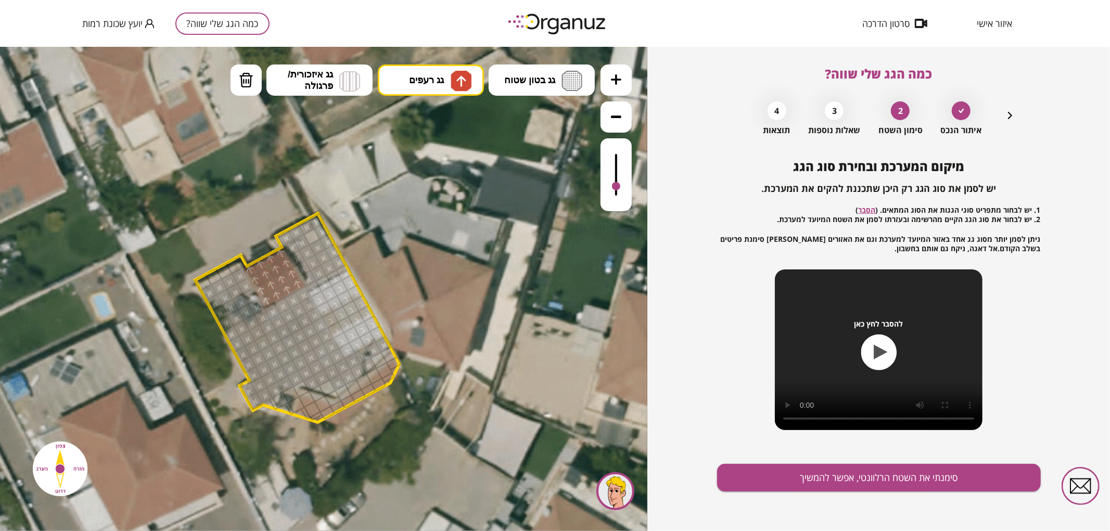
drag, startPoint x: 273, startPoint y: 297, endPoint x: 265, endPoint y: 297, distance: 7.3
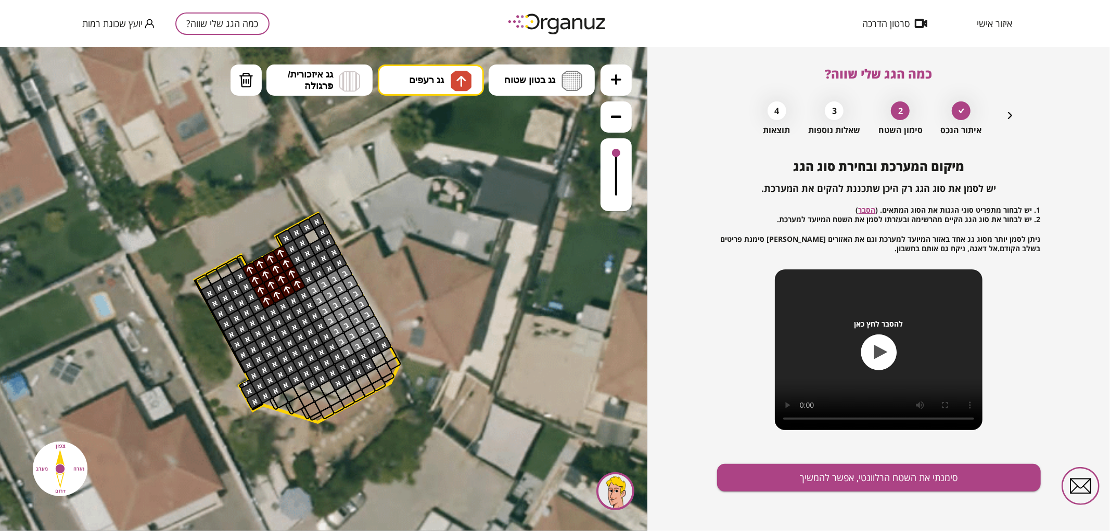
drag, startPoint x: 616, startPoint y: 183, endPoint x: 637, endPoint y: 122, distance: 63.7
click at [637, 122] on div ".st0 { fill: #FFFFFF; } .st0 { fill: #FFFFFF; }" at bounding box center [323, 288] width 647 height 485
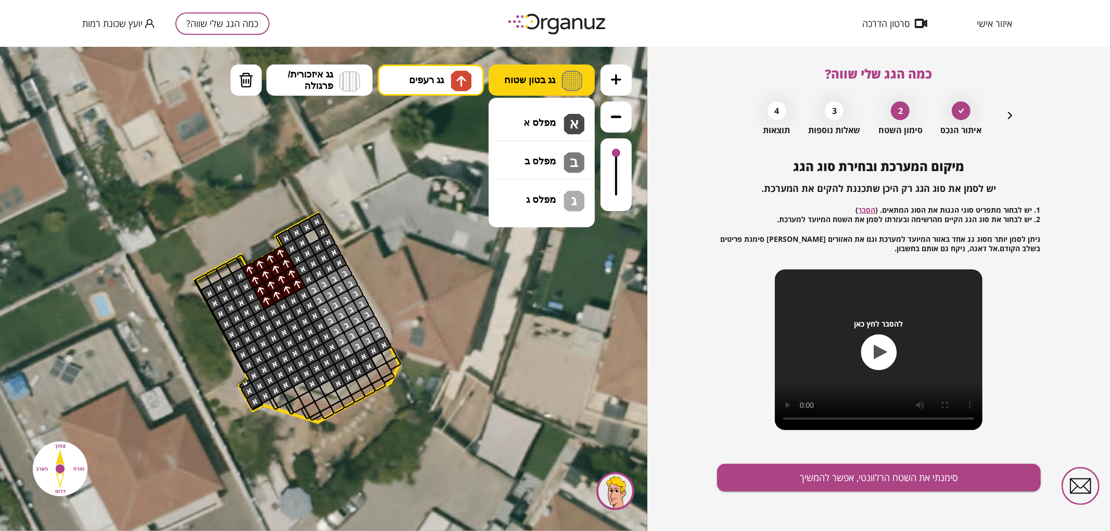
click at [521, 66] on button "גג בטון שטוח" at bounding box center [542, 79] width 106 height 31
drag, startPoint x: 507, startPoint y: 130, endPoint x: 461, endPoint y: 152, distance: 50.8
click at [507, 129] on div ".st0 { fill: #FFFFFF; } .st0 { fill: #FFFFFF; }" at bounding box center [323, 288] width 647 height 485
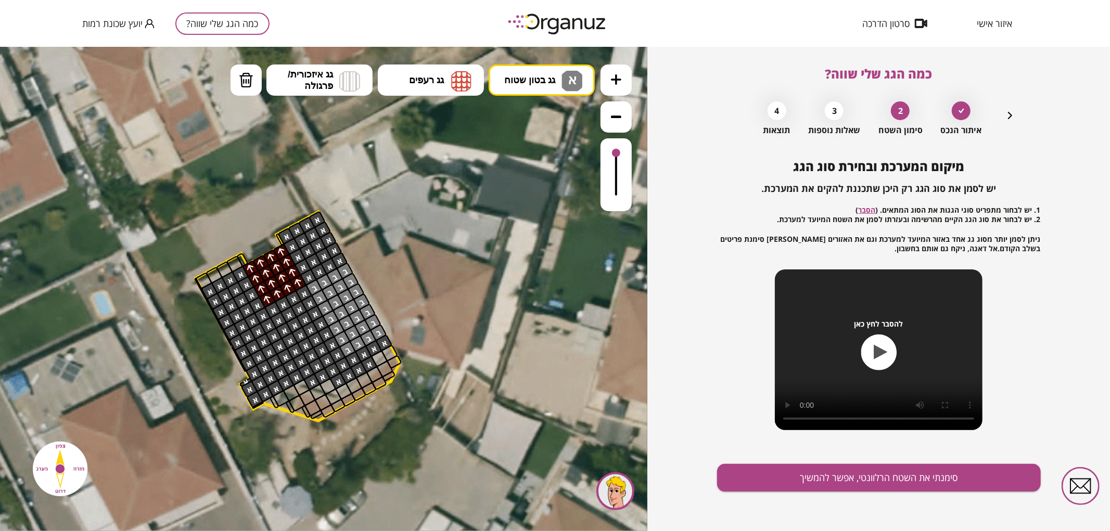
click at [315, 235] on div at bounding box center [312, 235] width 18 height 18
drag, startPoint x: 287, startPoint y: 236, endPoint x: 272, endPoint y: 242, distance: 16.1
click at [272, 242] on div ".st0 { fill: #FFFFFF; } .st0 { fill: #FFFFFF; }" at bounding box center [349, 291] width 984 height 984
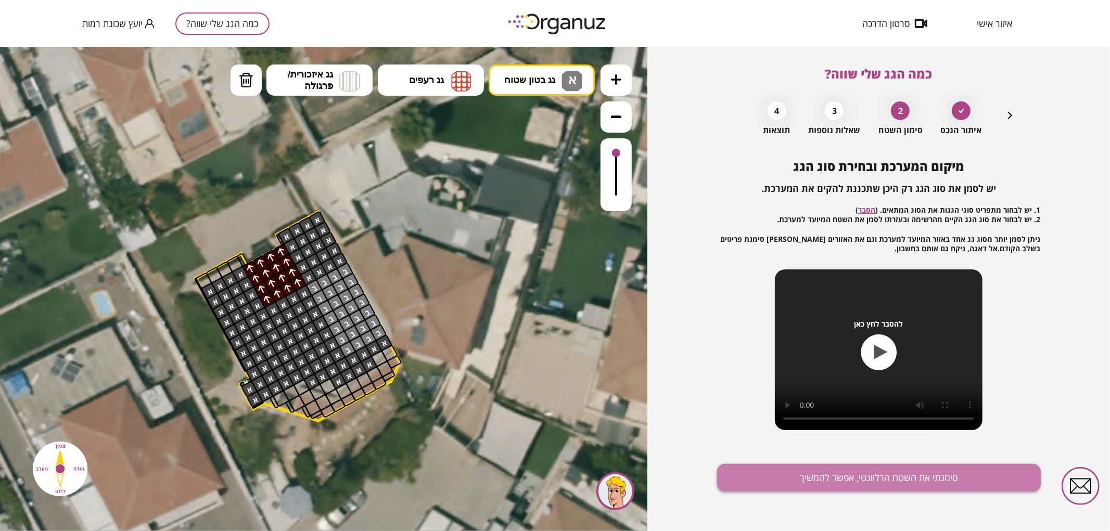
click at [868, 469] on button "סימנתי את השטח הרלוונטי, אפשר להמשיך" at bounding box center [879, 478] width 324 height 28
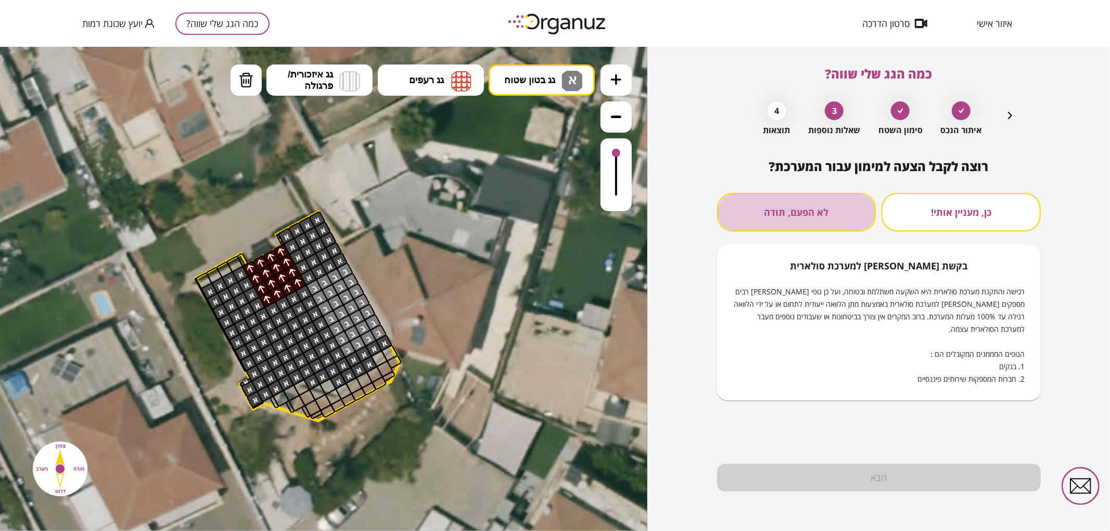
click at [791, 222] on button "לא הפעם, תודה" at bounding box center [796, 212] width 159 height 39
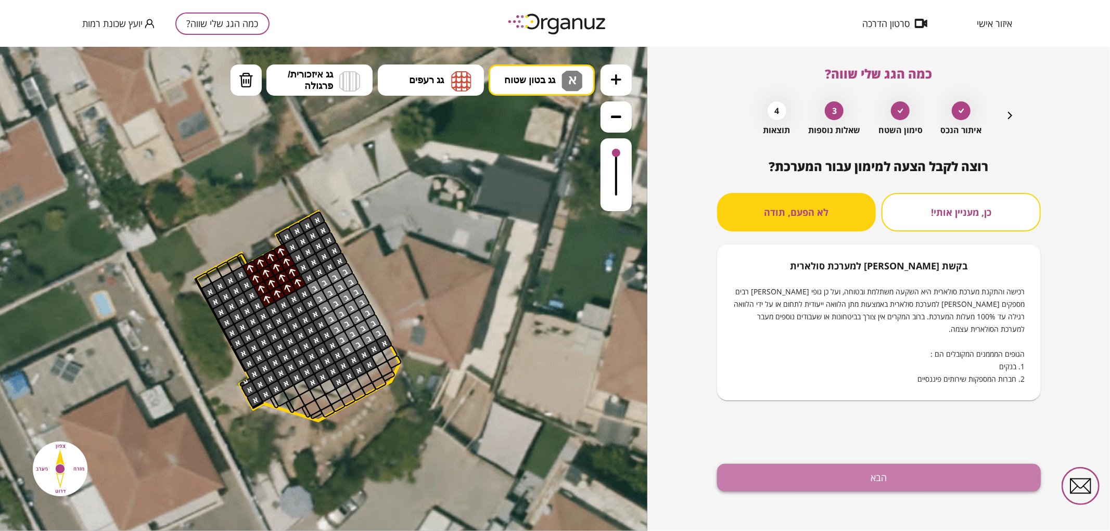
click at [823, 487] on button "הבא" at bounding box center [879, 478] width 324 height 28
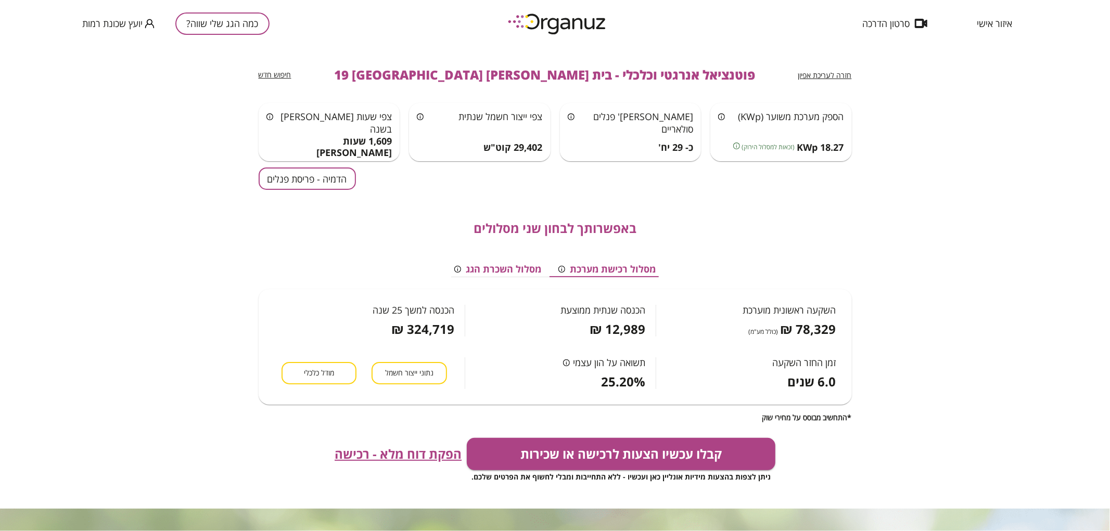
click at [274, 190] on div "באפשרותך לבחון שני מסלולים מסלול רכישת מערכת מסלול השכרת הגג השקעה ראשונית מוער…" at bounding box center [555, 306] width 593 height 232
click at [278, 185] on button "הדמיה - פריסת פנלים" at bounding box center [307, 179] width 97 height 22
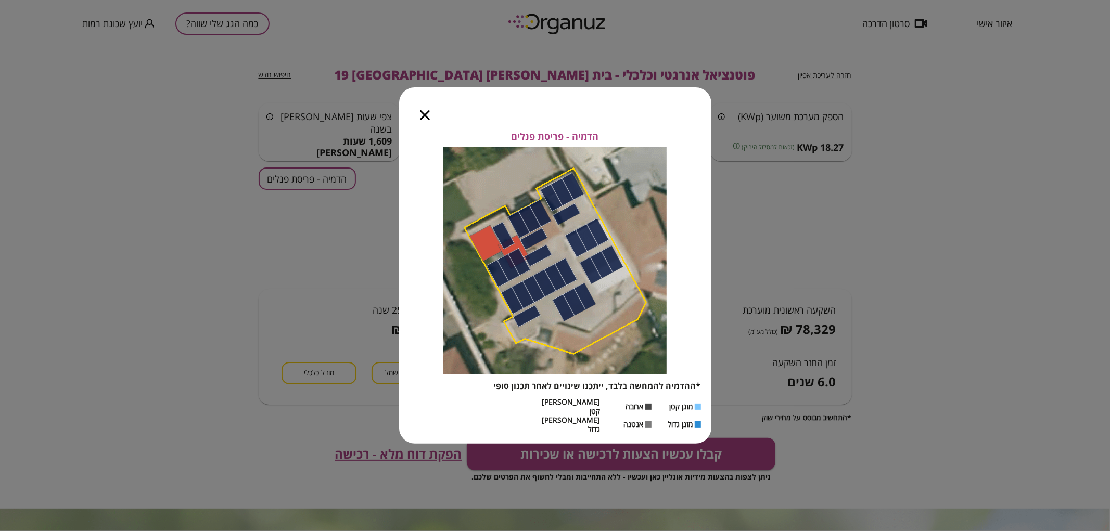
click at [425, 120] on icon "button" at bounding box center [425, 115] width 10 height 10
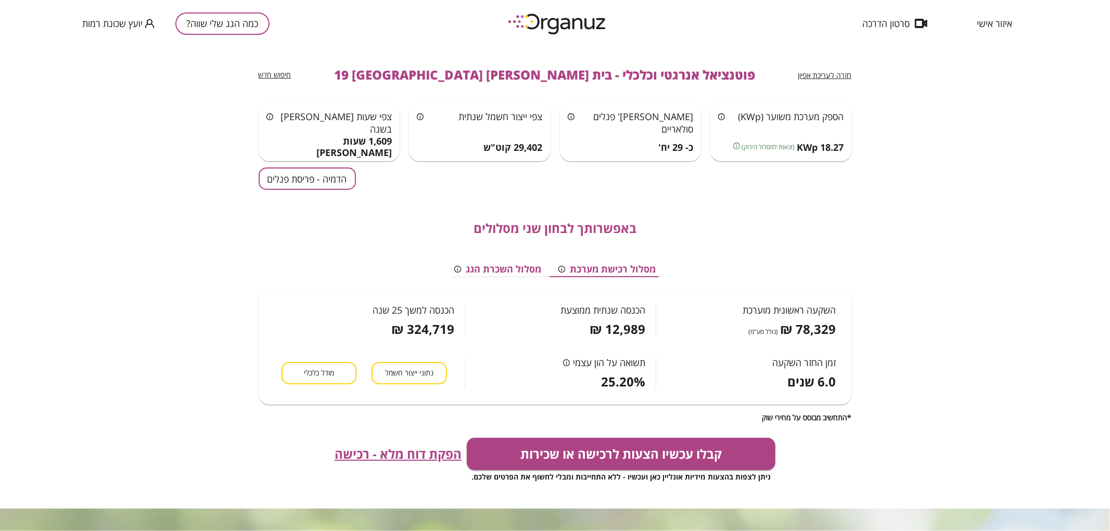
click at [834, 71] on span "חזרה לעריכת אפיון" at bounding box center [825, 75] width 54 height 10
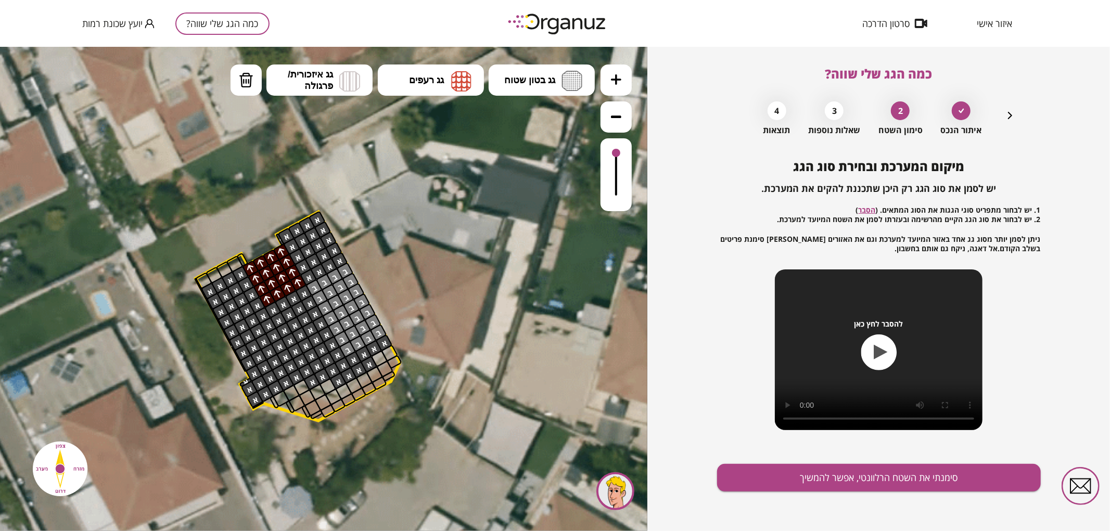
click at [996, 123] on div "איתור הנכס 2 סימון השטח 3 שאלות נוספות 4 תוצאות" at bounding box center [879, 115] width 275 height 39
click at [1006, 113] on icon "button" at bounding box center [1010, 115] width 12 height 12
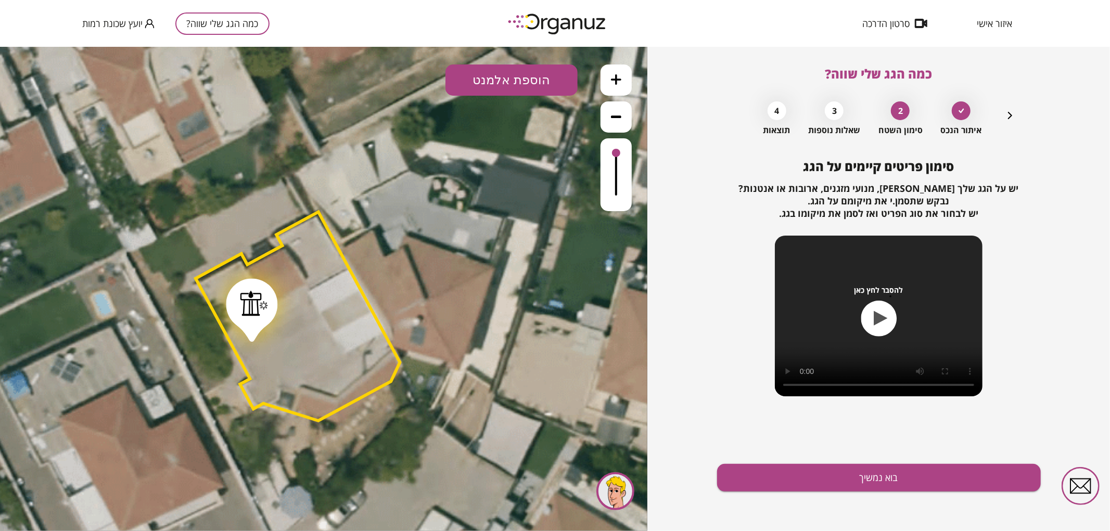
drag, startPoint x: 246, startPoint y: 286, endPoint x: 252, endPoint y: 307, distance: 21.7
click at [252, 307] on div at bounding box center [254, 303] width 28 height 26
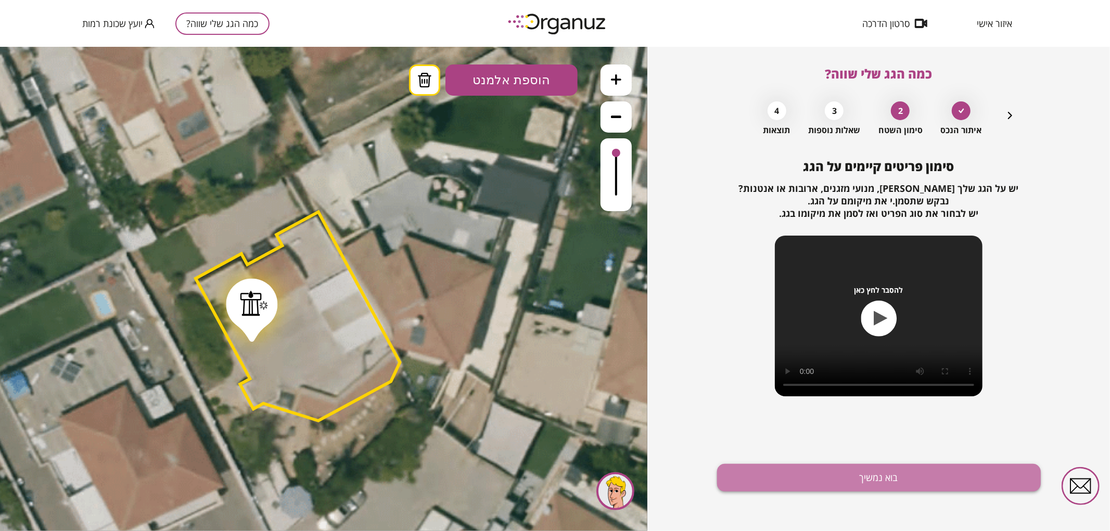
click at [841, 478] on button "בוא נמשיך" at bounding box center [879, 478] width 324 height 28
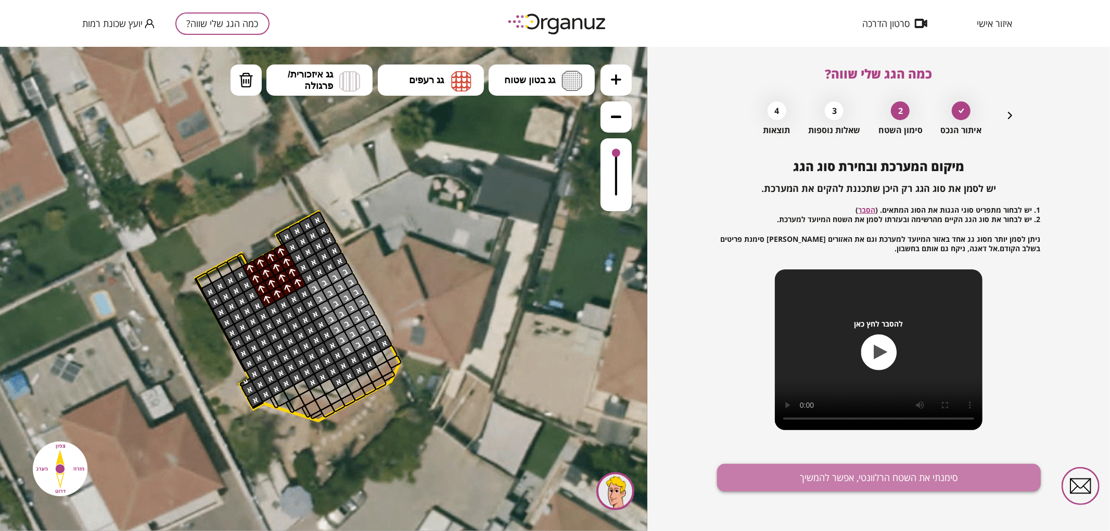
click at [800, 471] on button "סימנתי את השטח הרלוונטי, אפשר להמשיך" at bounding box center [879, 478] width 324 height 28
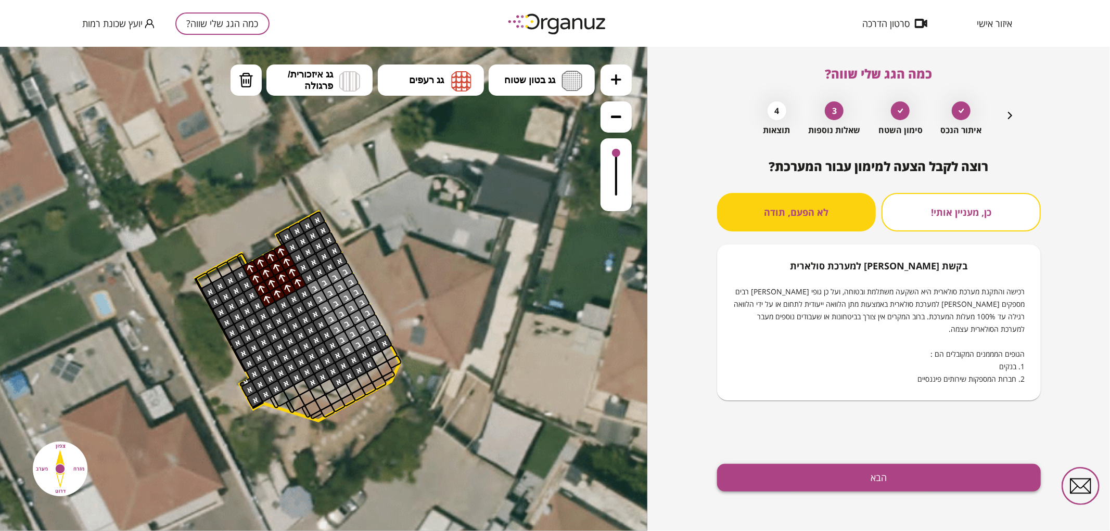
click at [788, 474] on button "הבא" at bounding box center [879, 478] width 324 height 28
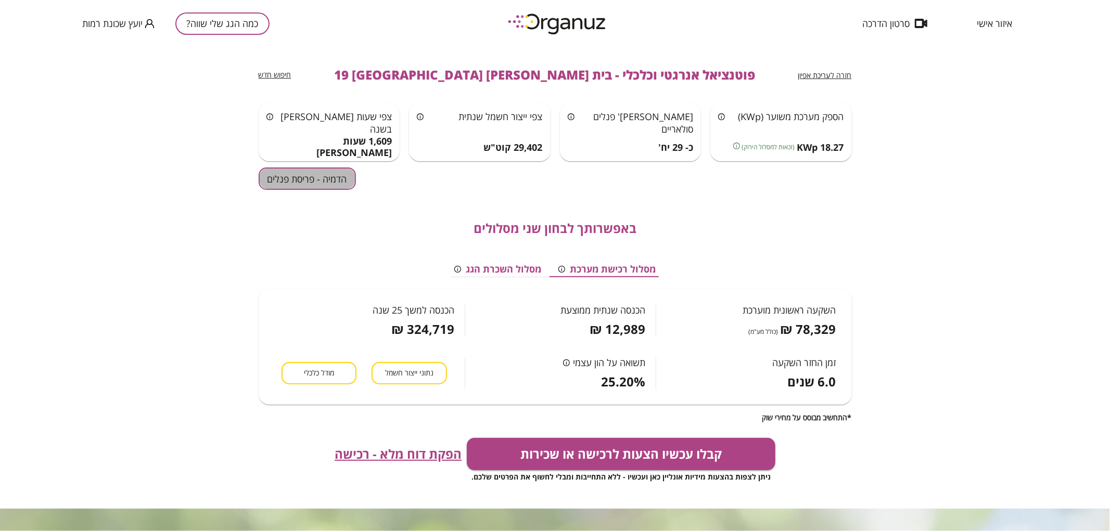
click at [302, 183] on button "הדמיה - פריסת פנלים" at bounding box center [307, 179] width 97 height 22
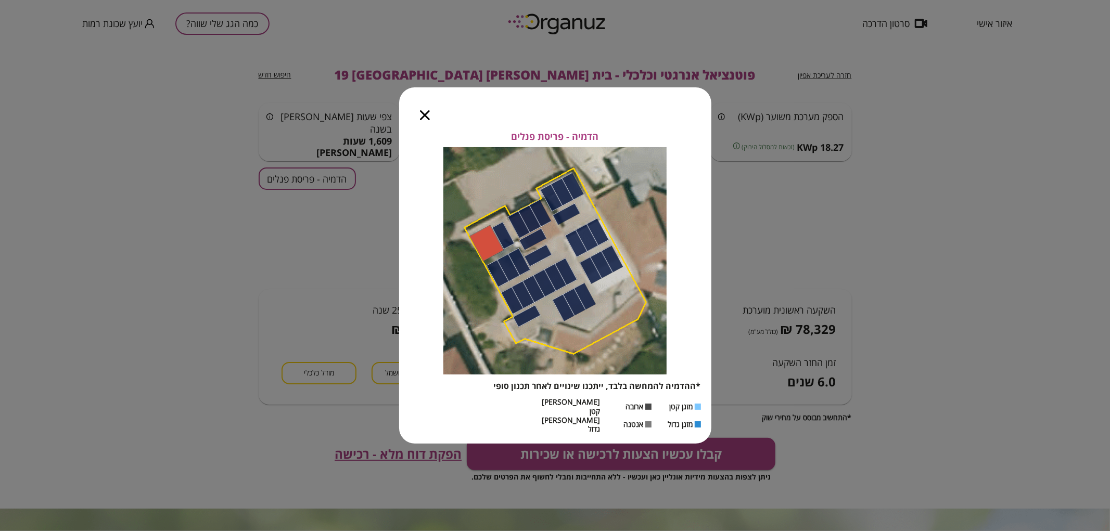
click at [425, 120] on icon "button" at bounding box center [425, 115] width 10 height 10
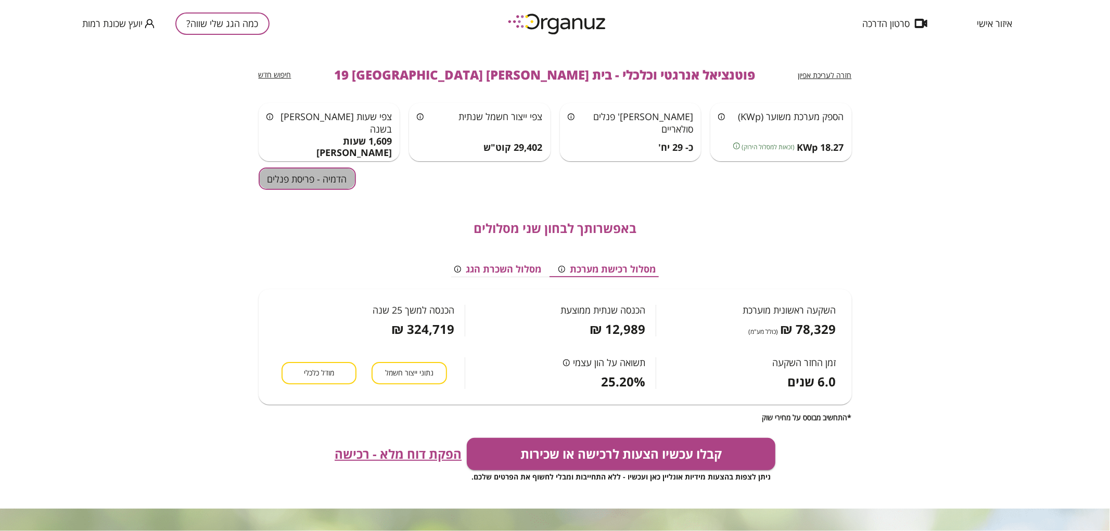
click at [336, 181] on button "הדמיה - פריסת פנלים" at bounding box center [307, 179] width 97 height 22
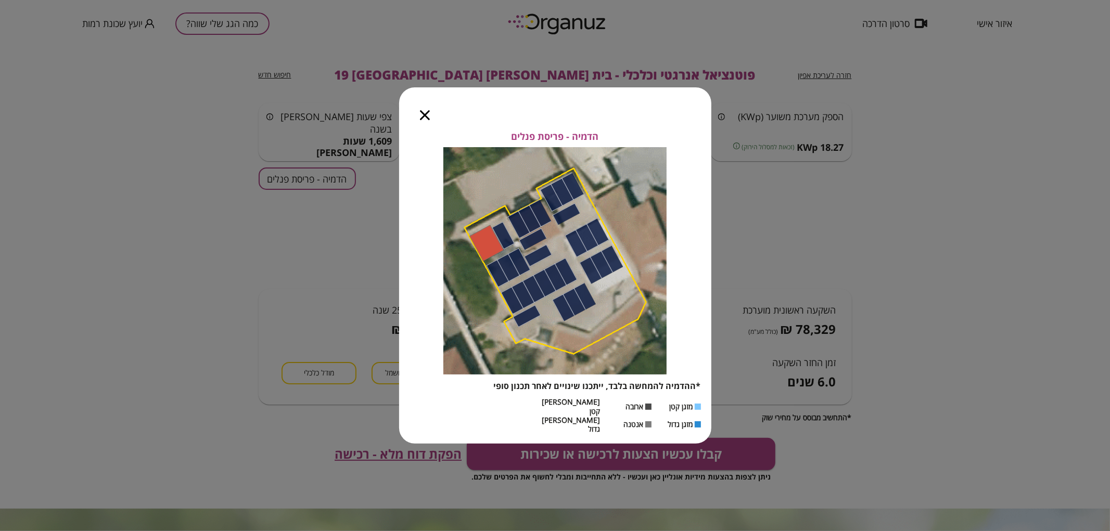
click at [424, 120] on icon "button" at bounding box center [425, 115] width 10 height 10
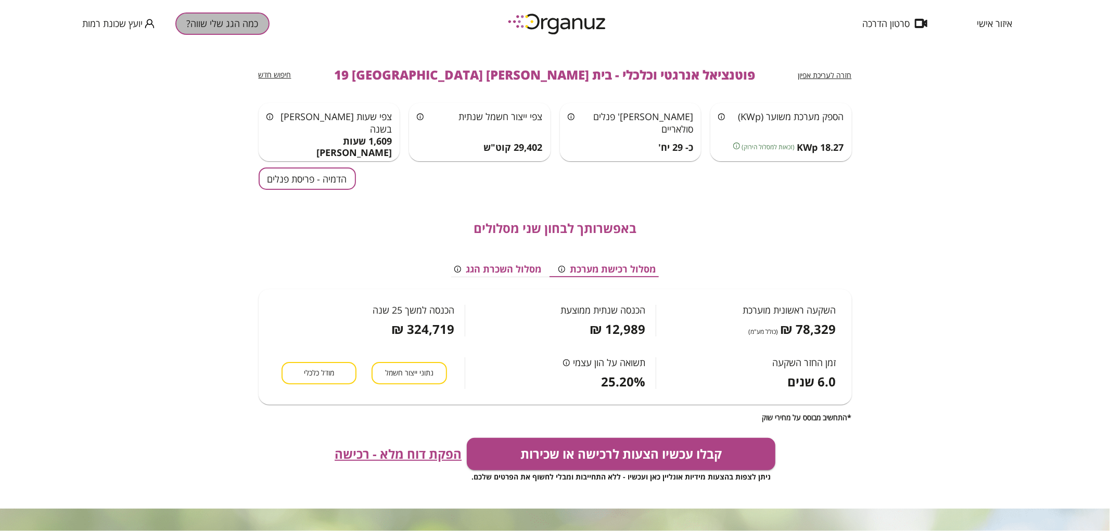
click at [226, 18] on button "כמה הגג שלי שווה?" at bounding box center [222, 23] width 94 height 22
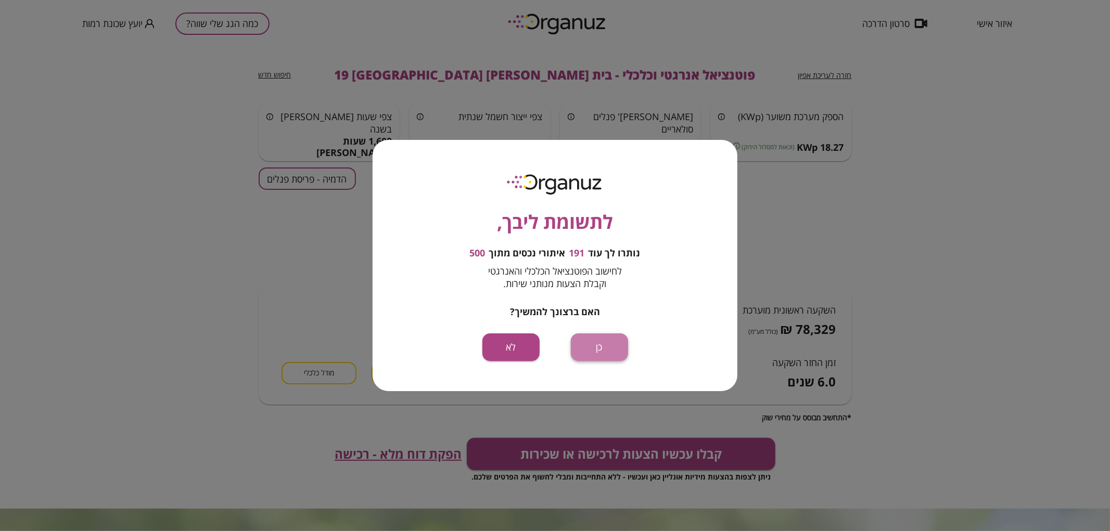
click at [593, 350] on button "כן" at bounding box center [599, 348] width 57 height 28
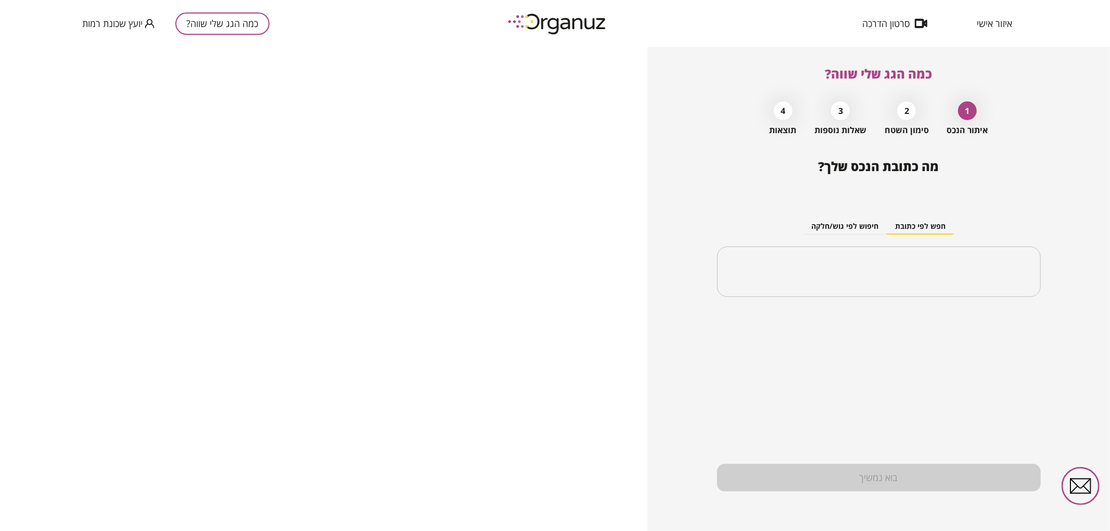
click at [853, 298] on div "חפש לפי כתובת חיפוש לפי גוש/חלקה ​" at bounding box center [879, 249] width 324 height 113
click at [847, 285] on div "​" at bounding box center [879, 272] width 324 height 51
click at [896, 325] on li "בית [PERSON_NAME] 17 [GEOGRAPHIC_DATA]" at bounding box center [879, 324] width 297 height 19
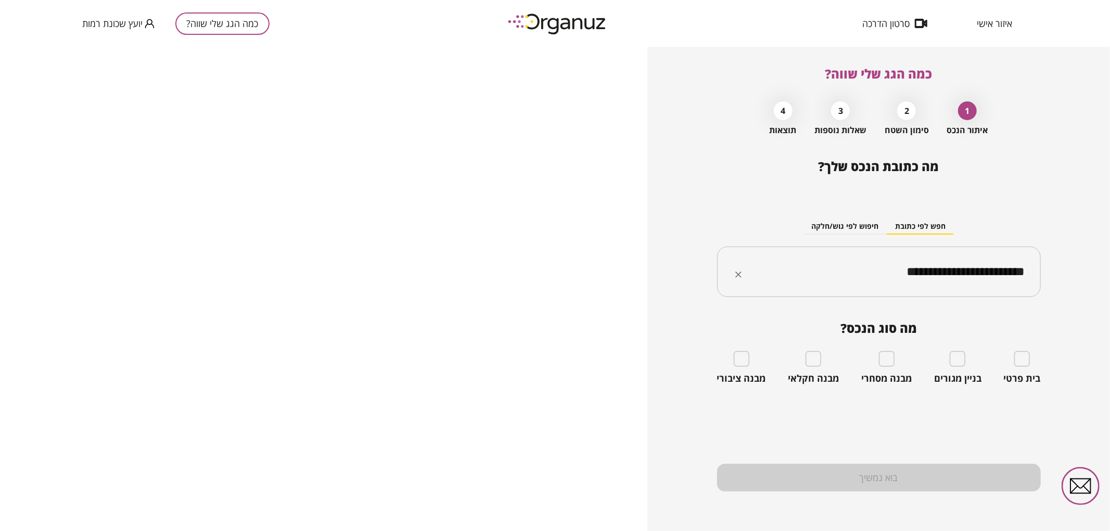
type input "**********"
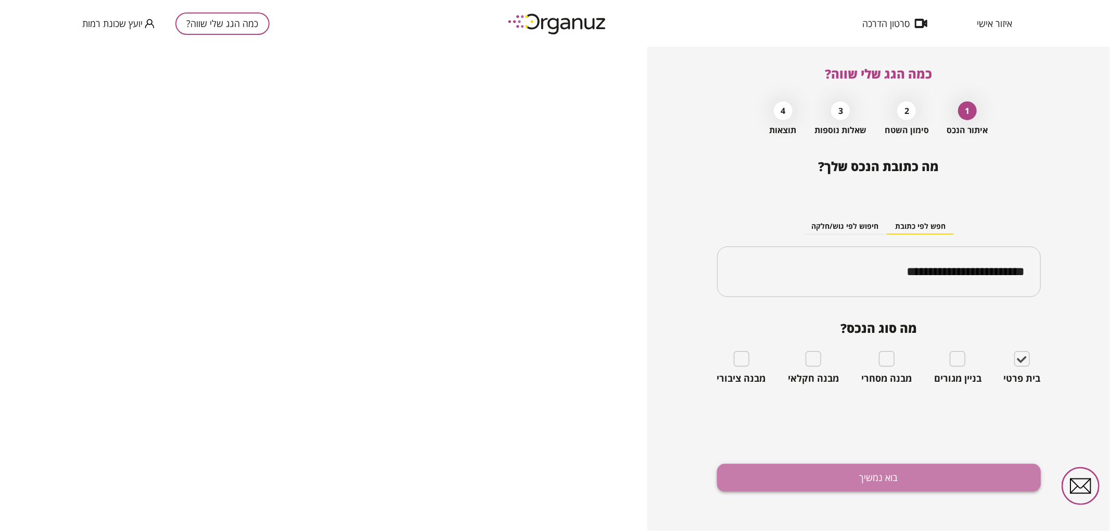
click at [941, 475] on button "בוא נמשיך" at bounding box center [879, 478] width 324 height 28
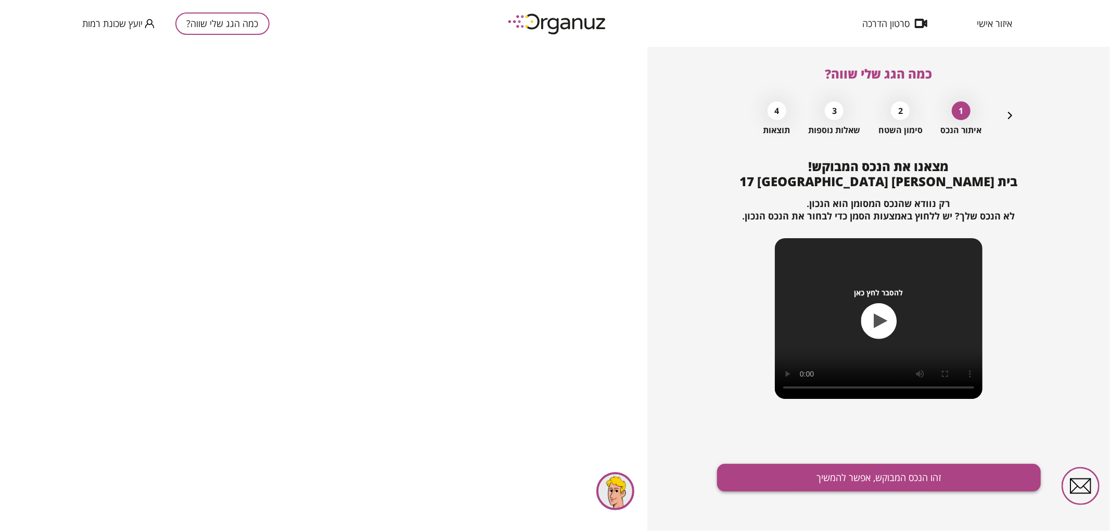
click at [784, 479] on button "זהו הנכס המבוקש, אפשר להמשיך" at bounding box center [879, 478] width 324 height 28
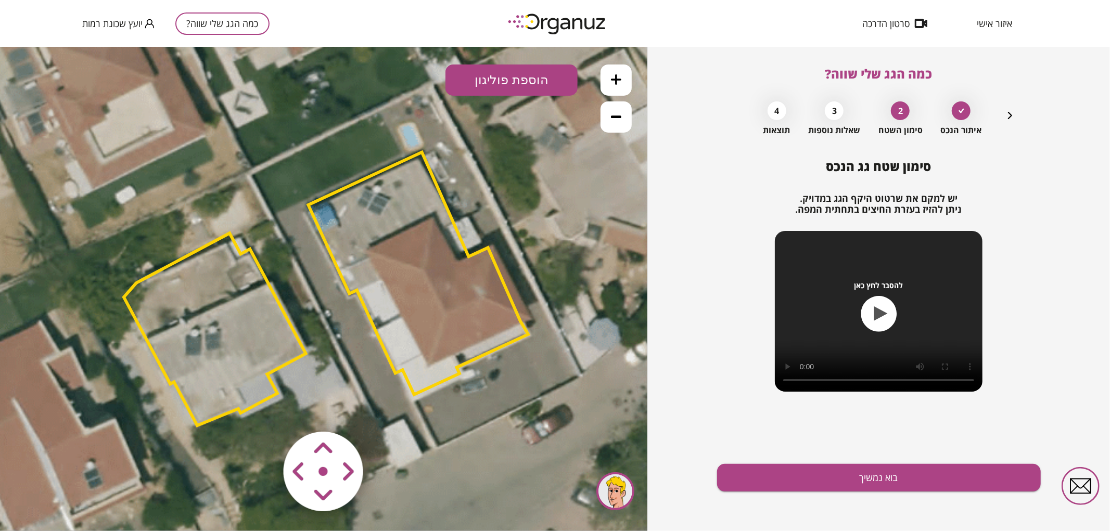
click at [262, 410] on area at bounding box center [262, 410] width 0 height 0
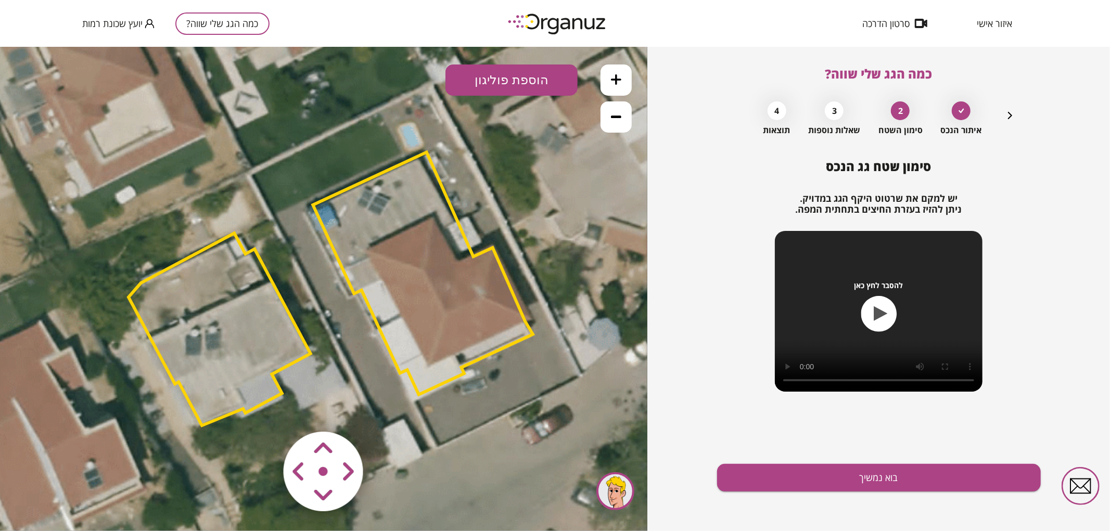
click at [490, 283] on polygon at bounding box center [423, 273] width 220 height 243
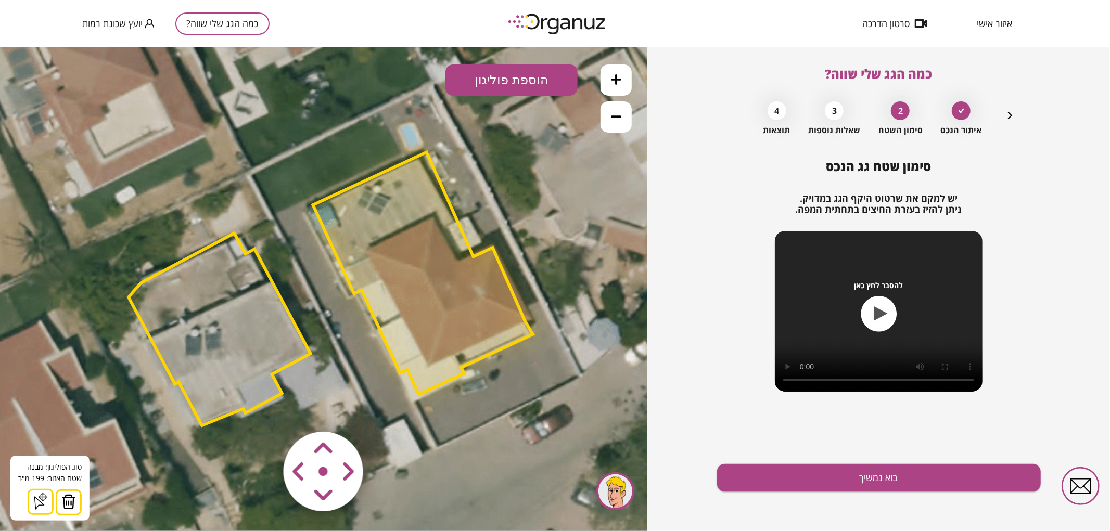
click at [65, 507] on img at bounding box center [68, 502] width 15 height 16
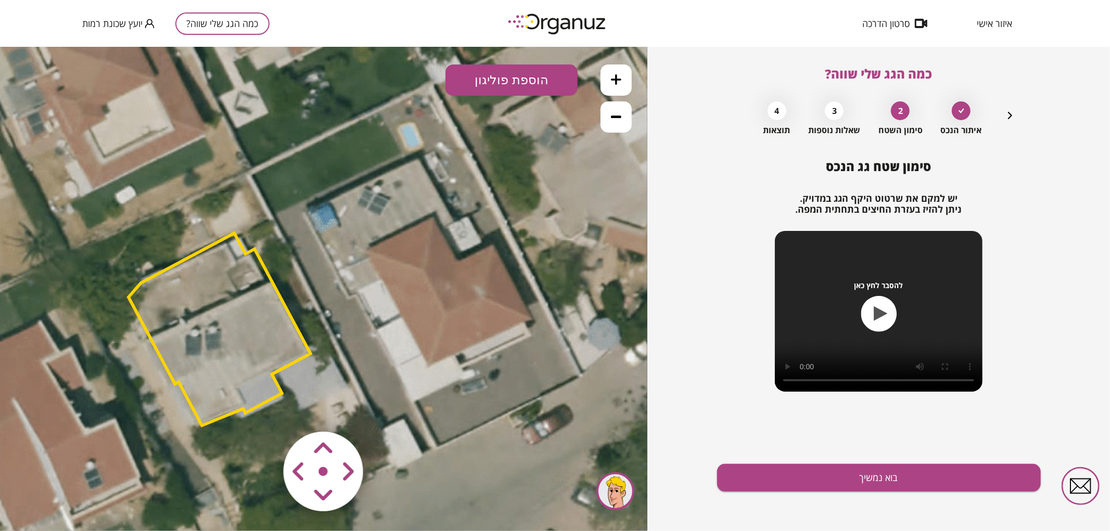
click at [519, 84] on button "הוספת פוליגון" at bounding box center [512, 79] width 132 height 31
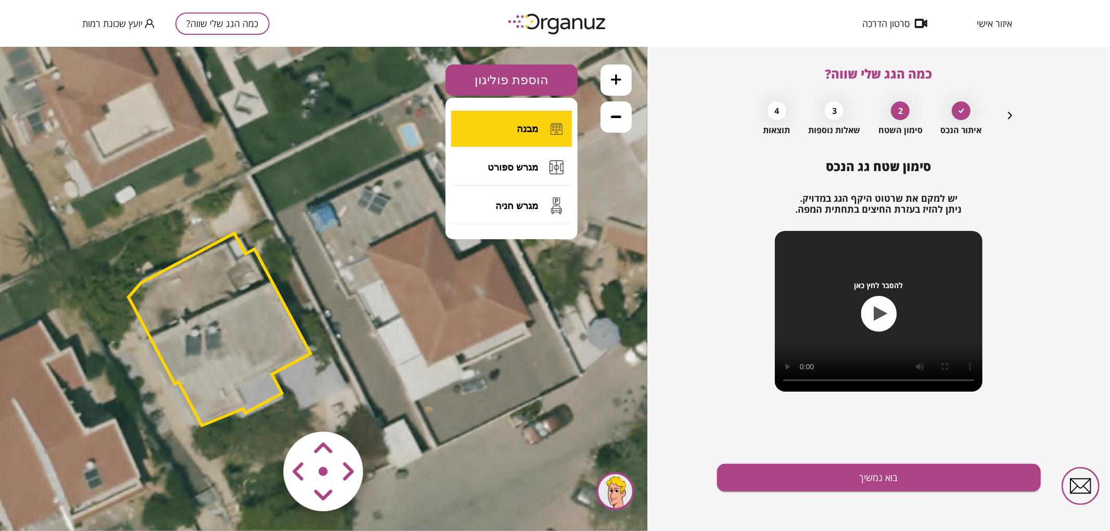
click at [504, 133] on button "מבנה" at bounding box center [511, 128] width 121 height 36
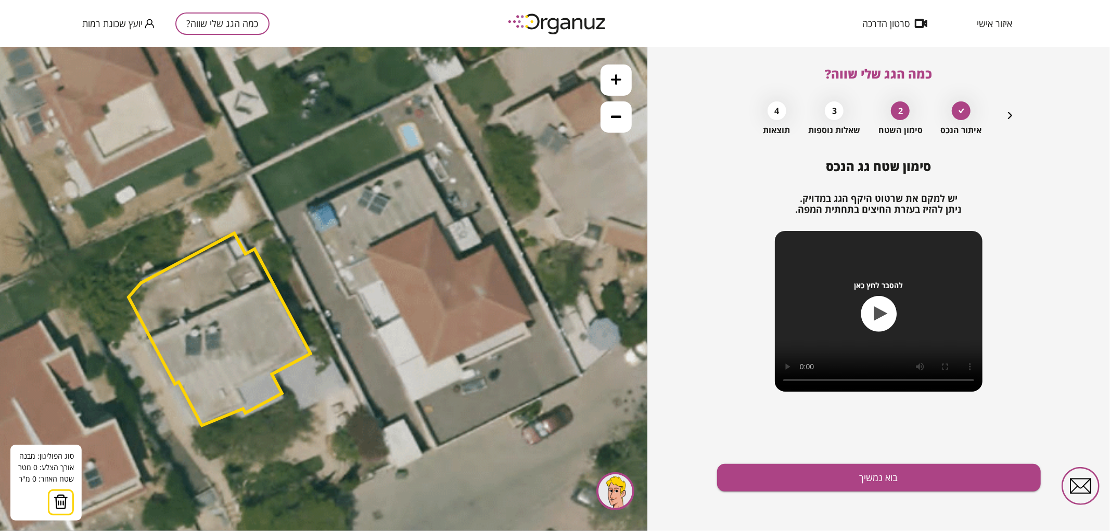
click at [305, 213] on icon at bounding box center [324, 287] width 1230 height 1230
click at [305, 213] on icon at bounding box center [325, 287] width 1230 height 1230
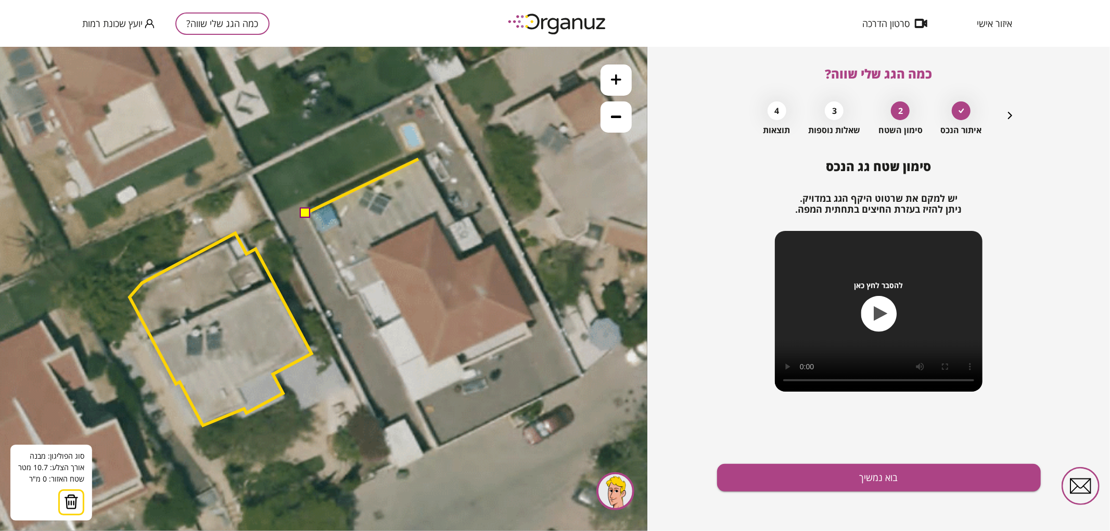
click at [418, 159] on icon at bounding box center [325, 287] width 1230 height 1230
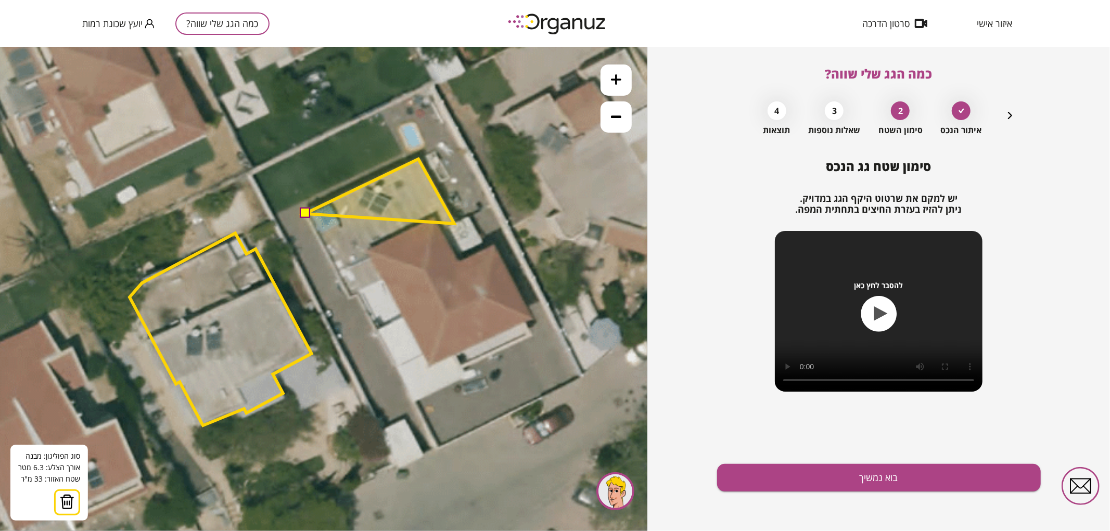
click at [454, 223] on polygon at bounding box center [379, 191] width 149 height 65
click at [470, 217] on polygon at bounding box center [387, 191] width 165 height 65
click at [486, 247] on polygon at bounding box center [395, 203] width 181 height 88
click at [492, 244] on polygon at bounding box center [398, 203] width 187 height 88
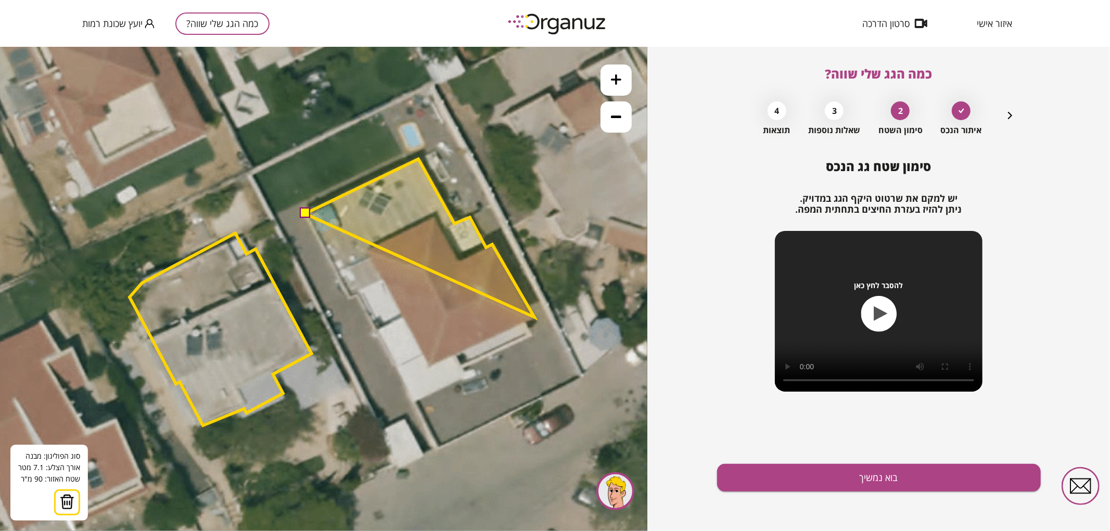
click at [535, 317] on polygon at bounding box center [420, 238] width 230 height 158
click at [525, 322] on polygon at bounding box center [420, 240] width 230 height 163
click at [532, 335] on polygon at bounding box center [420, 247] width 230 height 176
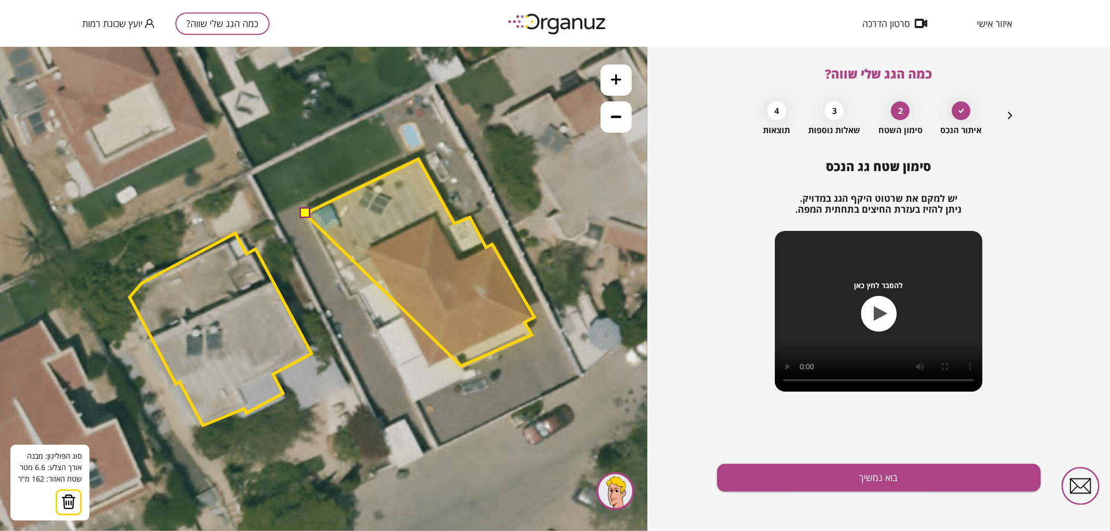
drag, startPoint x: 461, startPoint y: 366, endPoint x: 466, endPoint y: 370, distance: 6.7
click at [461, 366] on polygon at bounding box center [420, 262] width 230 height 207
click at [462, 367] on polygon at bounding box center [420, 263] width 230 height 208
click at [466, 377] on icon at bounding box center [325, 287] width 1230 height 1230
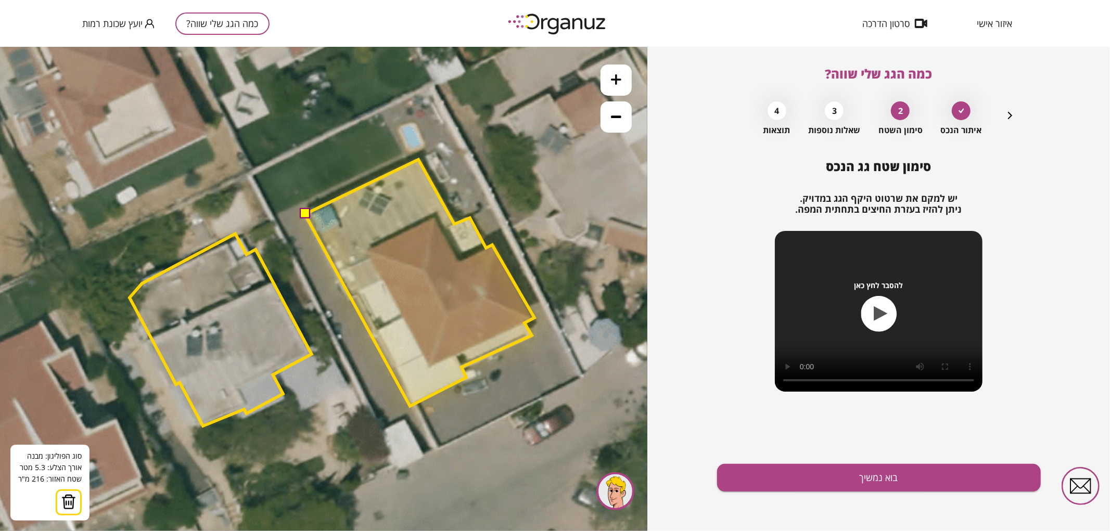
click at [410, 405] on polygon at bounding box center [420, 282] width 230 height 247
click at [415, 402] on polygon at bounding box center [420, 281] width 230 height 244
click at [358, 294] on polygon at bounding box center [420, 281] width 230 height 244
click at [350, 299] on polygon at bounding box center [420, 281] width 230 height 244
click at [349, 298] on polygon at bounding box center [419, 281] width 230 height 244
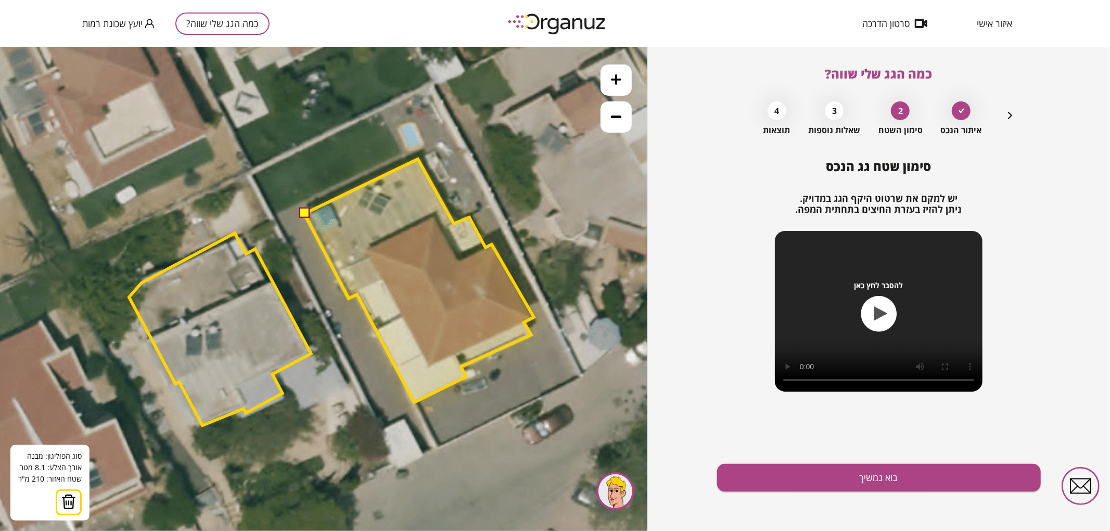
click at [304, 213] on button at bounding box center [304, 213] width 10 height 10
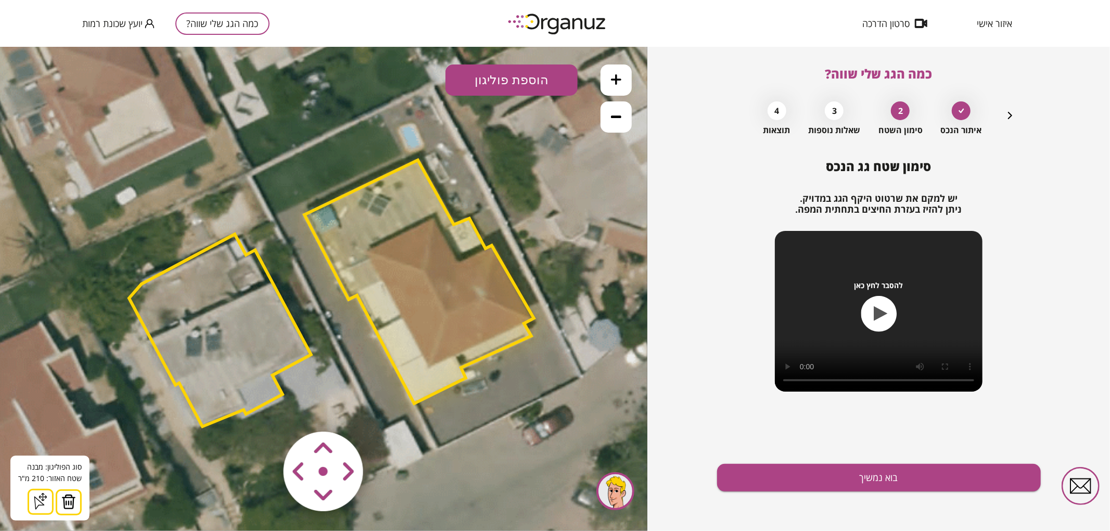
click at [409, 322] on polygon at bounding box center [419, 282] width 230 height 244
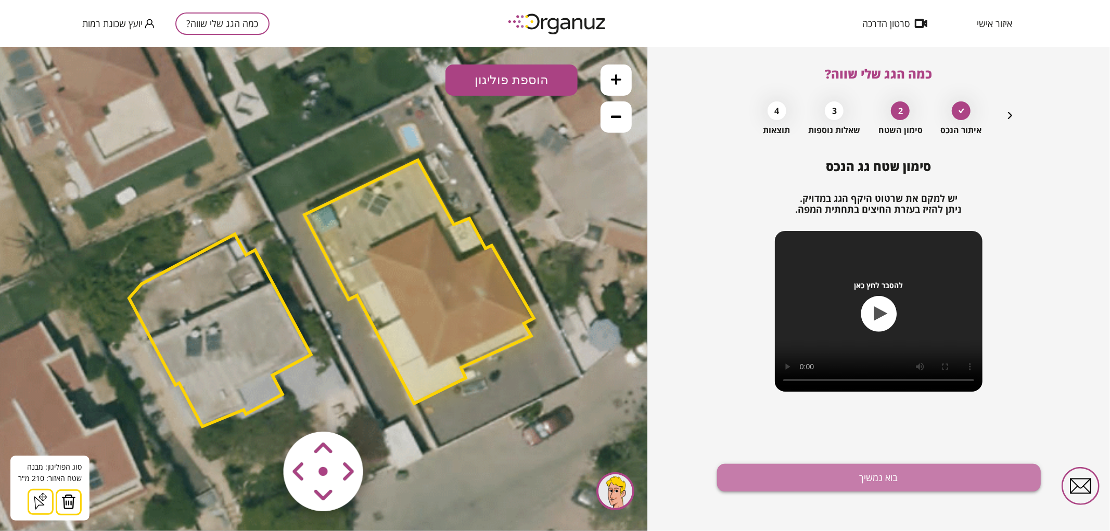
click at [806, 484] on button "בוא נמשיך" at bounding box center [879, 478] width 324 height 28
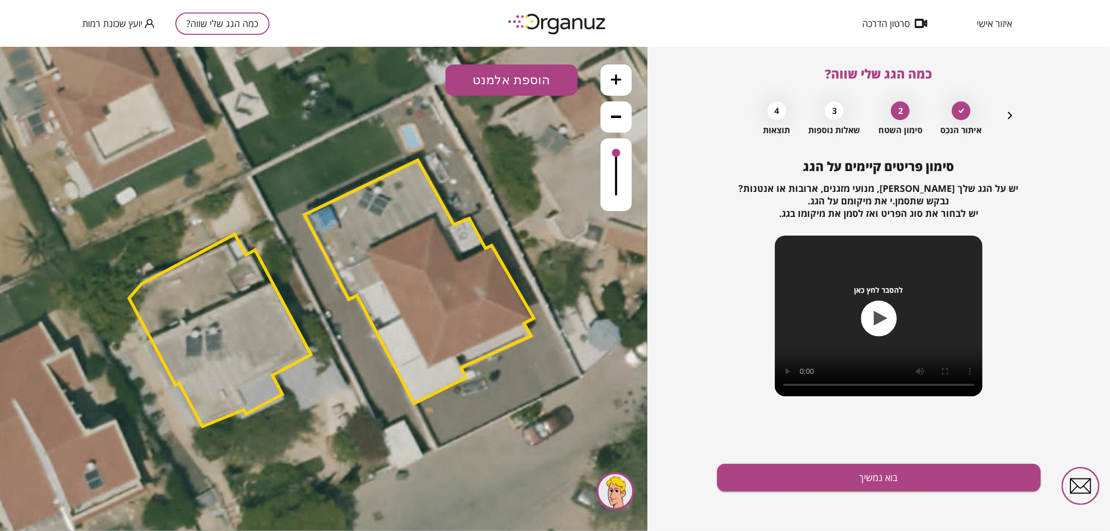
click at [473, 78] on button "הוספת אלמנט" at bounding box center [512, 79] width 132 height 31
click at [500, 243] on div ".st0 { fill: #FFFFFF; } .st0 { fill: #FFFFFF; }" at bounding box center [323, 288] width 647 height 485
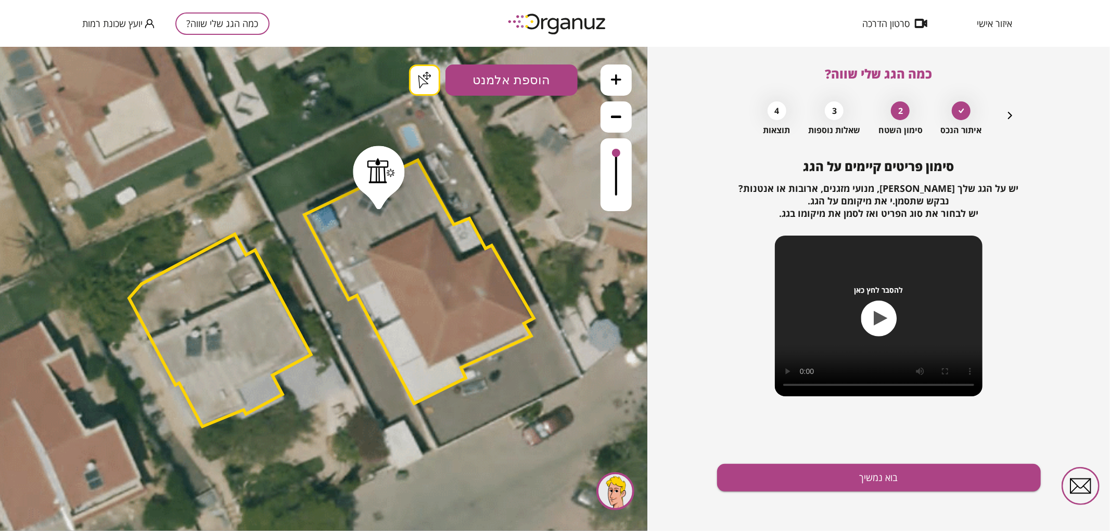
click at [854, 483] on button "בוא נמשיך" at bounding box center [879, 478] width 324 height 28
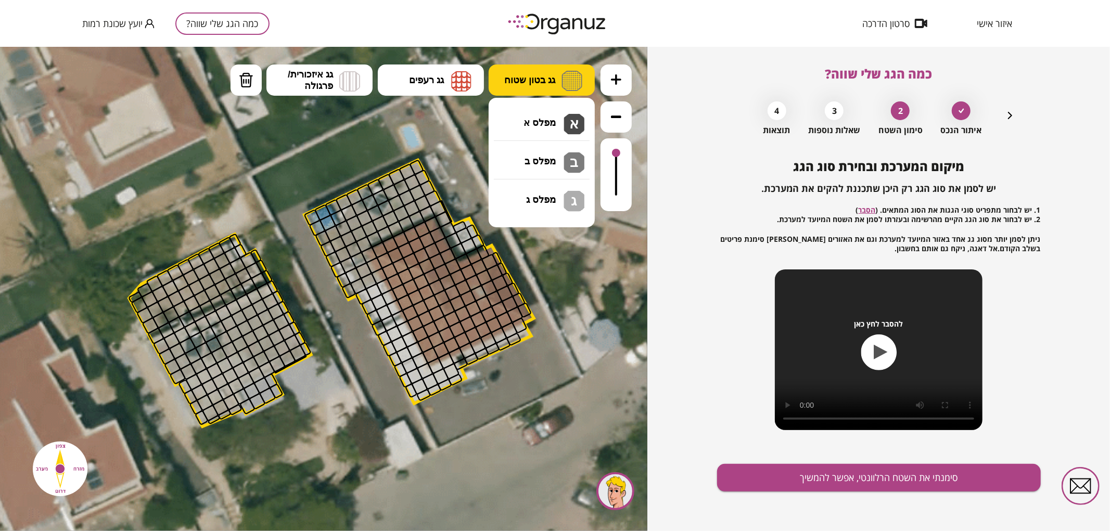
click at [547, 85] on span "גג בטון שטוח" at bounding box center [529, 79] width 51 height 11
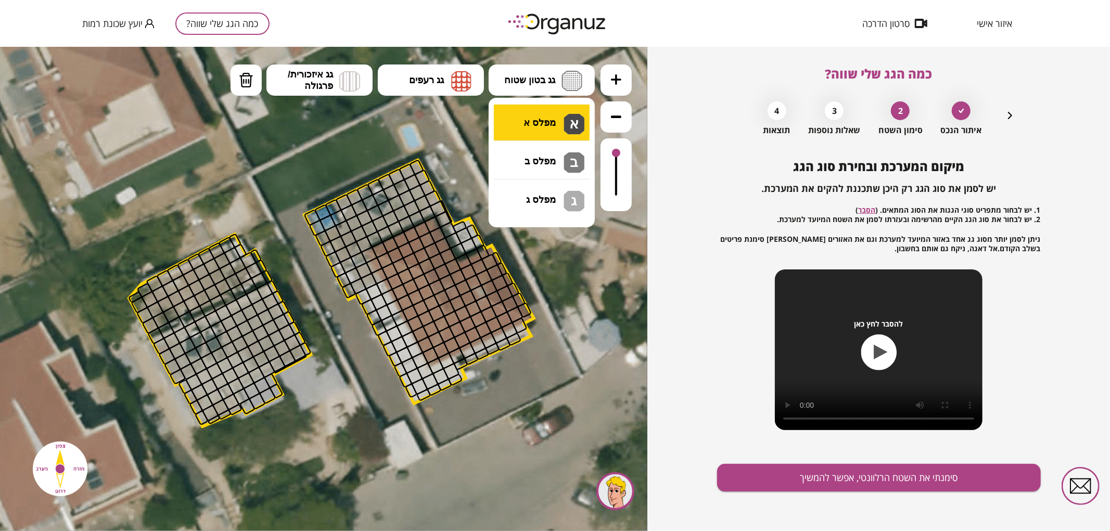
click at [547, 111] on div ".st0 { fill: #FFFFFF; } .st0 { fill: #FFFFFF; }" at bounding box center [323, 288] width 647 height 485
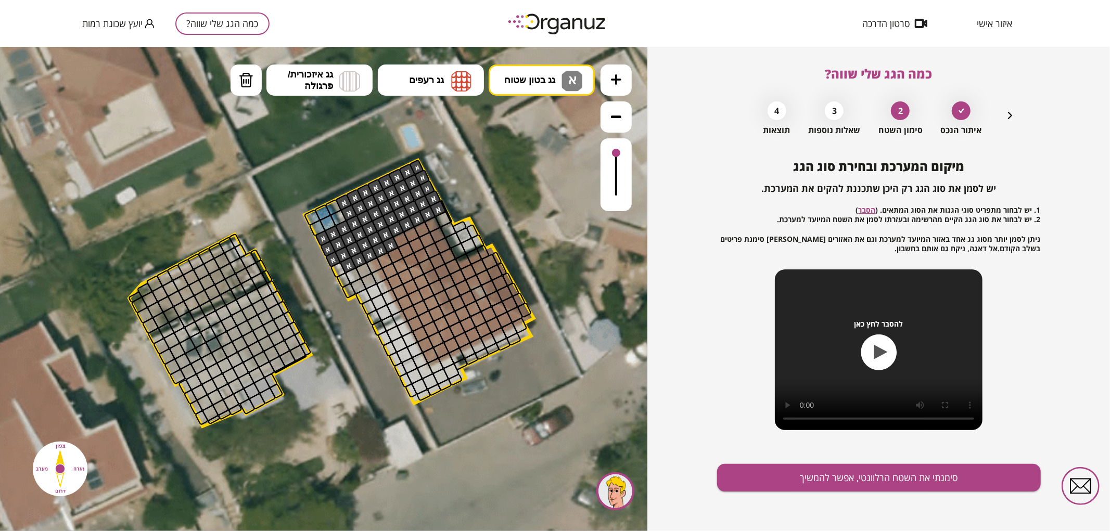
drag, startPoint x: 416, startPoint y: 165, endPoint x: 363, endPoint y: 231, distance: 84.8
drag, startPoint x: 248, startPoint y: 78, endPoint x: 339, endPoint y: 126, distance: 102.9
click at [249, 79] on img at bounding box center [246, 80] width 15 height 16
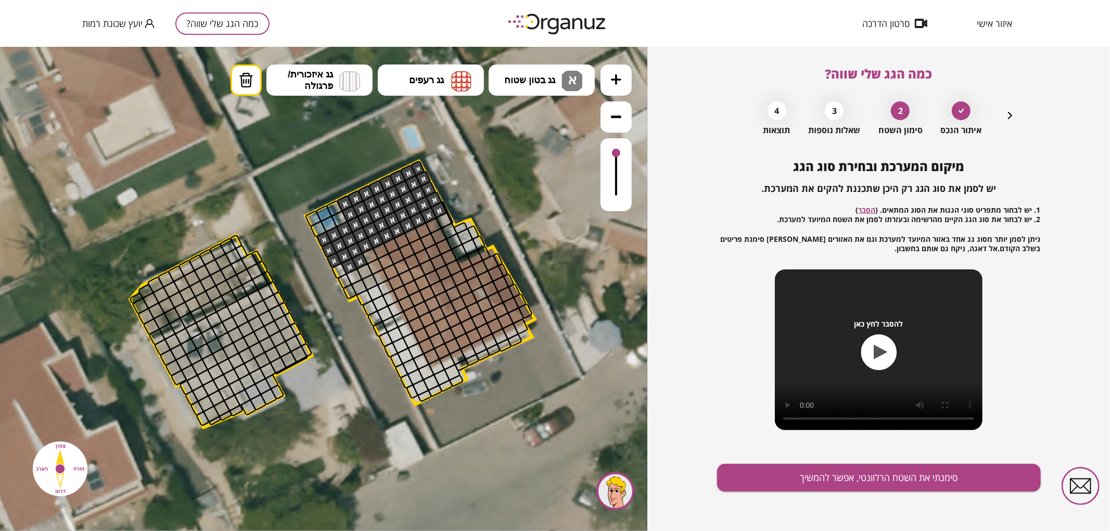
drag, startPoint x: 392, startPoint y: 245, endPoint x: 385, endPoint y: 274, distance: 30.4
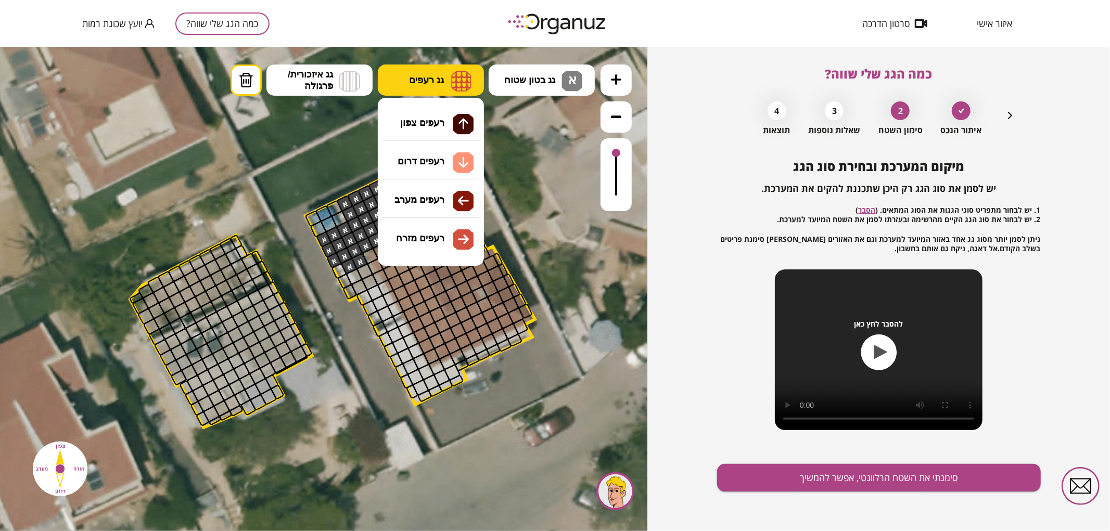
click at [470, 80] on img at bounding box center [461, 80] width 20 height 21
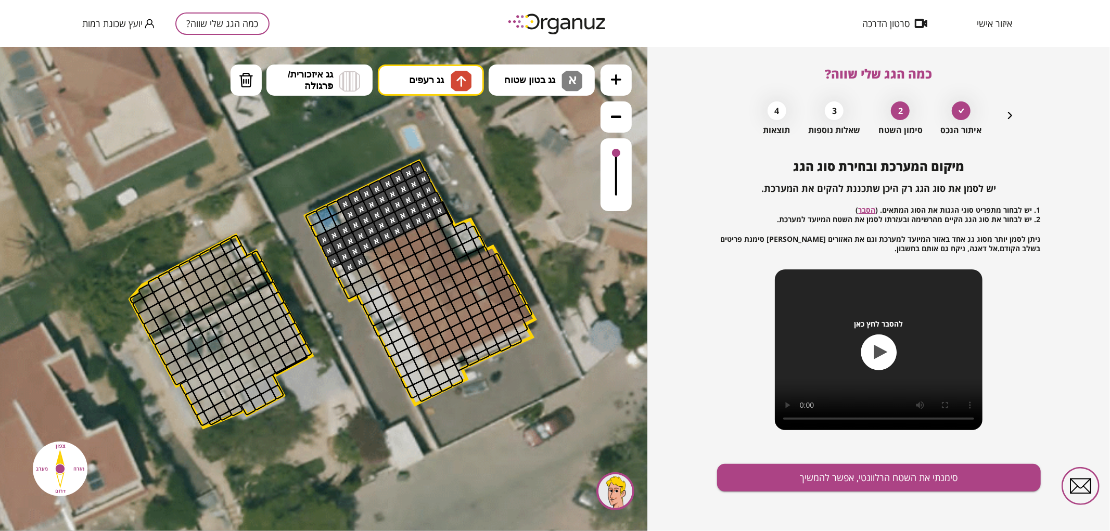
click at [447, 130] on div ".st0 { fill: #FFFFFF; } .st0 { fill: #FFFFFF; }" at bounding box center [323, 288] width 647 height 485
drag, startPoint x: 420, startPoint y: 260, endPoint x: 423, endPoint y: 242, distance: 17.9
click at [430, 223] on div at bounding box center [433, 225] width 17 height 17
click at [435, 70] on button "גג רעפים" at bounding box center [431, 79] width 106 height 31
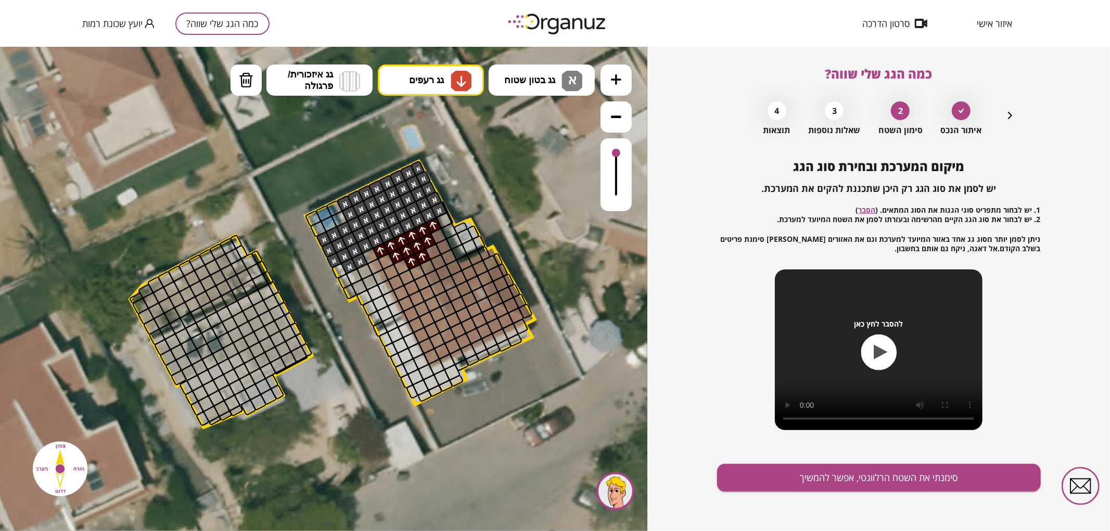
click at [418, 170] on div ".st0 { fill: #FFFFFF; } .st0 { fill: #FFFFFF; }" at bounding box center [323, 288] width 647 height 485
drag, startPoint x: 440, startPoint y: 352, endPoint x: 510, endPoint y: 317, distance: 78.0
drag, startPoint x: 493, startPoint y: 309, endPoint x: 450, endPoint y: 331, distance: 48.0
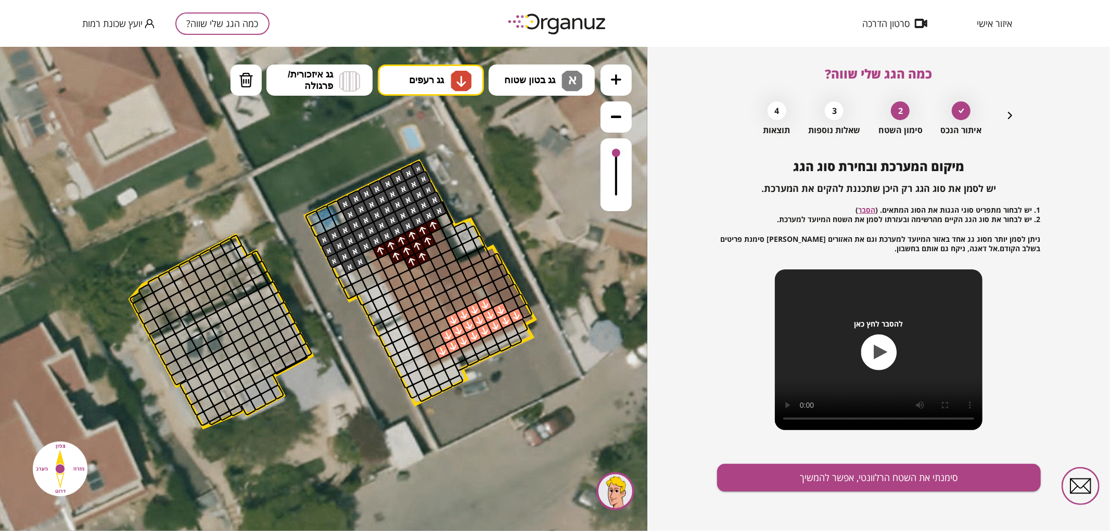
drag, startPoint x: 453, startPoint y: 319, endPoint x: 483, endPoint y: 311, distance: 31.3
drag, startPoint x: 467, startPoint y: 298, endPoint x: 459, endPoint y: 302, distance: 9.1
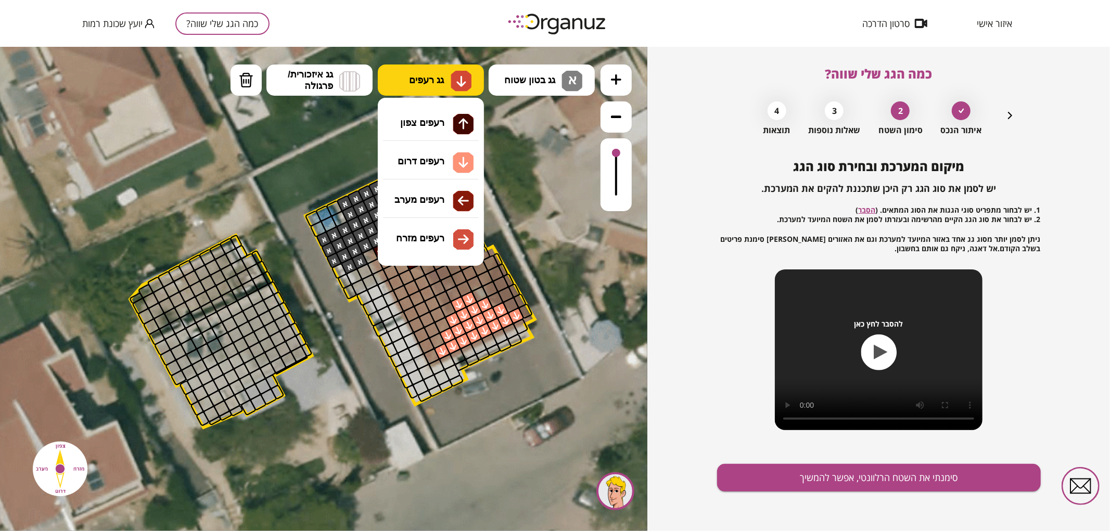
click at [440, 92] on button "גג רעפים" at bounding box center [431, 79] width 106 height 31
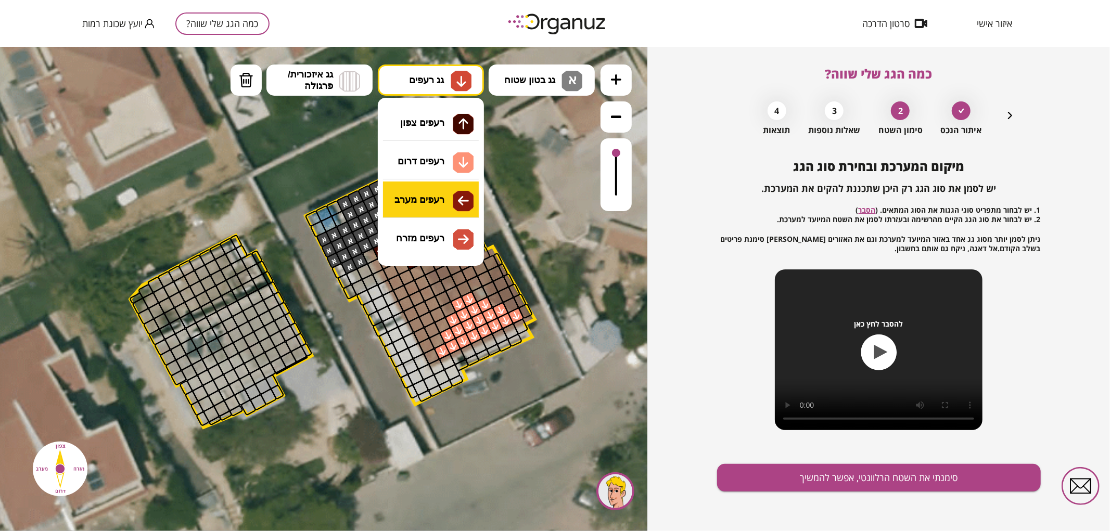
click at [425, 208] on div ".st0 { fill: #FFFFFF; } .st0 { fill: #FFFFFF; }" at bounding box center [323, 288] width 647 height 485
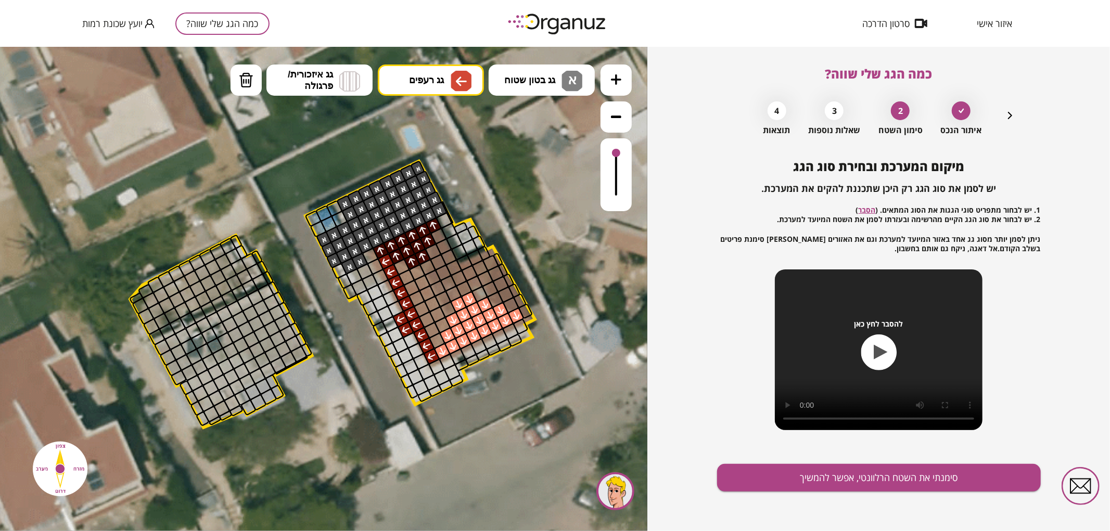
drag, startPoint x: 428, startPoint y: 354, endPoint x: 383, endPoint y: 261, distance: 103.6
drag, startPoint x: 401, startPoint y: 276, endPoint x: 434, endPoint y: 336, distance: 67.5
drag, startPoint x: 437, startPoint y: 323, endPoint x: 419, endPoint y: 282, distance: 44.5
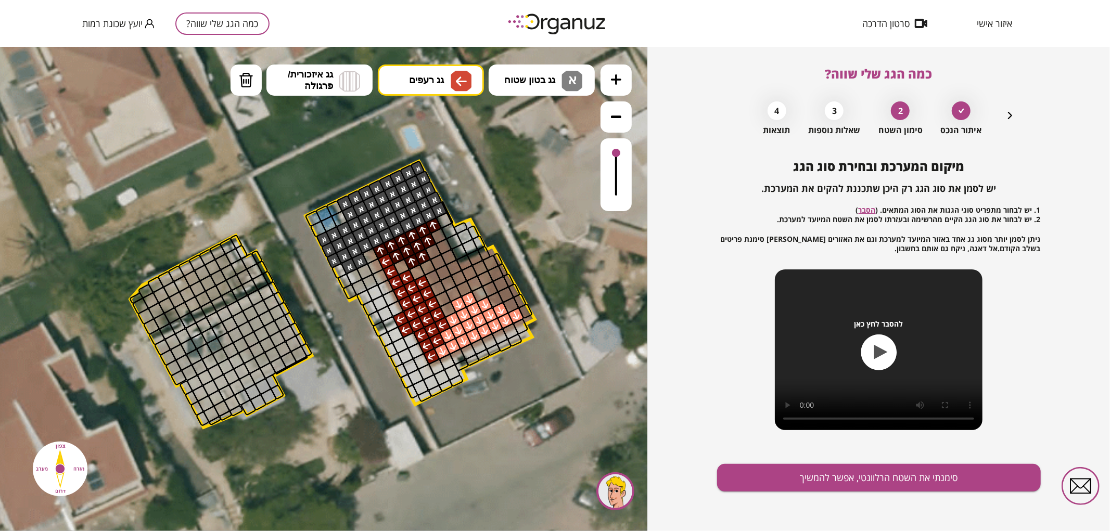
drag, startPoint x: 444, startPoint y: 304, endPoint x: 433, endPoint y: 286, distance: 21.2
click at [444, 286] on div at bounding box center [448, 282] width 17 height 17
click at [449, 293] on div at bounding box center [453, 293] width 17 height 17
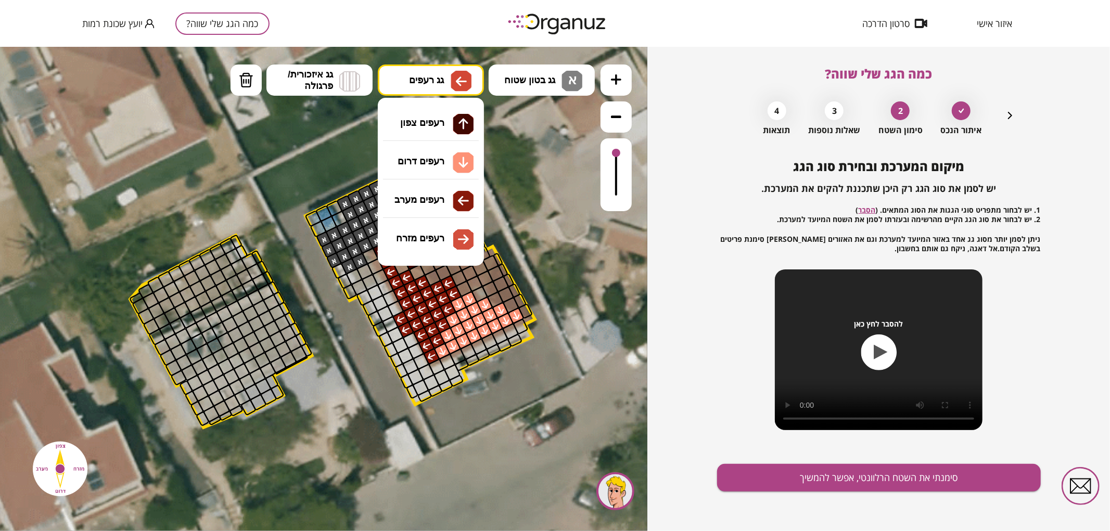
drag, startPoint x: 403, startPoint y: 87, endPoint x: 404, endPoint y: 100, distance: 13.0
click at [404, 87] on button "גג רעפים" at bounding box center [431, 79] width 106 height 31
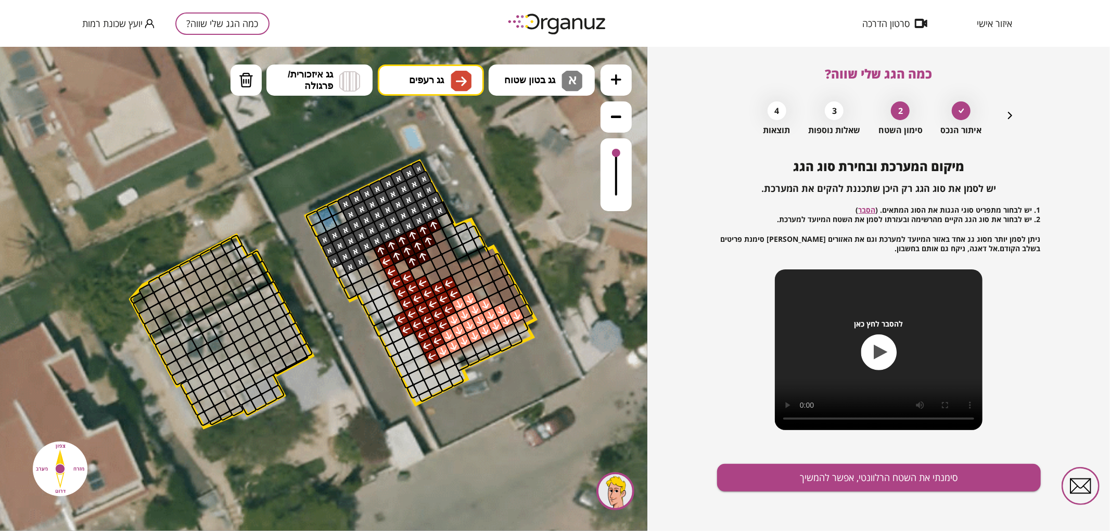
click at [440, 241] on div ".st0 { fill: #FFFFFF; } .st0 { fill: #FFFFFF; }" at bounding box center [323, 288] width 647 height 485
drag, startPoint x: 465, startPoint y: 287, endPoint x: 475, endPoint y: 278, distance: 13.6
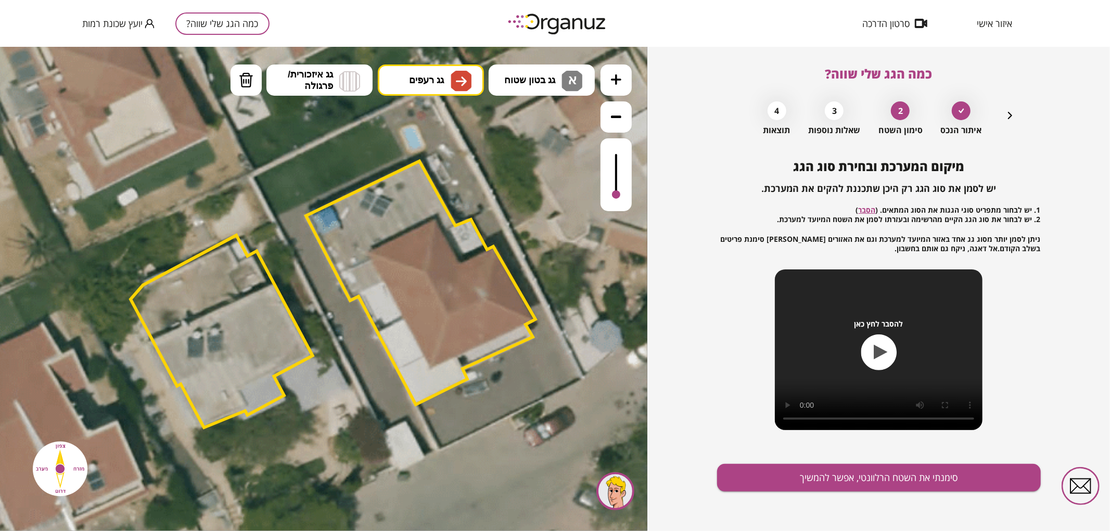
drag, startPoint x: 618, startPoint y: 149, endPoint x: 629, endPoint y: 146, distance: 11.5
click at [629, 146] on div at bounding box center [616, 174] width 31 height 73
drag, startPoint x: 617, startPoint y: 155, endPoint x: 616, endPoint y: 190, distance: 35.9
click at [616, 190] on div at bounding box center [616, 189] width 8 height 8
drag, startPoint x: 449, startPoint y: 306, endPoint x: 487, endPoint y: 282, distance: 44.6
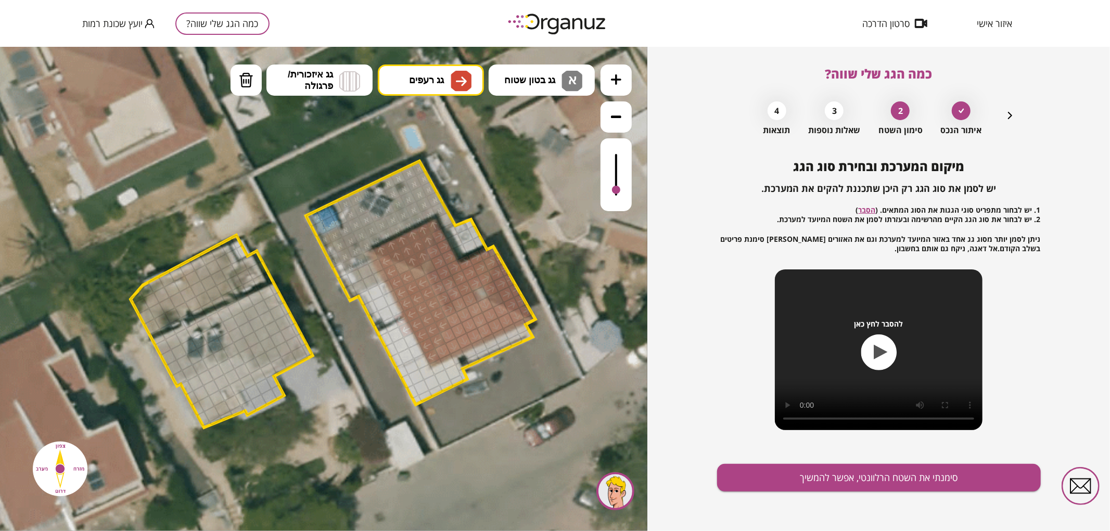
click at [618, 193] on div at bounding box center [616, 191] width 8 height 8
click at [472, 84] on button "גג רעפים" at bounding box center [431, 79] width 106 height 31
drag, startPoint x: 461, startPoint y: 303, endPoint x: 470, endPoint y: 297, distance: 11.3
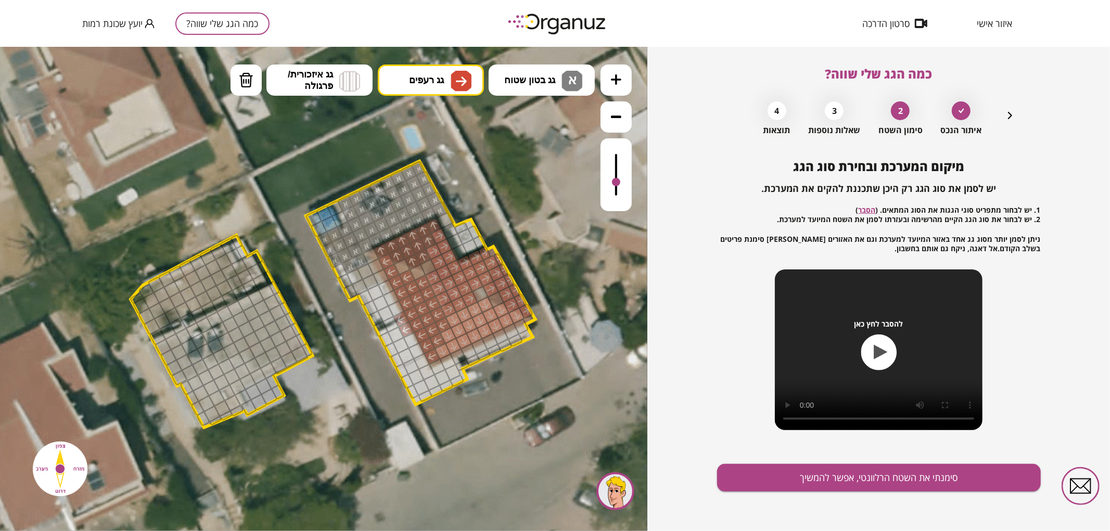
drag, startPoint x: 613, startPoint y: 188, endPoint x: 624, endPoint y: 183, distance: 11.6
click at [624, 183] on div at bounding box center [616, 174] width 31 height 73
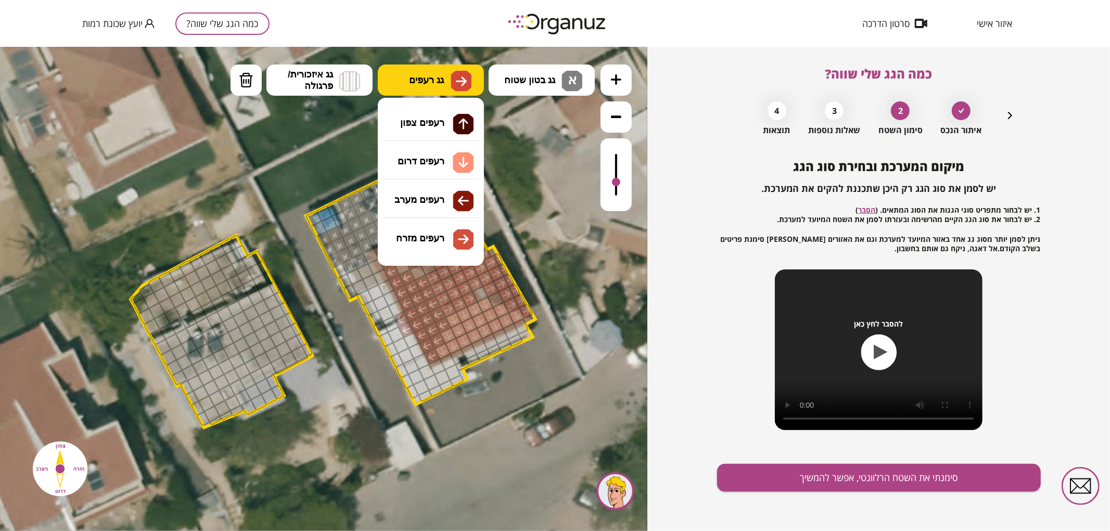
click at [448, 85] on button "גג רעפים" at bounding box center [431, 79] width 106 height 31
click at [479, 294] on div at bounding box center [480, 293] width 17 height 17
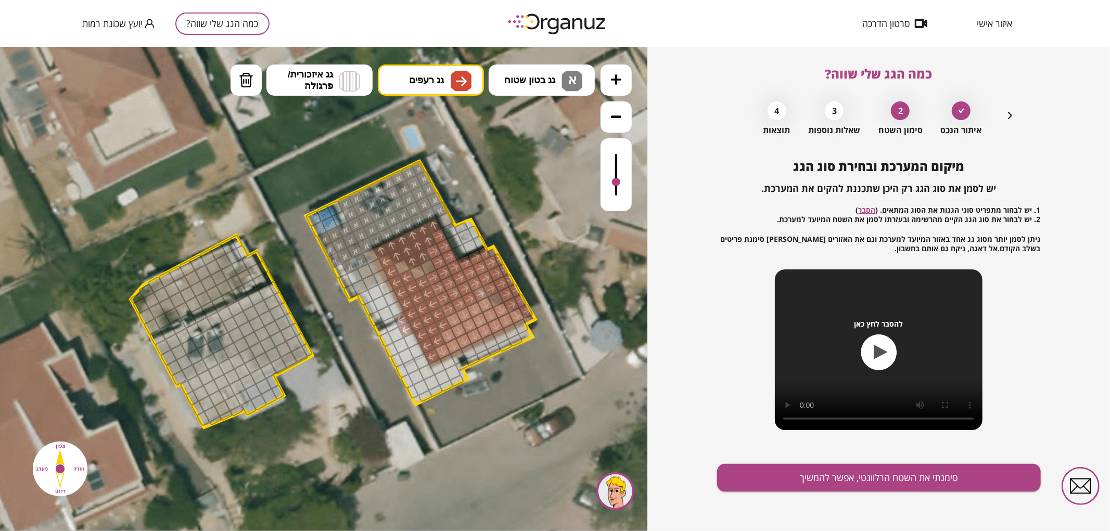
click at [495, 295] on div at bounding box center [495, 299] width 17 height 17
click at [625, 180] on div at bounding box center [616, 174] width 31 height 73
click at [542, 77] on span "גג בטון שטוח" at bounding box center [529, 79] width 51 height 11
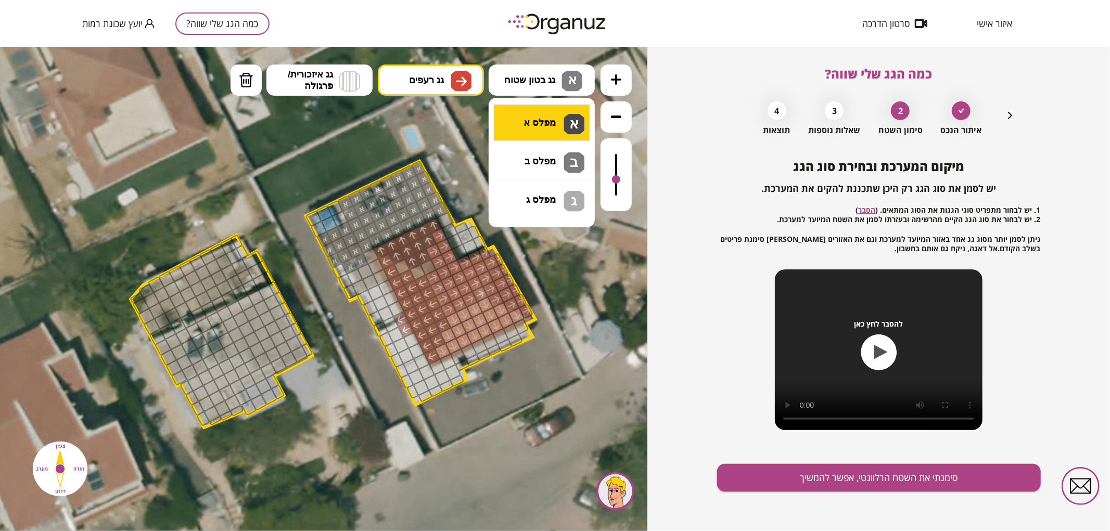
click at [543, 121] on div ".st0 { fill: #FFFFFF; } .st0 { fill: #FFFFFF; }" at bounding box center [323, 288] width 647 height 485
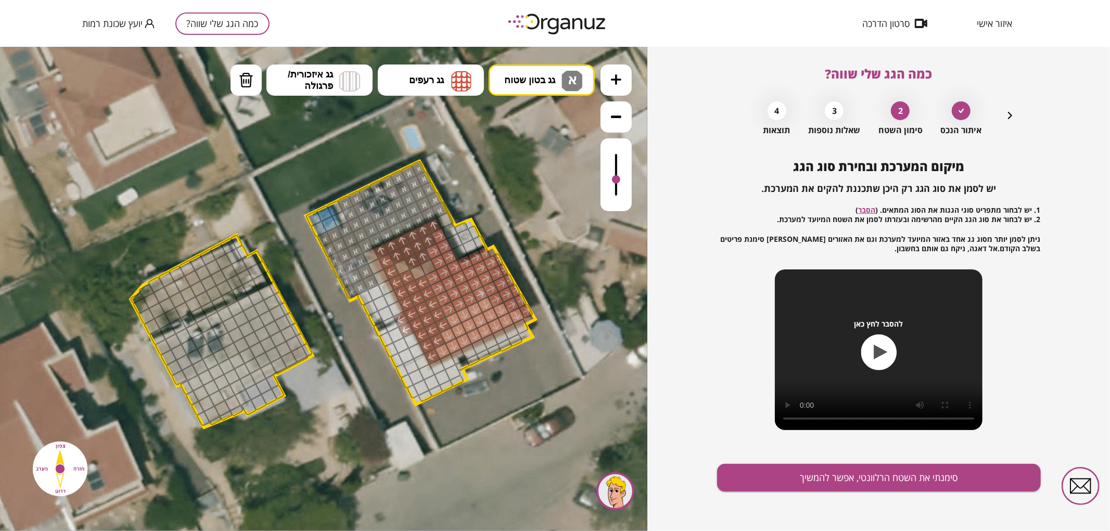
drag, startPoint x: 340, startPoint y: 266, endPoint x: 353, endPoint y: 276, distance: 16.0
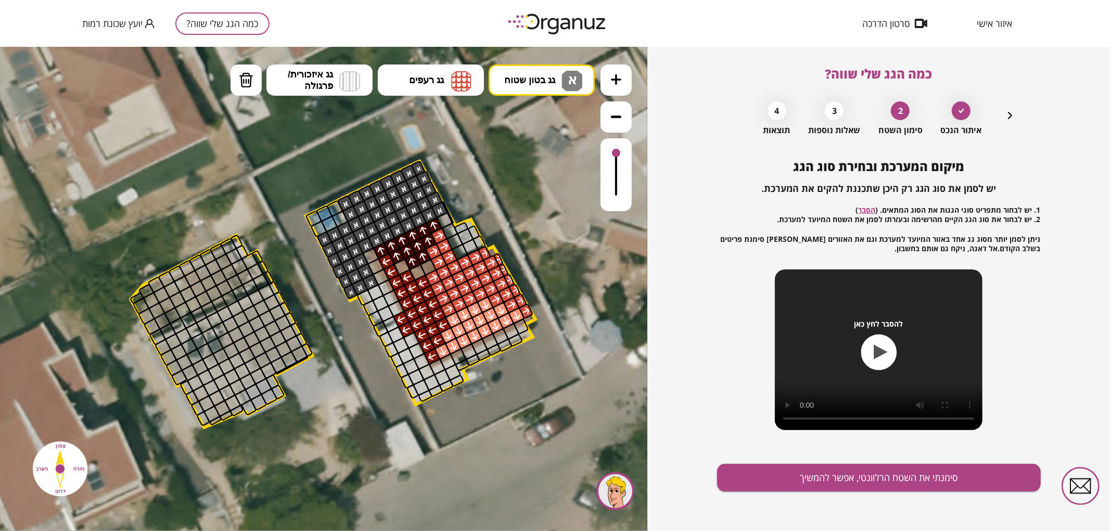
drag, startPoint x: 625, startPoint y: 162, endPoint x: 621, endPoint y: 153, distance: 10.7
click at [621, 153] on div at bounding box center [616, 174] width 31 height 73
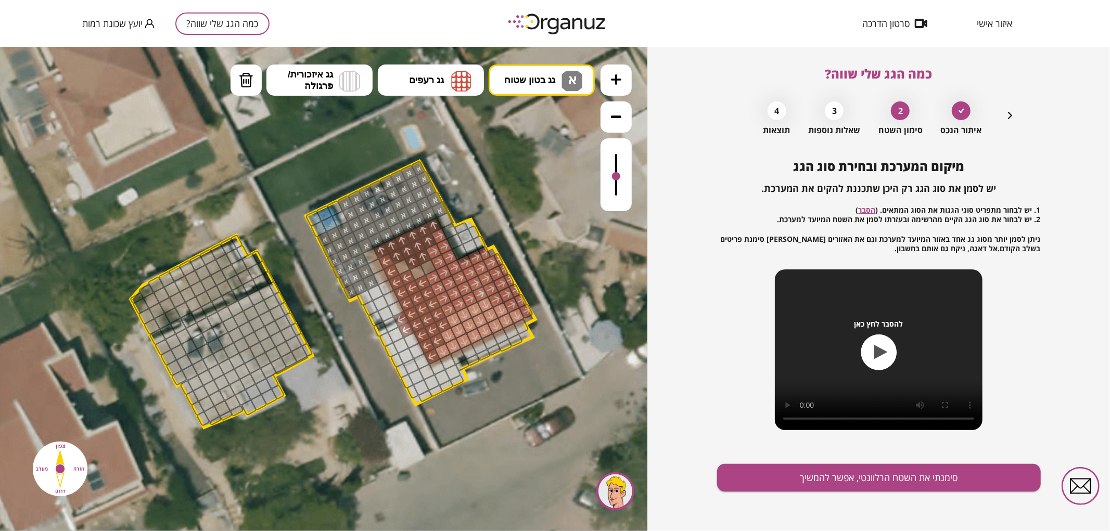
drag, startPoint x: 616, startPoint y: 152, endPoint x: 616, endPoint y: 177, distance: 25.0
click at [616, 177] on div at bounding box center [616, 176] width 8 height 8
drag, startPoint x: 247, startPoint y: 89, endPoint x: 286, endPoint y: 168, distance: 88.5
click at [248, 89] on button "מחיקה" at bounding box center [246, 79] width 31 height 31
drag, startPoint x: 399, startPoint y: 321, endPoint x: 406, endPoint y: 334, distance: 14.9
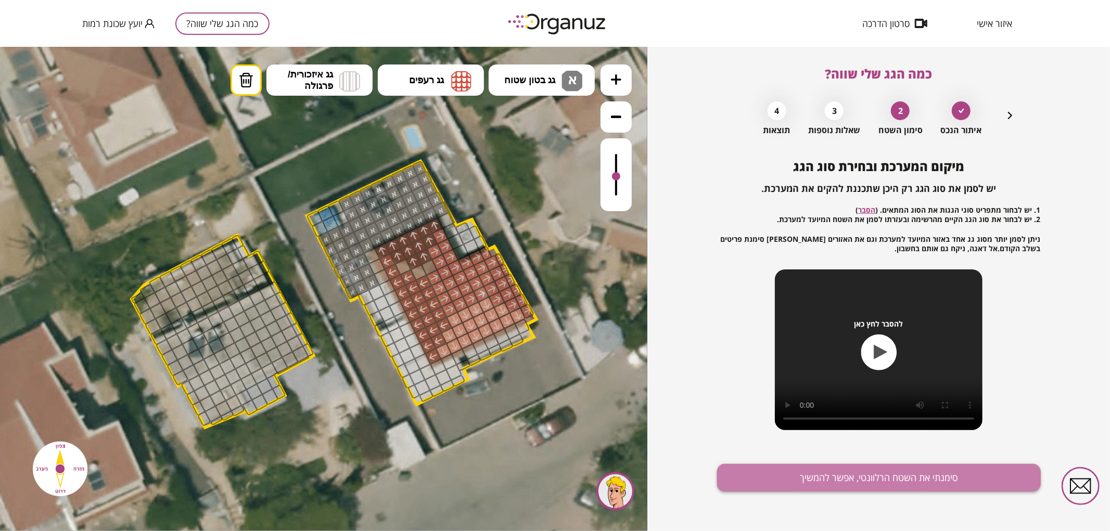
click at [794, 476] on button "סימנתי את השטח הרלוונטי, אפשר להמשיך" at bounding box center [879, 478] width 324 height 28
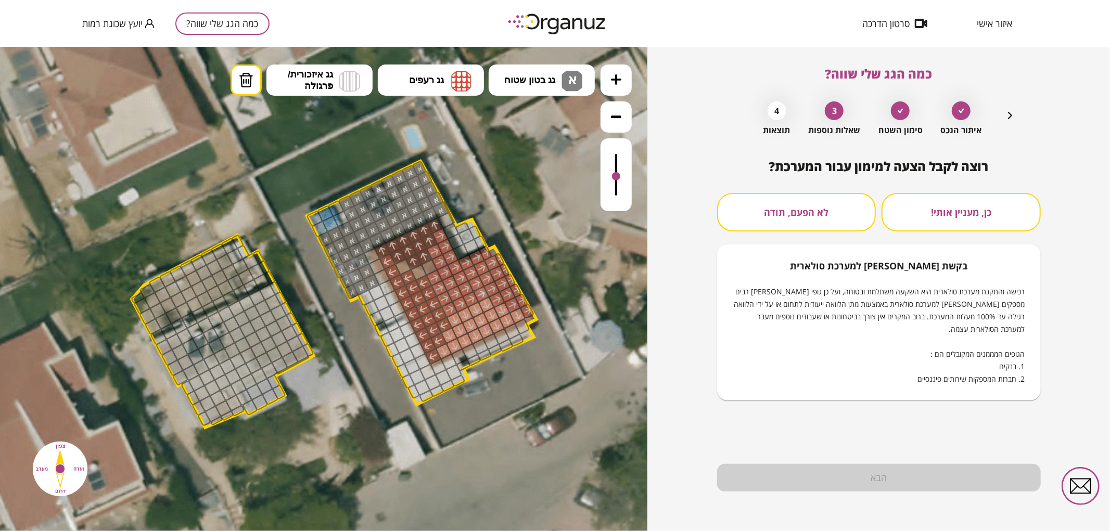
click at [839, 210] on button "לא הפעם, תודה" at bounding box center [796, 212] width 159 height 39
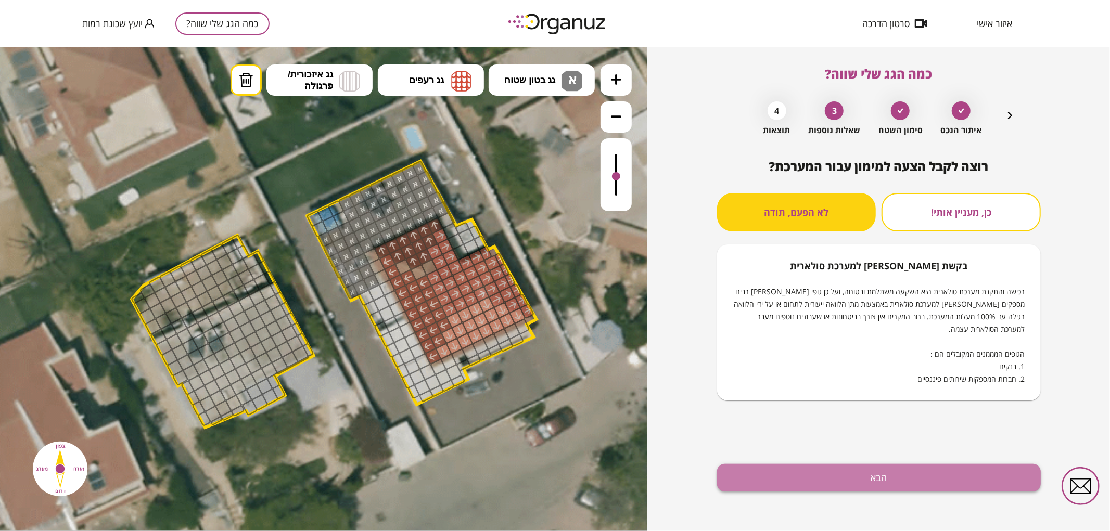
click at [825, 477] on button "הבא" at bounding box center [879, 478] width 324 height 28
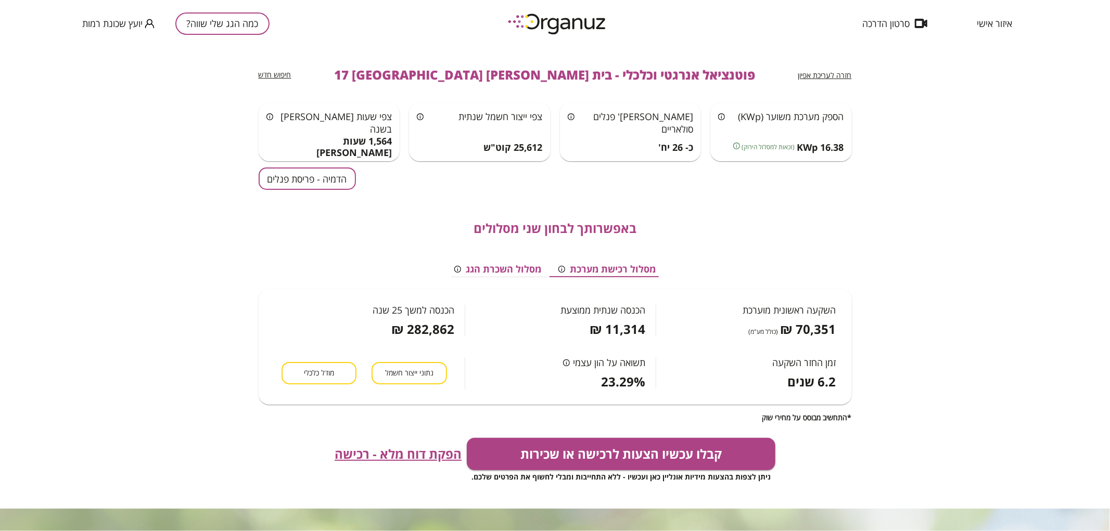
click at [347, 178] on button "הדמיה - פריסת פנלים" at bounding box center [307, 179] width 97 height 22
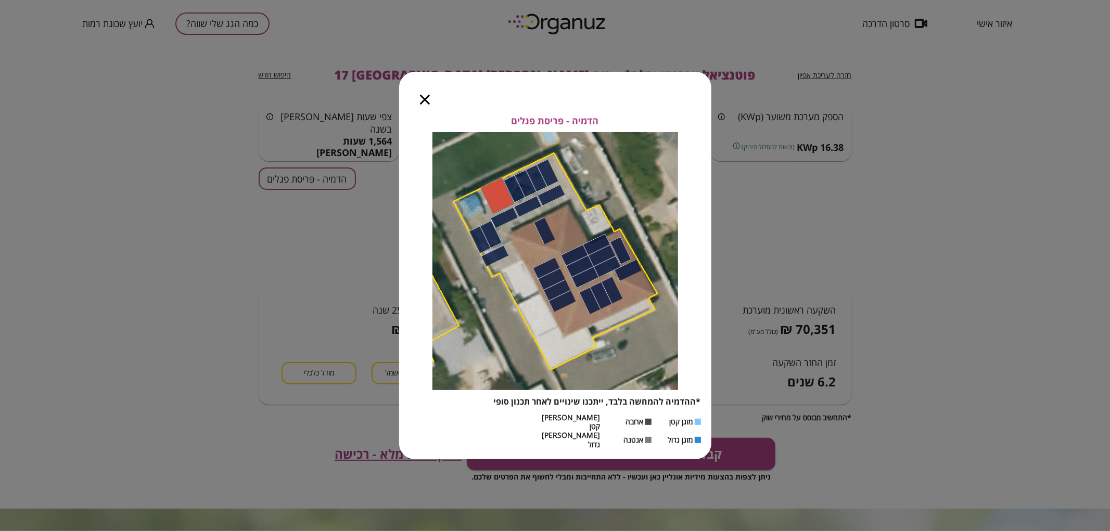
click at [421, 115] on div at bounding box center [425, 94] width 52 height 44
click at [430, 102] on div at bounding box center [425, 94] width 52 height 44
click at [423, 105] on icon "button" at bounding box center [425, 100] width 10 height 10
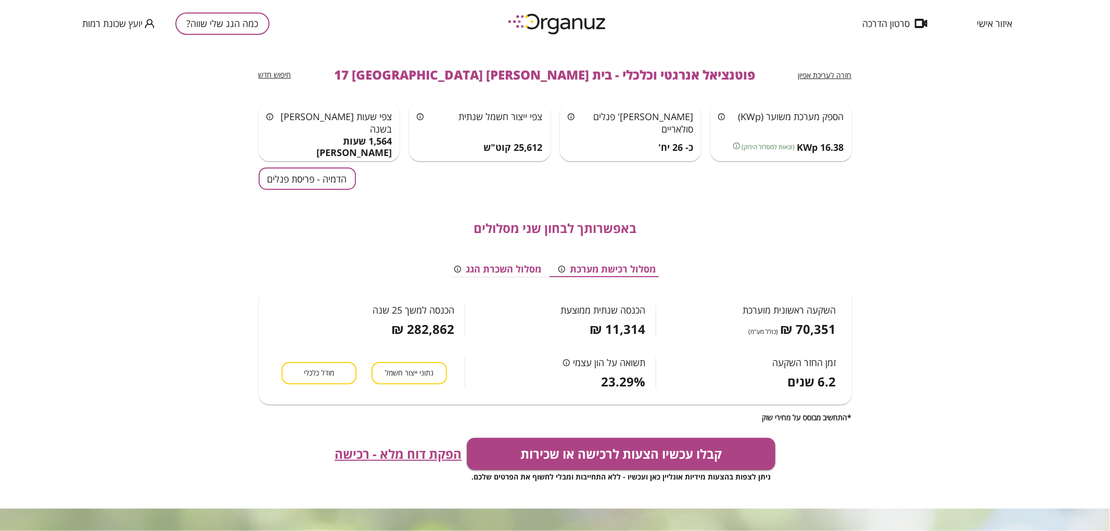
click at [352, 188] on div "הדמיה - פריסת פנלים" at bounding box center [307, 179] width 97 height 22
click at [345, 183] on button "הדמיה - פריסת פנלים" at bounding box center [307, 179] width 97 height 22
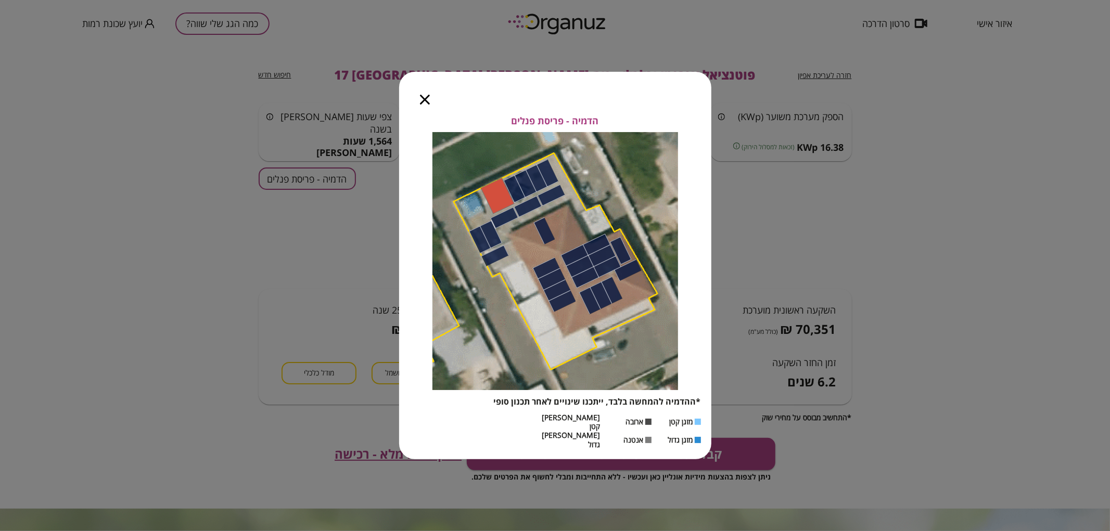
click at [414, 116] on div at bounding box center [425, 94] width 52 height 44
click at [419, 116] on div at bounding box center [425, 94] width 52 height 44
click at [426, 105] on icon "button" at bounding box center [425, 100] width 10 height 10
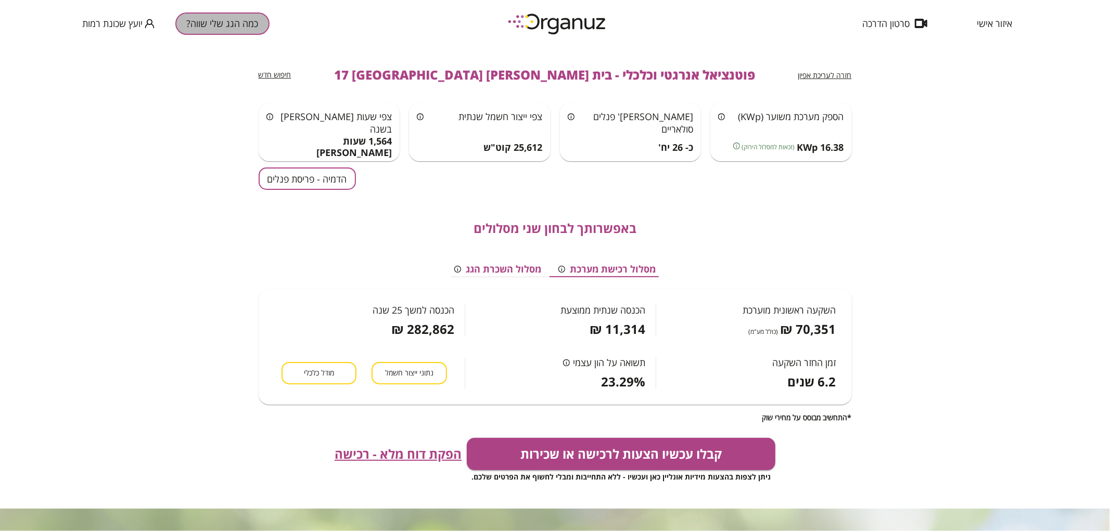
click at [234, 29] on button "כמה הגג שלי שווה?" at bounding box center [222, 23] width 94 height 22
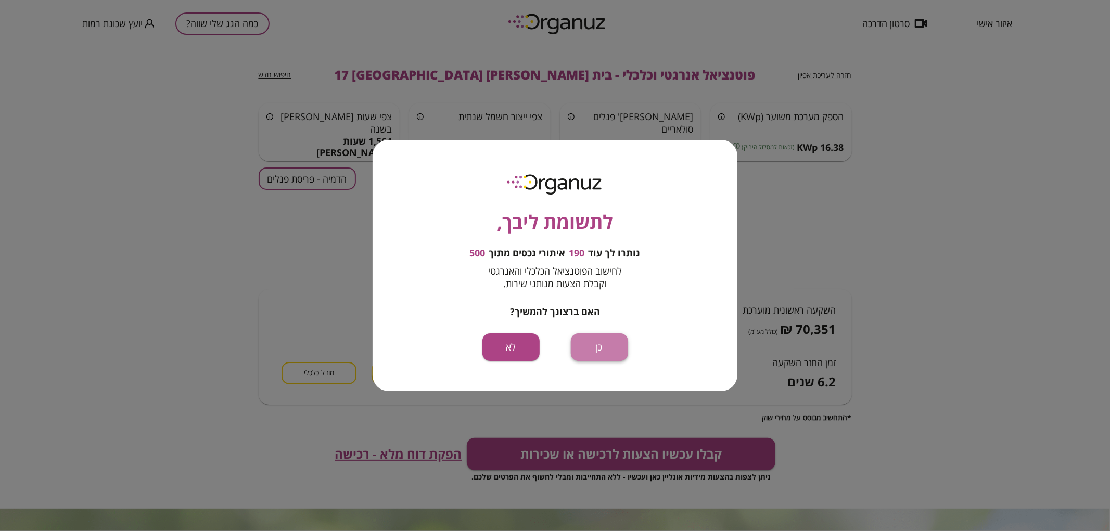
click at [589, 345] on button "כן" at bounding box center [599, 348] width 57 height 28
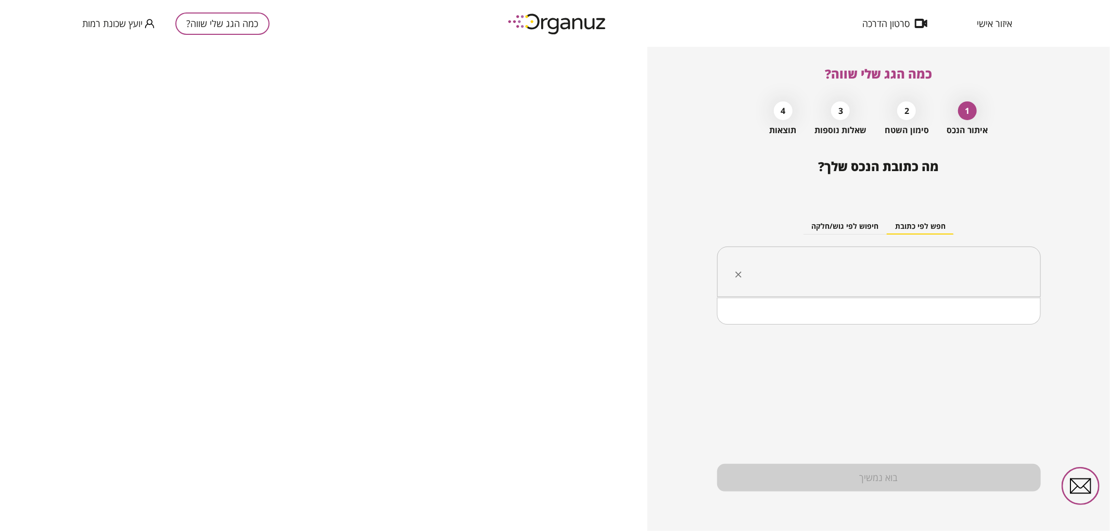
click at [824, 270] on input "text" at bounding box center [883, 272] width 291 height 26
click at [944, 325] on li "בית [PERSON_NAME] 26 [GEOGRAPHIC_DATA]" at bounding box center [879, 324] width 297 height 19
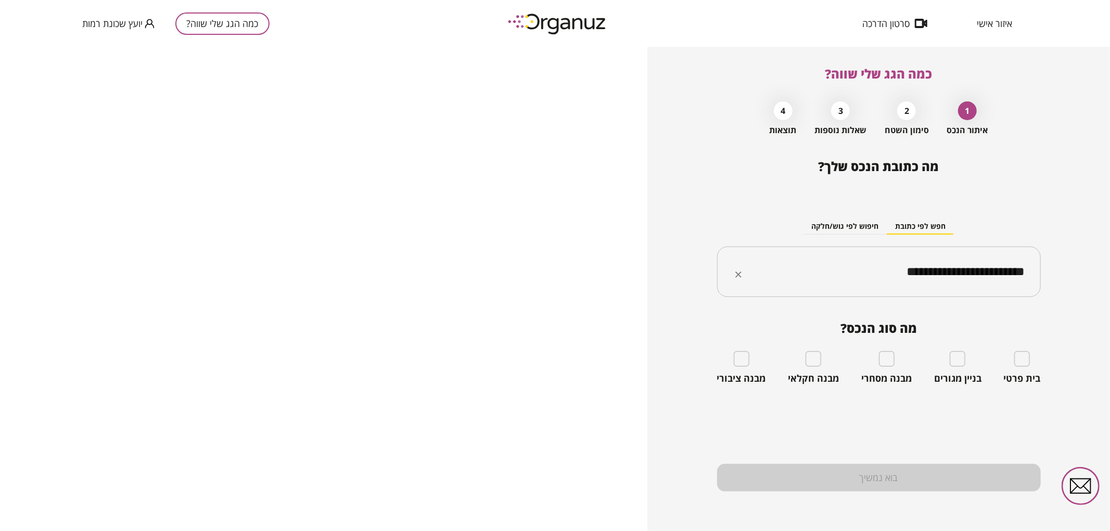
type input "**********"
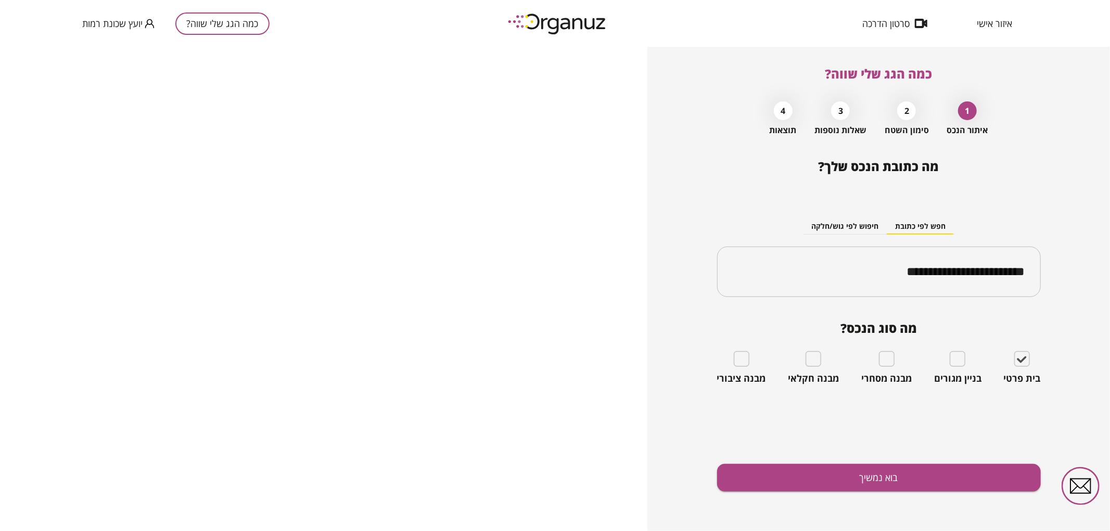
click at [951, 493] on div "**********" at bounding box center [879, 345] width 324 height 372
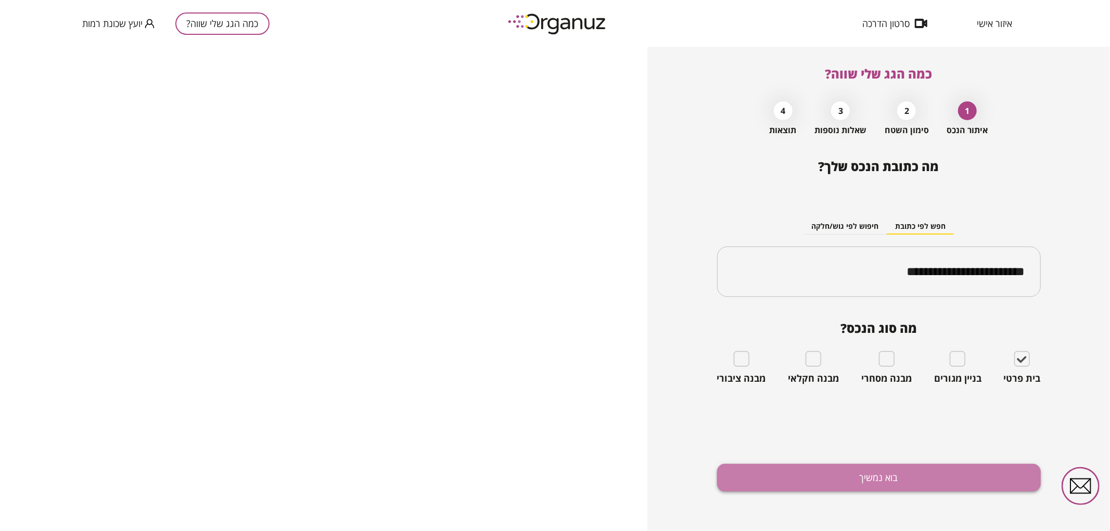
click at [943, 483] on button "בוא נמשיך" at bounding box center [879, 478] width 324 height 28
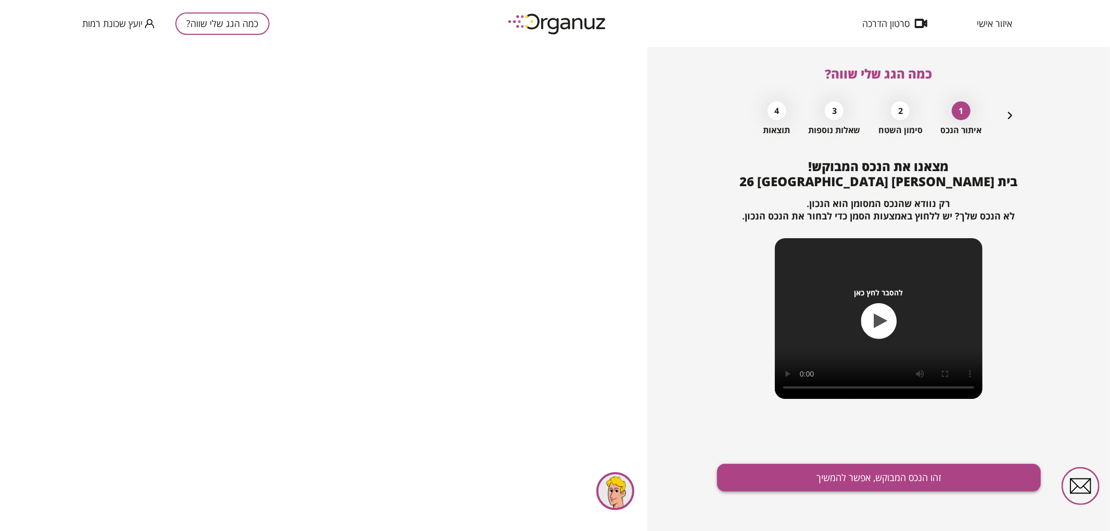
click at [948, 466] on button "זהו הנכס המבוקש, אפשר להמשיך" at bounding box center [879, 478] width 324 height 28
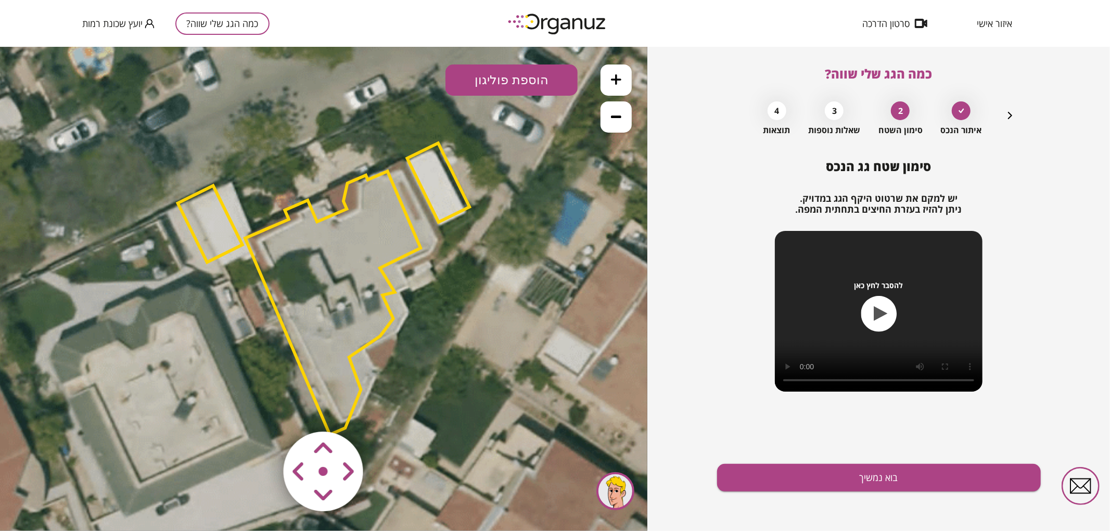
click at [347, 239] on polygon at bounding box center [332, 303] width 175 height 264
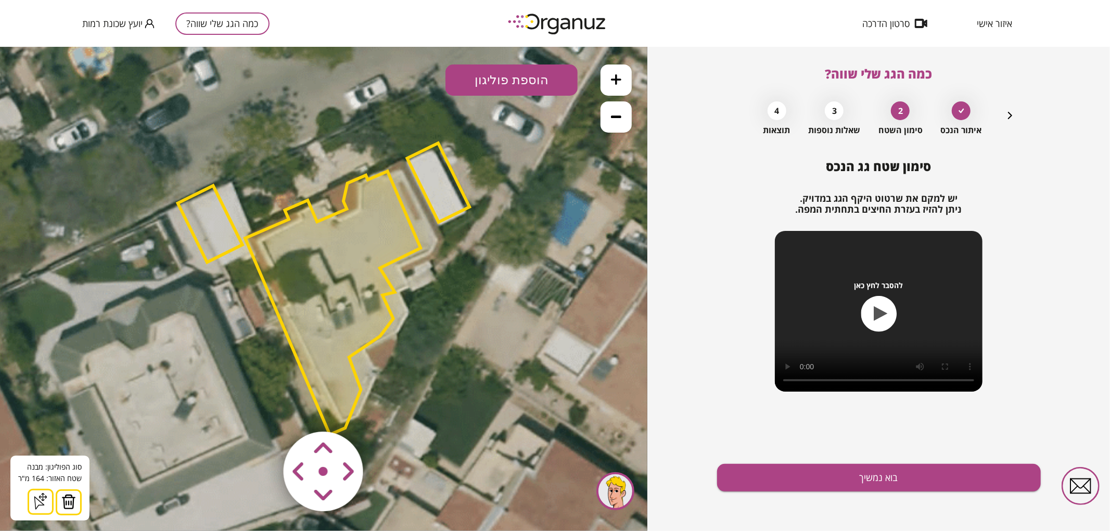
click at [262, 410] on area at bounding box center [262, 410] width 0 height 0
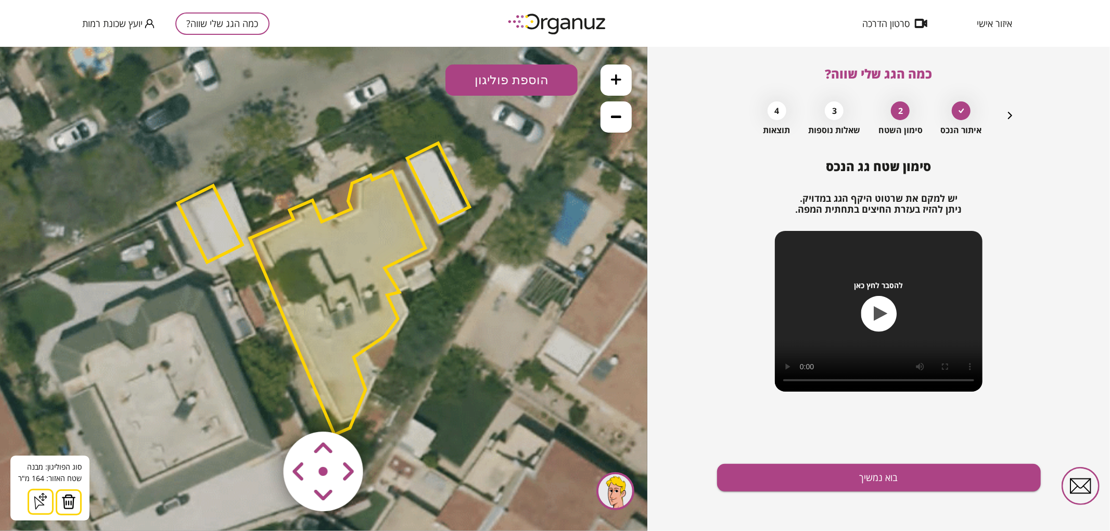
click at [262, 410] on area at bounding box center [262, 410] width 0 height 0
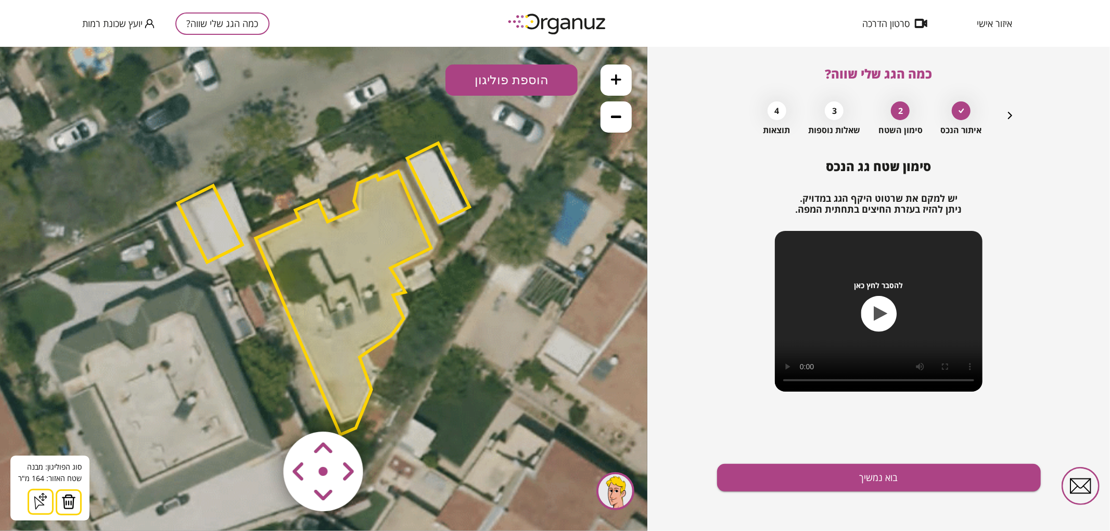
click at [262, 410] on area at bounding box center [262, 410] width 0 height 0
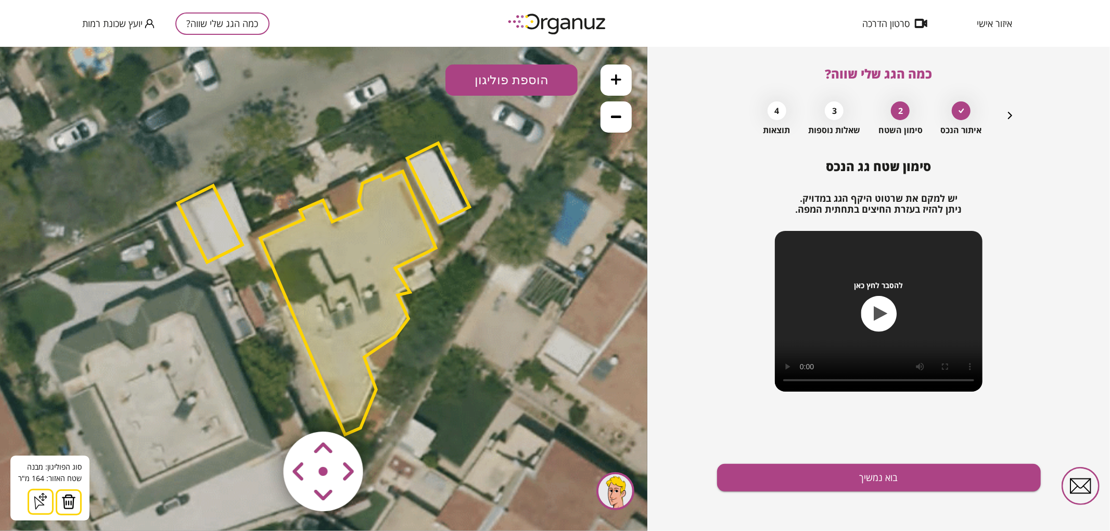
click at [262, 410] on area at bounding box center [262, 410] width 0 height 0
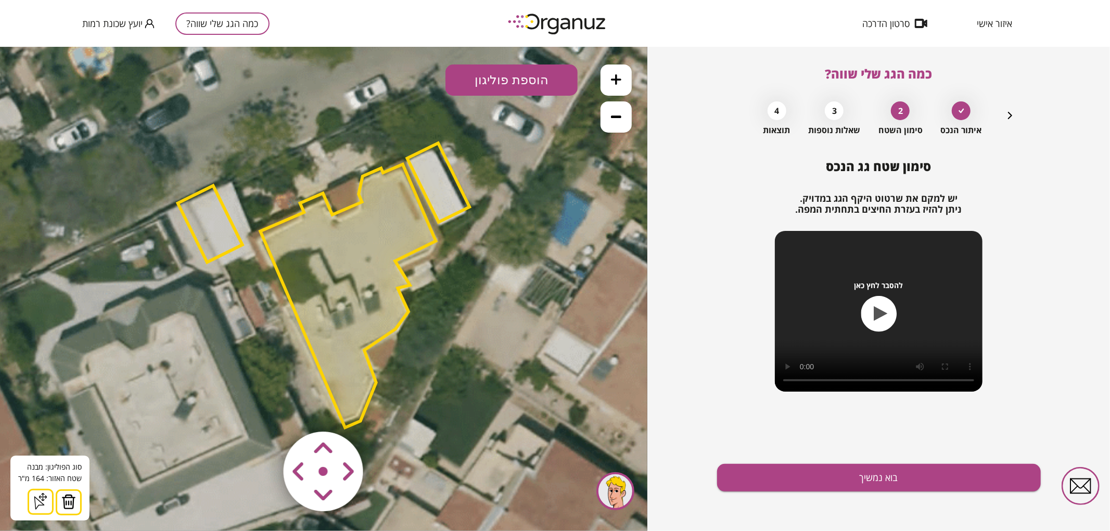
click at [262, 410] on area at bounding box center [262, 410] width 0 height 0
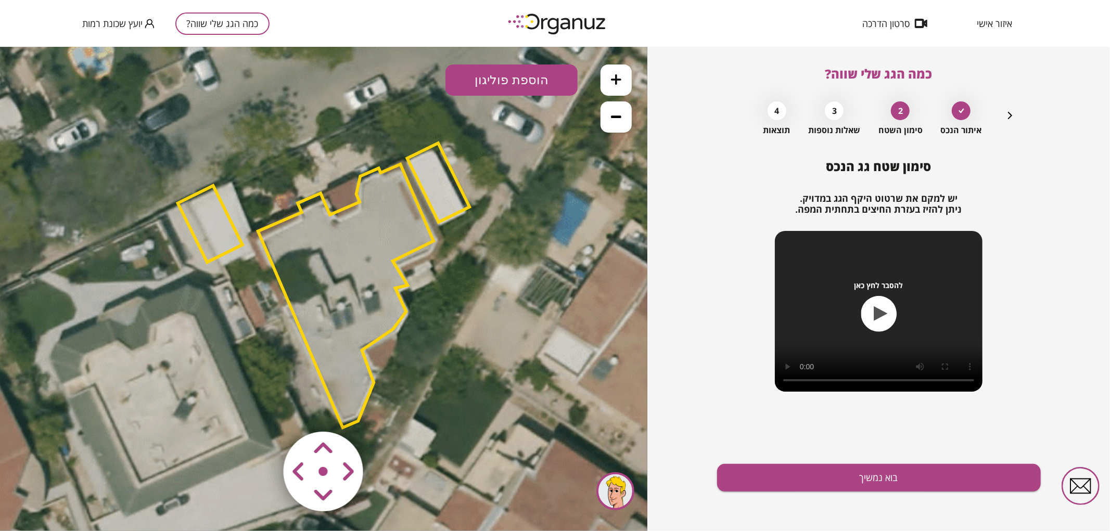
click at [455, 208] on polygon at bounding box center [439, 182] width 62 height 79
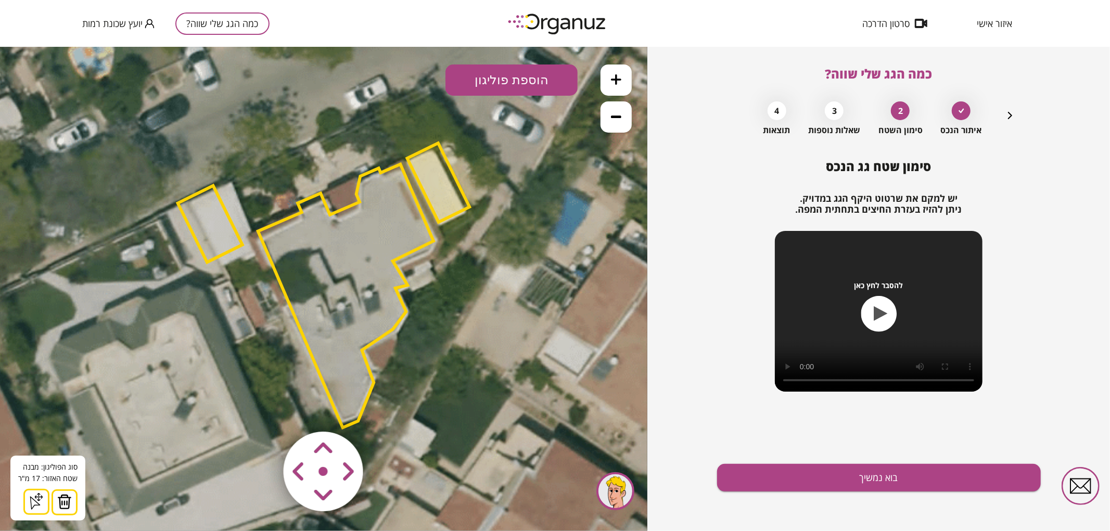
click at [63, 502] on img at bounding box center [64, 502] width 15 height 16
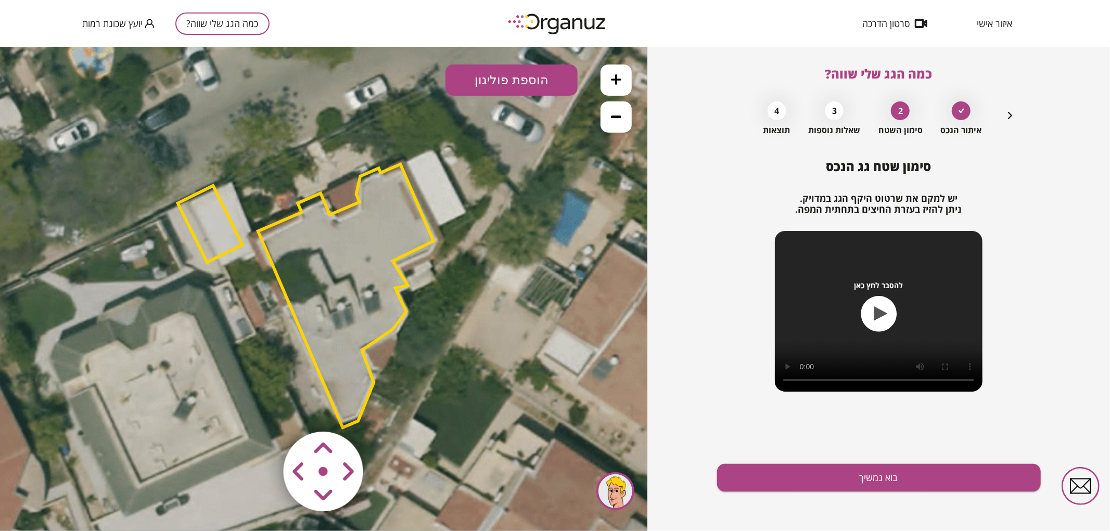
click at [220, 237] on polygon at bounding box center [210, 223] width 65 height 77
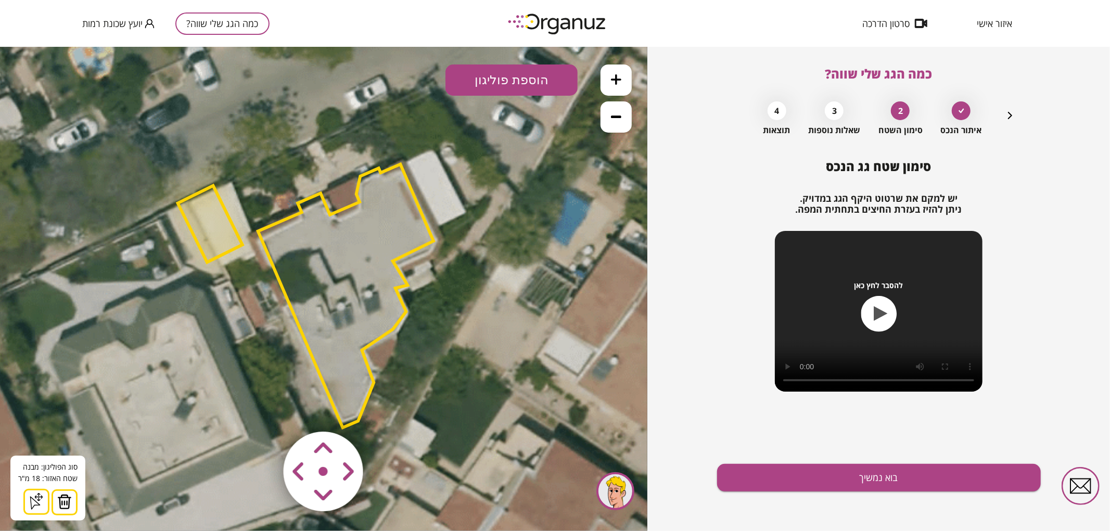
click at [61, 506] on img at bounding box center [64, 502] width 15 height 16
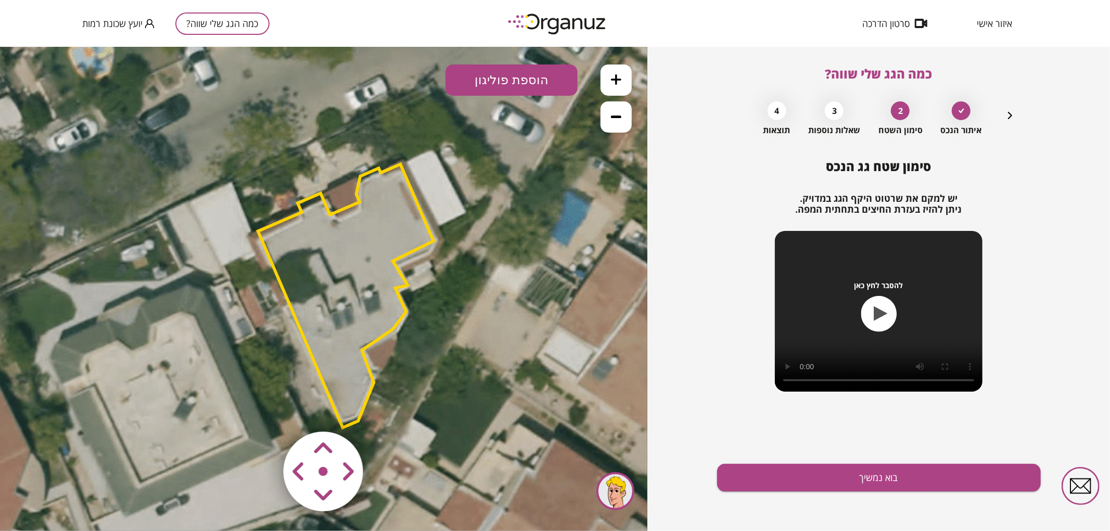
click at [262, 410] on area at bounding box center [262, 410] width 0 height 0
click at [475, 394] on icon at bounding box center [322, 283] width 913 height 913
click at [262, 410] on area at bounding box center [262, 410] width 0 height 0
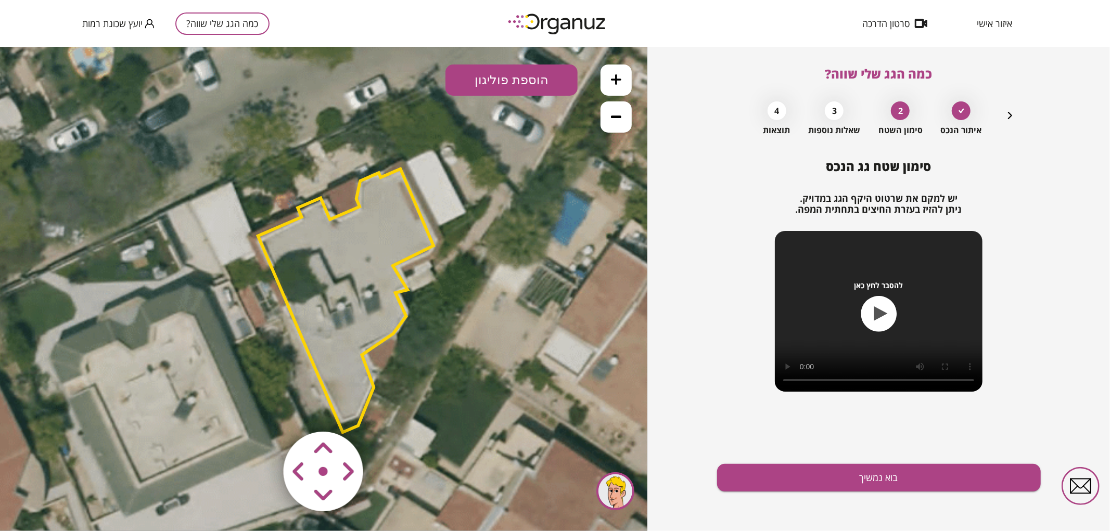
click at [262, 410] on area at bounding box center [262, 410] width 0 height 0
click at [371, 315] on polygon at bounding box center [347, 301] width 175 height 264
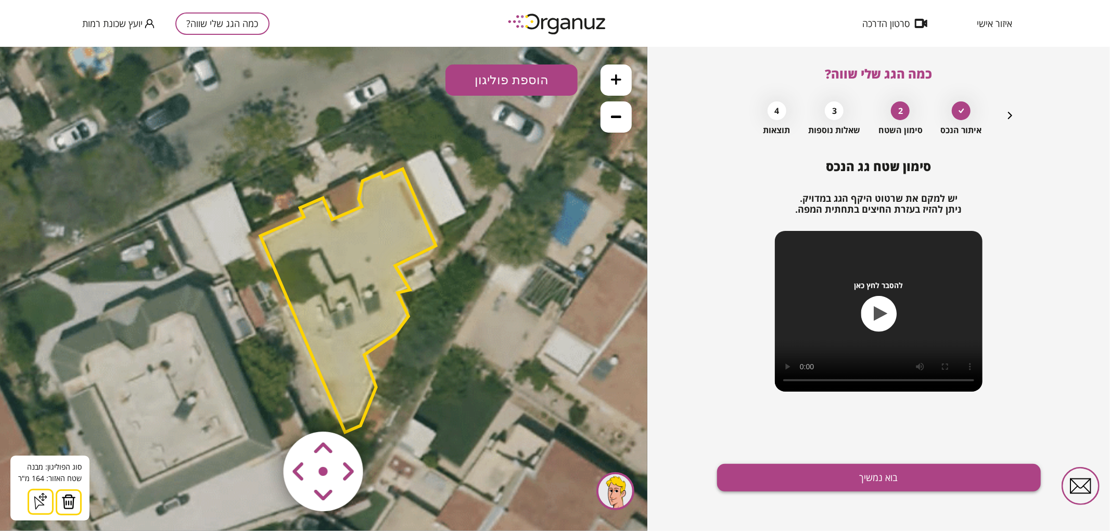
click at [820, 472] on button "בוא נמשיך" at bounding box center [879, 478] width 324 height 28
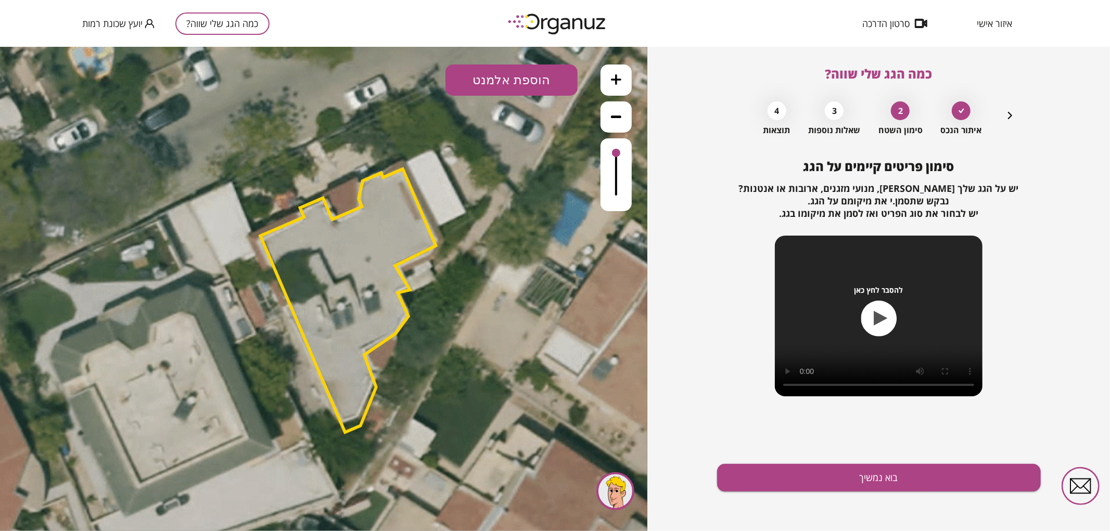
click at [490, 65] on button "הוספת אלמנט" at bounding box center [512, 79] width 132 height 31
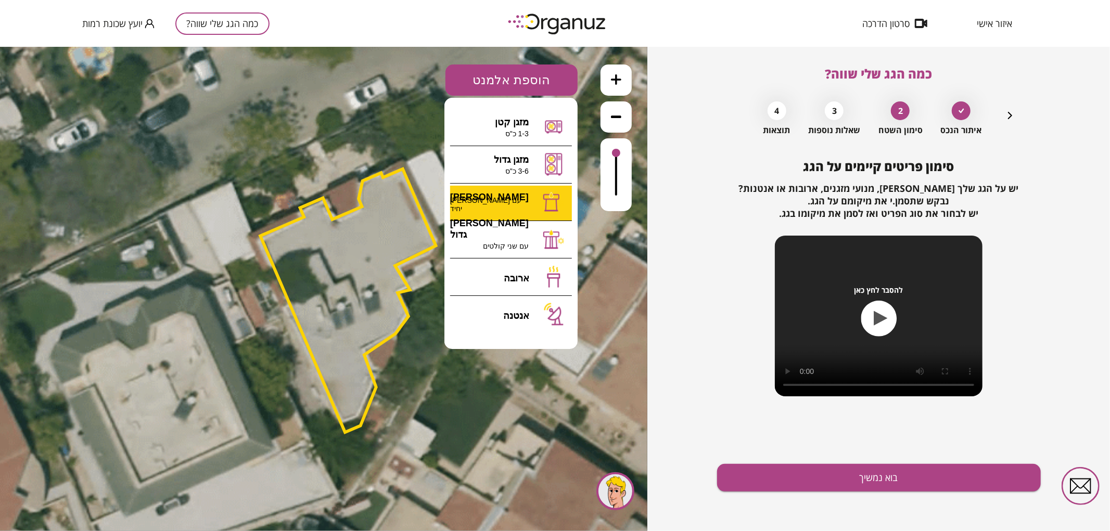
click at [513, 198] on div ".st0 { fill: #FFFFFF; } 0" at bounding box center [323, 288] width 647 height 485
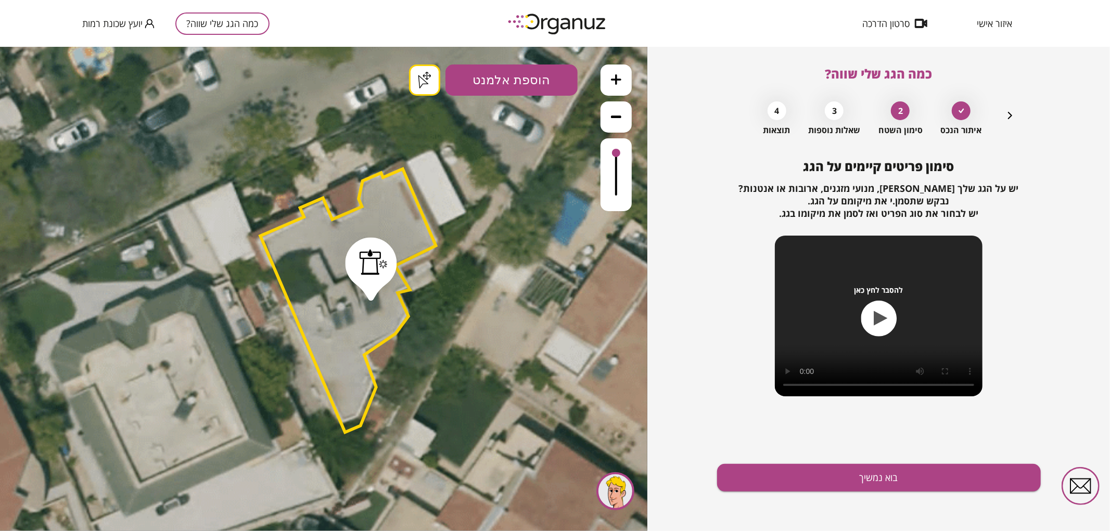
click at [501, 81] on button "הוספת אלמנט" at bounding box center [512, 79] width 132 height 31
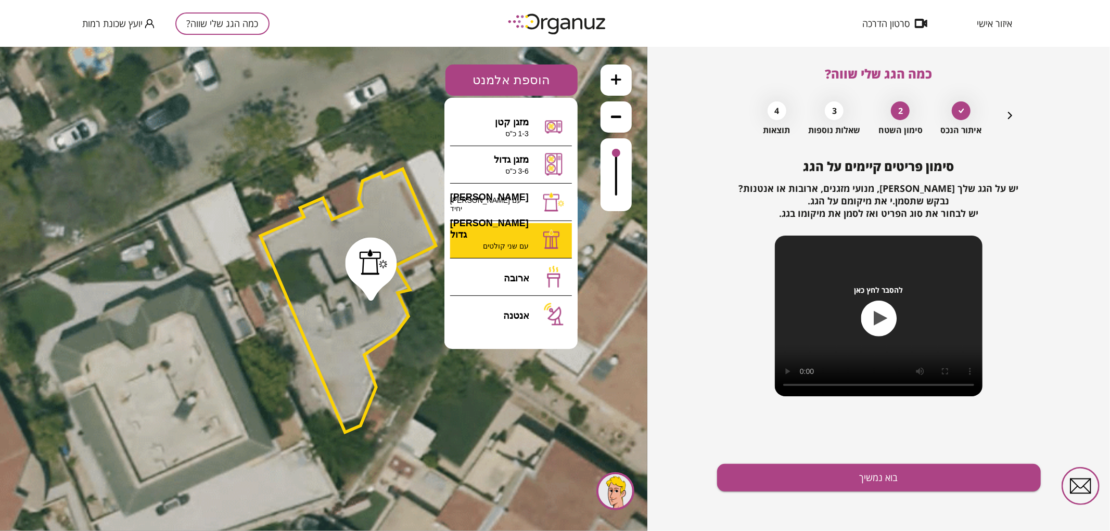
click at [520, 236] on div ".st0 { fill: #FFFFFF; } .st0 { fill: #FFFFFF; }" at bounding box center [323, 288] width 647 height 485
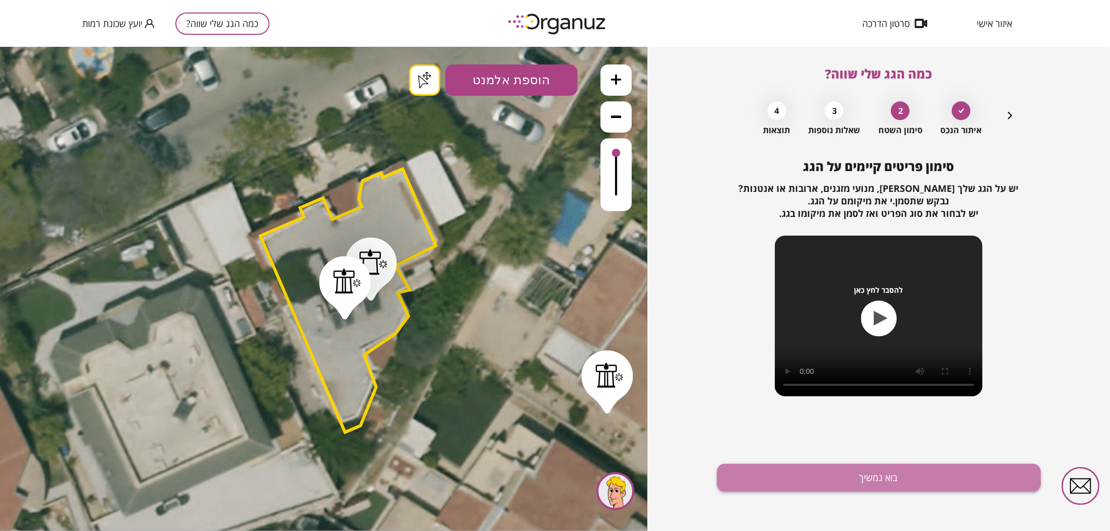
click at [784, 465] on button "בוא נמשיך" at bounding box center [879, 478] width 324 height 28
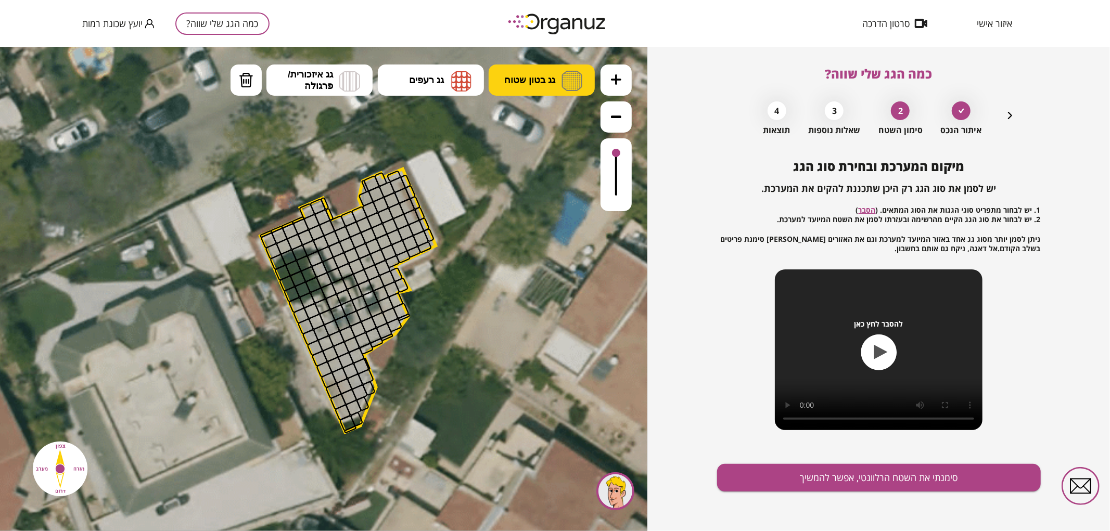
click at [555, 76] on button "גג בטון שטוח" at bounding box center [542, 79] width 106 height 31
click at [553, 117] on div ".st0 { fill: #FFFFFF; } .st0 { fill: #FFFFFF; }" at bounding box center [323, 288] width 647 height 485
click at [617, 74] on icon at bounding box center [616, 79] width 10 height 10
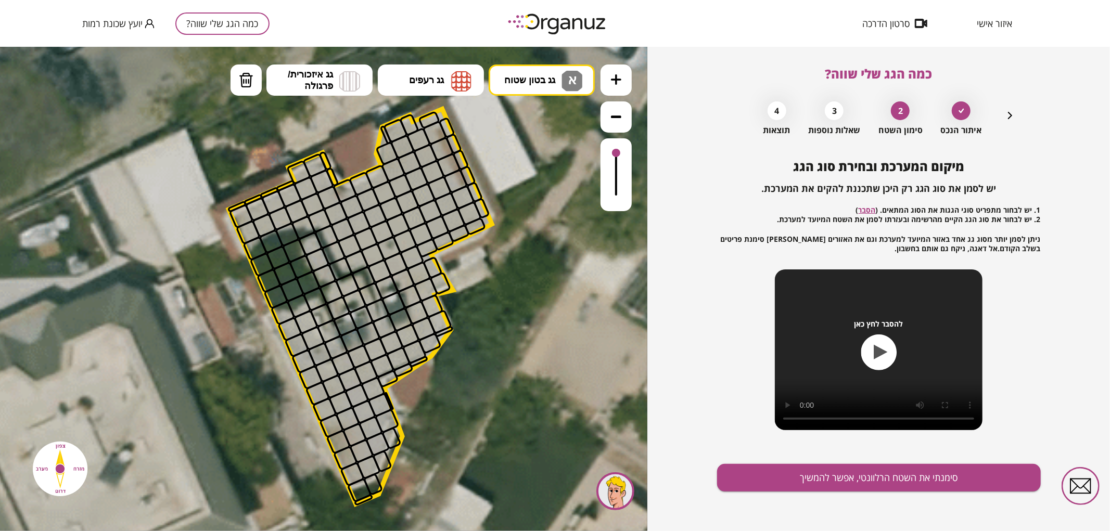
click at [620, 109] on button at bounding box center [616, 116] width 31 height 31
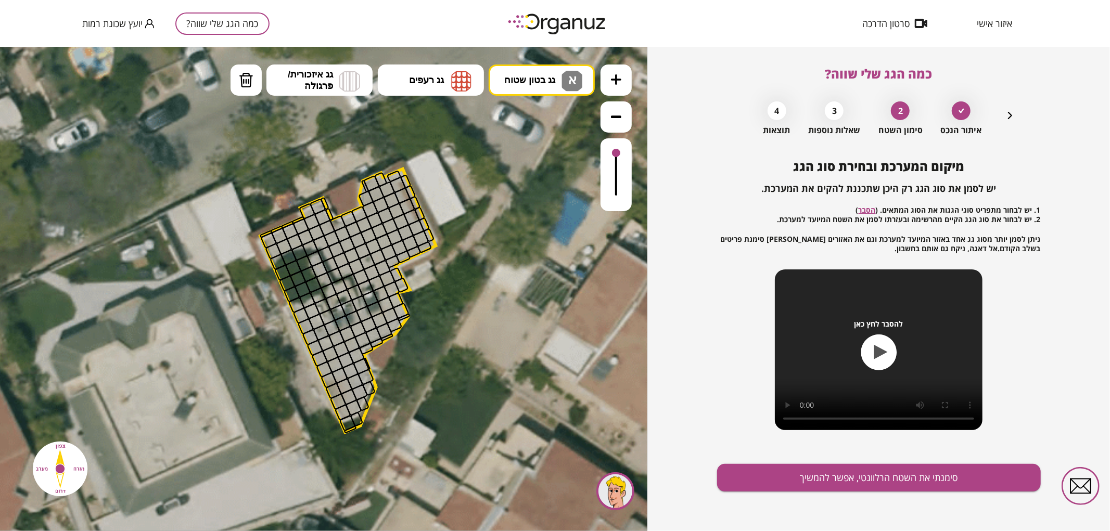
click at [616, 75] on icon at bounding box center [616, 79] width 10 height 10
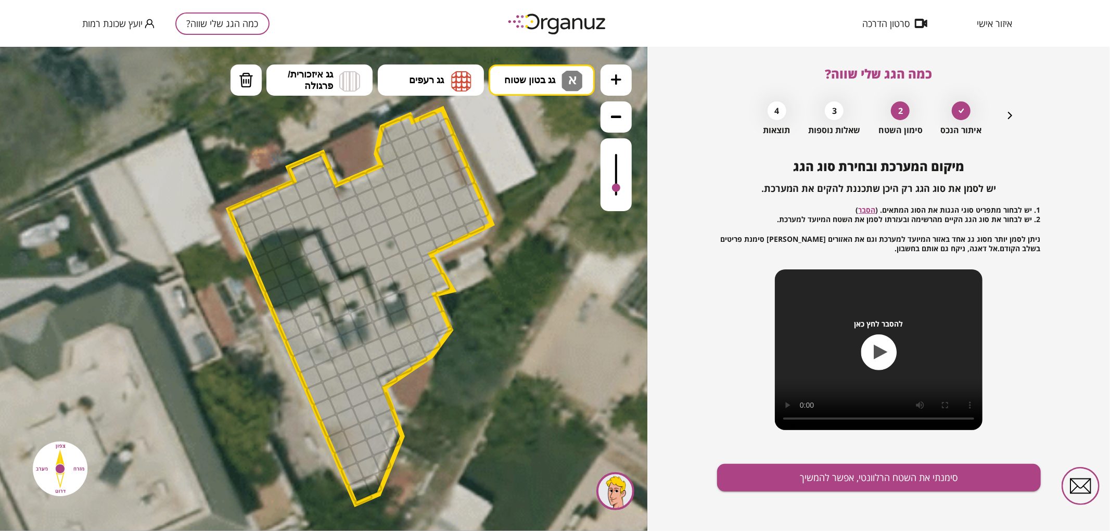
drag, startPoint x: 617, startPoint y: 153, endPoint x: 616, endPoint y: 188, distance: 35.4
click at [616, 188] on div at bounding box center [616, 187] width 8 height 8
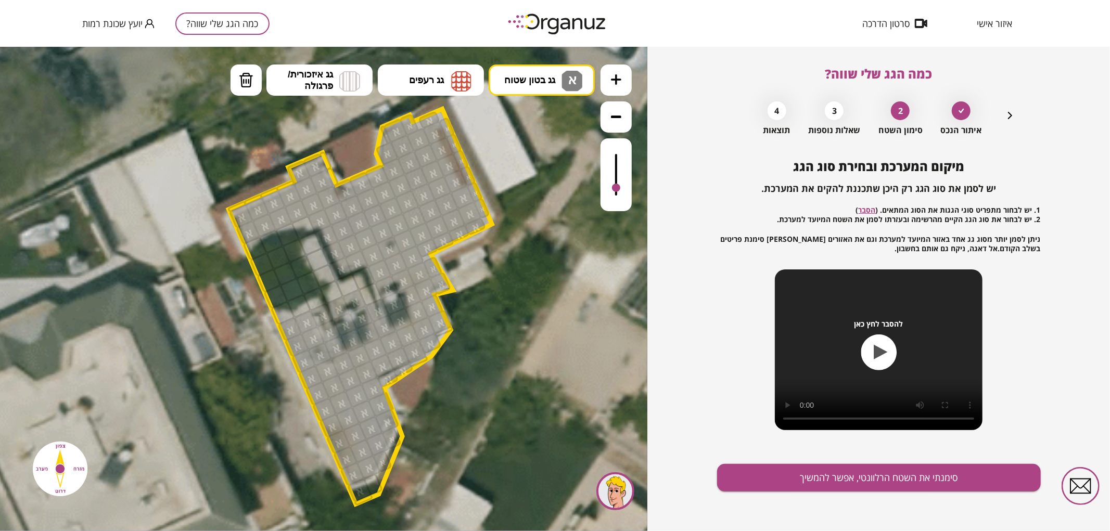
drag, startPoint x: 301, startPoint y: 171, endPoint x: 391, endPoint y: 288, distance: 147.6
click at [241, 75] on img at bounding box center [246, 80] width 15 height 16
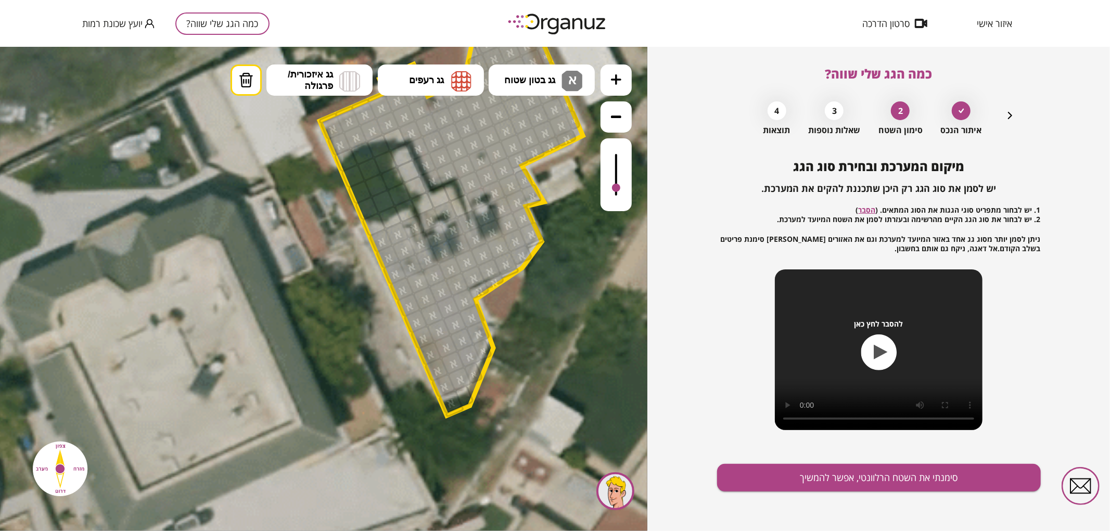
drag, startPoint x: 386, startPoint y: 480, endPoint x: 490, endPoint y: 377, distance: 146.1
click at [490, 377] on polygon at bounding box center [451, 218] width 263 height 396
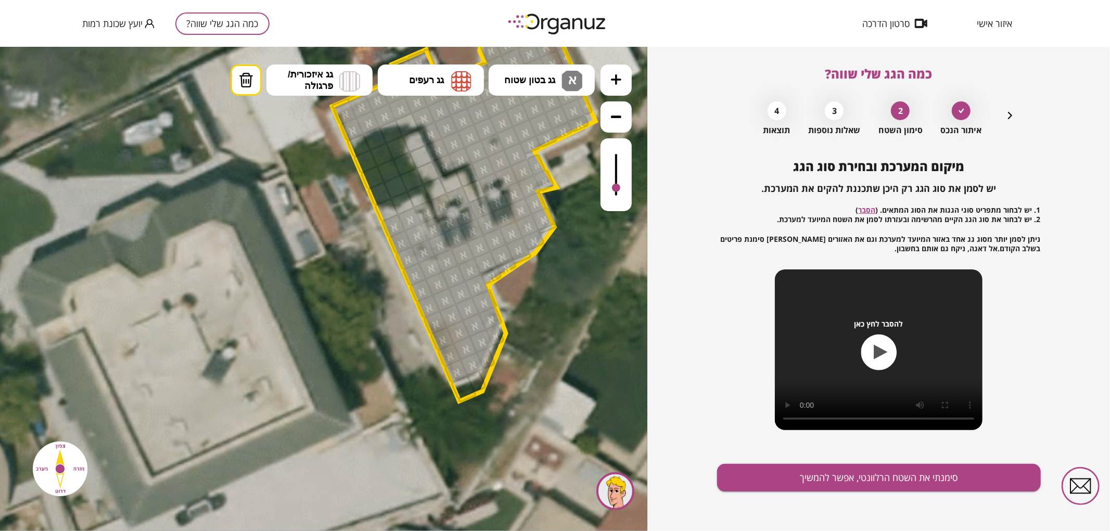
drag, startPoint x: 477, startPoint y: 388, endPoint x: 488, endPoint y: 367, distance: 22.8
click at [476, 373] on div at bounding box center [476, 381] width 20 height 23
click at [493, 362] on div at bounding box center [486, 358] width 20 height 23
click at [503, 340] on div at bounding box center [495, 334] width 20 height 23
click at [429, 213] on div at bounding box center [426, 212] width 26 height 26
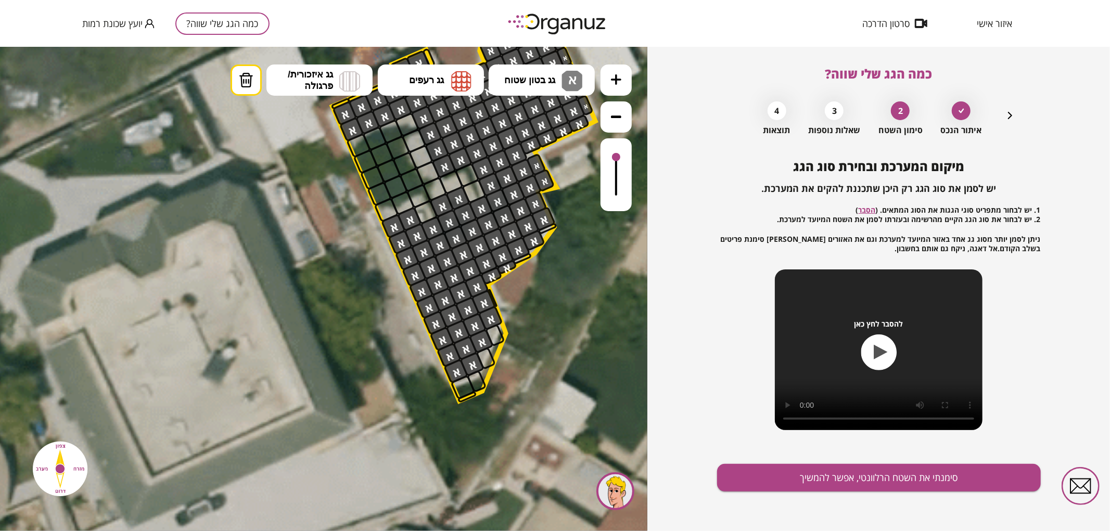
drag, startPoint x: 617, startPoint y: 187, endPoint x: 596, endPoint y: 155, distance: 38.4
click at [636, 130] on div ".st0 { fill: #FFFFFF; } .st0 { fill: #FFFFFF; }" at bounding box center [323, 288] width 647 height 485
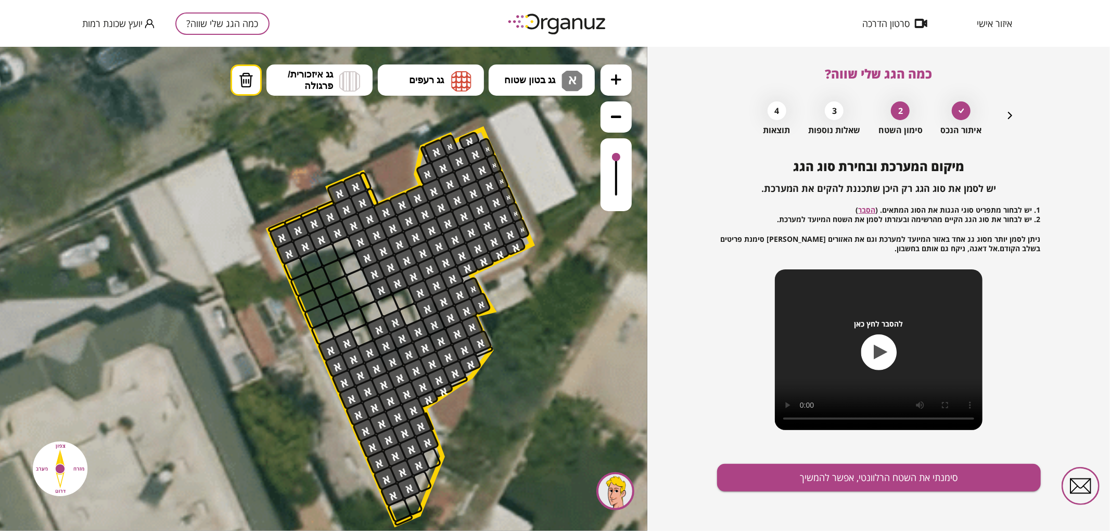
drag, startPoint x: 557, startPoint y: 277, endPoint x: 495, endPoint y: 377, distance: 118.0
click at [495, 377] on icon at bounding box center [362, 301] width 1370 height 1370
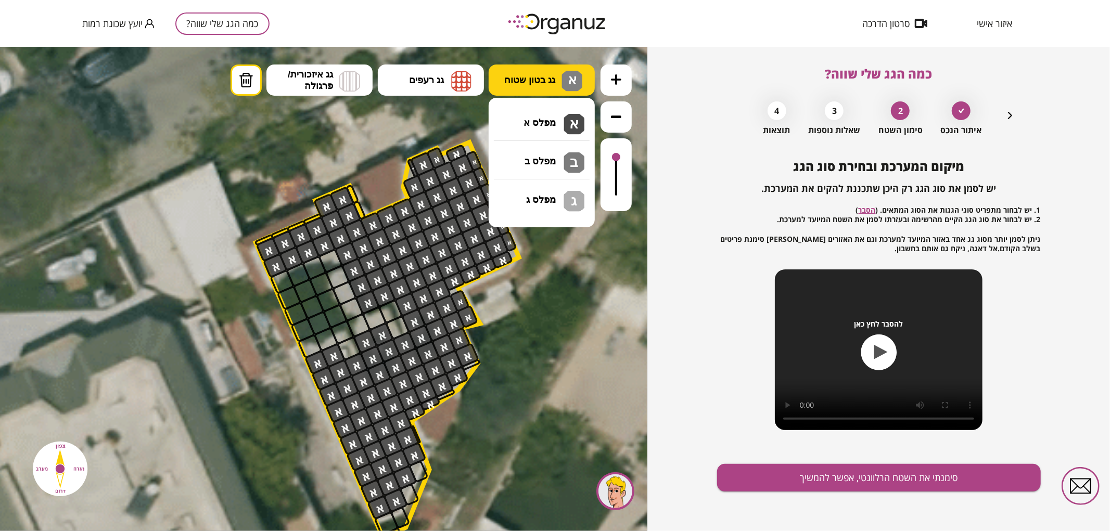
click at [586, 86] on button "גג בטון שטוח א" at bounding box center [542, 79] width 106 height 31
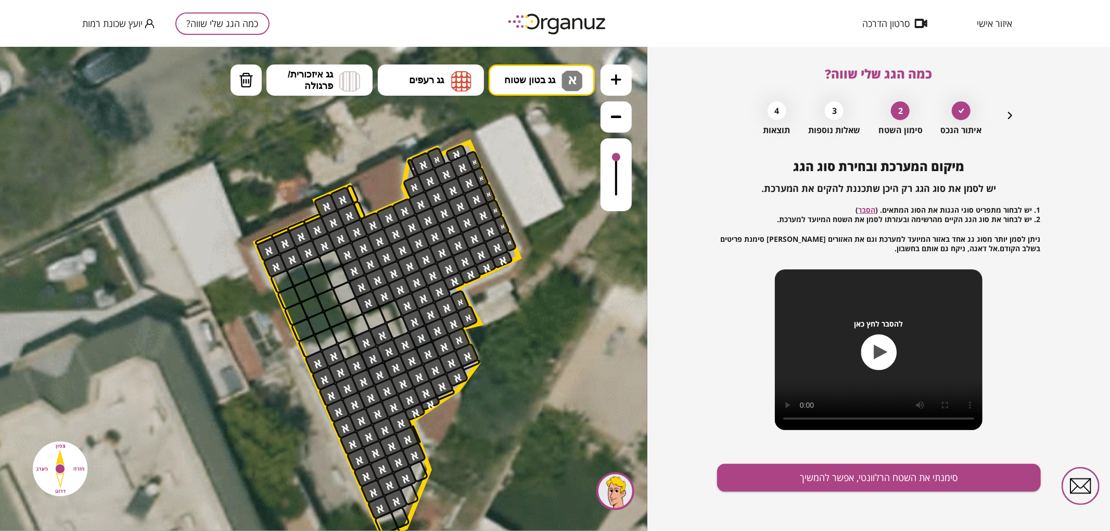
click at [556, 114] on div ".st0 { fill: #FFFFFF; } .st0 { fill: #FFFFFF; }" at bounding box center [323, 288] width 647 height 485
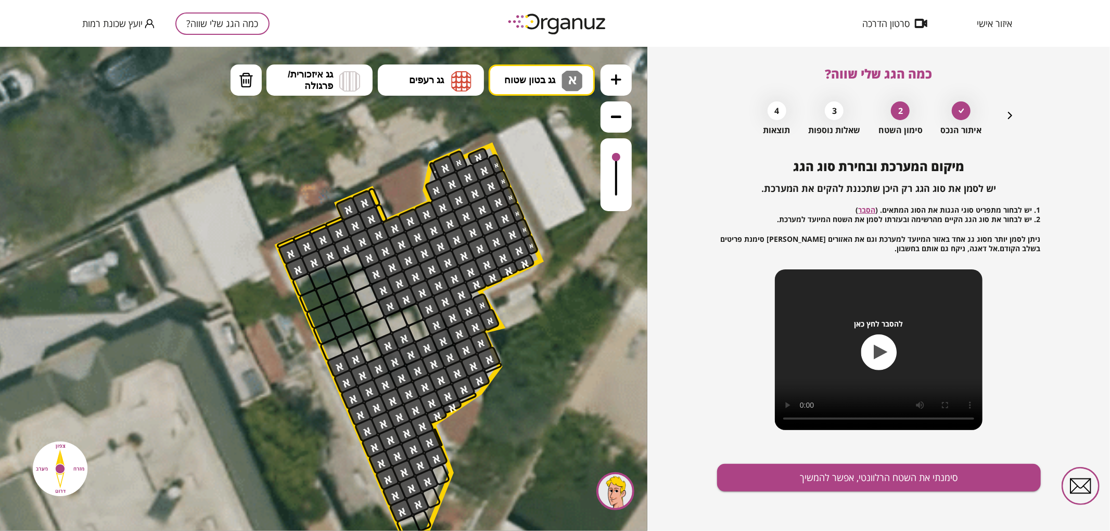
drag, startPoint x: 335, startPoint y: 186, endPoint x: 360, endPoint y: 190, distance: 24.8
click at [359, 190] on icon at bounding box center [371, 317] width 1370 height 1370
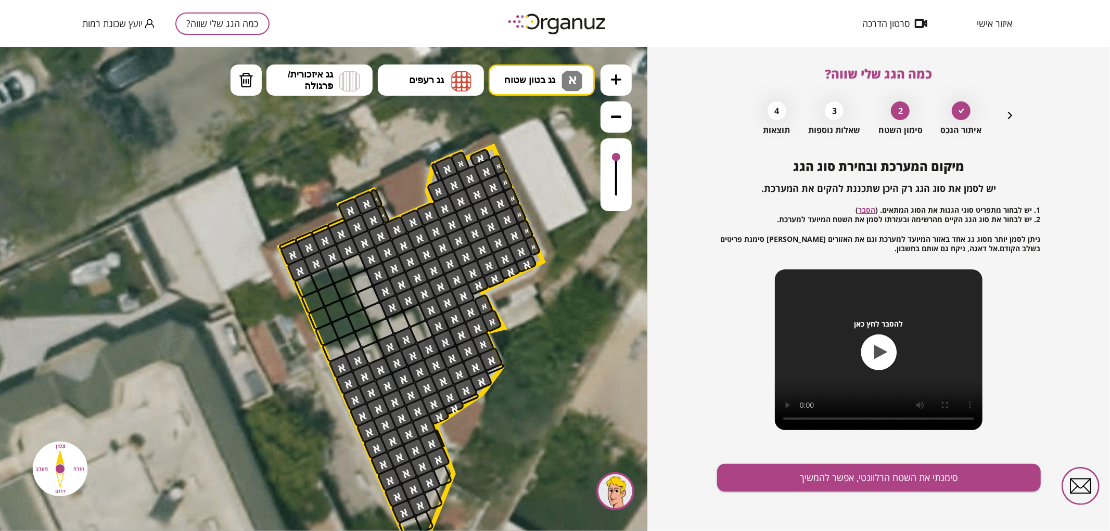
drag, startPoint x: 378, startPoint y: 196, endPoint x: 393, endPoint y: 220, distance: 28.3
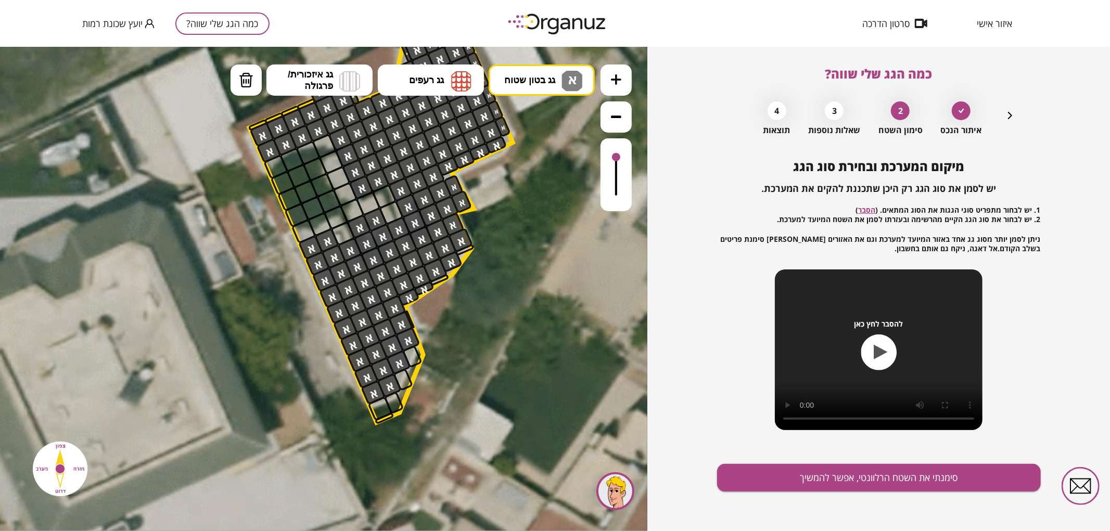
drag, startPoint x: 590, startPoint y: 302, endPoint x: 568, endPoint y: 206, distance: 98.7
click at [568, 206] on icon at bounding box center [343, 199] width 1370 height 1370
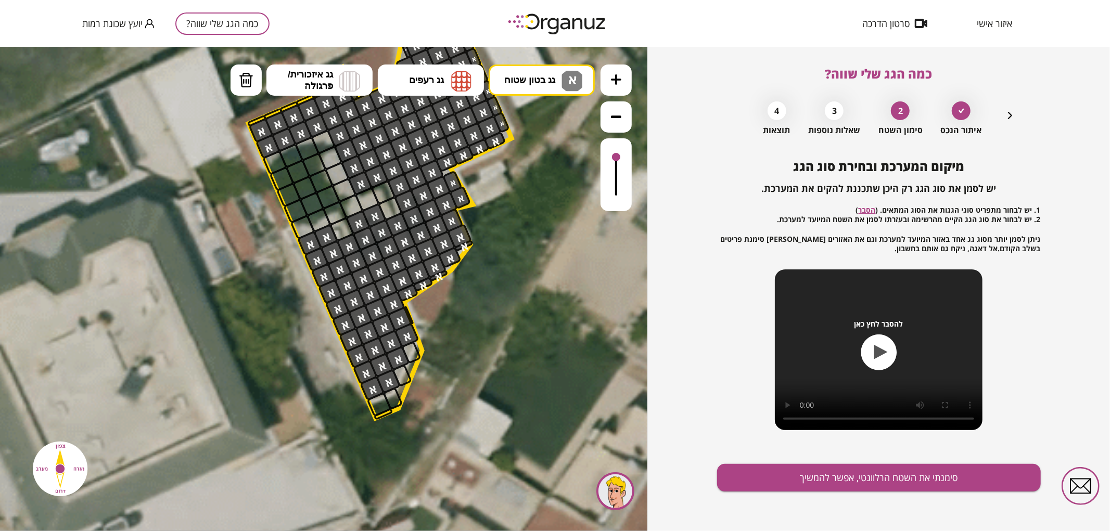
drag, startPoint x: 434, startPoint y: 268, endPoint x: 471, endPoint y: 189, distance: 87.1
click at [471, 189] on div ".st0 { fill: #FFFFFF; } .st0 { fill: #FFFFFF; }" at bounding box center [342, 195] width 1370 height 1370
click at [853, 484] on button "סימנתי את השטח הרלוונטי, אפשר להמשיך" at bounding box center [879, 478] width 324 height 28
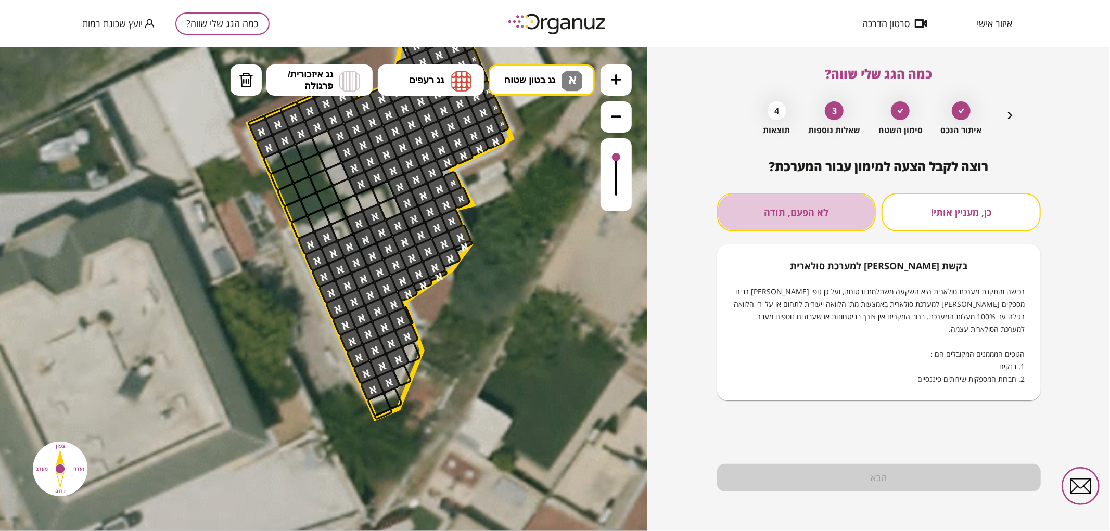
click at [784, 227] on button "לא הפעם, תודה" at bounding box center [796, 212] width 159 height 39
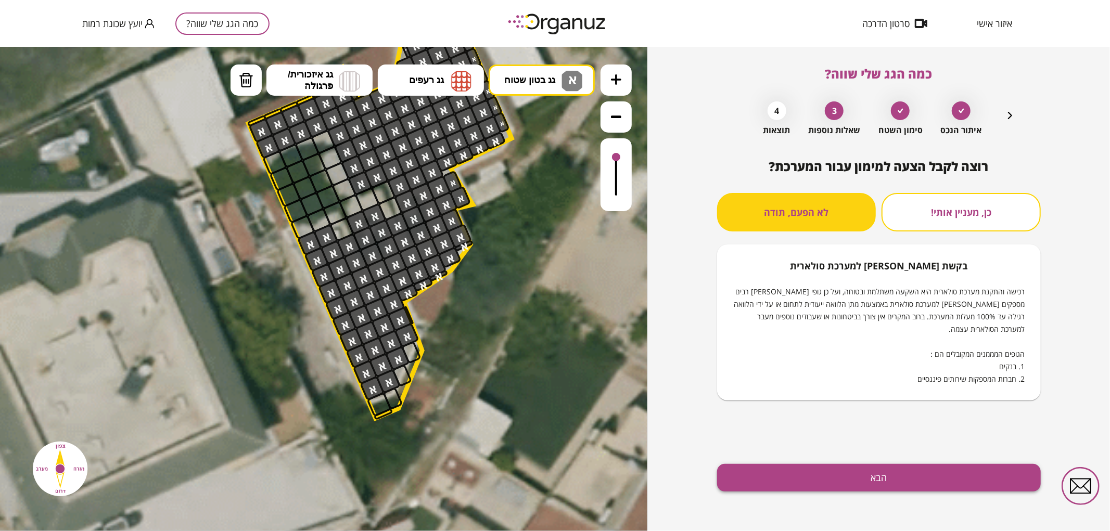
click at [819, 478] on button "הבא" at bounding box center [879, 478] width 324 height 28
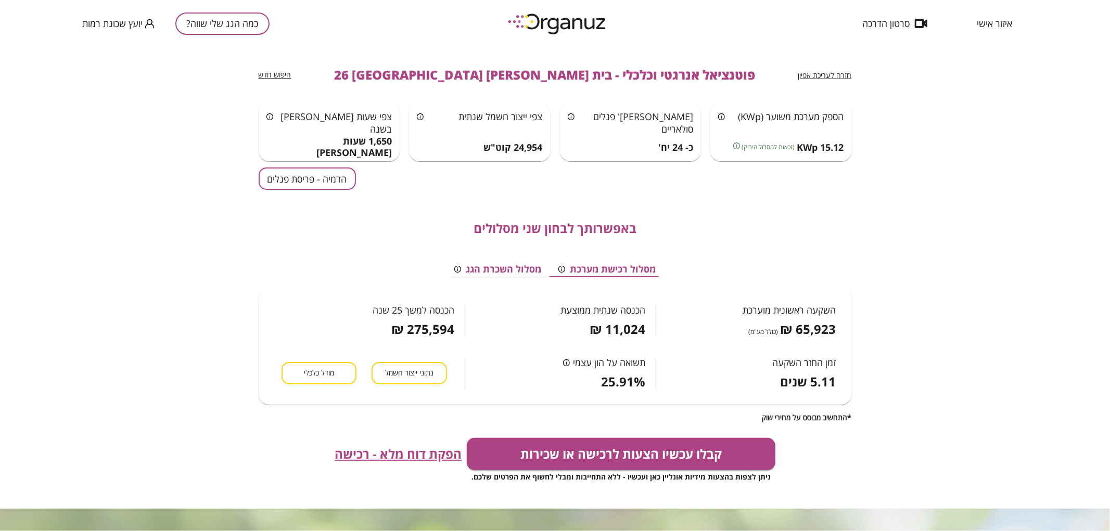
click at [319, 181] on button "הדמיה - פריסת פנלים" at bounding box center [307, 179] width 97 height 22
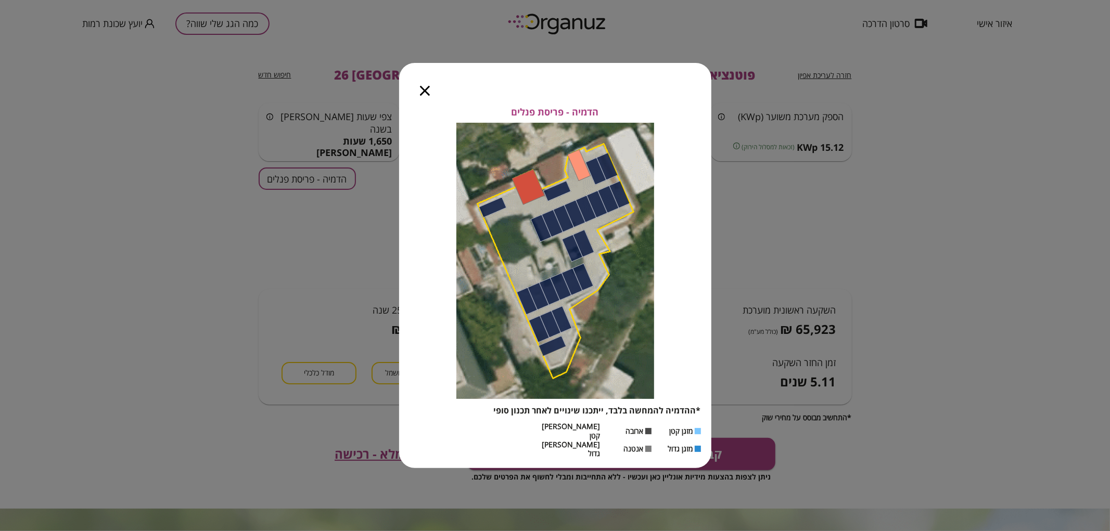
click at [425, 96] on icon "button" at bounding box center [425, 91] width 10 height 10
